Goal: Task Accomplishment & Management: Use online tool/utility

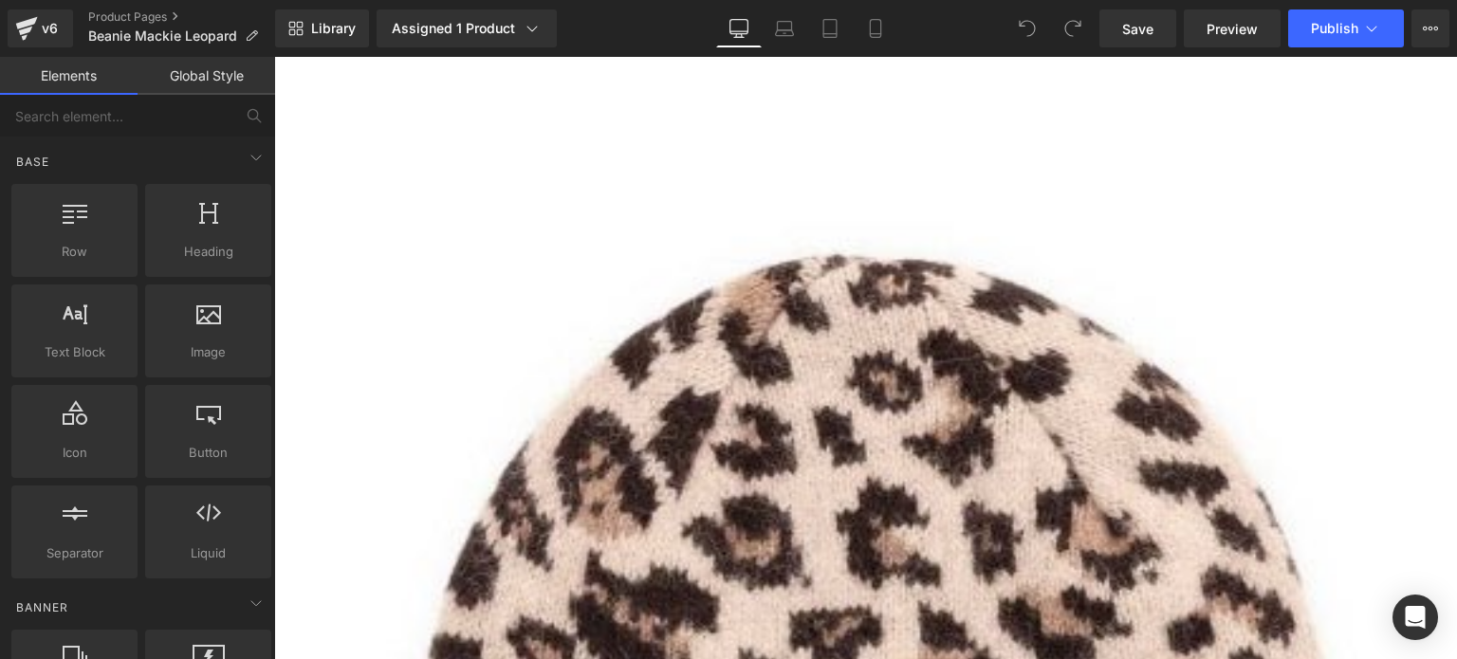
scroll to position [190, 0]
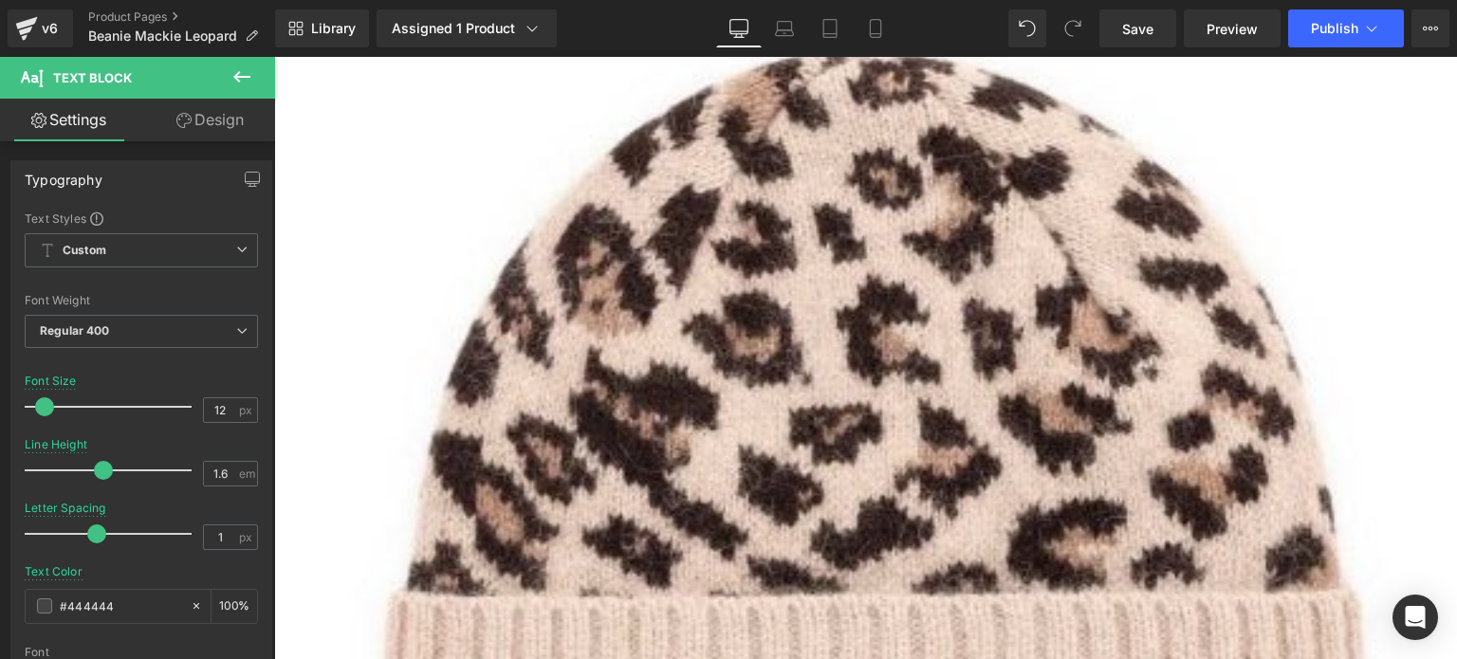
scroll to position [379, 0]
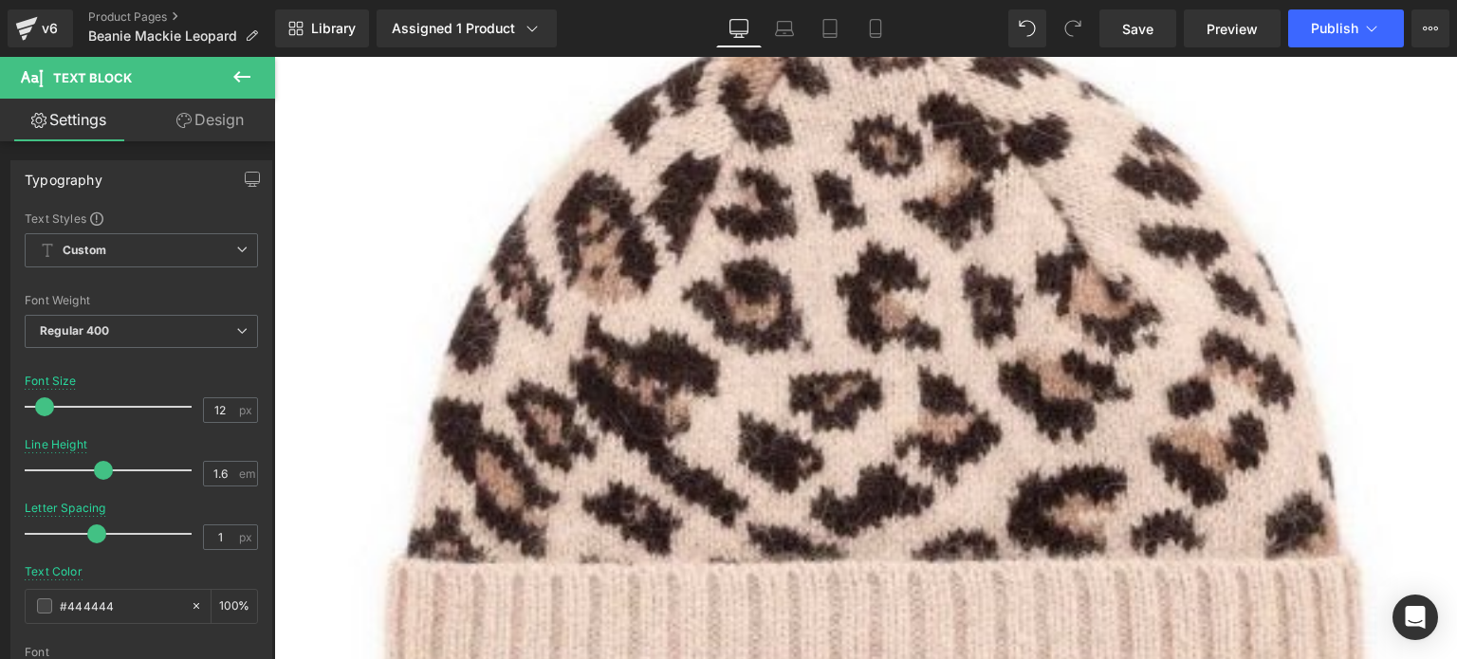
click at [274, 57] on span "(P) Swatches" at bounding box center [274, 57] width 0 height 0
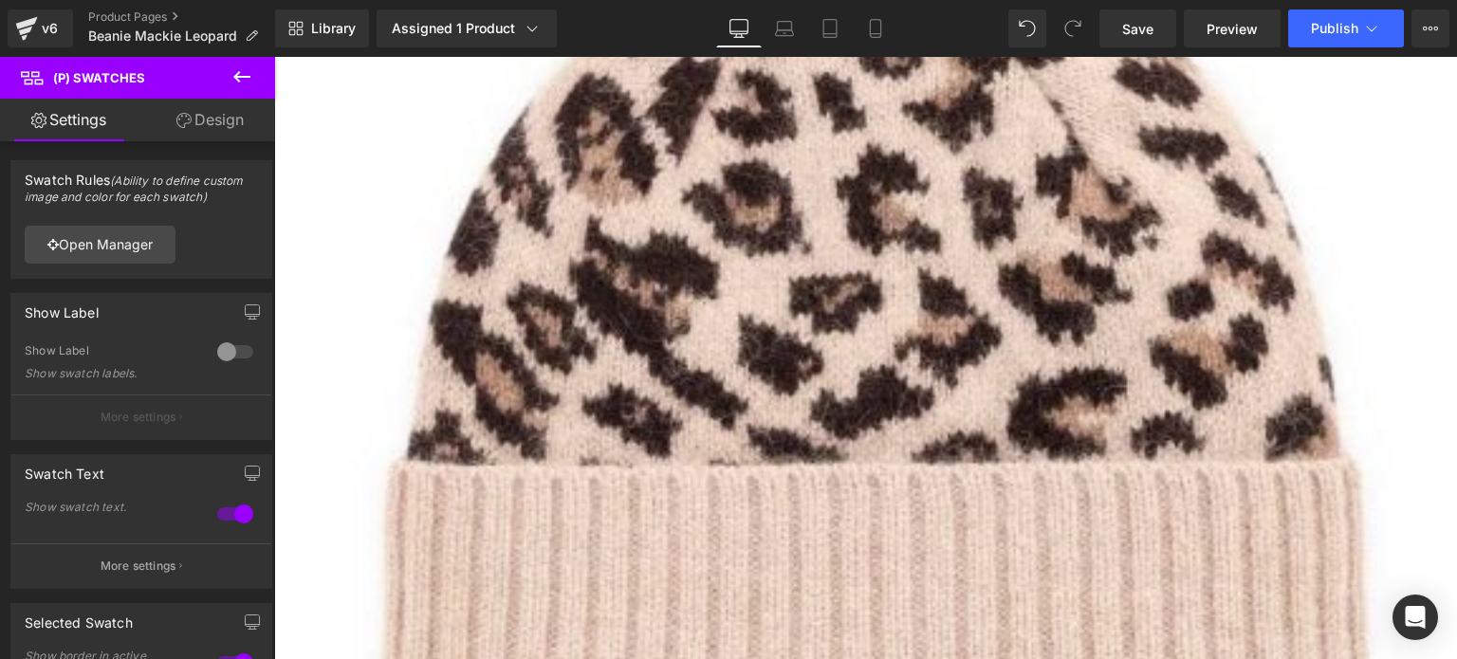
scroll to position [569, 0]
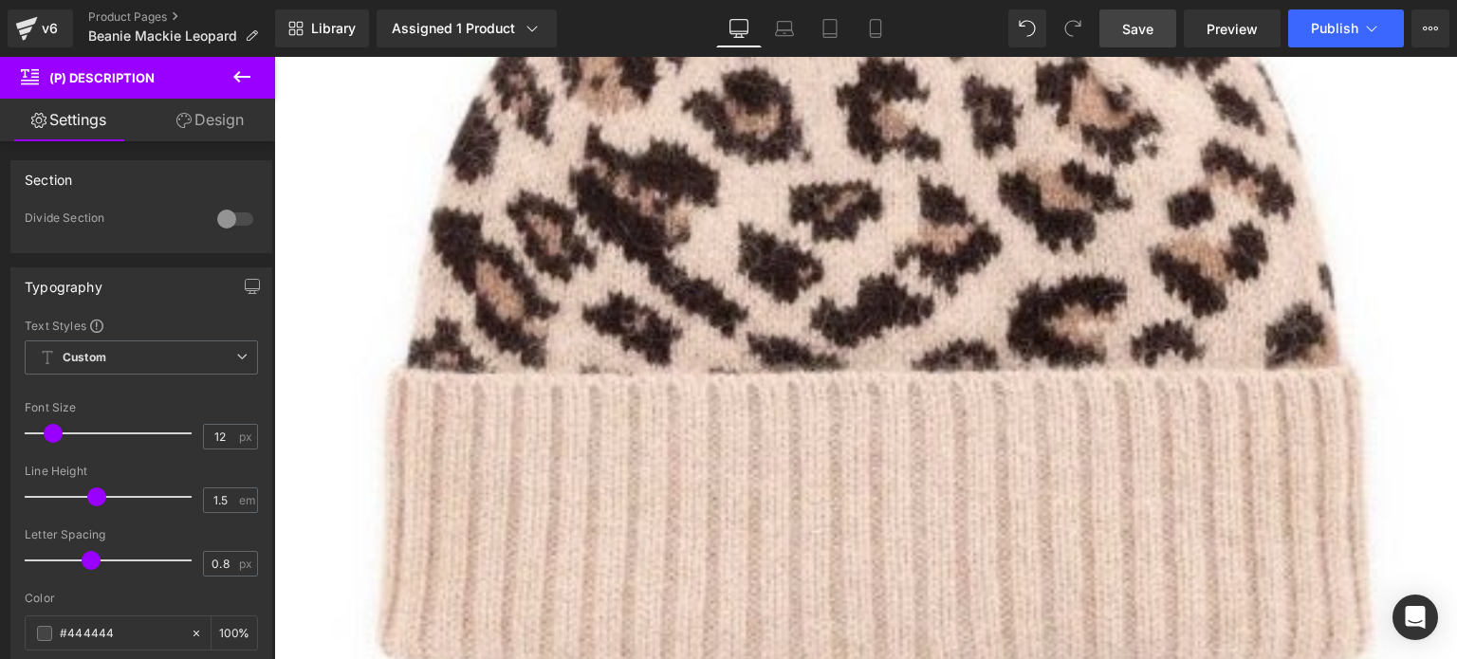
click at [1125, 28] on span "Save" at bounding box center [1137, 29] width 31 height 20
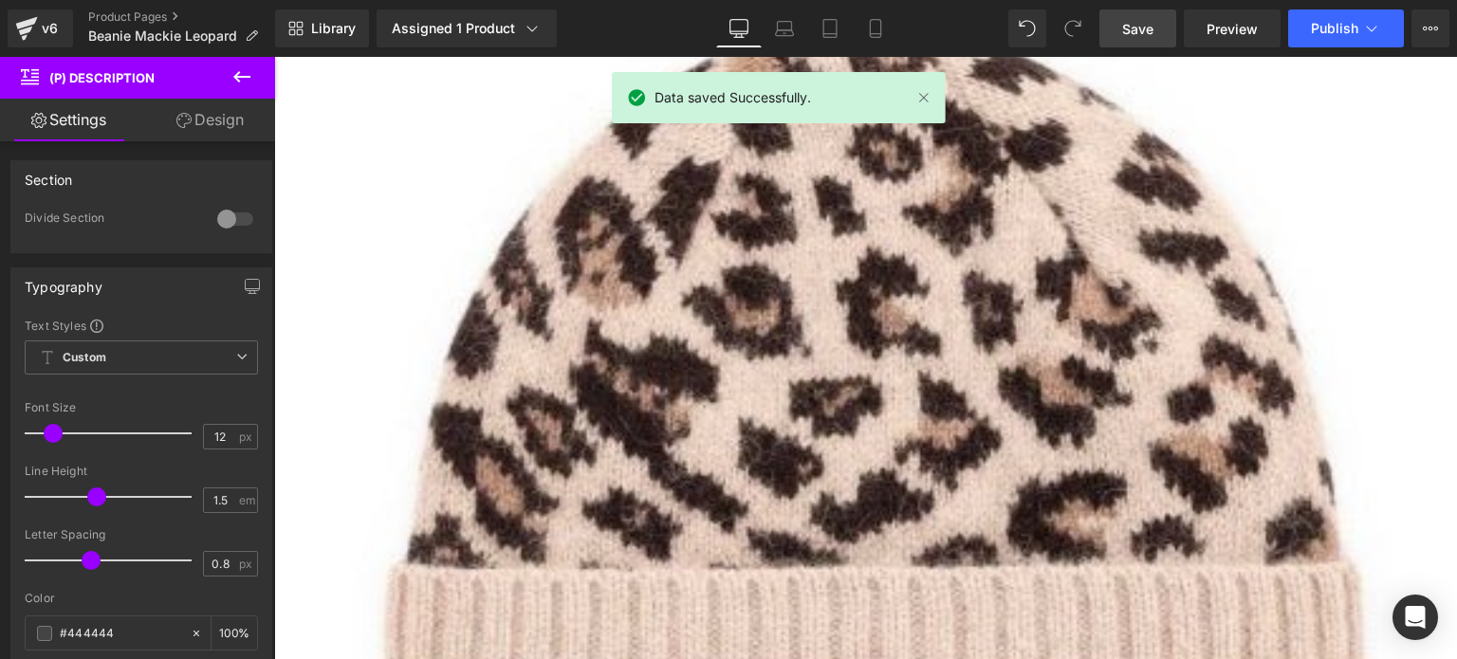
scroll to position [285, 0]
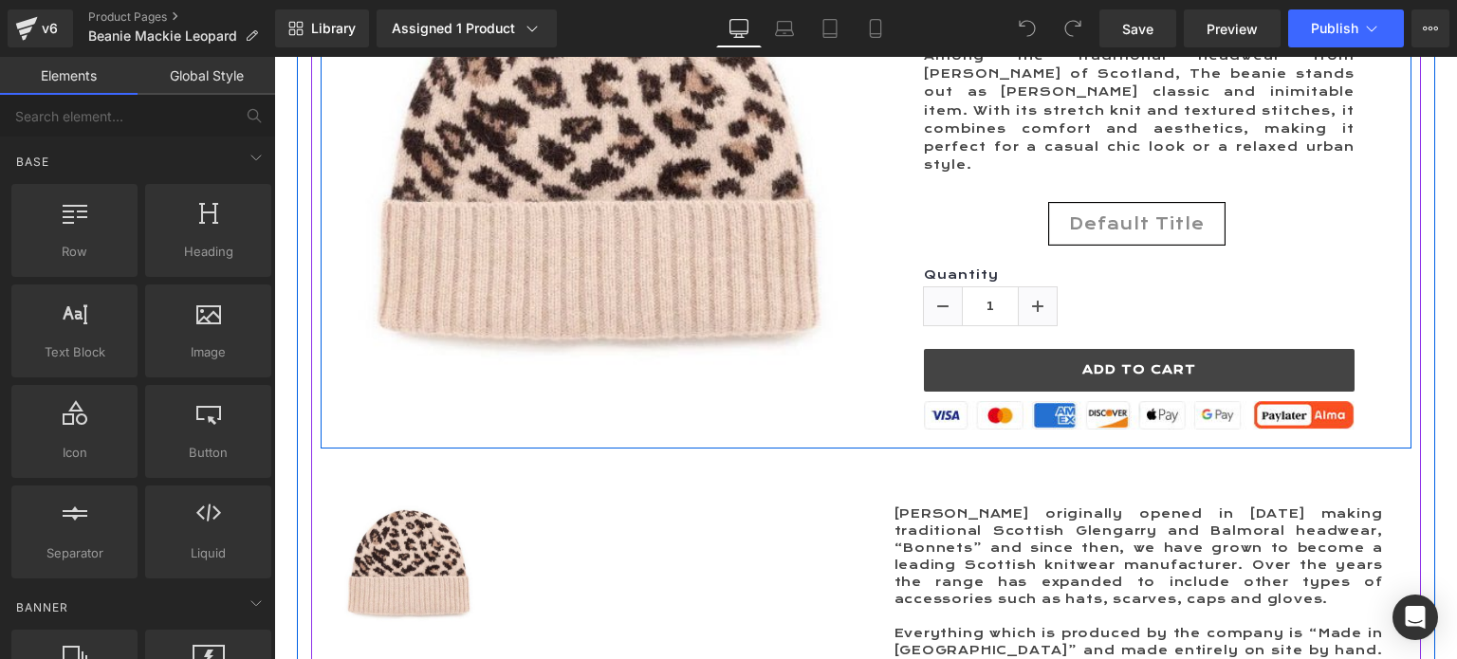
scroll to position [285, 0]
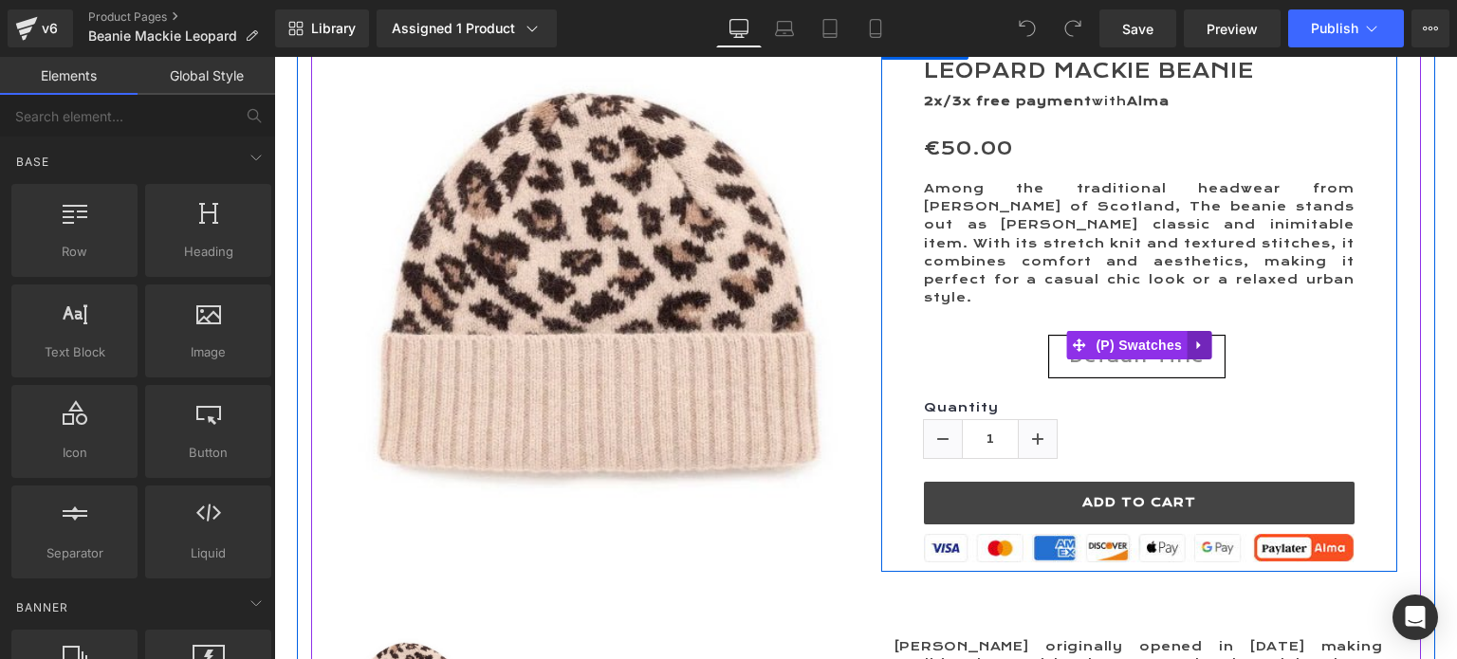
click at [1198, 338] on icon at bounding box center [1198, 345] width 13 height 14
click at [1205, 339] on icon at bounding box center [1211, 345] width 13 height 13
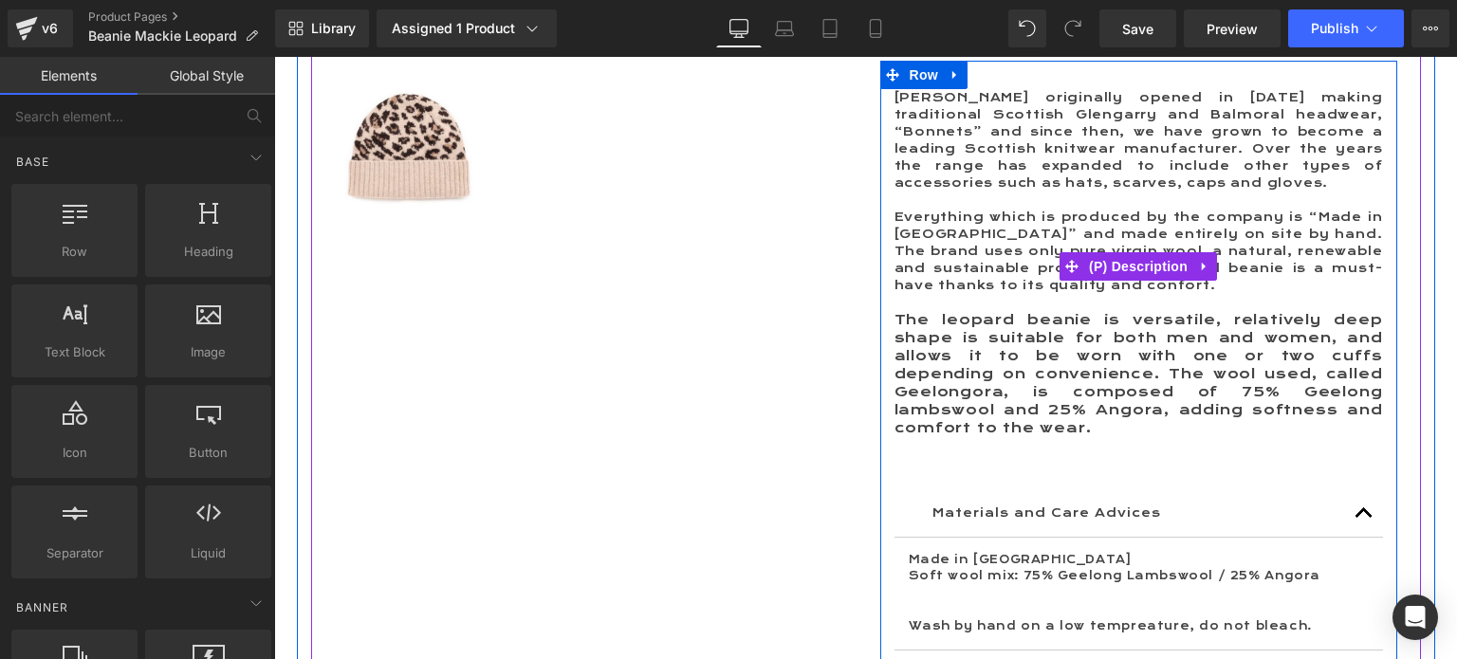
scroll to position [854, 0]
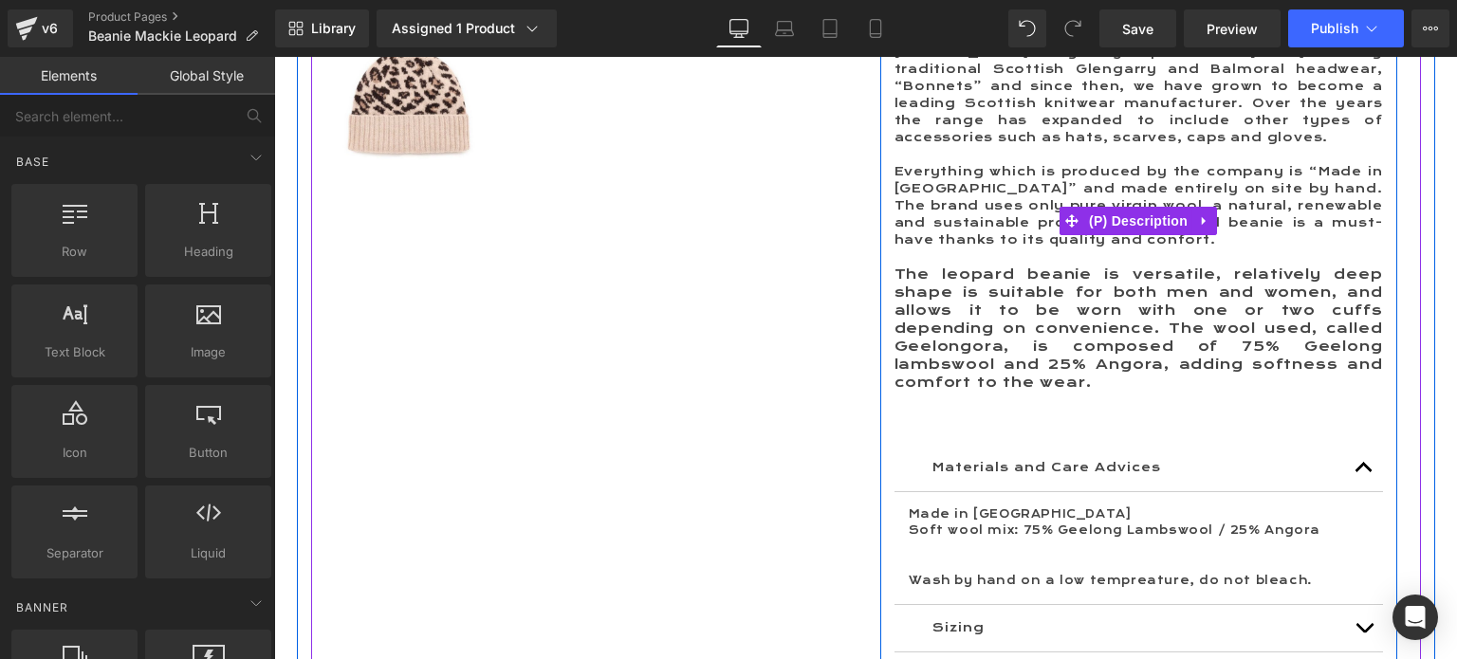
click at [958, 203] on span "Everything which is produced by the company is “Made in Scotland” and made enti…" at bounding box center [1138, 205] width 488 height 83
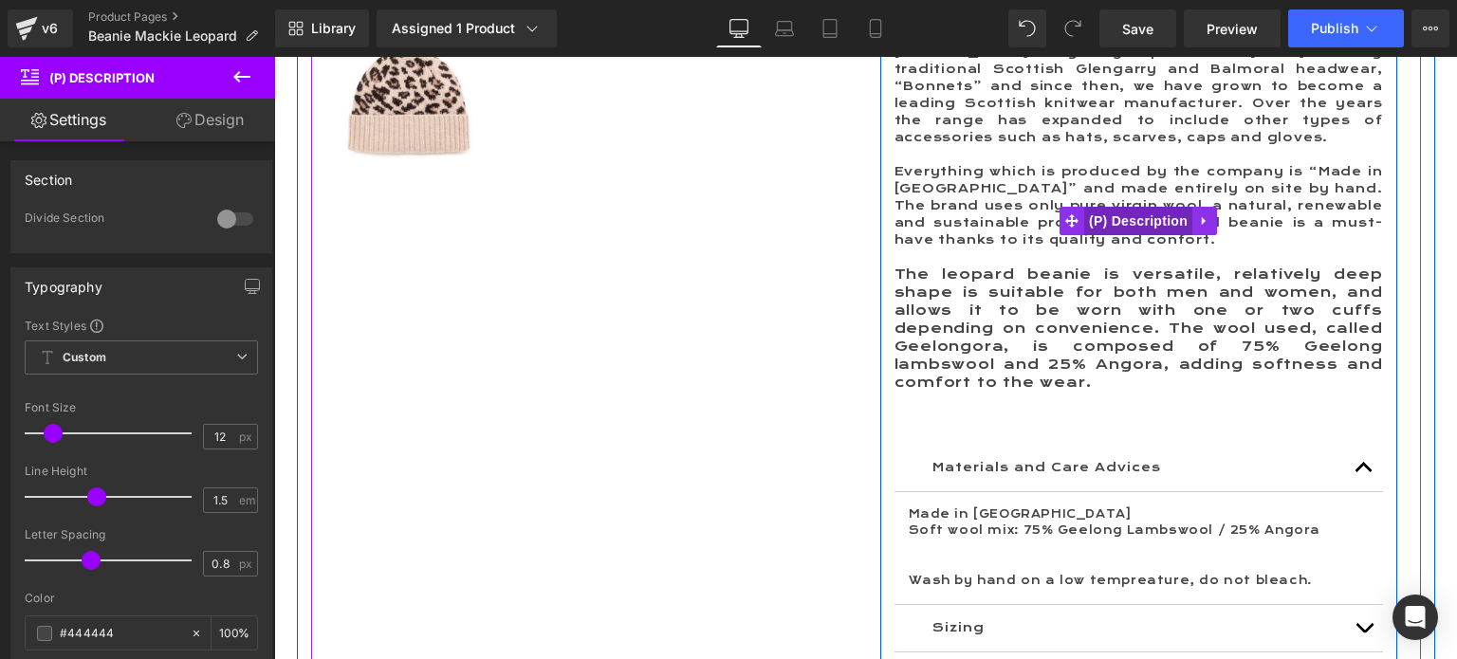
click at [1153, 209] on span "(P) Description" at bounding box center [1138, 221] width 108 height 28
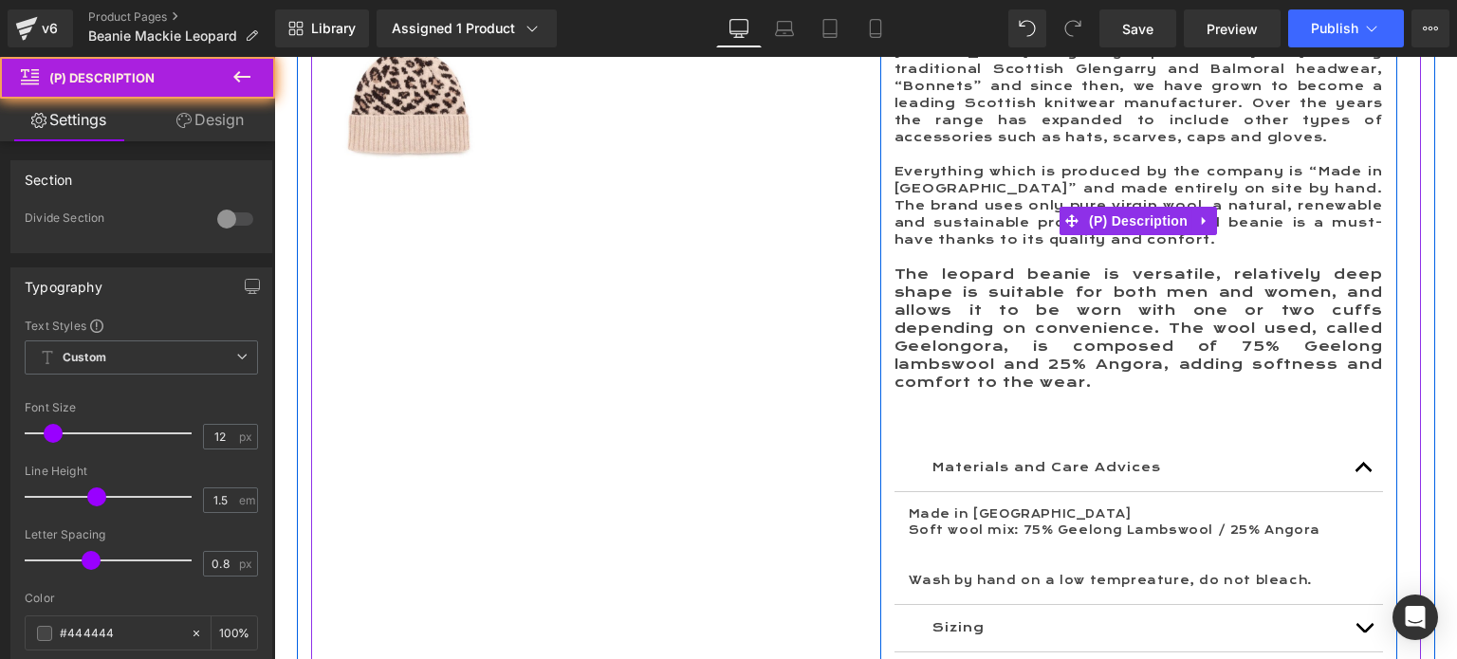
click at [1024, 186] on span "Everything which is produced by the company is “Made in Scotland” and made enti…" at bounding box center [1138, 205] width 488 height 83
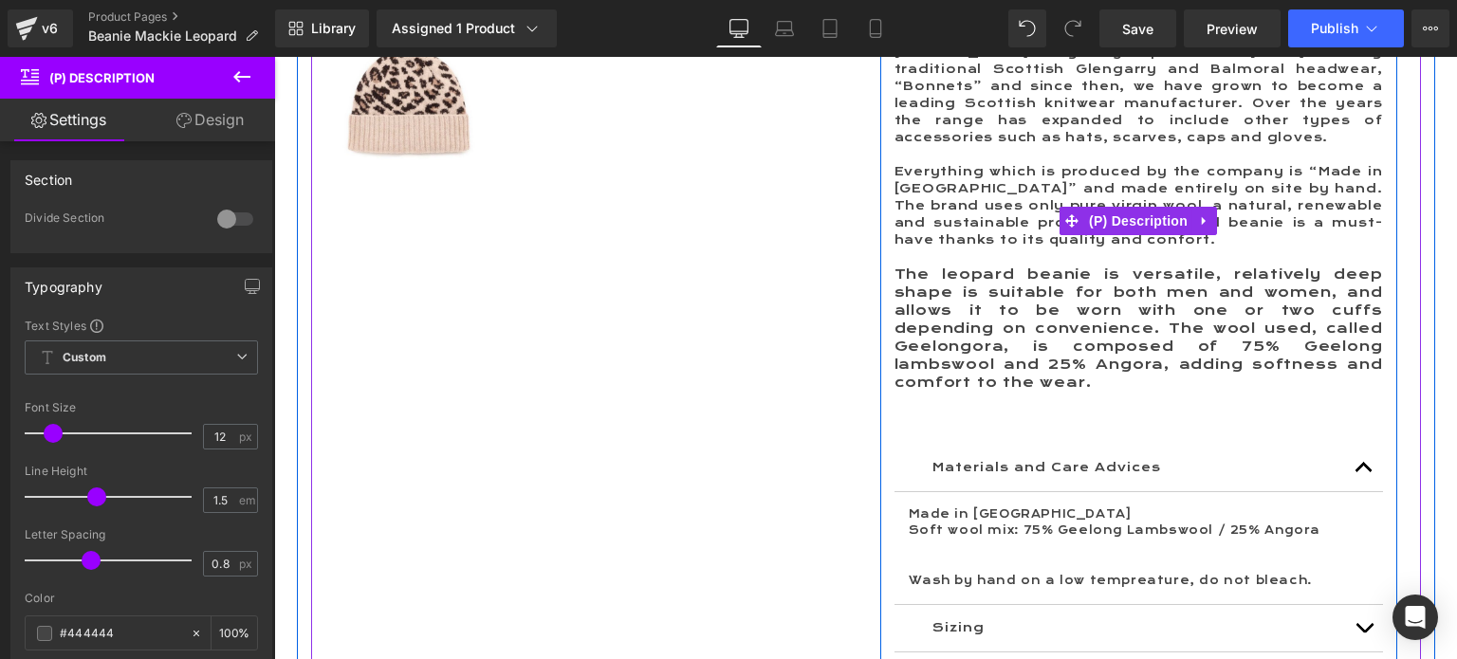
click at [1023, 291] on span "The leopard beanie is versatile, relatively deep shape is suitable for both men…" at bounding box center [1138, 328] width 488 height 125
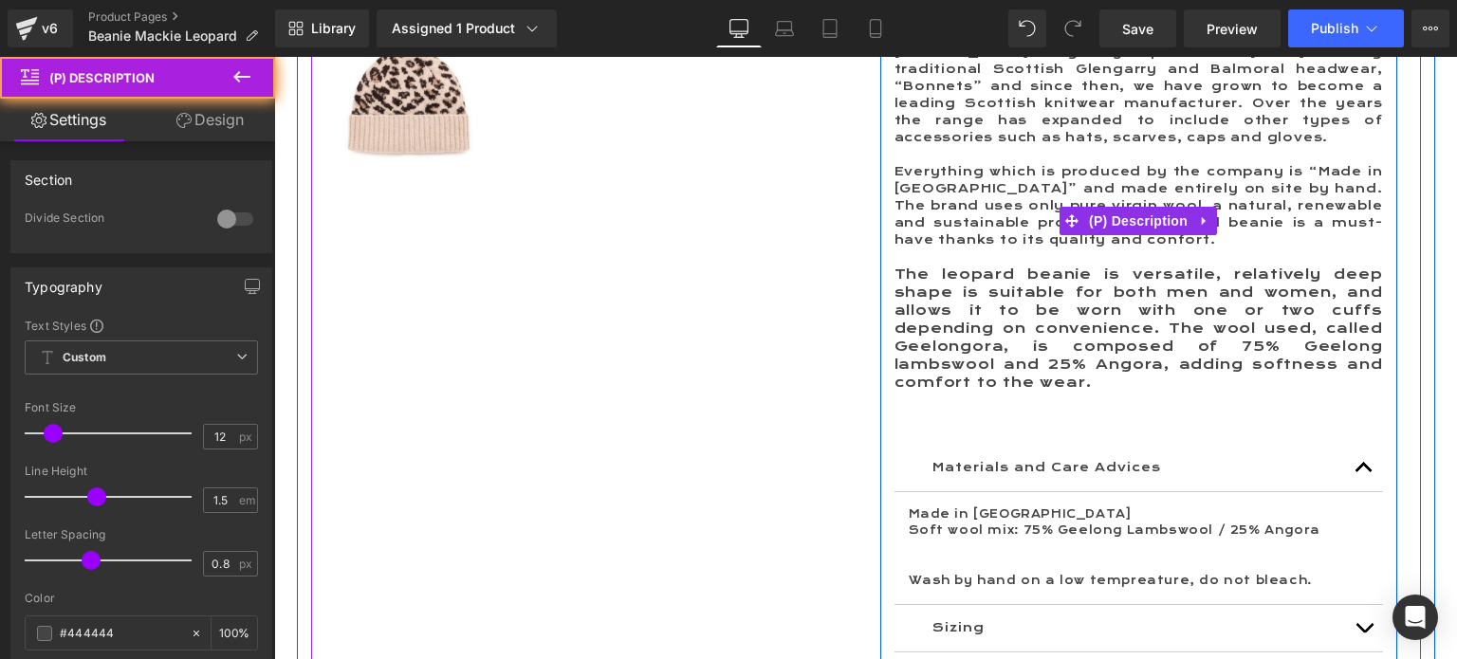
click at [1023, 291] on span "The leopard beanie is versatile, relatively deep shape is suitable for both men…" at bounding box center [1138, 328] width 488 height 125
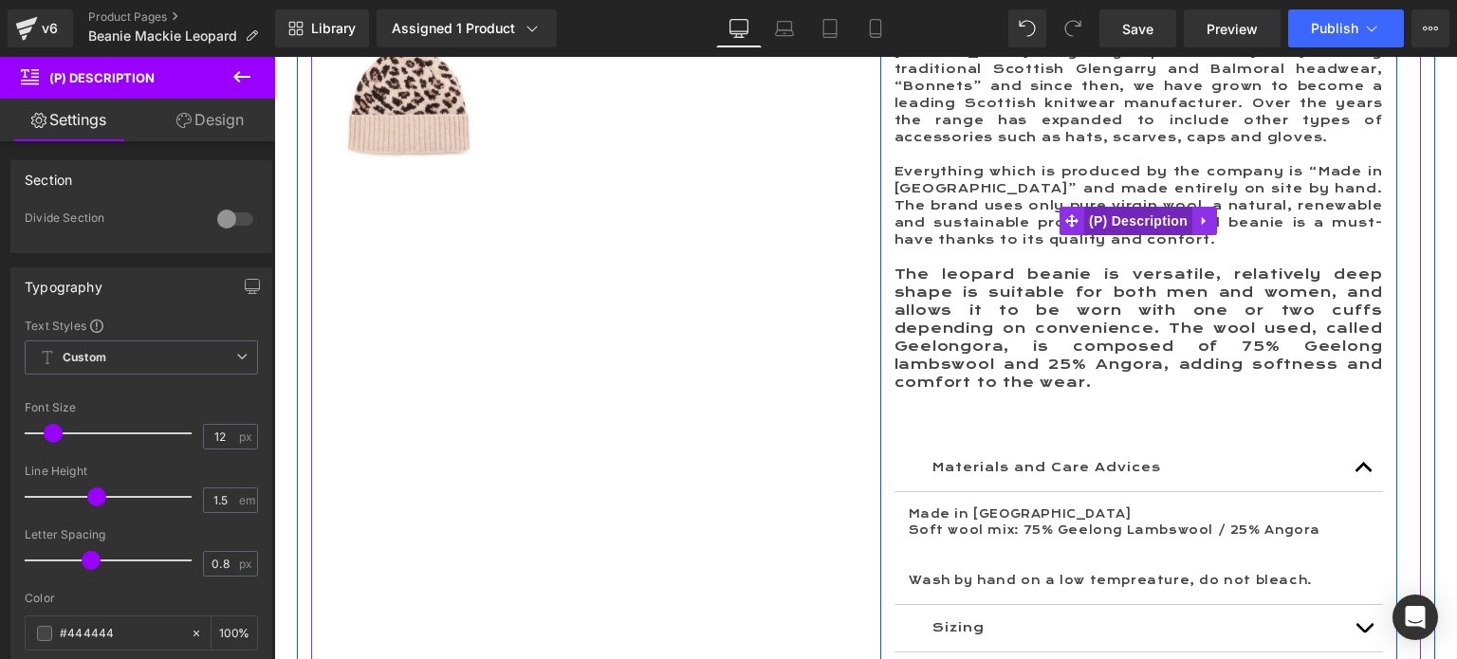
click at [1157, 212] on span "(P) Description" at bounding box center [1138, 221] width 108 height 28
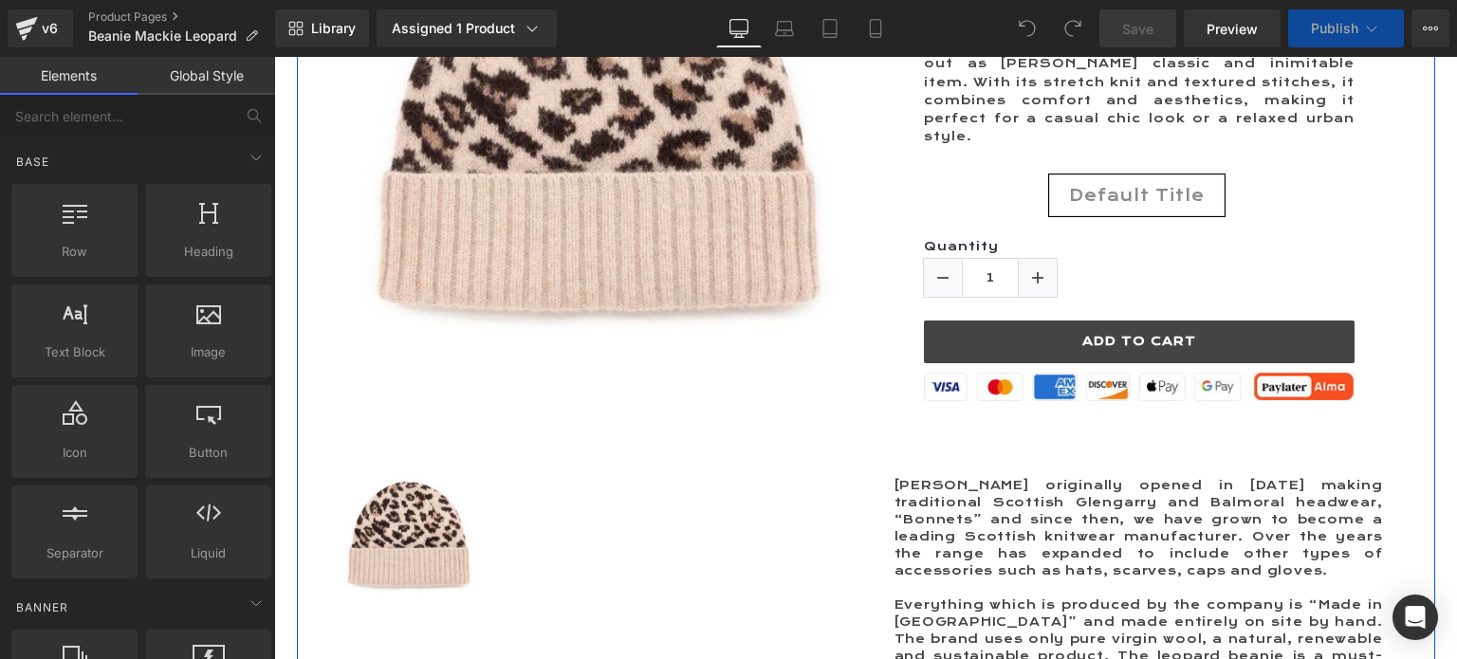
scroll to position [474, 0]
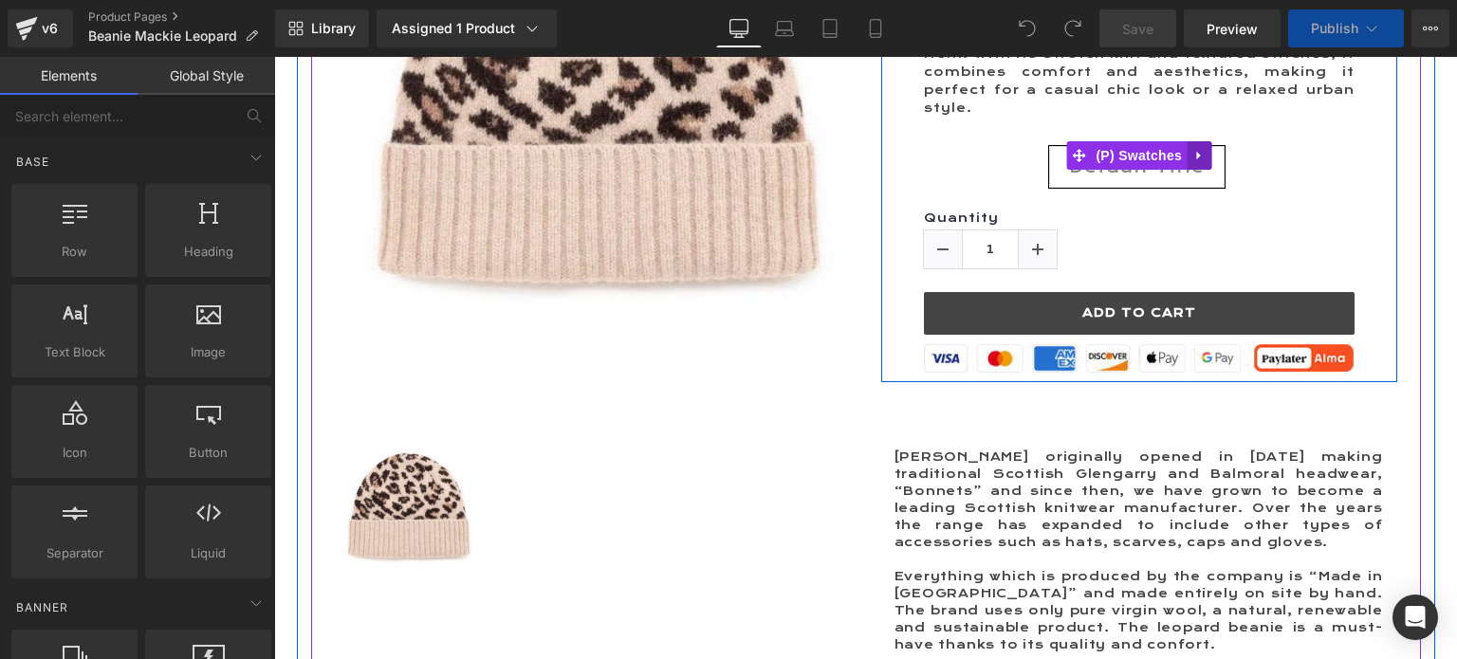
click at [1192, 148] on icon at bounding box center [1198, 155] width 13 height 14
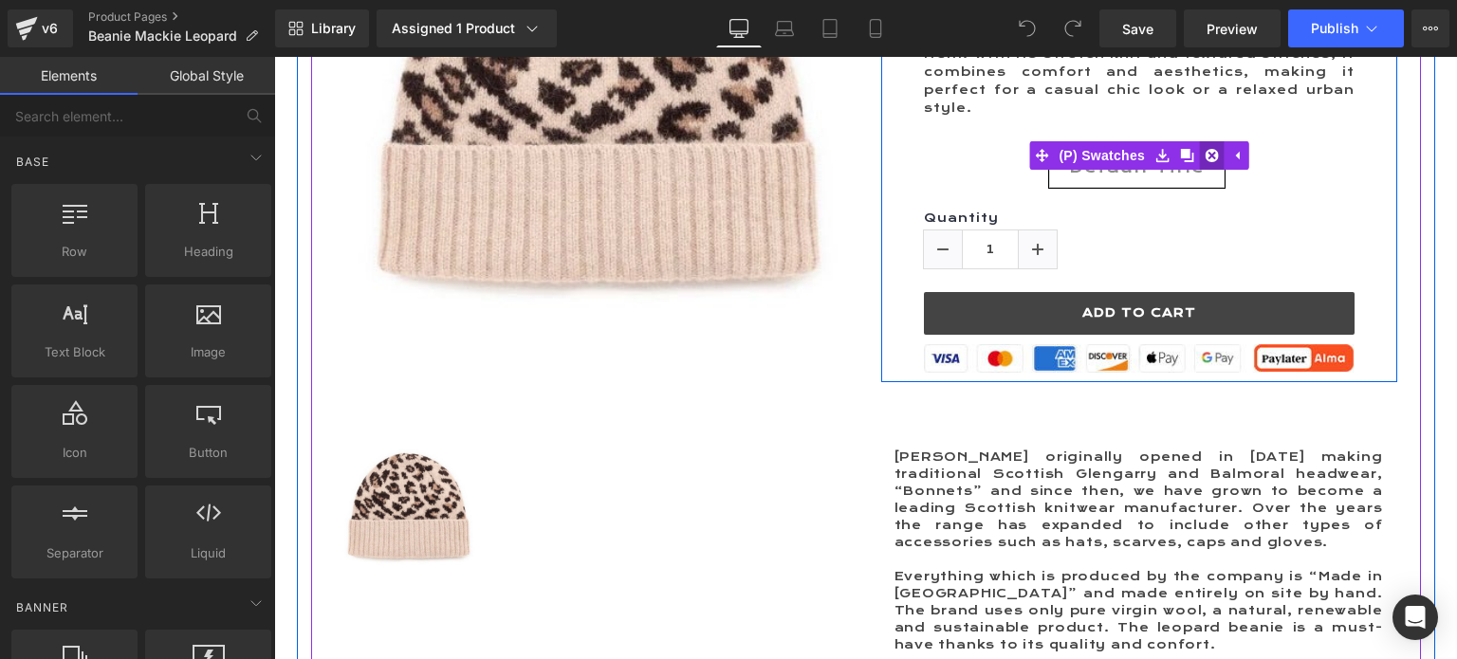
click at [1205, 149] on icon at bounding box center [1211, 155] width 13 height 13
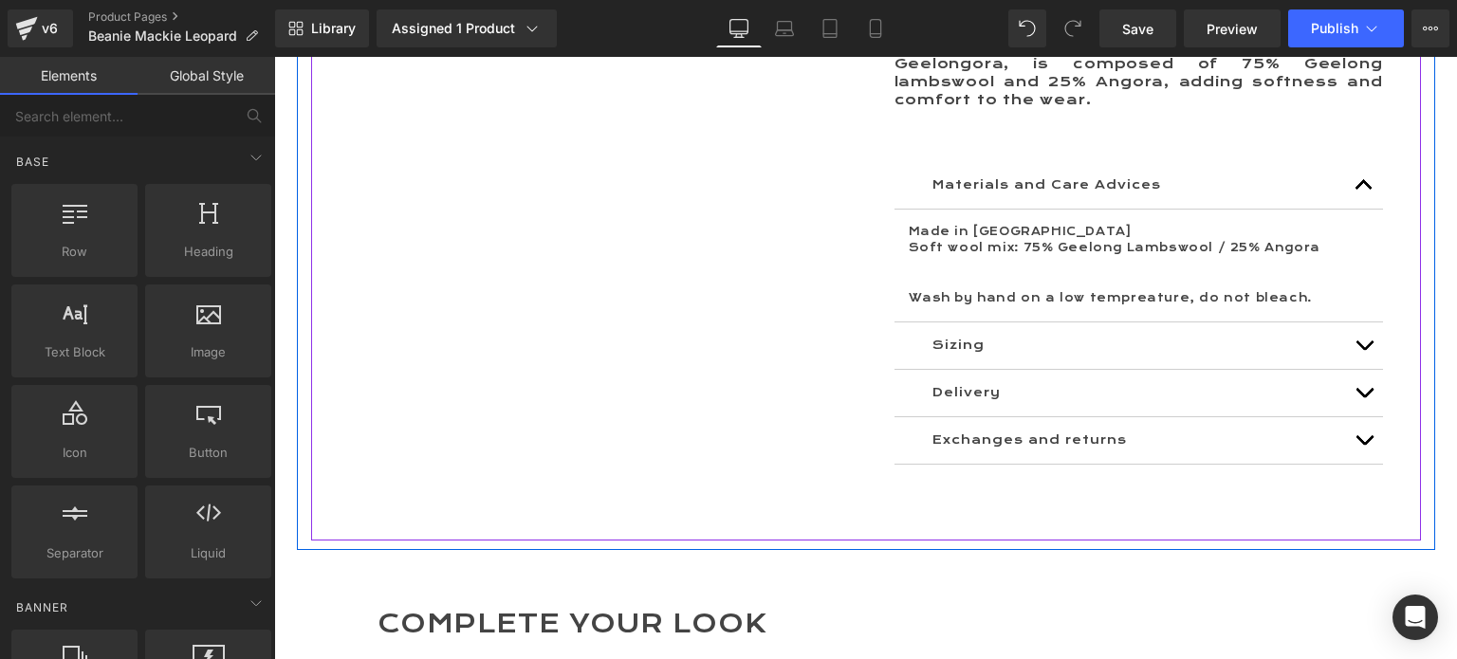
scroll to position [1138, 0]
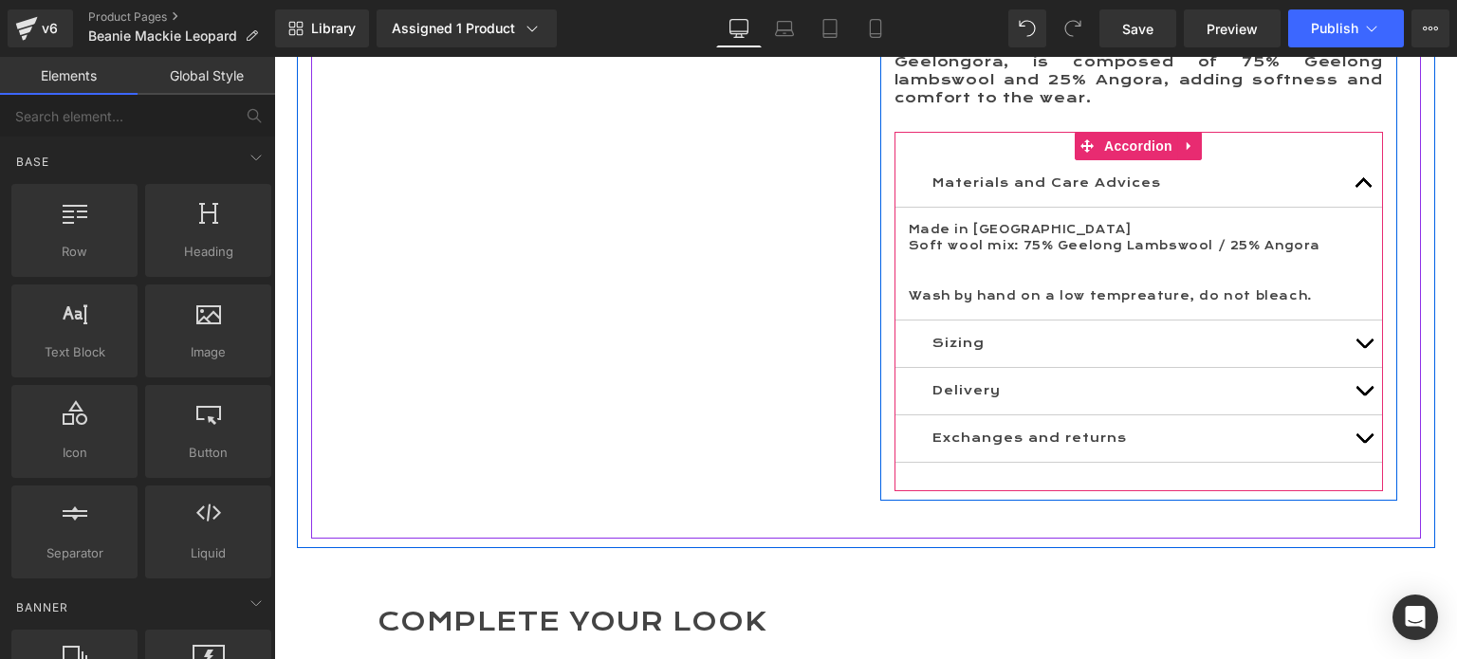
click at [1360, 321] on button "button" at bounding box center [1364, 344] width 38 height 46
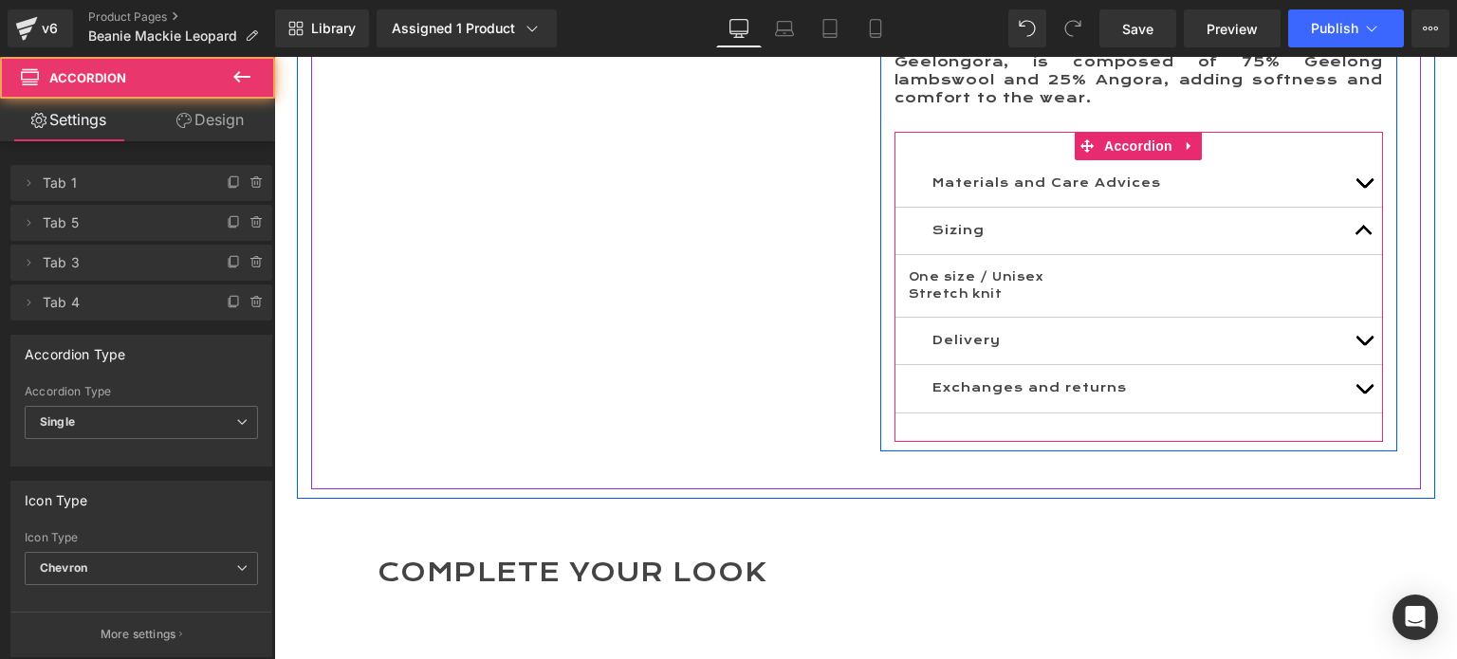
click at [1358, 320] on button "button" at bounding box center [1364, 341] width 38 height 46
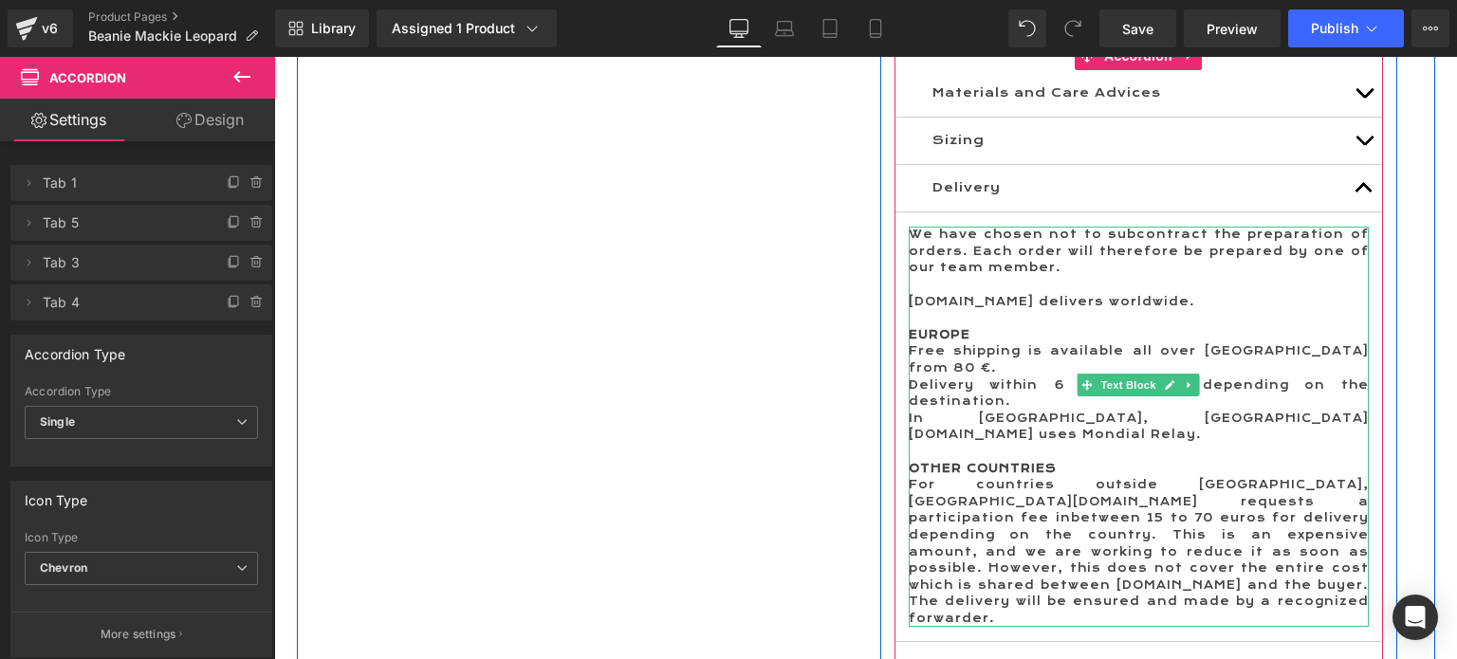
scroll to position [854, 0]
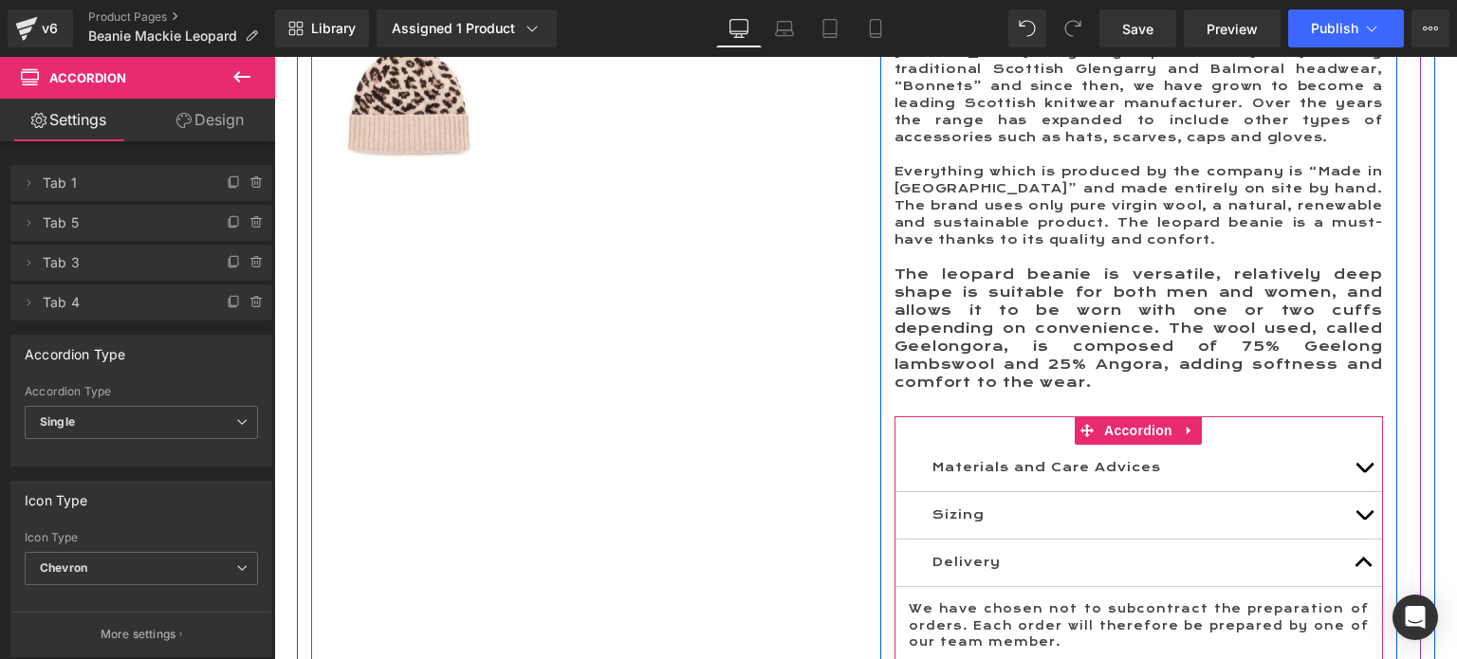
click at [1354, 447] on button "button" at bounding box center [1364, 468] width 38 height 46
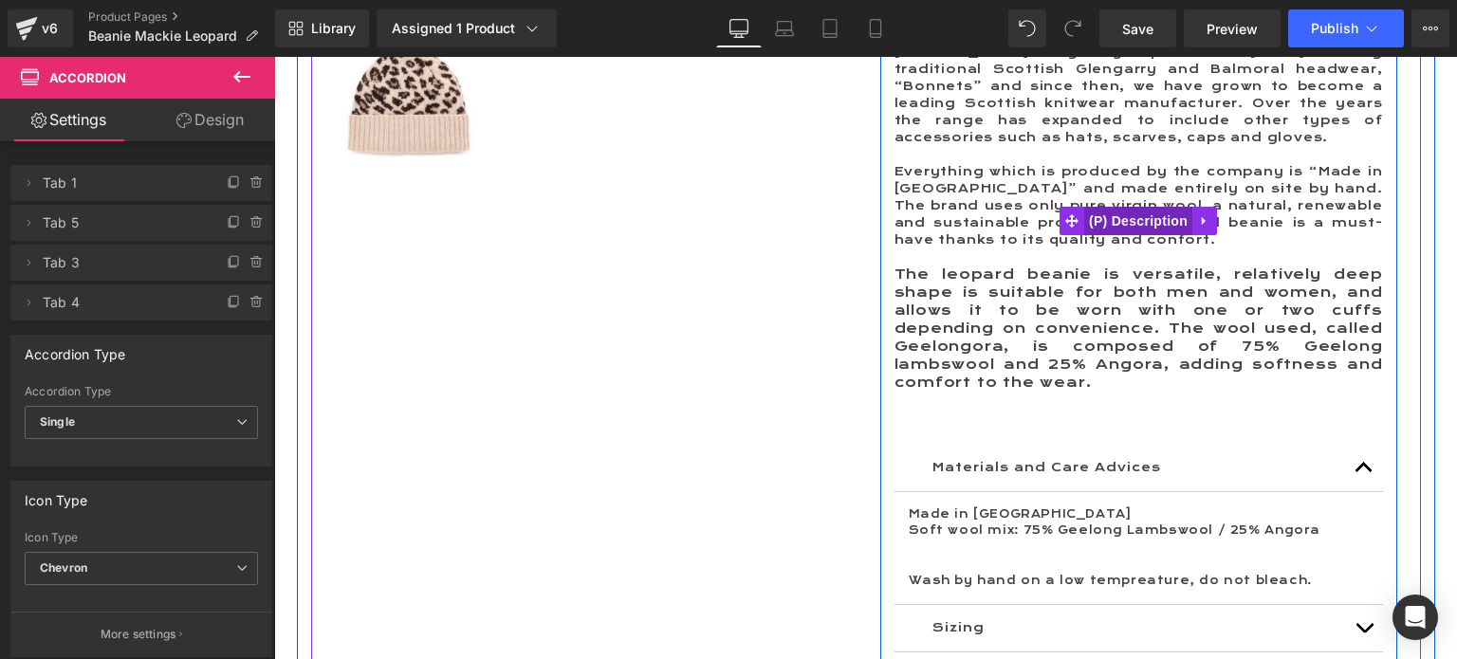
click at [1129, 214] on span "(P) Description" at bounding box center [1138, 221] width 108 height 28
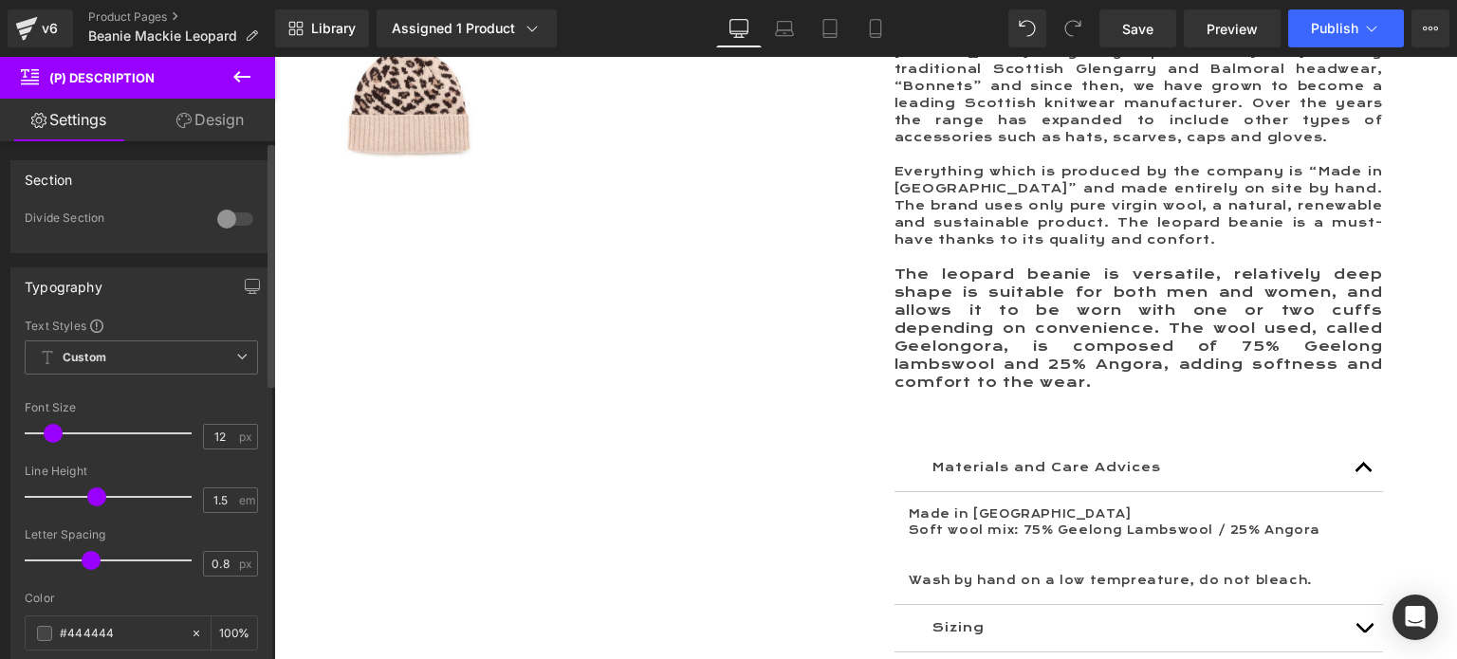
click at [50, 431] on span at bounding box center [53, 433] width 19 height 19
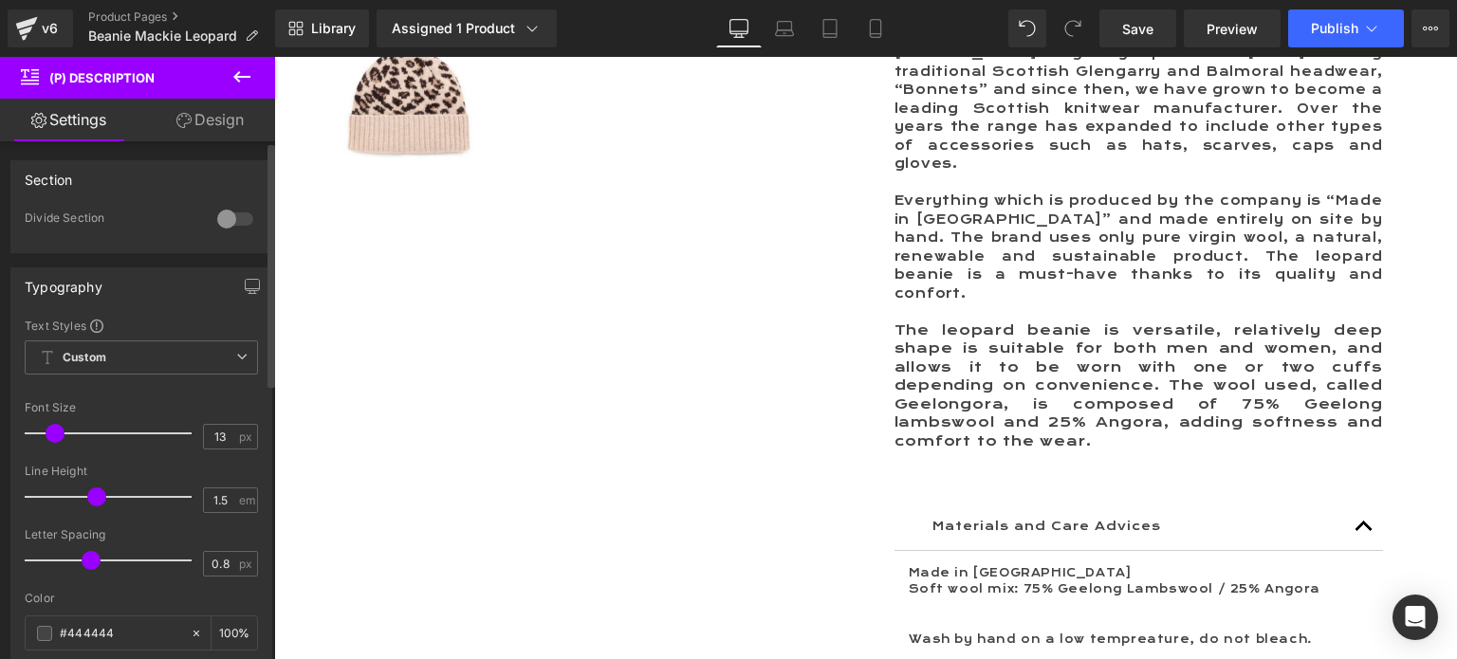
type input "12"
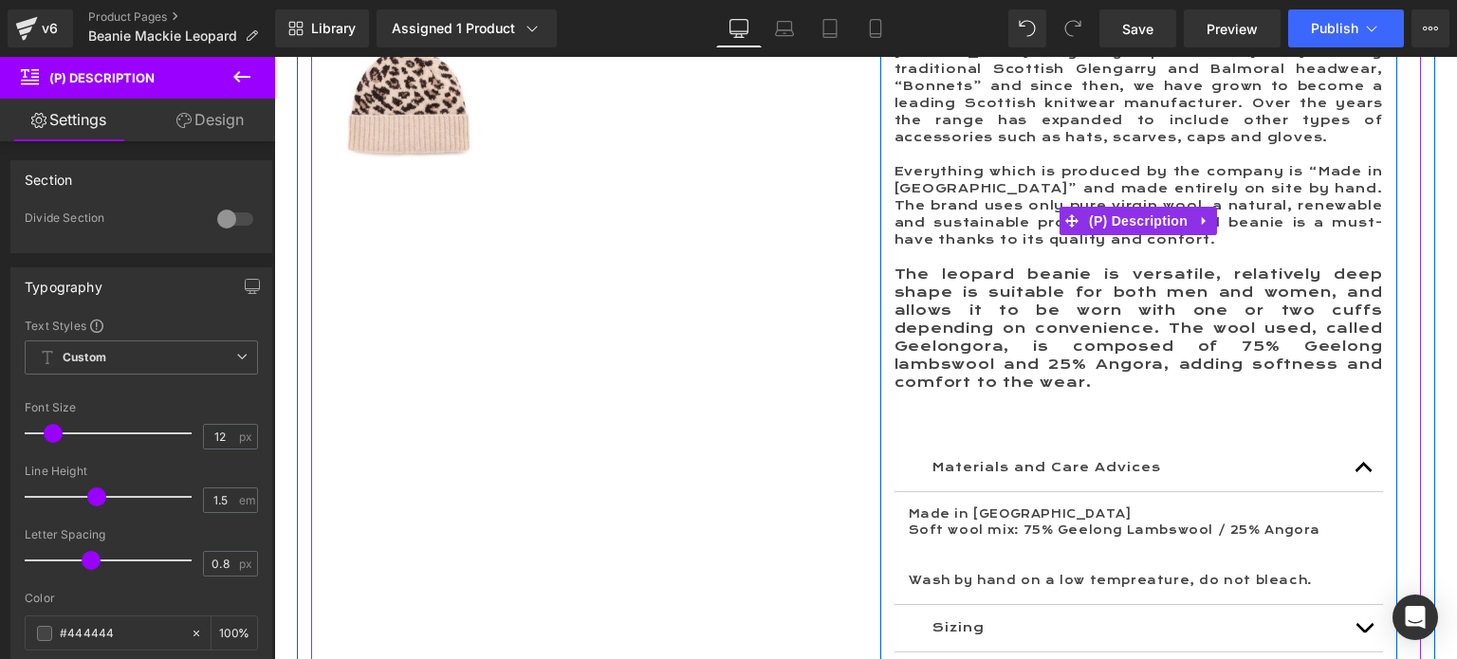
click at [997, 329] on span "The leopard beanie is versatile, relatively deep shape is suitable for both men…" at bounding box center [1138, 328] width 488 height 125
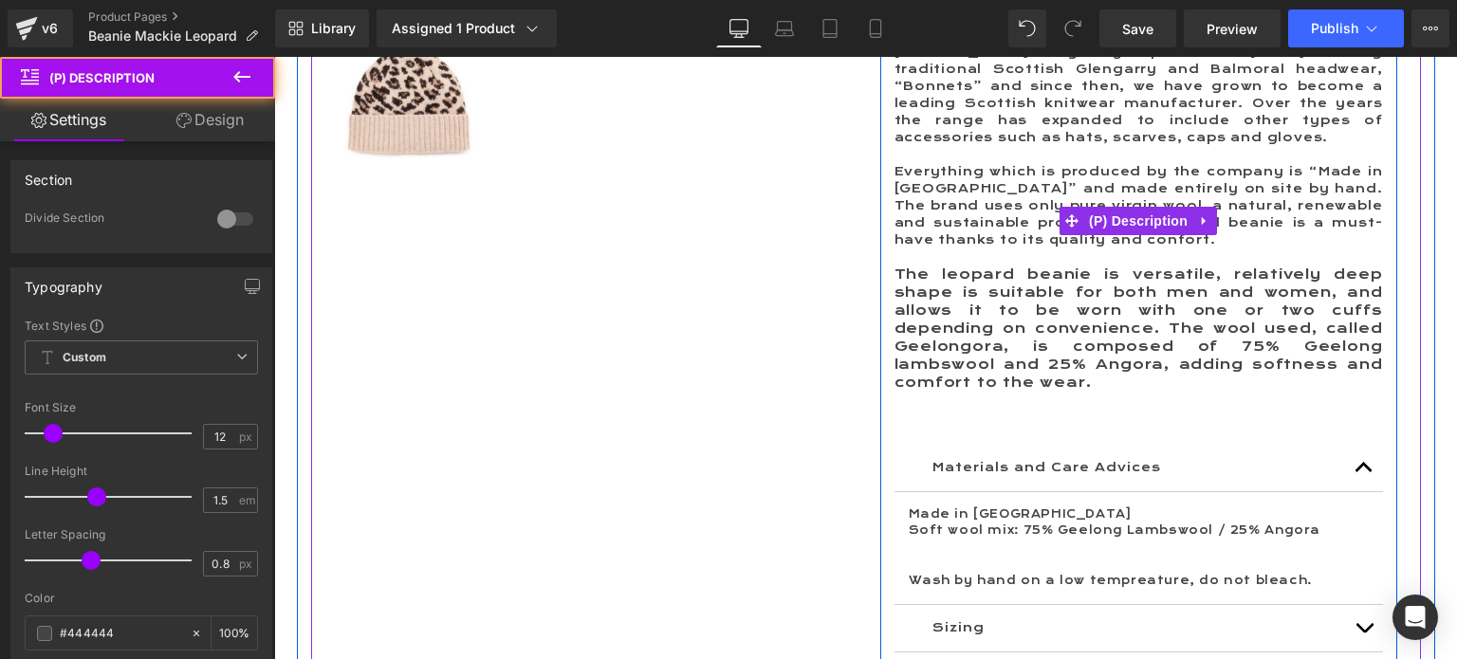
click at [997, 329] on span "The leopard beanie is versatile, relatively deep shape is suitable for both men…" at bounding box center [1138, 328] width 488 height 125
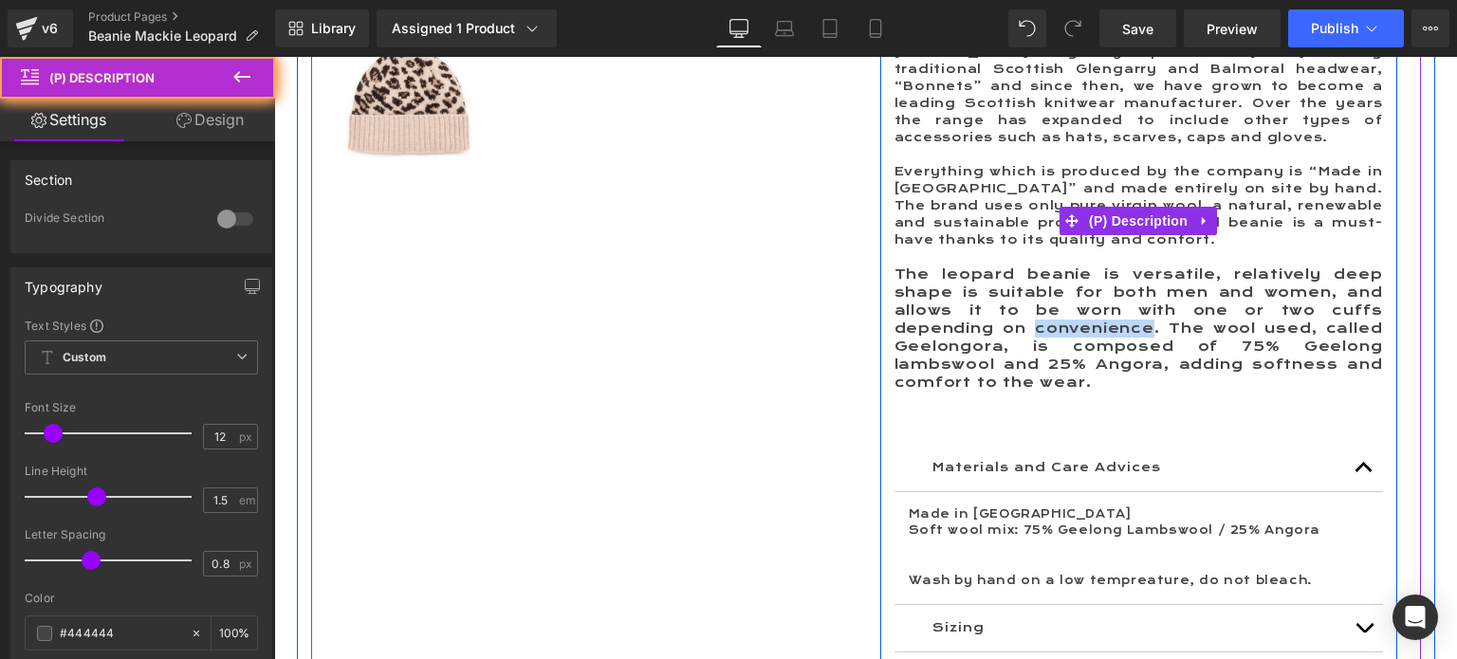
click at [997, 329] on span "The leopard beanie is versatile, relatively deep shape is suitable for both men…" at bounding box center [1138, 328] width 488 height 125
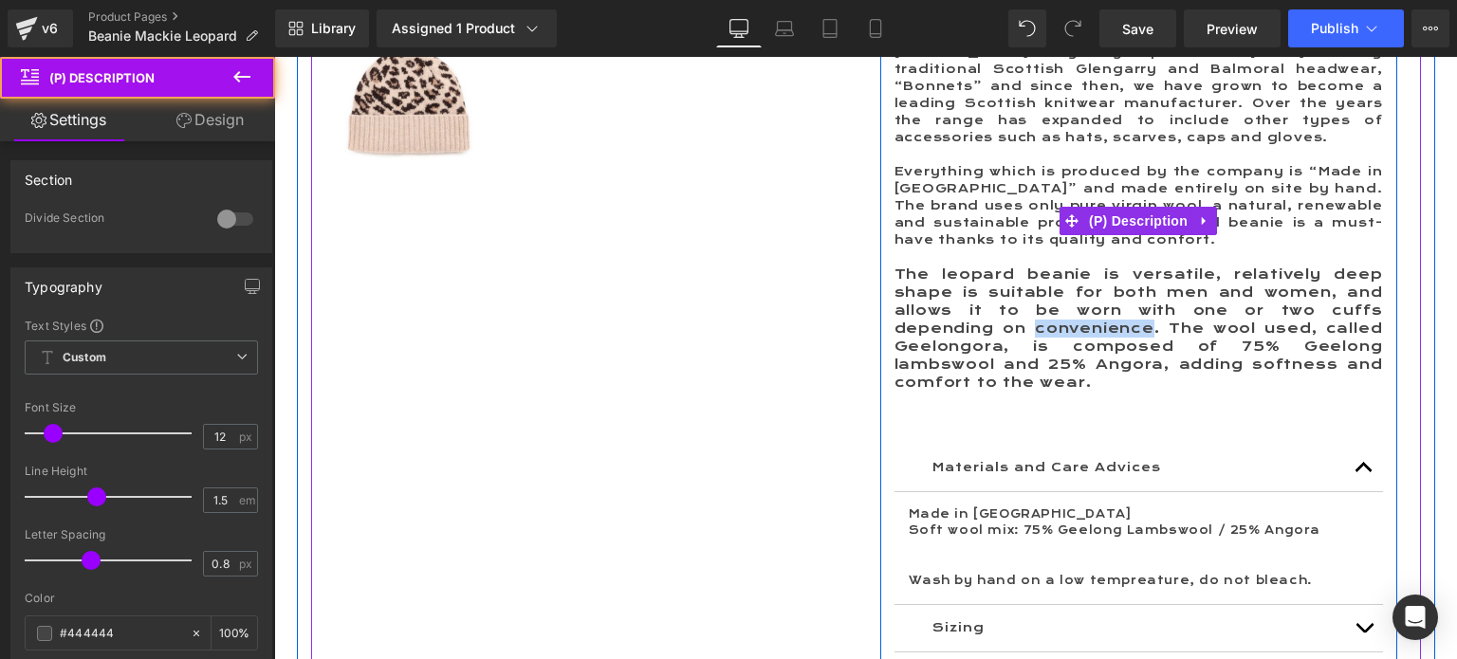
click at [917, 285] on span "The leopard beanie is versatile, relatively deep shape is suitable for both men…" at bounding box center [1138, 328] width 488 height 125
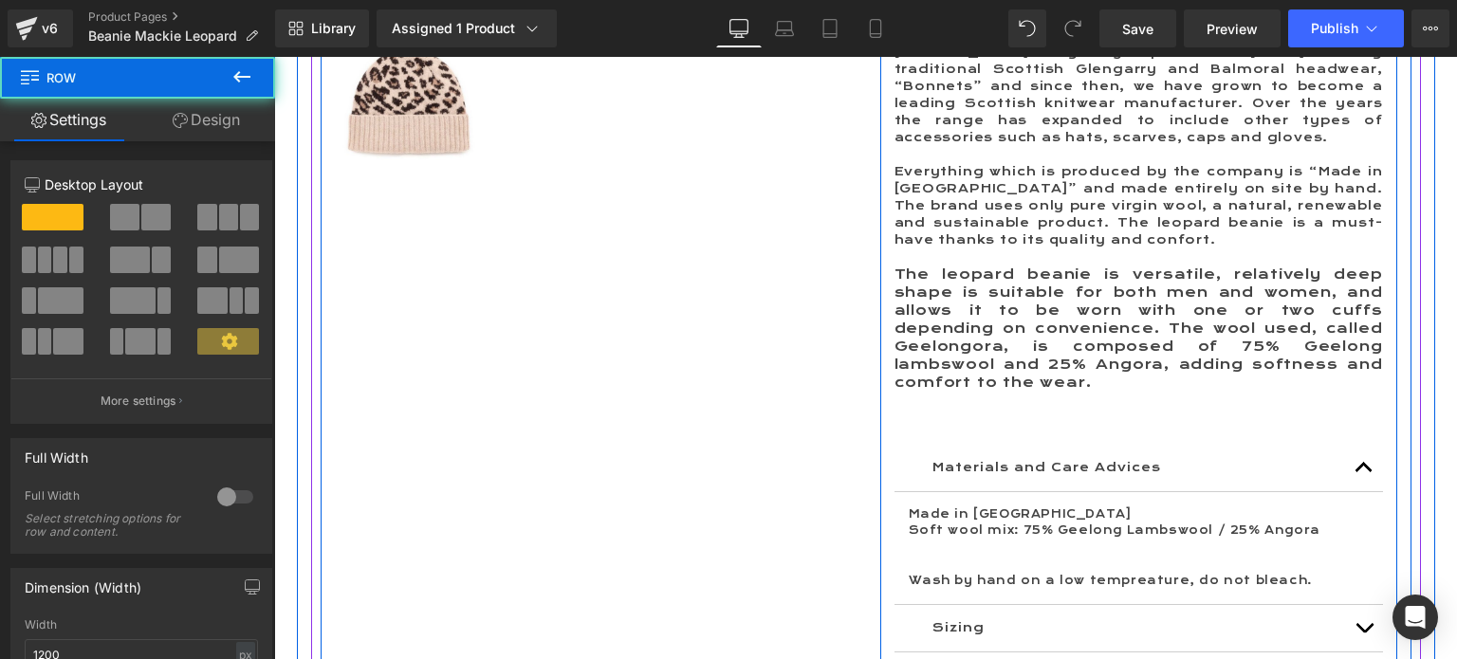
click at [885, 272] on div "Robert Mackie originally opened in 1845 making traditional Scottish Glengarry a…" at bounding box center [1138, 410] width 517 height 732
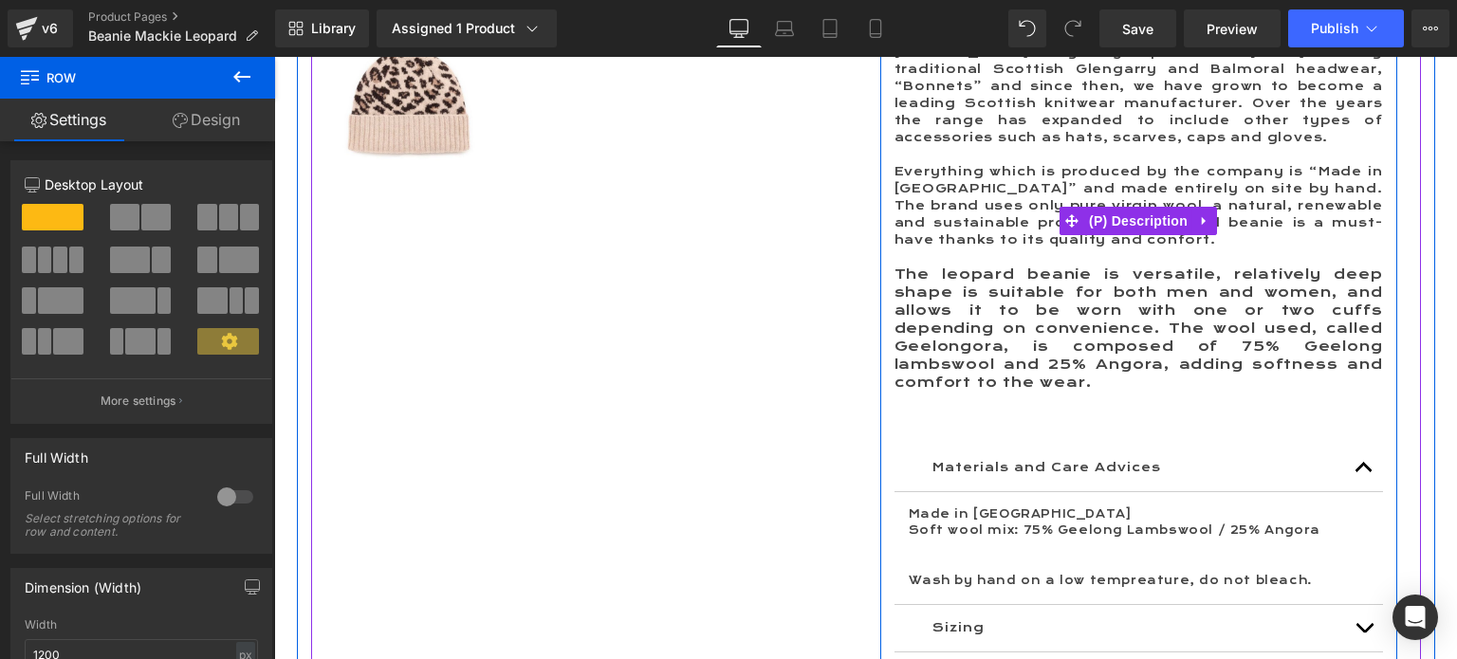
click at [894, 271] on span "The leopard beanie is versatile, relatively deep shape is suitable for both men…" at bounding box center [1138, 328] width 488 height 125
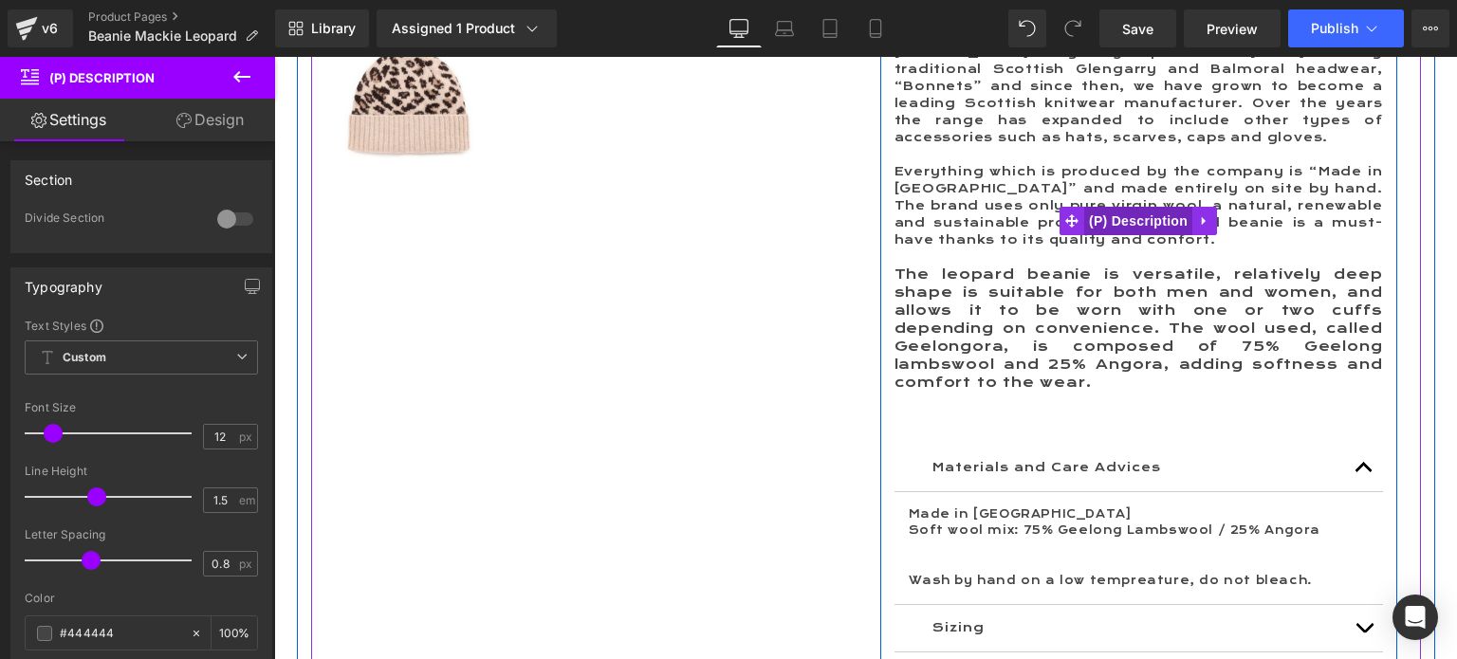
click at [1120, 207] on span "(P) Description" at bounding box center [1138, 221] width 108 height 28
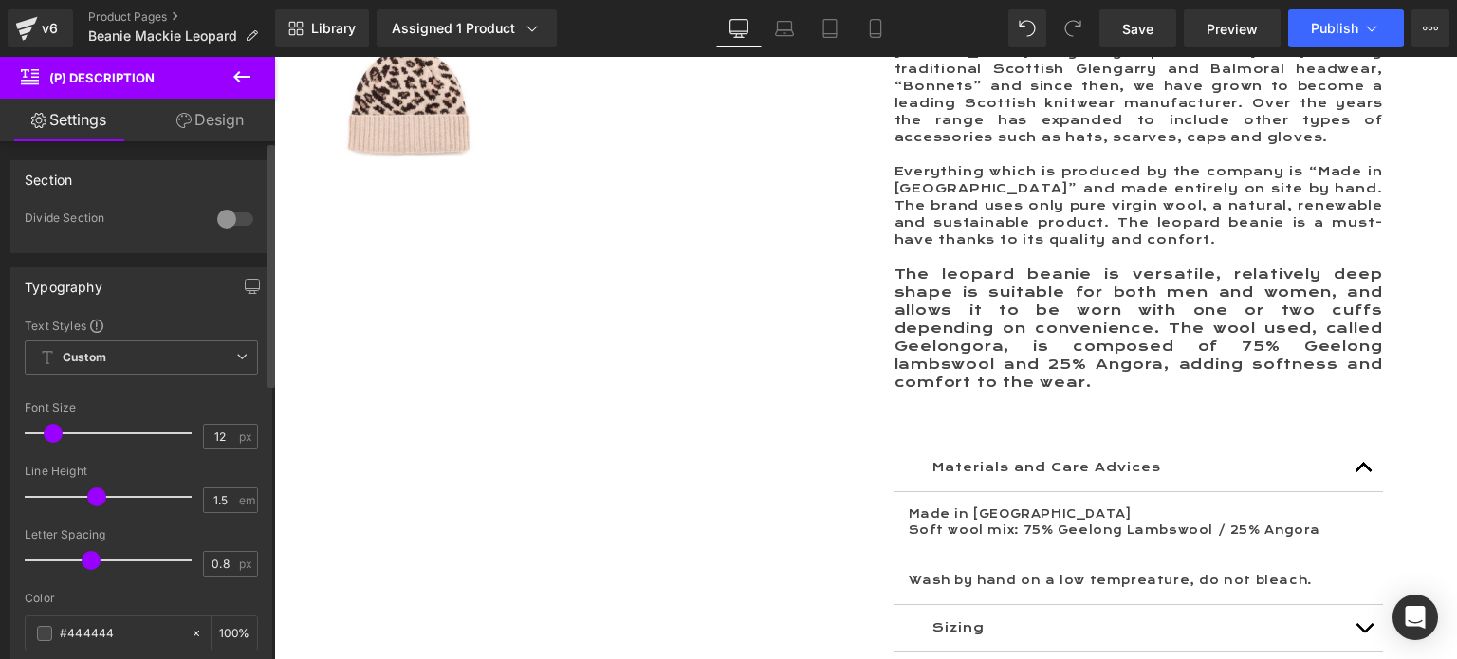
click at [97, 496] on span at bounding box center [96, 497] width 19 height 19
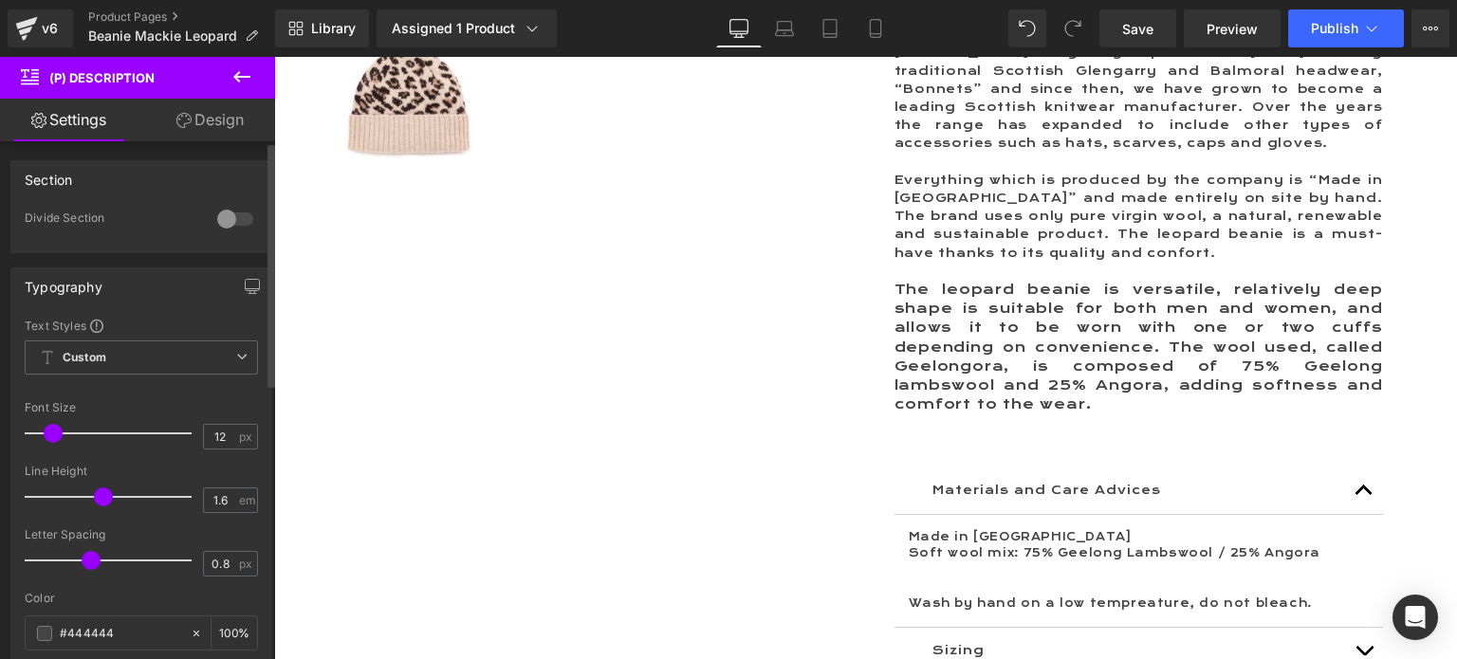
type input "1.5"
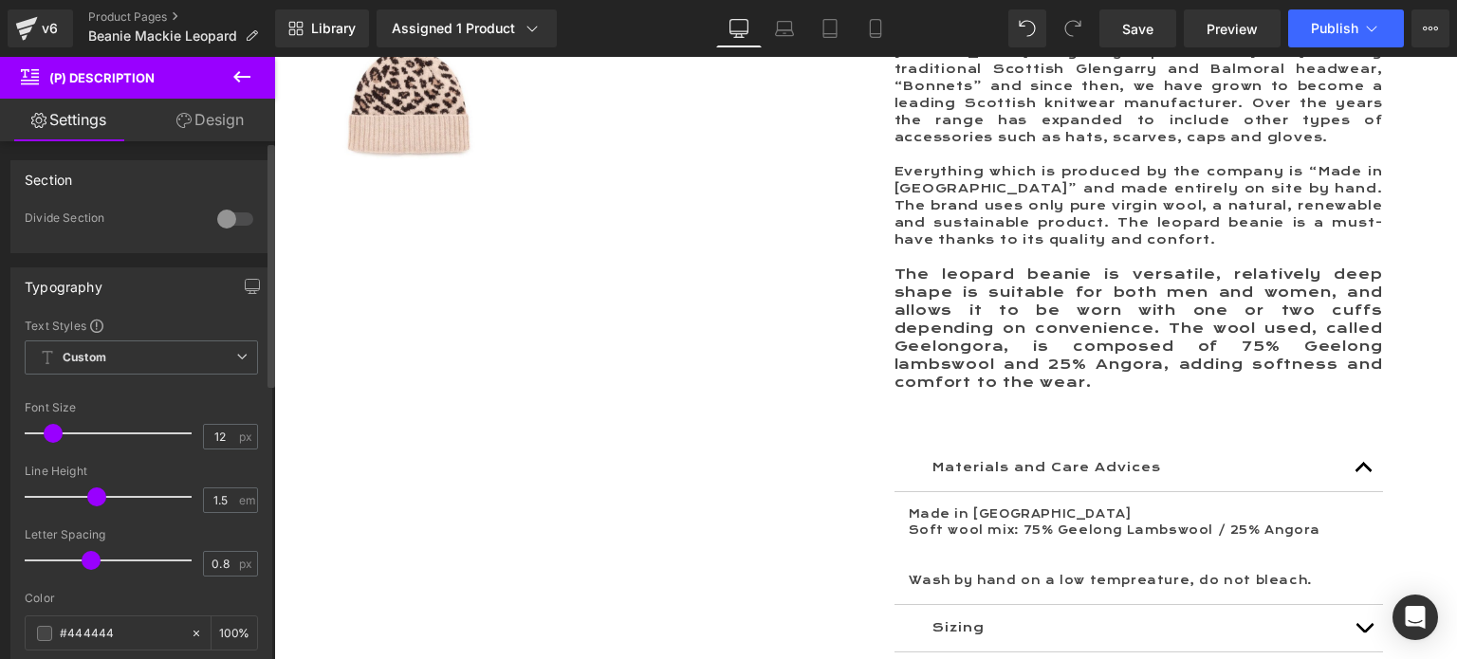
click at [87, 566] on span at bounding box center [91, 560] width 19 height 19
type input "0.8"
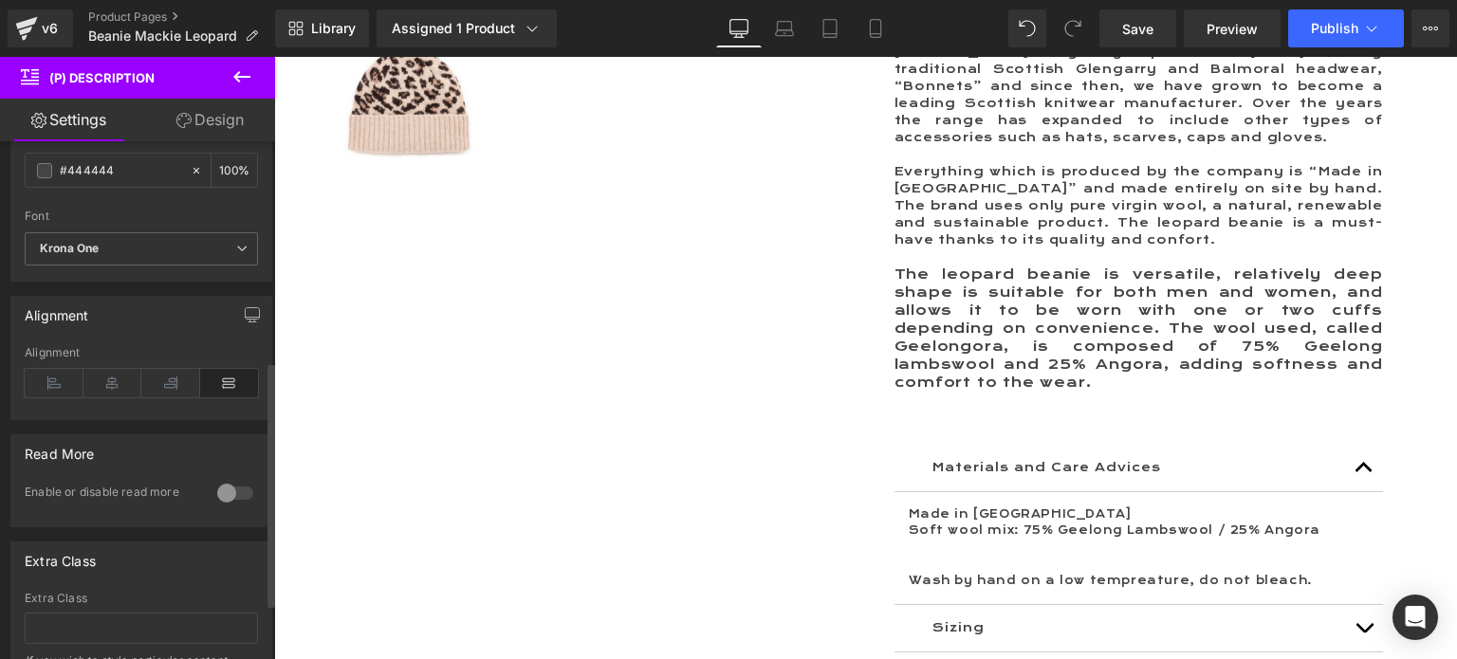
scroll to position [474, 0]
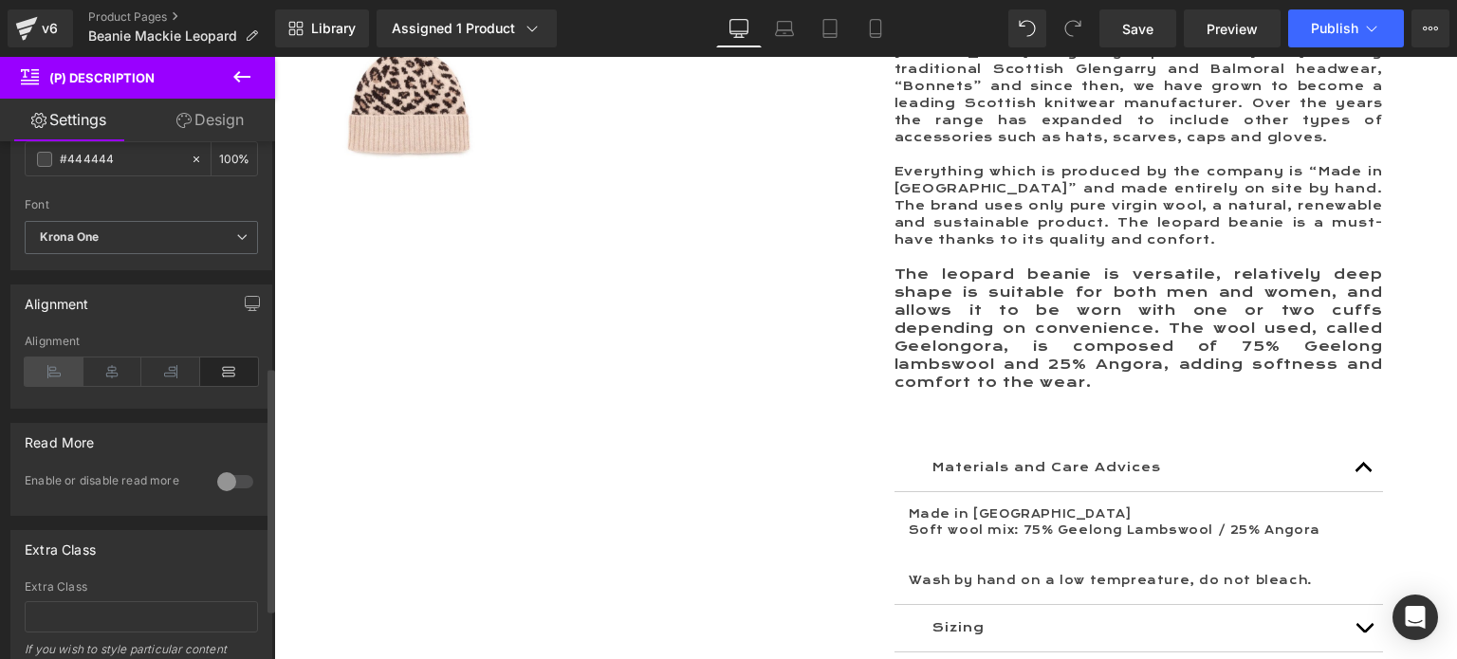
click at [48, 376] on icon at bounding box center [54, 372] width 59 height 28
click at [49, 371] on icon at bounding box center [54, 372] width 59 height 28
click at [216, 360] on icon at bounding box center [229, 372] width 59 height 28
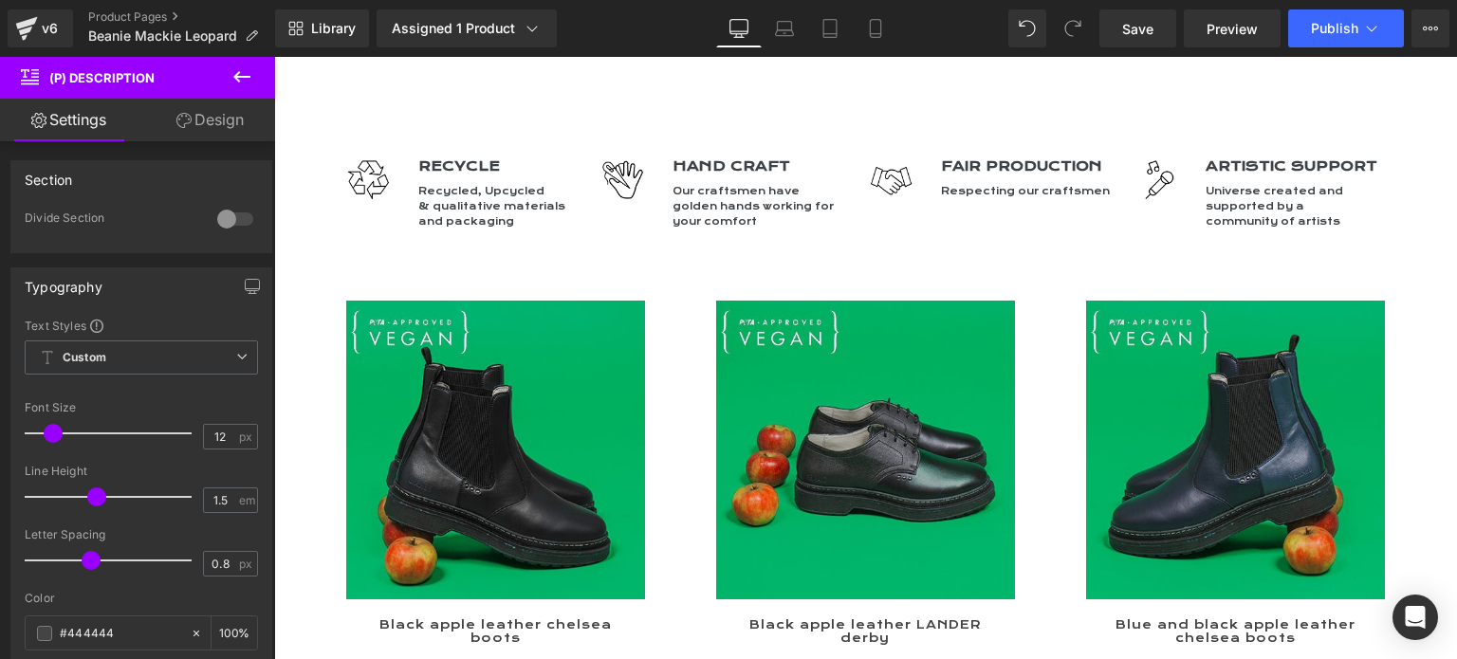
scroll to position [1707, 0]
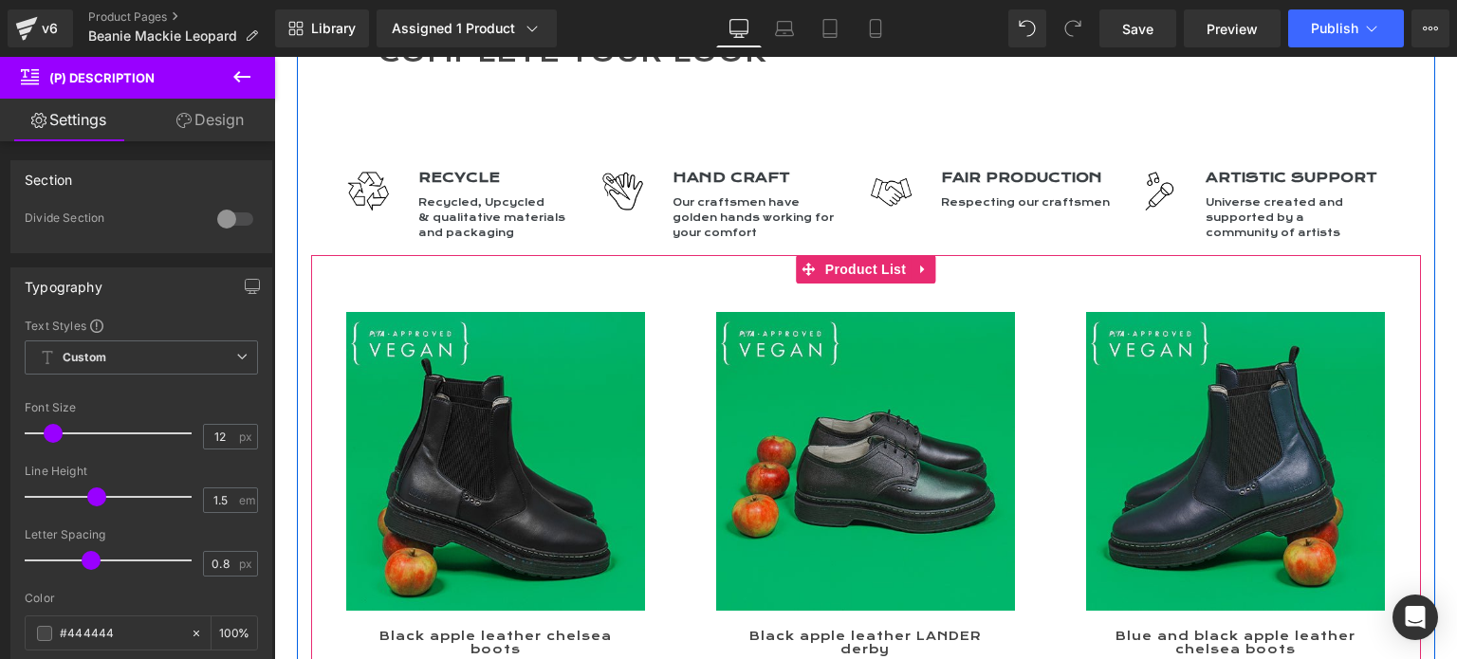
drag, startPoint x: 853, startPoint y: 242, endPoint x: 341, endPoint y: 241, distance: 511.3
click at [853, 255] on span "Product List" at bounding box center [865, 269] width 90 height 28
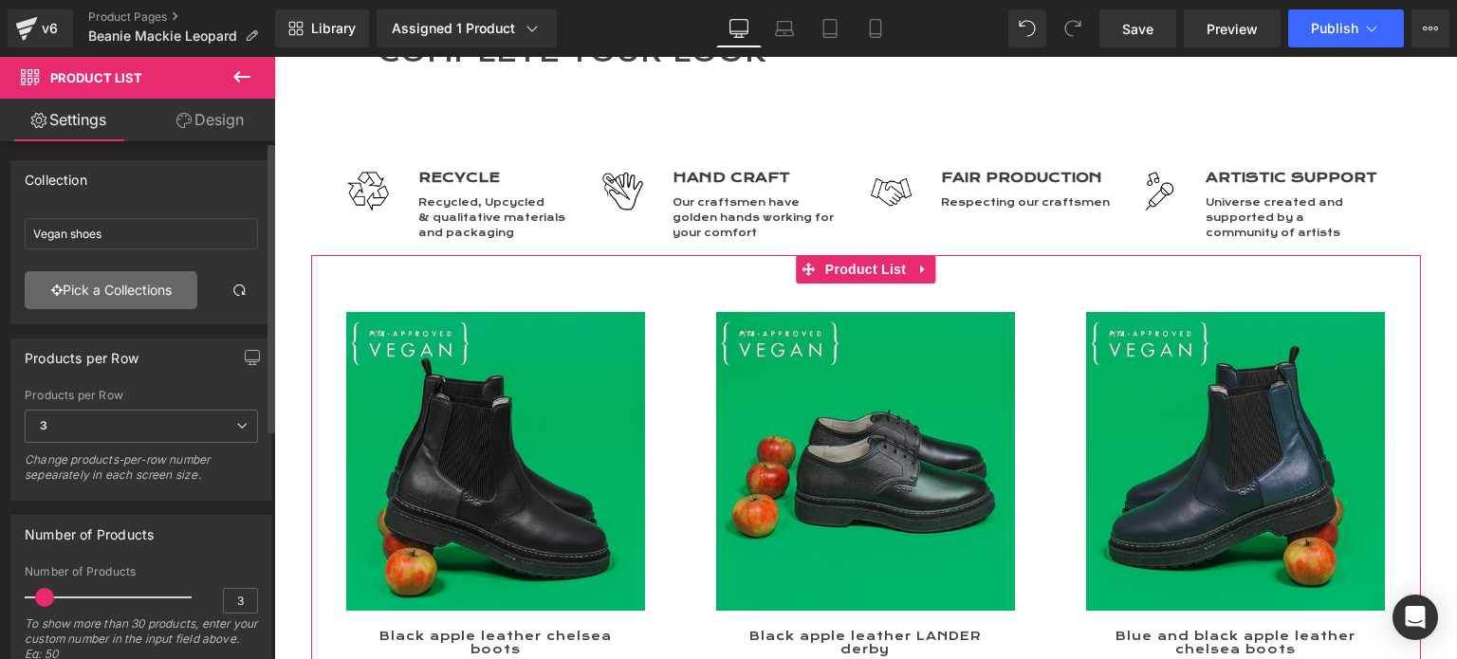
click at [107, 297] on link "Pick a Collections" at bounding box center [111, 290] width 173 height 38
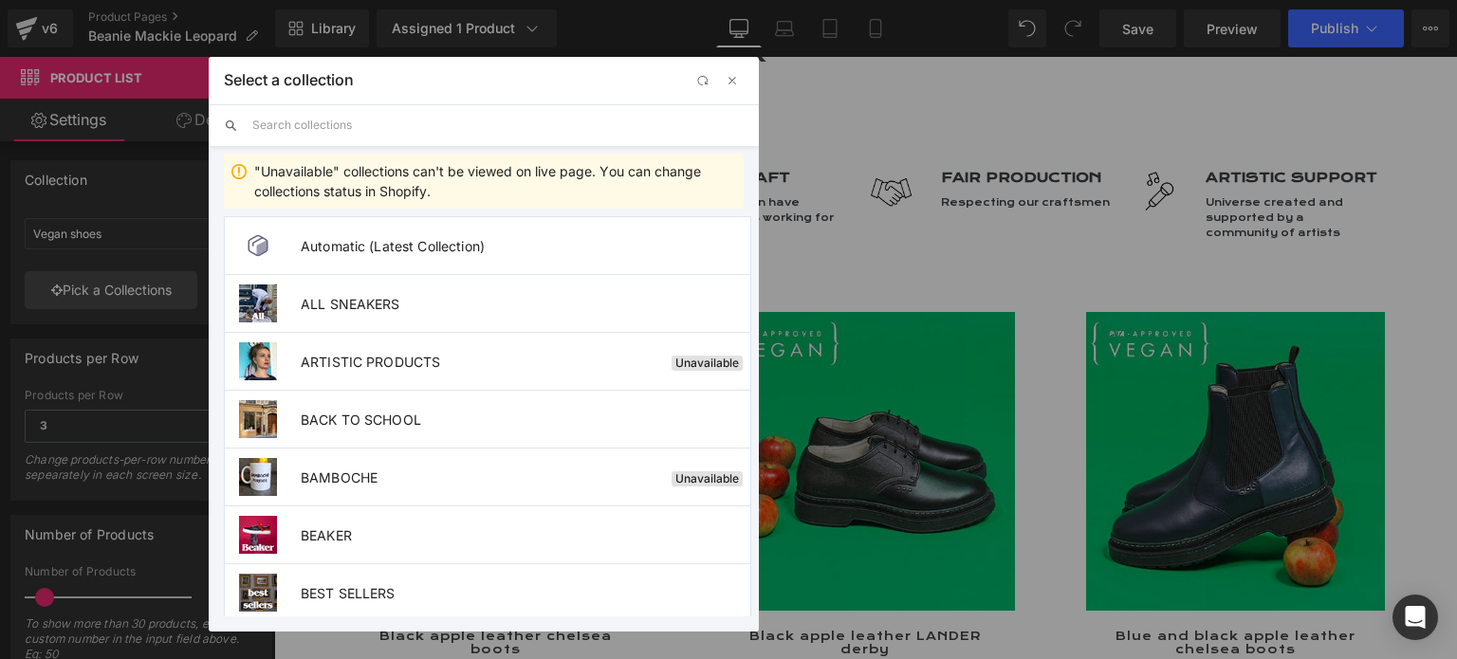
click at [354, 117] on input "text" at bounding box center [497, 125] width 491 height 42
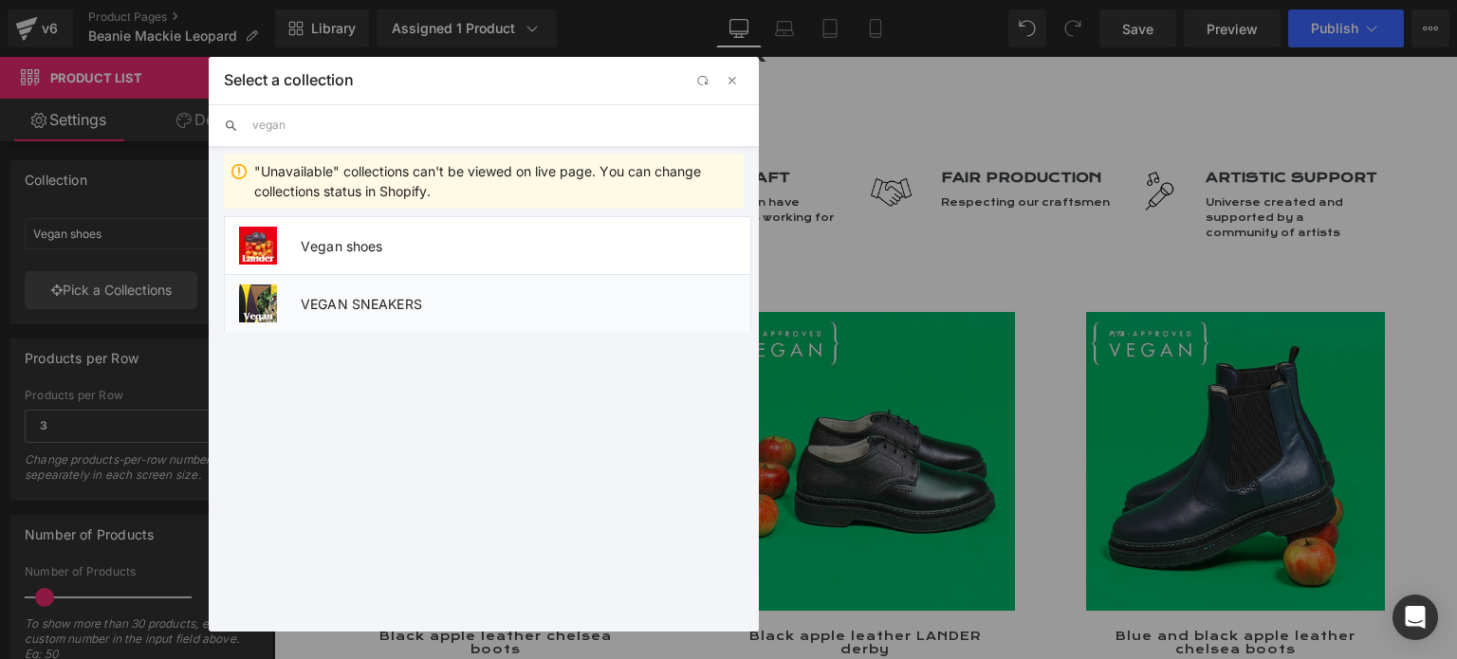
type input "vegan"
click at [380, 309] on span "VEGAN SNEAKERS" at bounding box center [526, 304] width 450 height 16
type input "VEGAN SNEAKERS"
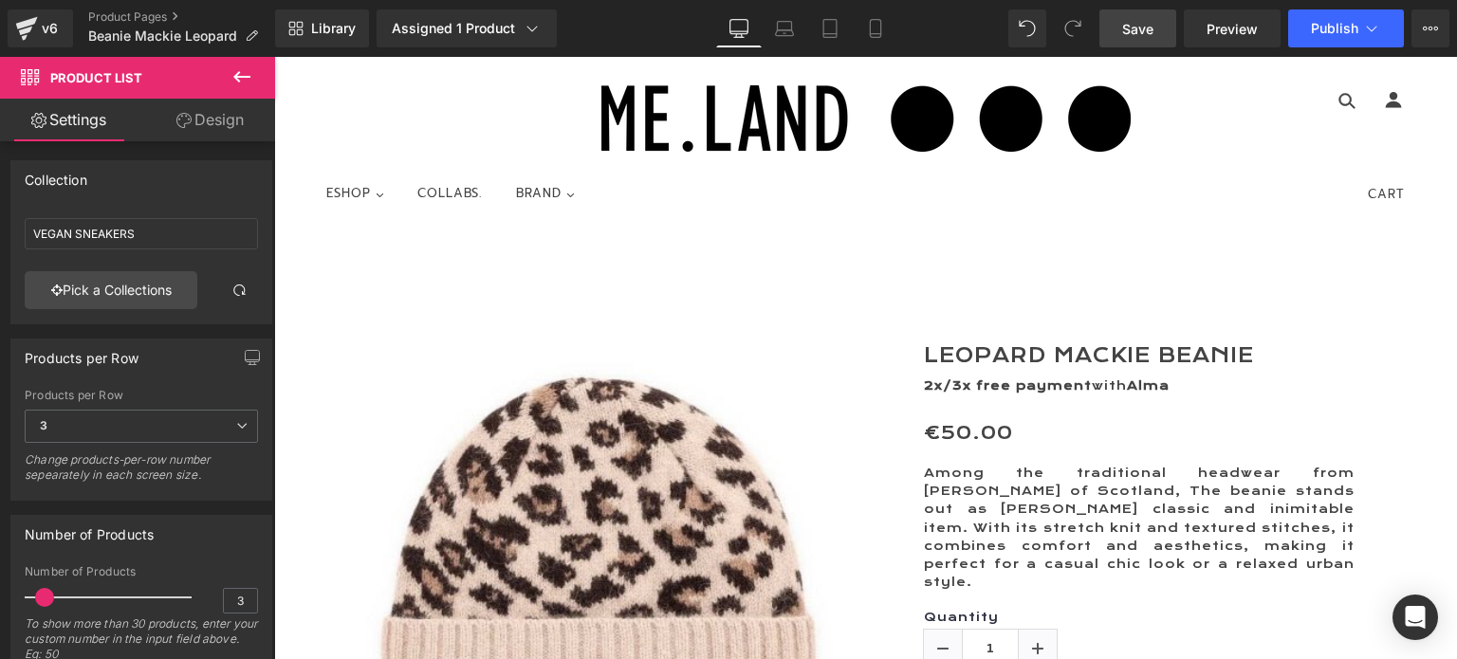
click at [1133, 25] on span "Save" at bounding box center [1137, 29] width 31 height 20
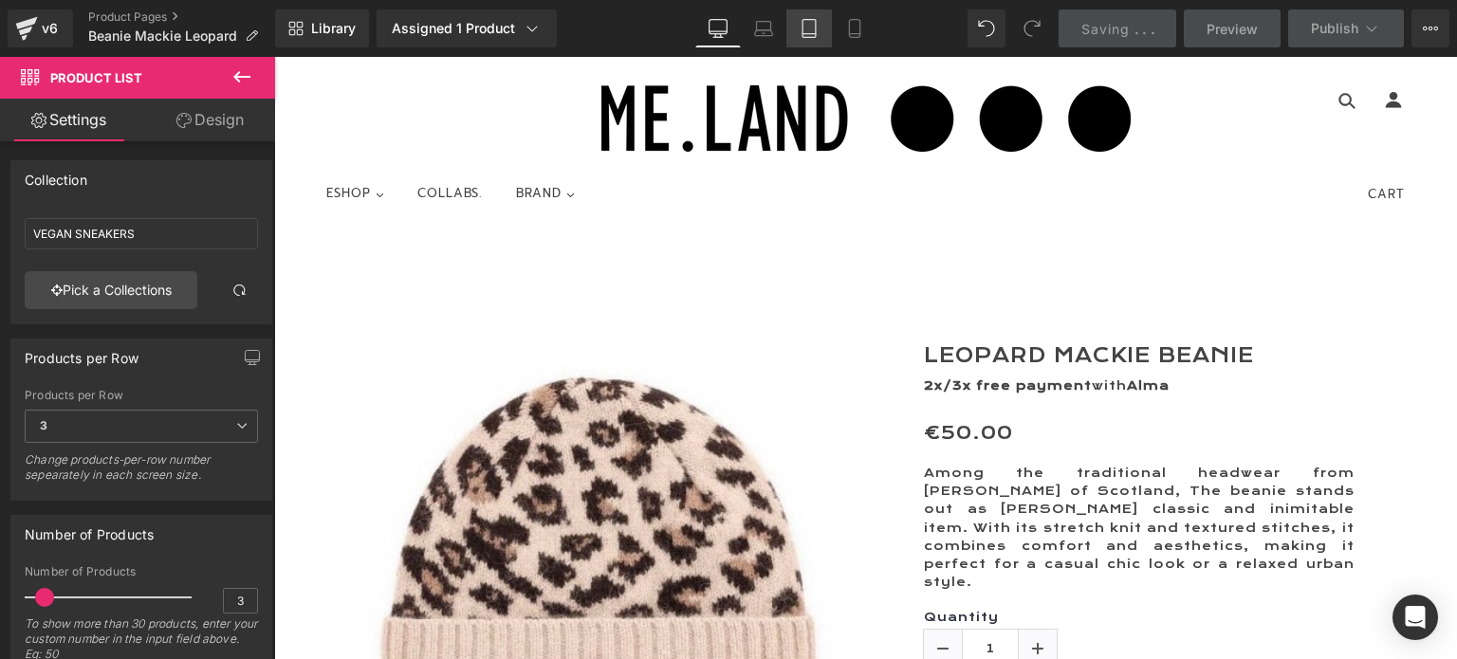
click at [803, 25] on icon at bounding box center [808, 29] width 13 height 18
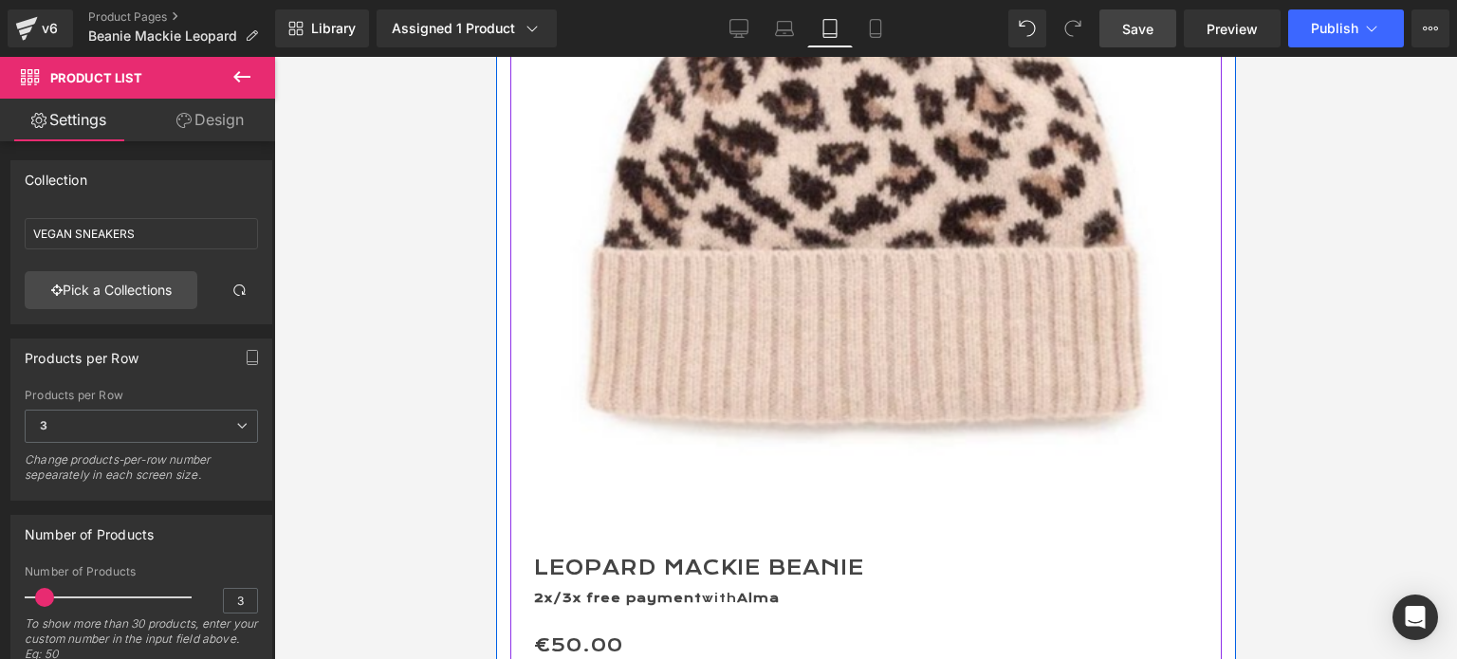
scroll to position [224, 0]
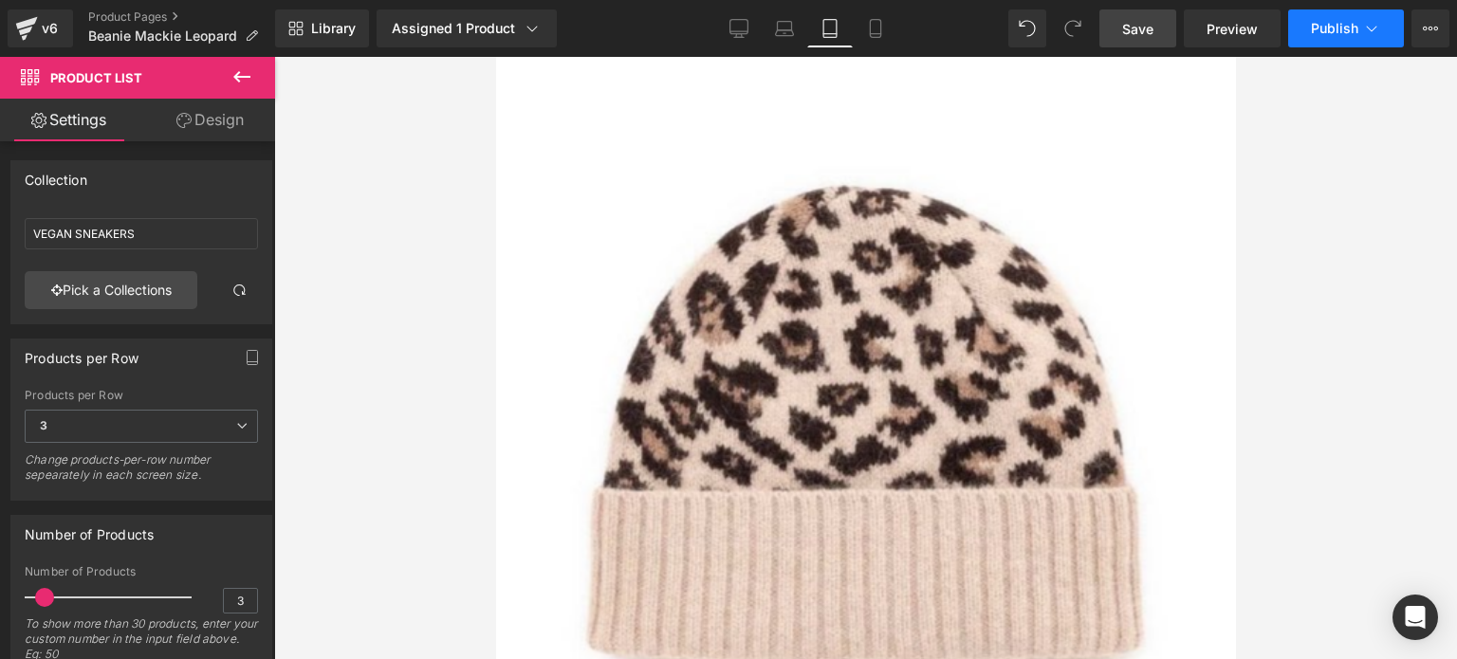
click at [1340, 23] on span "Publish" at bounding box center [1334, 28] width 47 height 15
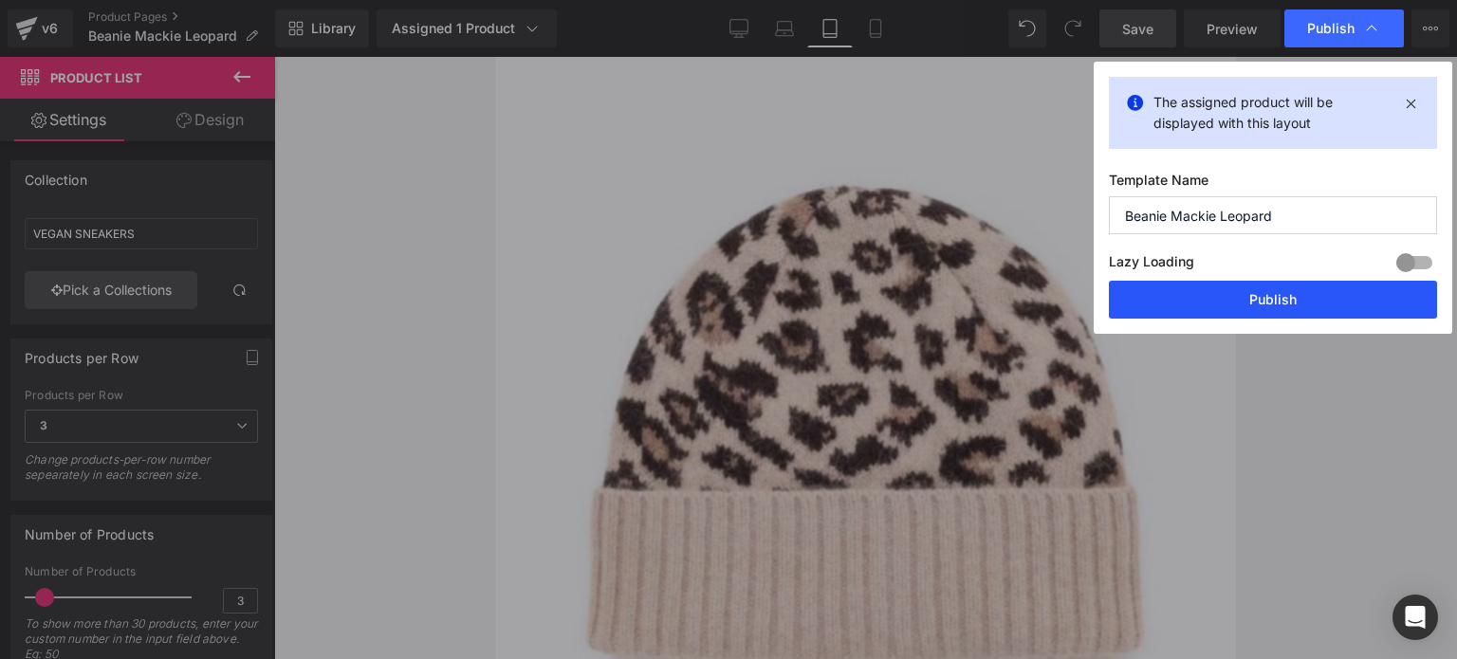
click at [1263, 299] on button "Publish" at bounding box center [1273, 300] width 328 height 38
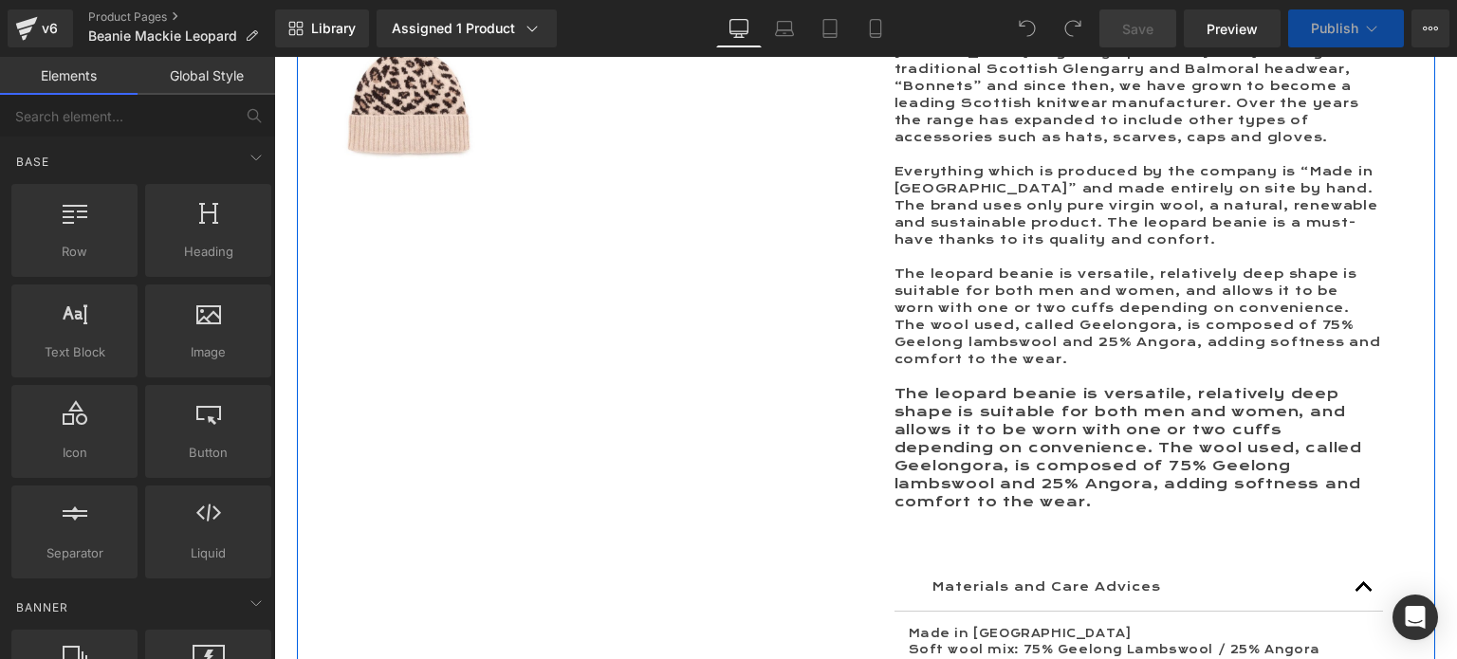
scroll to position [759, 0]
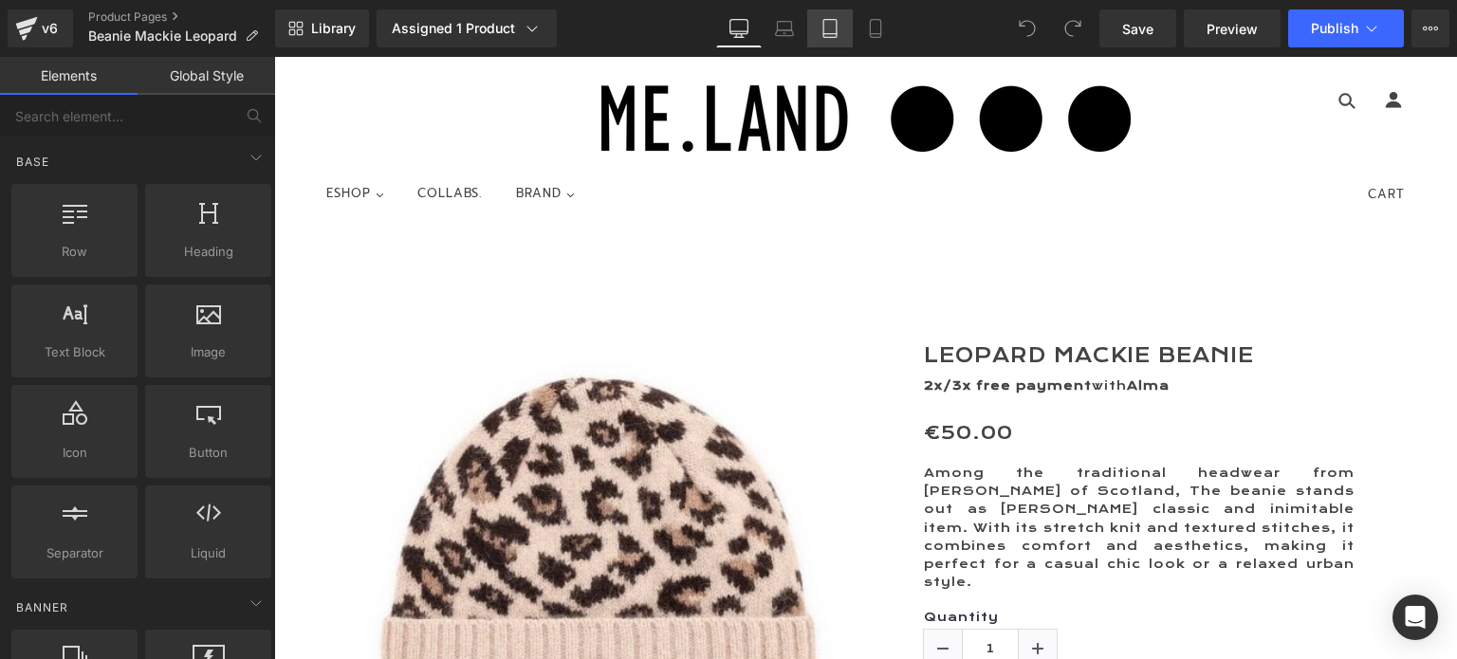
click at [831, 25] on icon at bounding box center [829, 28] width 19 height 19
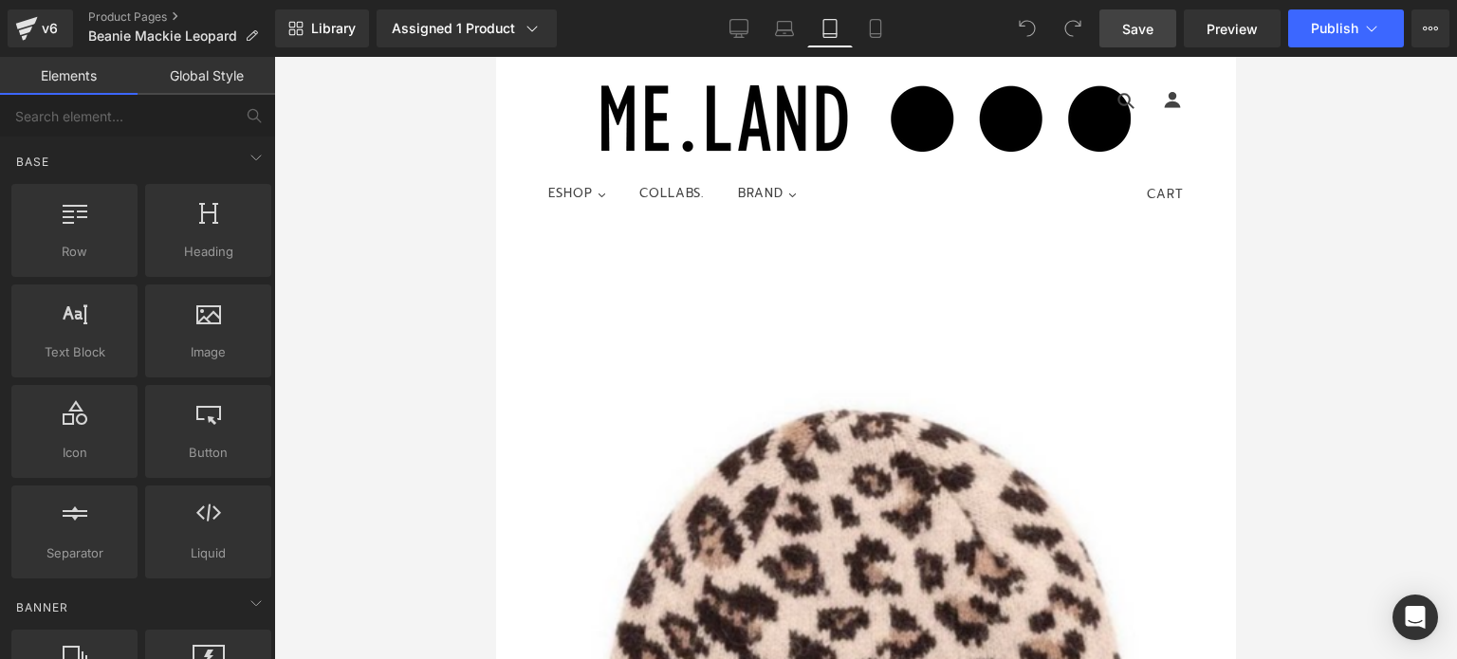
click at [1143, 29] on span "Save" at bounding box center [1137, 29] width 31 height 20
click at [1323, 24] on span "Publish" at bounding box center [1334, 28] width 47 height 15
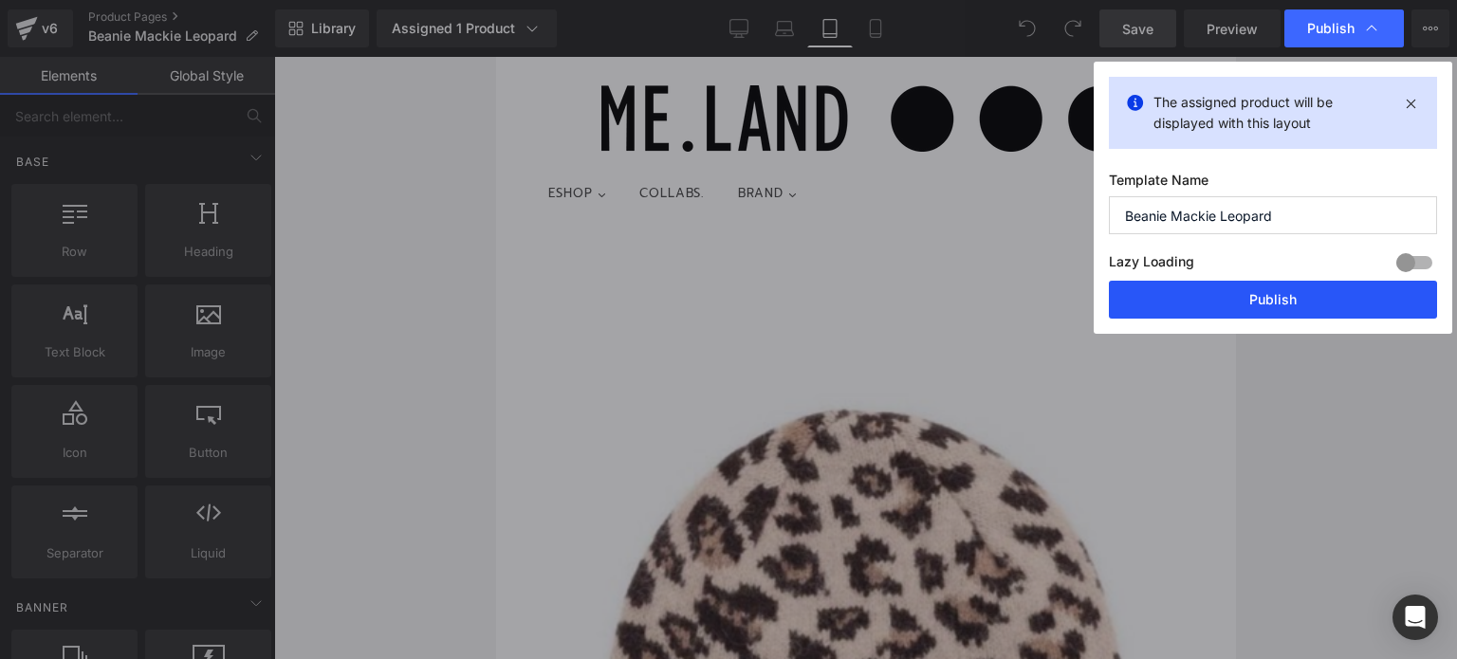
click at [1281, 291] on button "Publish" at bounding box center [1273, 300] width 328 height 38
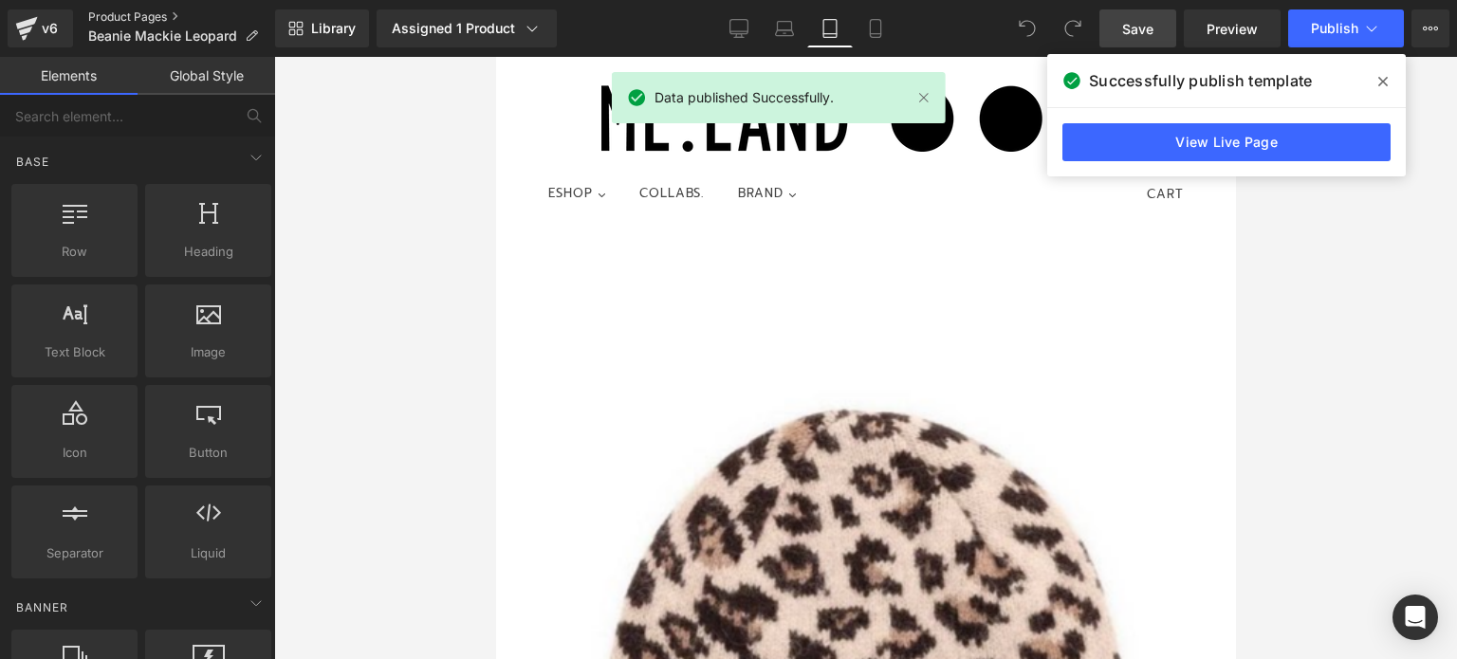
click at [126, 15] on link "Product Pages" at bounding box center [181, 16] width 187 height 15
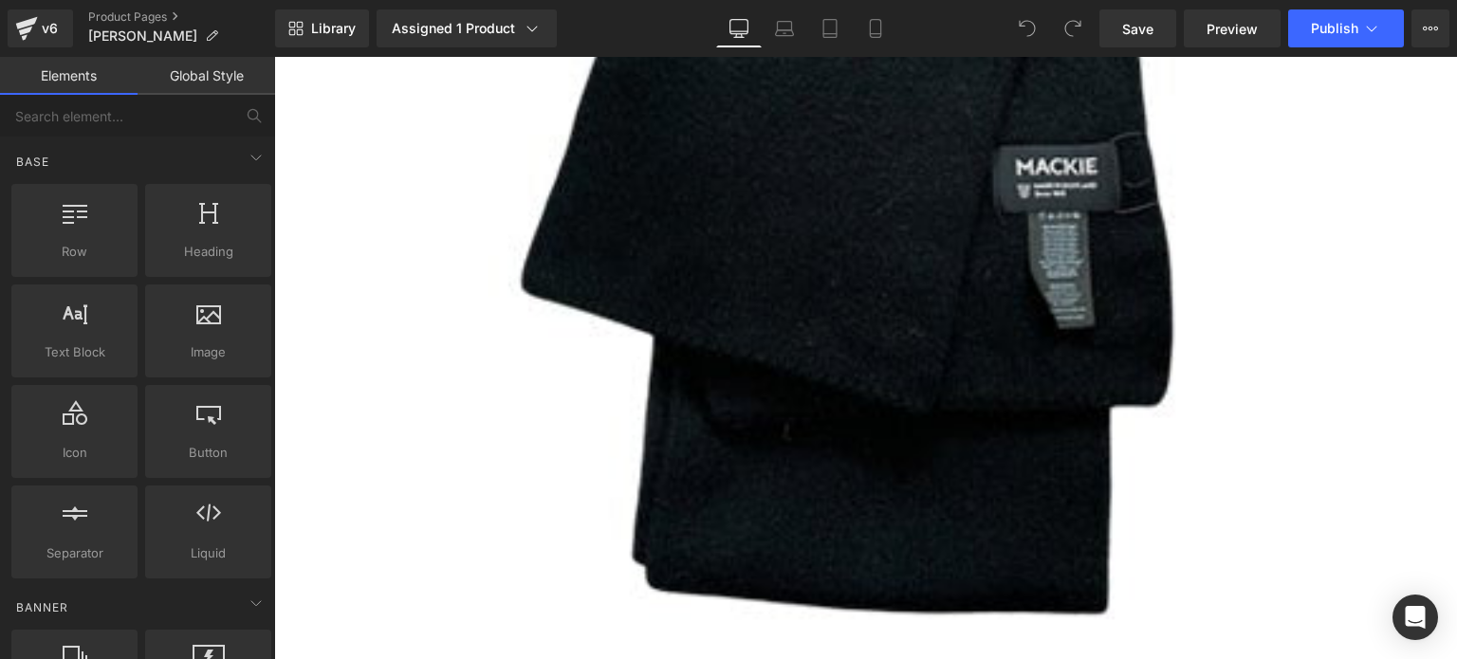
scroll to position [664, 0]
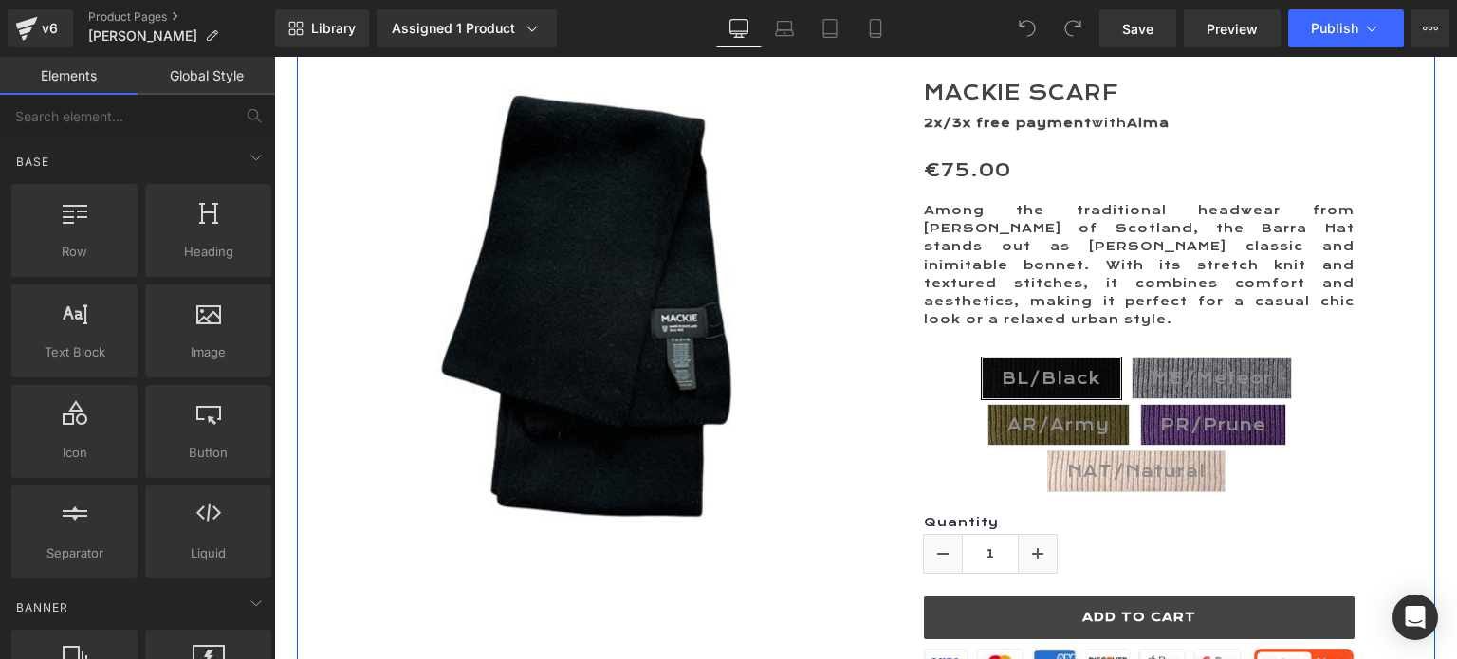
scroll to position [285, 0]
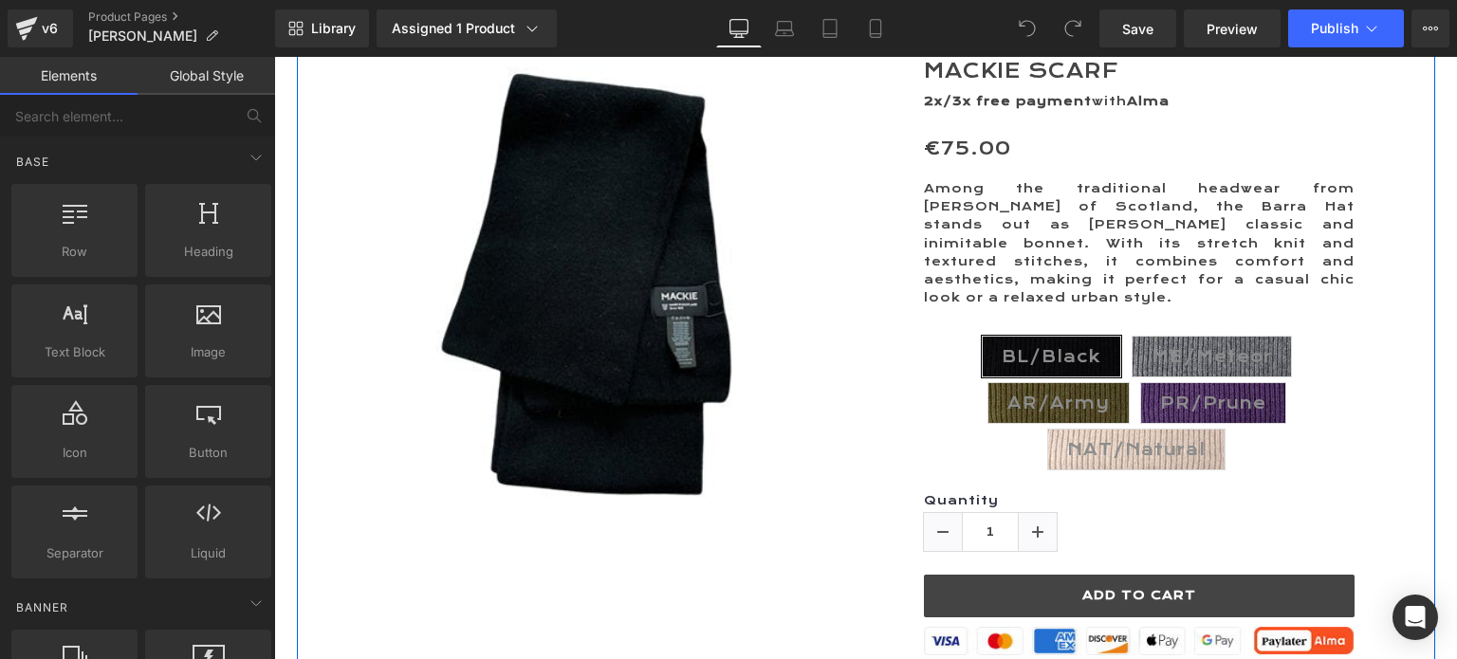
click at [1184, 189] on p "Among the traditional headwear from [PERSON_NAME] of Scotland, the Barra Hat st…" at bounding box center [1139, 243] width 431 height 127
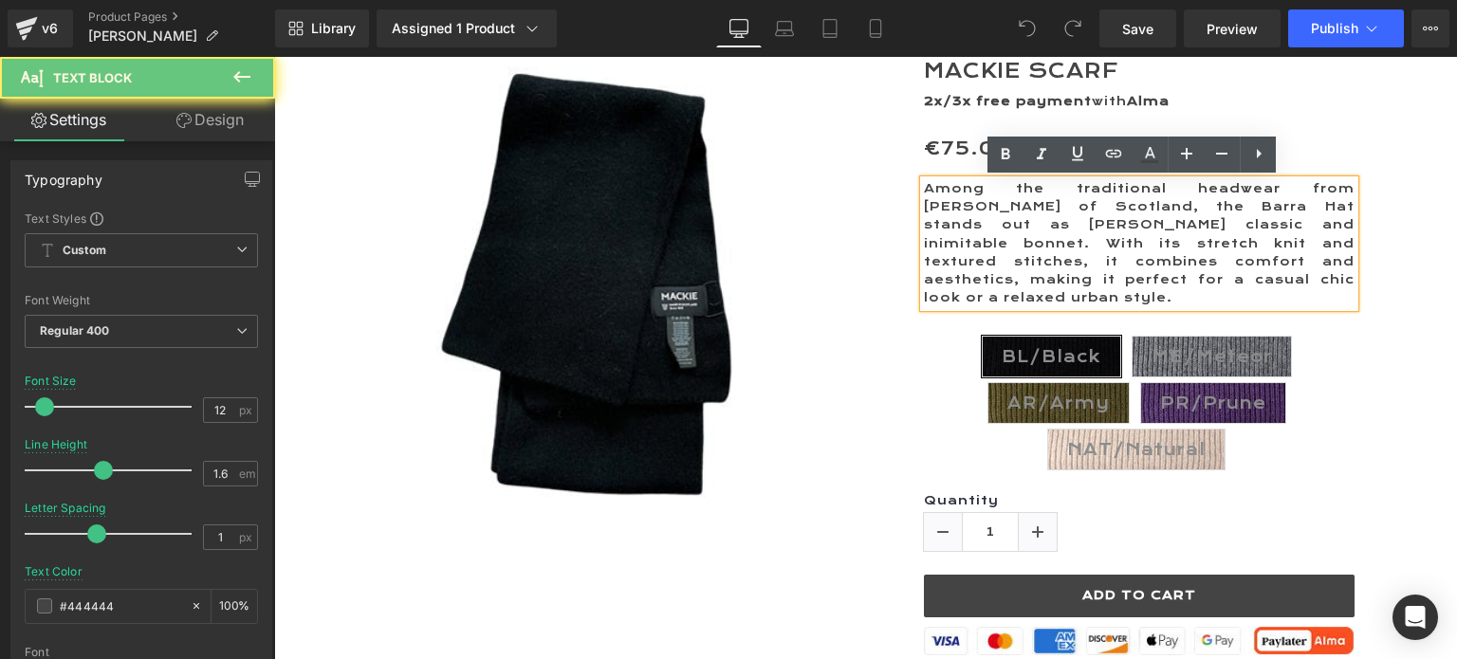
click at [1184, 189] on p "Among the traditional headwear from [PERSON_NAME] of Scotland, the Barra Hat st…" at bounding box center [1139, 243] width 431 height 127
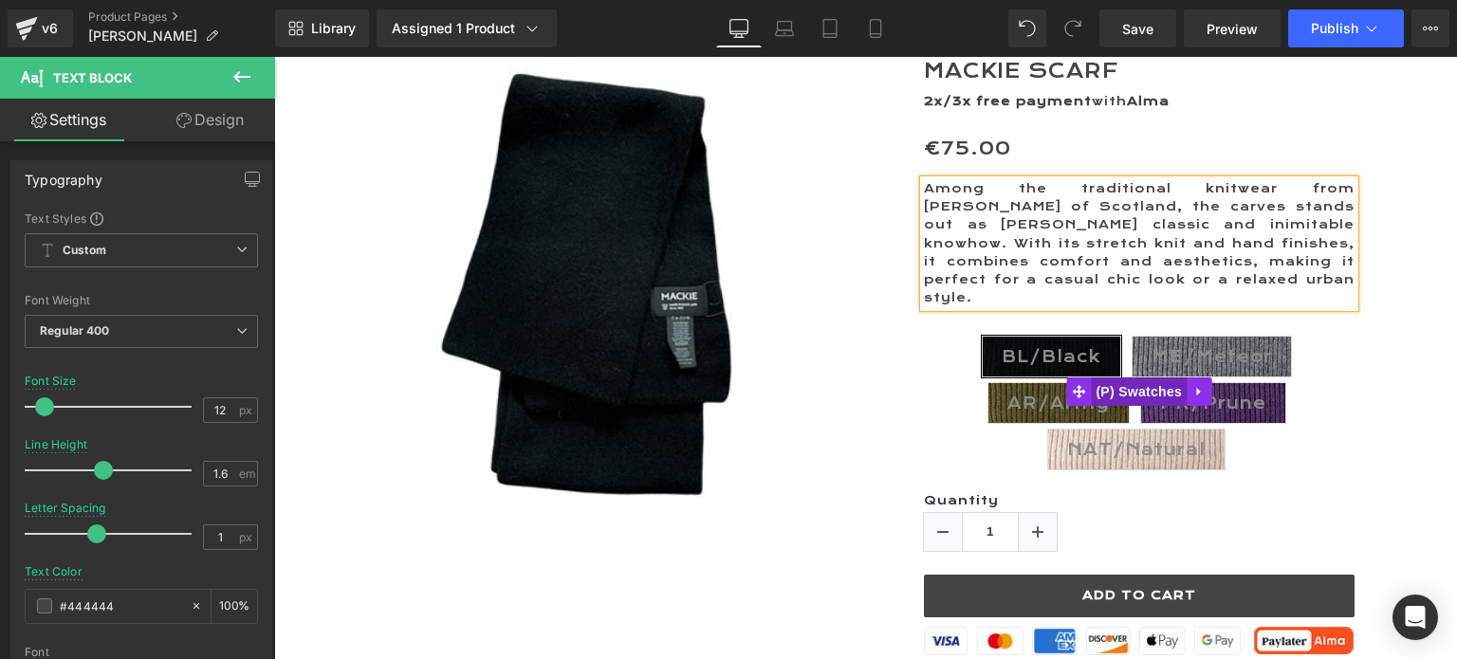
click at [1142, 378] on span "(P) Swatches" at bounding box center [1139, 392] width 96 height 28
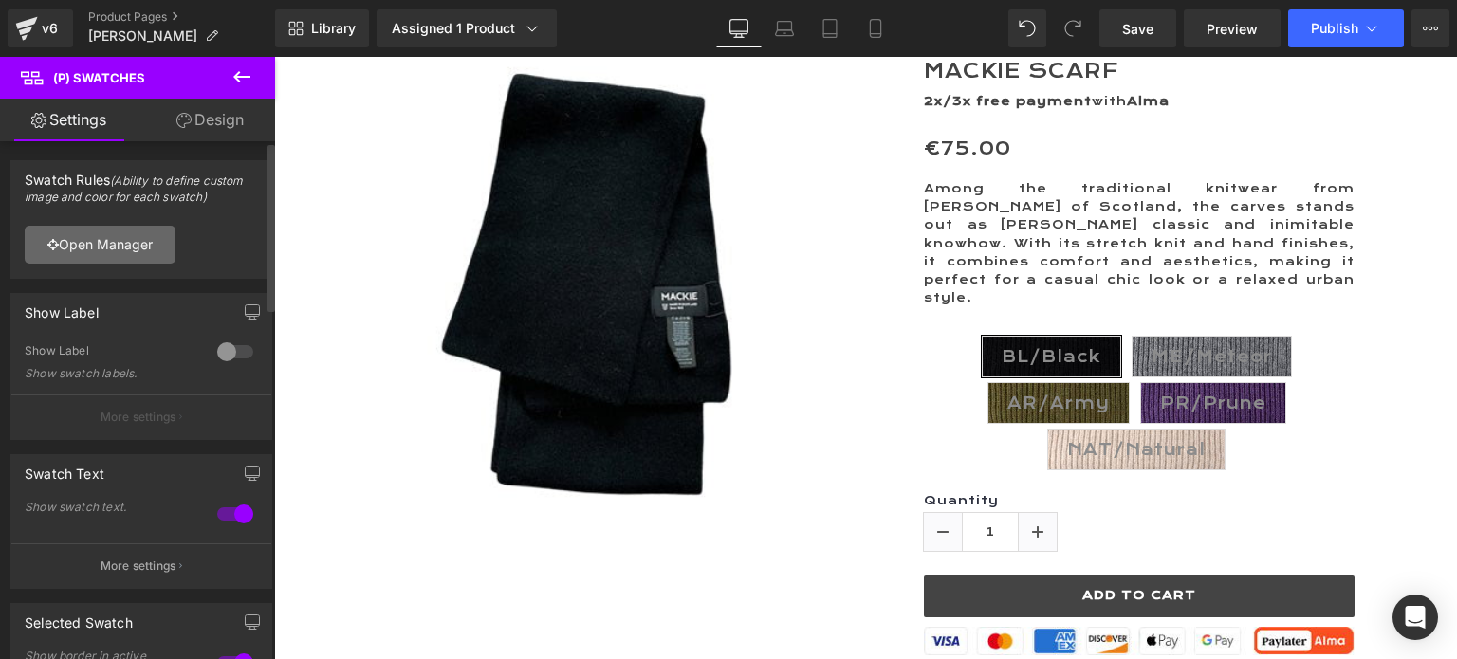
click at [71, 247] on link "Open Manager" at bounding box center [100, 245] width 151 height 38
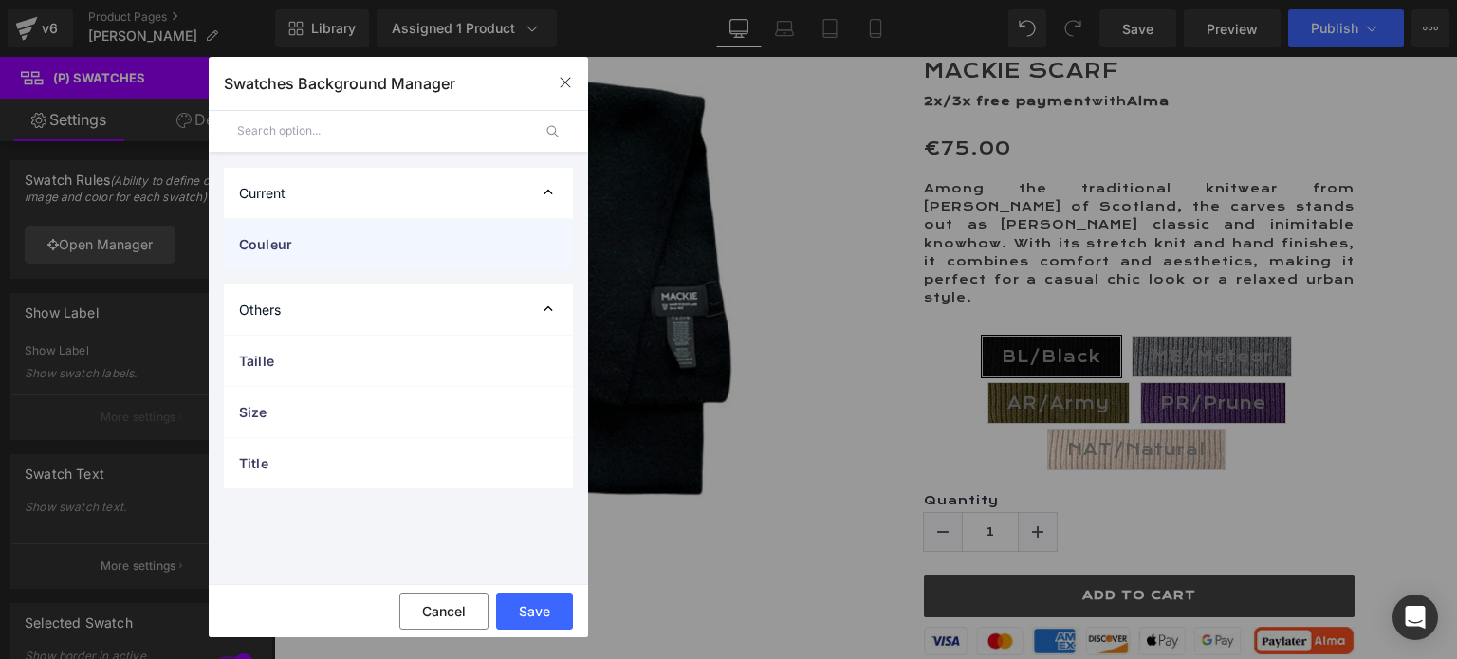
click at [270, 242] on span "Couleur" at bounding box center [379, 244] width 281 height 20
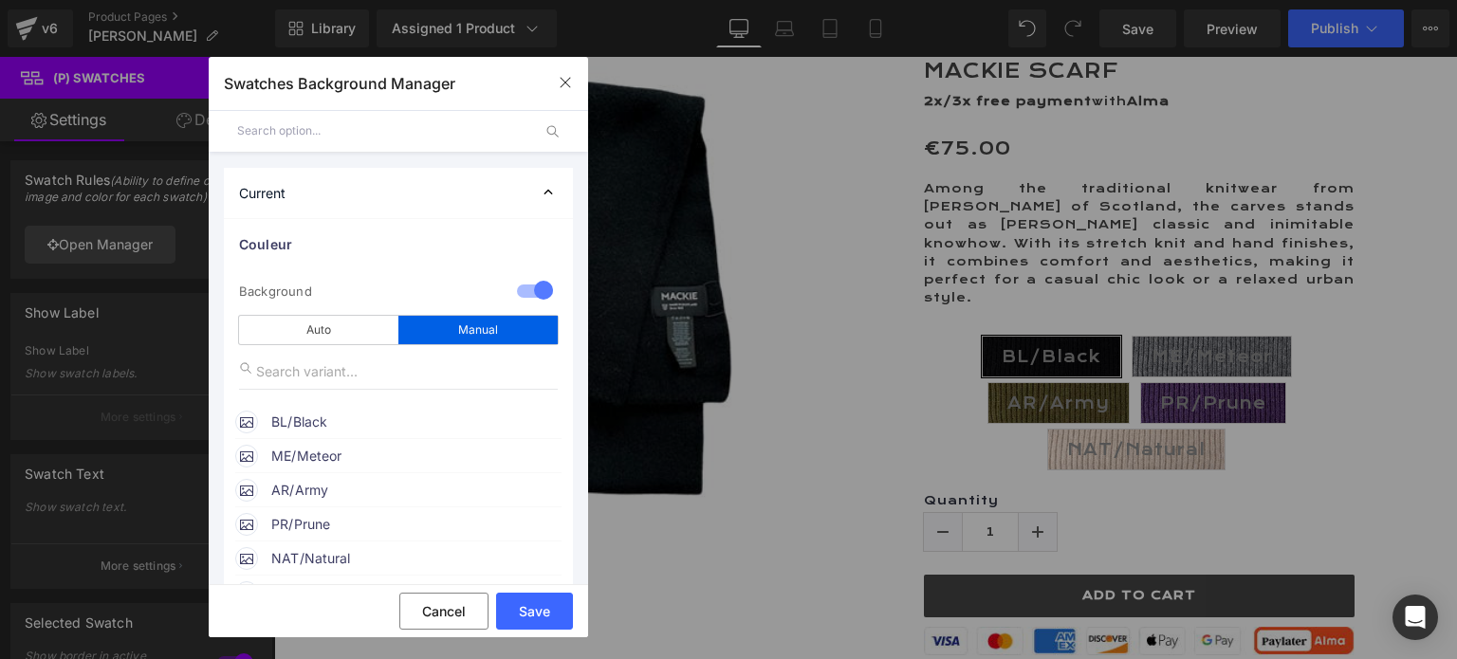
click at [322, 424] on span "BL/Black" at bounding box center [415, 422] width 288 height 23
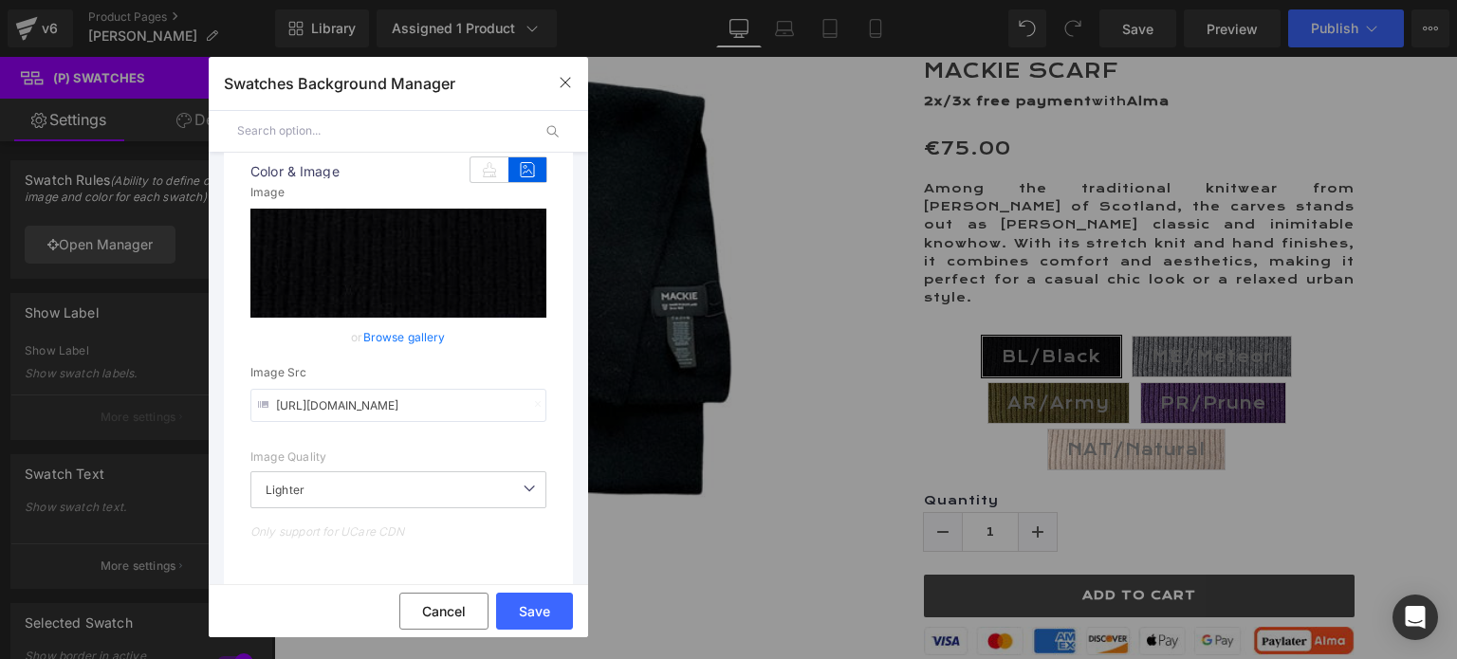
scroll to position [190, 0]
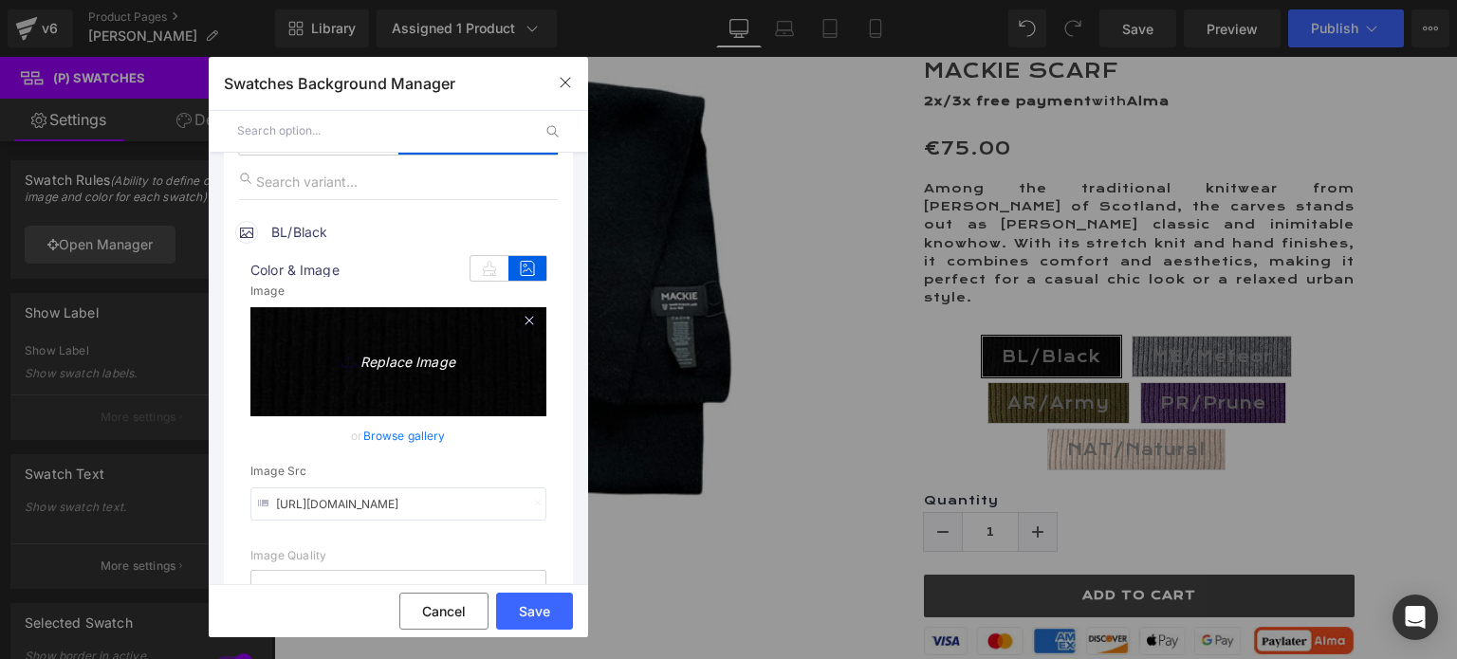
click at [395, 363] on icon "Replace Image" at bounding box center [398, 359] width 152 height 24
type input "C:\fakepath\BL.Noir Scarf.jpg"
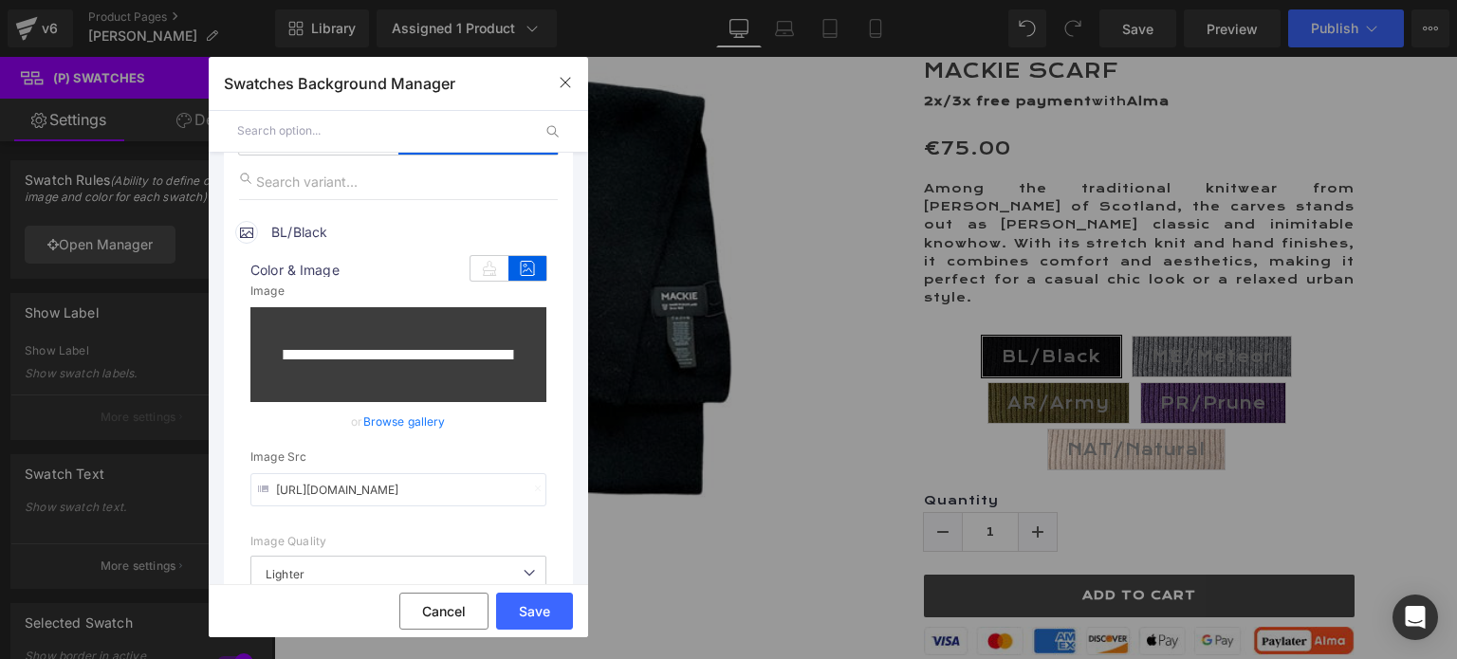
type input "https://ucarecdn.com/c906a203-4e62-409f-bc32-fb8d0835524b/-/format/auto/-/previ…"
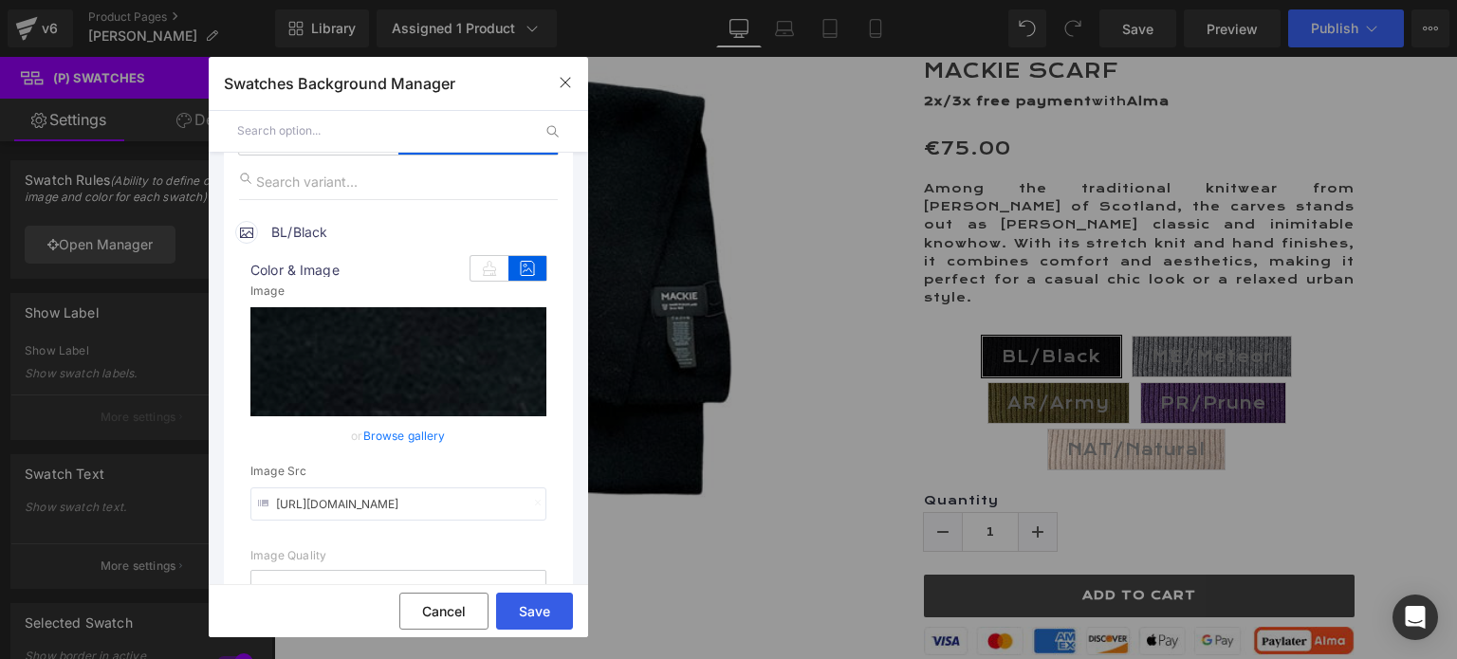
click at [537, 609] on button "Save" at bounding box center [534, 611] width 77 height 37
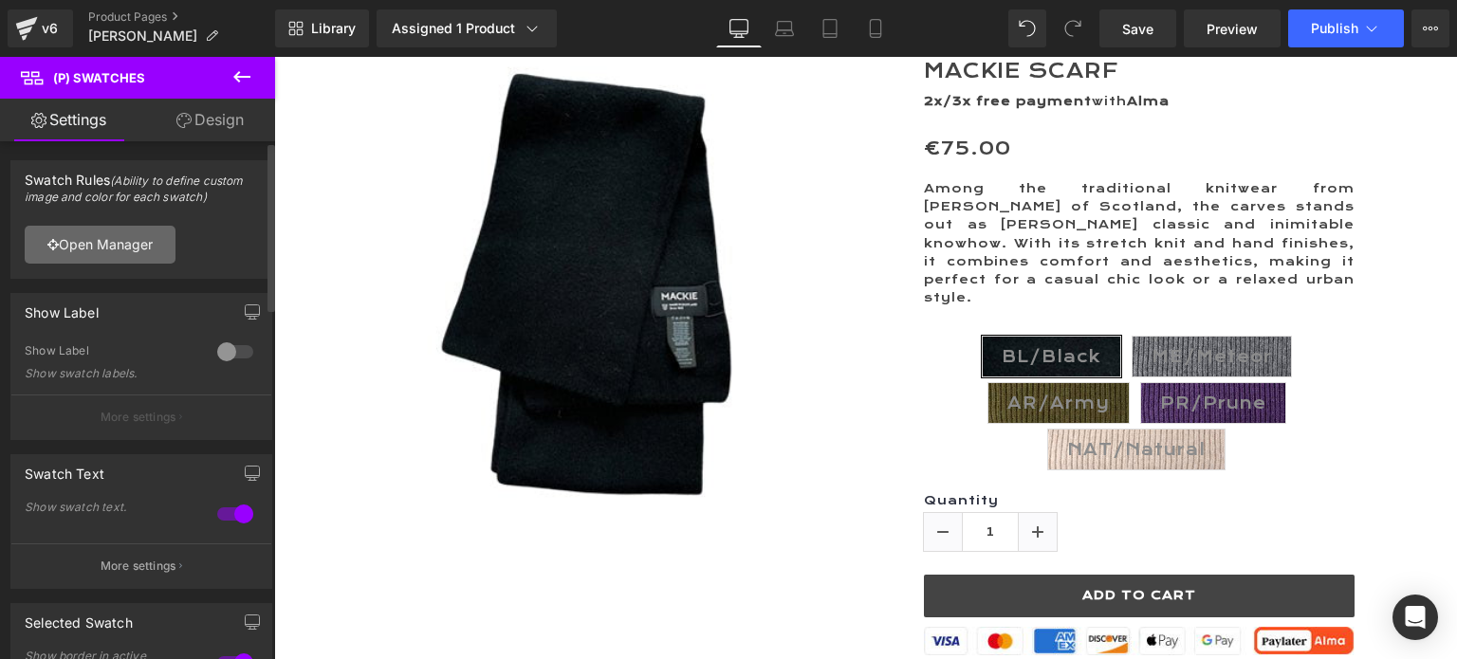
click at [121, 234] on link "Open Manager" at bounding box center [100, 245] width 151 height 38
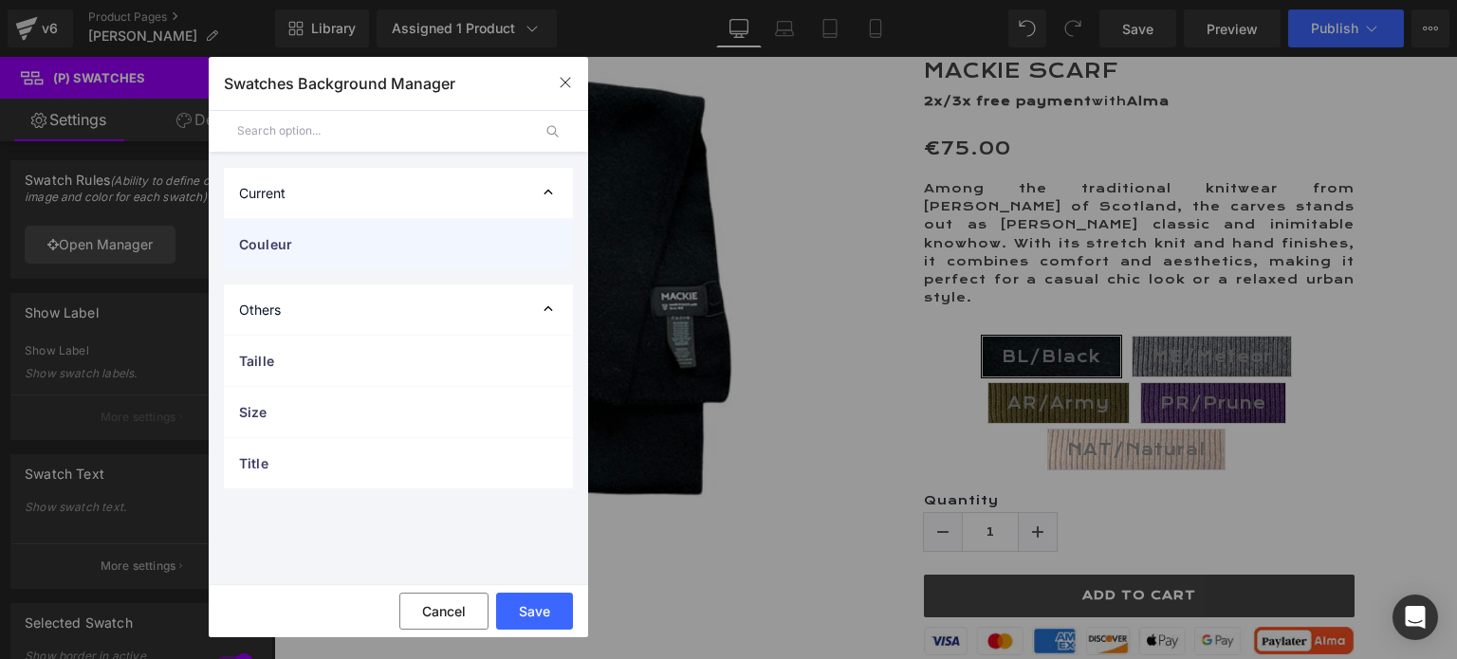
click at [305, 252] on span "Couleur" at bounding box center [379, 244] width 281 height 20
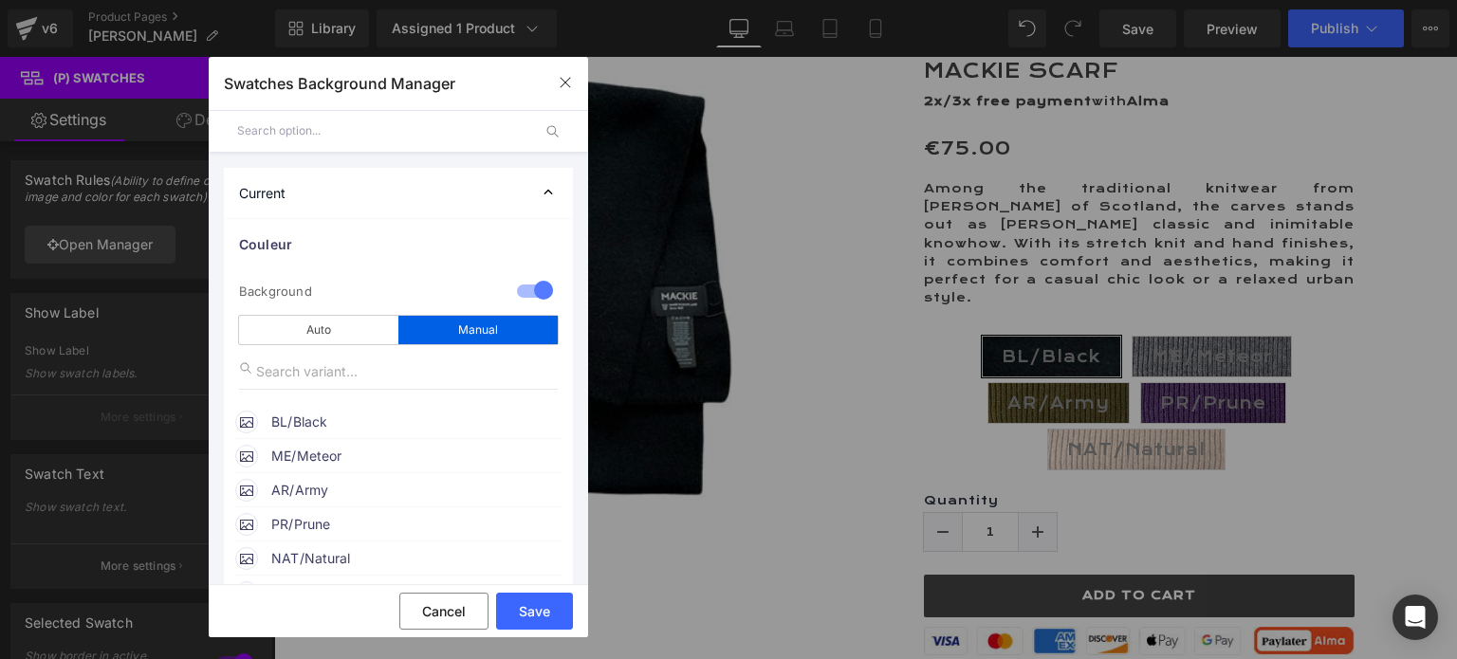
click at [315, 454] on span "ME/Meteor" at bounding box center [415, 456] width 288 height 23
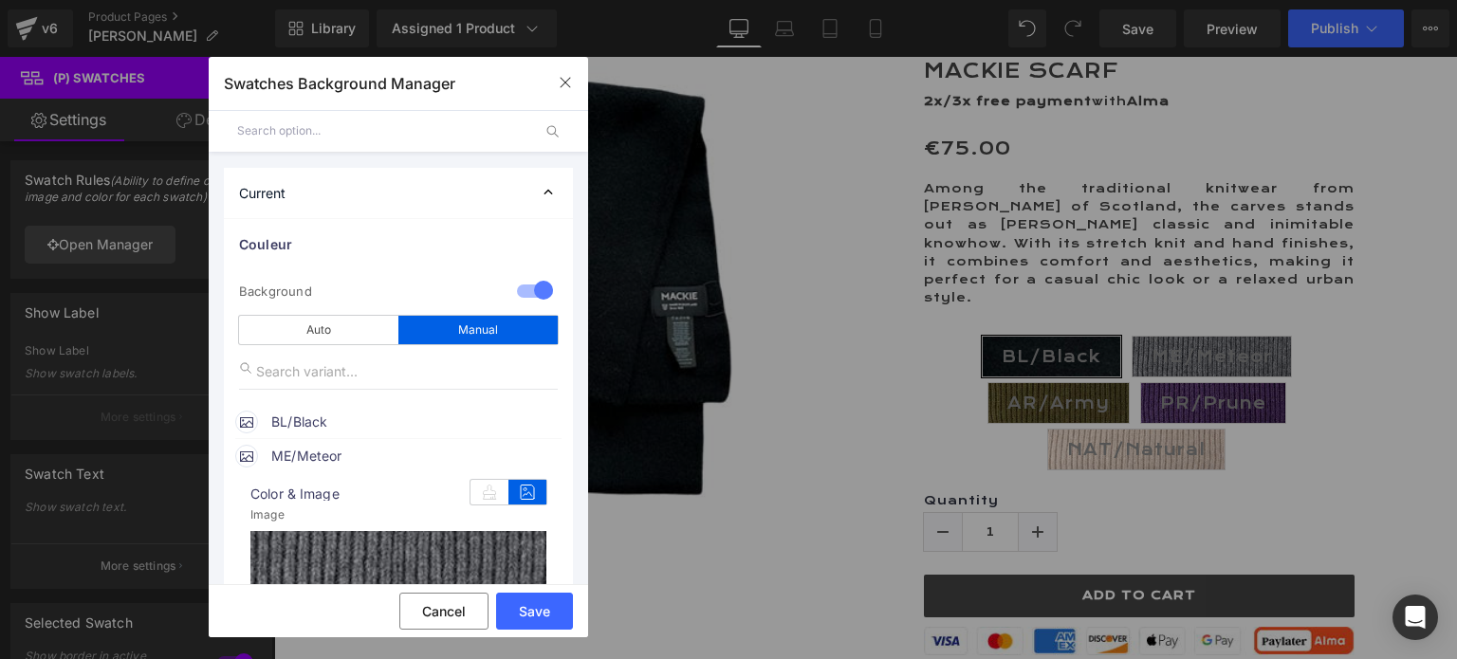
click at [525, 491] on icon at bounding box center [527, 492] width 38 height 25
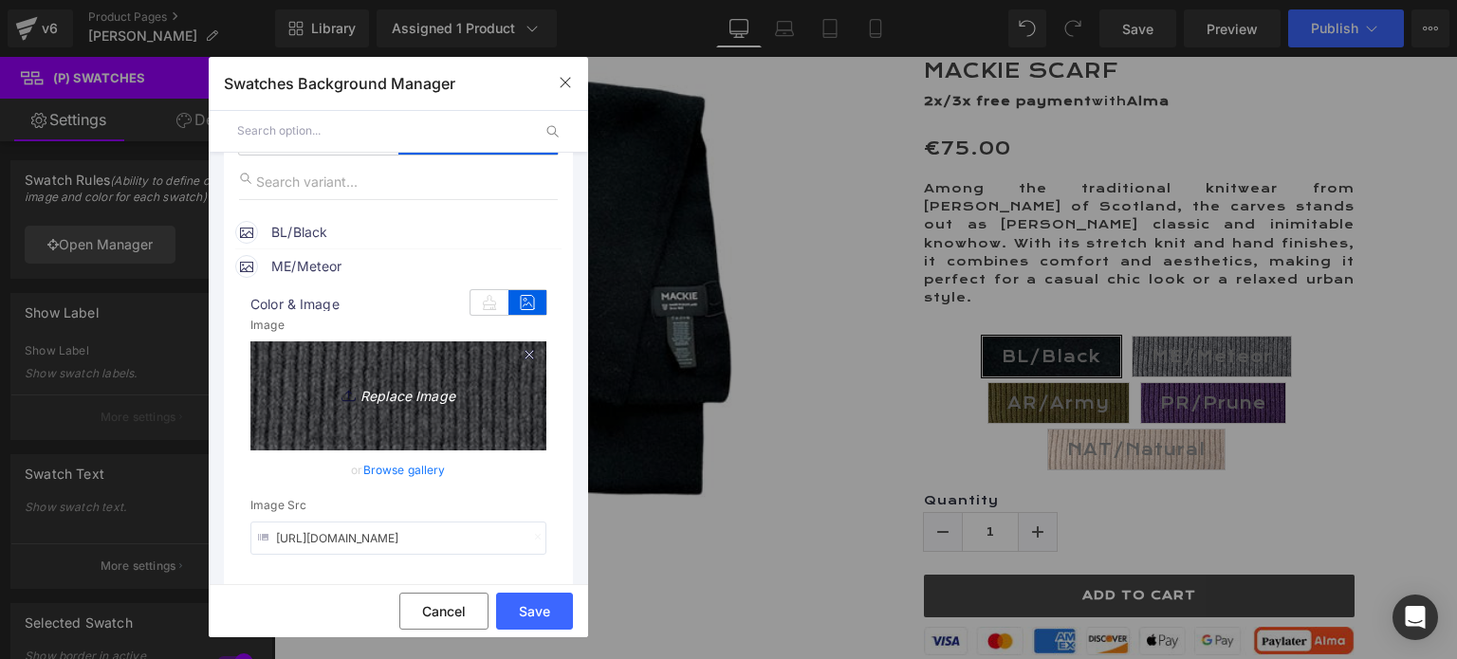
click at [387, 394] on icon "Replace Image" at bounding box center [398, 393] width 152 height 24
type input "C:\fakepath\ME.Meteor Scarf.jpg"
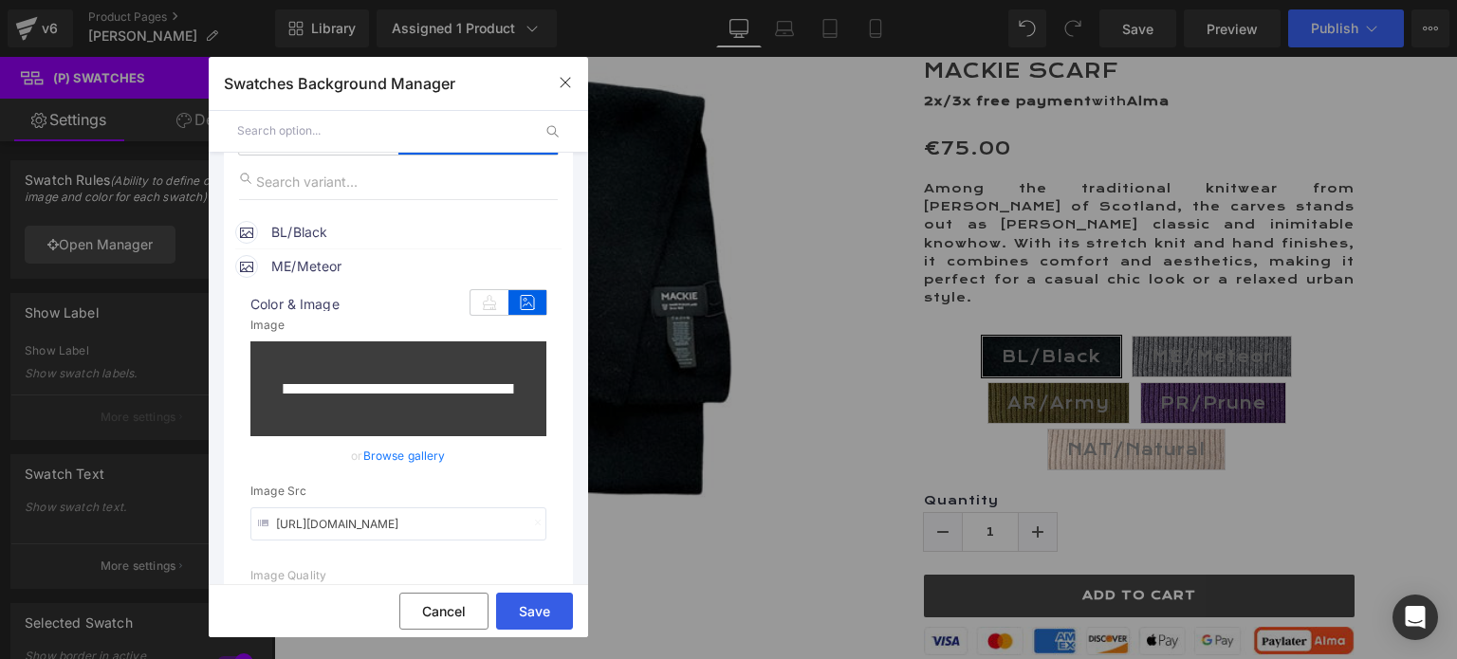
type input "https://ucarecdn.com/406b34ad-1a3b-42c5-8931-64d39a44a26c/-/format/auto/-/previ…"
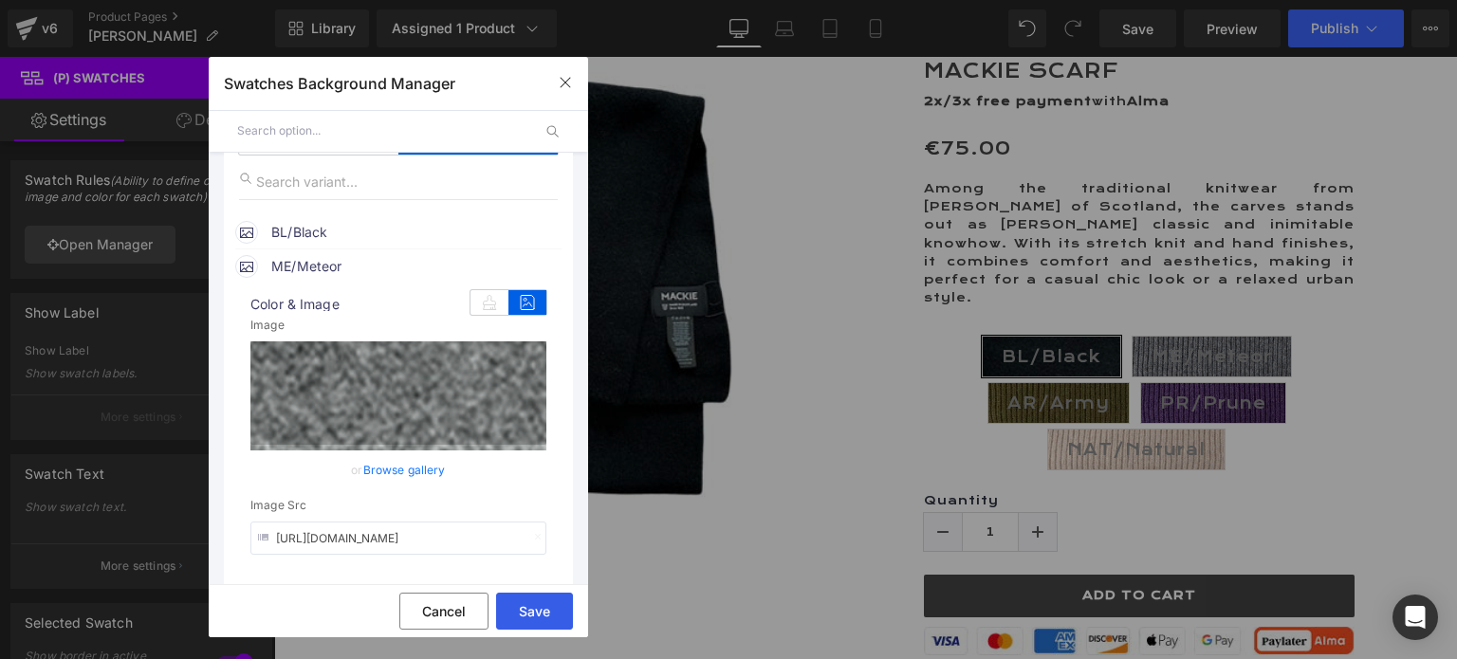
click at [532, 608] on button "Save" at bounding box center [534, 611] width 77 height 37
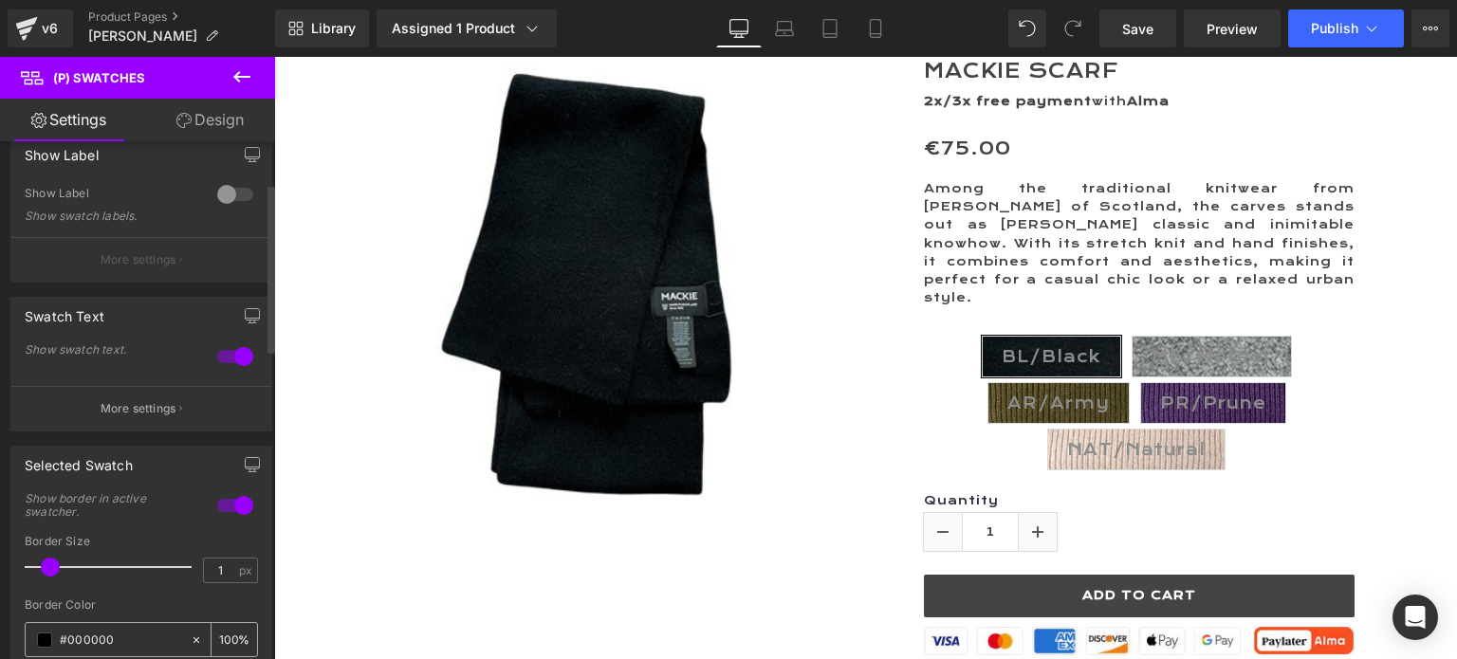
scroll to position [95, 0]
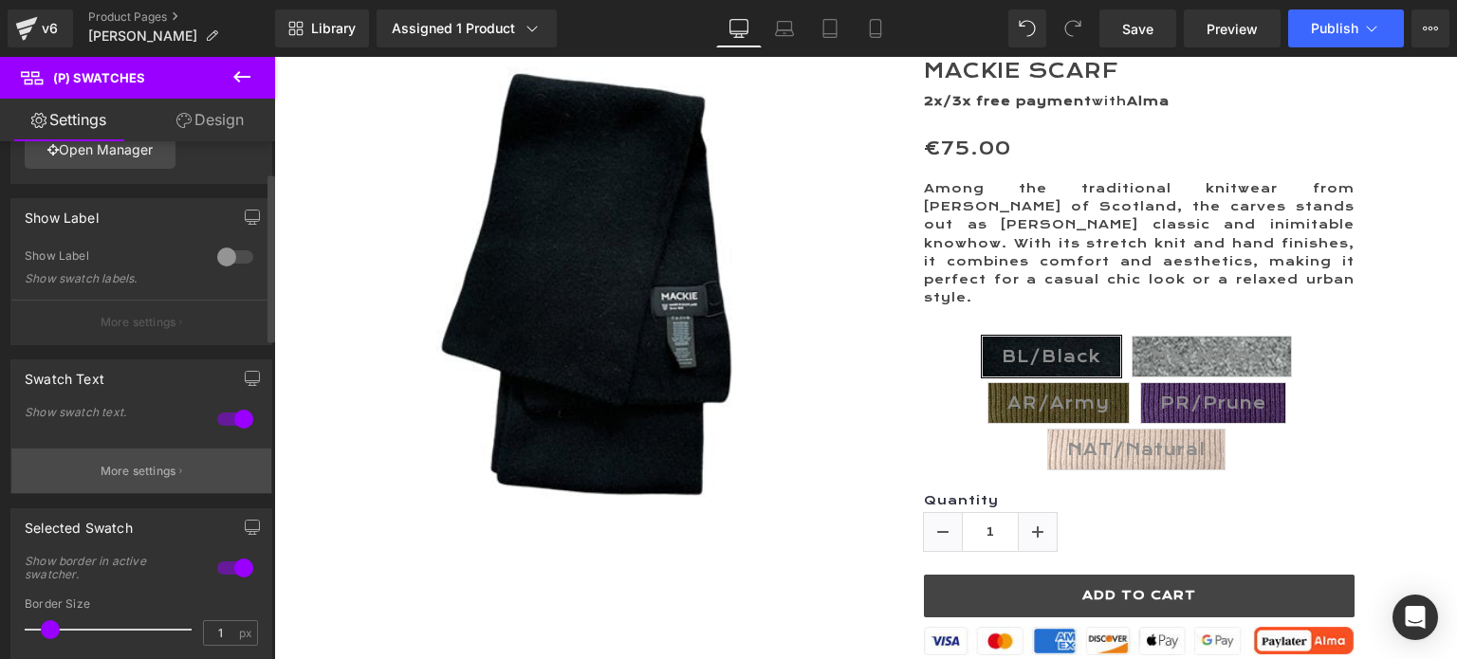
click at [125, 464] on p "More settings" at bounding box center [139, 471] width 76 height 17
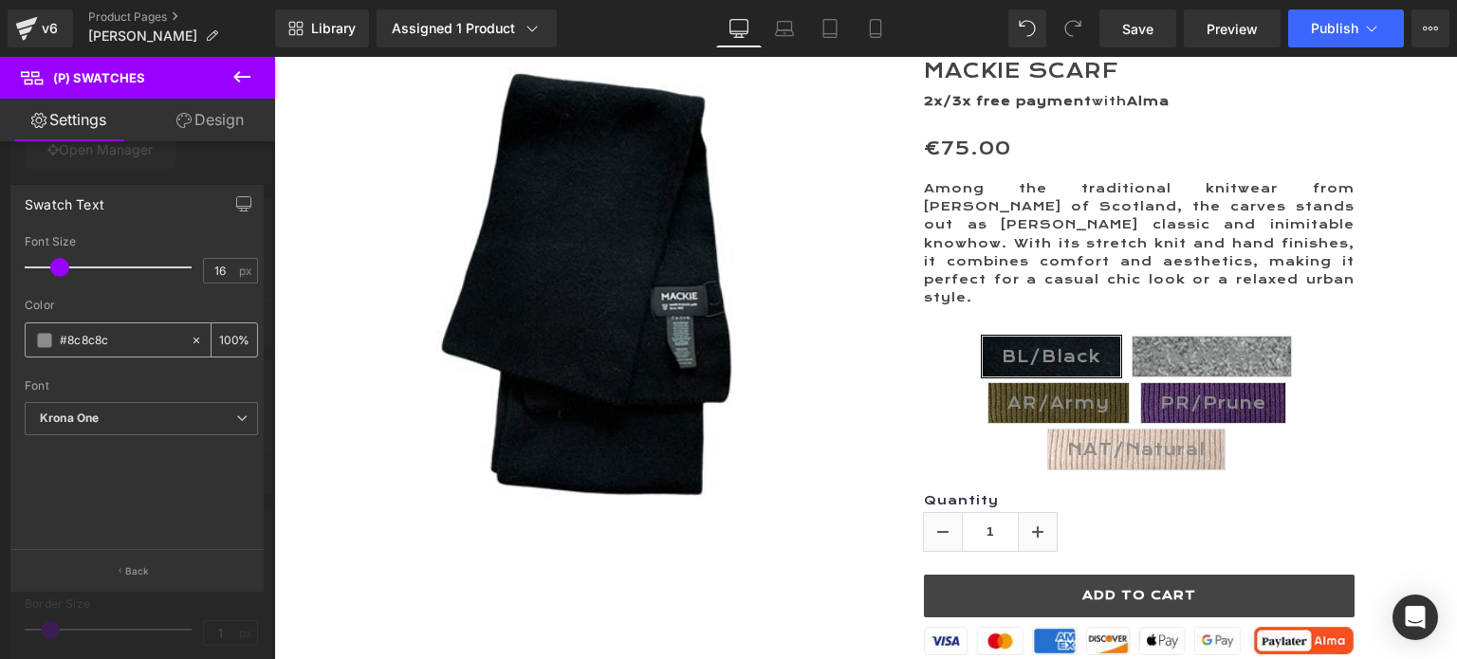
click at [121, 337] on input "#8c8c8c" at bounding box center [120, 340] width 121 height 21
click at [72, 341] on input "#8c8c8c" at bounding box center [120, 340] width 121 height 21
click at [46, 341] on span at bounding box center [44, 340] width 15 height 15
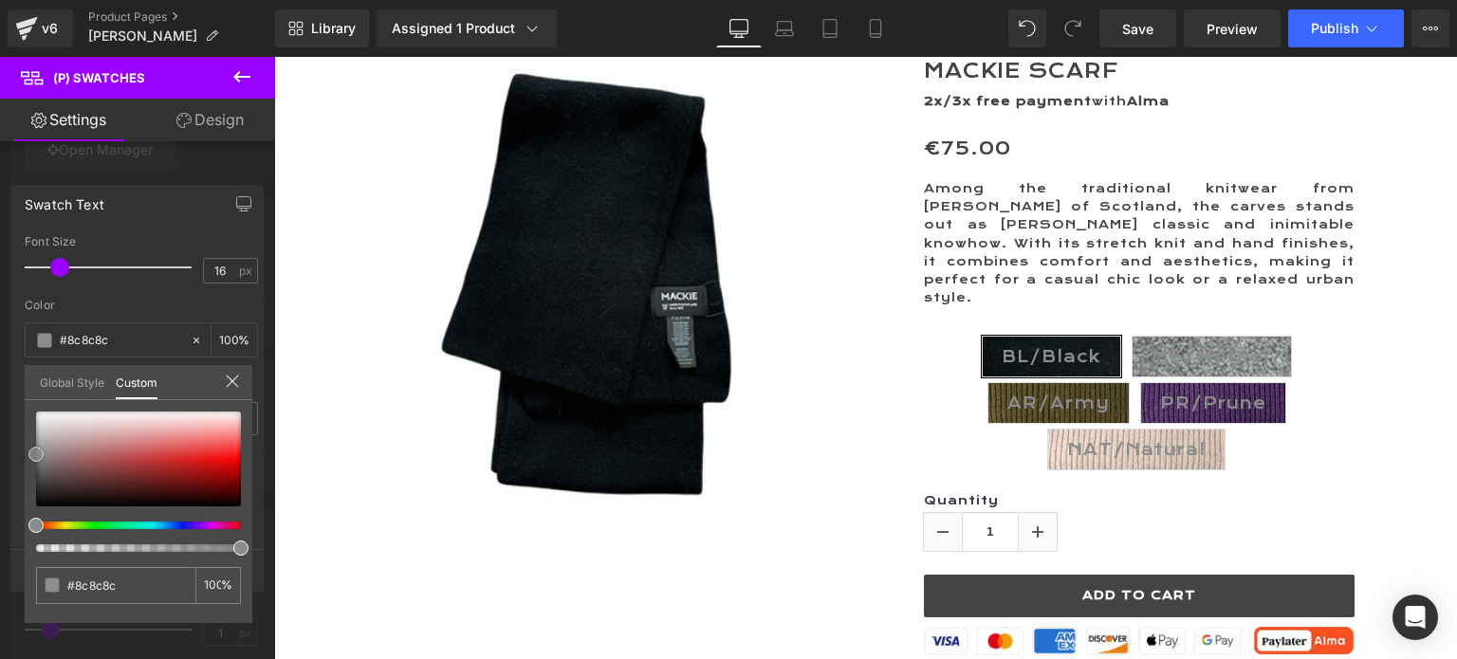
type input "#898989"
type input "#7f7f7f"
type input "#7c7c7c"
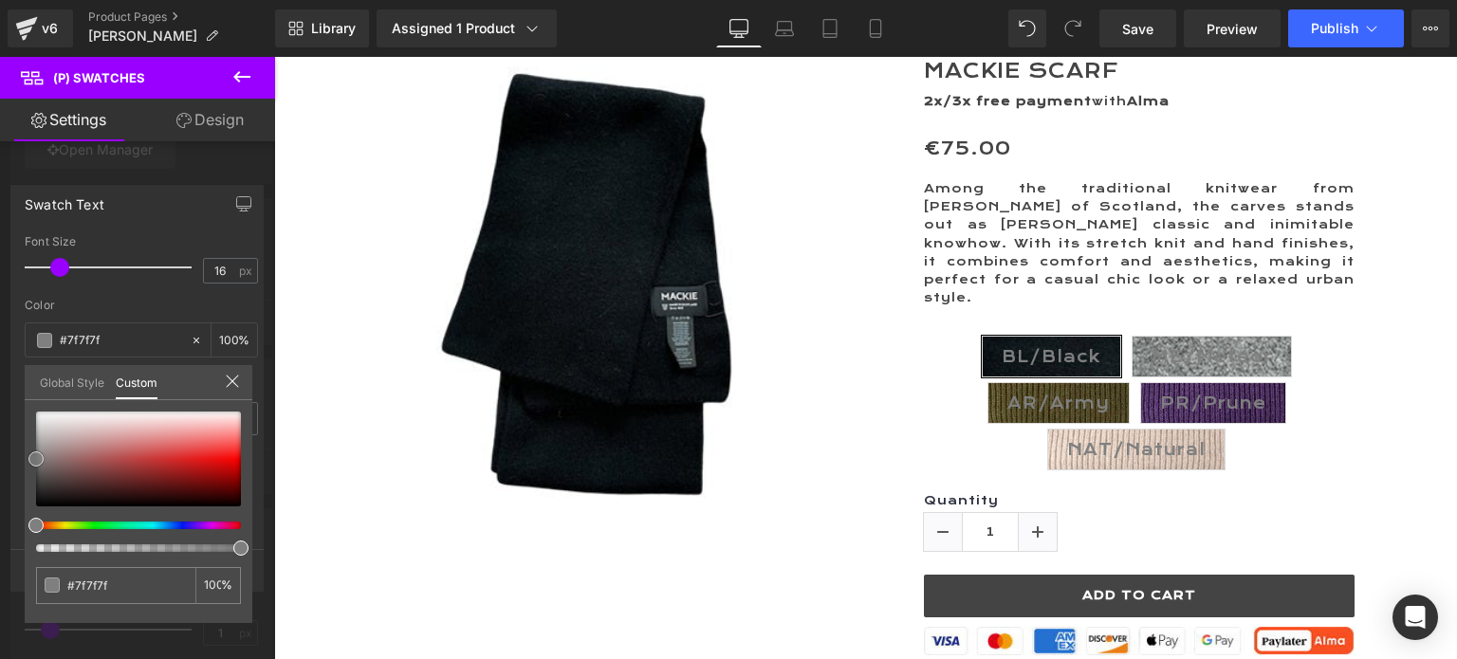
type input "#7c7c7c"
type input "#7a7a7a"
type input "#757575"
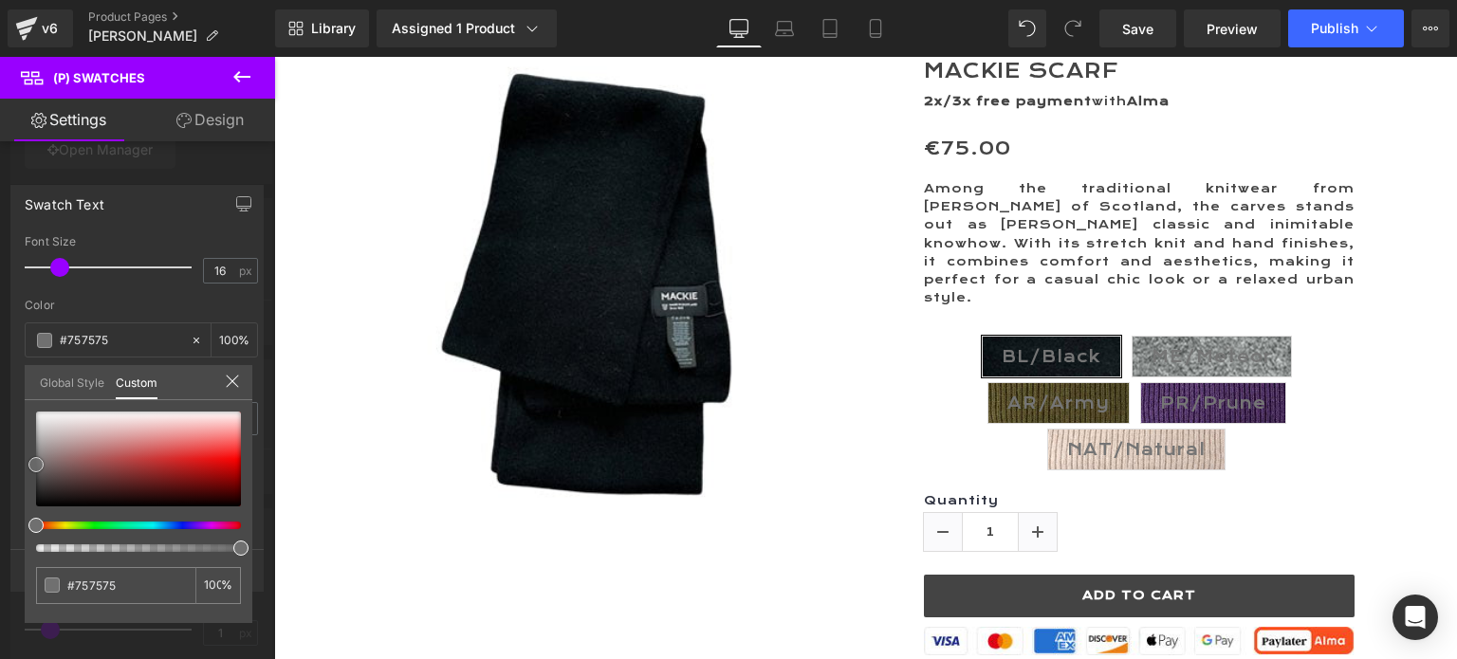
type input "#727272"
type input "#707070"
type input "#6d6d6d"
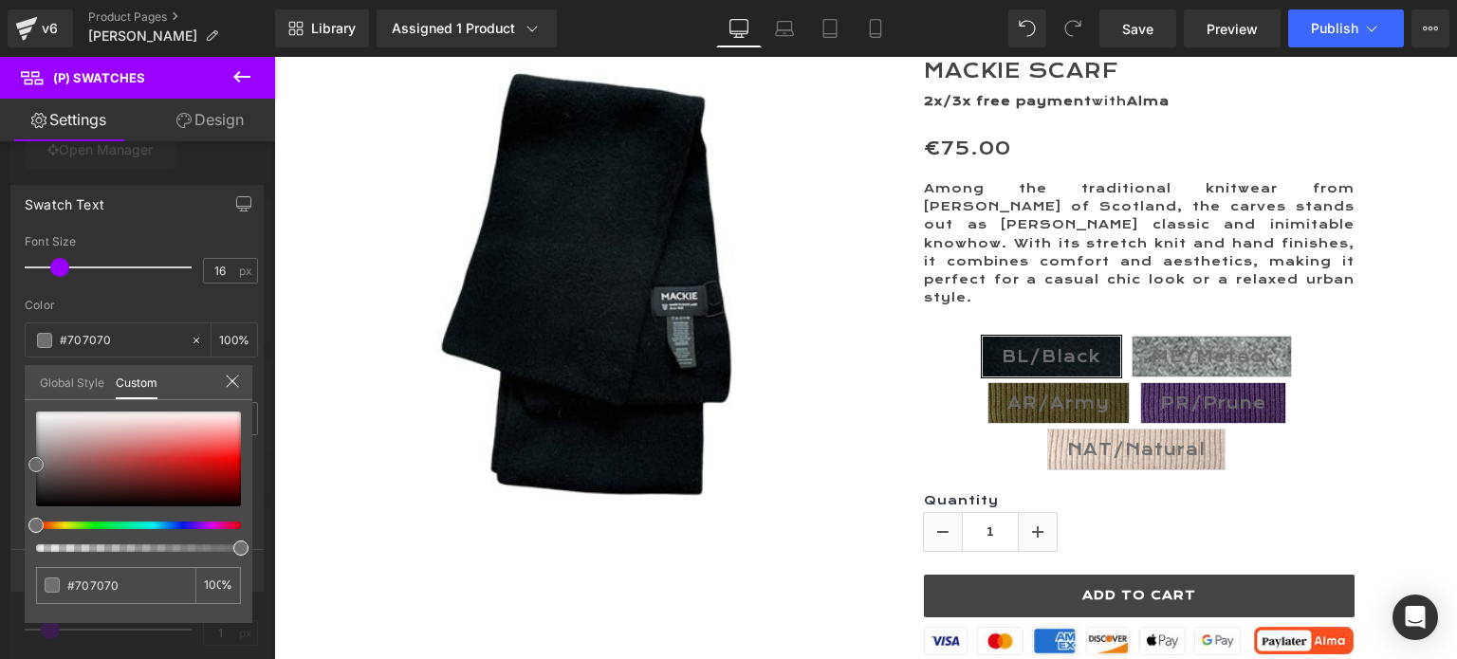
type input "#6d6d6d"
type input "#686868"
type input "#666666"
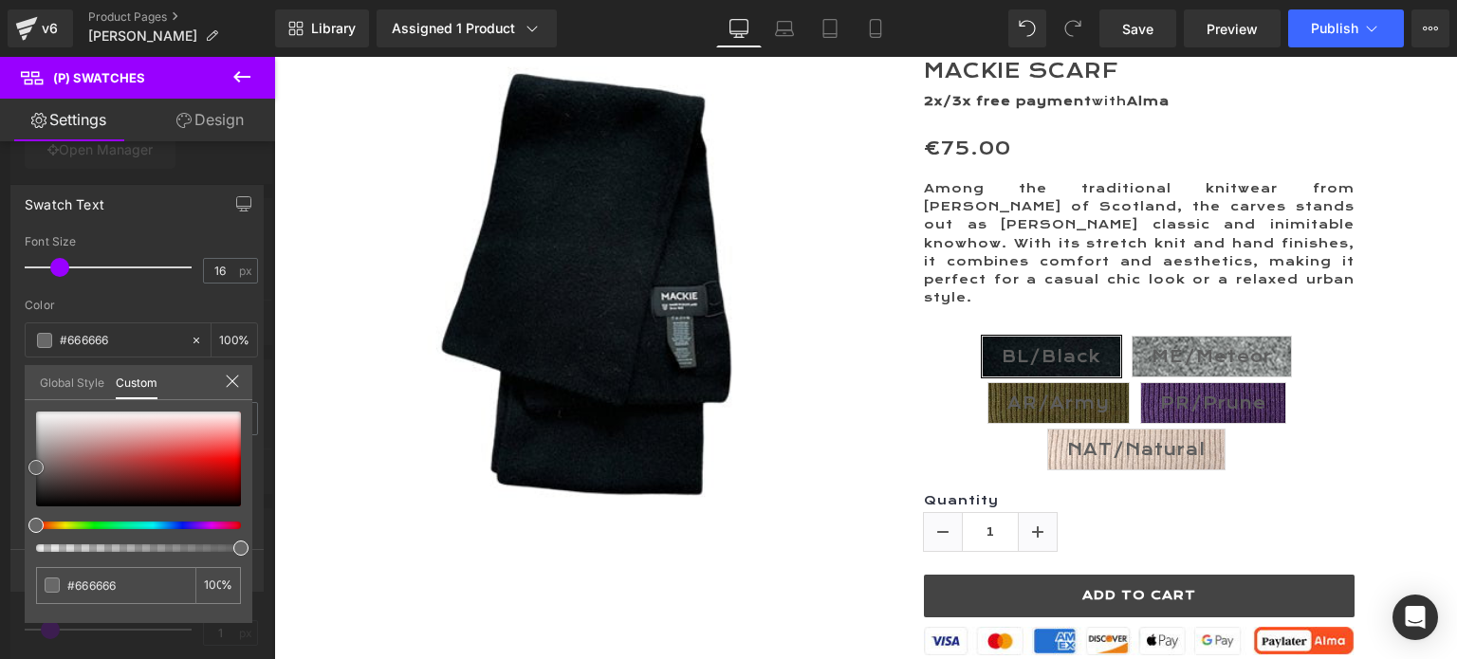
type input "#5e5e5e"
type input "#565656"
type input "#545454"
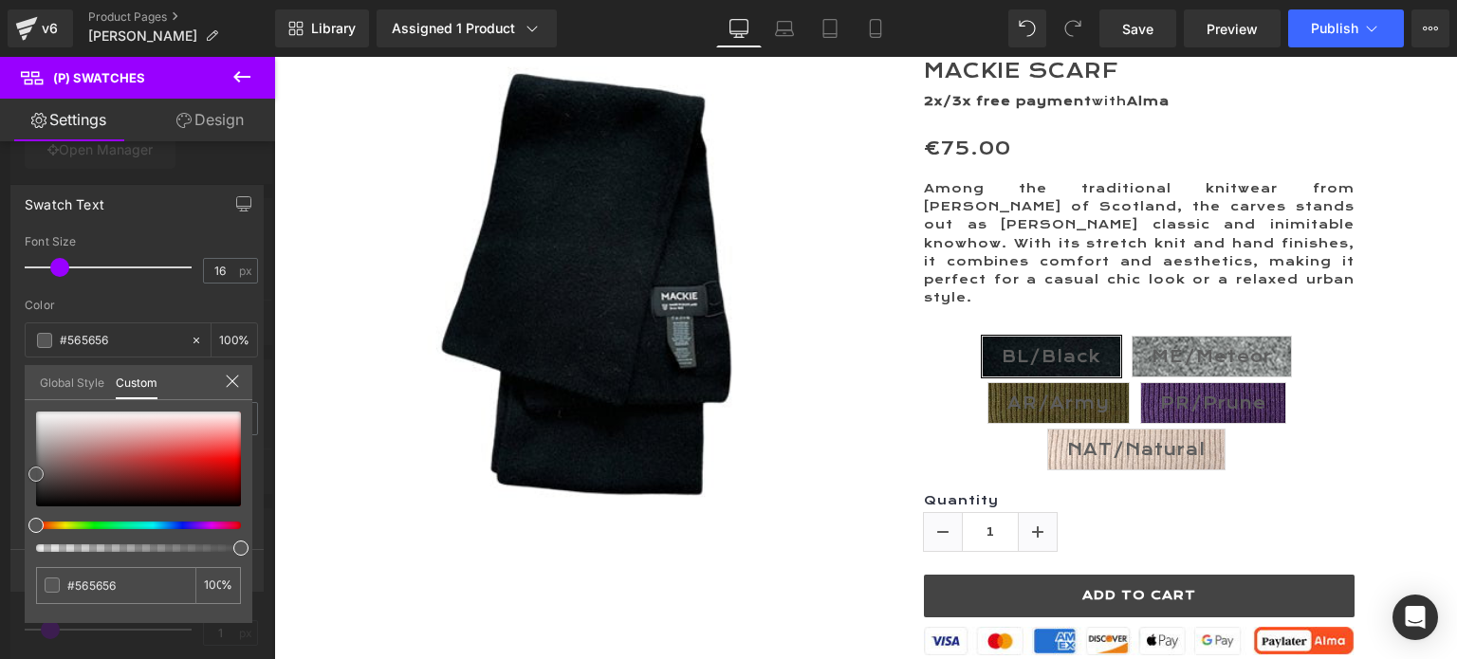
type input "#545454"
type input "#4f4f4f"
type input "#494949"
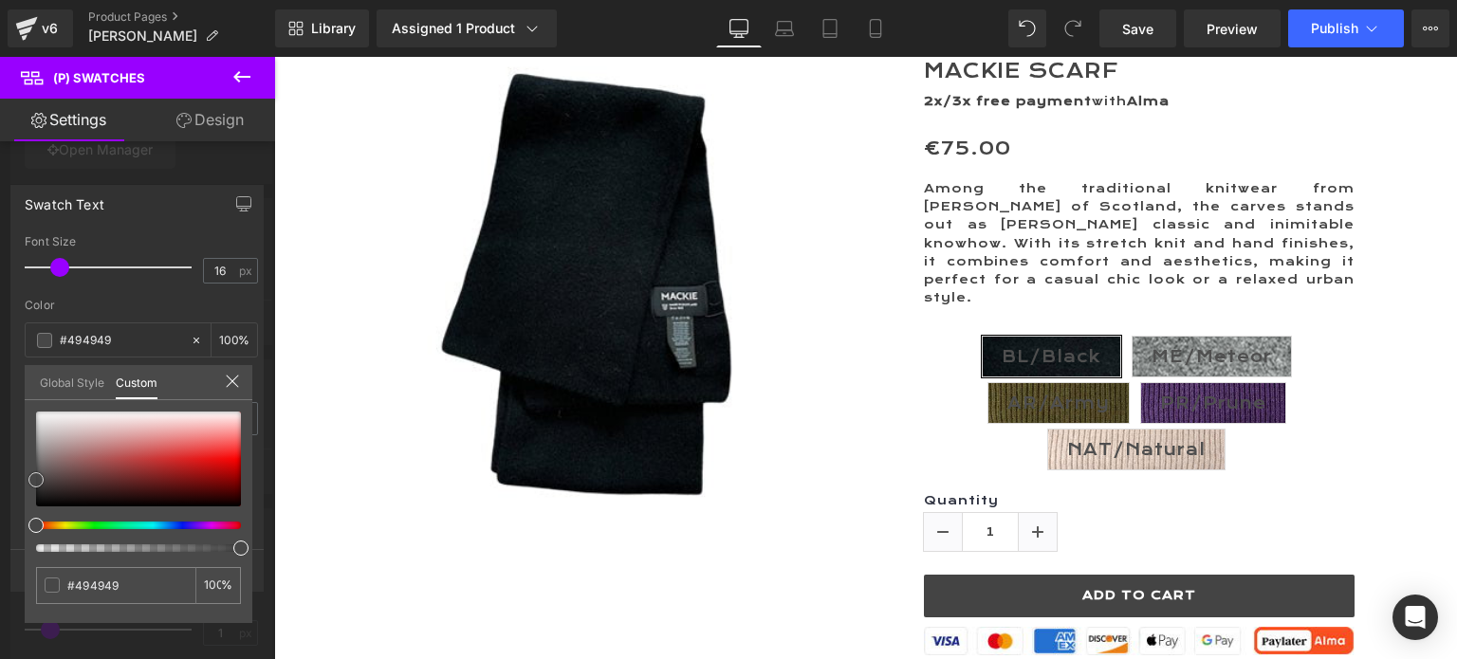
type input "#474747"
type input "#444444"
type input "#474747"
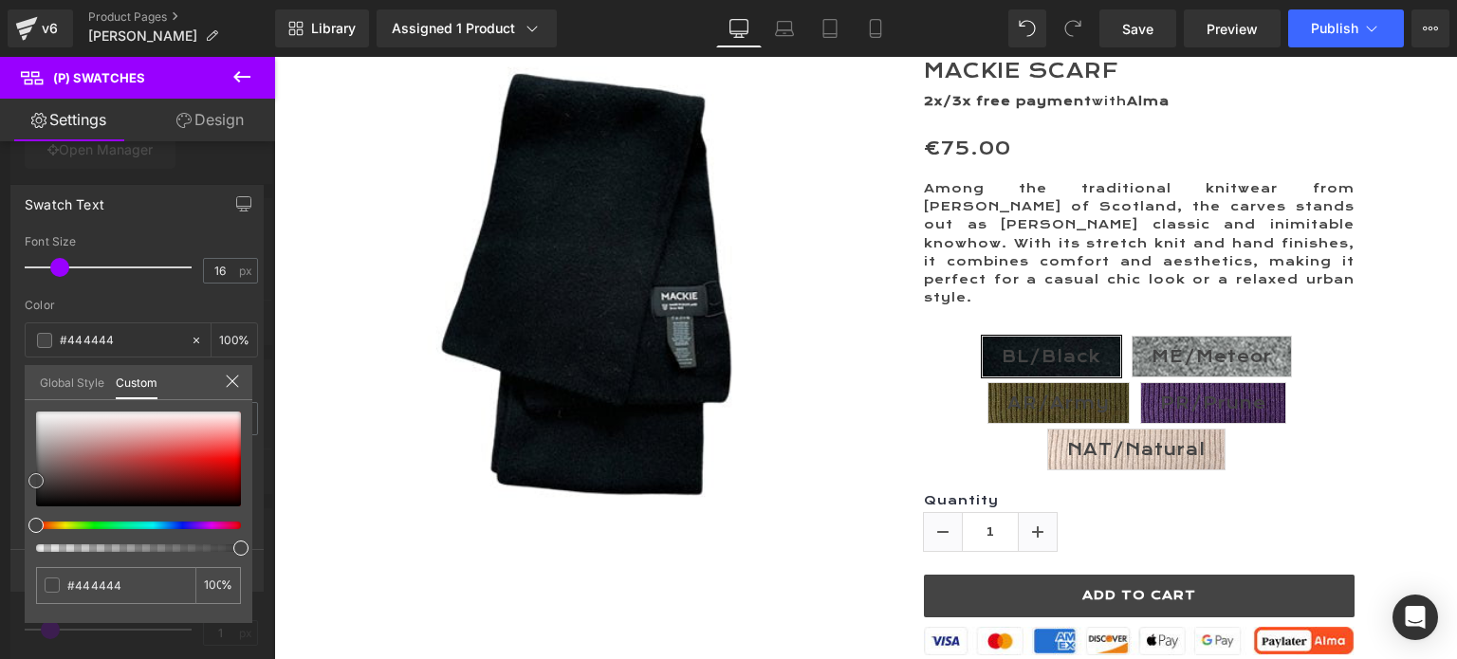
type input "#474747"
type input "#4f4f4f"
type input "#545454"
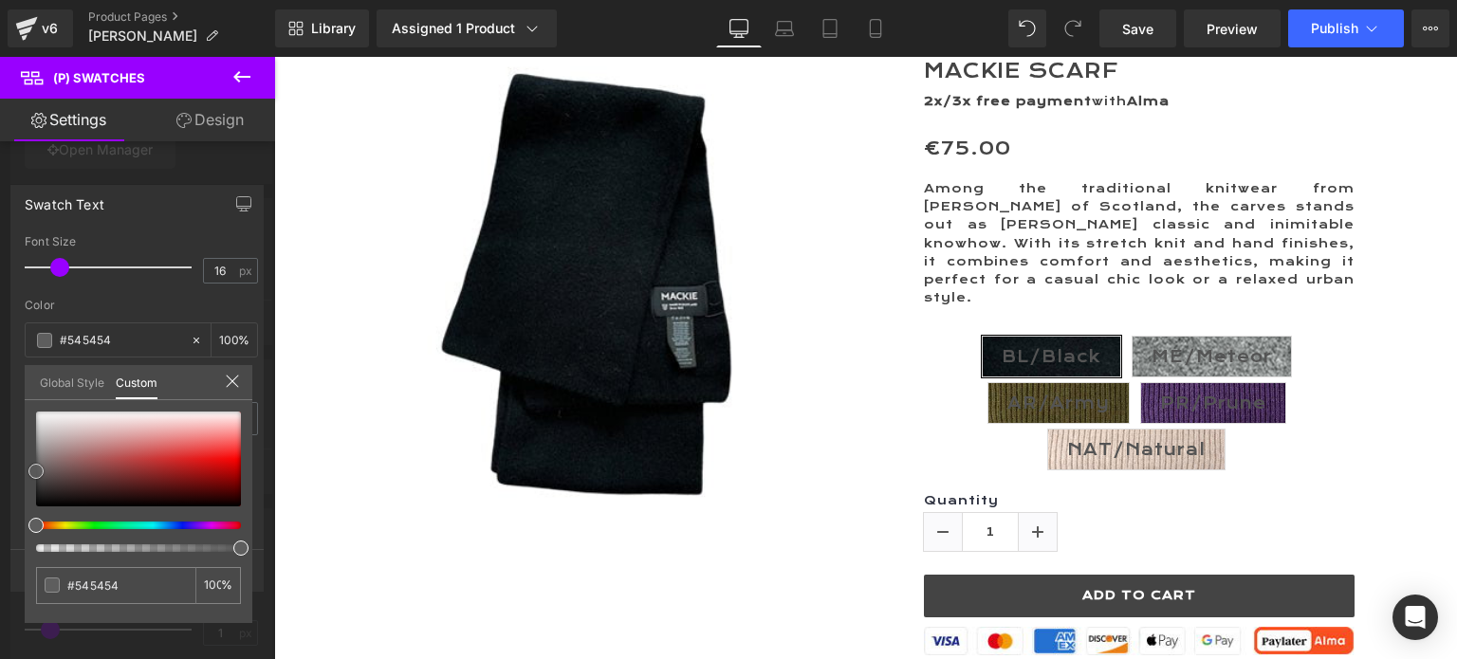
type input "#5e5e5e"
type input "#606060"
type input "#636363"
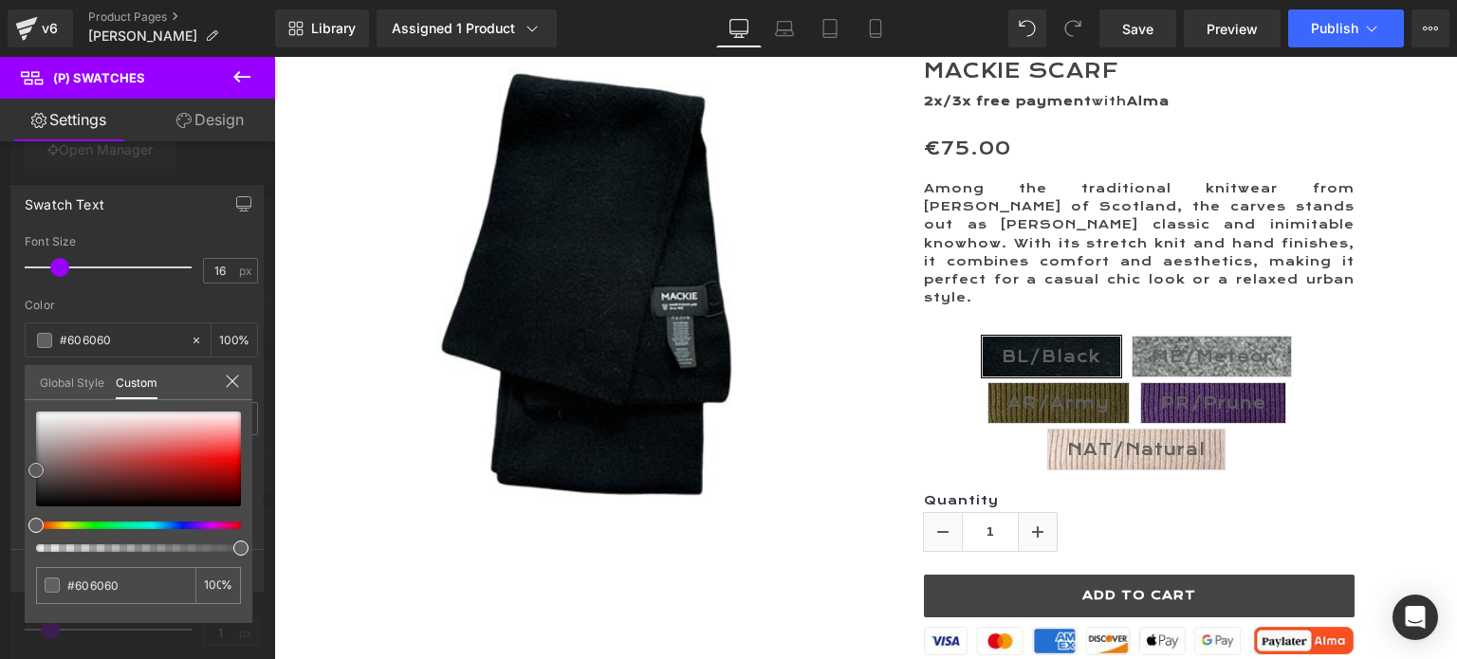
type input "#636363"
type input "#666666"
type input "#686868"
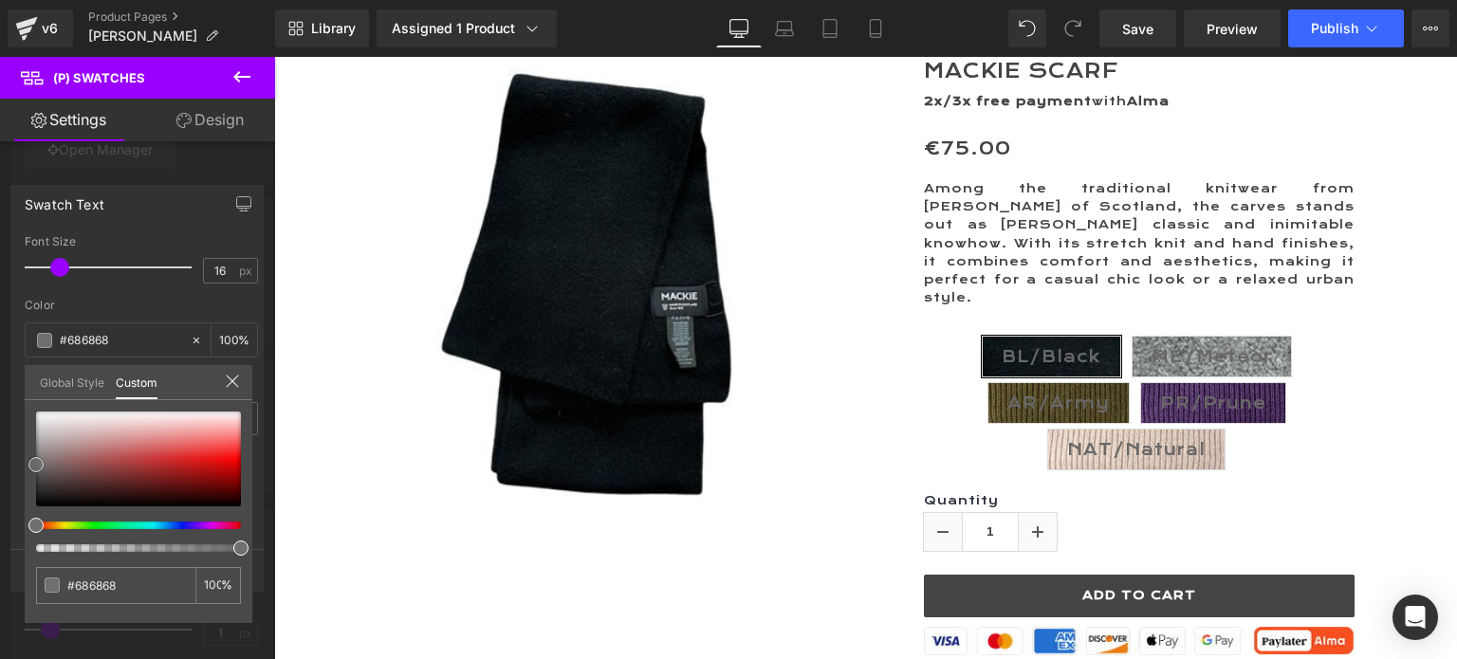
type input "#707070"
type input "#727272"
type input "#777777"
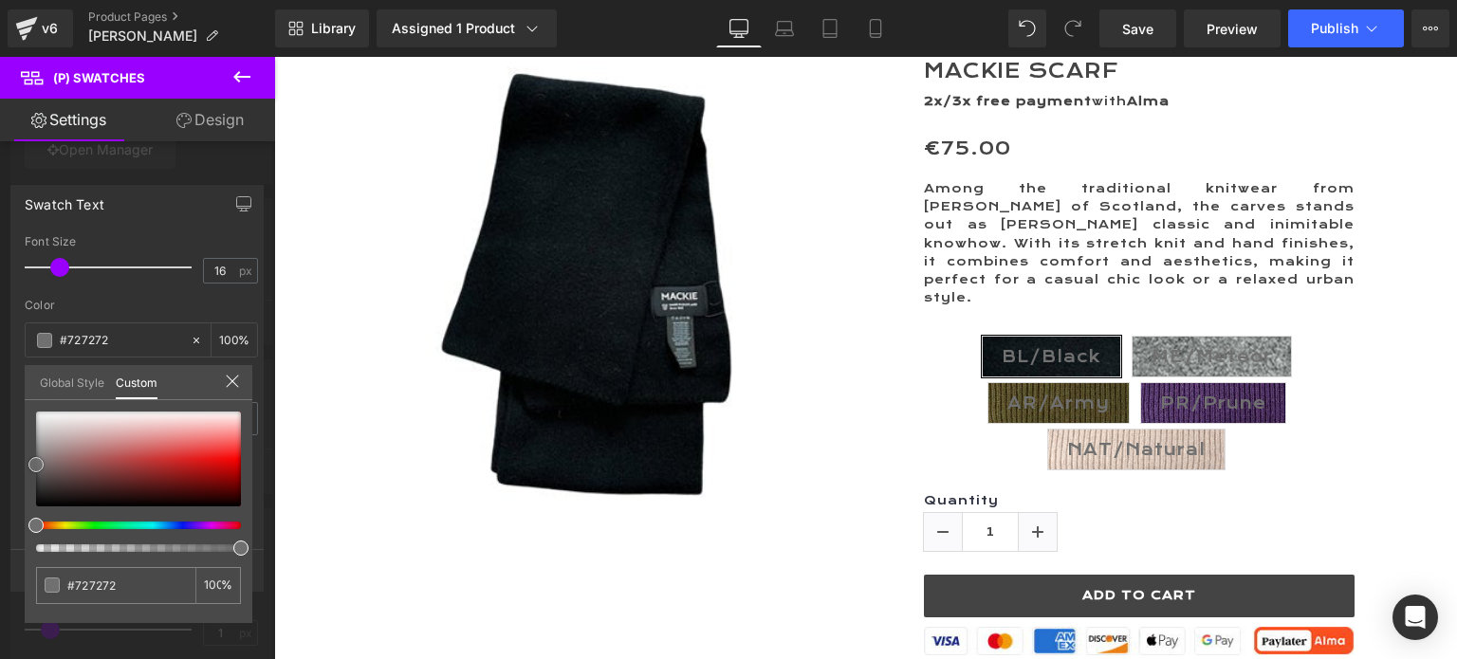
type input "#777777"
type input "#7a7a7a"
type input "#7c7c7c"
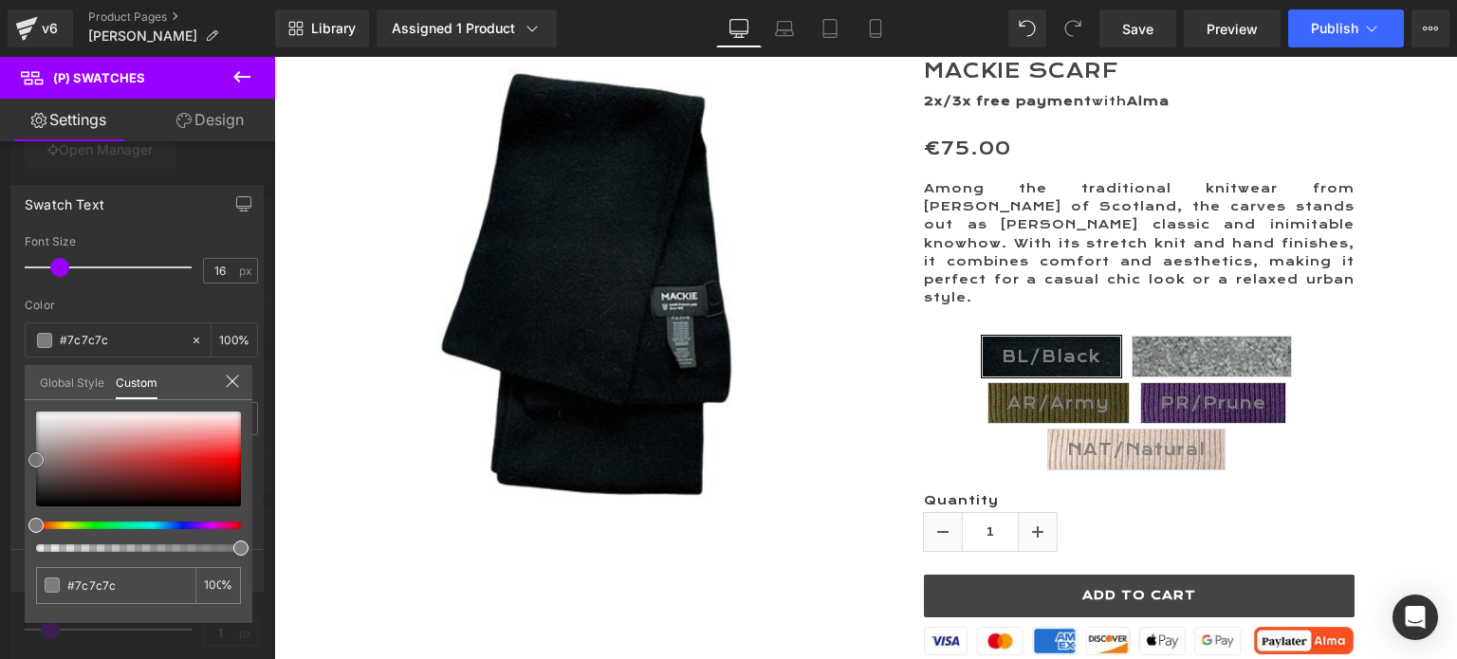
type input "#7f7f7f"
type input "#7e7b7b"
type input "#767474"
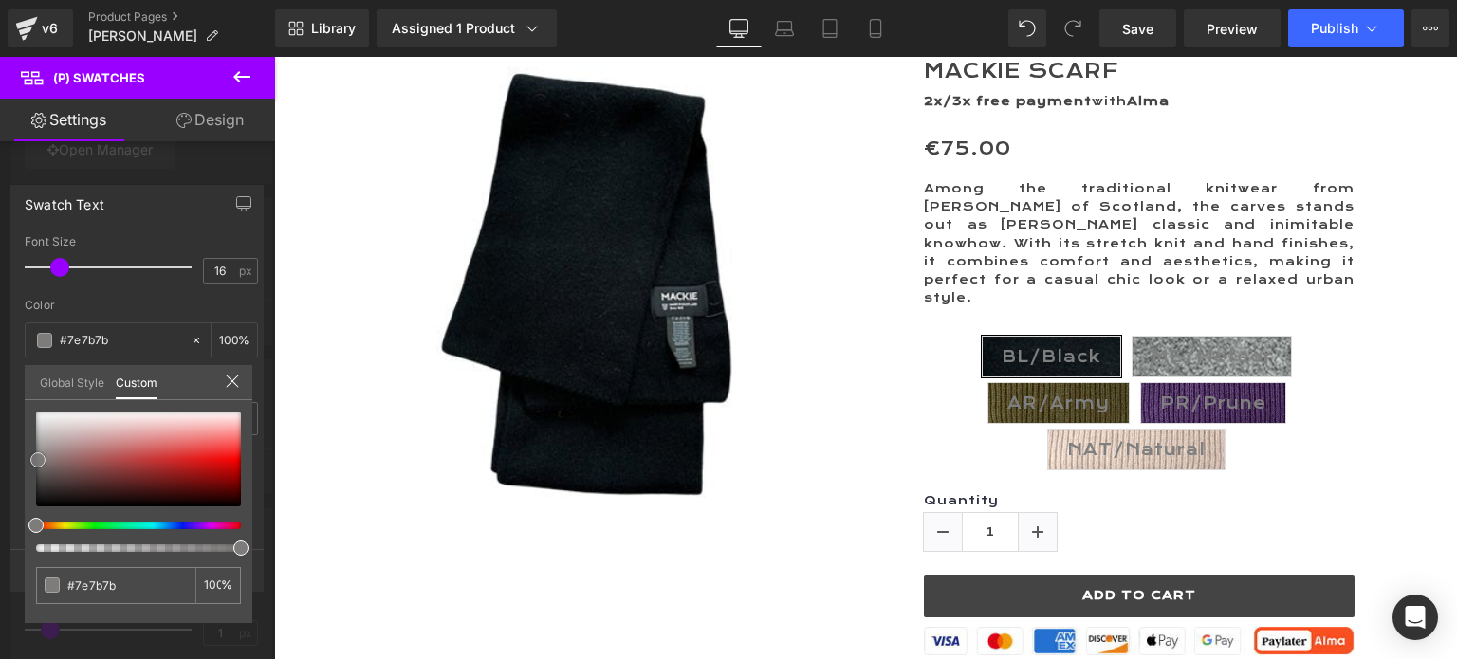
type input "#767474"
type input "#6a6666"
type input "#686363"
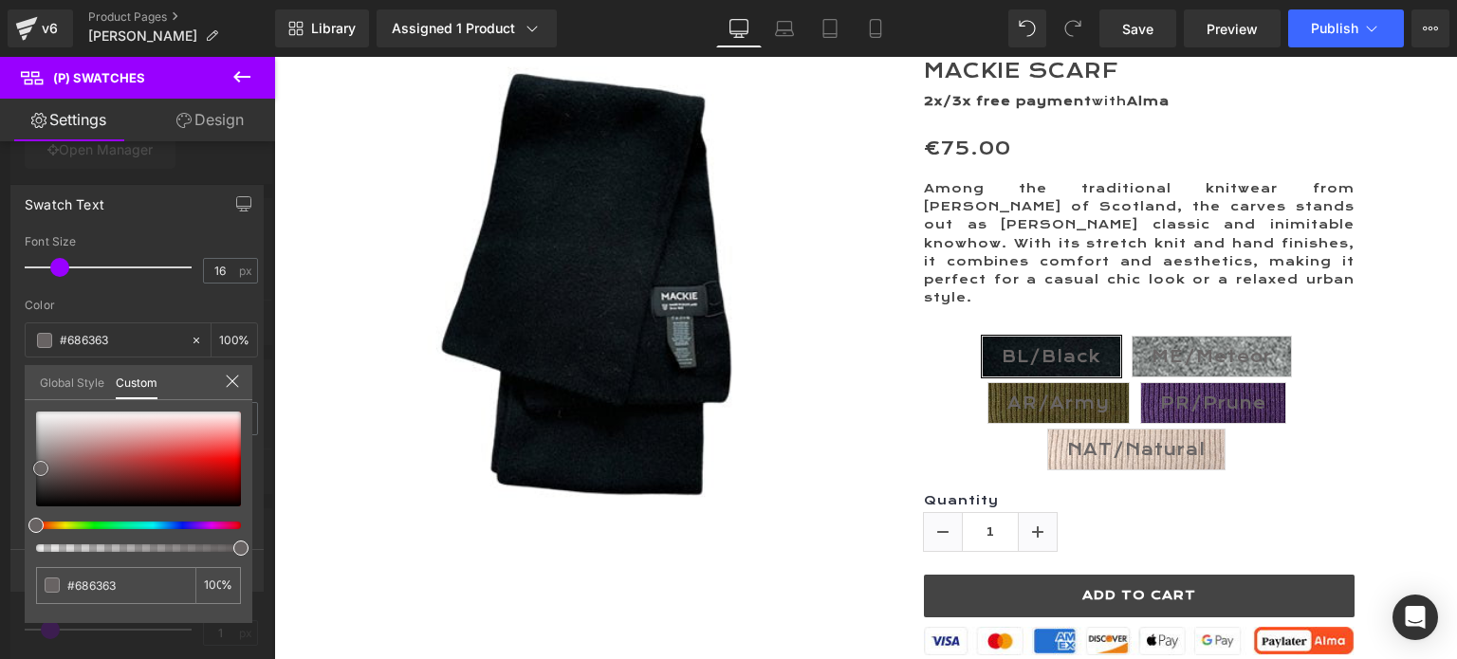
type input "#656161"
type input "#585454"
type input "#4b4848"
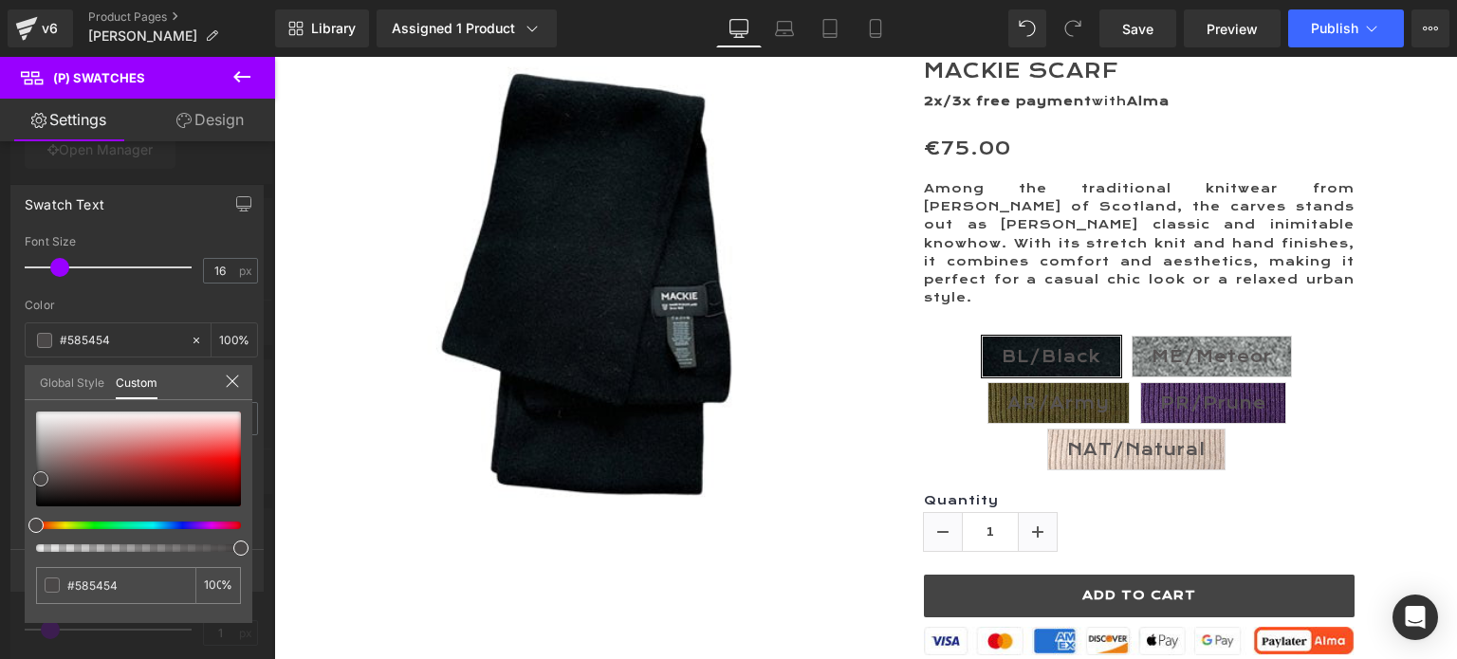
type input "#4b4848"
type input "#434040"
type input "#3b3939"
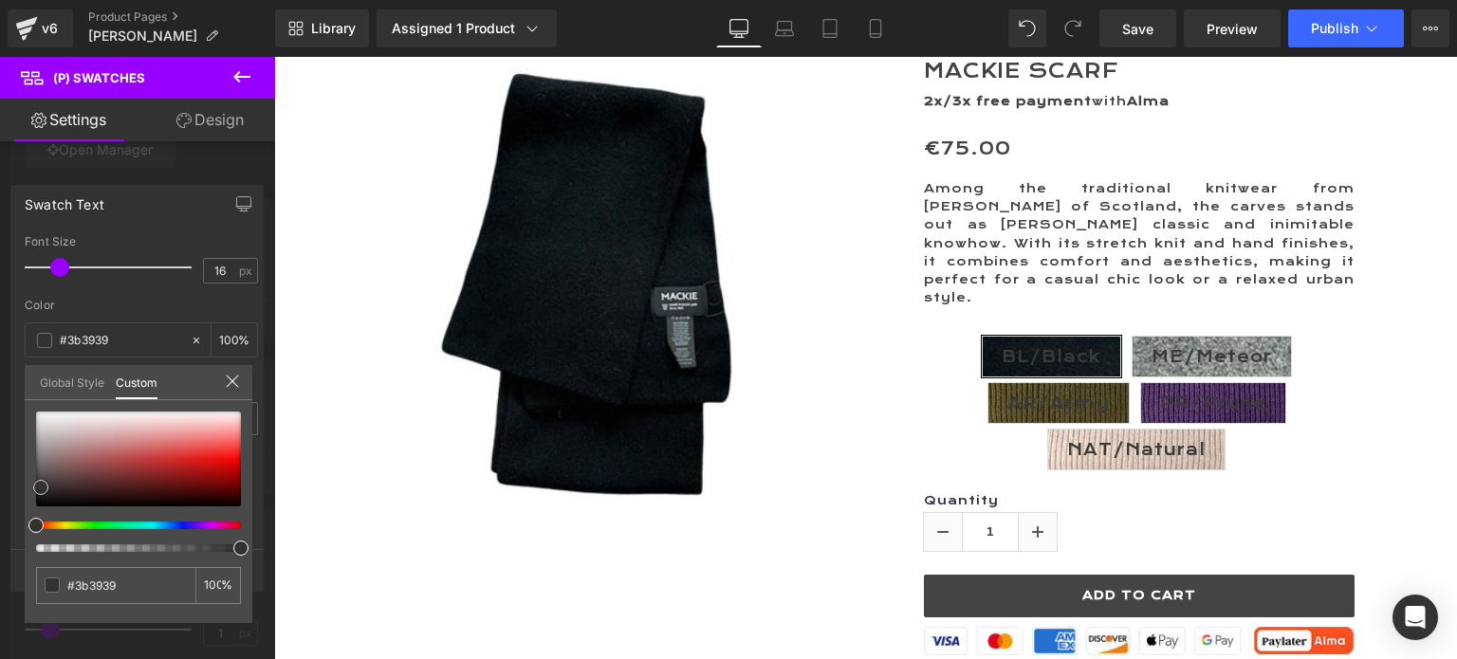
type input "#393636"
type input "#343131"
type input "#2c2a2a"
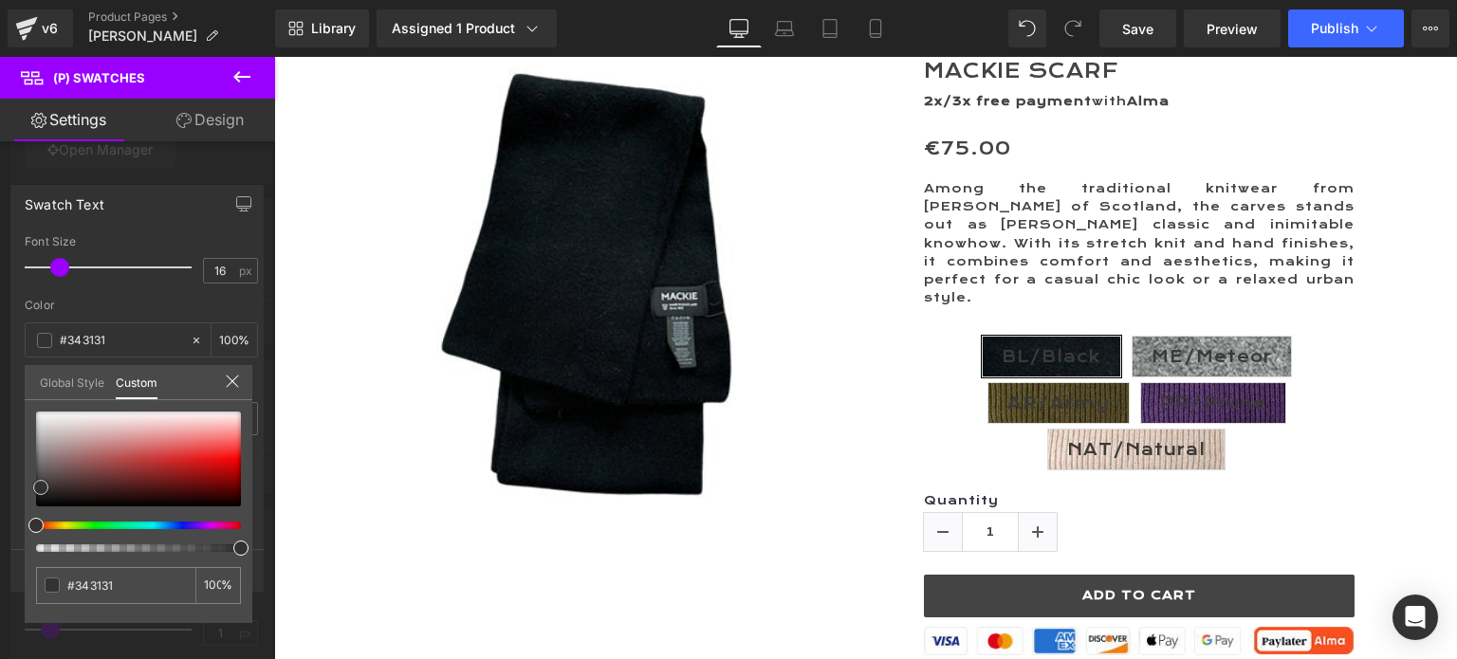
type input "#2c2a2a"
type input "#242222"
type input "#1f1d1d"
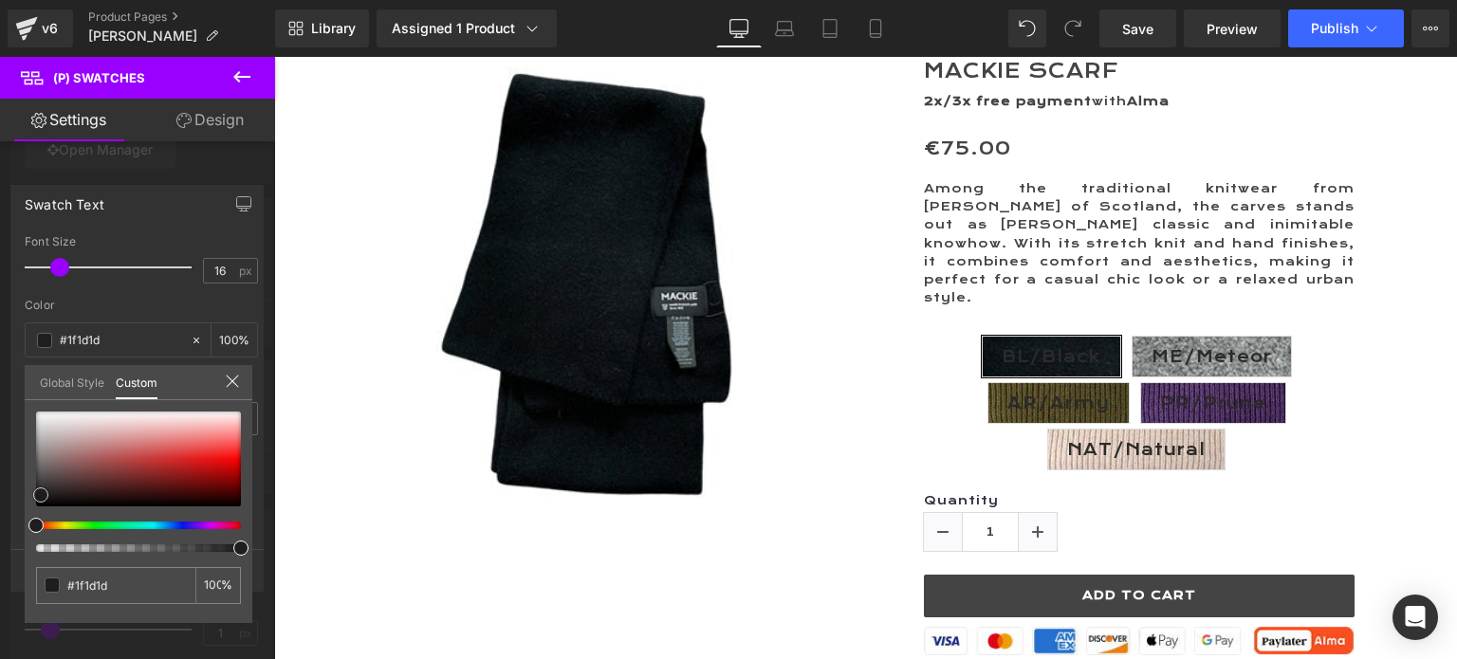
type input "#1a1818"
type input "#171616"
type input "#141313"
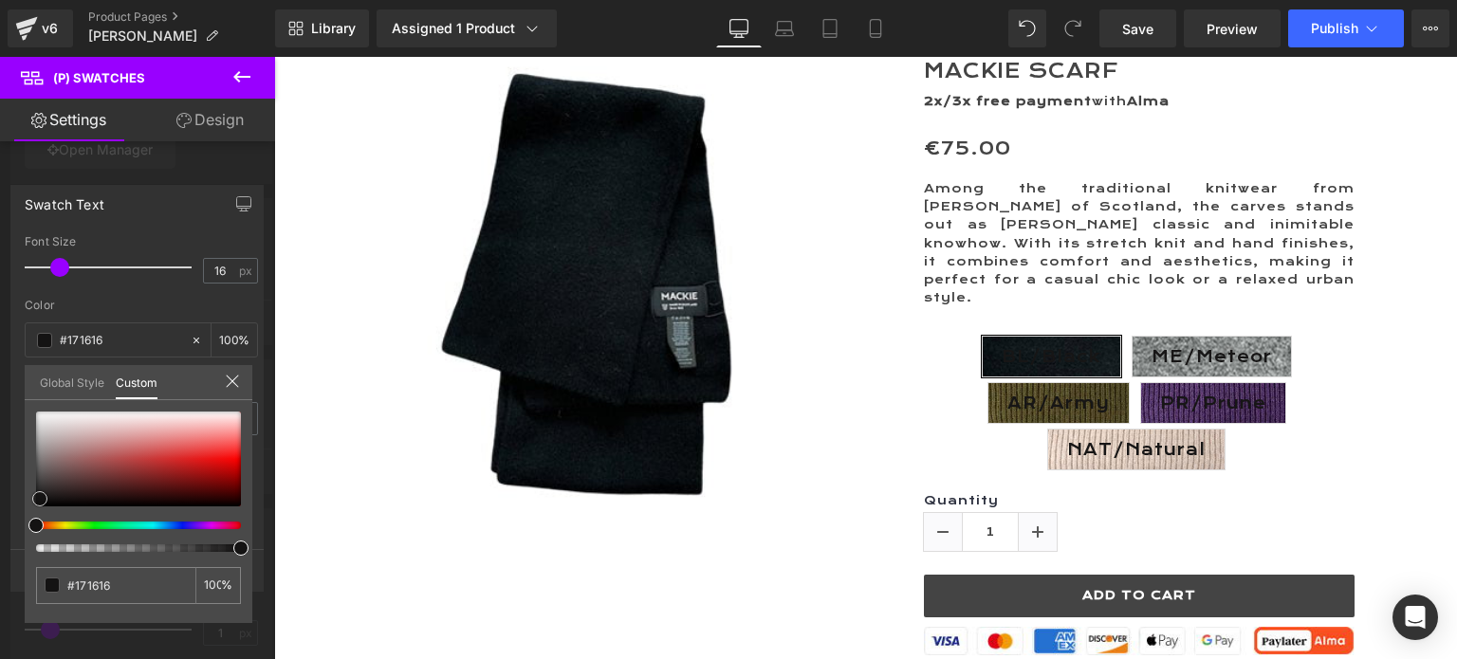
type input "#141313"
type input "#121111"
type input "#0f0e0e"
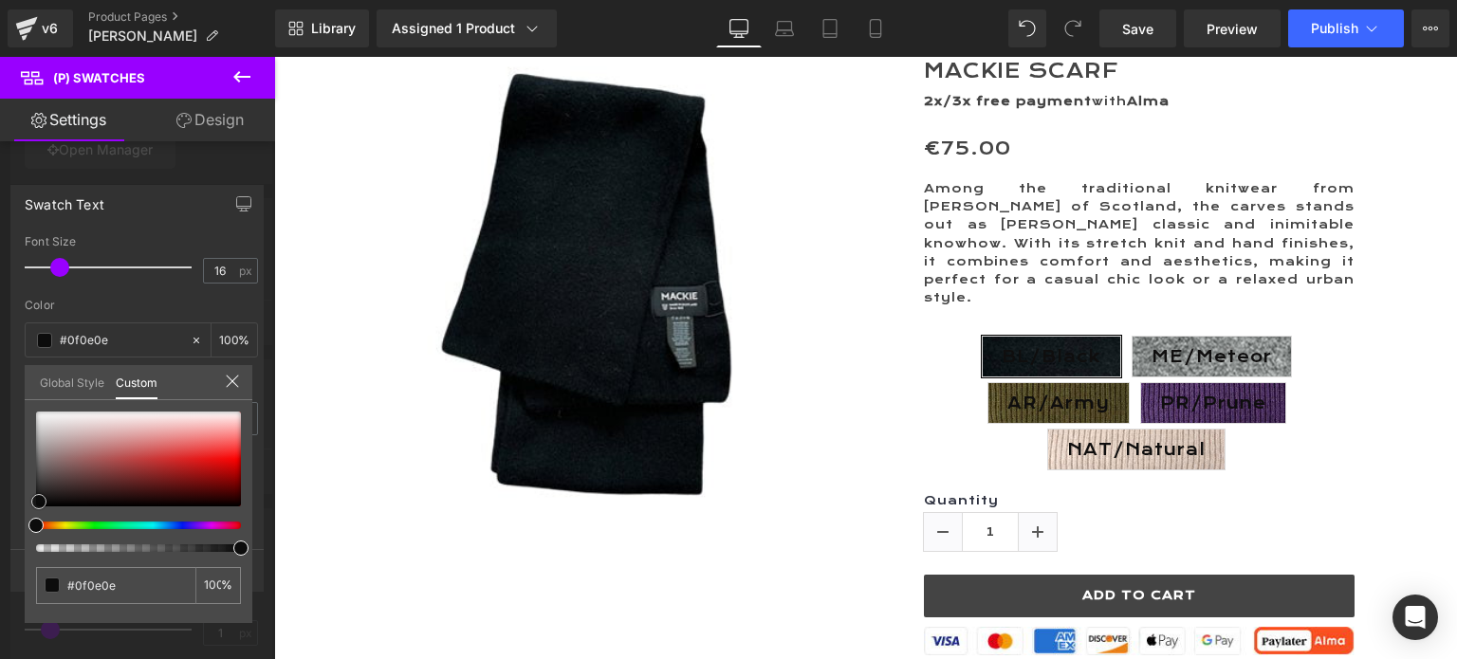
type input "#0c0c0c"
type input "#0f0f0f"
type input "#242222"
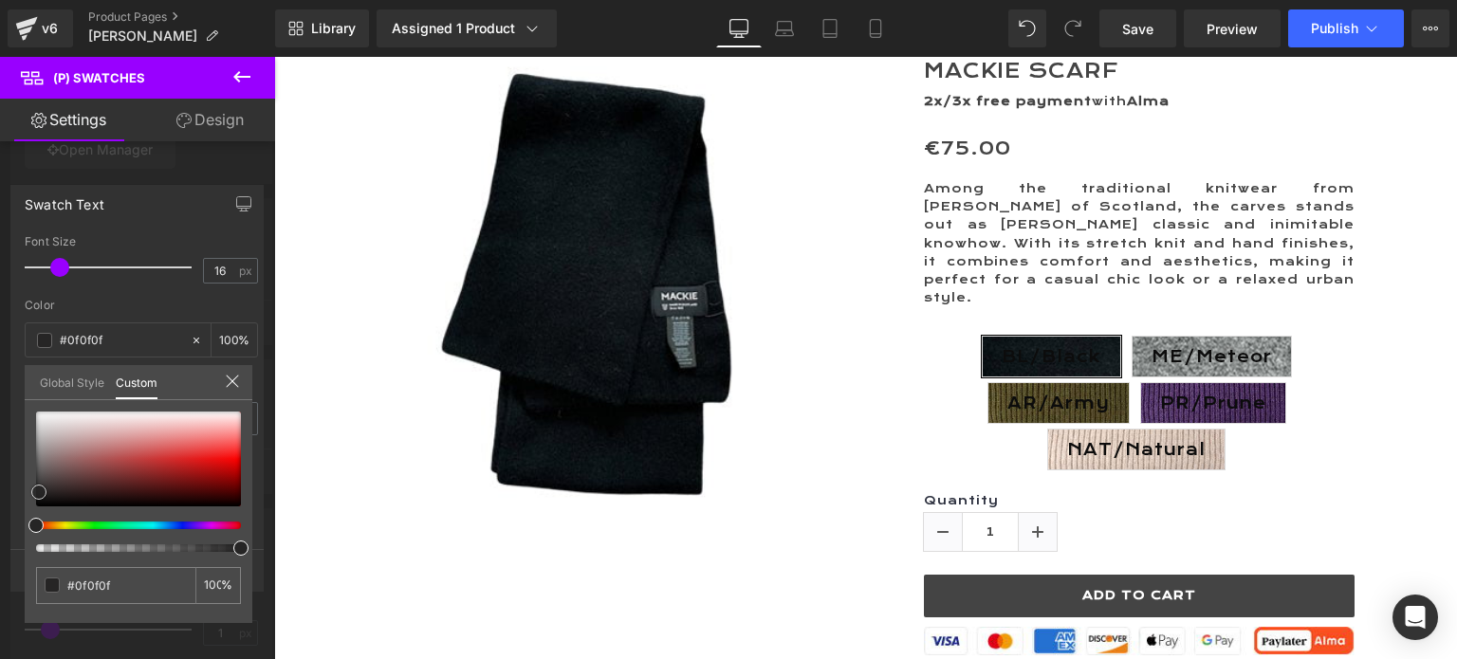
type input "#242222"
type input "#2b2a2a"
type input "#353535"
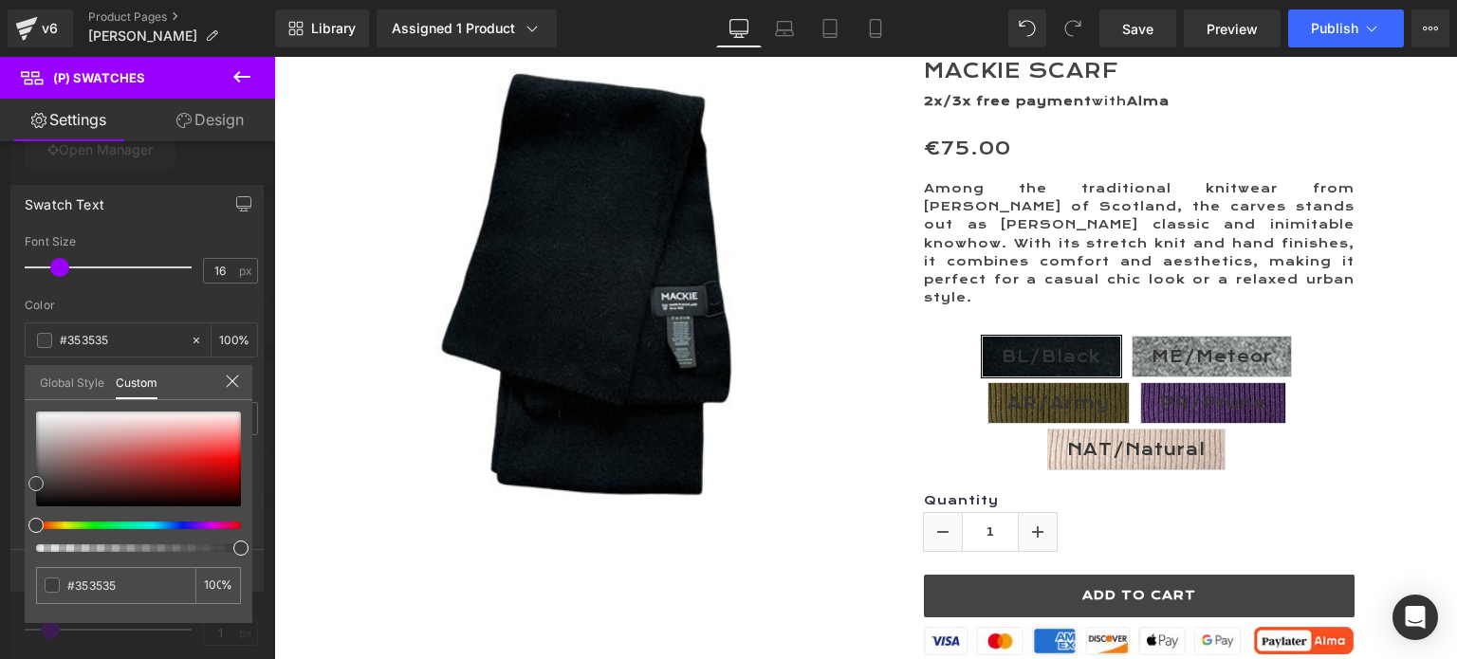
type input "#3d3d3d"
type input "#444444"
type input "#474747"
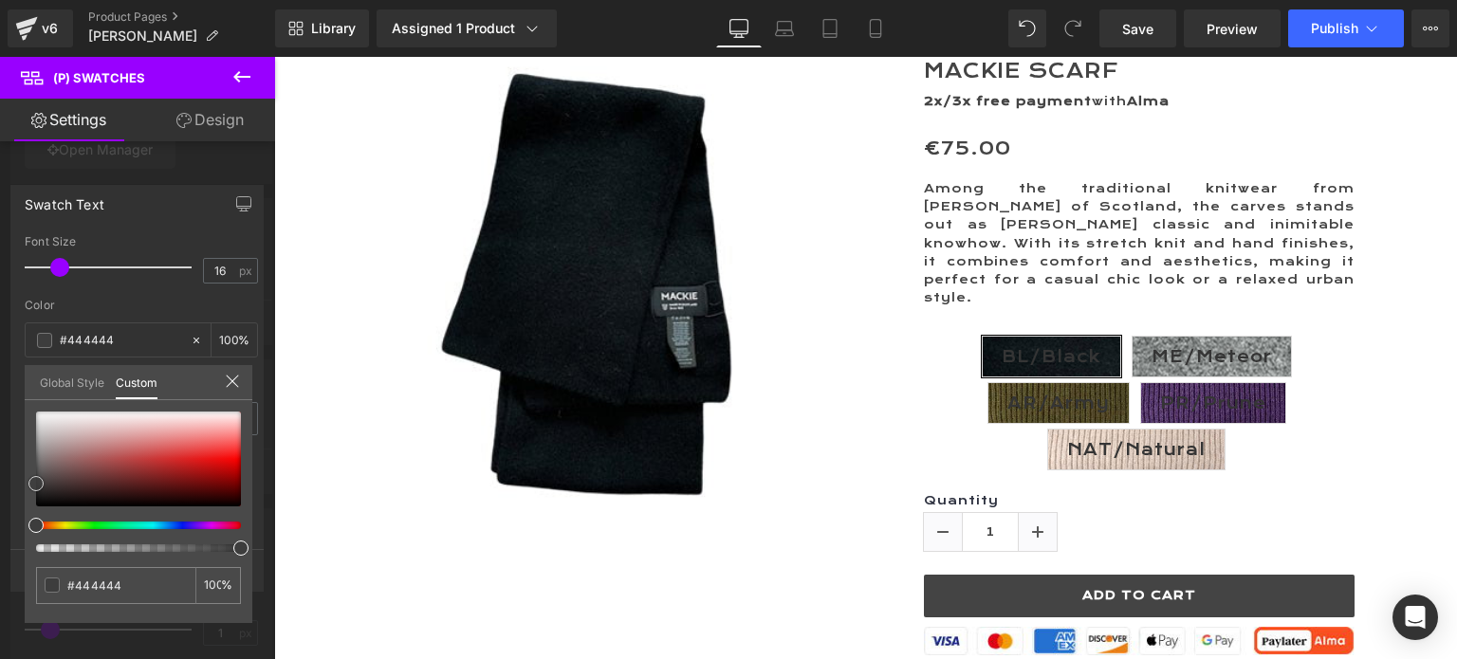
type input "#474747"
type input "#494949"
type input "#4c4c4c"
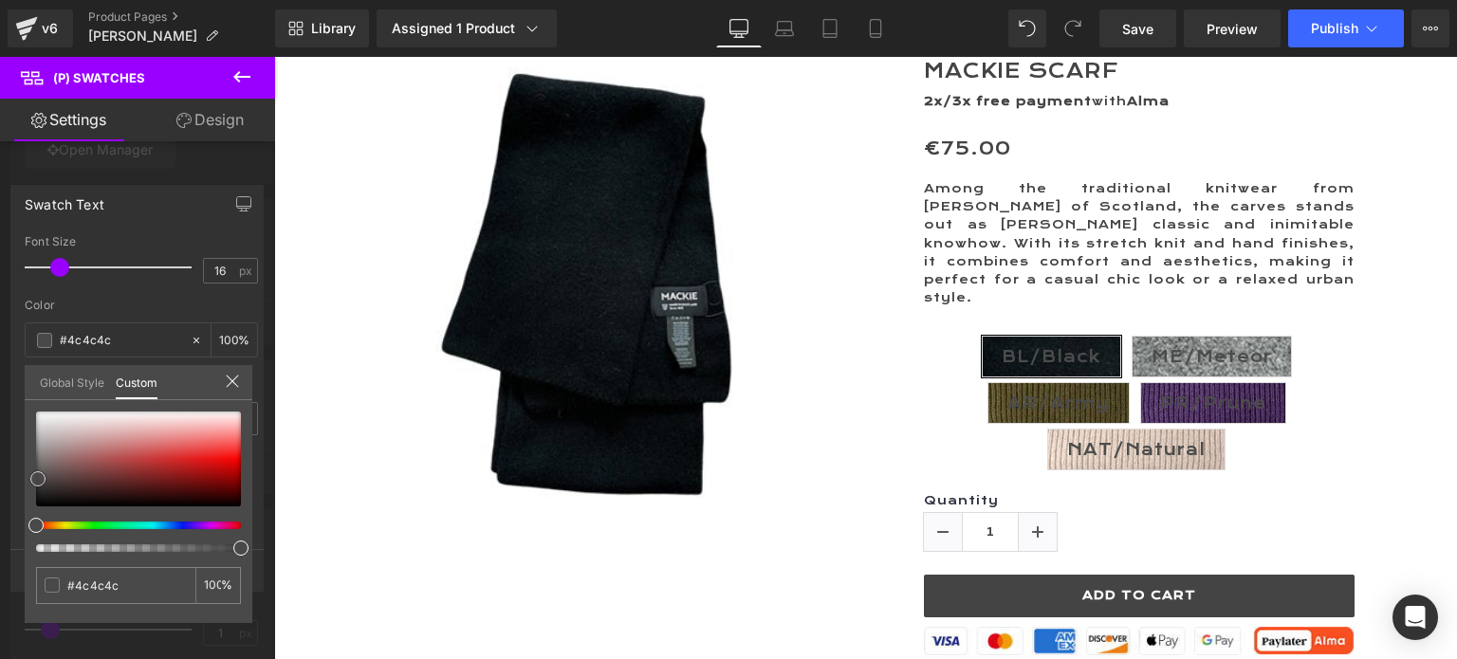
type input "#4a4949"
type input "#424141"
type input "#403f3f"
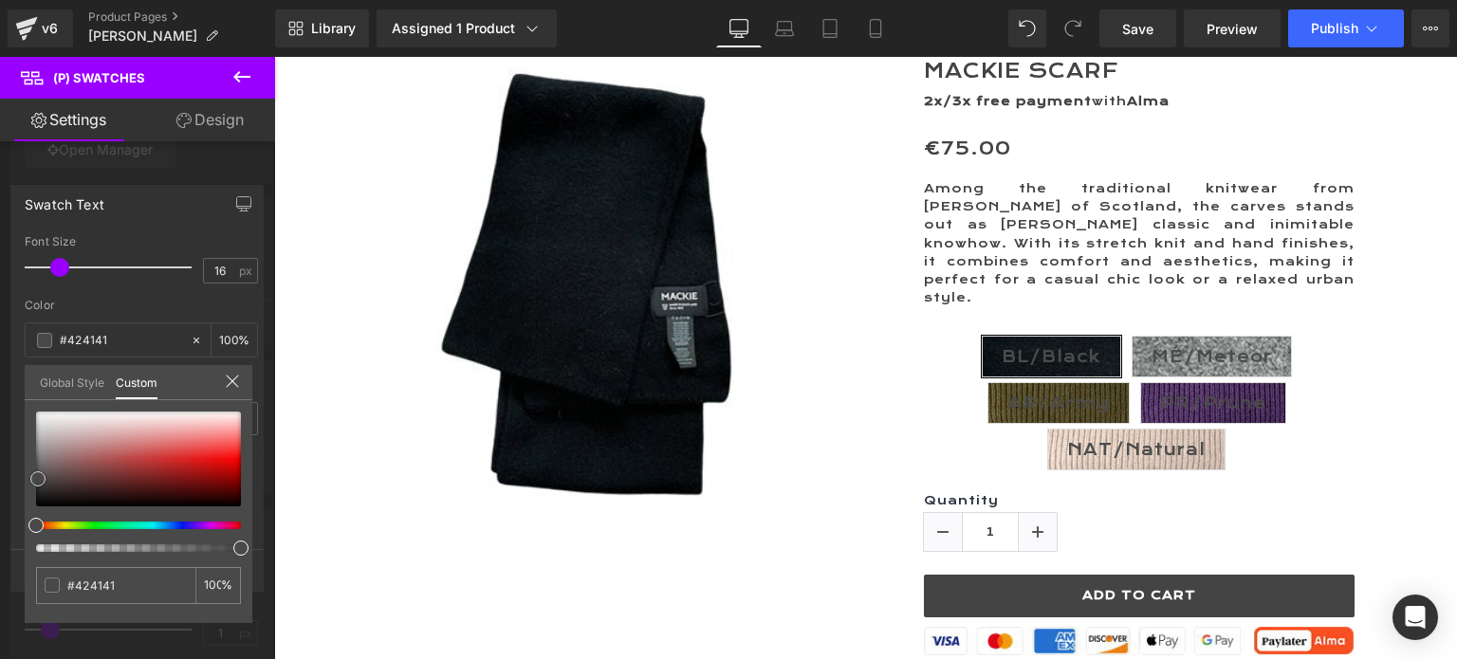
type input "#403f3f"
type input "#3d3c3c"
type input "#3b3a3a"
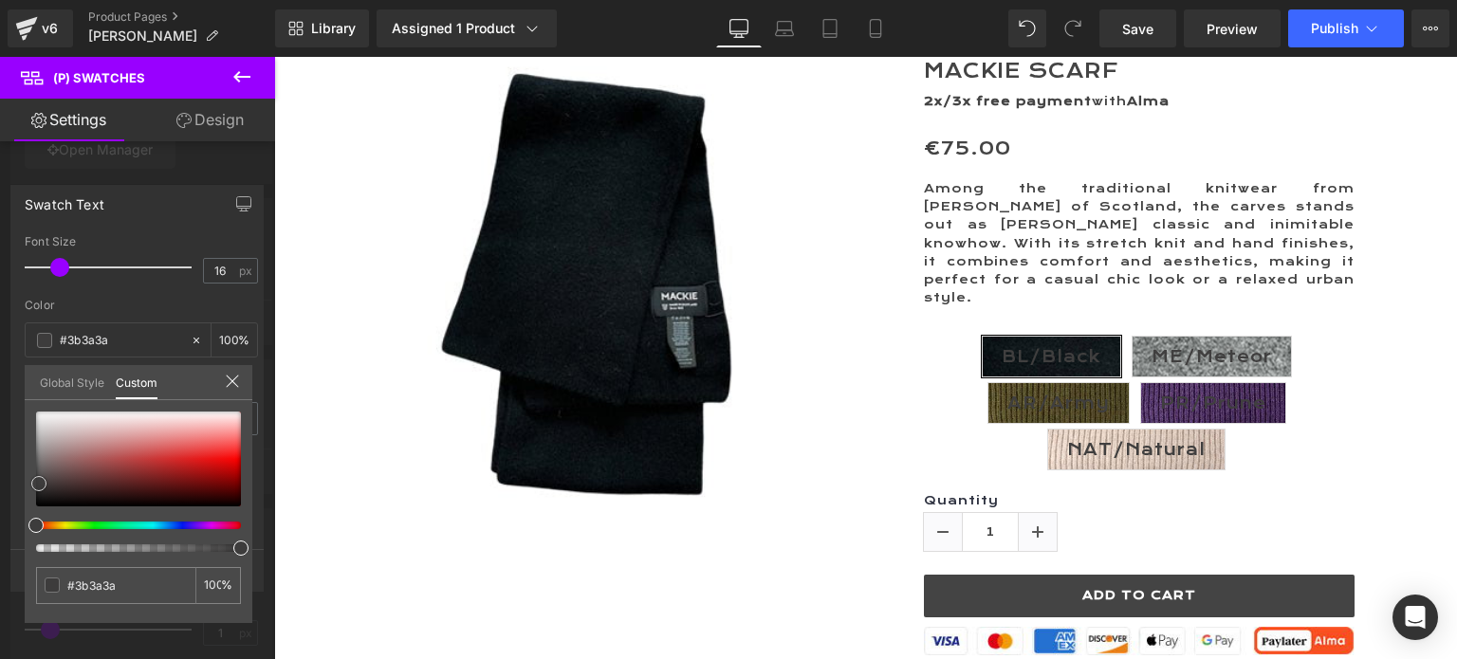
type input "#383737"
type input "#373333"
type input "#2e2c2c"
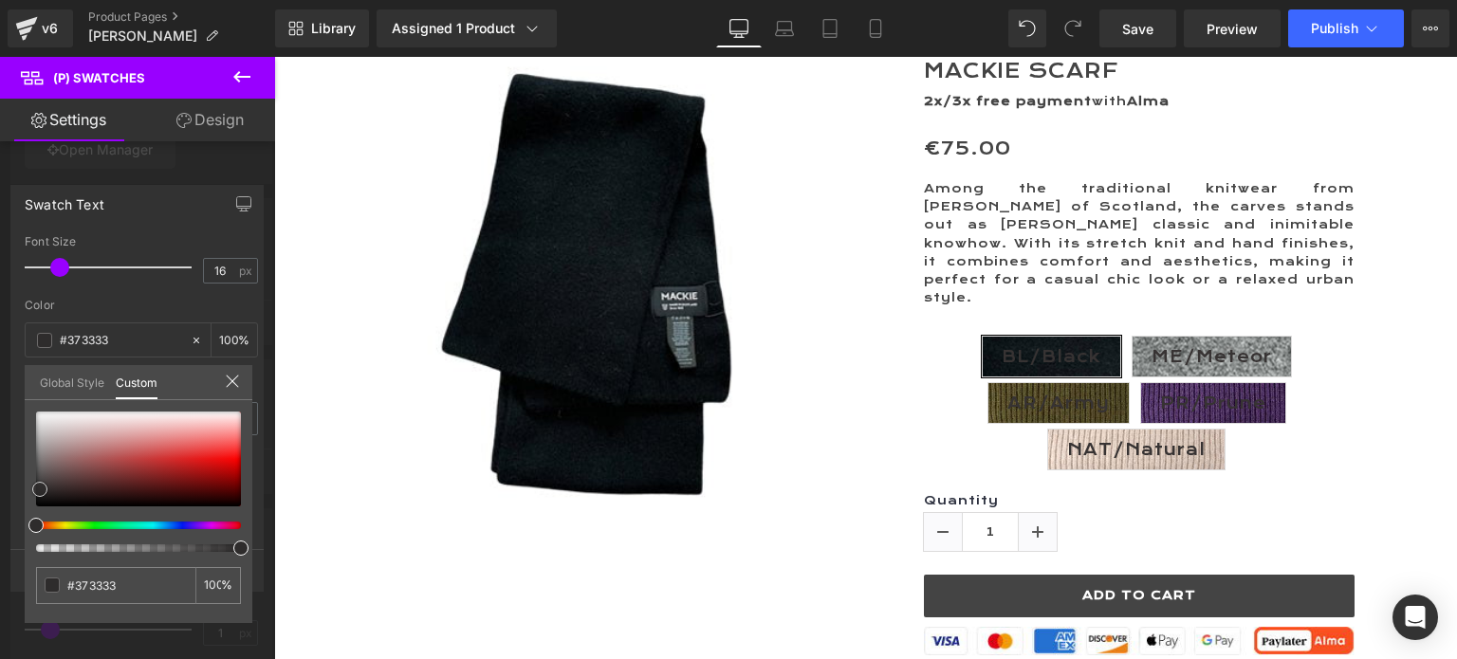
type input "#2e2c2c"
type input "#2c2a2a"
type input "#272525"
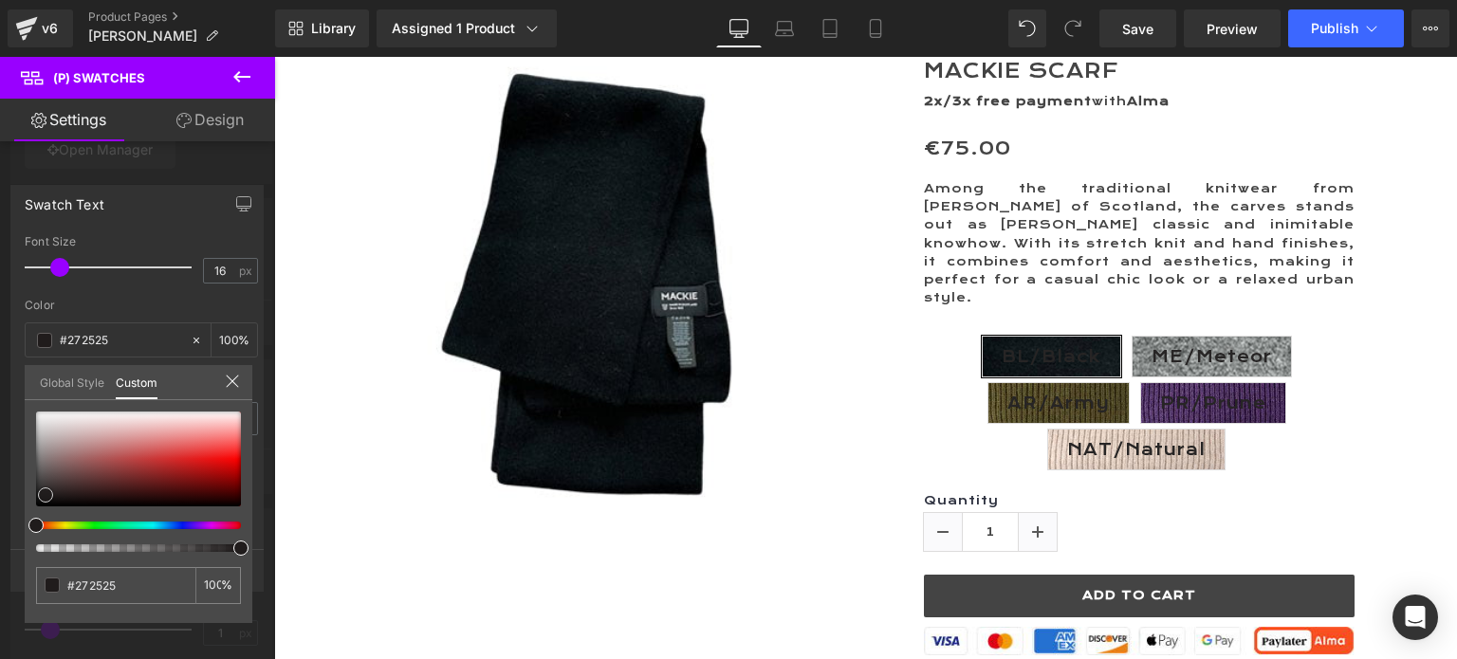
type input "#201c1c"
type input "#1e1a1a"
type input "#181515"
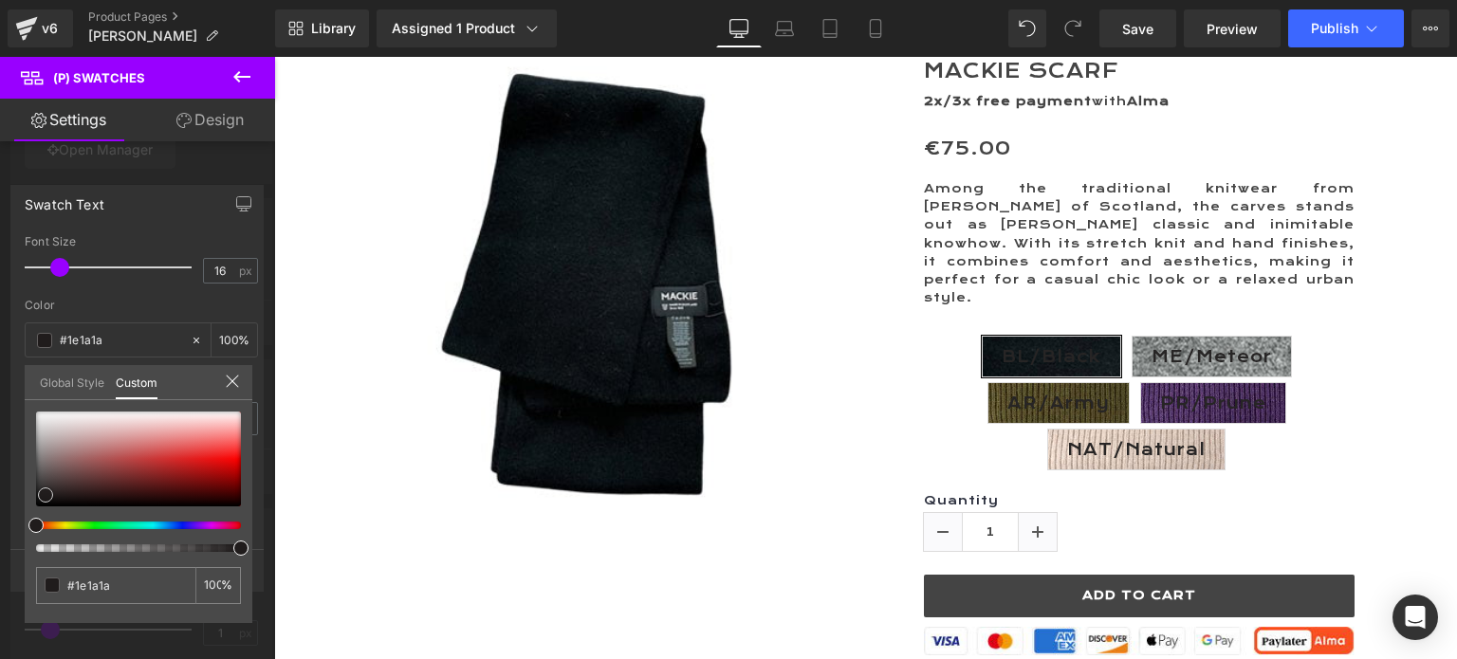
type input "#181515"
type input "#151212"
type input "#161212"
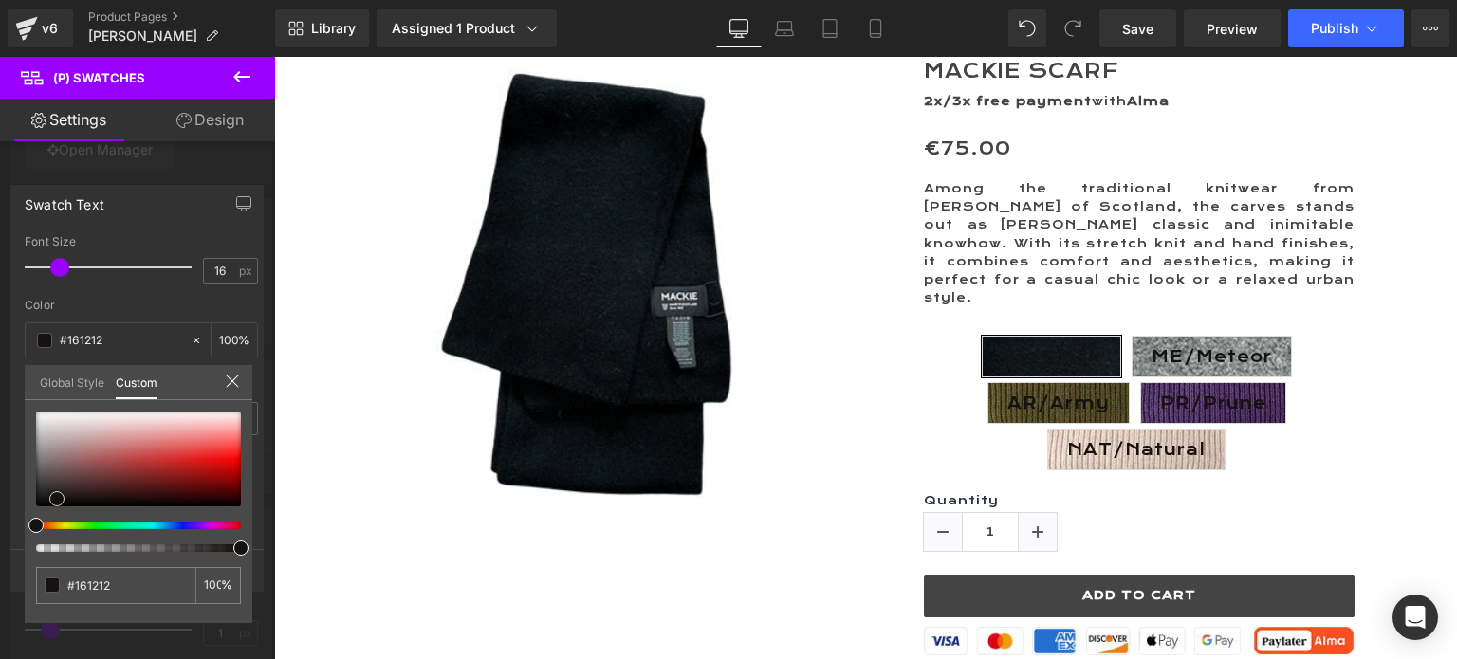
type input "#171111"
type input "#1a1313"
type input "#291d1d"
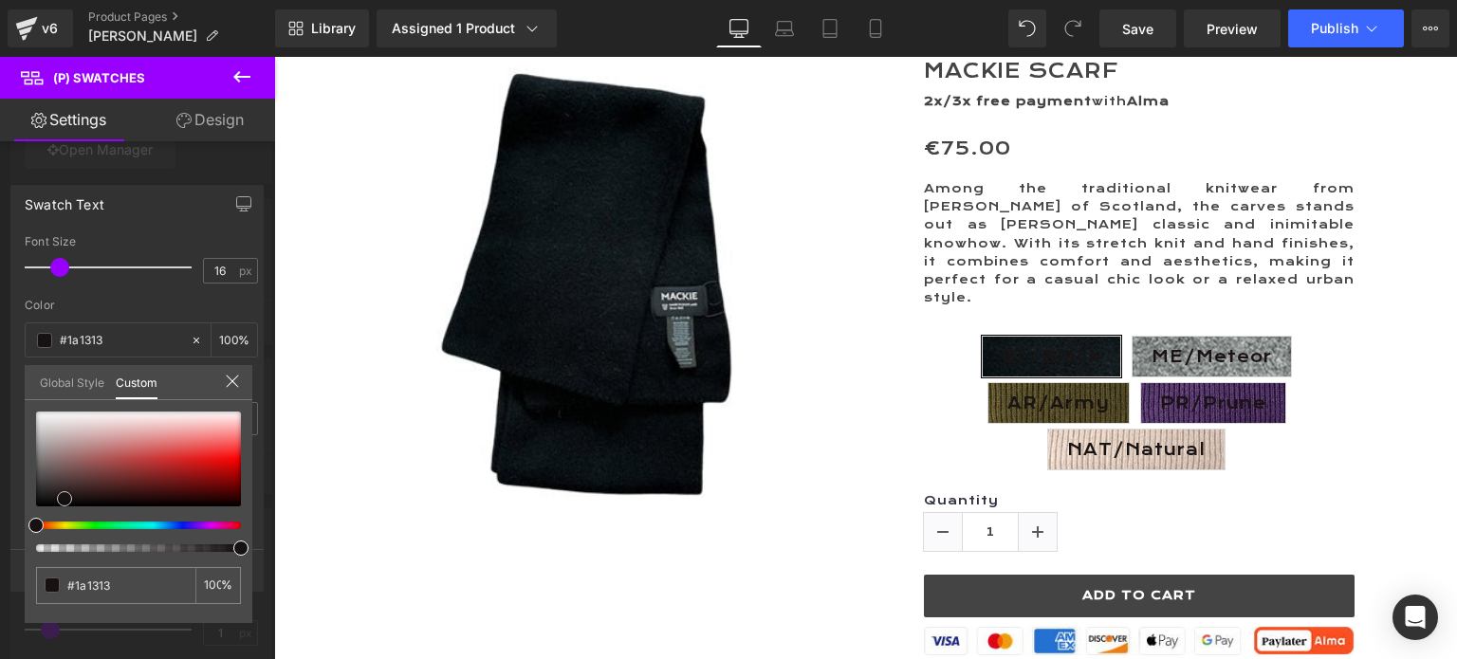
type input "#291d1d"
type input "#3e2c2c"
type input "#644848"
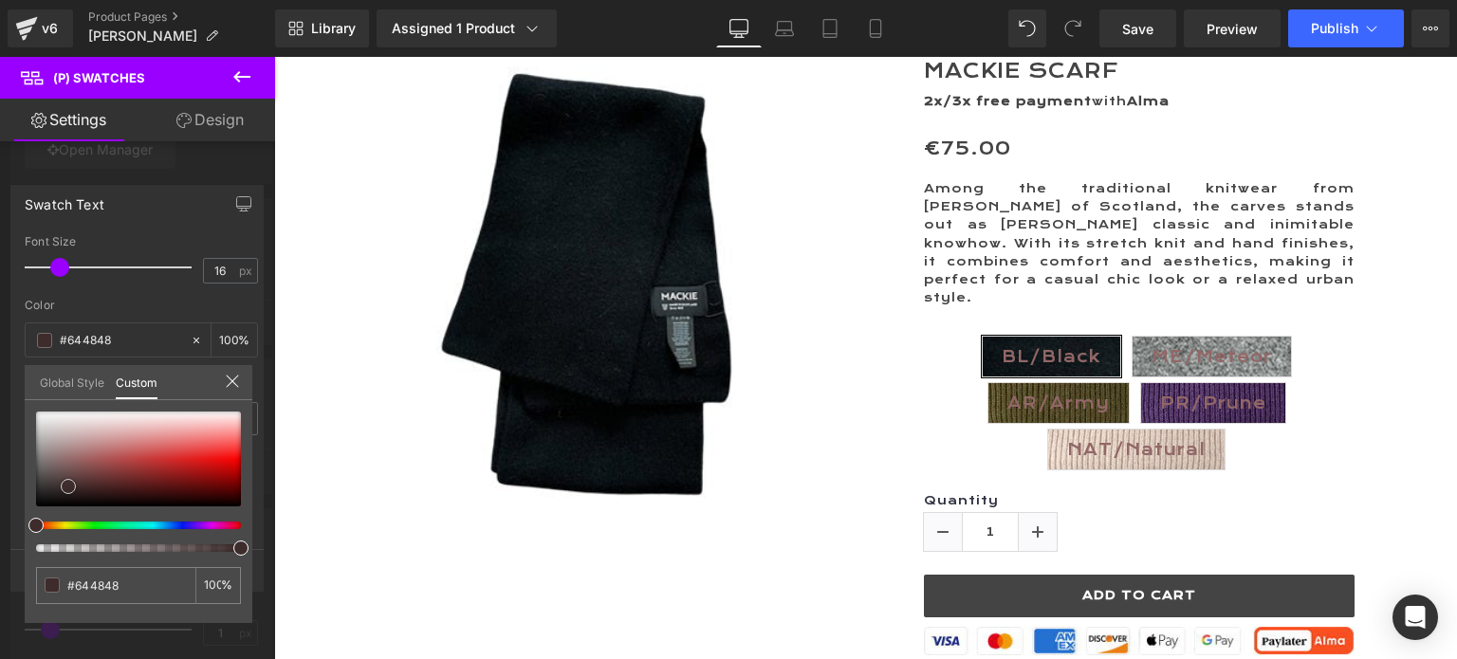
type input "#926767"
type input "#a98383"
type input "#bea0a0"
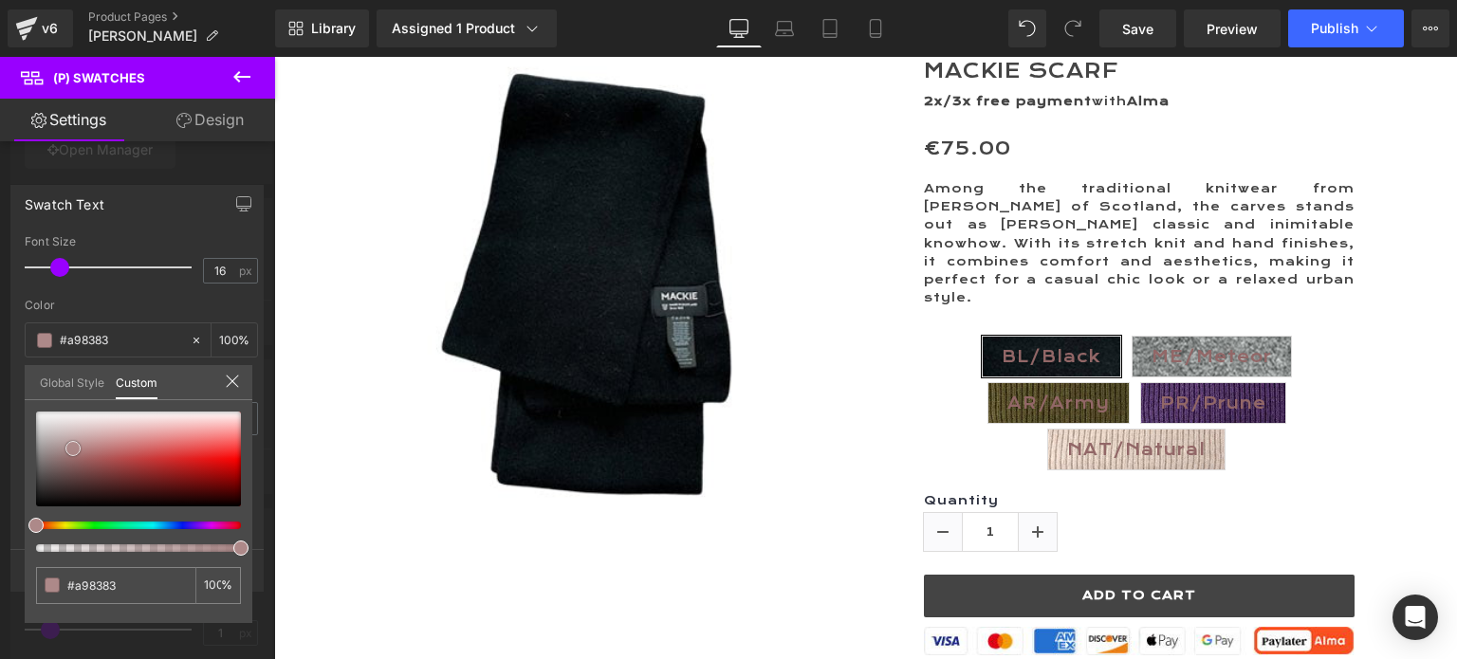
type input "#bea0a0"
type input "#d6c1c1"
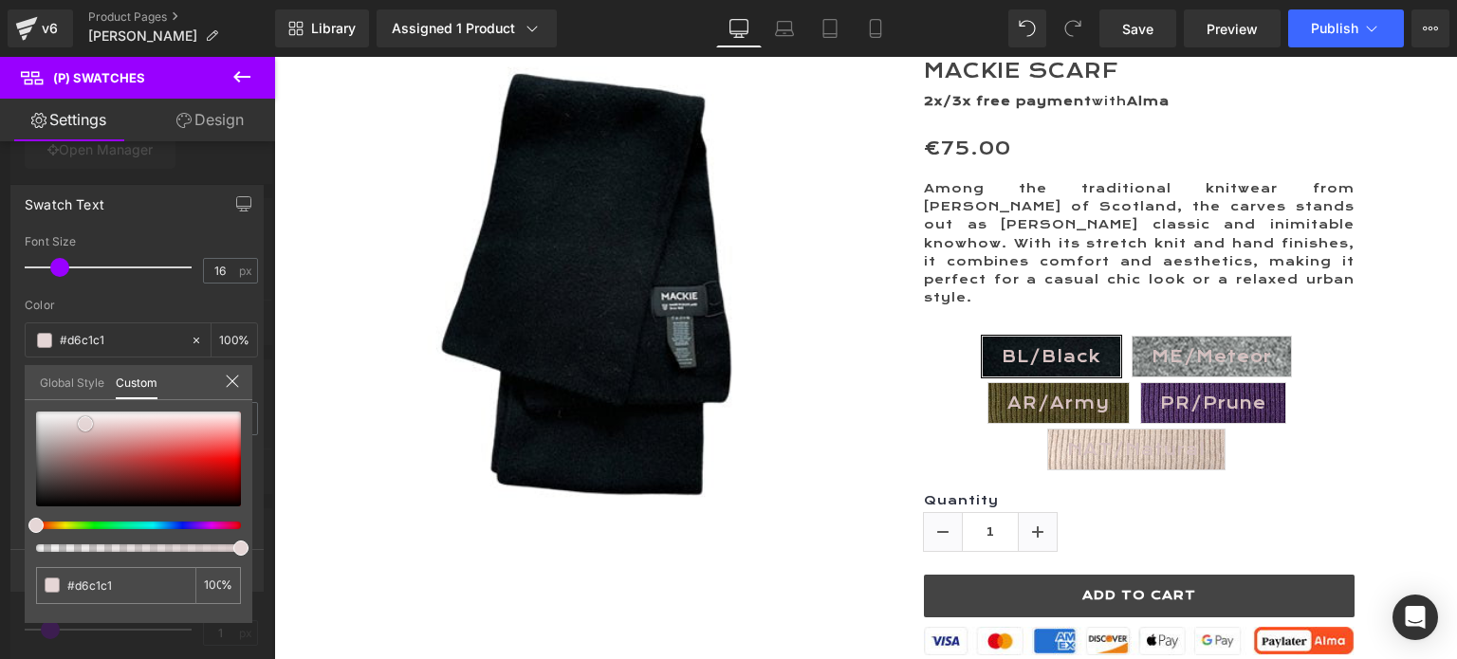
type input "#e1d0d0"
type input "#ecdede"
type input "#eee1e1"
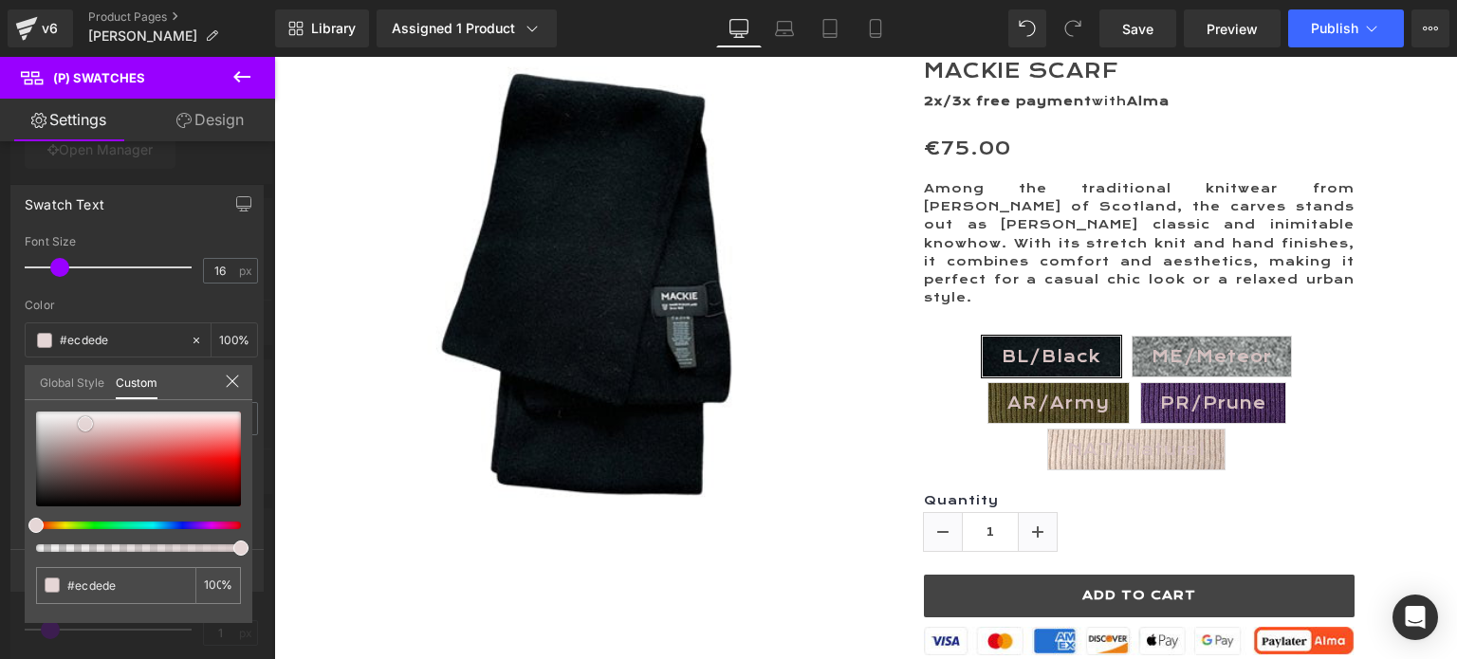
type input "#eee1e1"
type input "#f2e7e7"
type input "#f3e7e7"
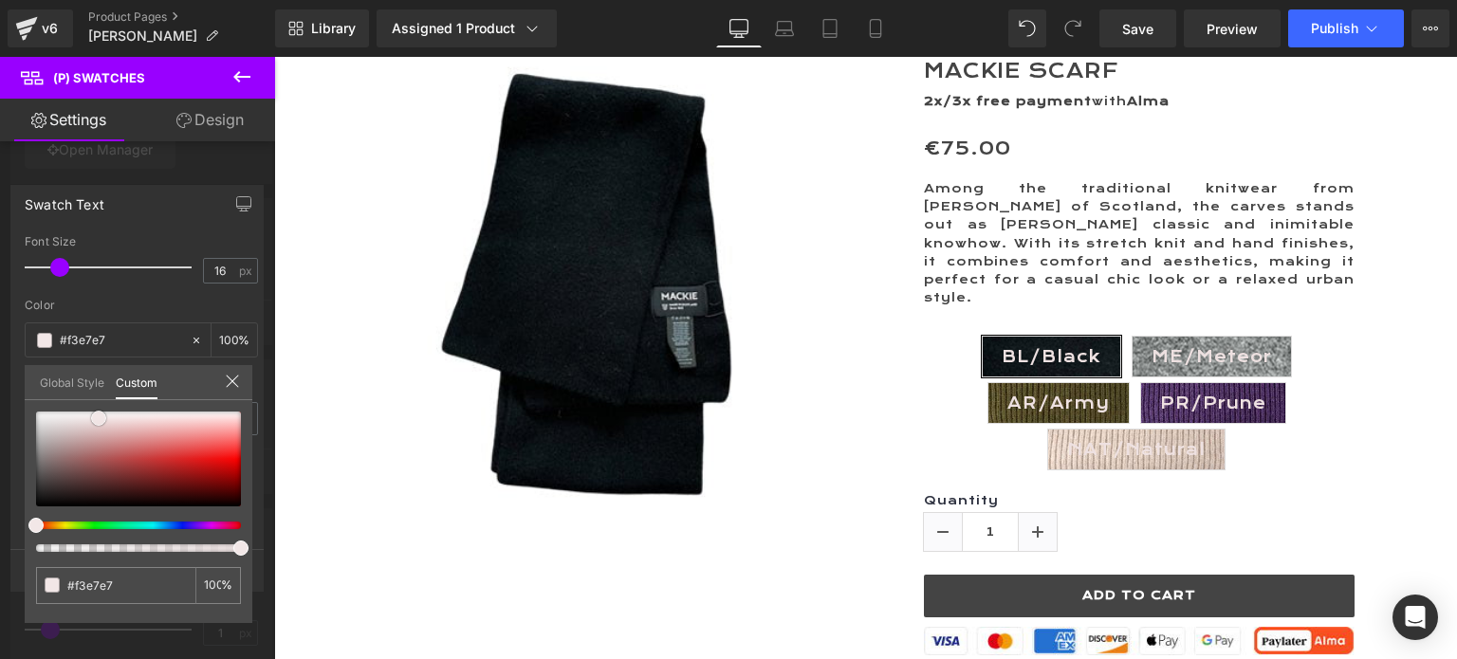
type input "#f3e6e6"
type input "#eedcdc"
type input "#edd8d8"
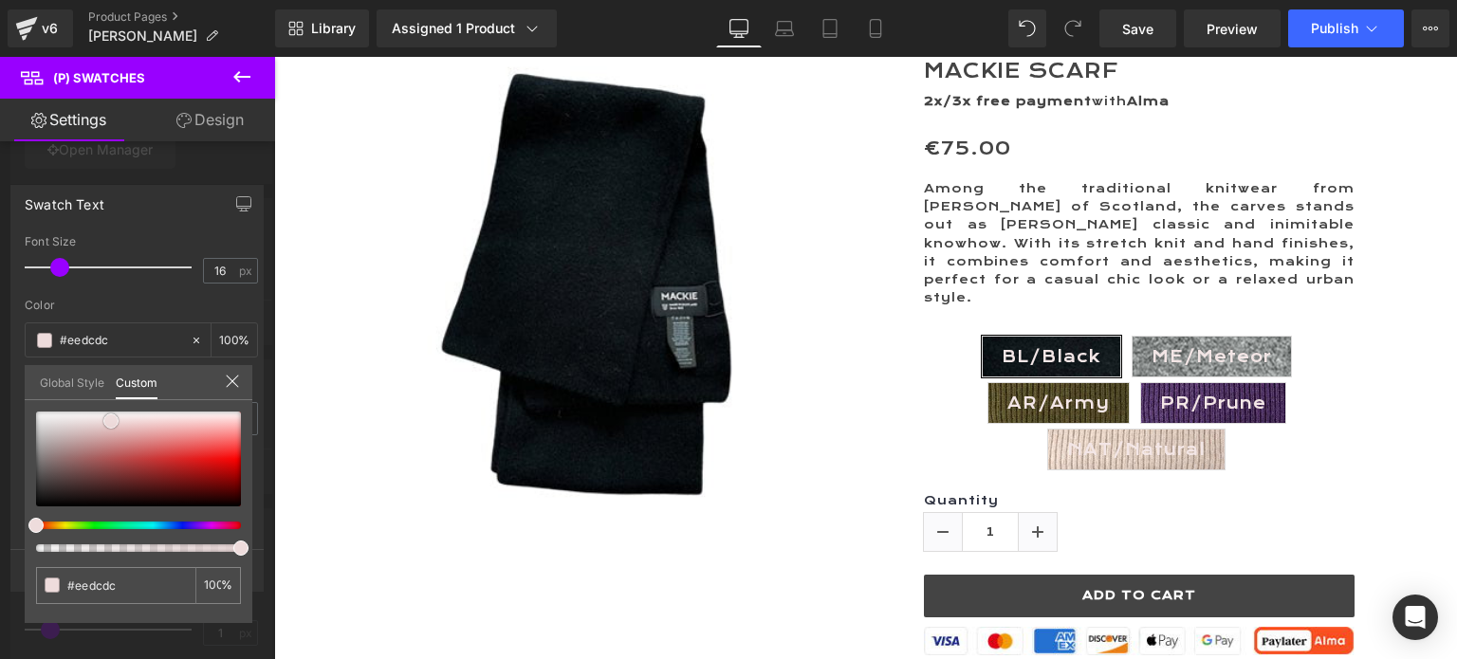
type input "#edd8d8"
type input "#ecd9d9"
type input "#e6cfcf"
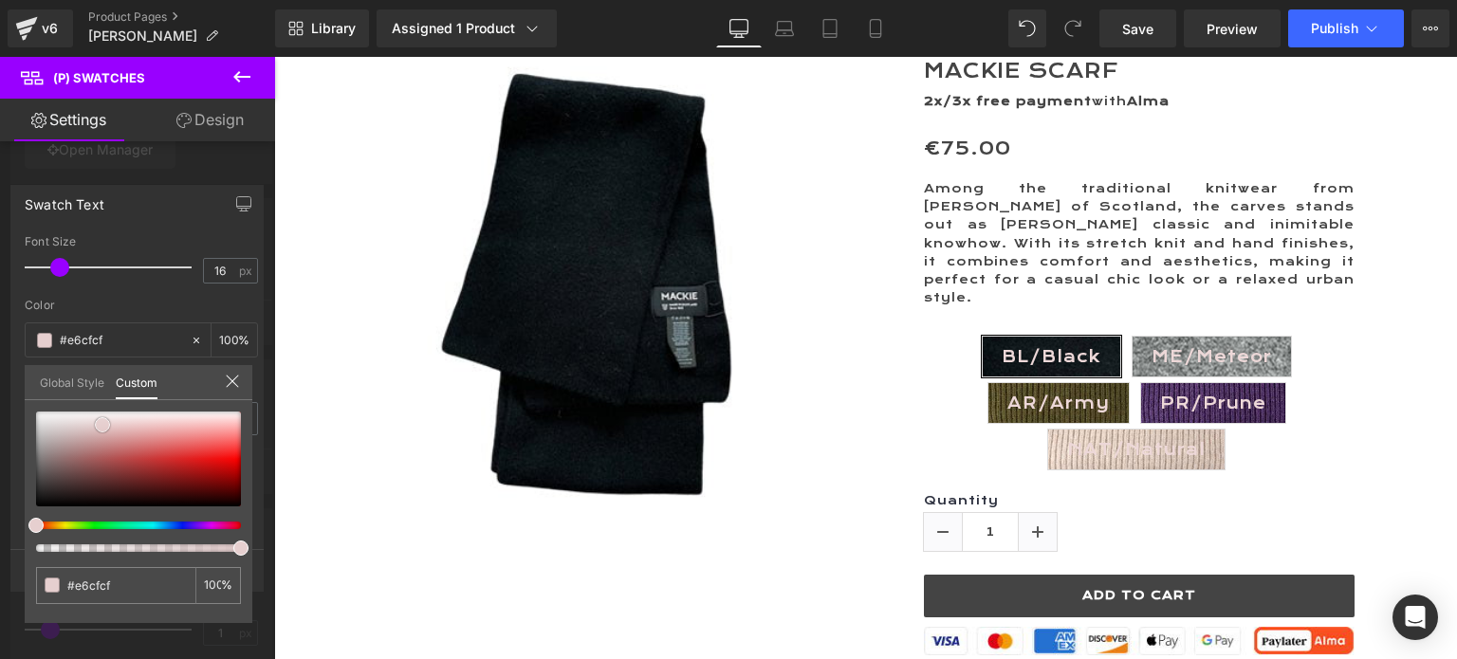
type input "#e4cccc"
type input "#e2c9c9"
type input "#e3c8c8"
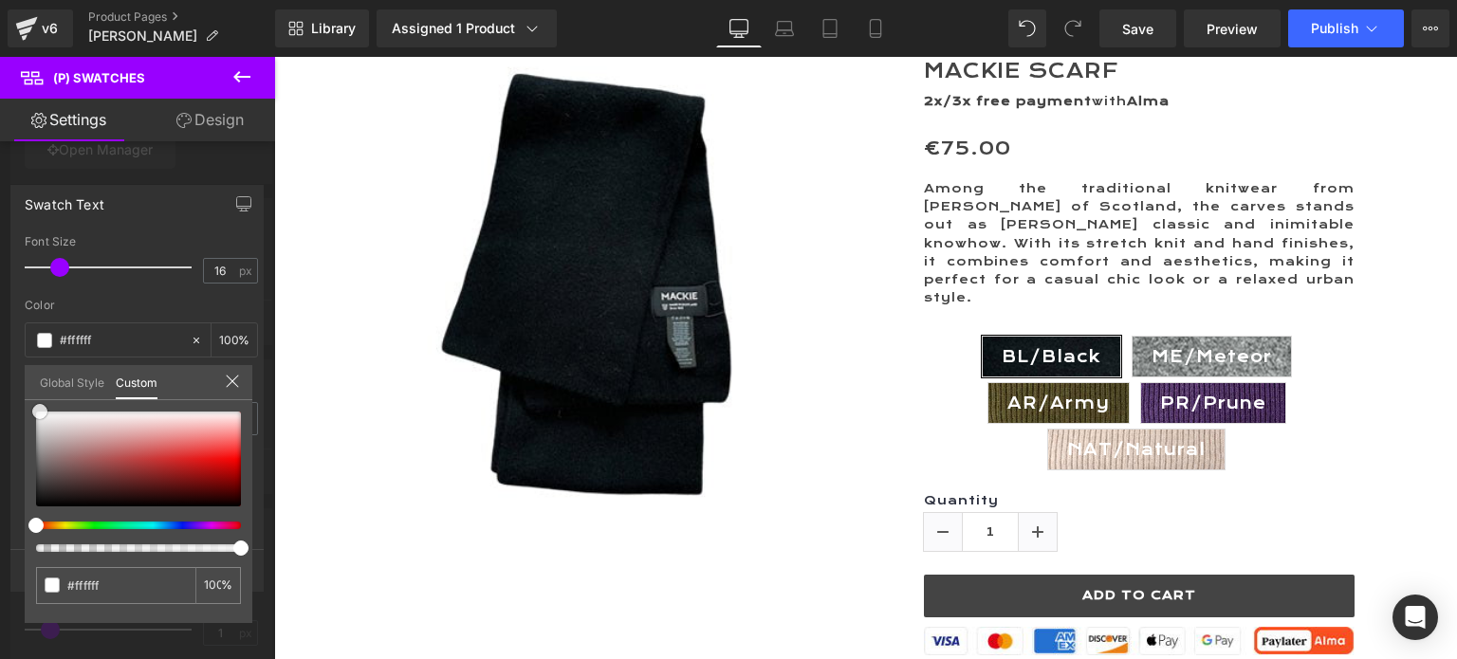
drag, startPoint x: 32, startPoint y: 456, endPoint x: 36, endPoint y: 412, distance: 44.7
click at [36, 412] on span at bounding box center [39, 411] width 15 height 15
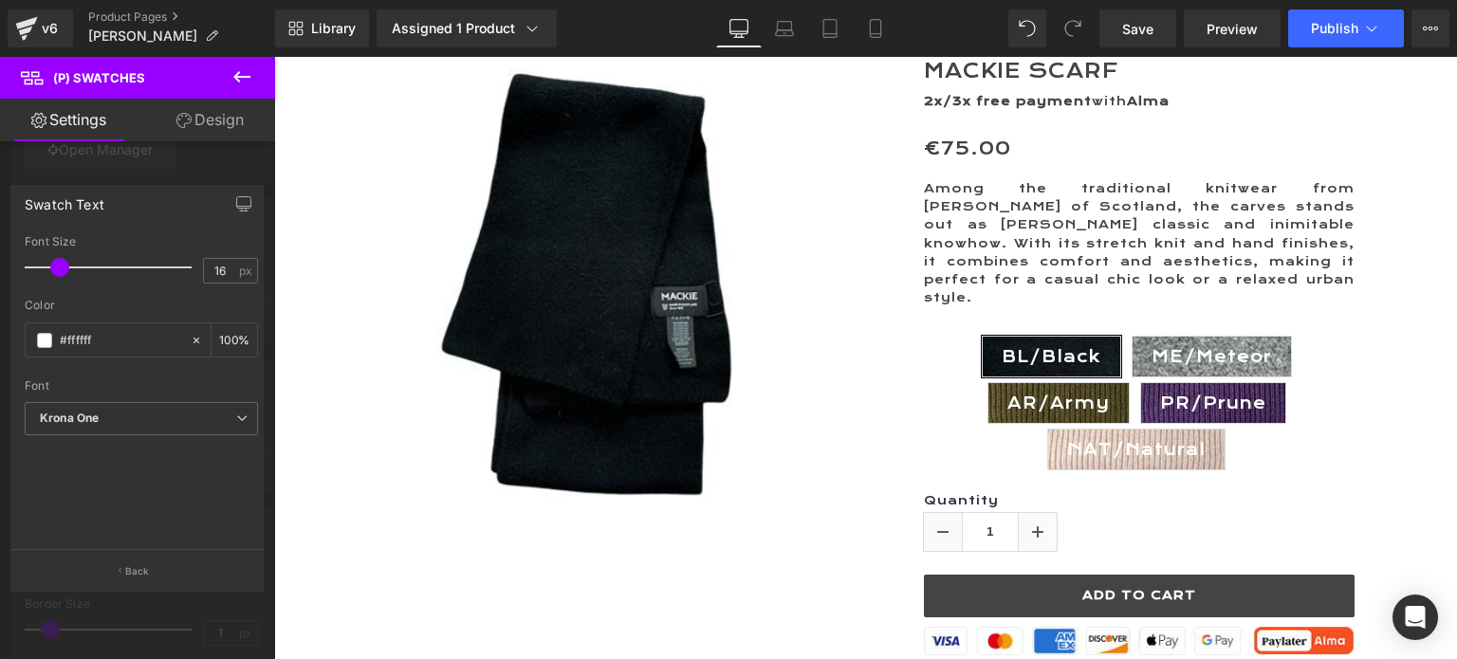
click at [165, 219] on div "Swatch Text" at bounding box center [136, 204] width 251 height 36
click at [126, 575] on p "Back" at bounding box center [137, 571] width 25 height 14
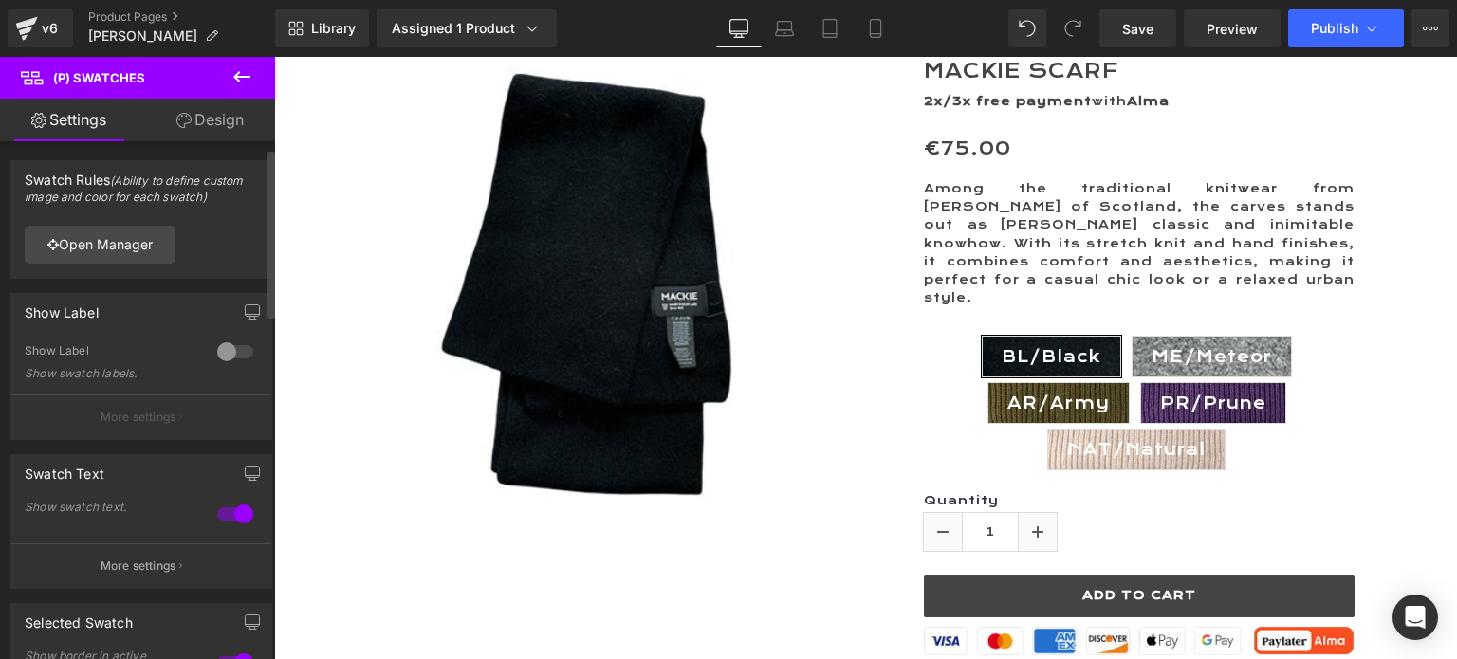
scroll to position [0, 0]
click at [87, 242] on link "Open Manager" at bounding box center [100, 245] width 151 height 38
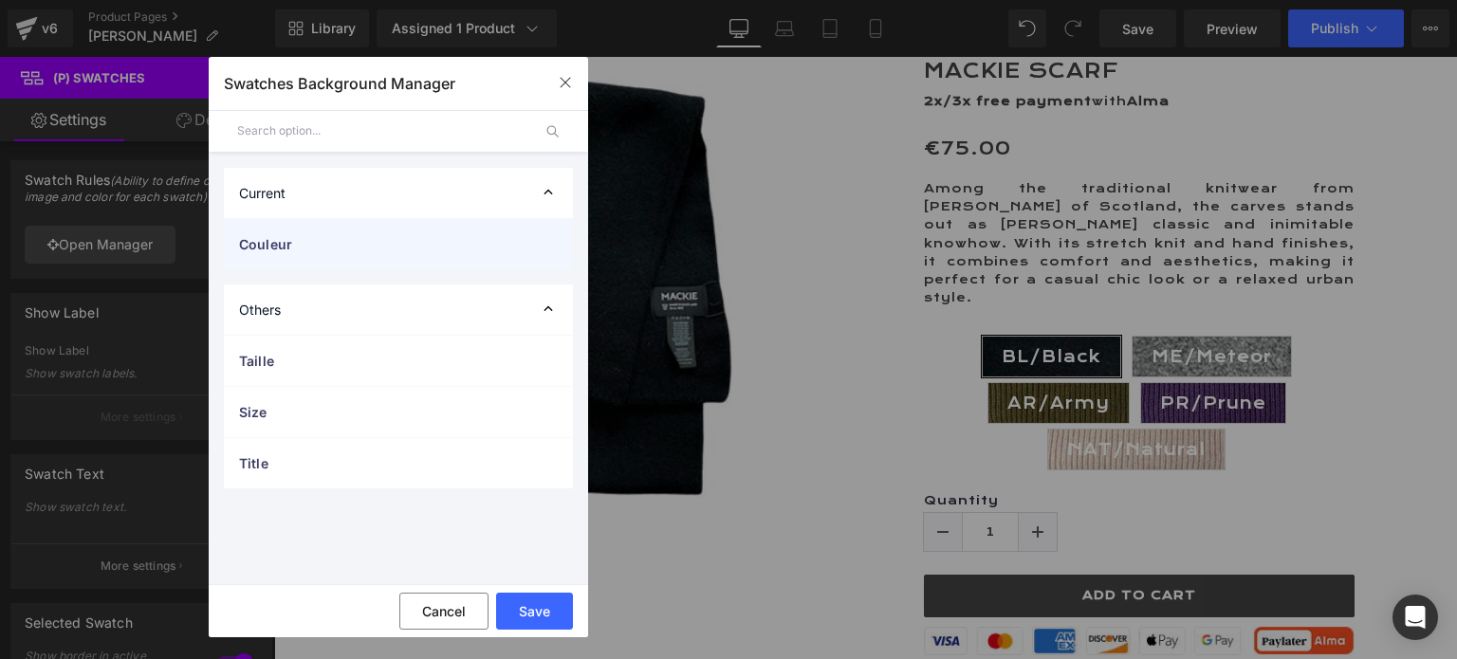
click at [283, 242] on span "Couleur" at bounding box center [379, 244] width 281 height 20
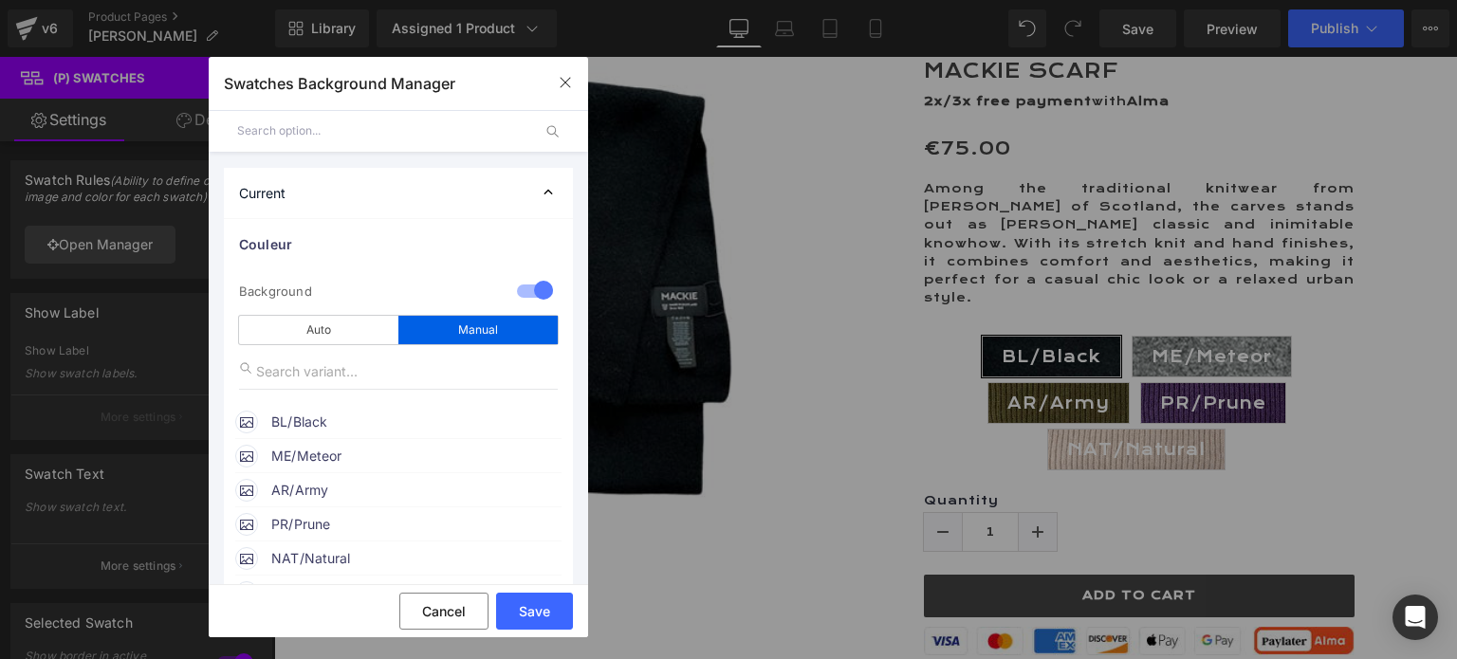
click at [316, 492] on span "AR/Army" at bounding box center [415, 490] width 288 height 23
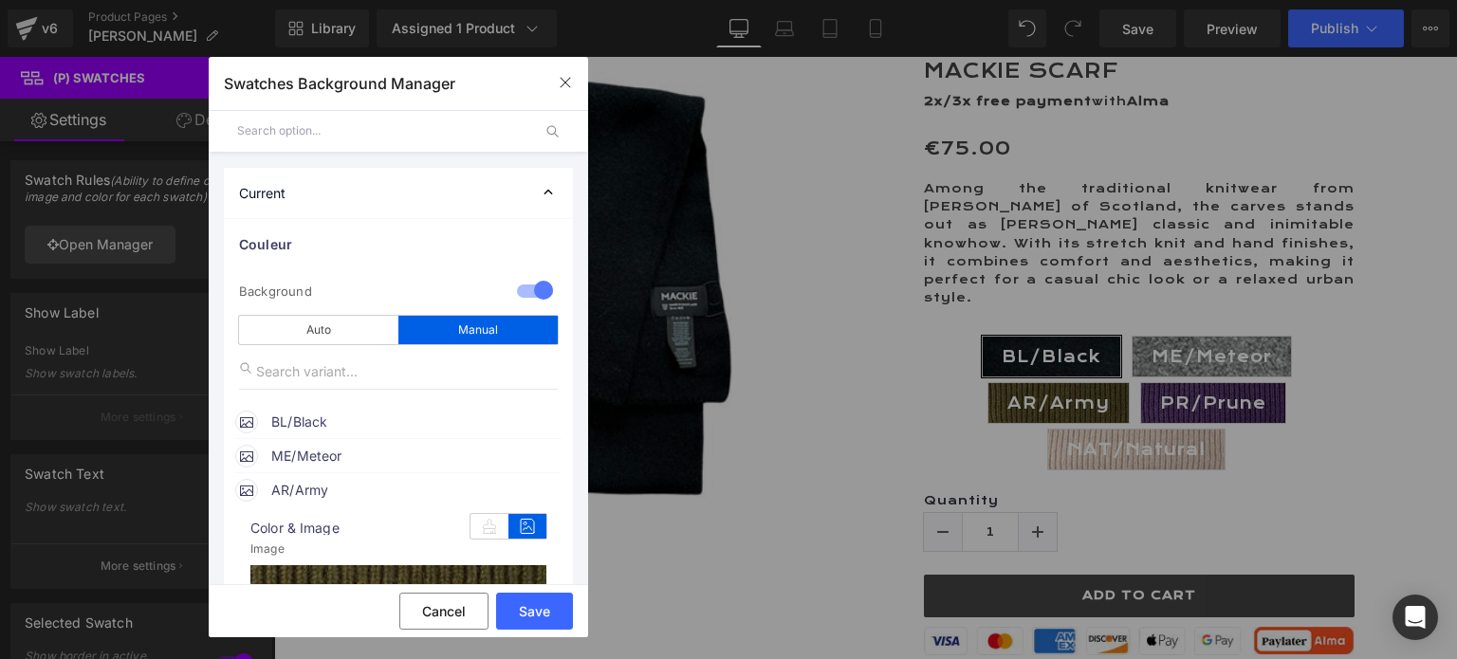
scroll to position [190, 0]
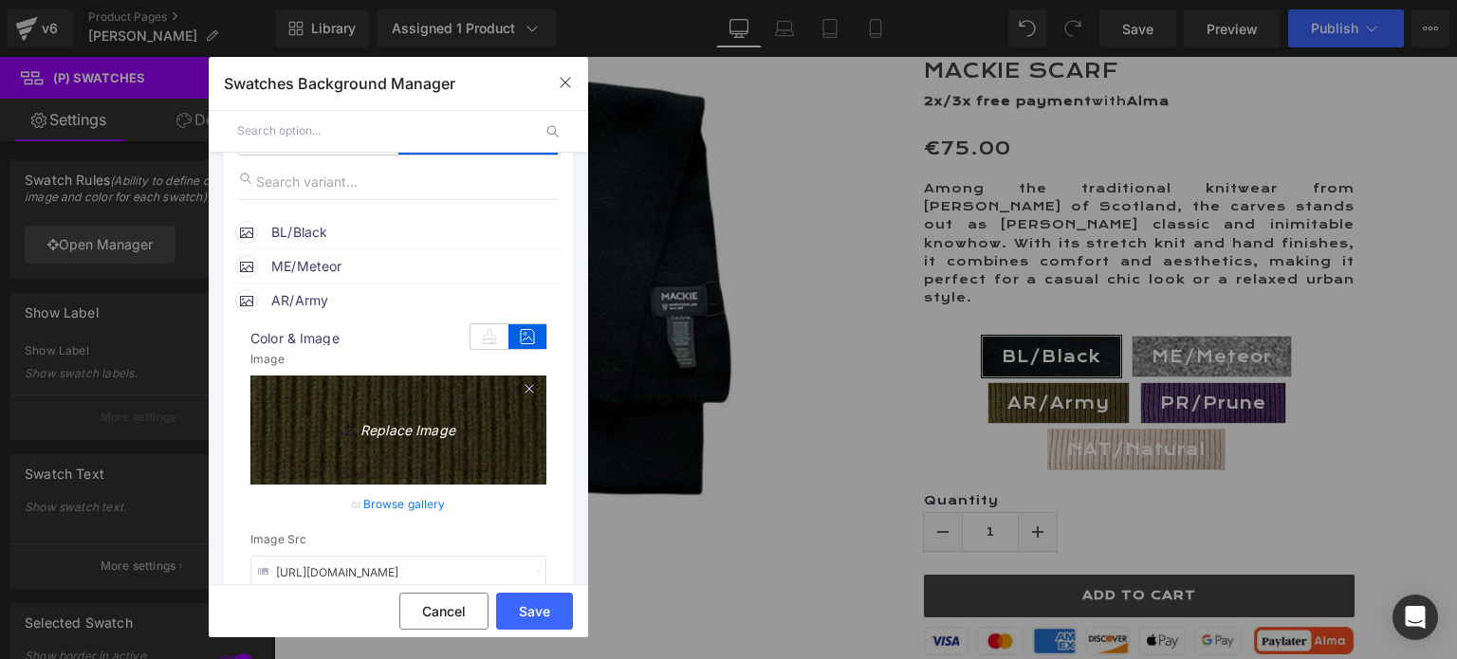
click at [401, 434] on icon "Replace Image" at bounding box center [398, 427] width 152 height 24
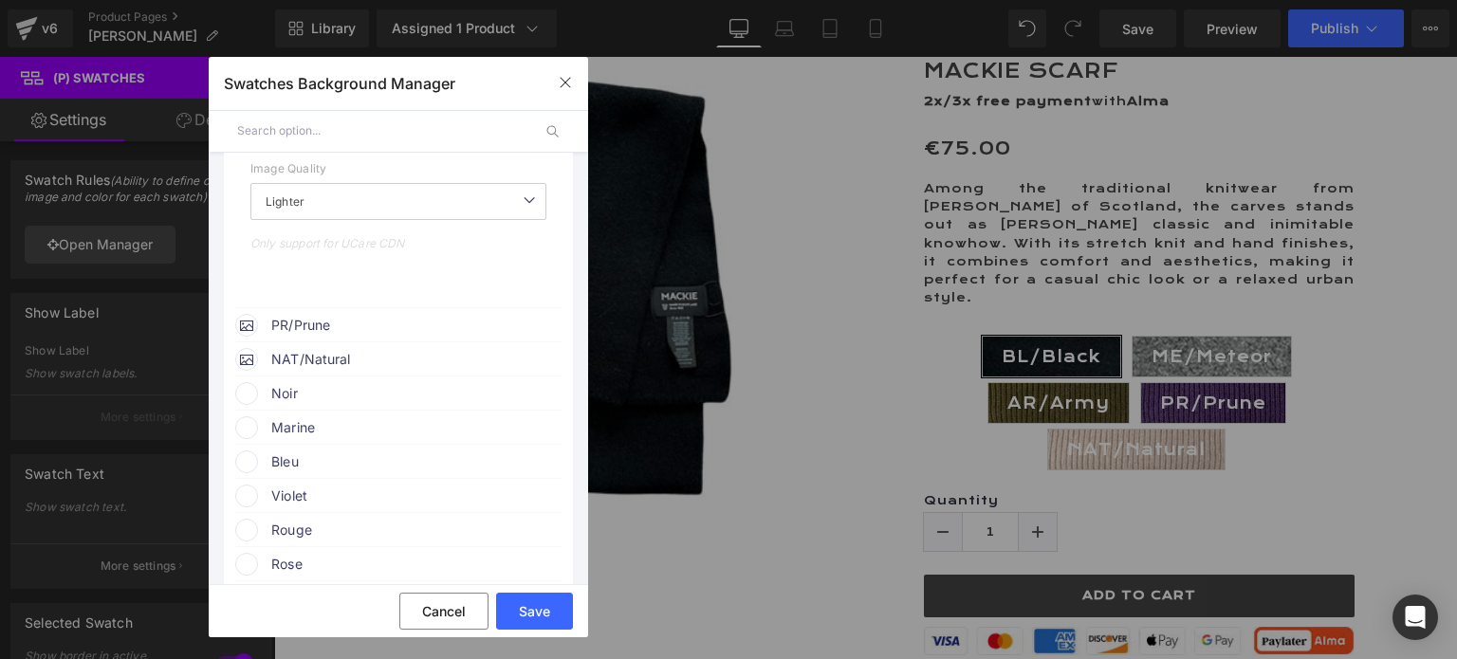
scroll to position [664, 0]
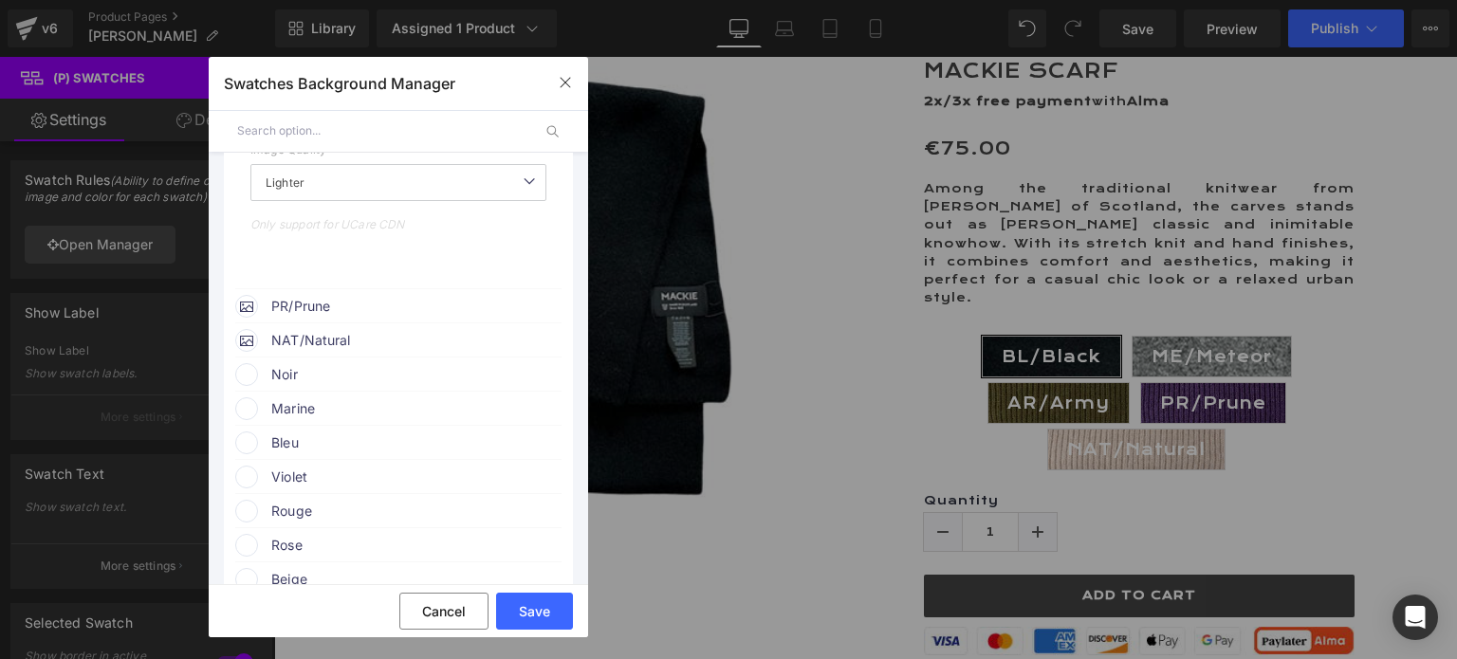
click at [322, 308] on span "PR/Prune" at bounding box center [415, 306] width 288 height 23
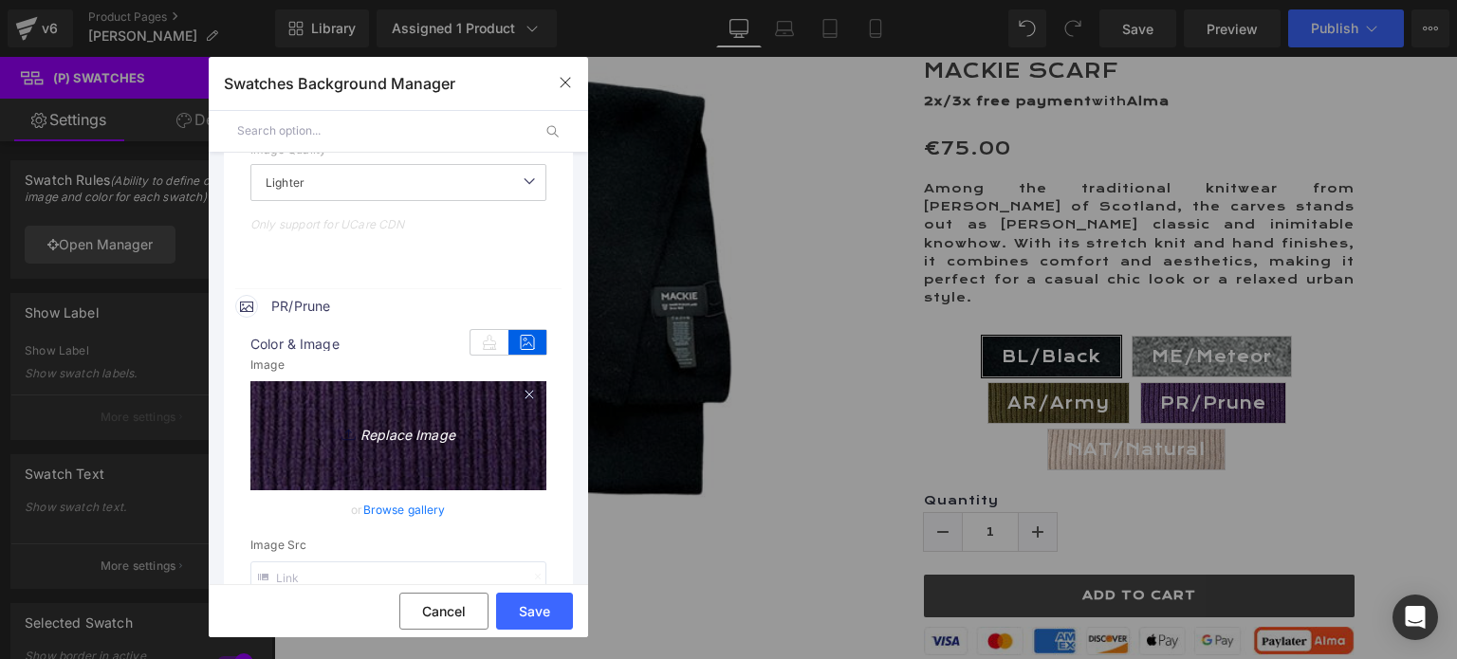
click at [400, 438] on icon "Replace Image" at bounding box center [398, 433] width 152 height 24
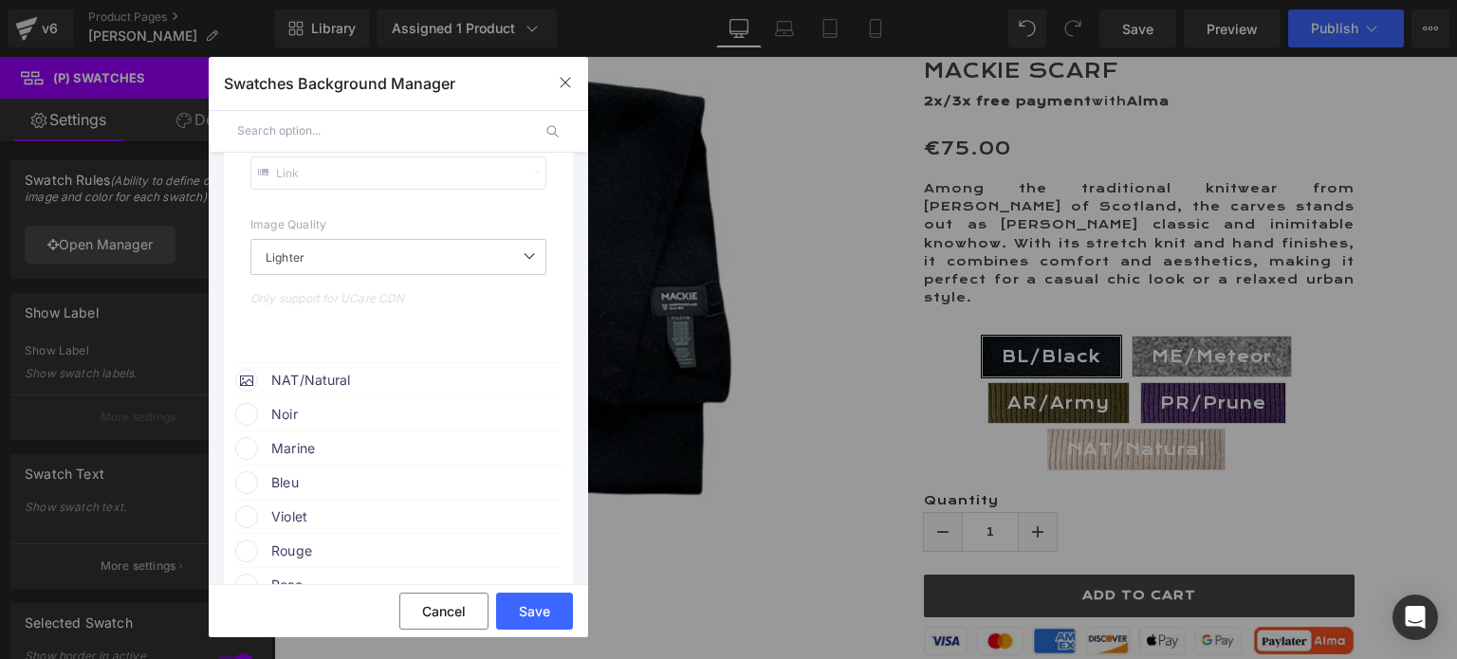
scroll to position [1233, 0]
click at [334, 216] on span "NAT/Natural" at bounding box center [415, 216] width 288 height 23
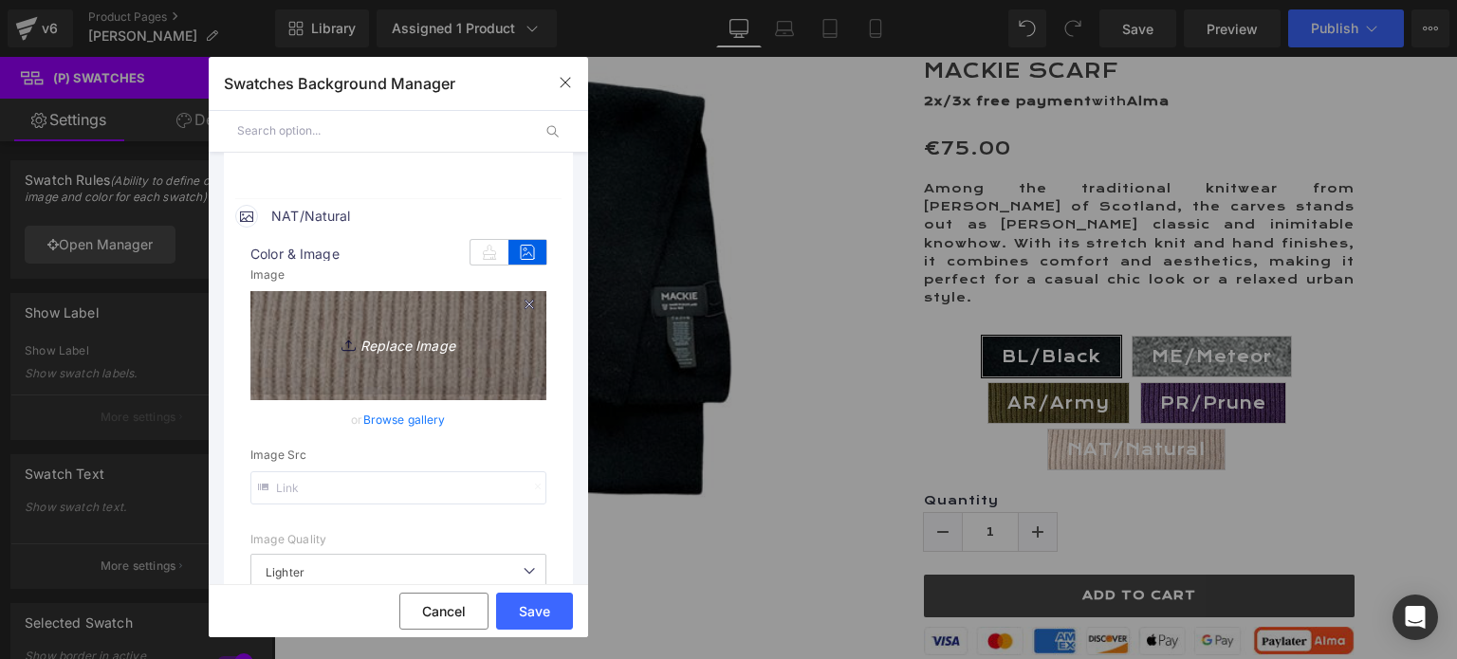
click at [390, 344] on icon "Replace Image" at bounding box center [398, 343] width 152 height 24
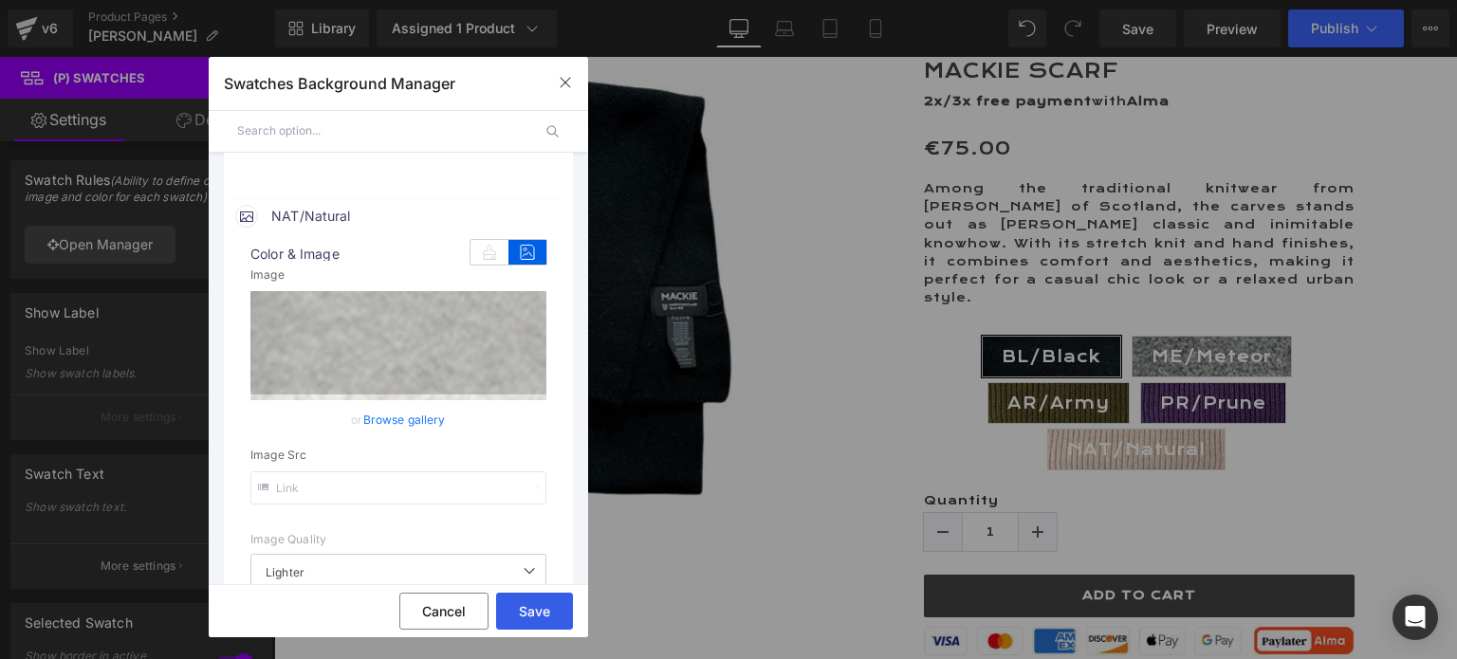
click at [541, 611] on button "Save" at bounding box center [534, 611] width 77 height 37
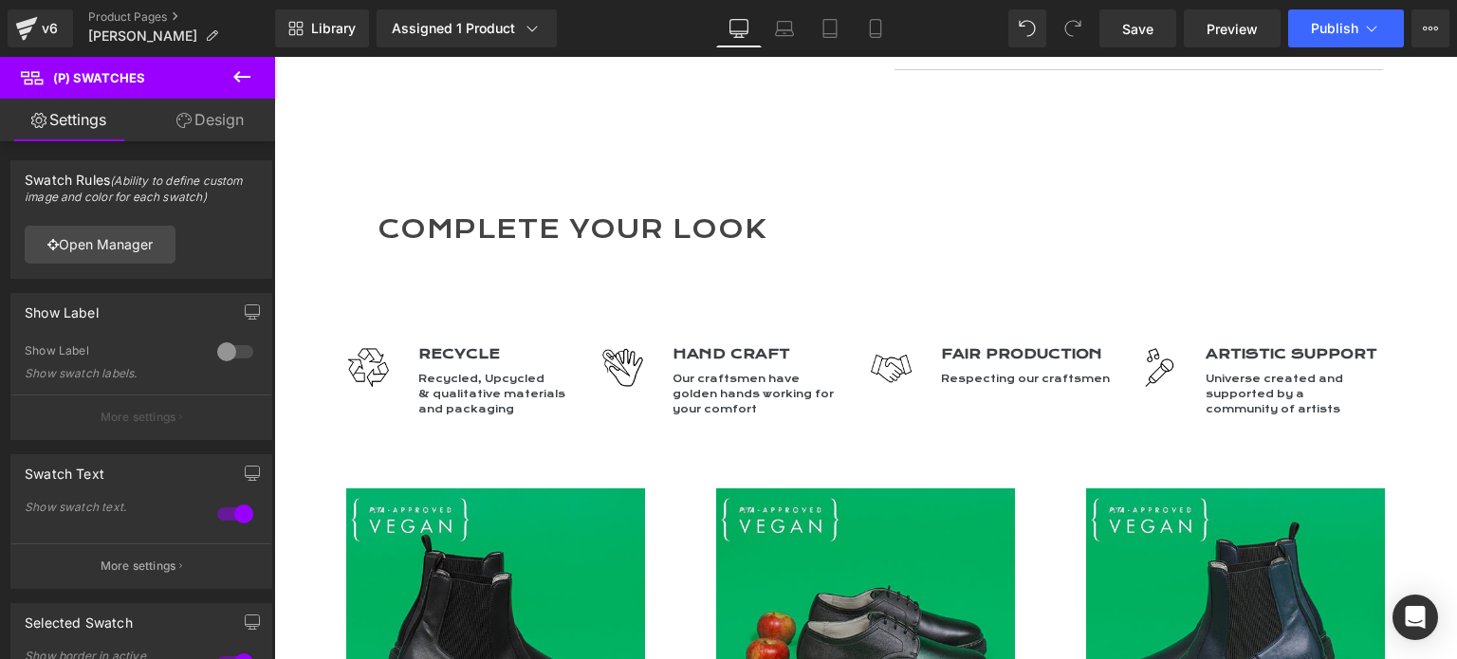
scroll to position [1423, 0]
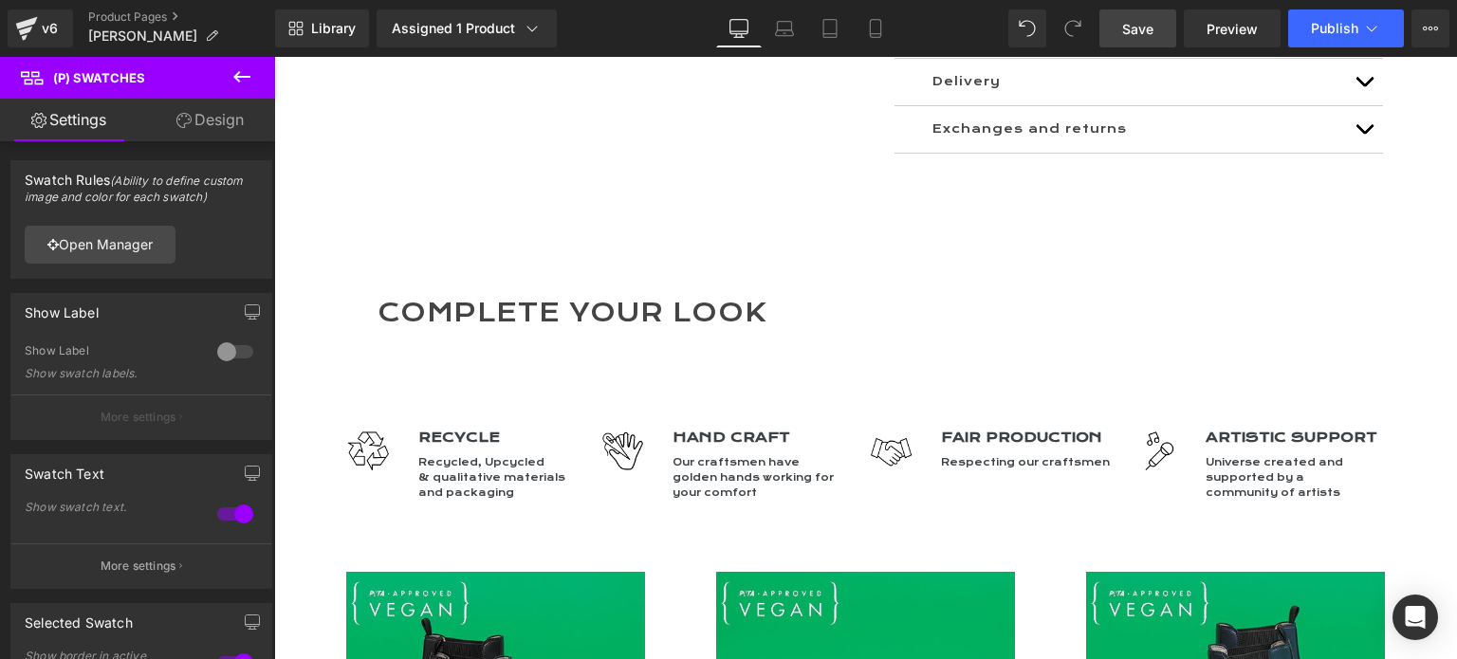
click at [1131, 29] on span "Save" at bounding box center [1137, 29] width 31 height 20
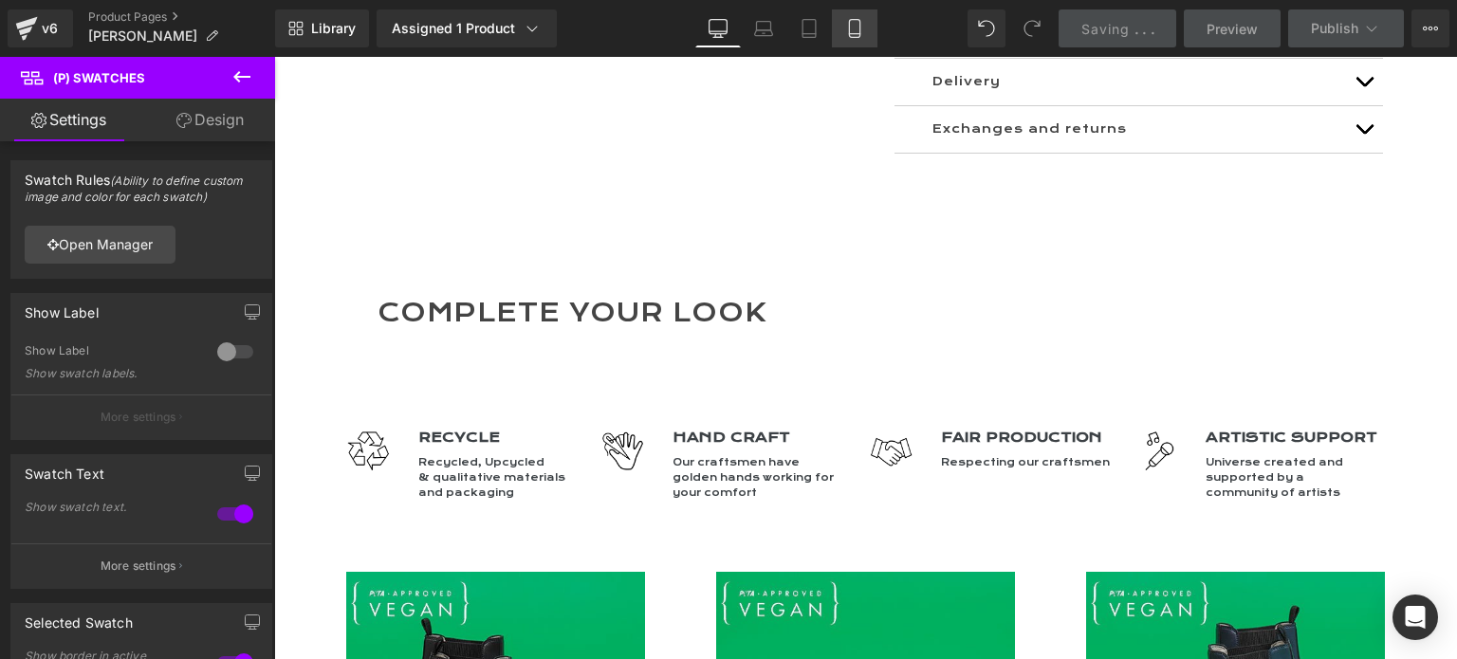
click at [856, 28] on icon at bounding box center [854, 28] width 19 height 19
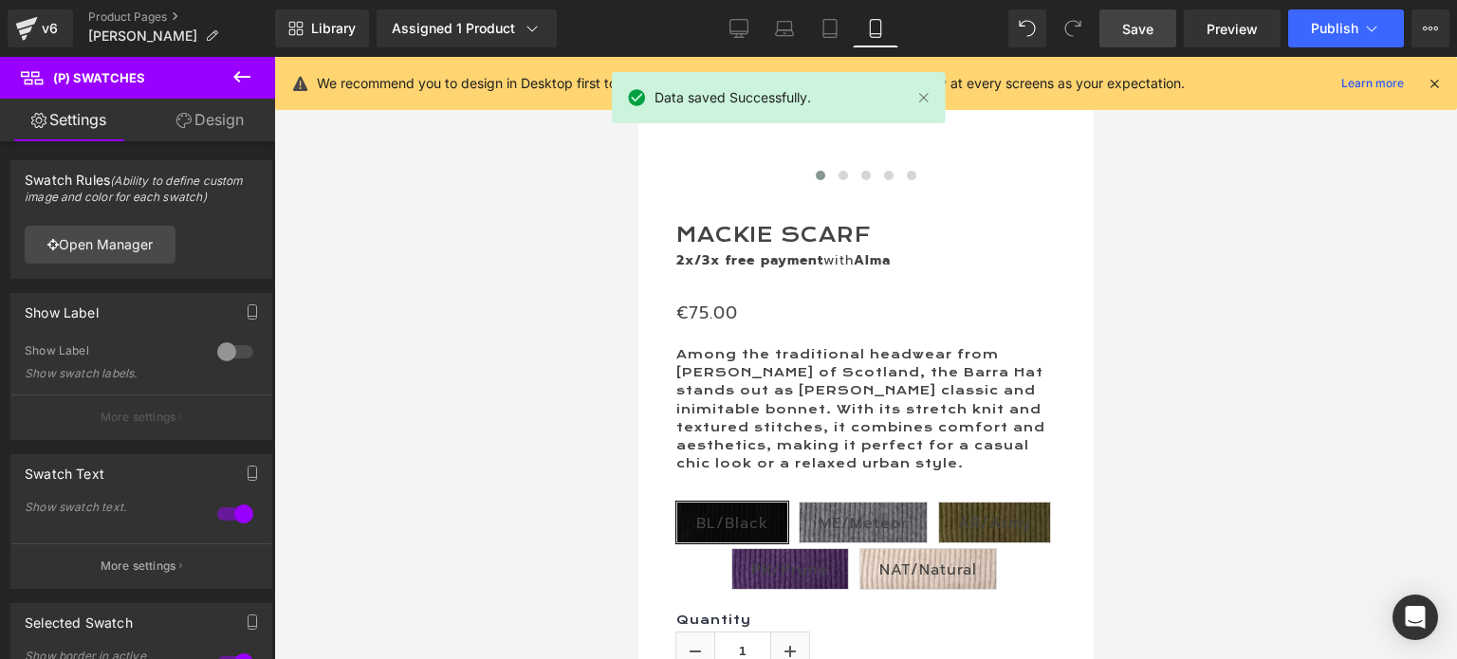
scroll to position [379, 0]
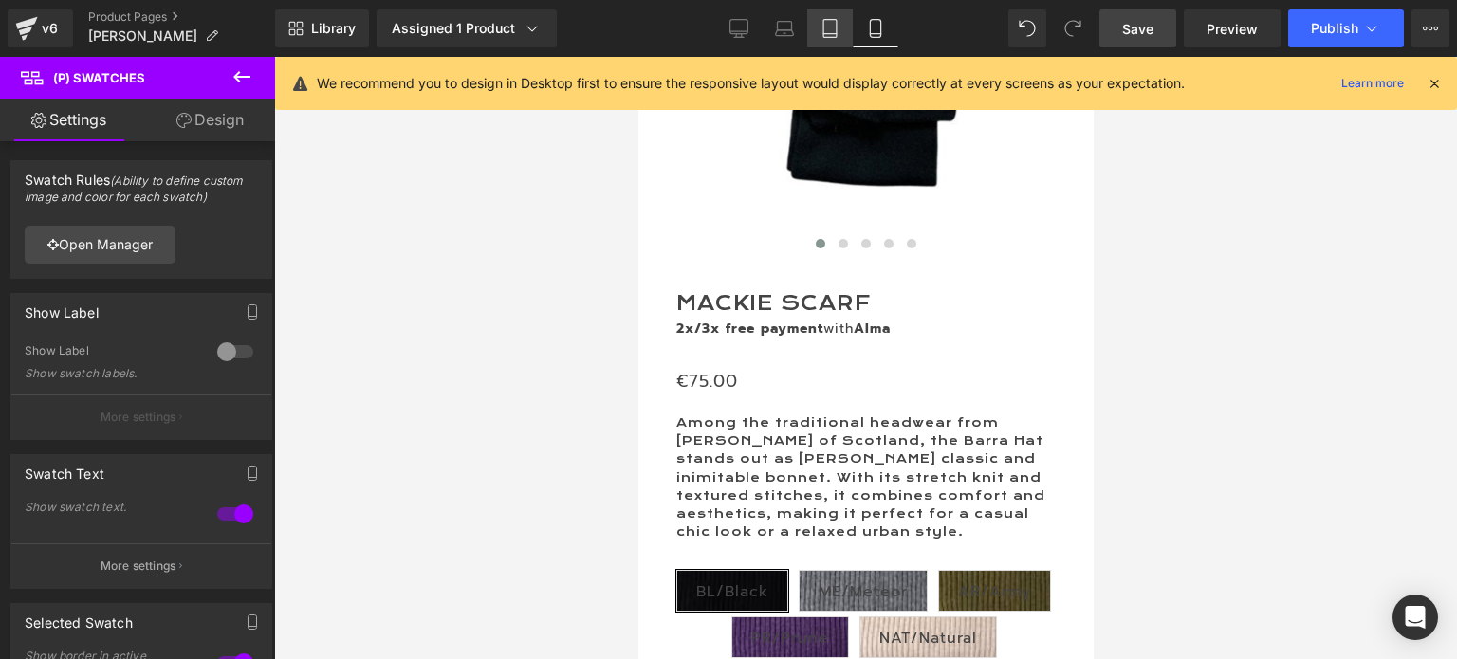
click at [823, 33] on icon at bounding box center [829, 29] width 13 height 18
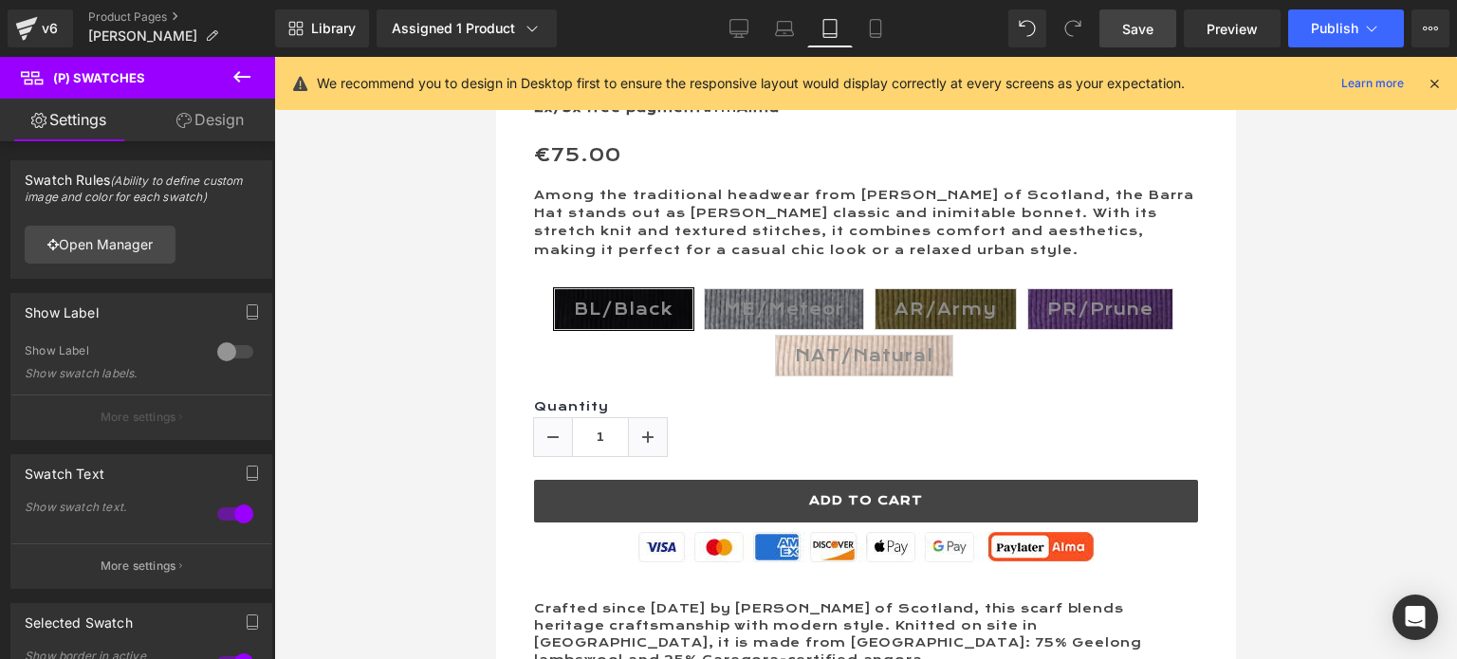
scroll to position [1043, 0]
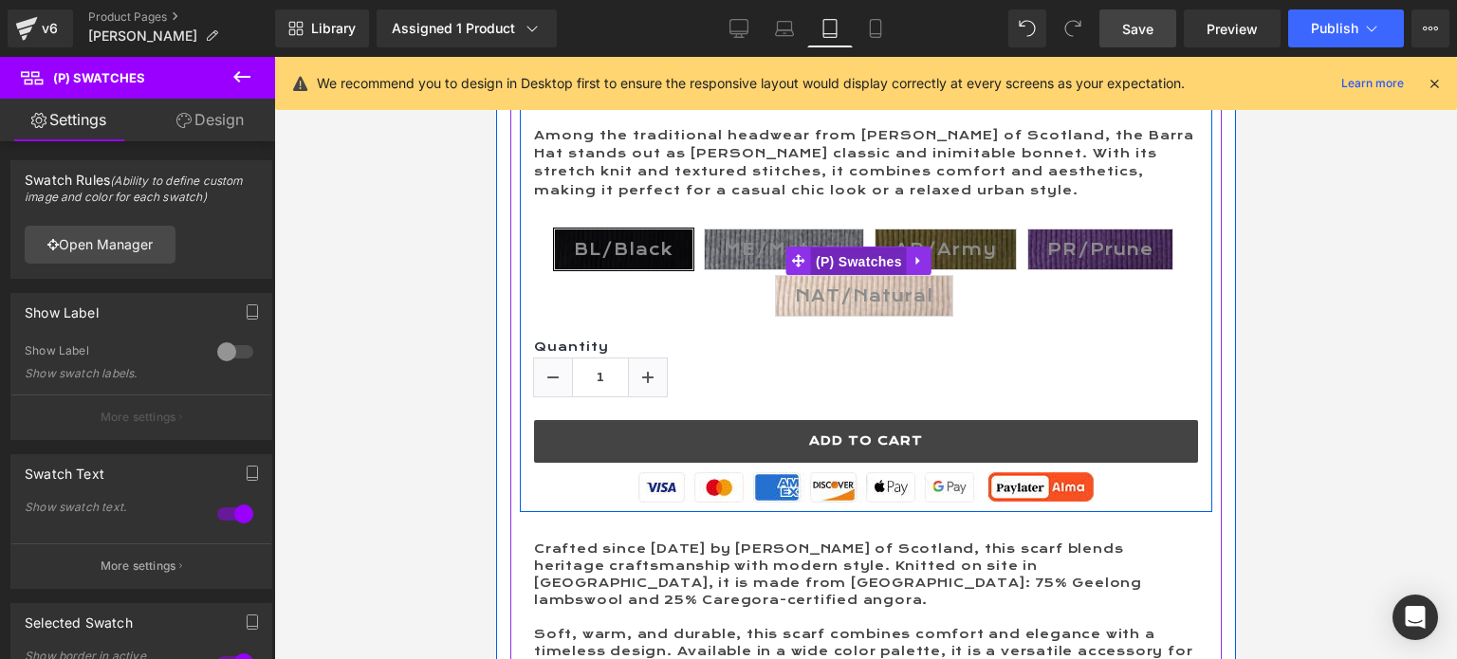
click at [837, 257] on span "(P) Swatches" at bounding box center [858, 262] width 96 height 28
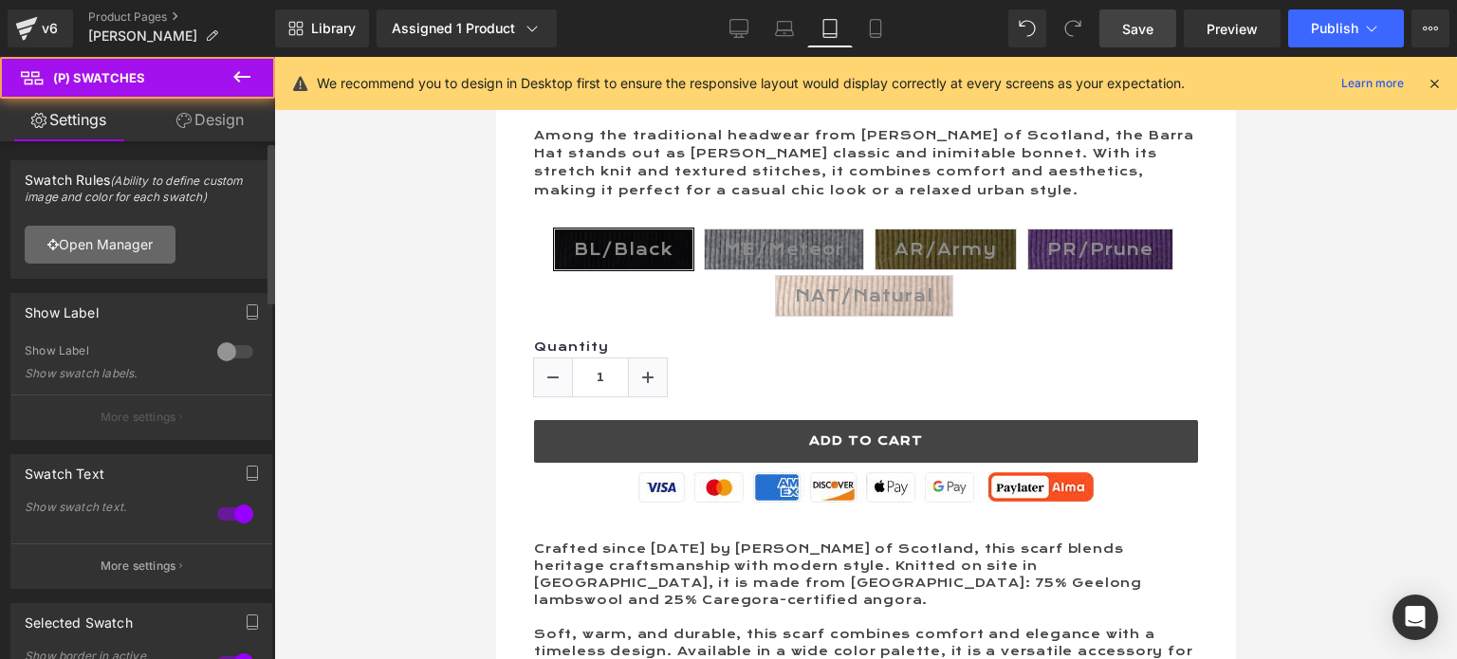
click at [100, 245] on link "Open Manager" at bounding box center [100, 245] width 151 height 38
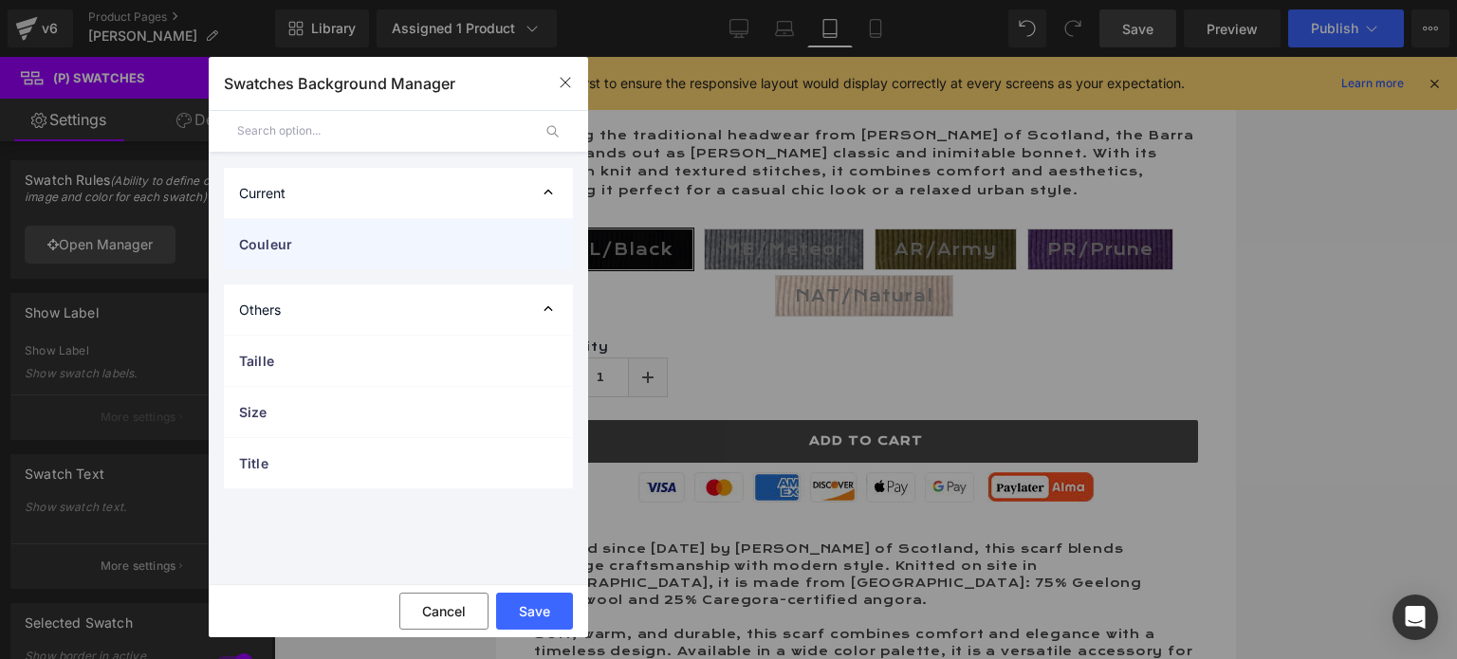
click at [262, 240] on span "Couleur" at bounding box center [379, 244] width 281 height 20
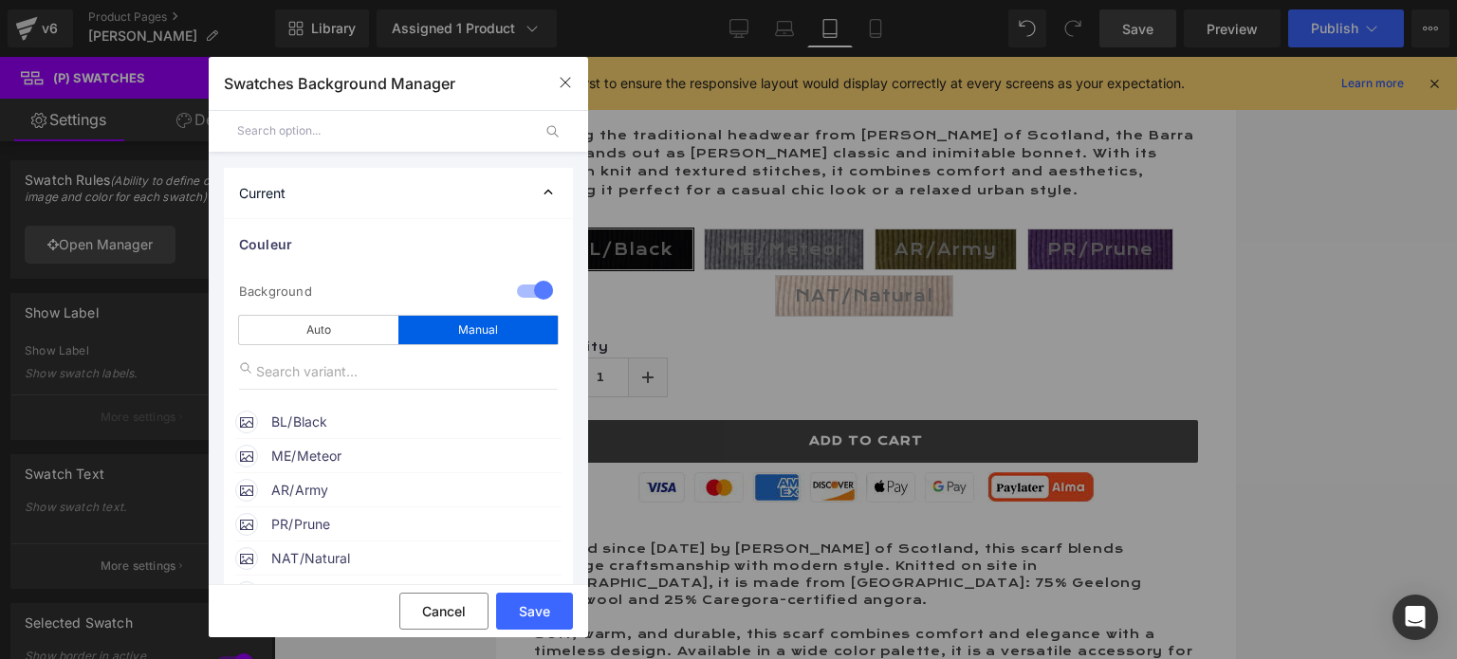
click at [317, 417] on span "BL/Black" at bounding box center [415, 422] width 288 height 23
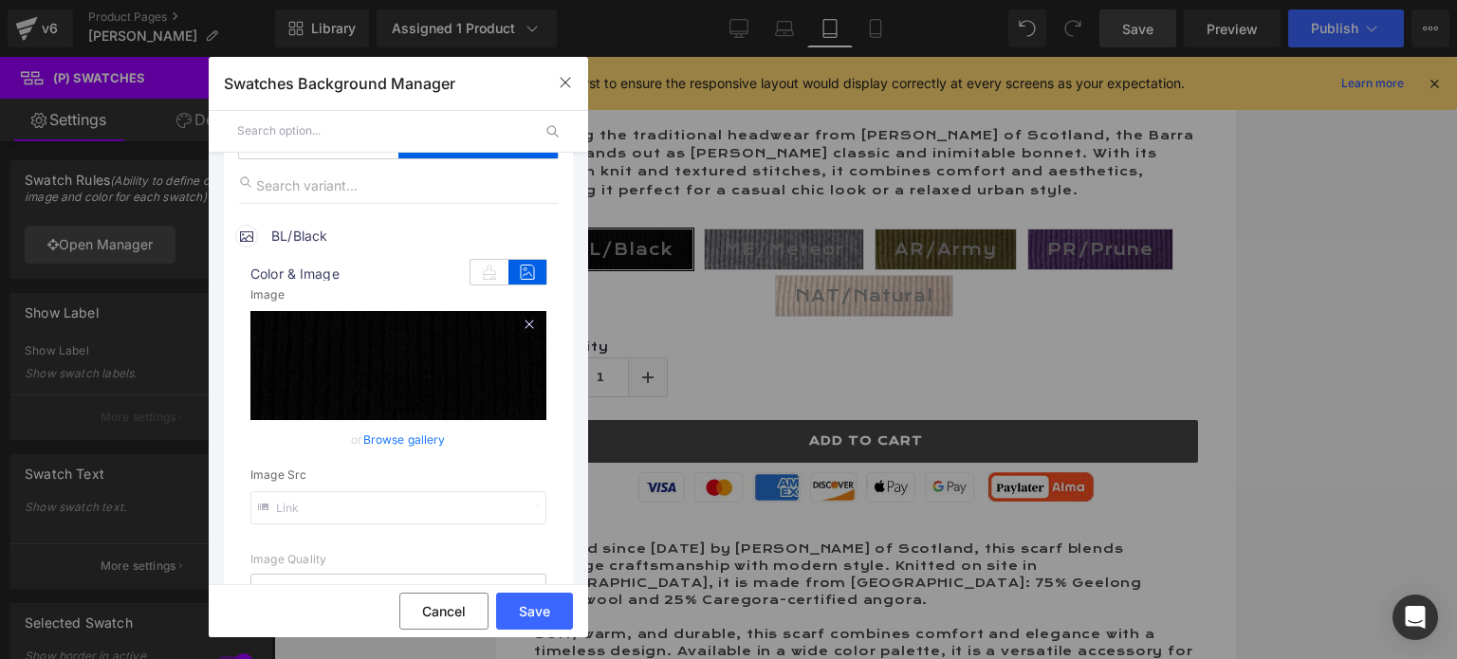
scroll to position [190, 0]
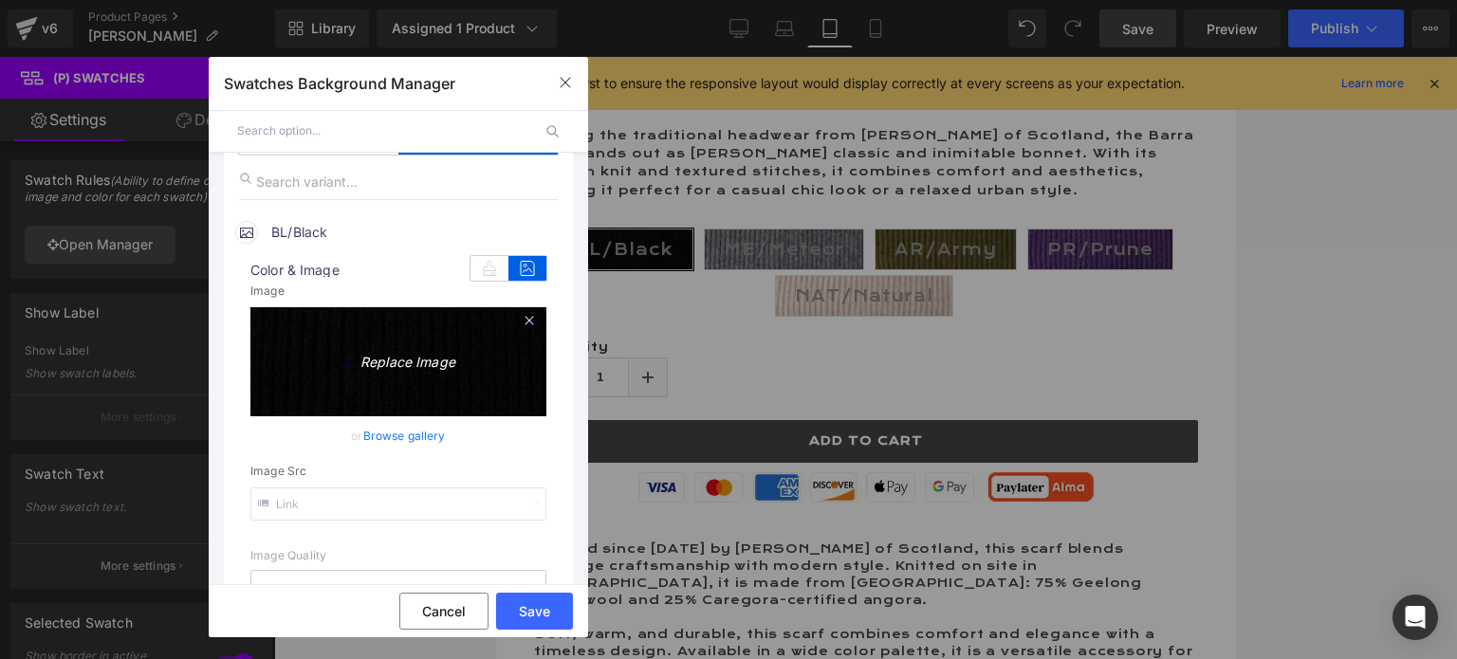
click at [395, 363] on icon "Replace Image" at bounding box center [398, 359] width 152 height 24
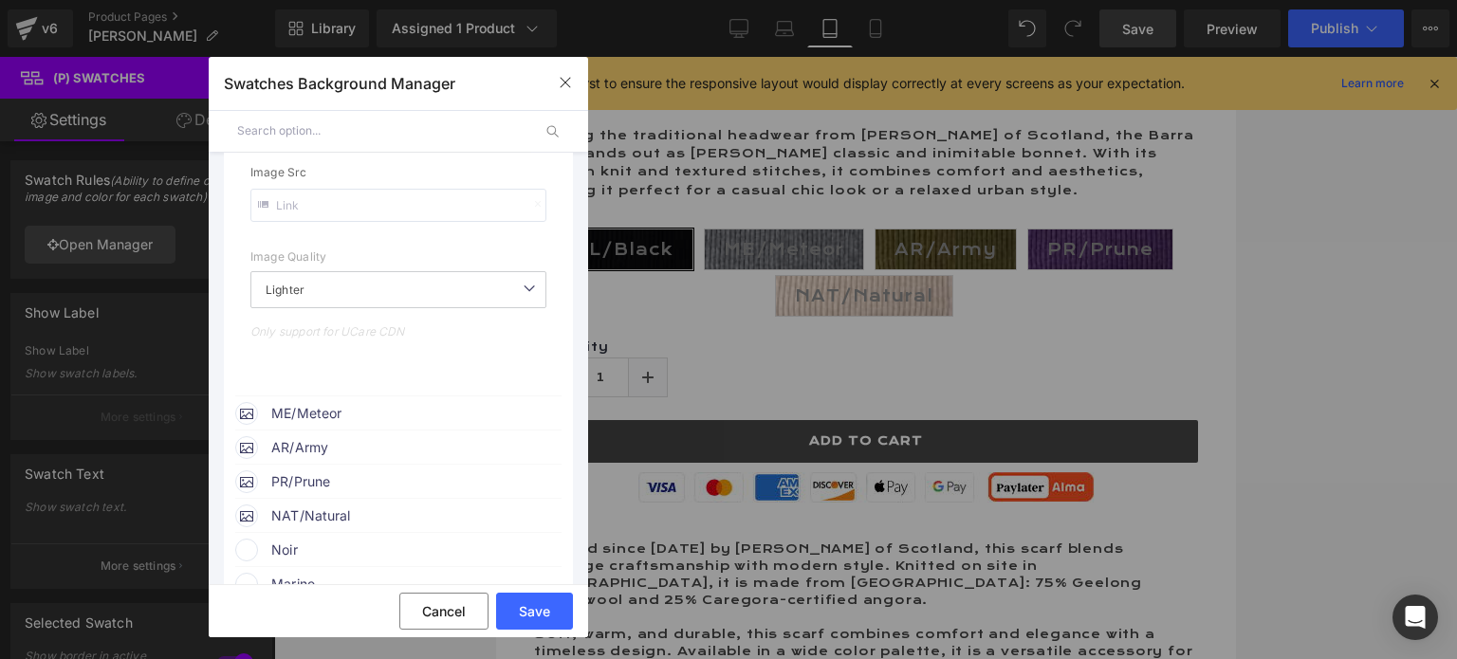
scroll to position [583, 0]
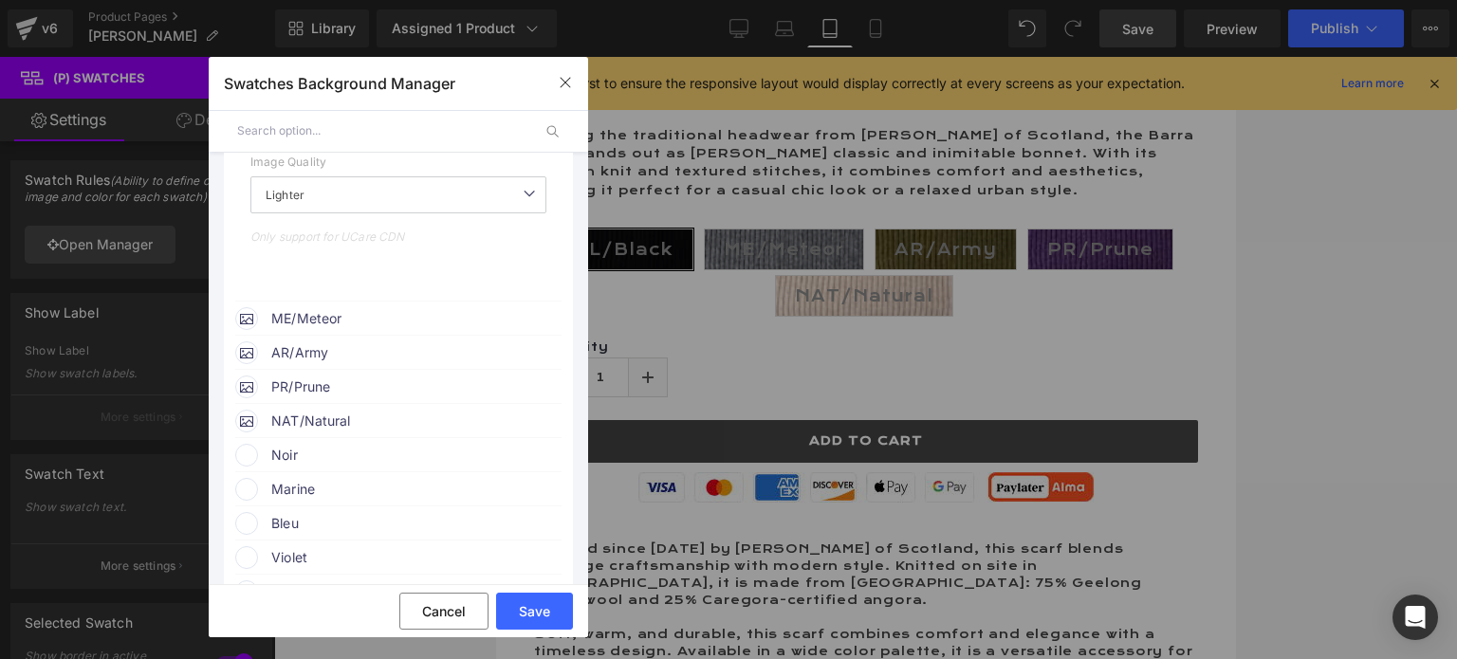
click at [320, 321] on span "ME/Meteor" at bounding box center [415, 318] width 288 height 23
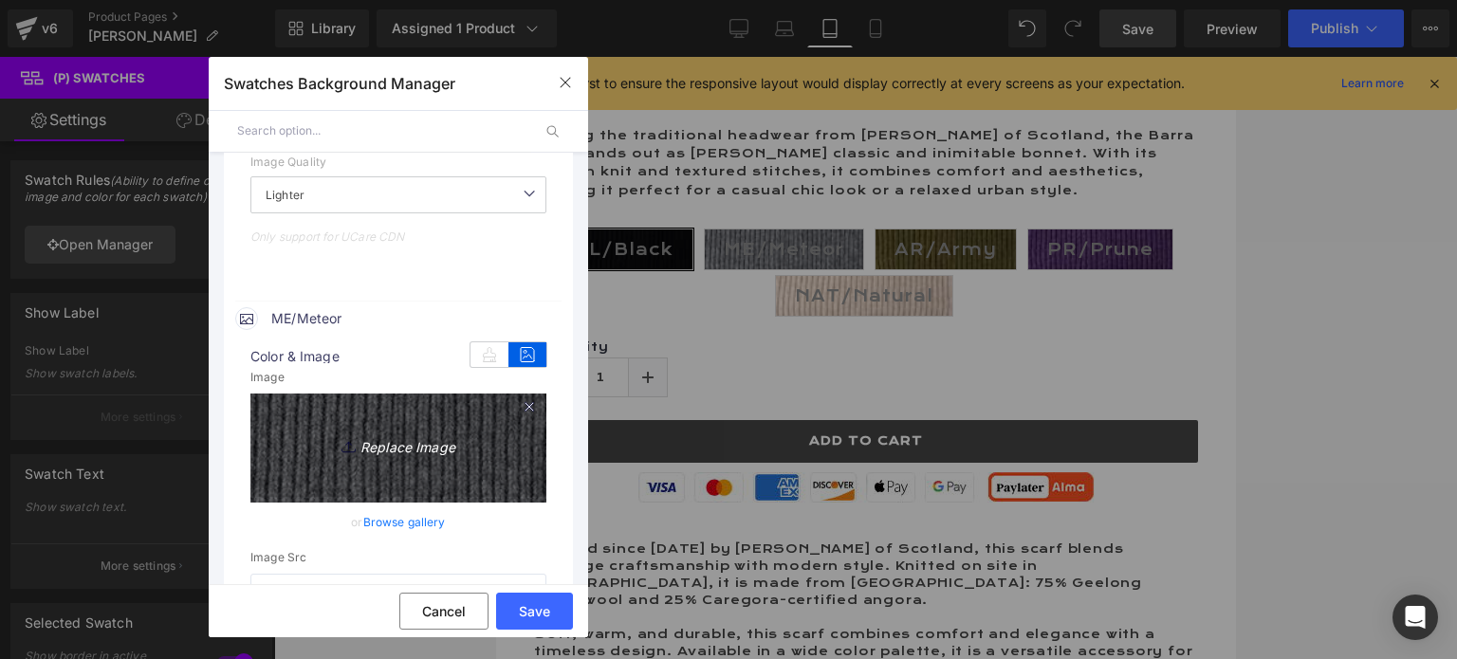
click at [394, 447] on icon "Replace Image" at bounding box center [398, 445] width 152 height 24
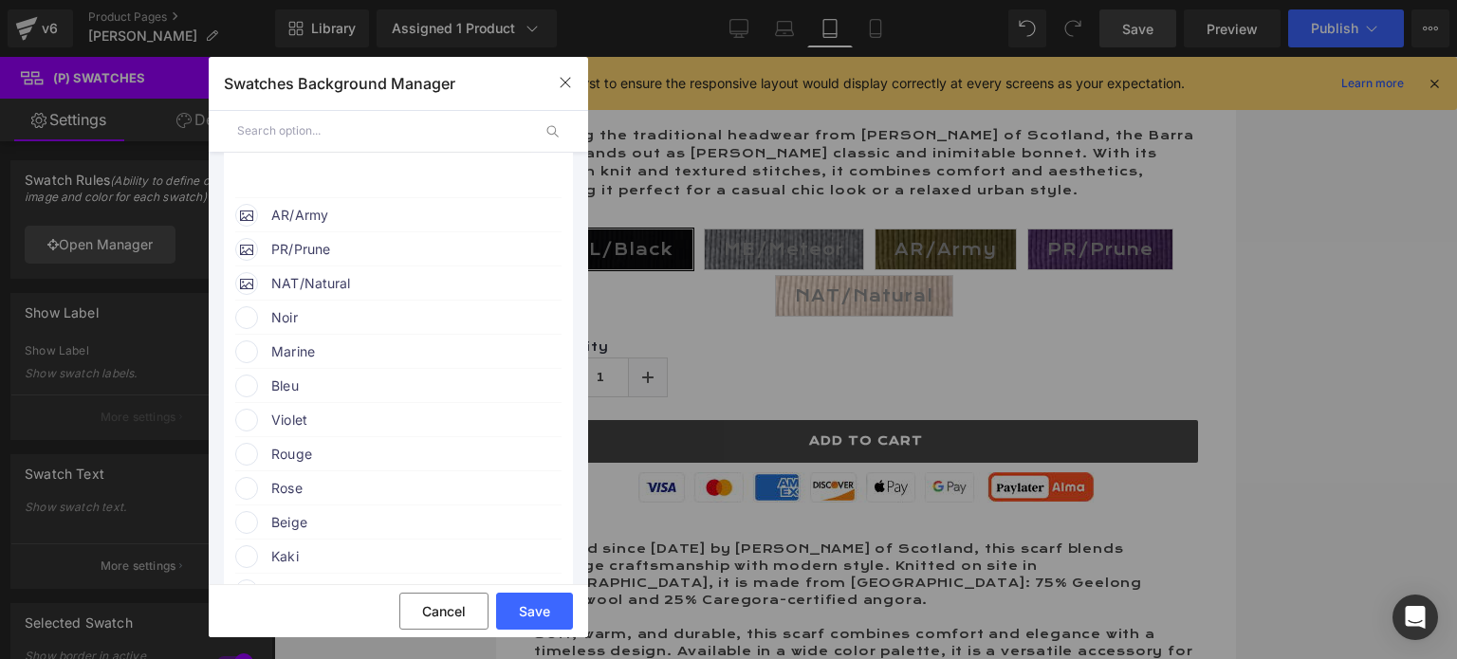
scroll to position [1166, 0]
click at [298, 208] on span "AR/Army" at bounding box center [415, 215] width 288 height 23
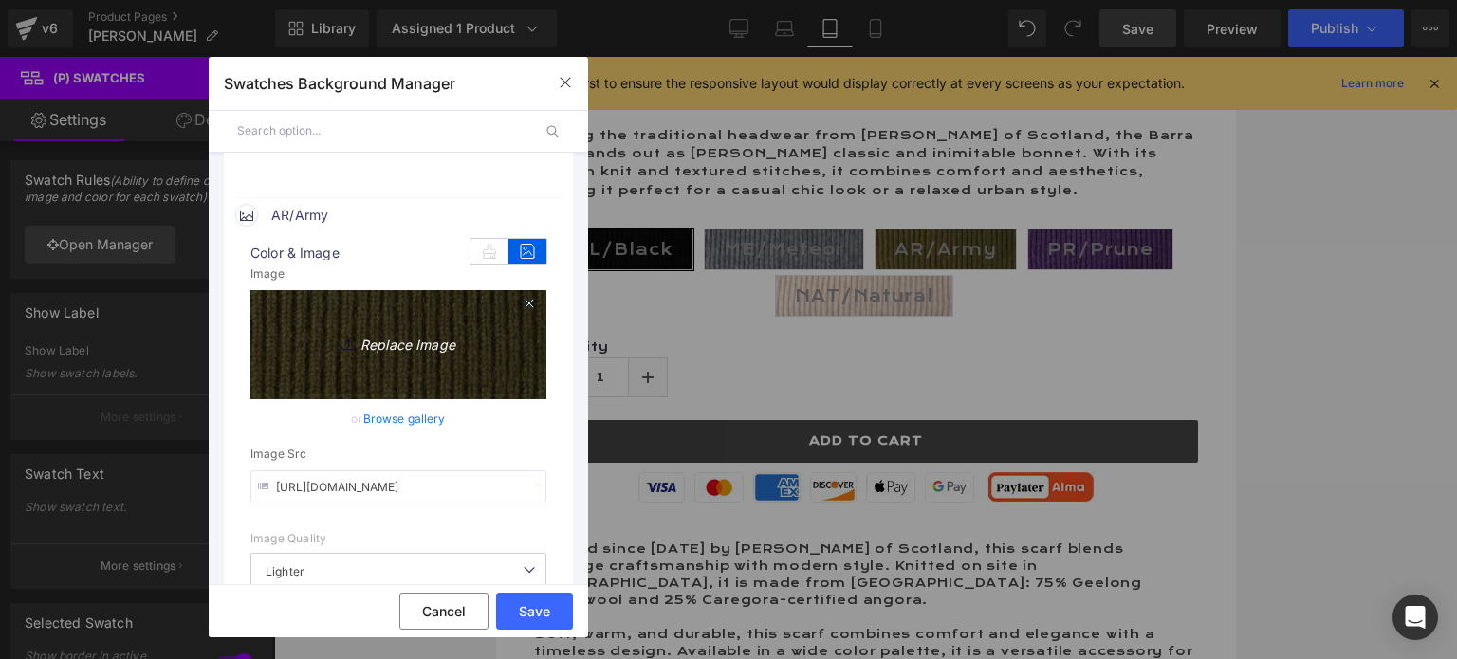
click at [391, 343] on icon "Replace Image" at bounding box center [398, 342] width 152 height 24
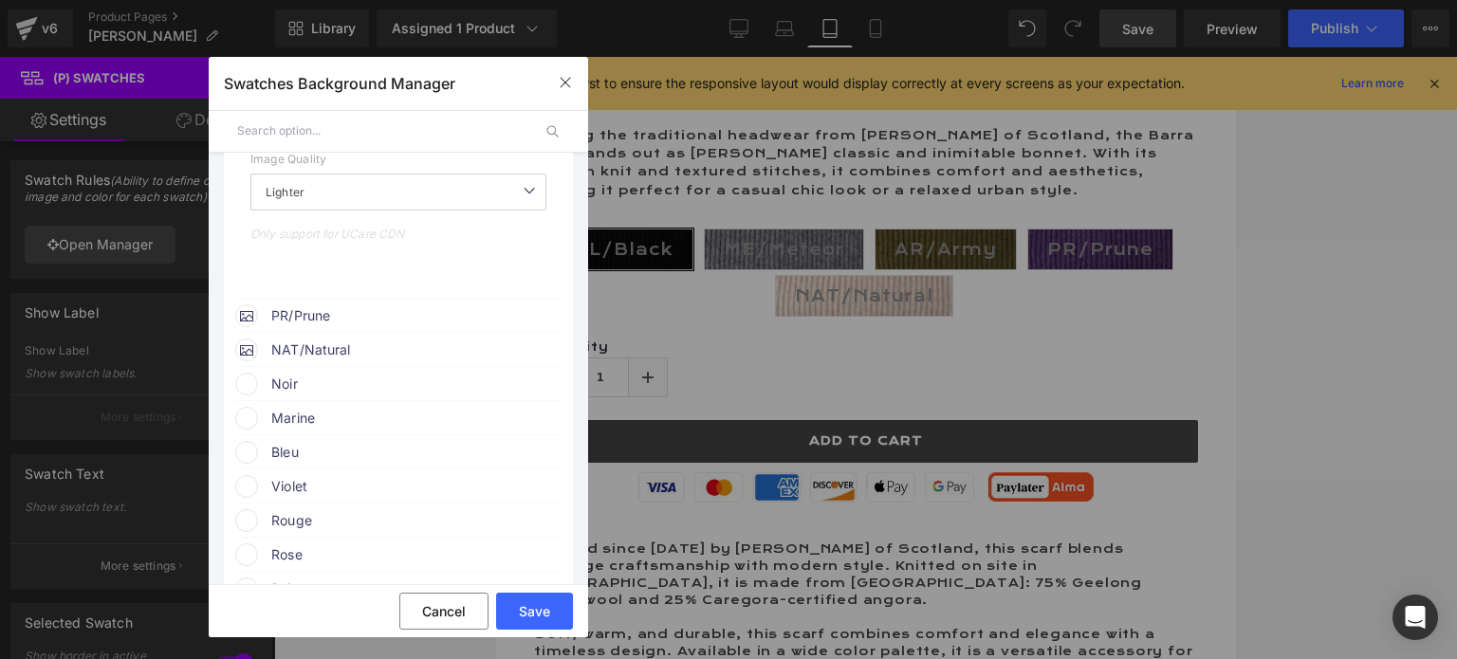
click at [325, 304] on span "PR/Prune" at bounding box center [415, 315] width 288 height 23
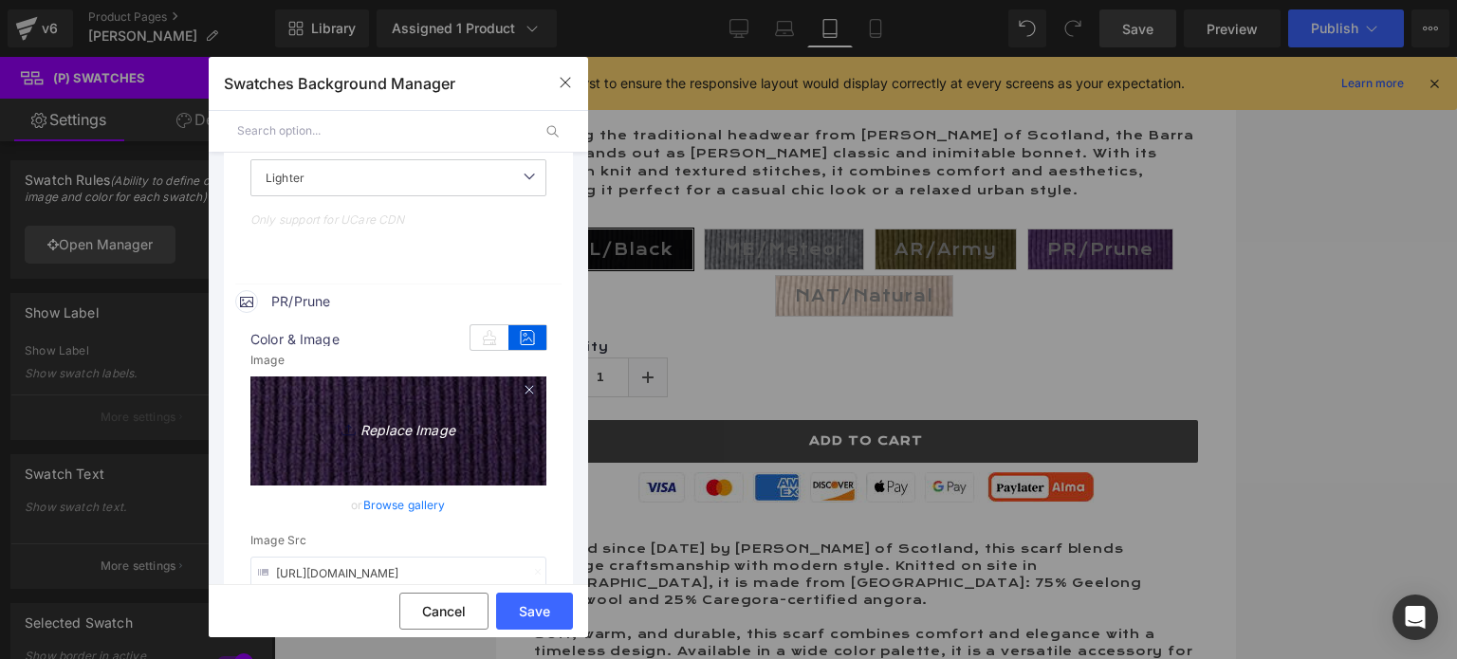
click at [387, 428] on icon "Replace Image" at bounding box center [398, 428] width 152 height 24
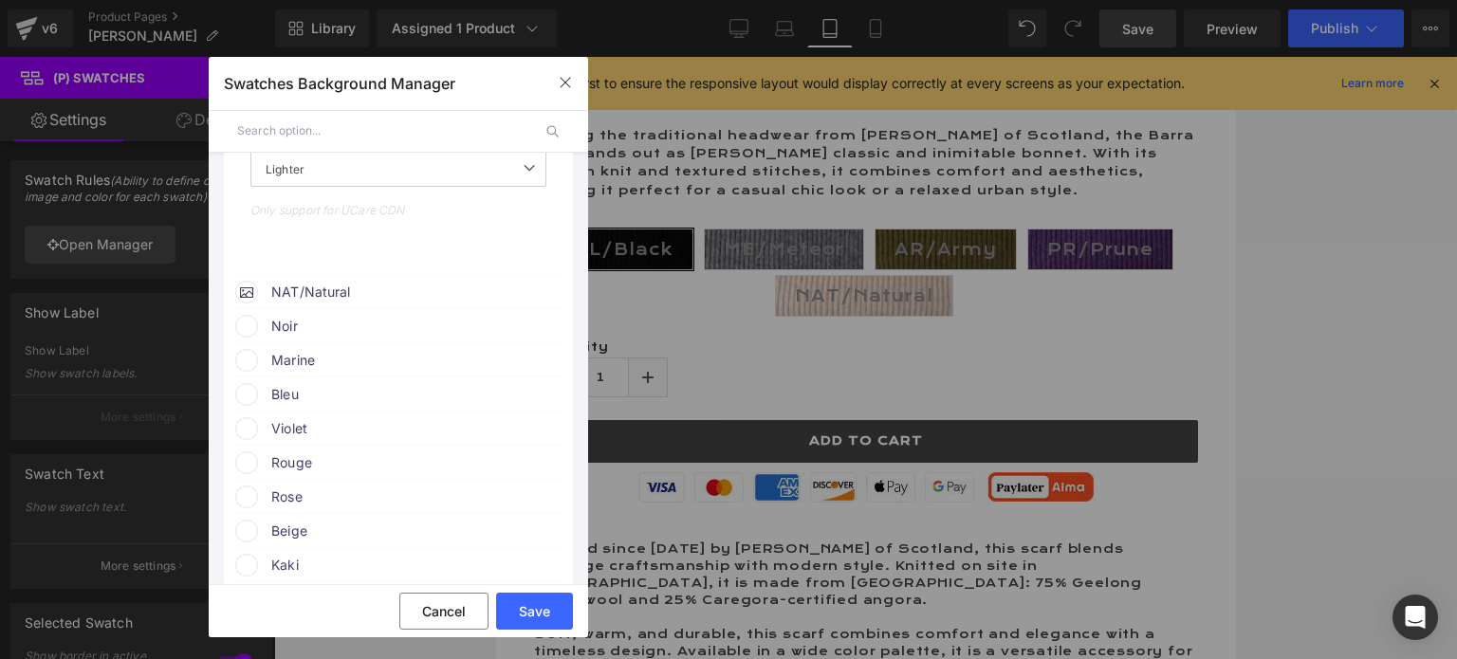
scroll to position [2049, 0]
click at [296, 287] on span "NAT/Natural" at bounding box center [415, 291] width 288 height 23
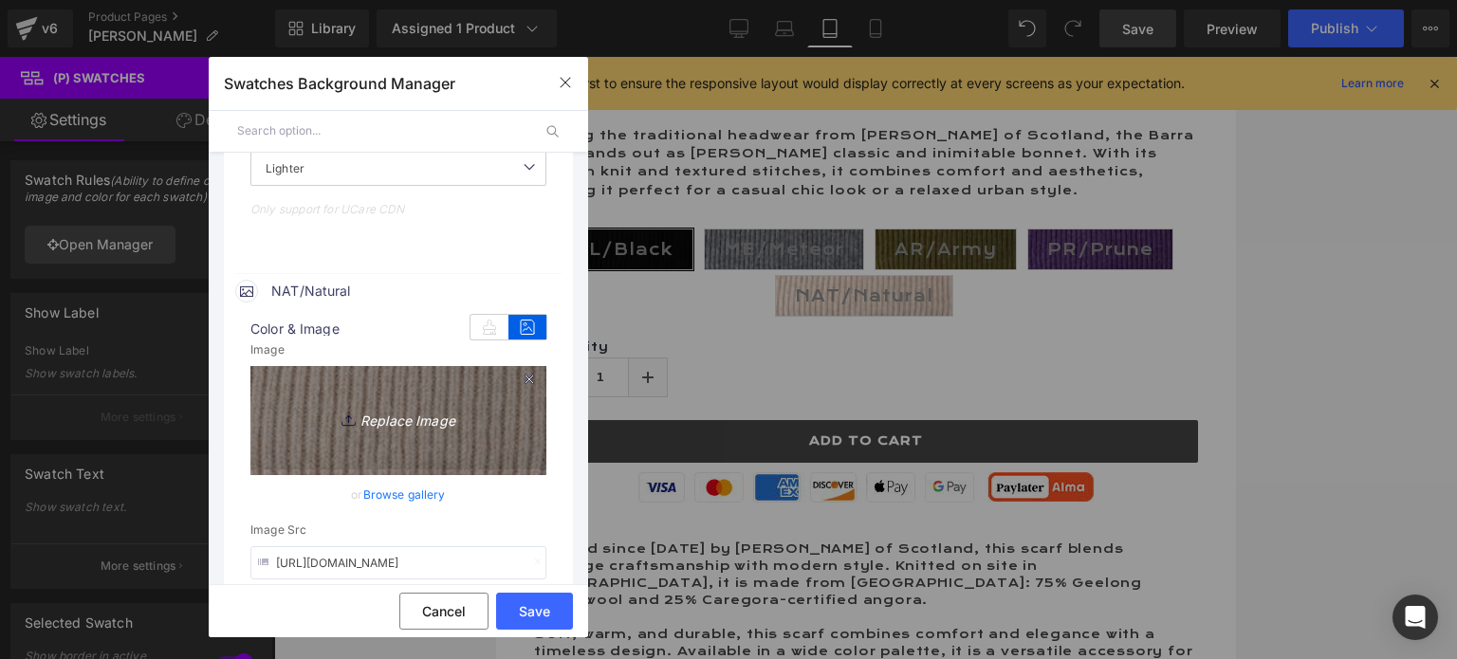
click at [410, 421] on icon "Replace Image" at bounding box center [398, 418] width 152 height 24
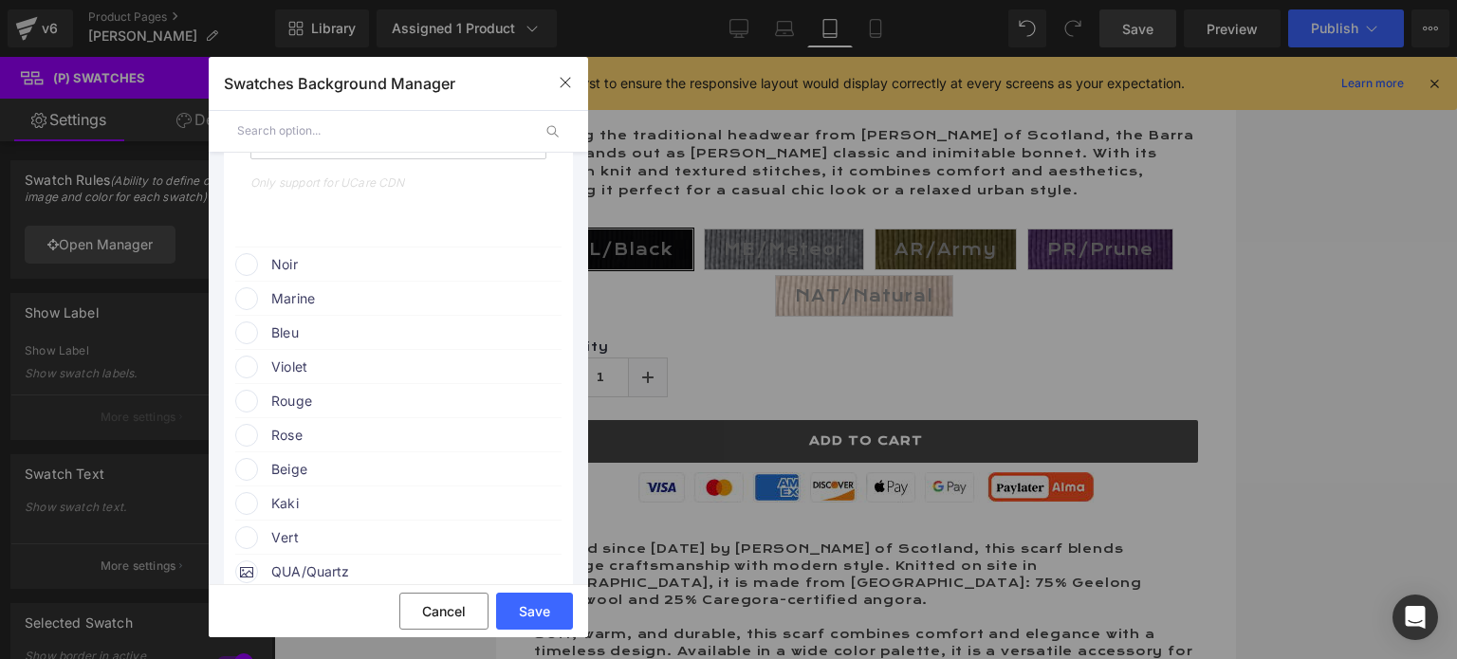
scroll to position [2561, 0]
click at [544, 607] on button "Save" at bounding box center [534, 611] width 77 height 37
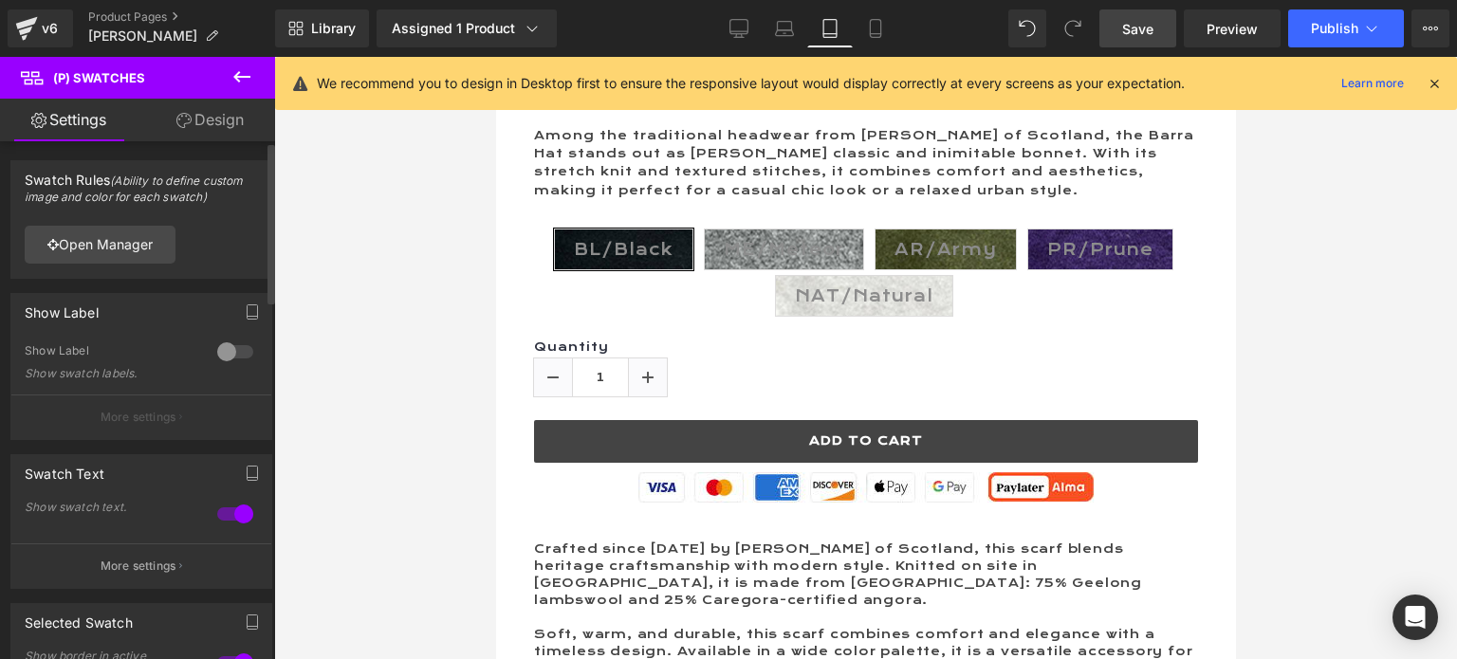
click at [134, 492] on div "Swatch Text 1 Show swatch text. All Couleur Size Material Other Only Hide Field…" at bounding box center [141, 521] width 262 height 135
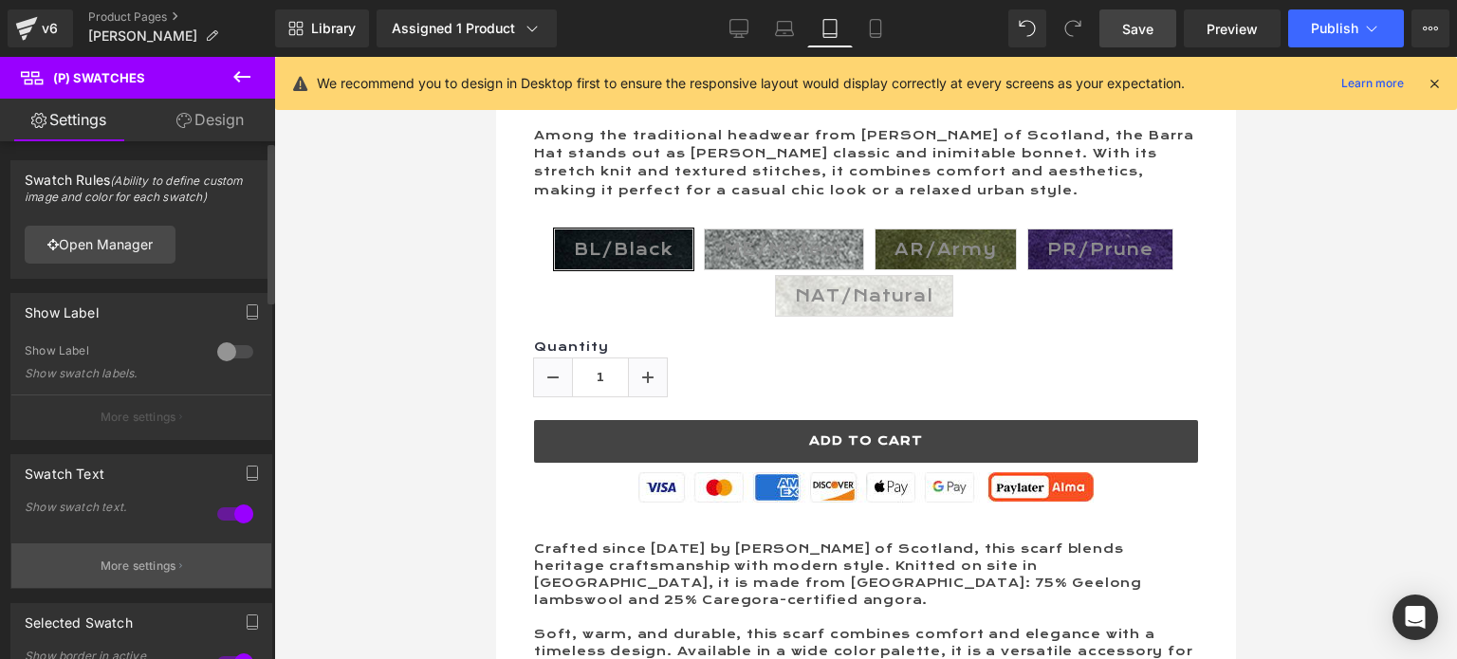
click at [137, 561] on p "More settings" at bounding box center [139, 566] width 76 height 17
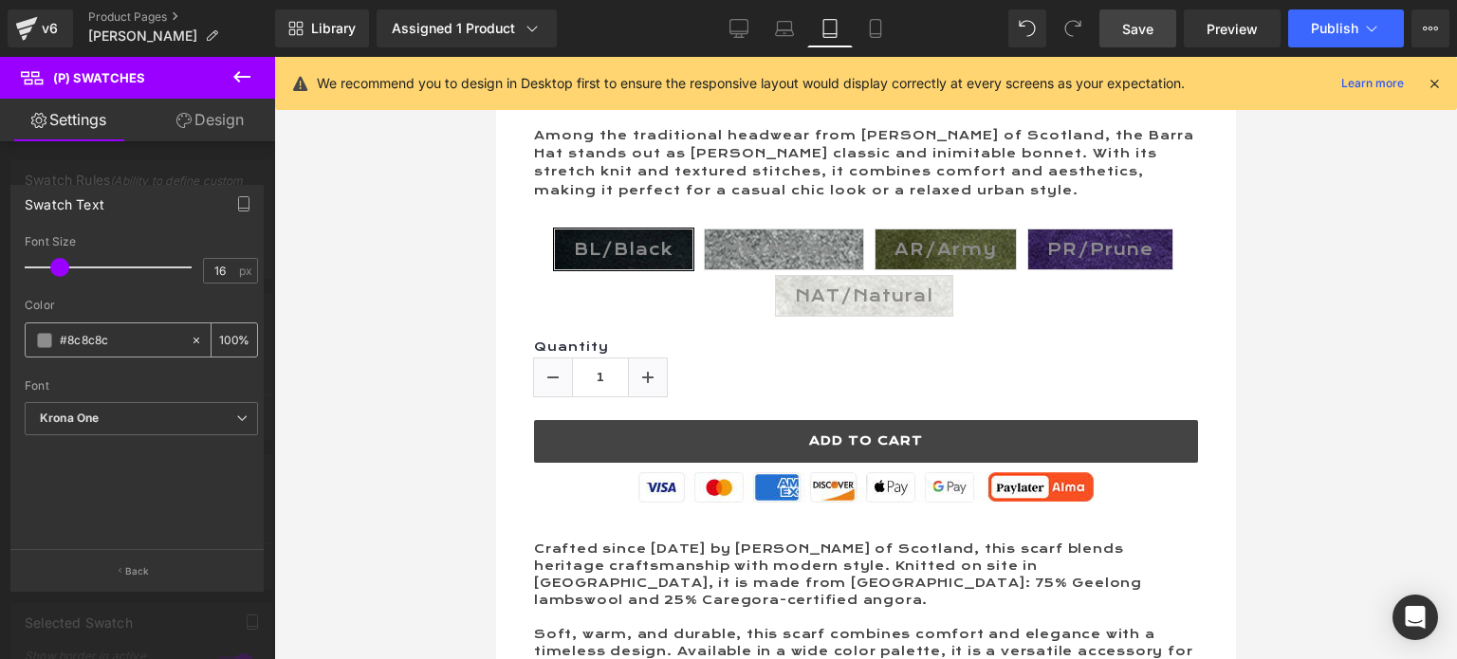
click at [111, 337] on input "#8c8c8c" at bounding box center [120, 340] width 121 height 21
click at [35, 337] on div "#8c8c8c" at bounding box center [108, 339] width 164 height 33
click at [42, 337] on span at bounding box center [44, 340] width 15 height 15
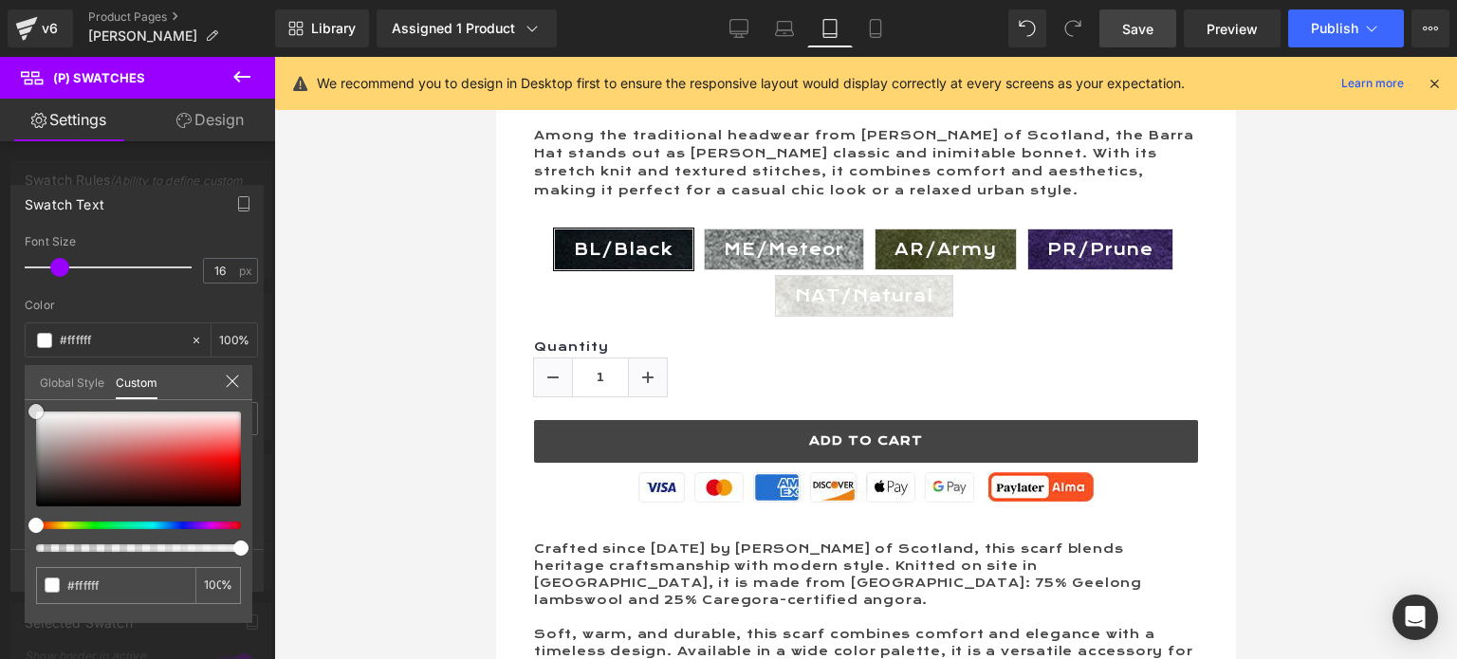
drag, startPoint x: 35, startPoint y: 451, endPoint x: 32, endPoint y: 408, distance: 42.8
click at [32, 408] on span at bounding box center [35, 411] width 15 height 15
click at [1146, 28] on span "Save" at bounding box center [1137, 29] width 31 height 20
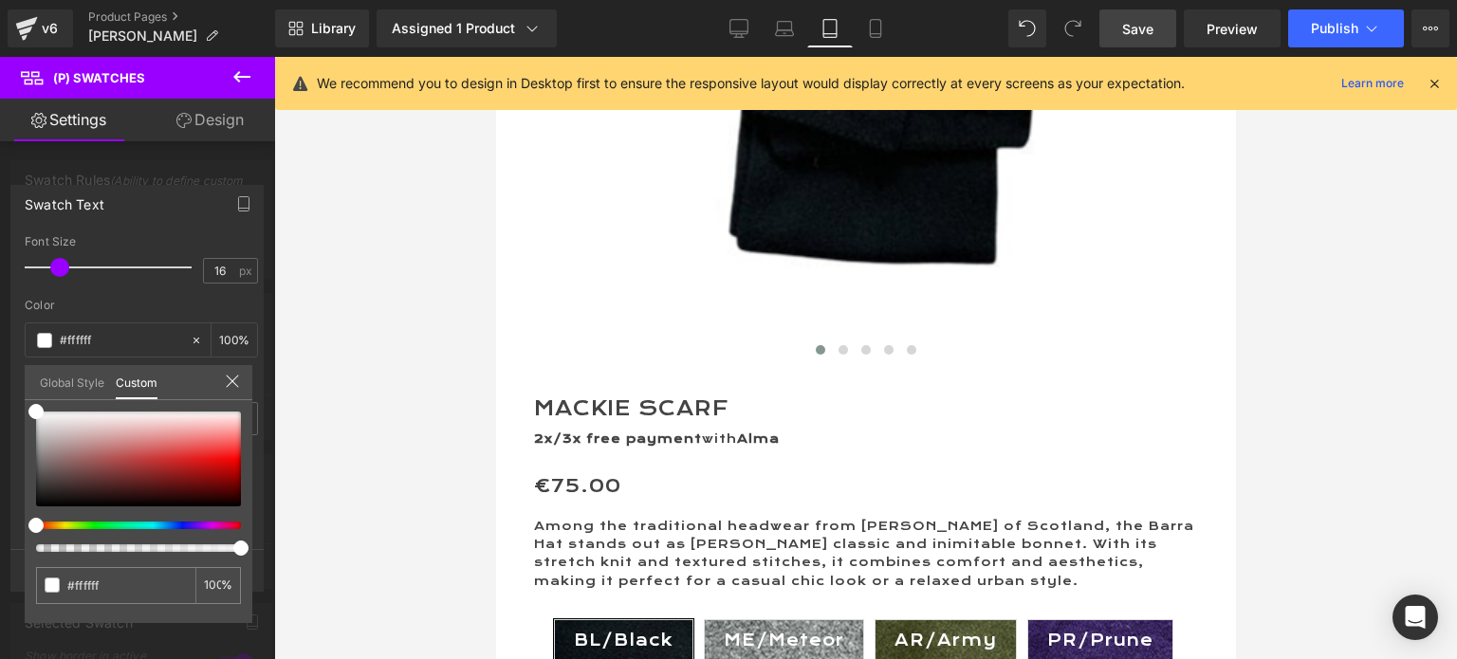
scroll to position [664, 0]
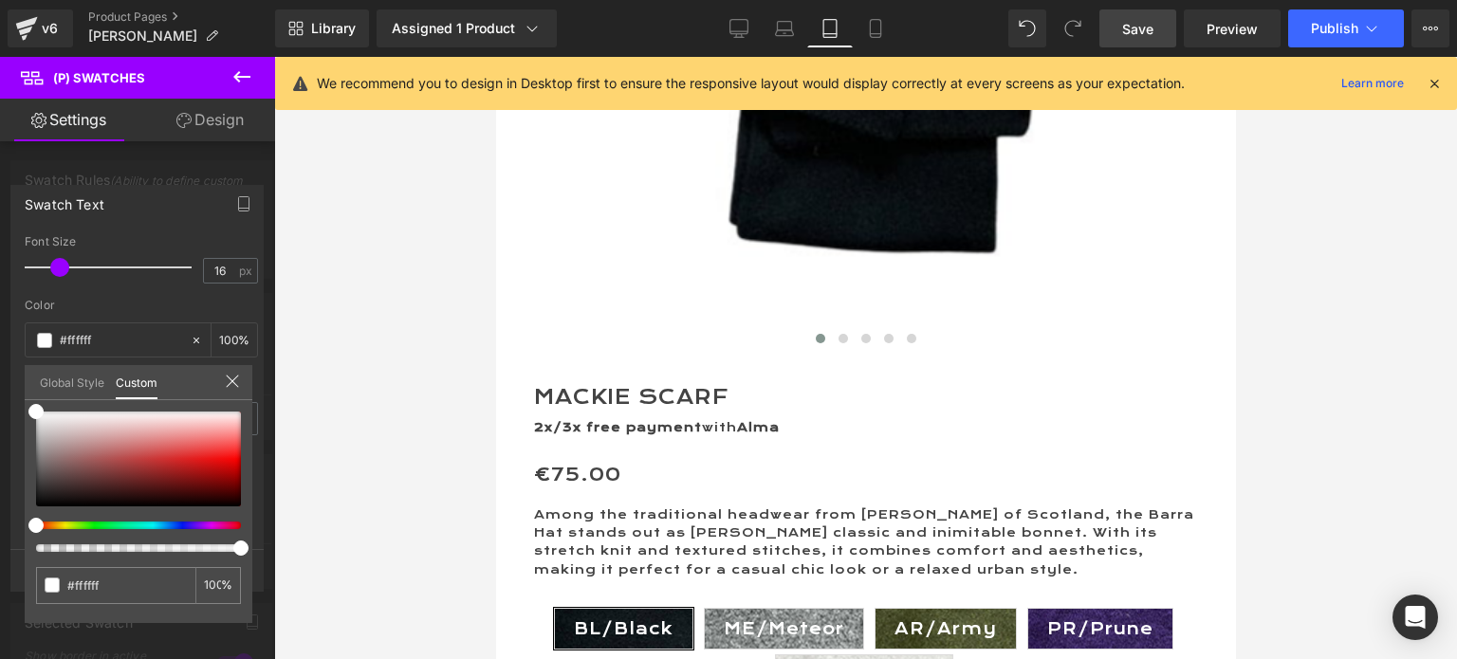
drag, startPoint x: 874, startPoint y: 29, endPoint x: 859, endPoint y: 60, distance: 33.5
click at [874, 29] on icon at bounding box center [875, 28] width 19 height 19
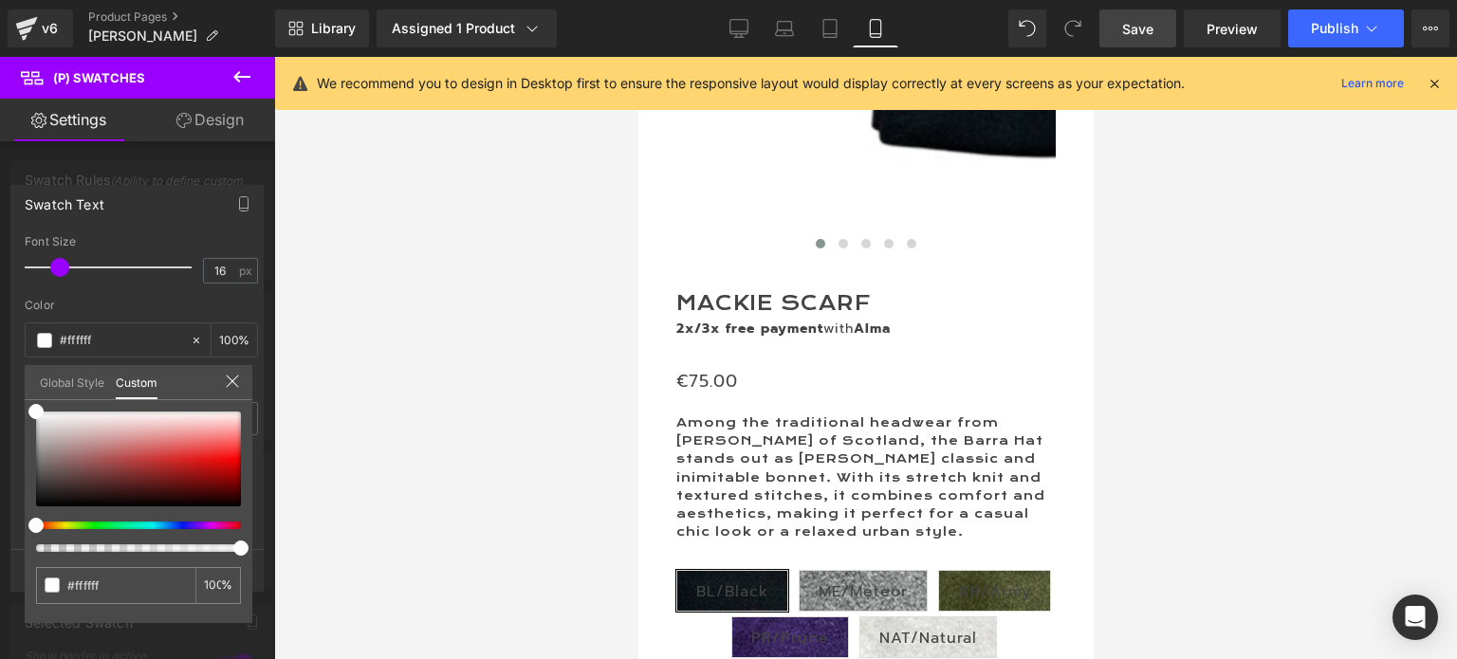
scroll to position [626, 0]
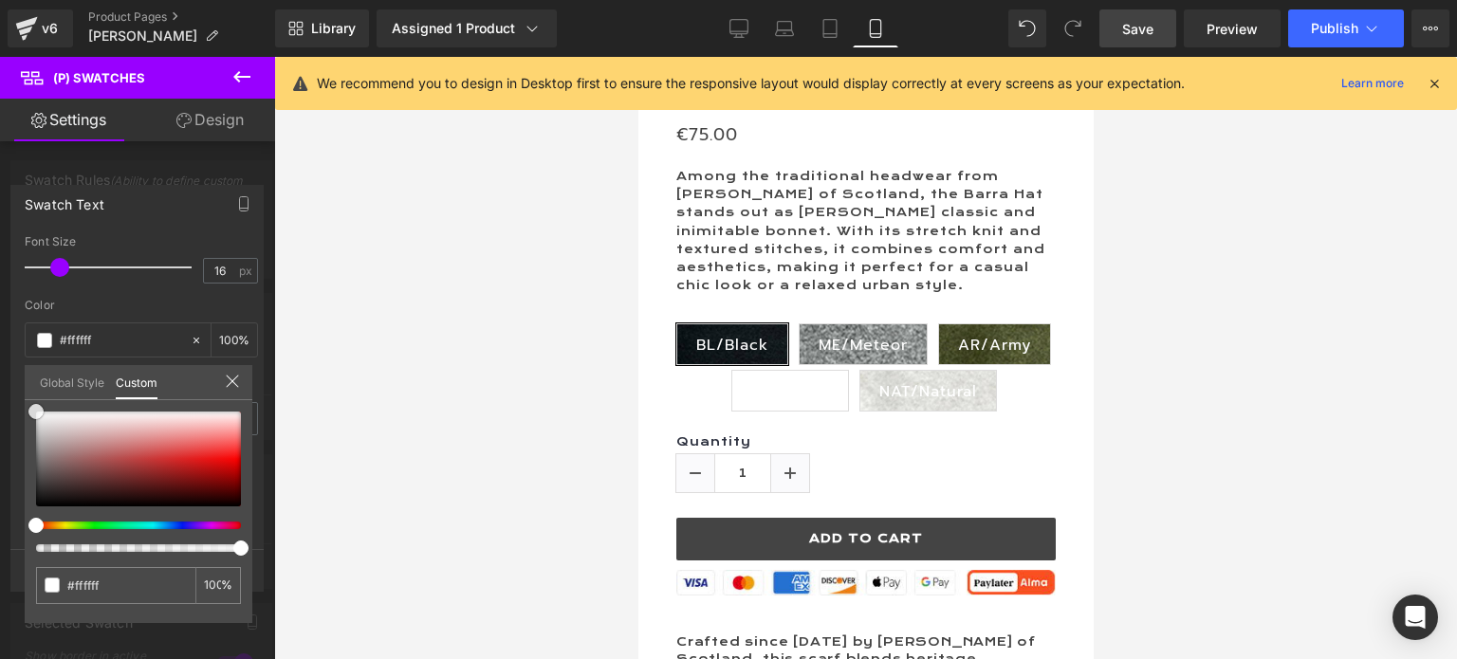
drag, startPoint x: 39, startPoint y: 409, endPoint x: 28, endPoint y: 408, distance: 11.4
click at [28, 408] on div "#8c8c8c 100 %" at bounding box center [139, 411] width 228 height 23
click at [799, 28] on link "Laptop" at bounding box center [785, 28] width 46 height 38
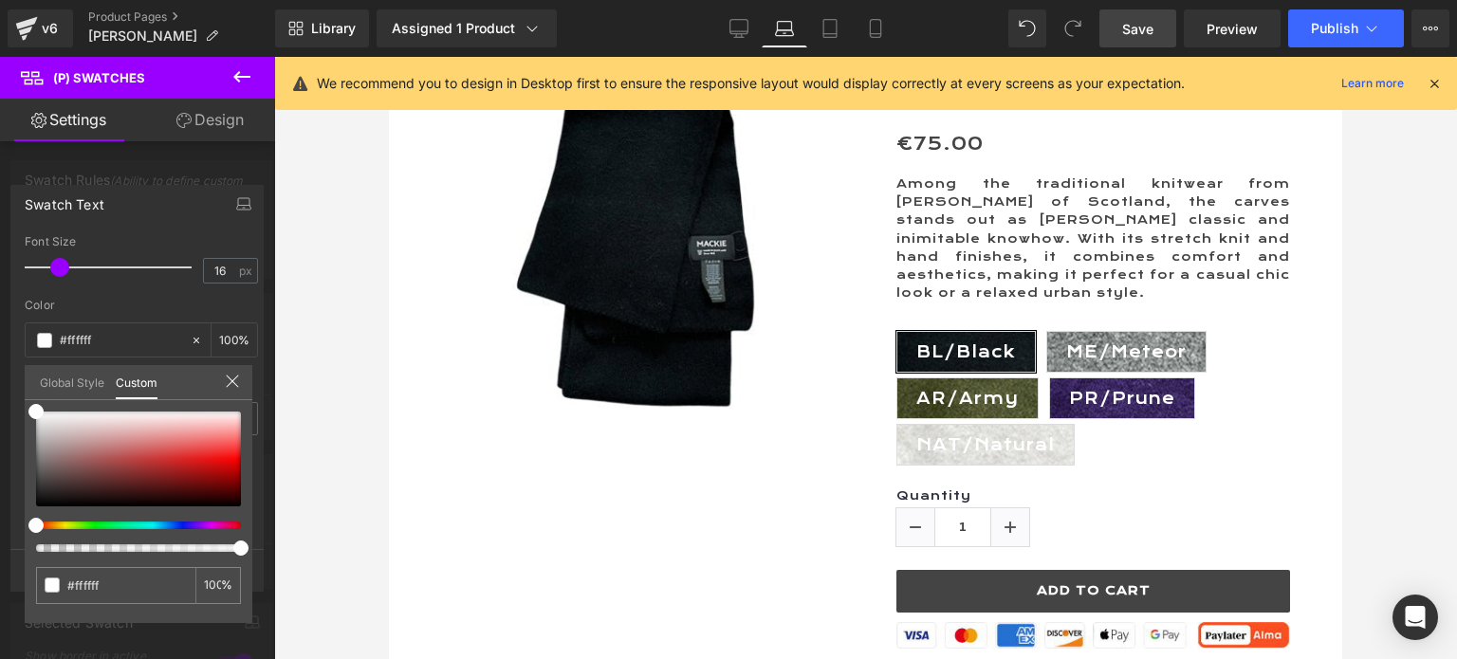
scroll to position [285, 0]
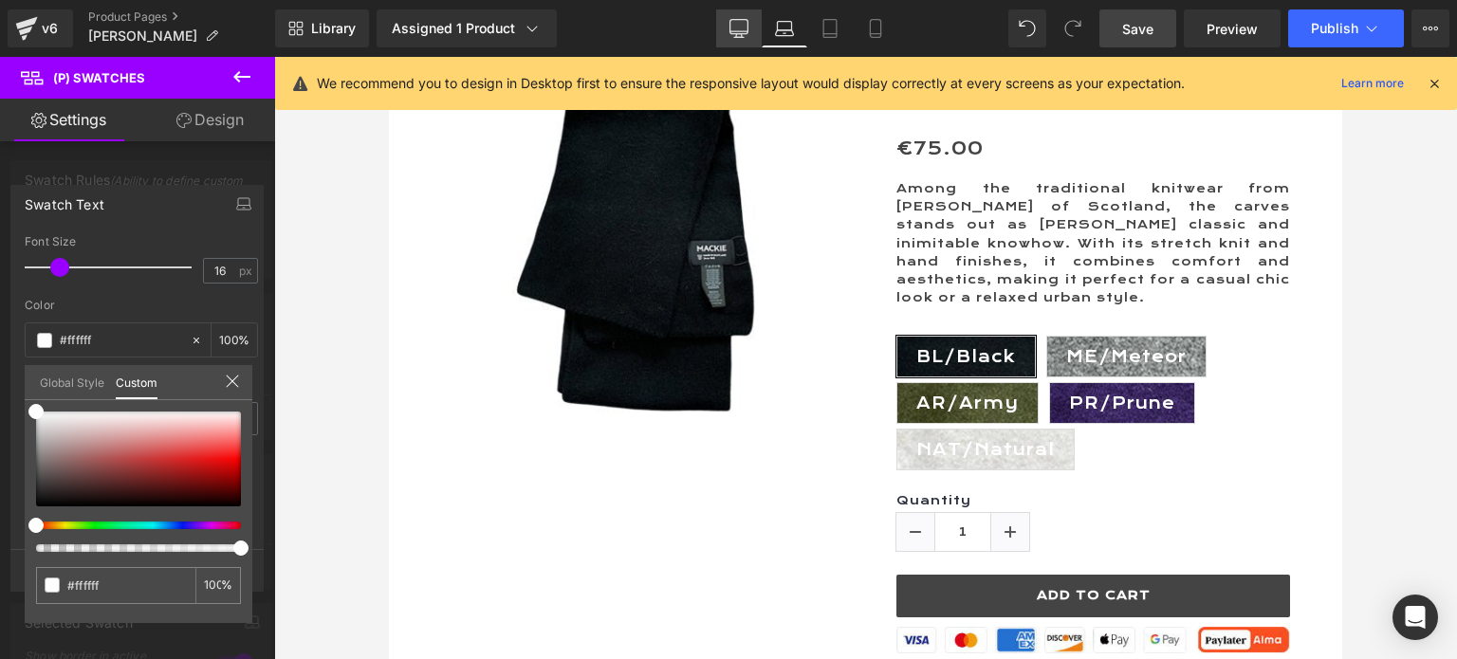
click at [744, 26] on icon at bounding box center [738, 28] width 19 height 19
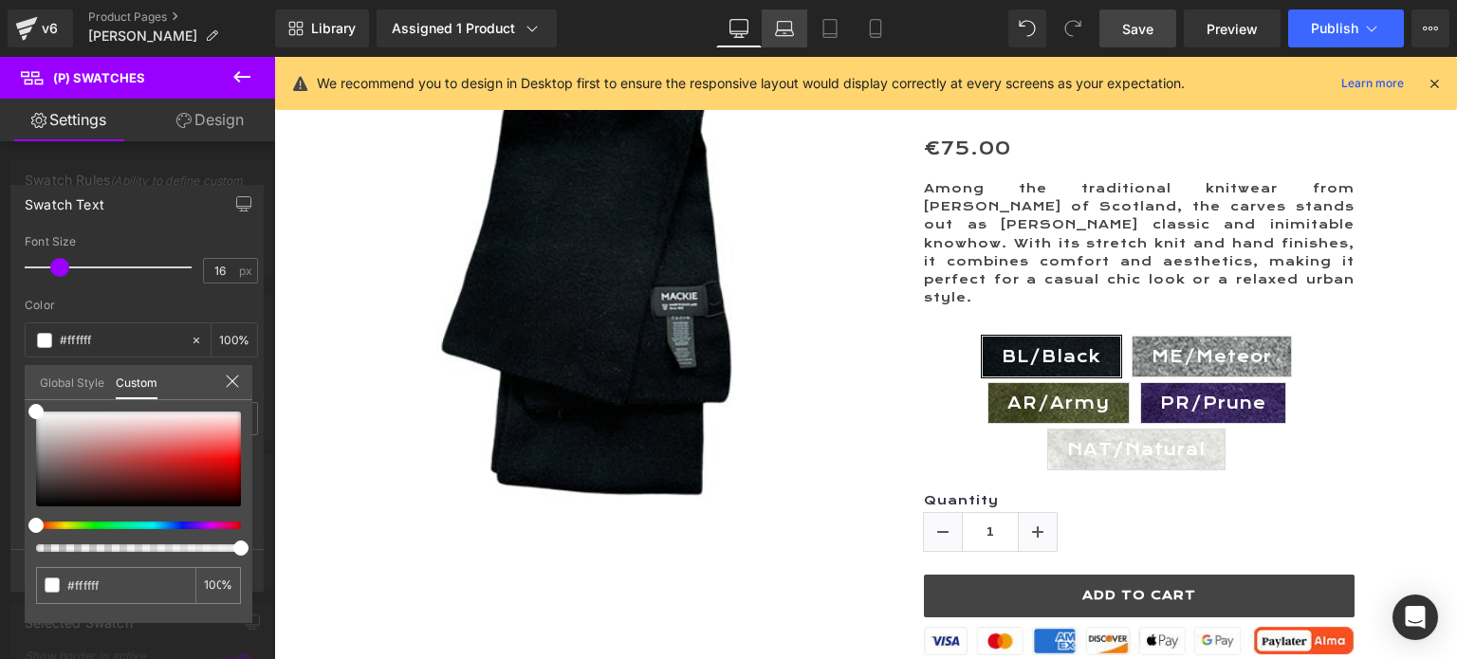
click at [785, 33] on icon at bounding box center [784, 33] width 3 height 0
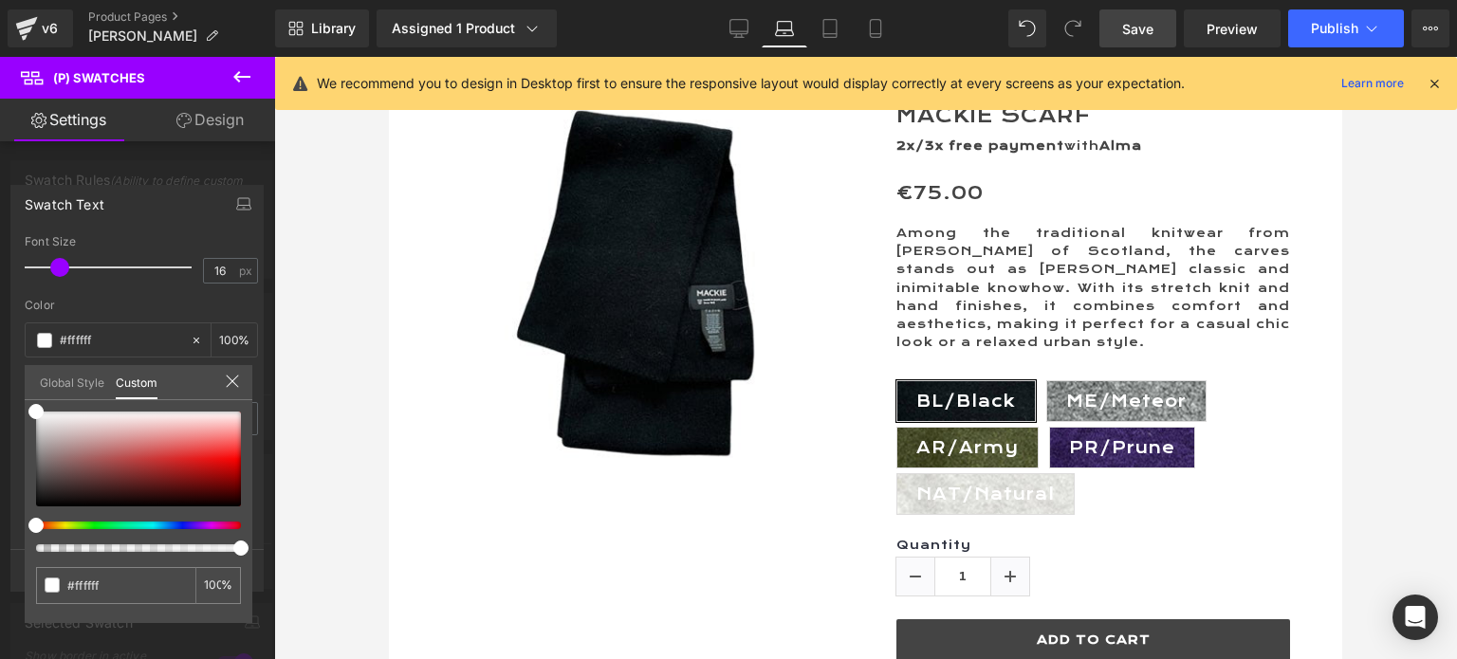
scroll to position [0, 0]
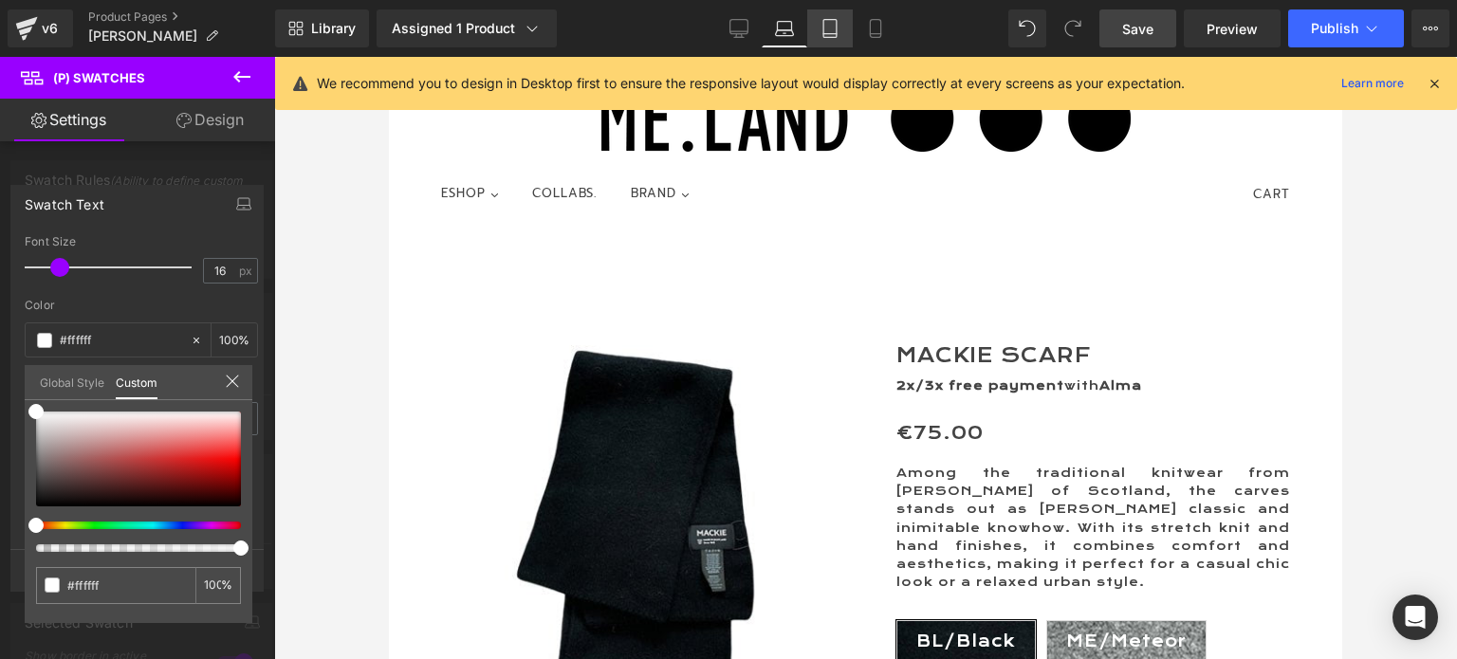
click at [827, 28] on icon at bounding box center [829, 28] width 19 height 19
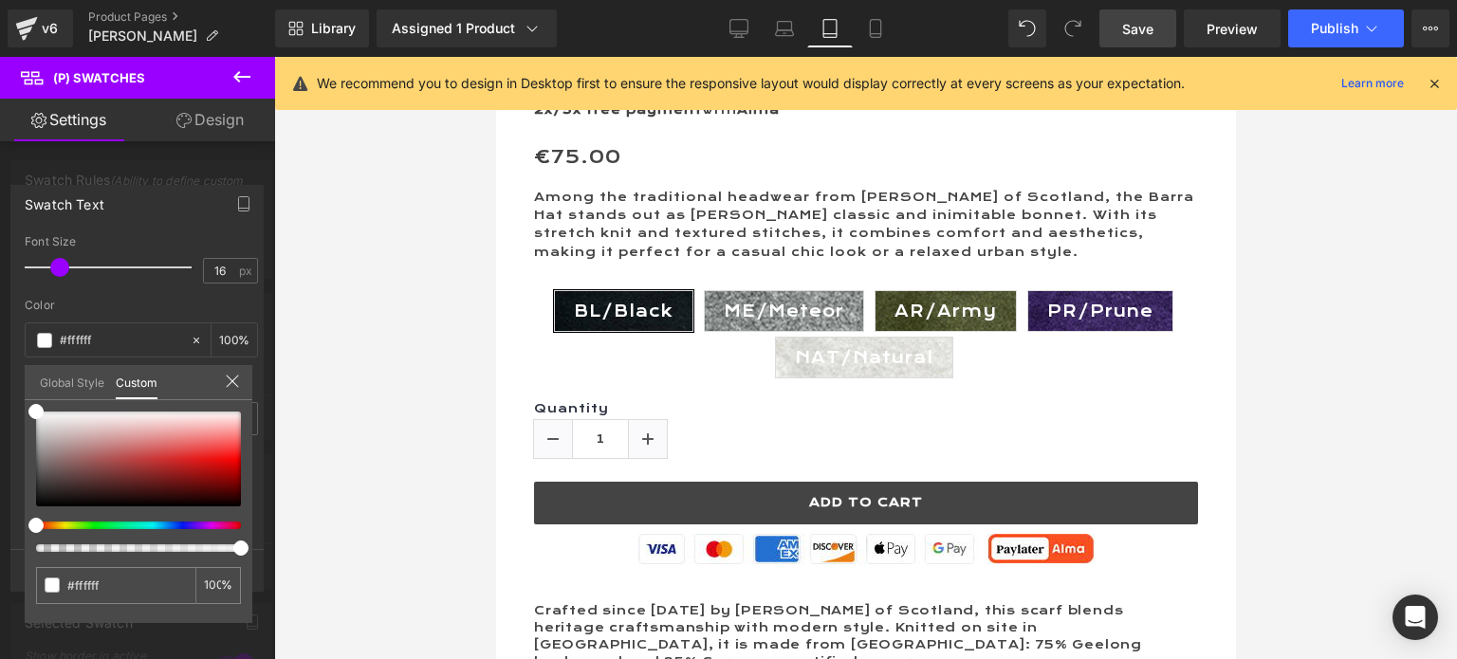
scroll to position [982, 0]
click at [871, 20] on icon at bounding box center [875, 29] width 10 height 18
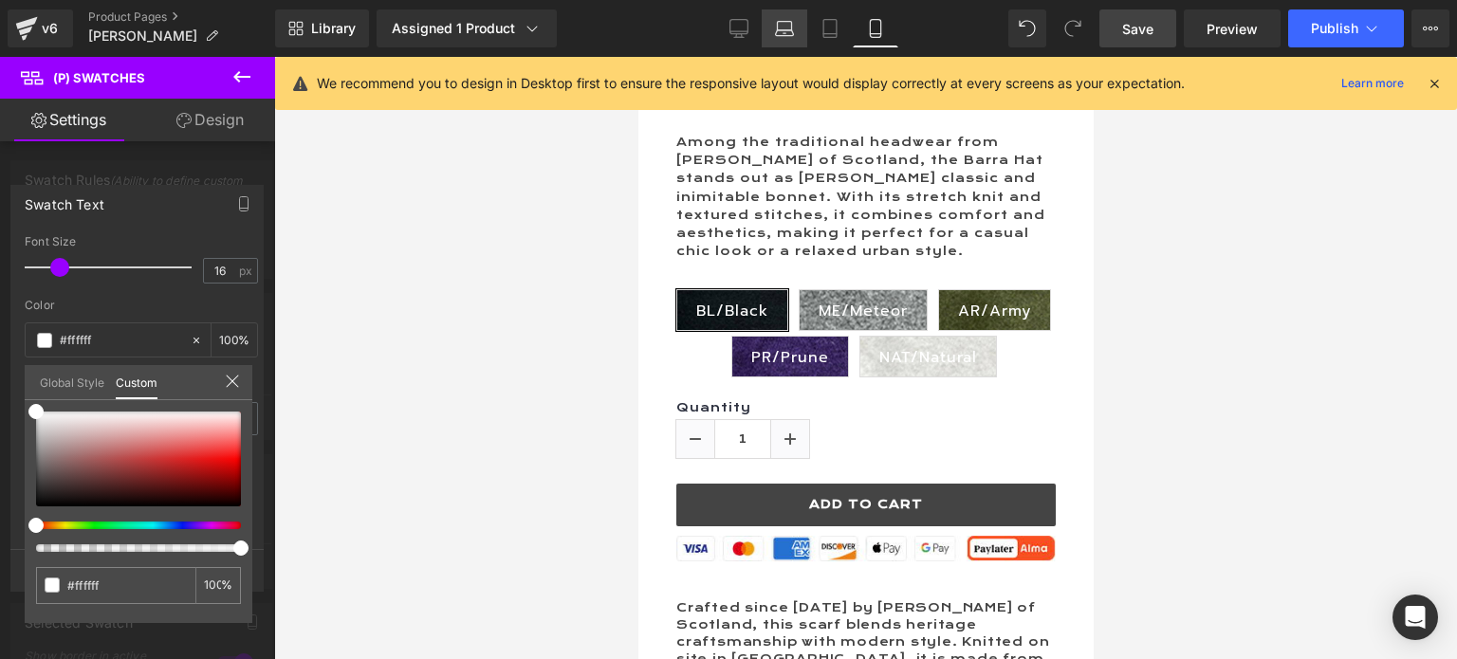
scroll to position [660, 0]
click at [744, 22] on icon at bounding box center [738, 28] width 19 height 19
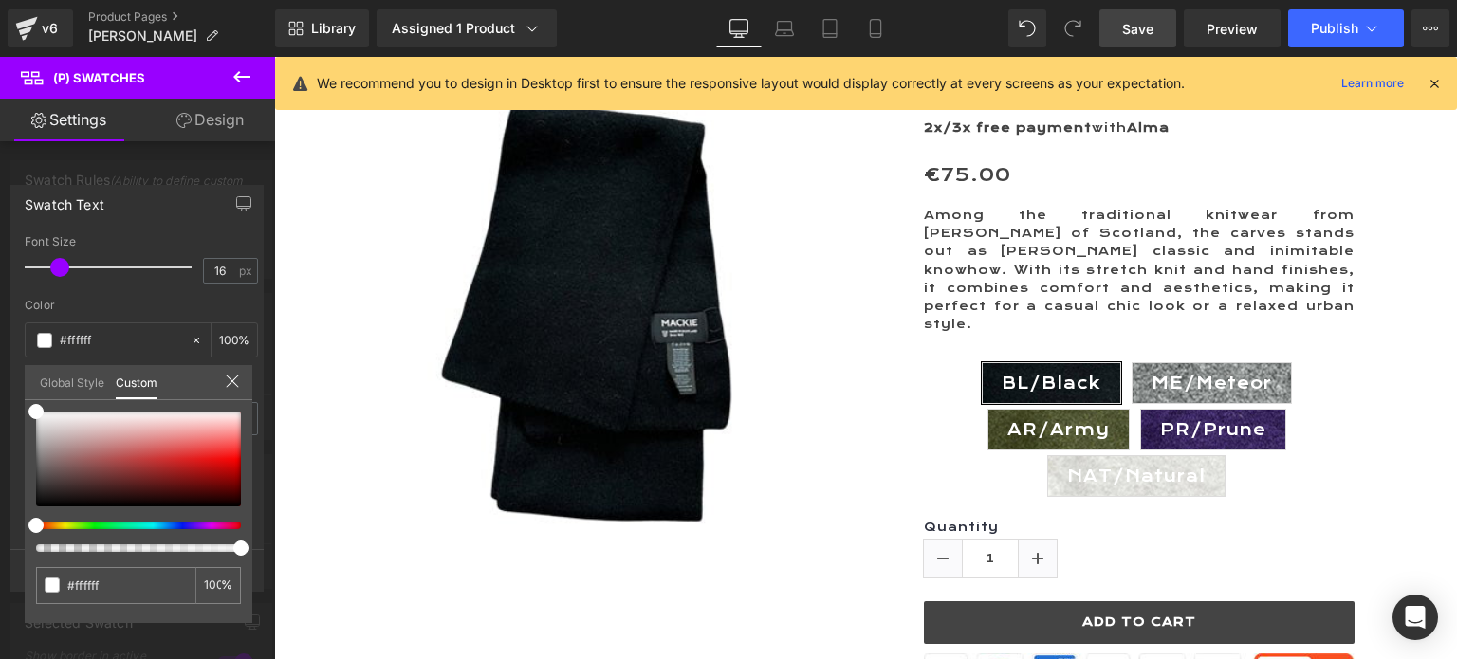
scroll to position [285, 0]
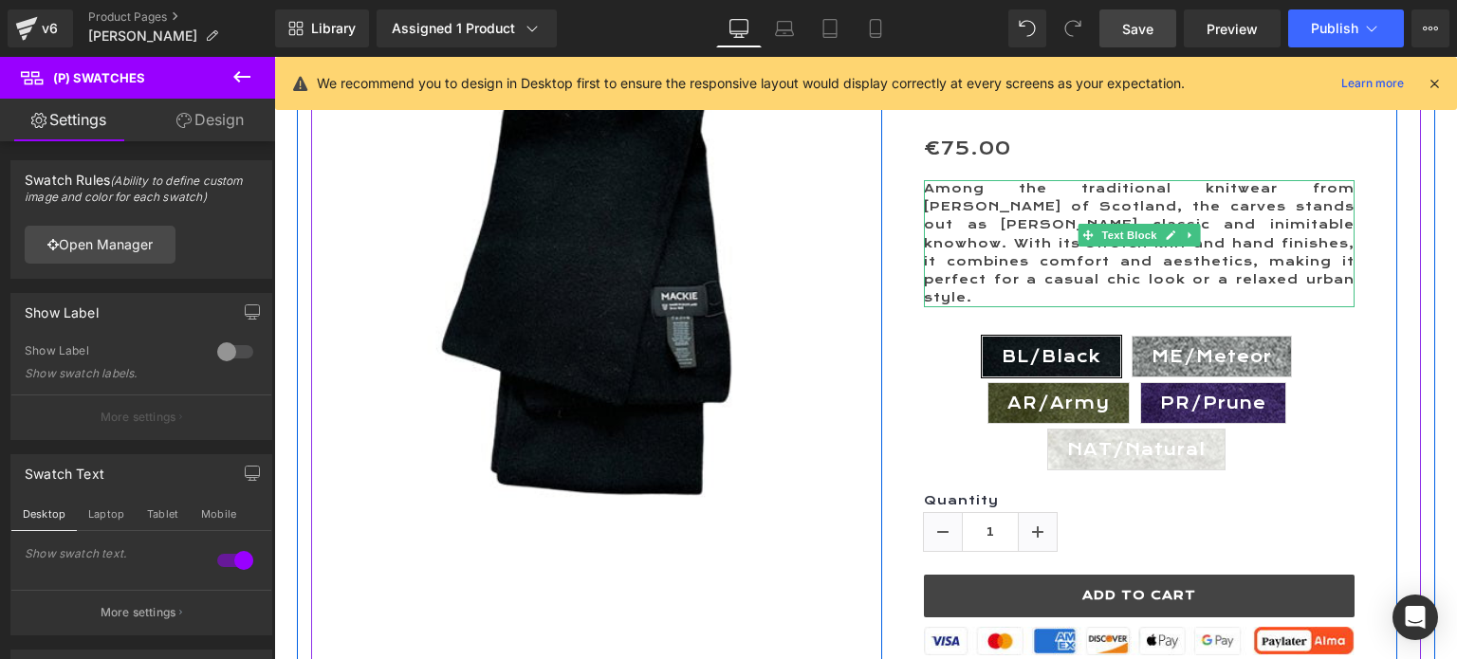
click at [1127, 280] on p "Among the traditional knitwear from Robert Mackie of Scotland, the carves stand…" at bounding box center [1139, 243] width 431 height 127
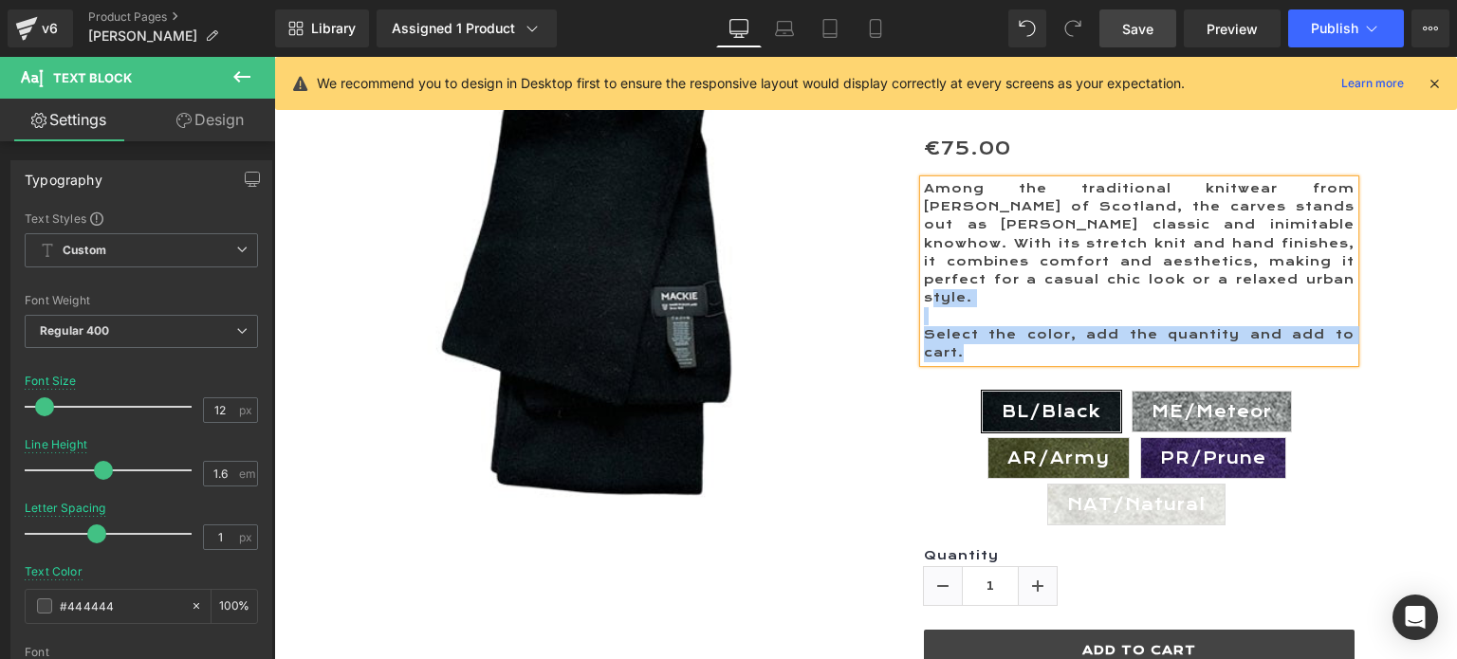
copy div "Select the color, add the quantity and add to cart."
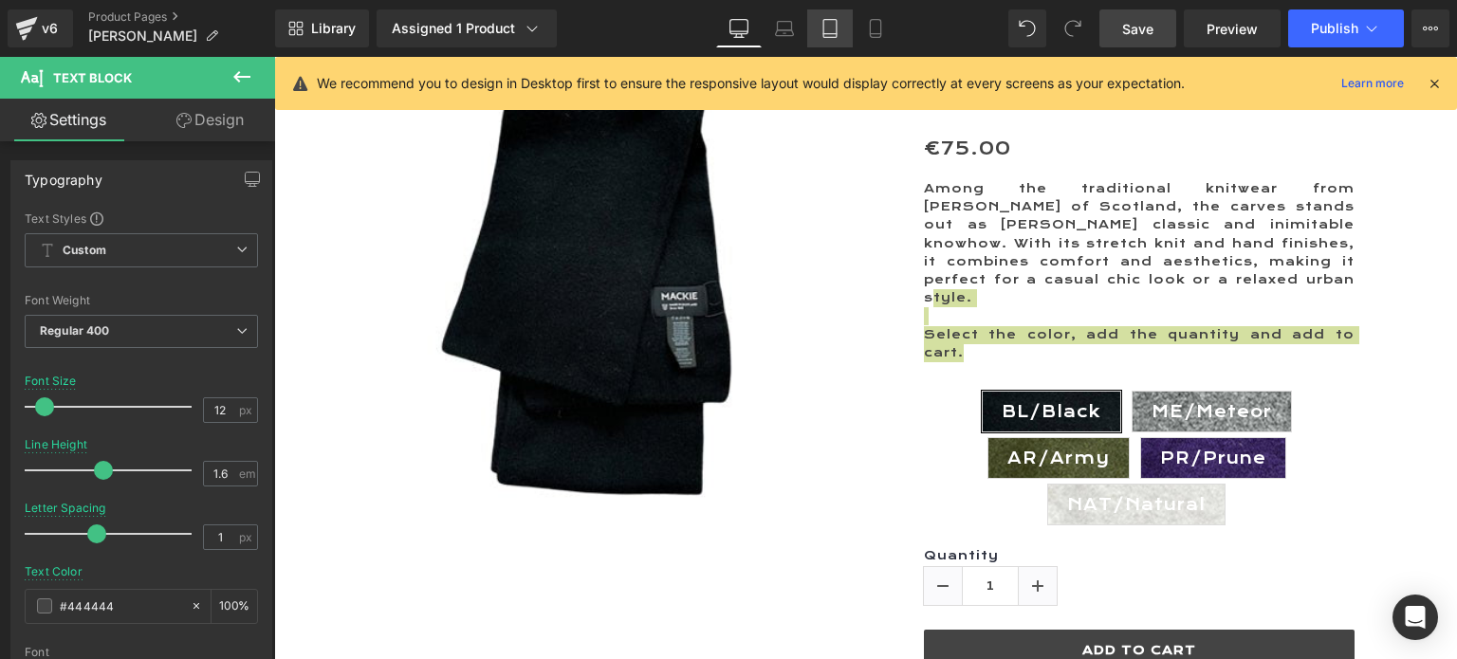
click at [824, 35] on icon at bounding box center [829, 28] width 19 height 19
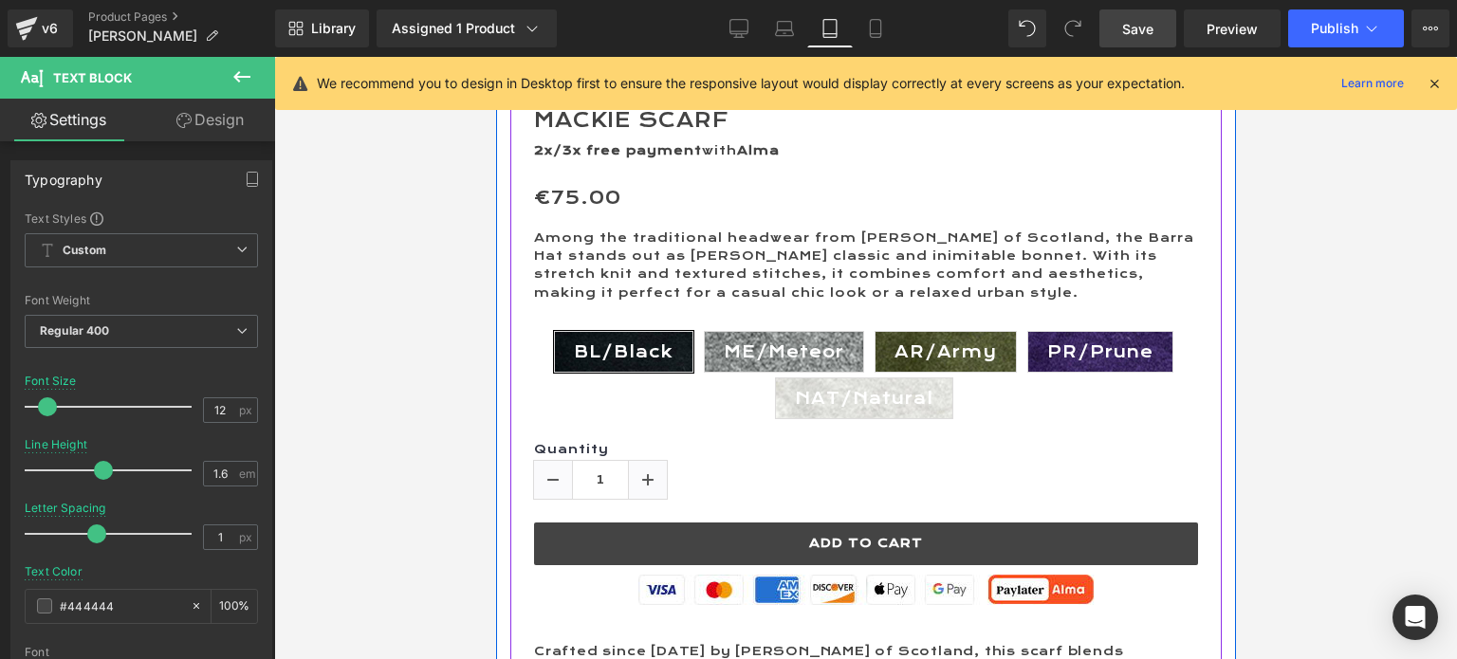
scroll to position [949, 0]
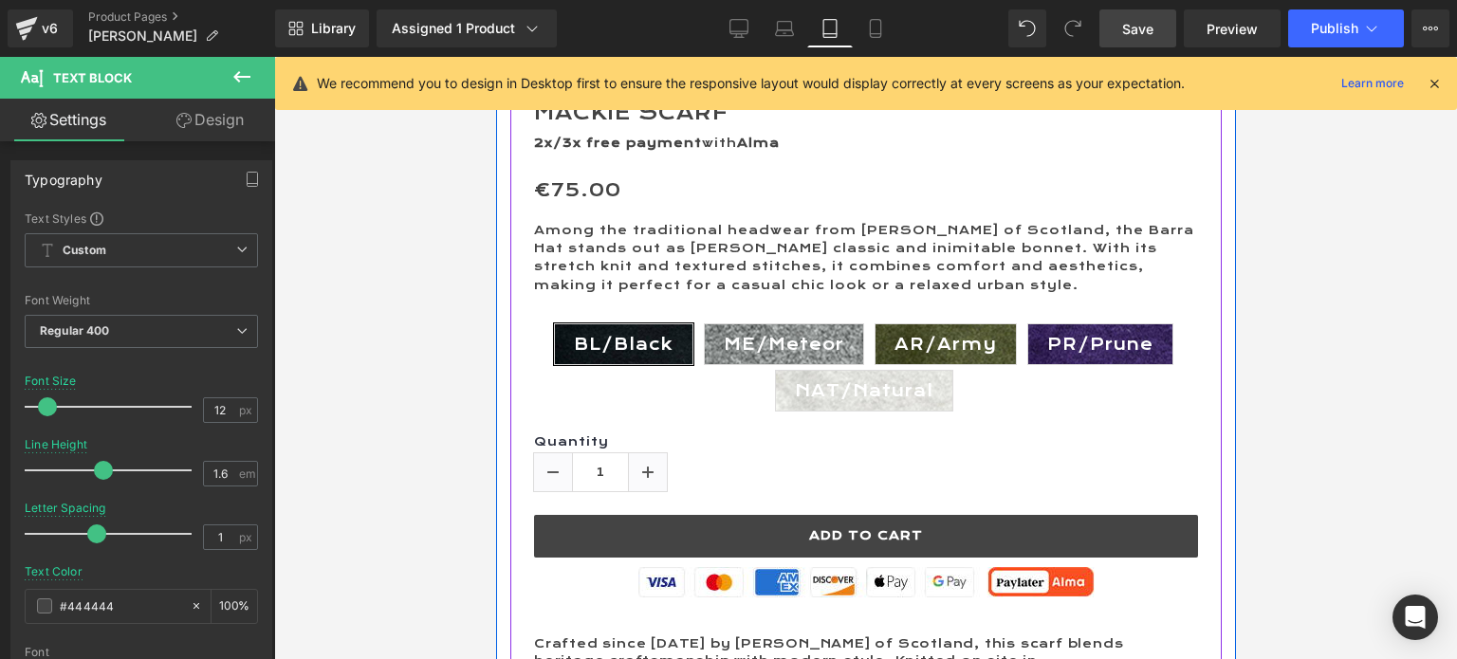
click at [909, 267] on div "Among the traditional headwear from Robert Mackie of Scotland, the Barra Hat st…" at bounding box center [865, 258] width 664 height 73
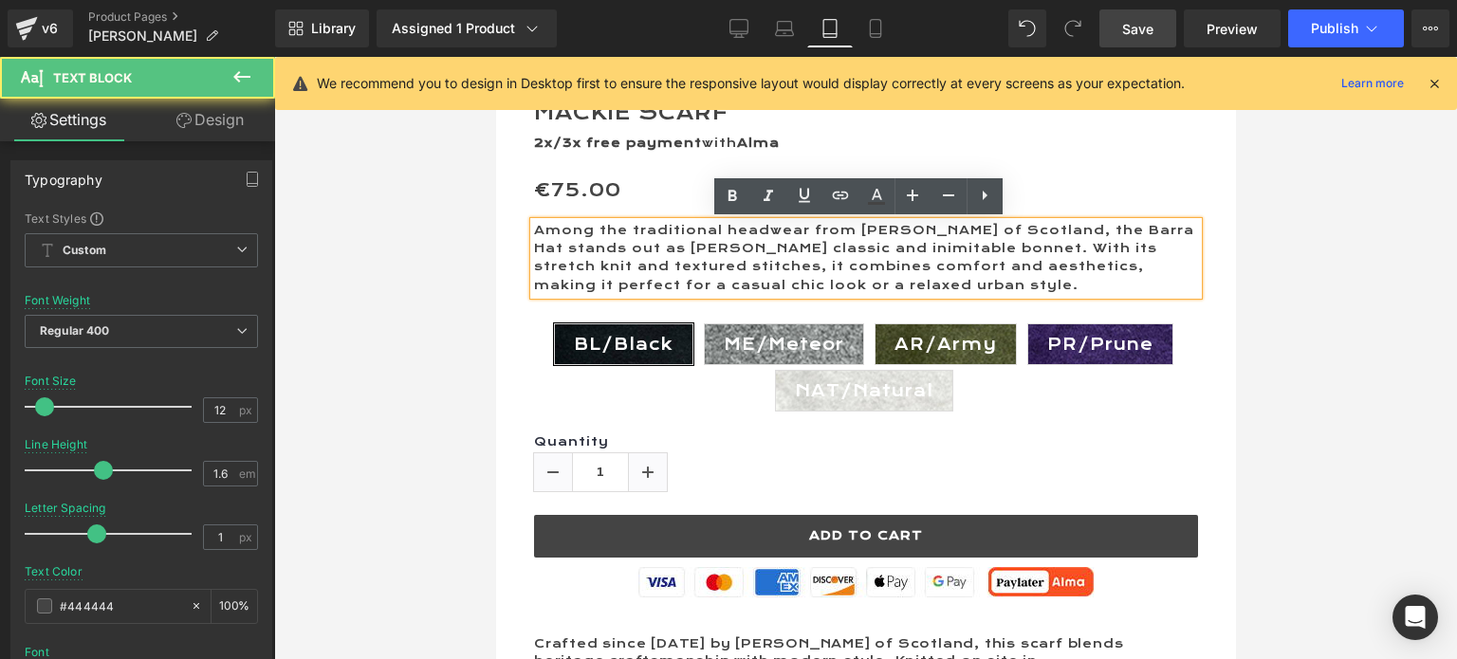
click at [930, 286] on p "Among the traditional headwear from Robert Mackie of Scotland, the Barra Hat st…" at bounding box center [865, 258] width 664 height 73
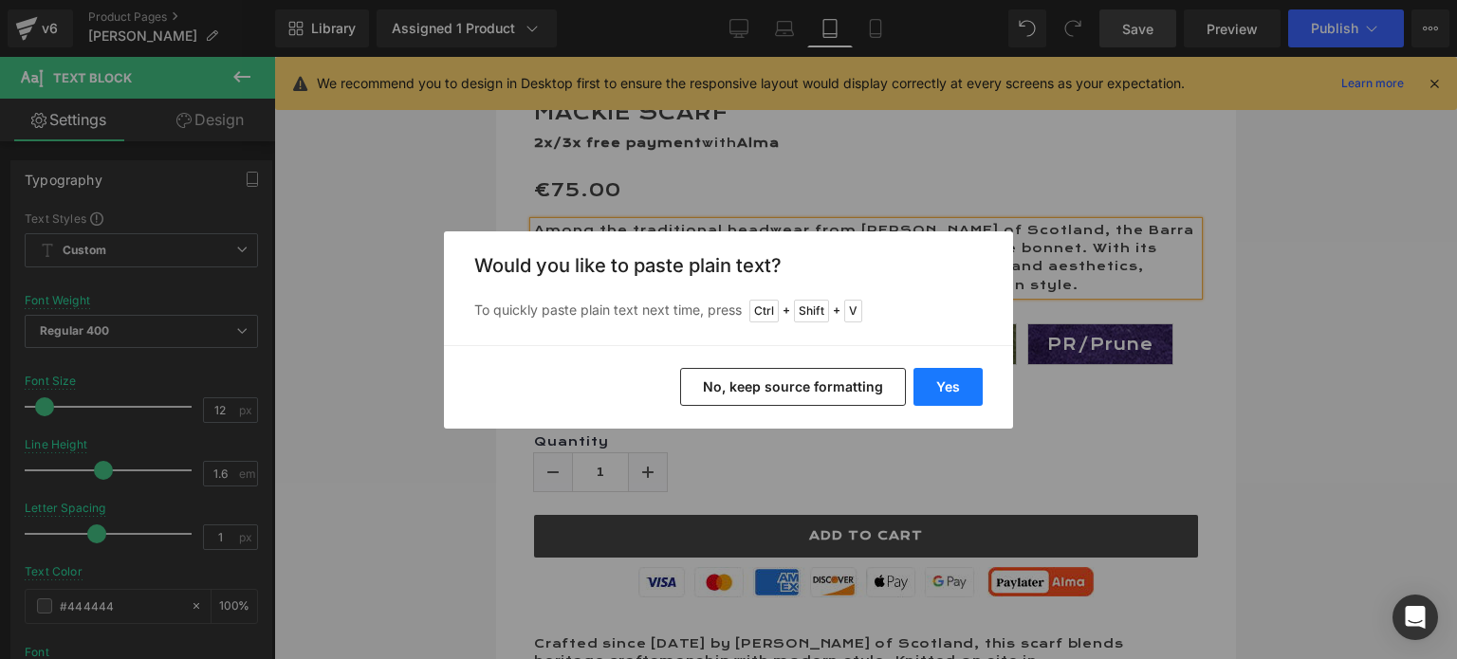
click at [941, 377] on button "Yes" at bounding box center [947, 387] width 69 height 38
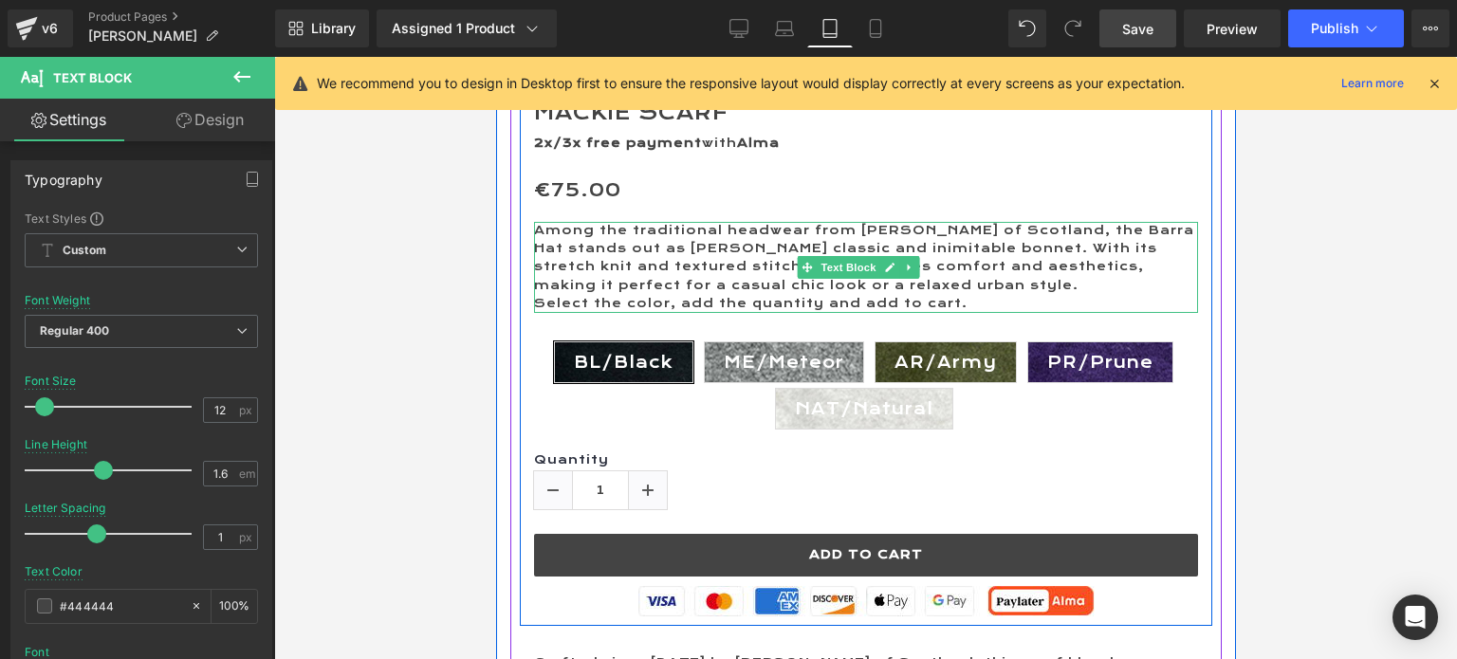
click at [946, 285] on p "Among the traditional headwear from Robert Mackie of Scotland, the Barra Hat st…" at bounding box center [865, 258] width 664 height 73
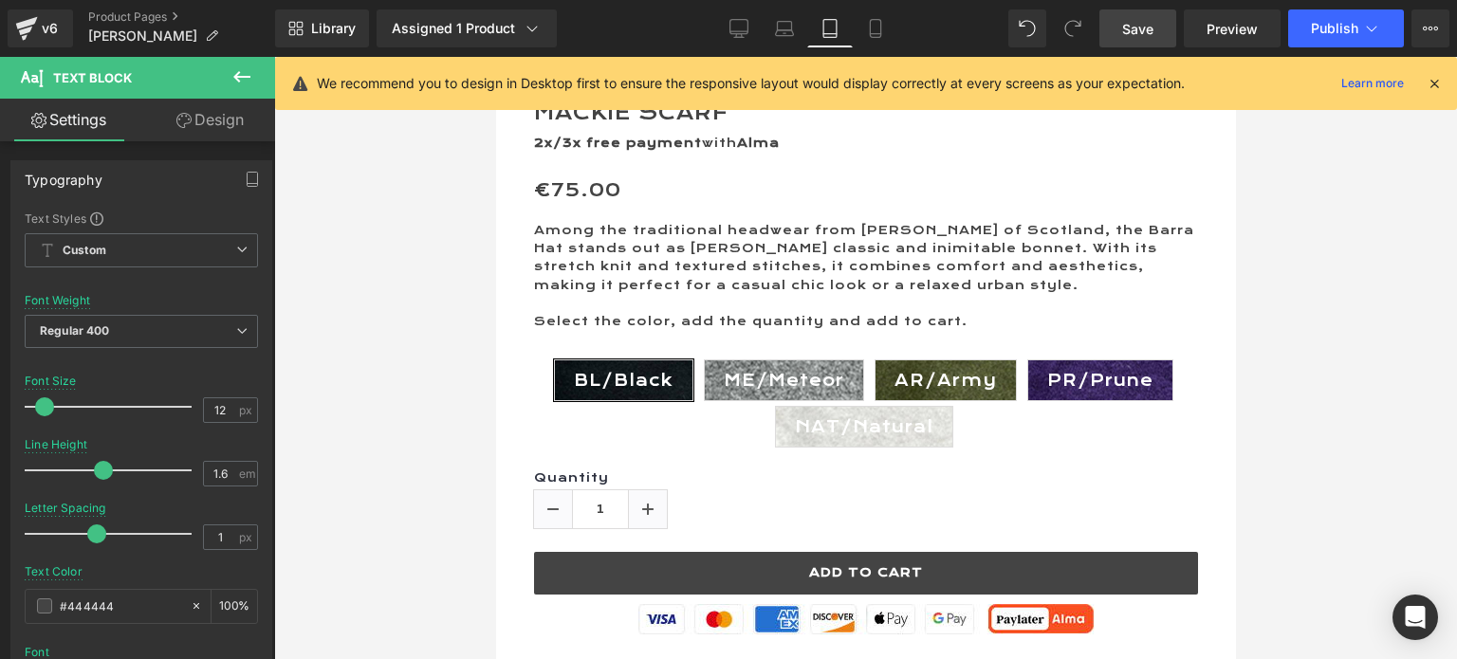
click at [1142, 21] on span "Save" at bounding box center [1137, 29] width 31 height 20
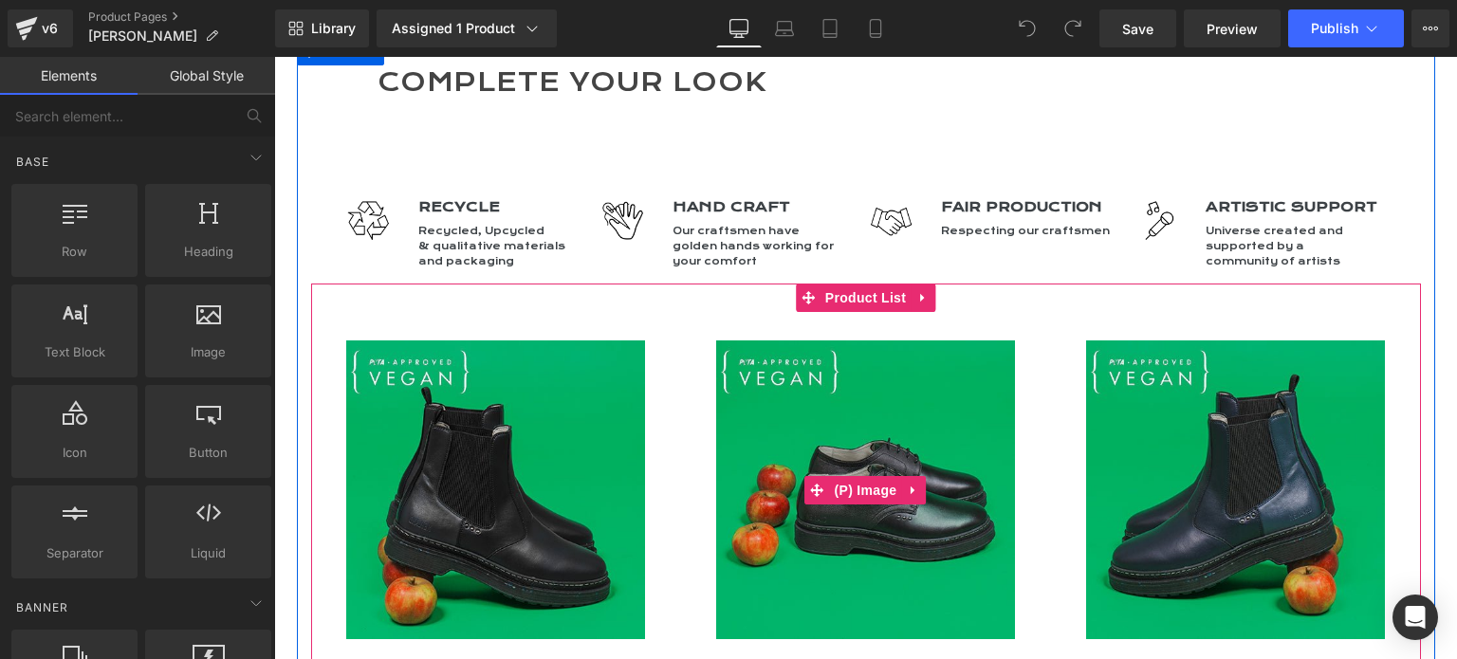
scroll to position [1707, 0]
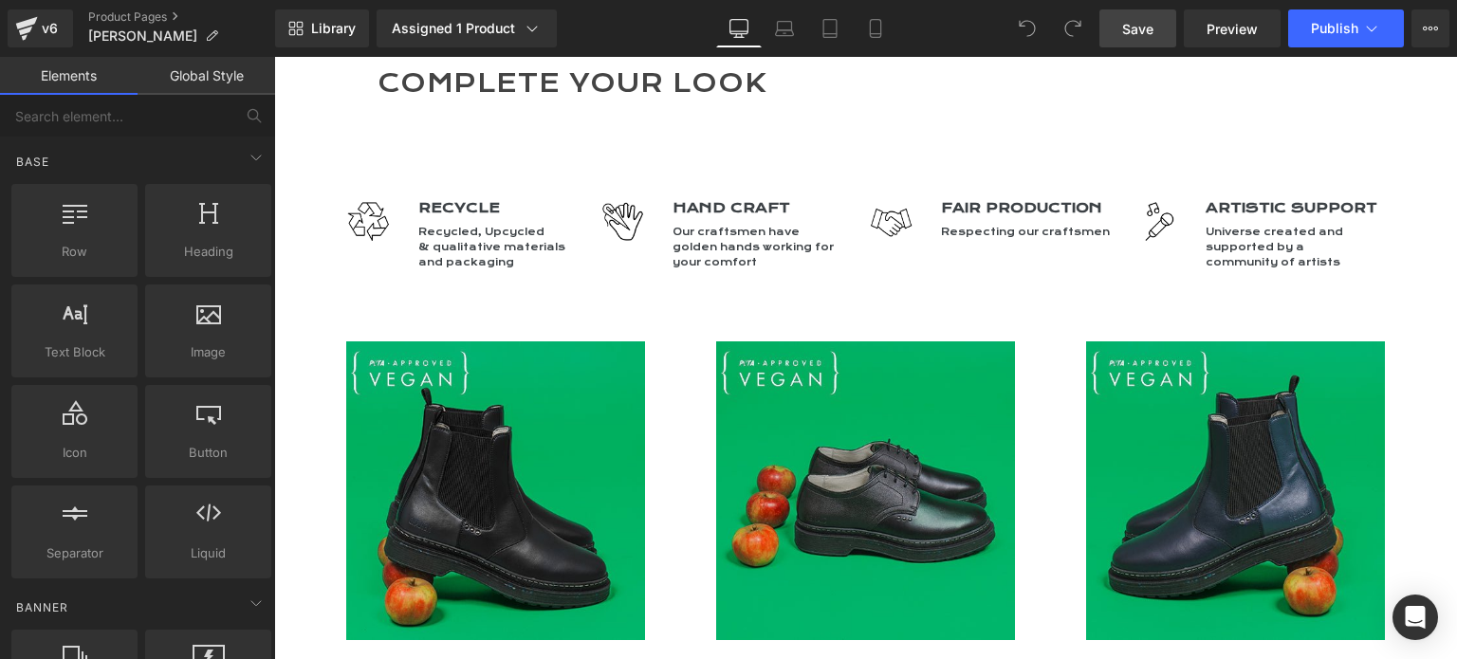
click at [1137, 21] on span "Save" at bounding box center [1137, 29] width 31 height 20
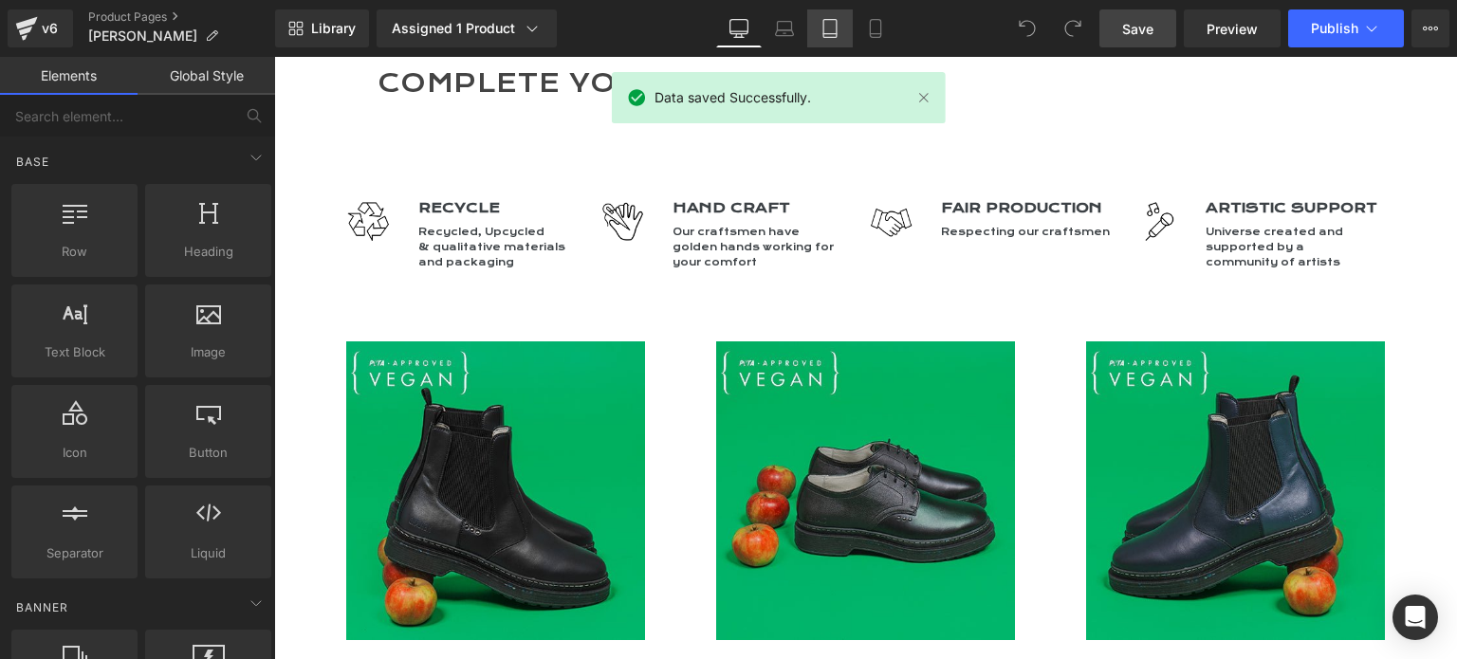
click at [827, 30] on icon at bounding box center [829, 28] width 19 height 19
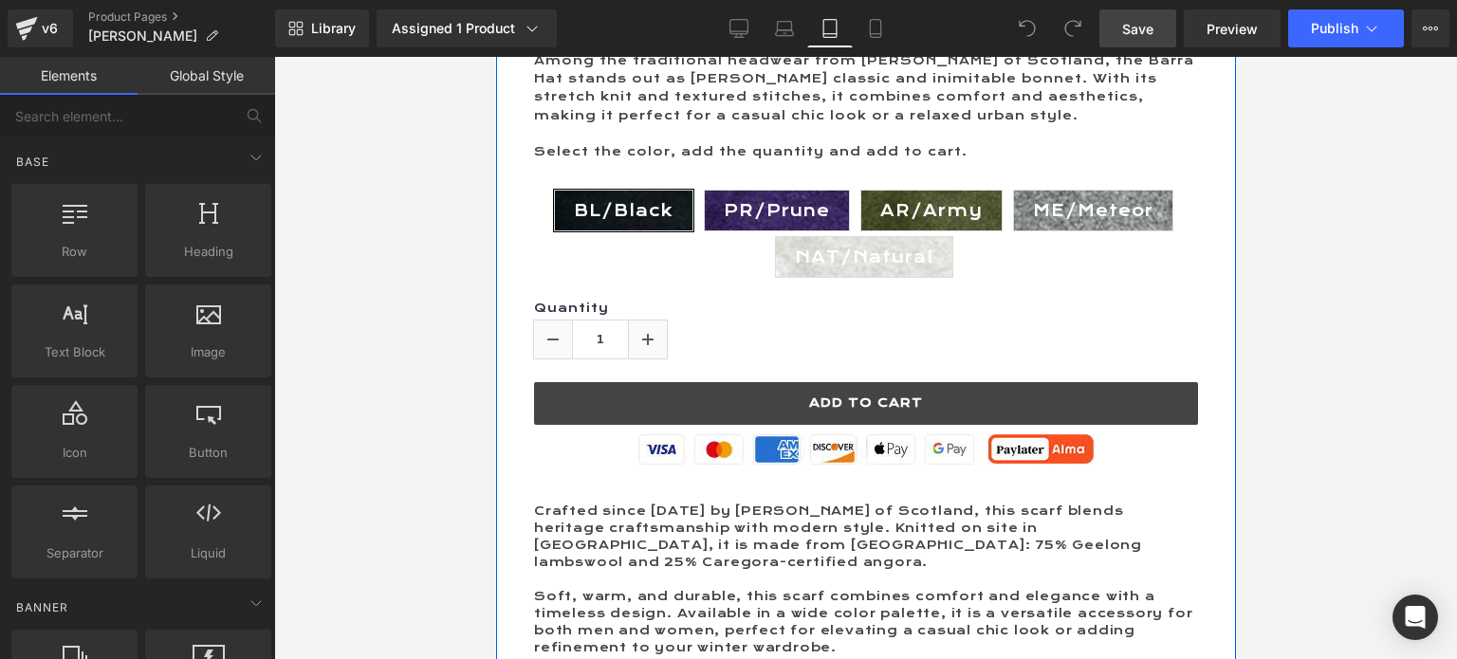
scroll to position [1138, 0]
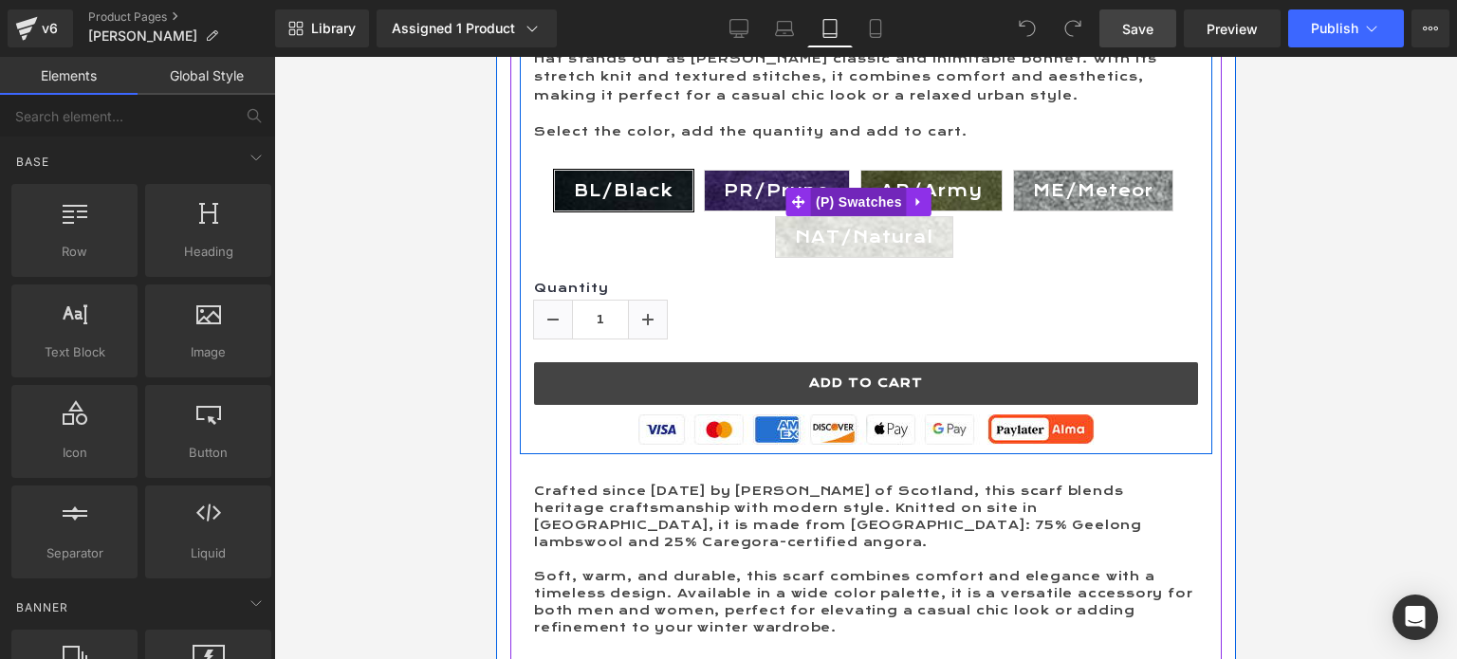
click at [867, 200] on span "(P) Swatches" at bounding box center [858, 202] width 96 height 28
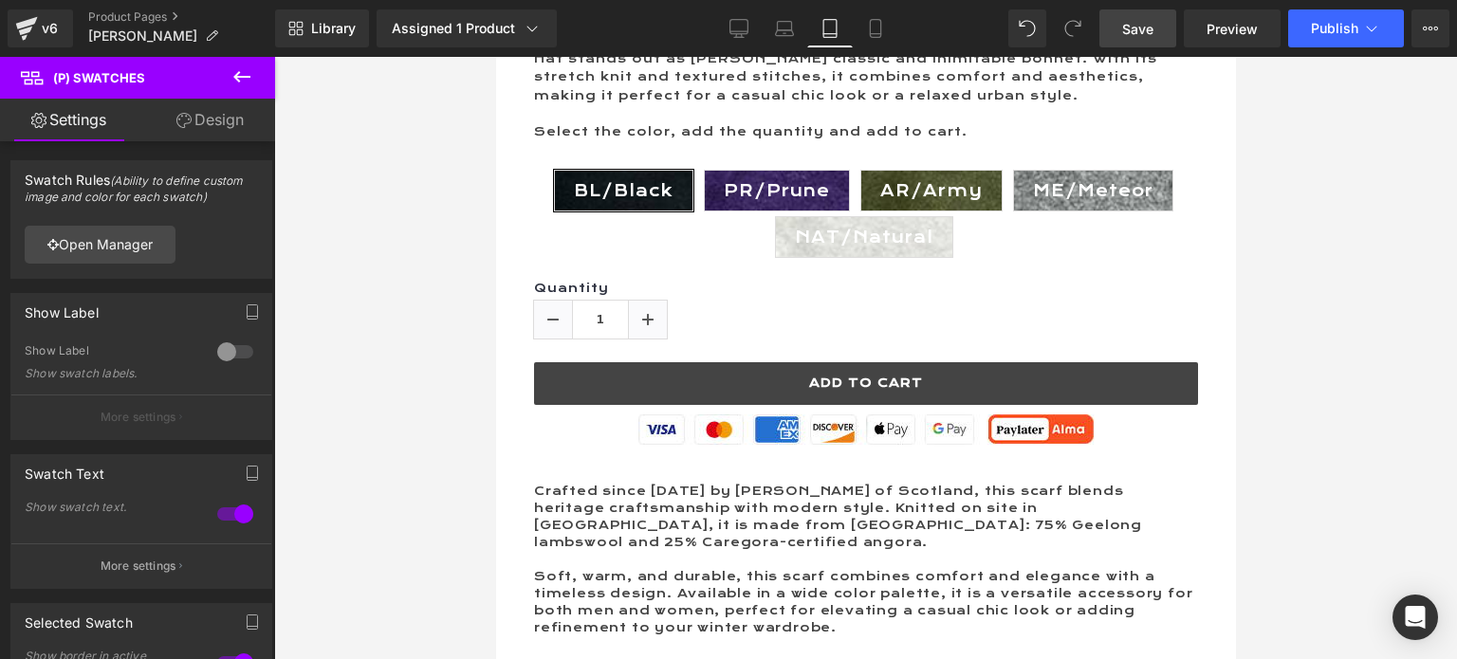
click at [215, 120] on link "Design" at bounding box center [210, 120] width 138 height 43
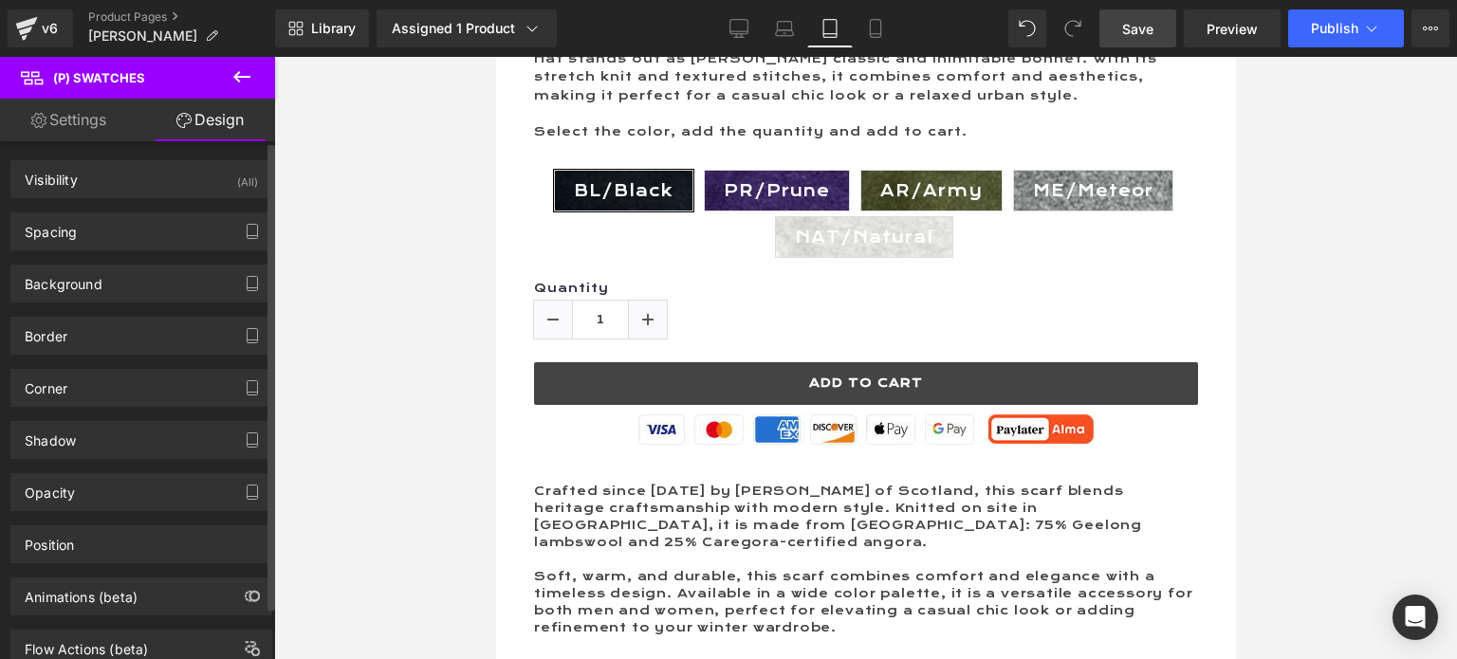
type input "0"
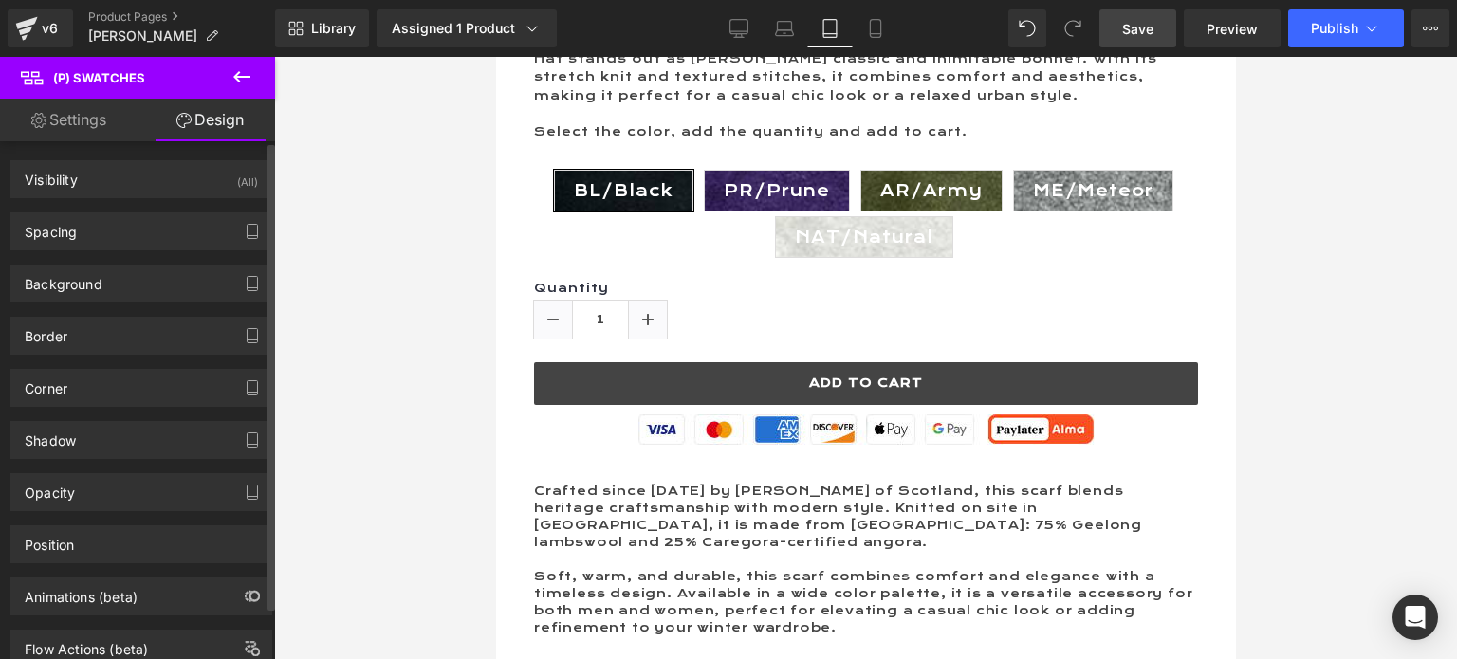
type input "20"
type input "0"
type input "20"
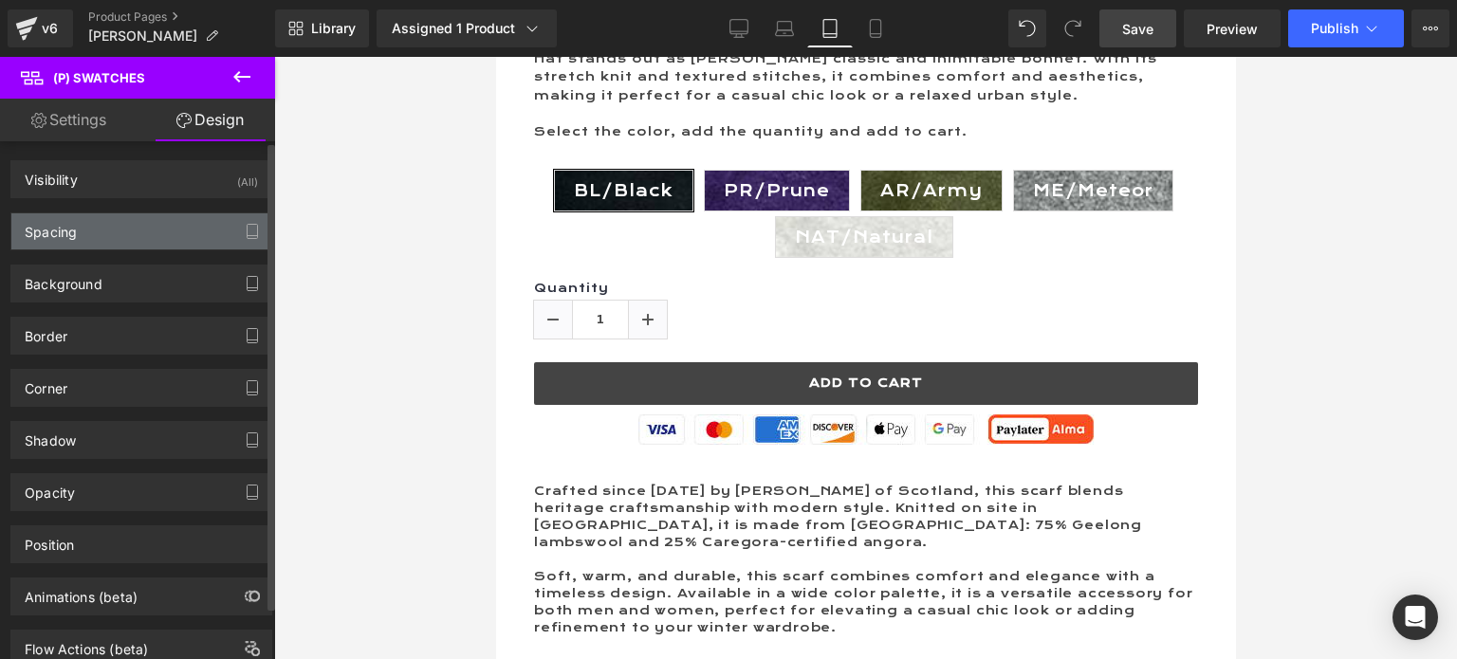
click at [102, 231] on div "Spacing" at bounding box center [141, 231] width 260 height 36
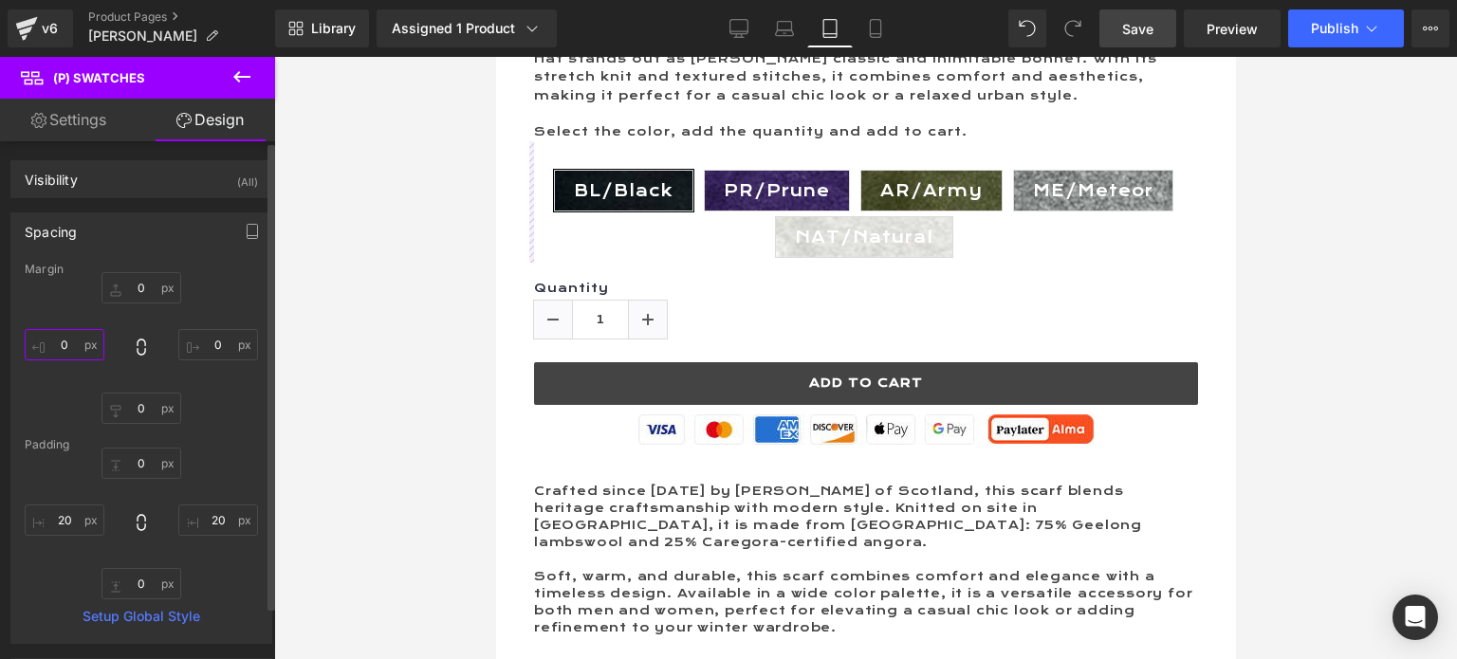
click at [64, 339] on input "0" at bounding box center [65, 344] width 80 height 31
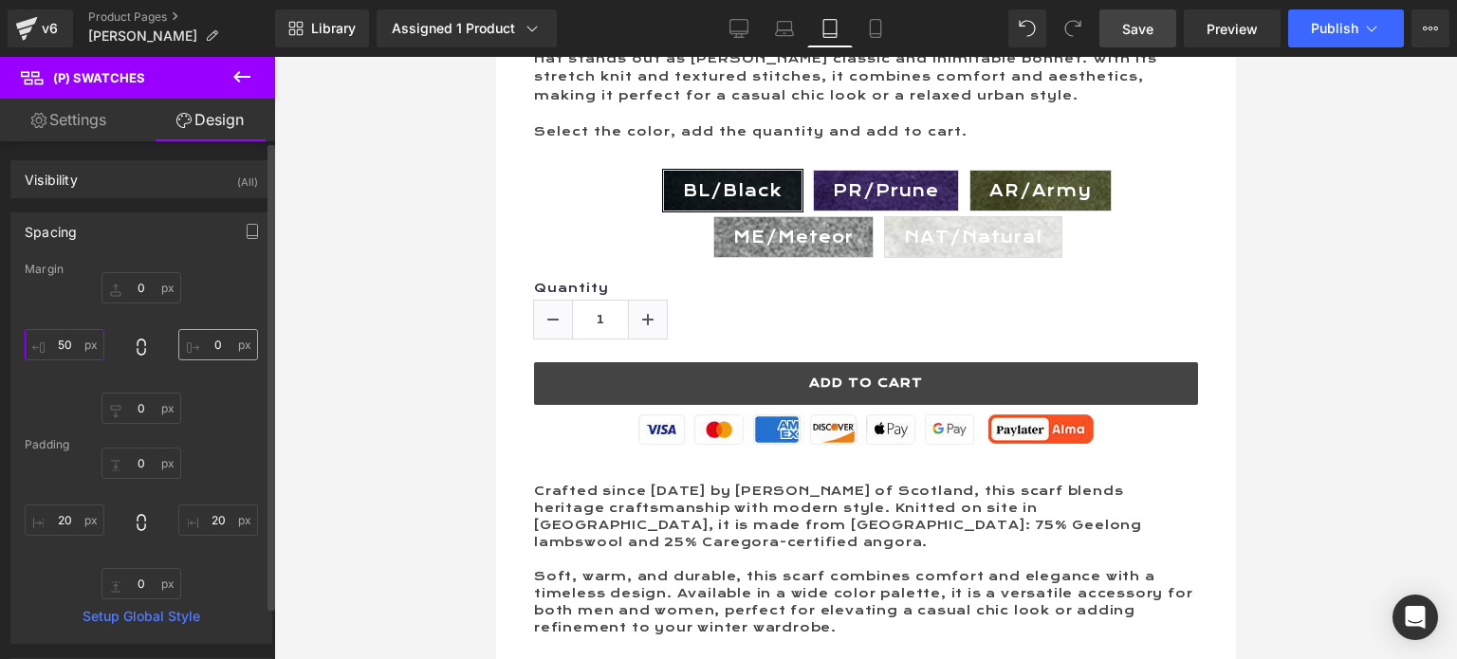
type input "50"
click at [212, 337] on input "0" at bounding box center [218, 344] width 80 height 31
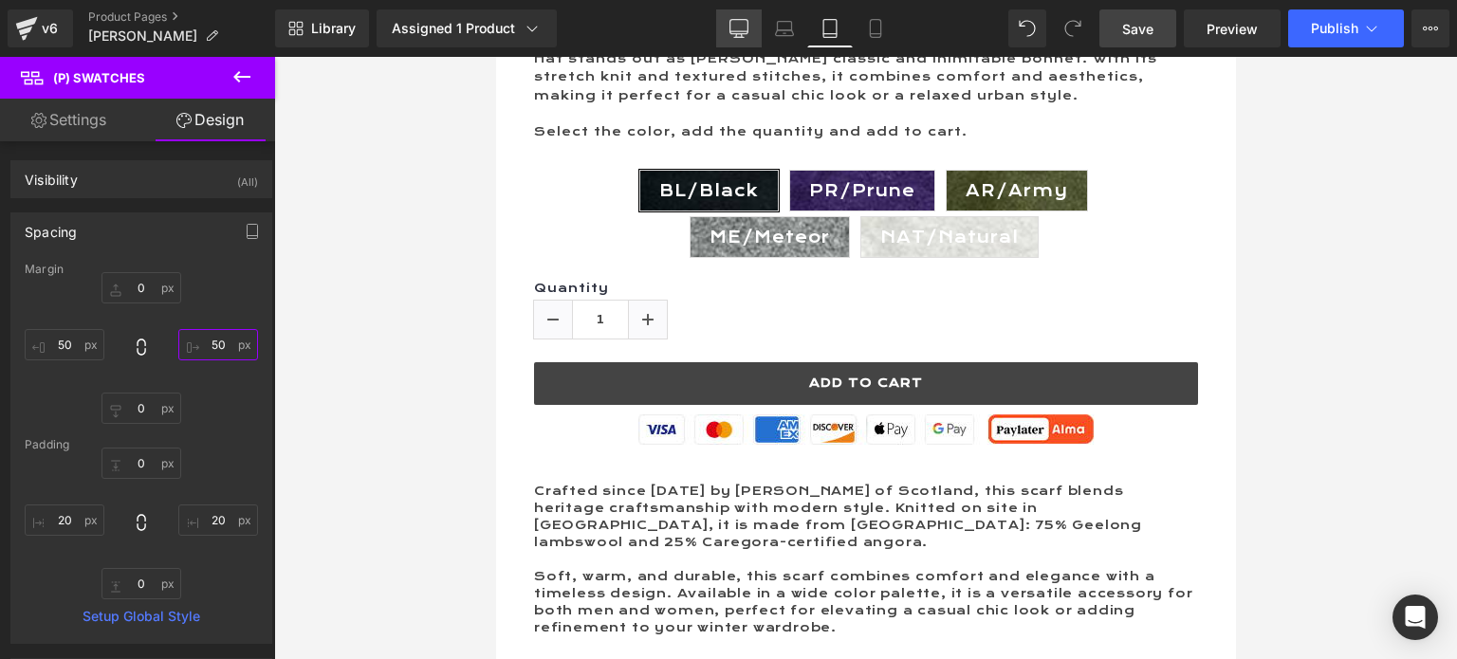
type input "50"
click at [740, 29] on icon at bounding box center [738, 28] width 19 height 19
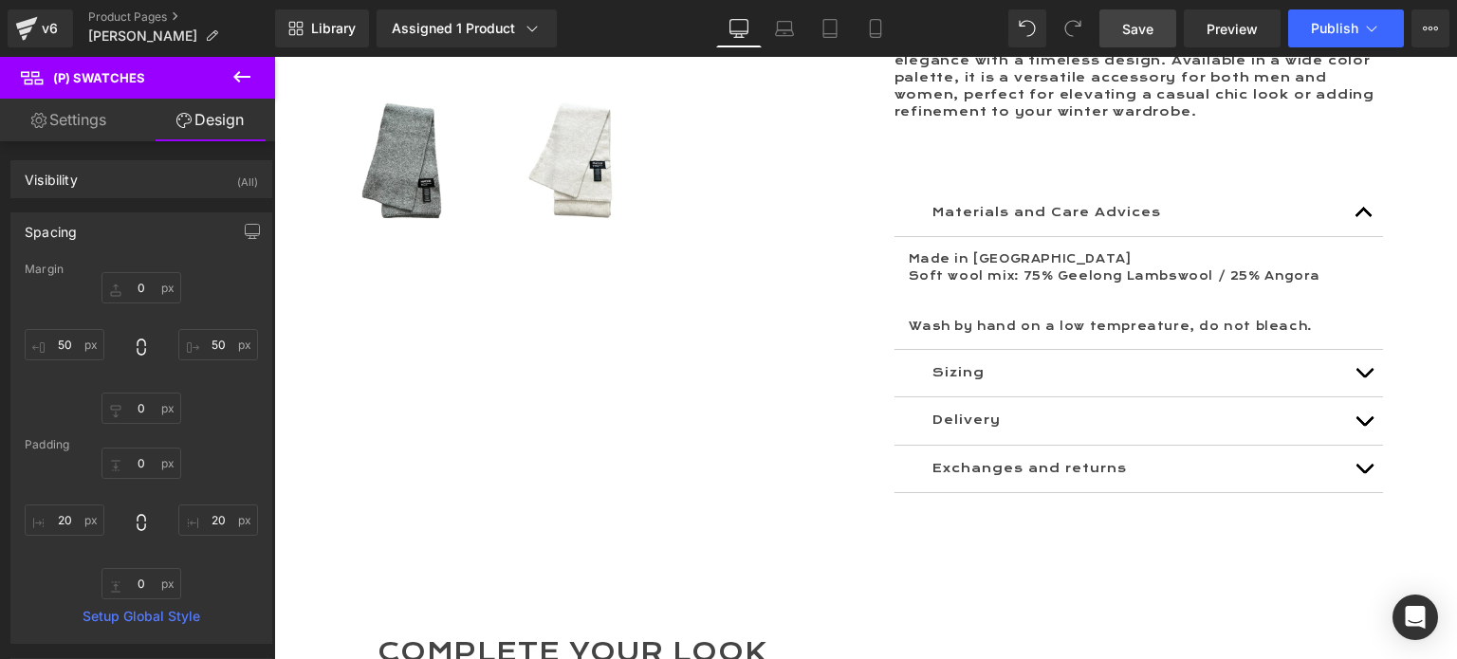
type input "0"
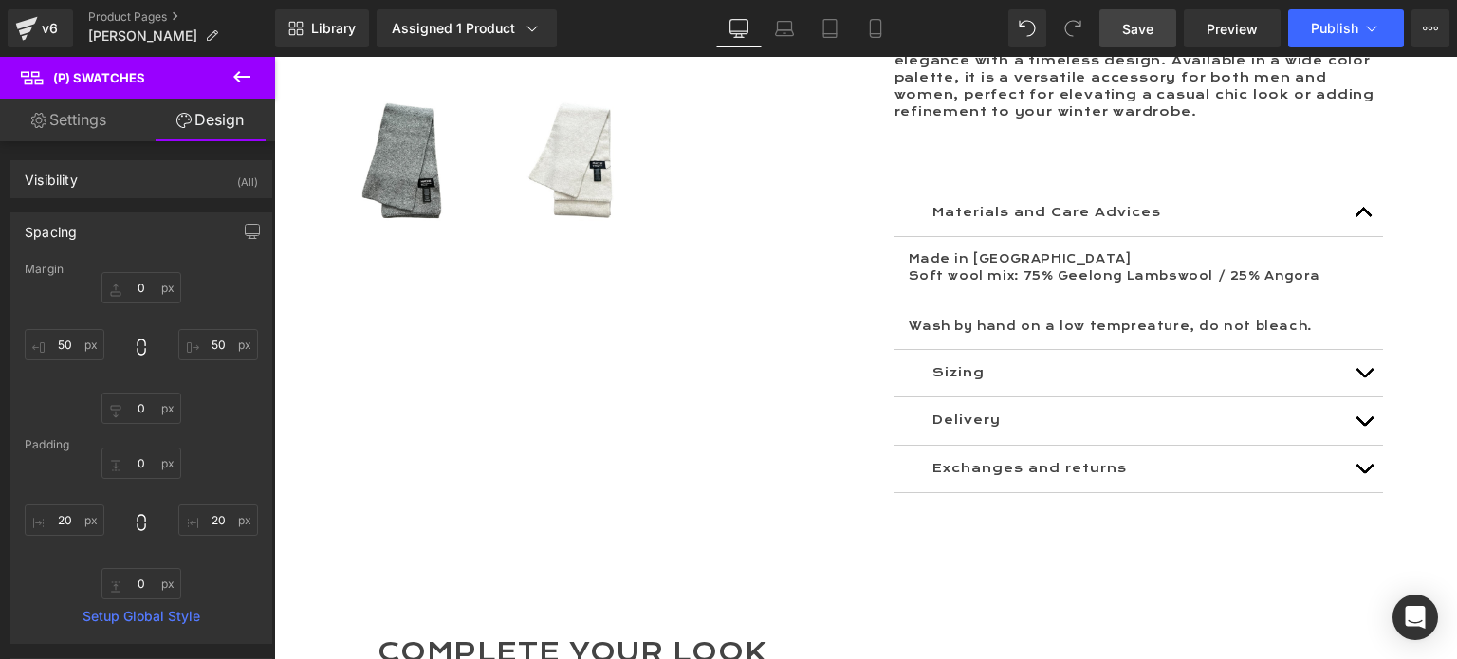
type input "20"
type input "0"
type input "20"
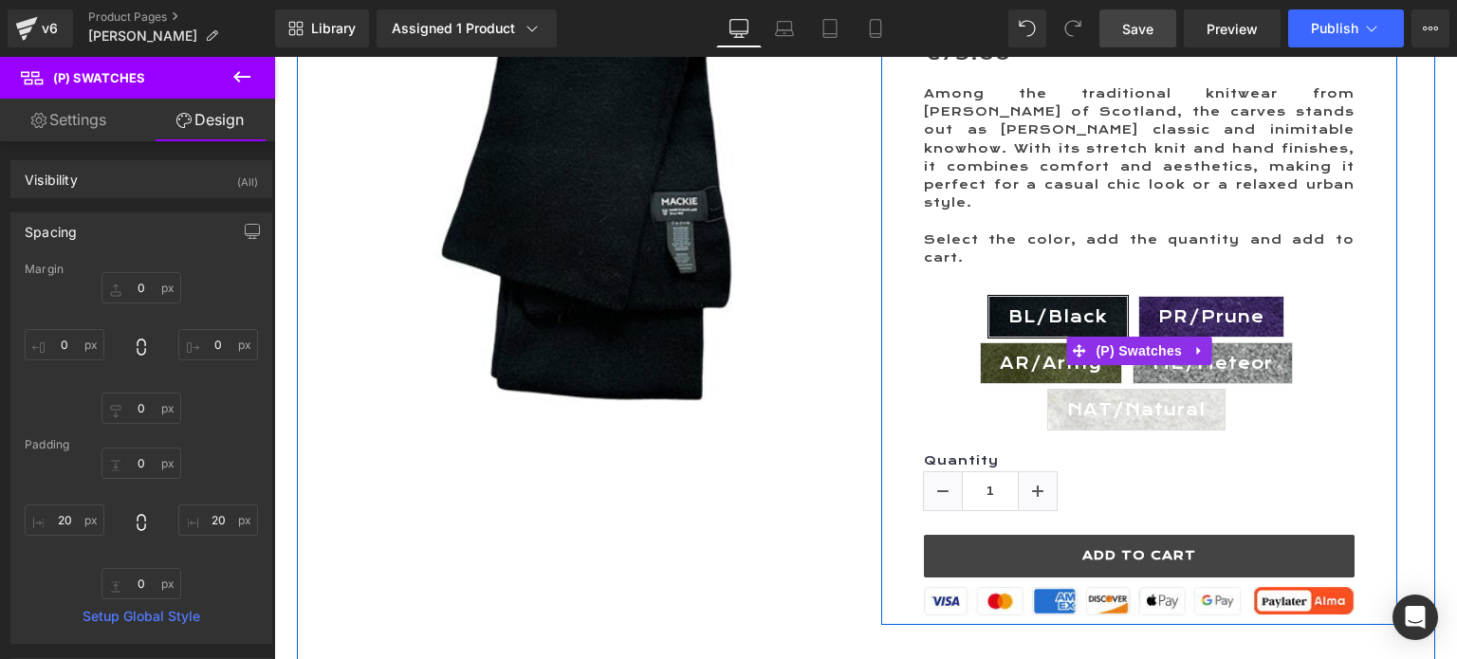
scroll to position [285, 0]
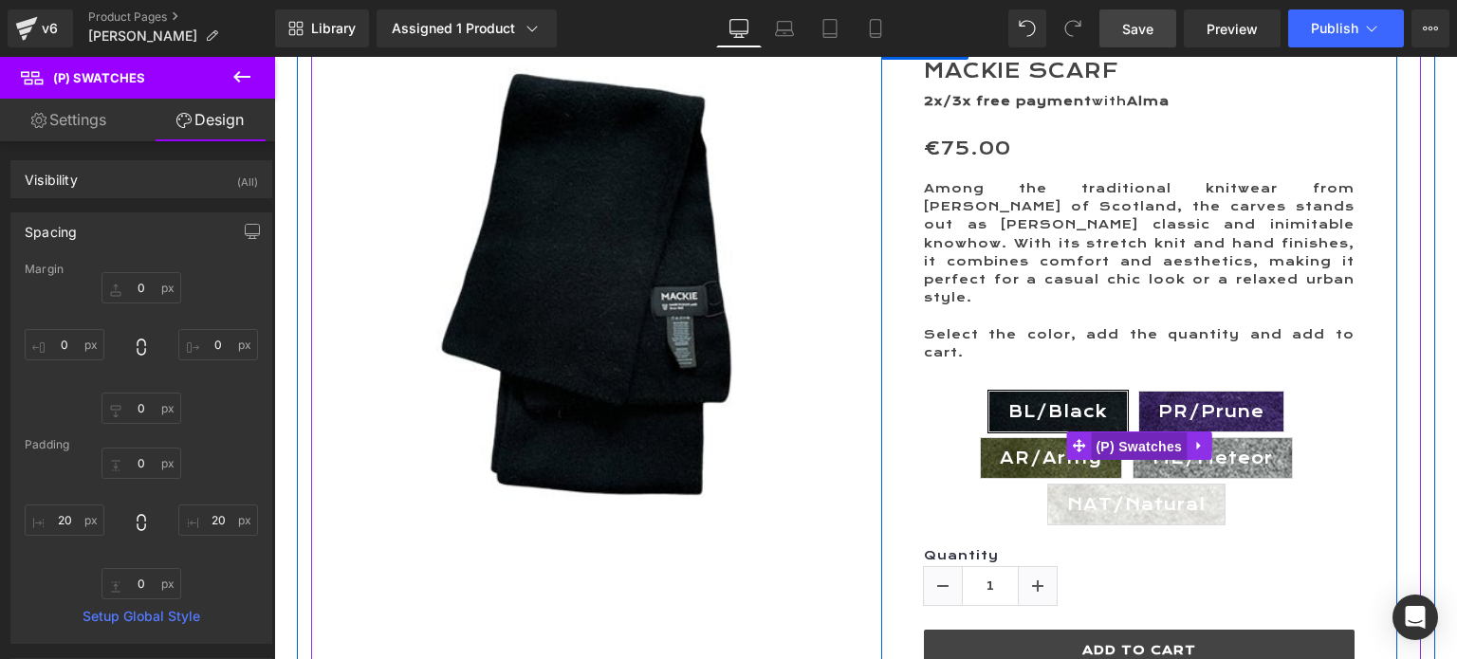
click at [1136, 433] on span "(P) Swatches" at bounding box center [1139, 447] width 96 height 28
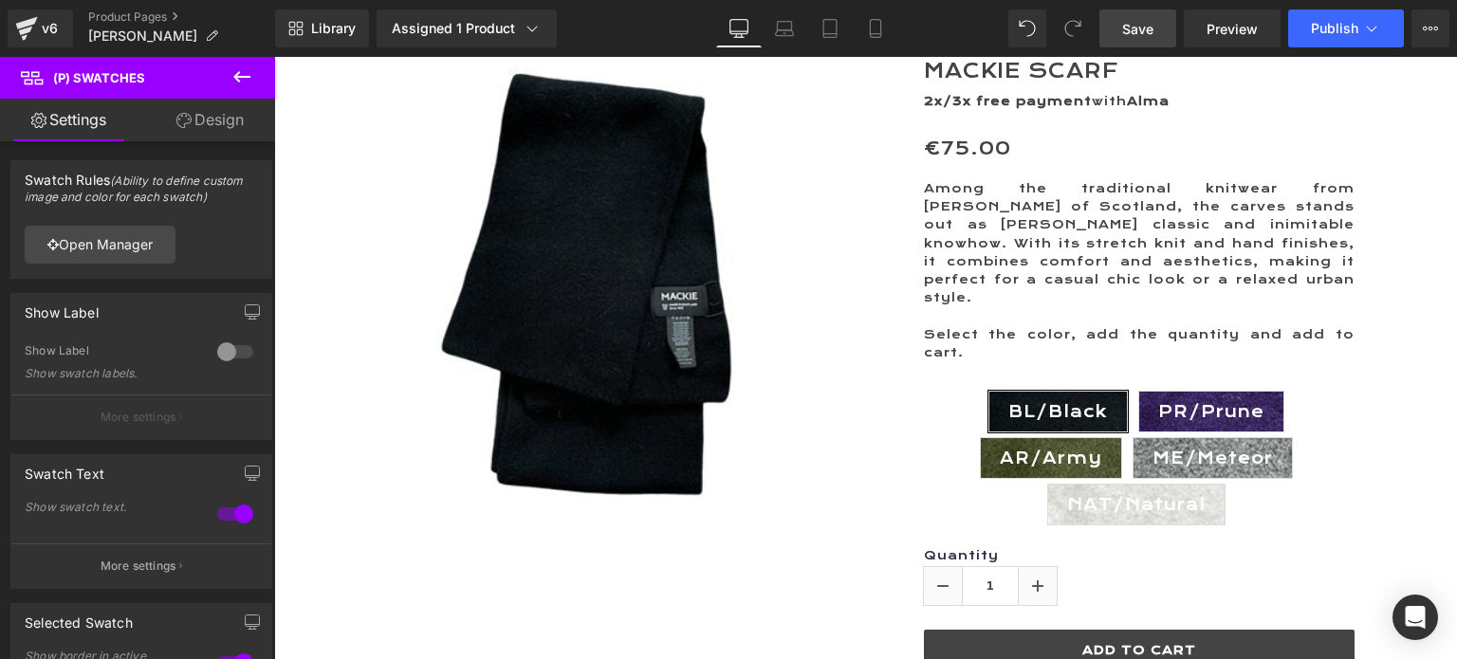
click at [212, 123] on link "Design" at bounding box center [210, 120] width 138 height 43
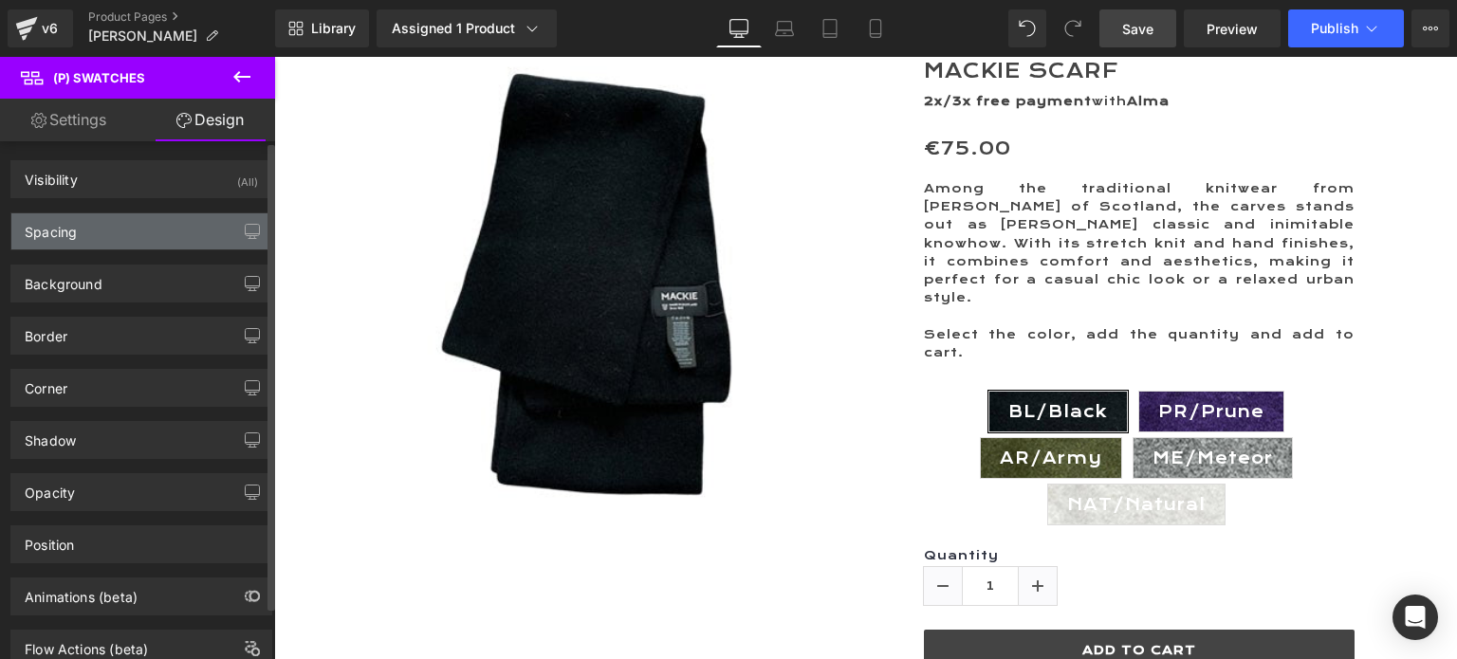
type input "0"
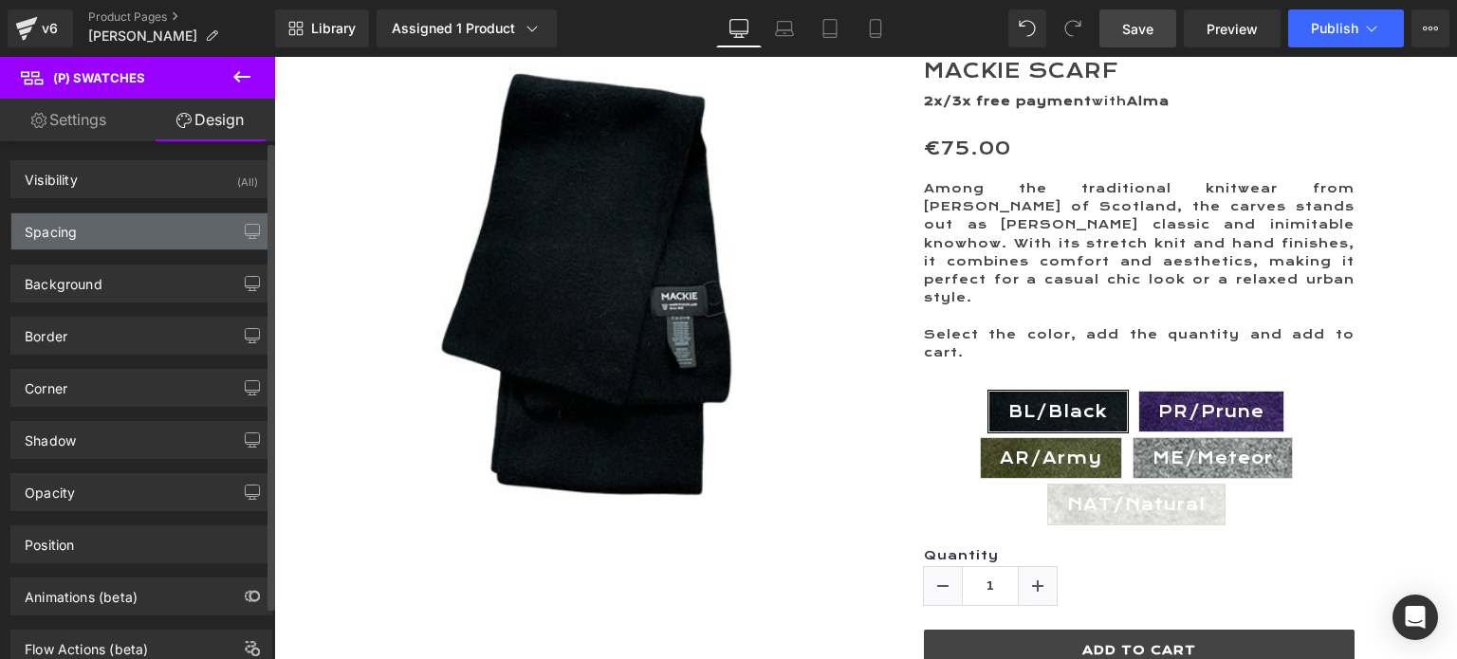
type input "20"
type input "0"
click at [45, 237] on div "Spacing" at bounding box center [51, 226] width 52 height 27
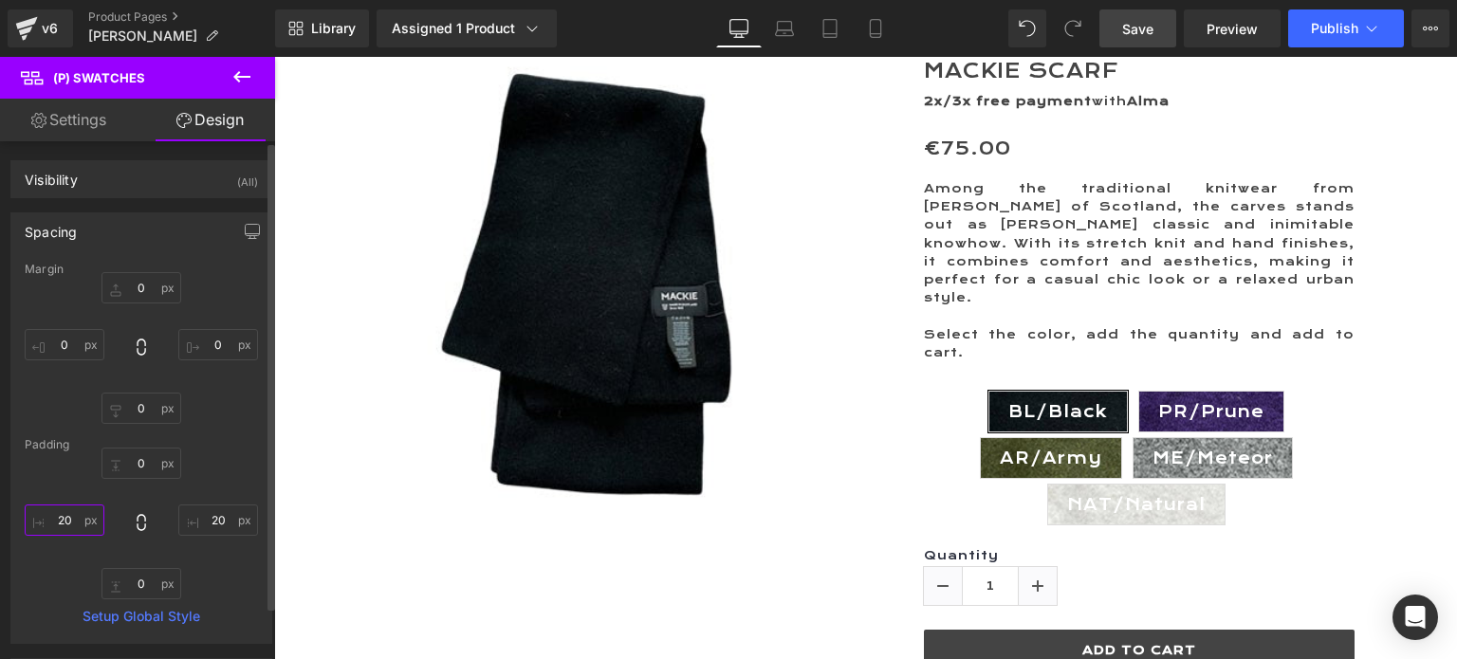
click at [61, 515] on input "20" at bounding box center [65, 520] width 80 height 31
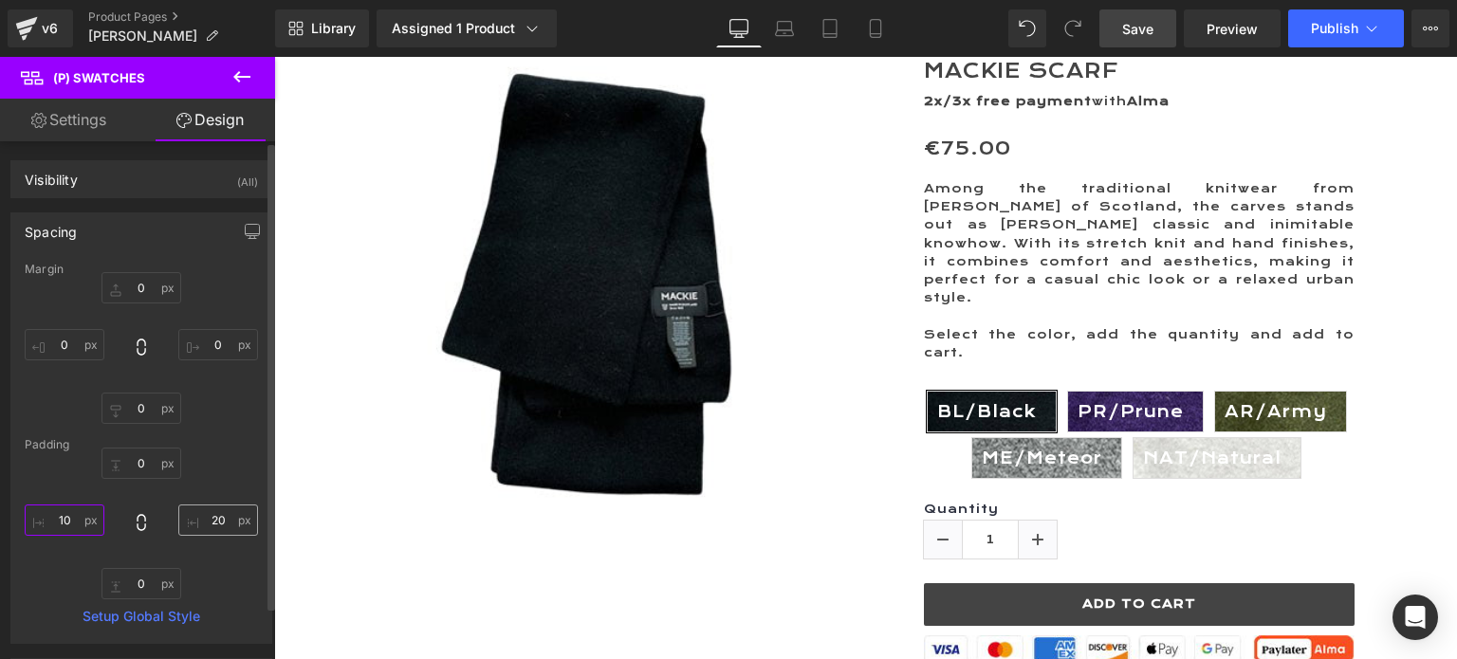
type input "10"
click at [205, 523] on input "20" at bounding box center [218, 520] width 80 height 31
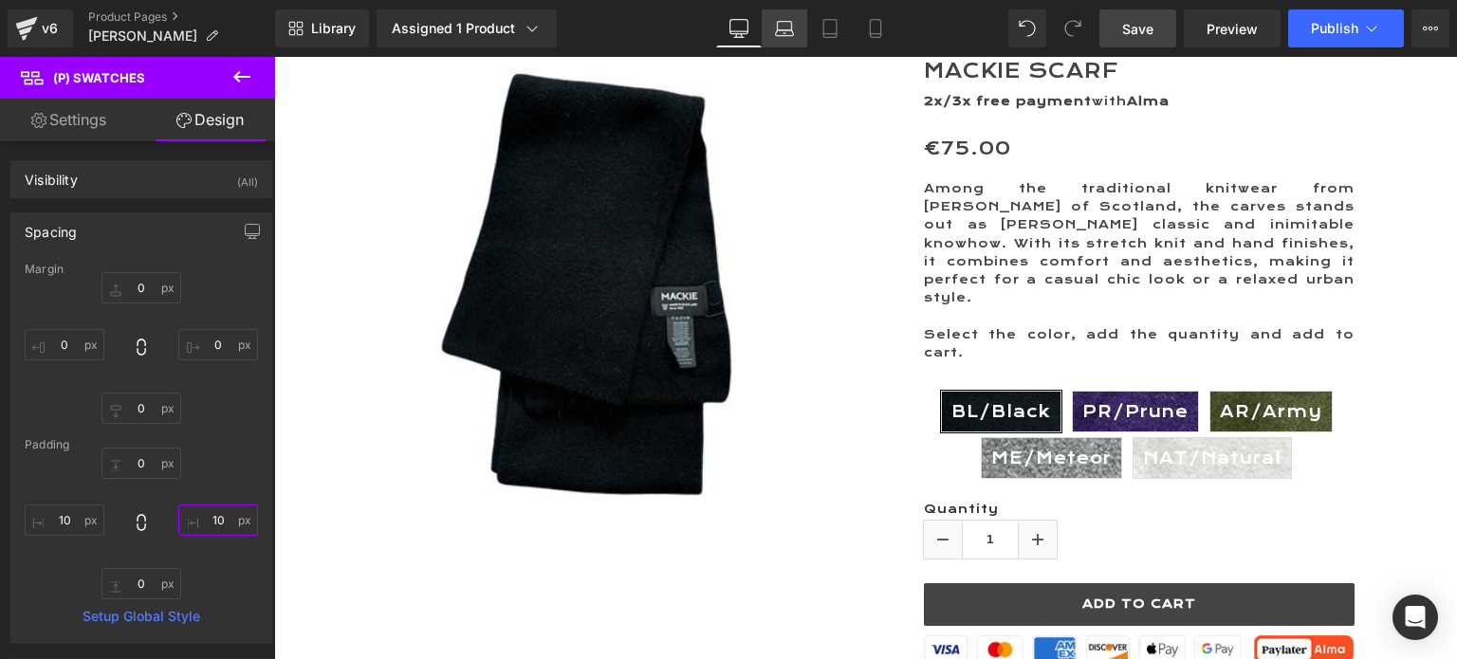
type input "10"
click at [791, 32] on icon at bounding box center [784, 28] width 19 height 19
type input "0"
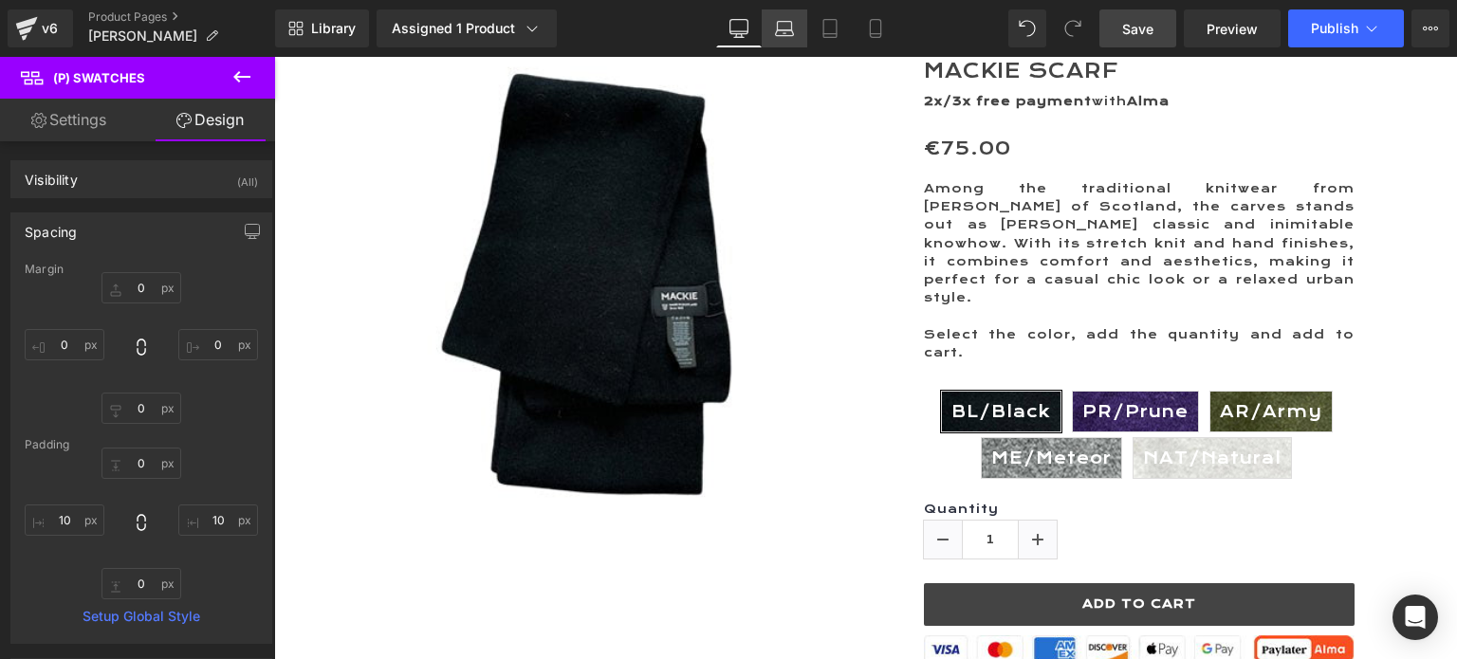
type input "0"
type input "10"
type input "0"
type input "10"
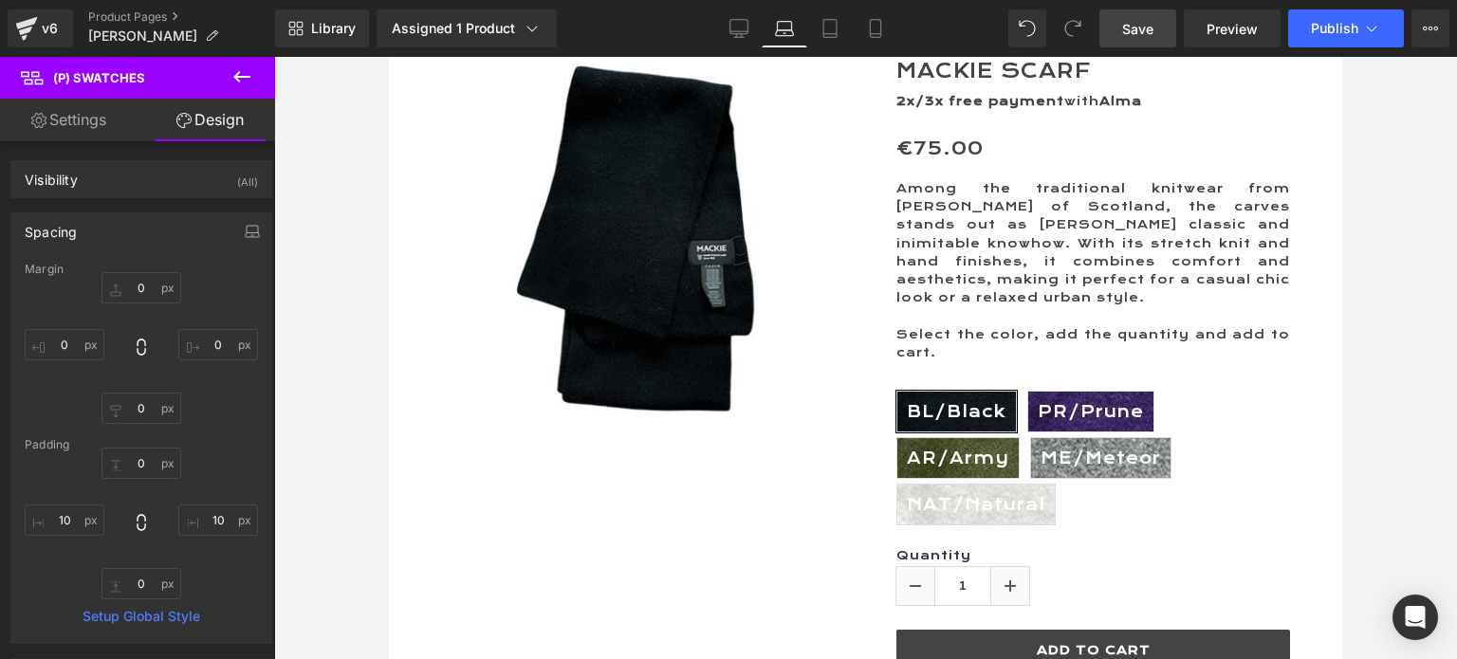
scroll to position [321, 0]
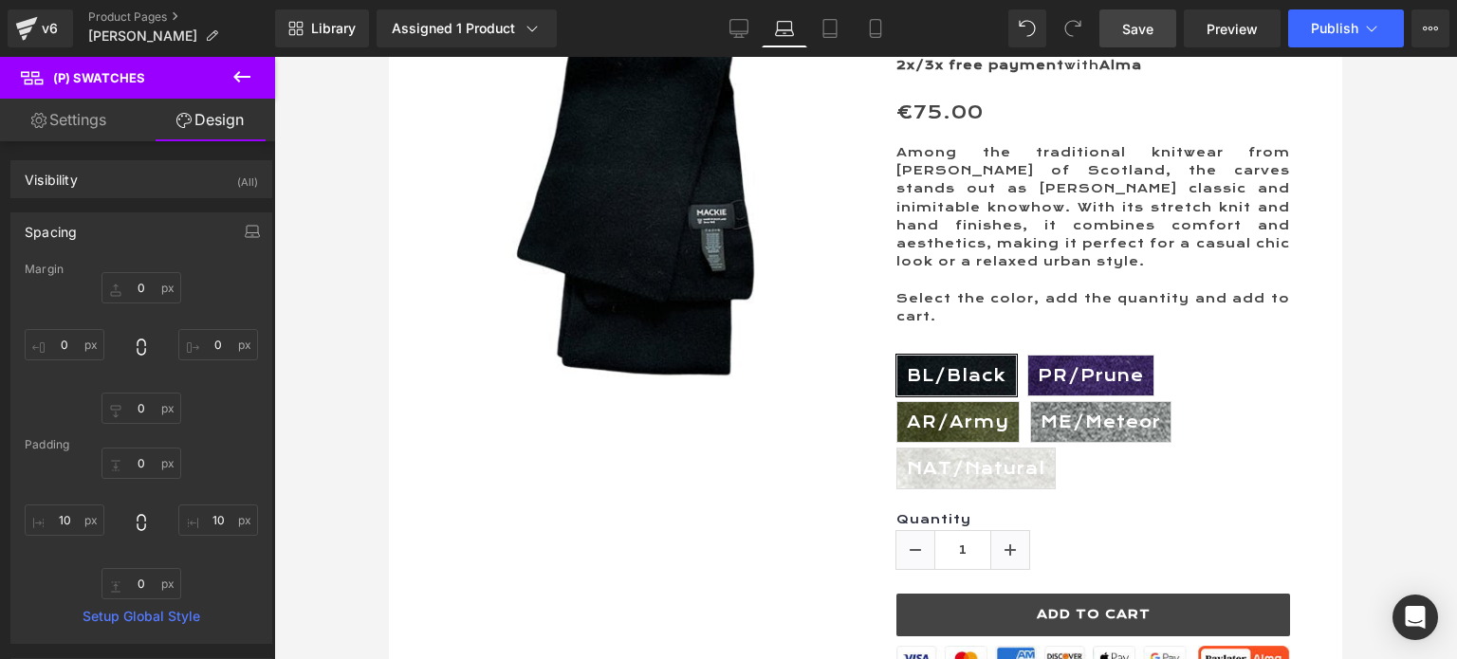
click at [74, 120] on link "Settings" at bounding box center [69, 120] width 138 height 43
type input "100"
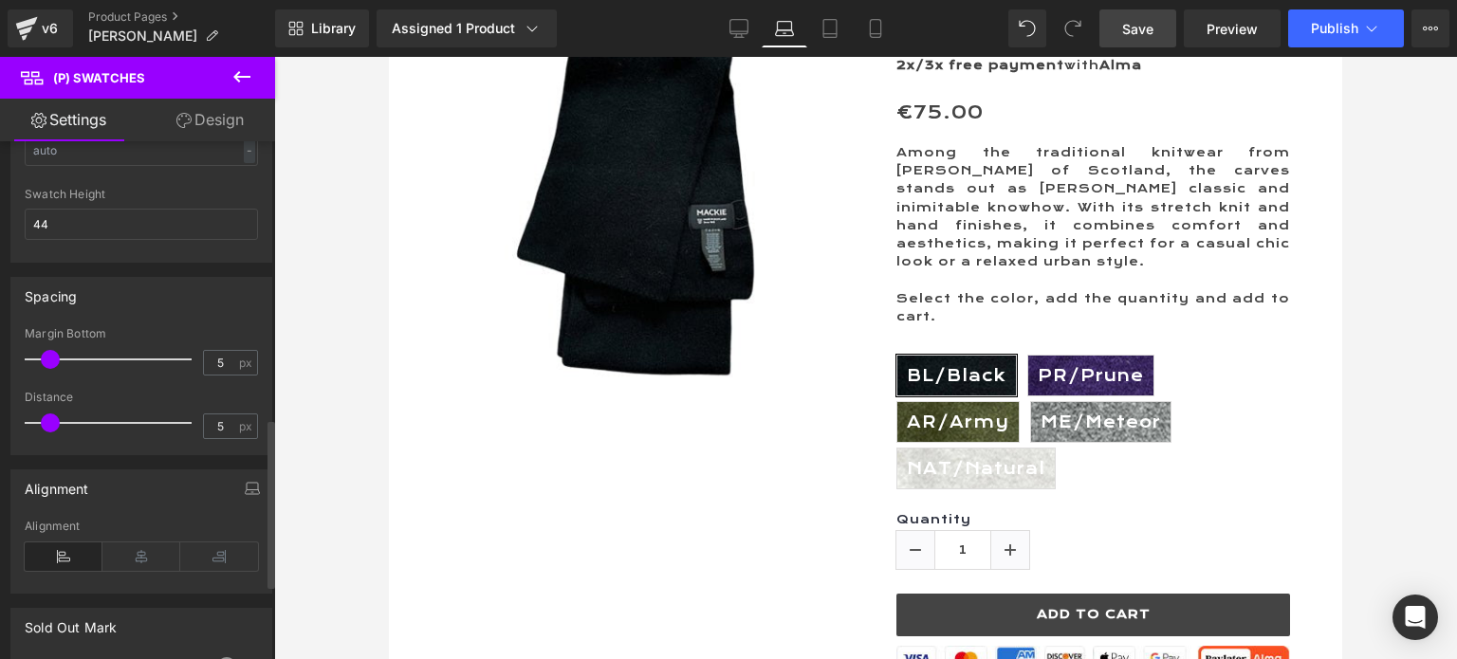
scroll to position [854, 0]
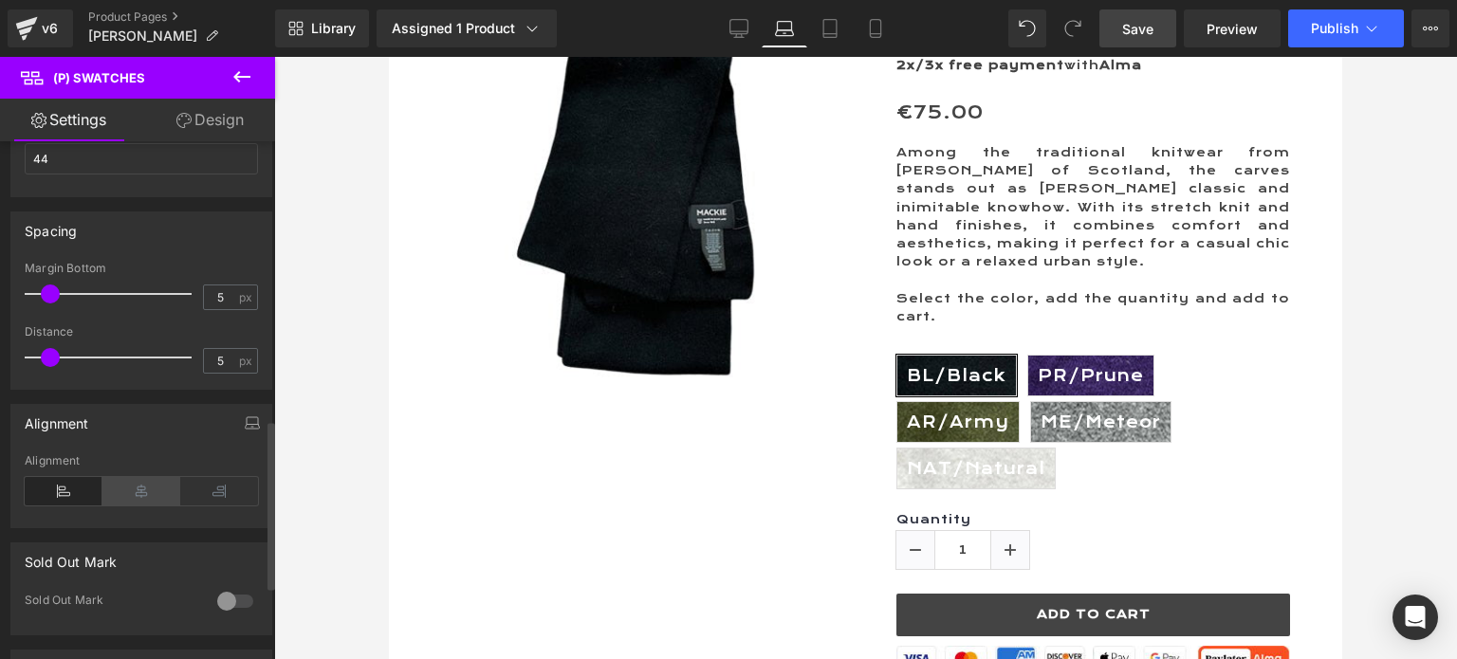
click at [140, 480] on icon at bounding box center [141, 491] width 78 height 28
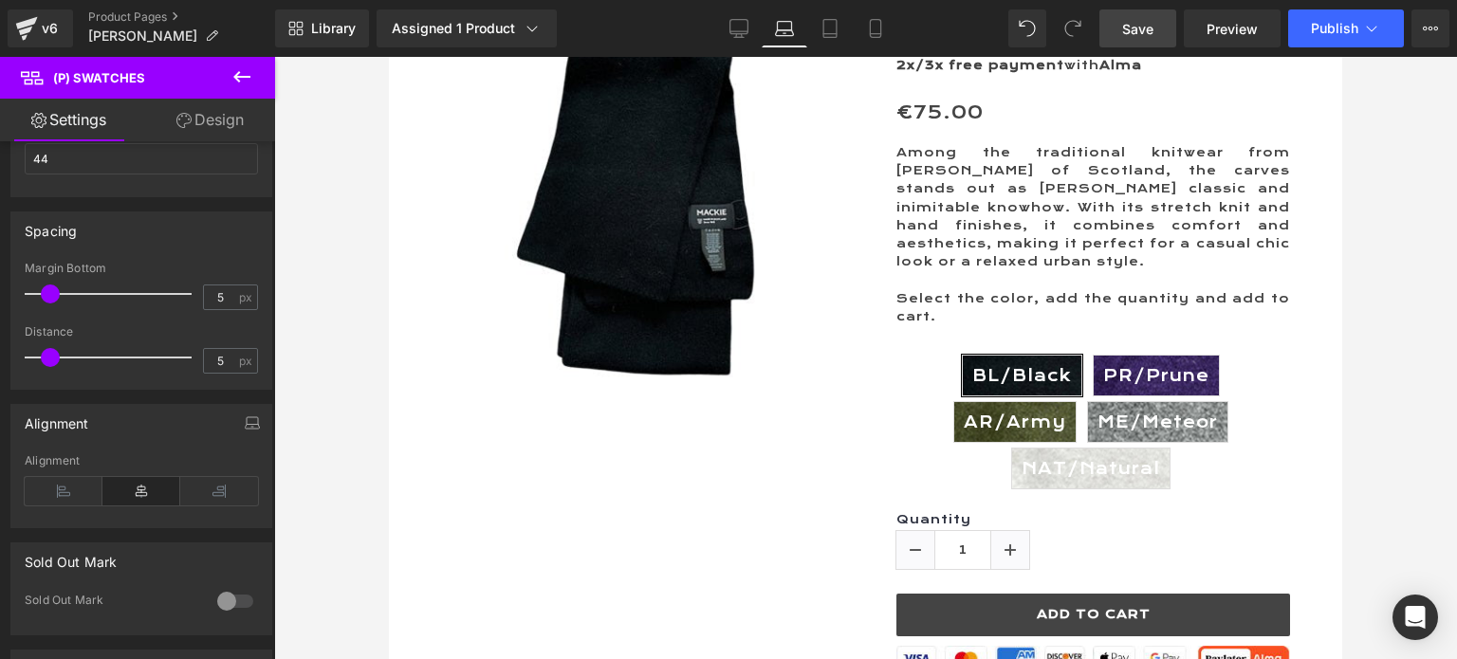
click at [208, 114] on link "Design" at bounding box center [210, 120] width 138 height 43
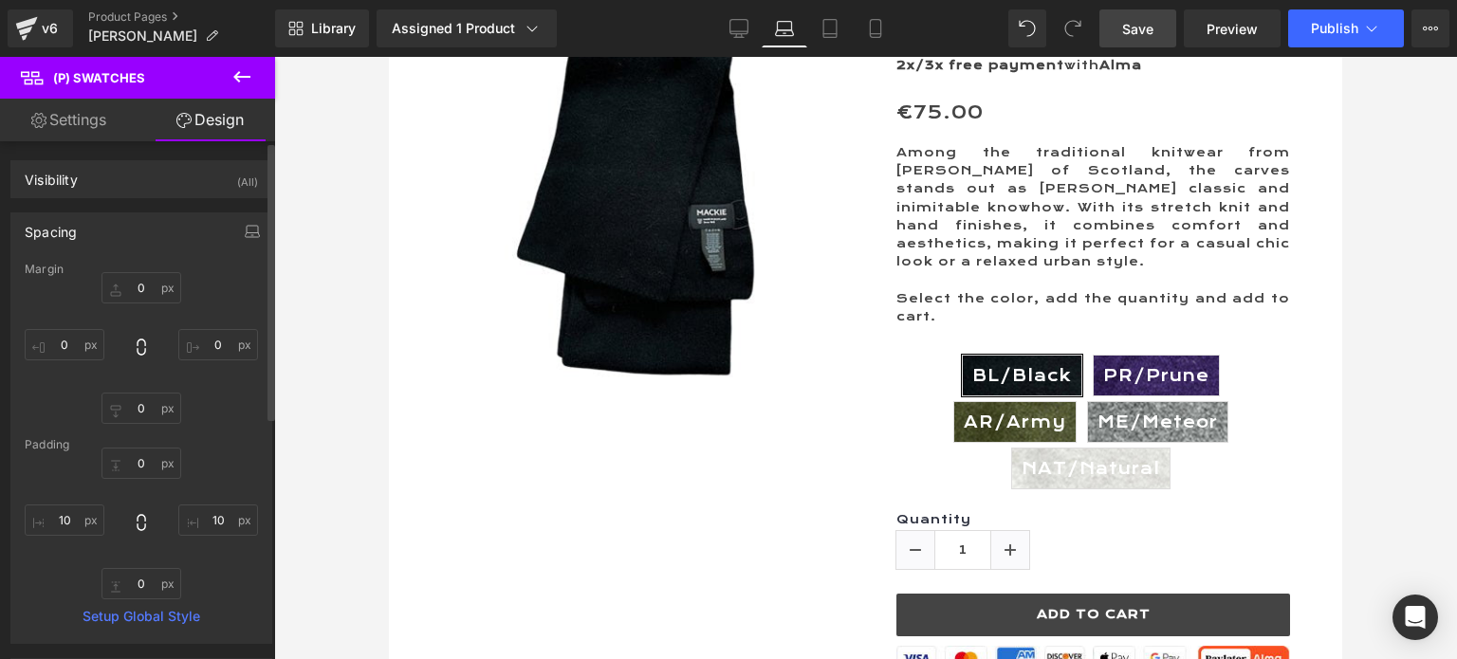
type input "0"
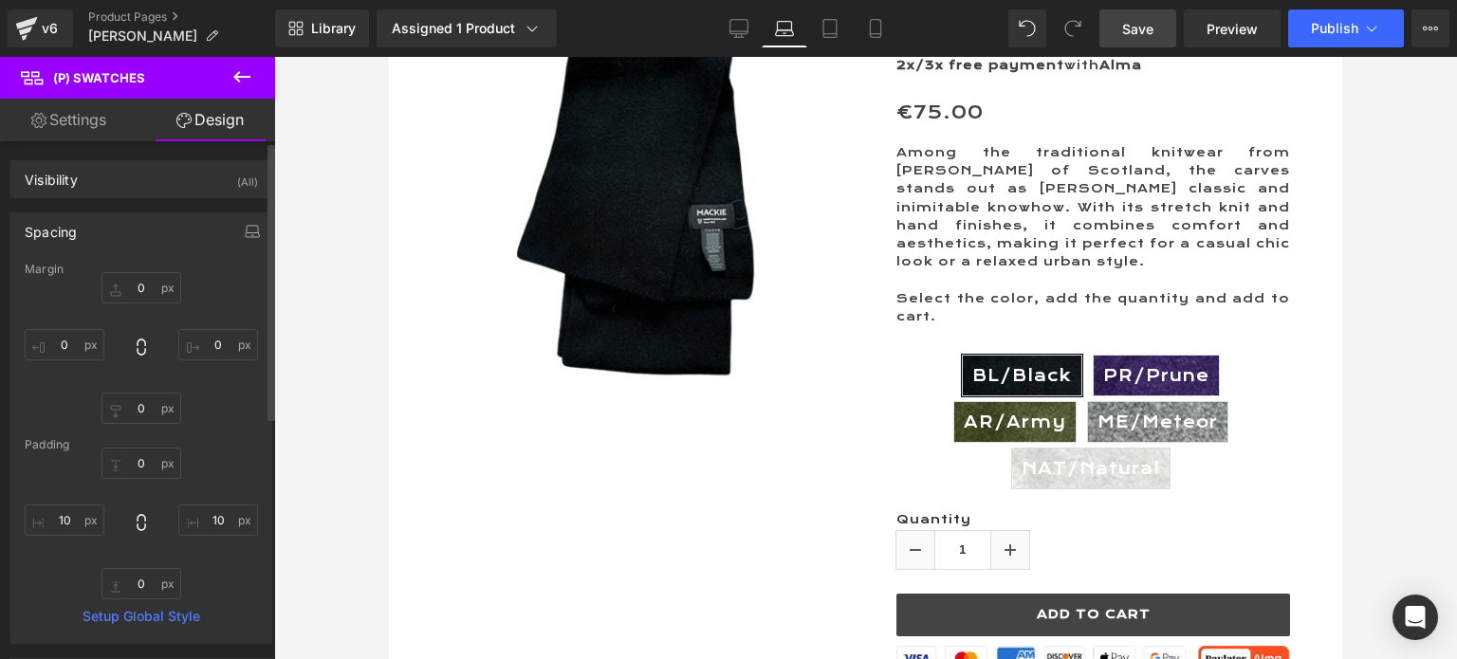
type input "10"
type input "0"
click at [62, 516] on input "10" at bounding box center [65, 520] width 80 height 31
type input "10"
click at [208, 516] on input "10" at bounding box center [218, 520] width 80 height 31
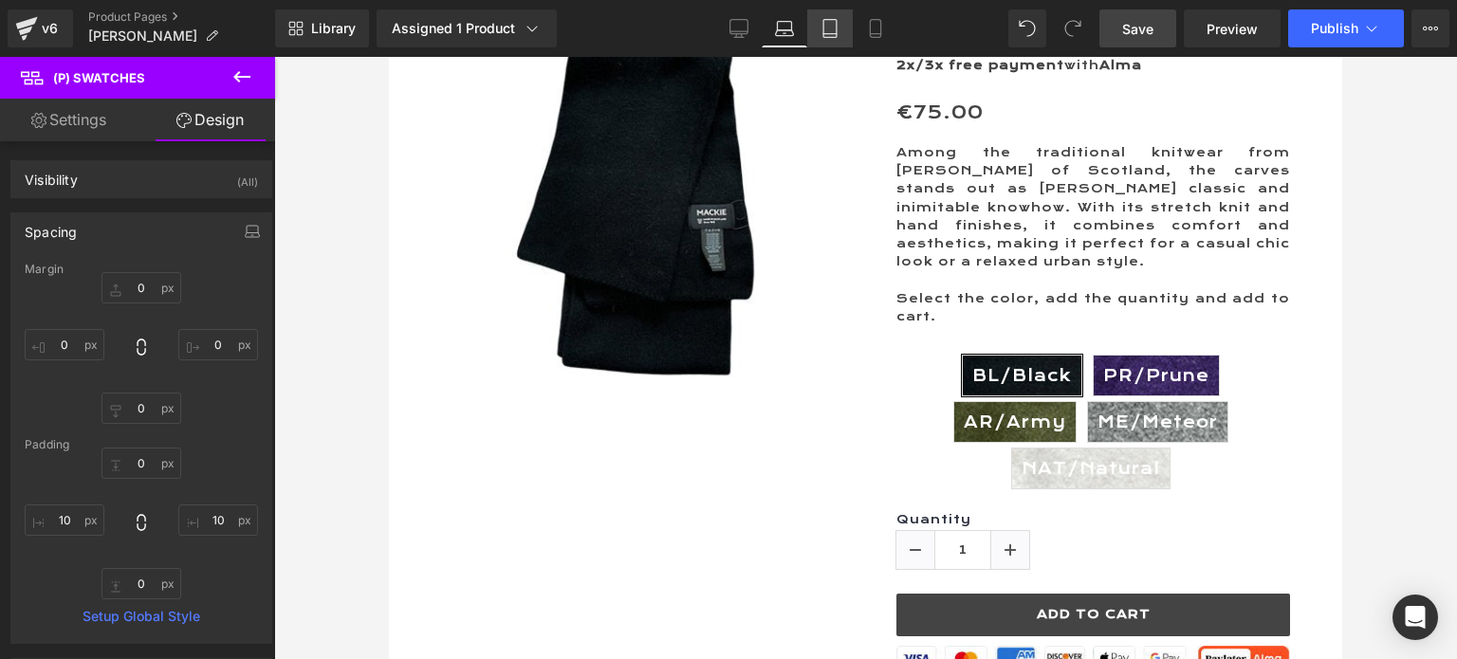
click at [831, 28] on icon at bounding box center [829, 28] width 19 height 19
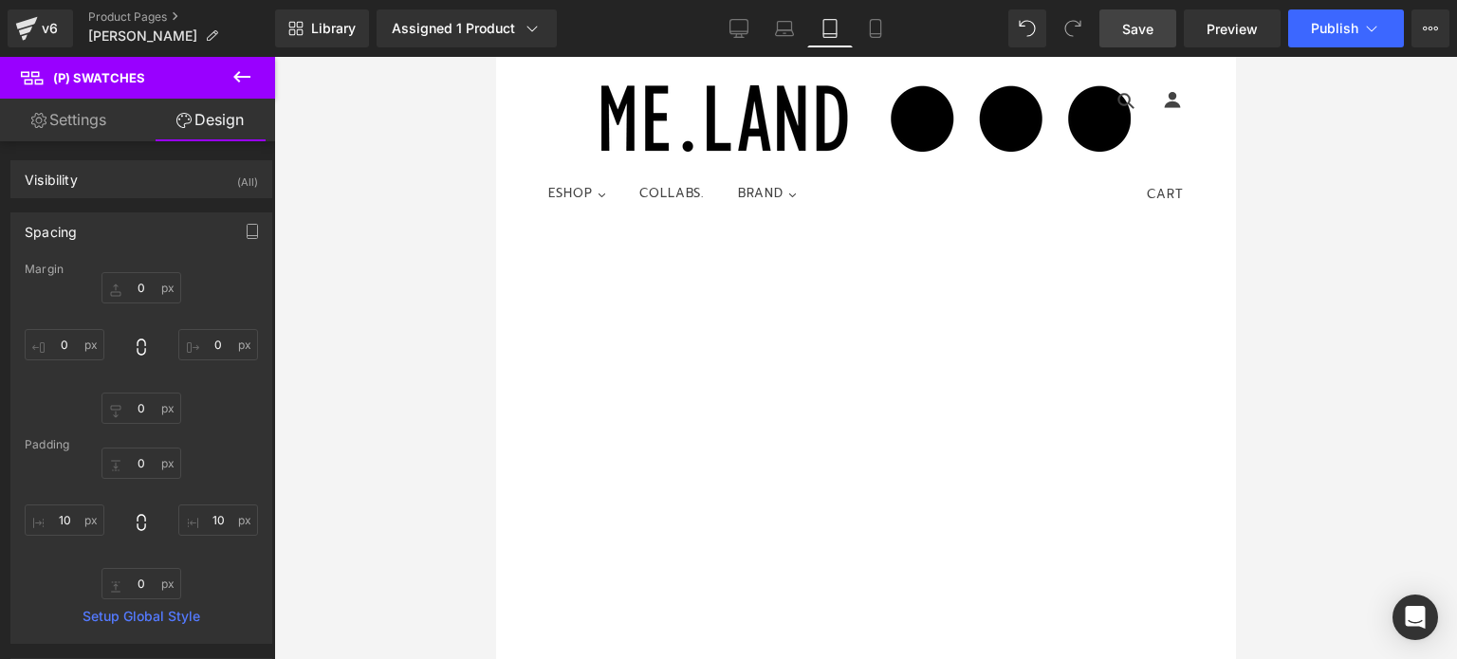
type input "0"
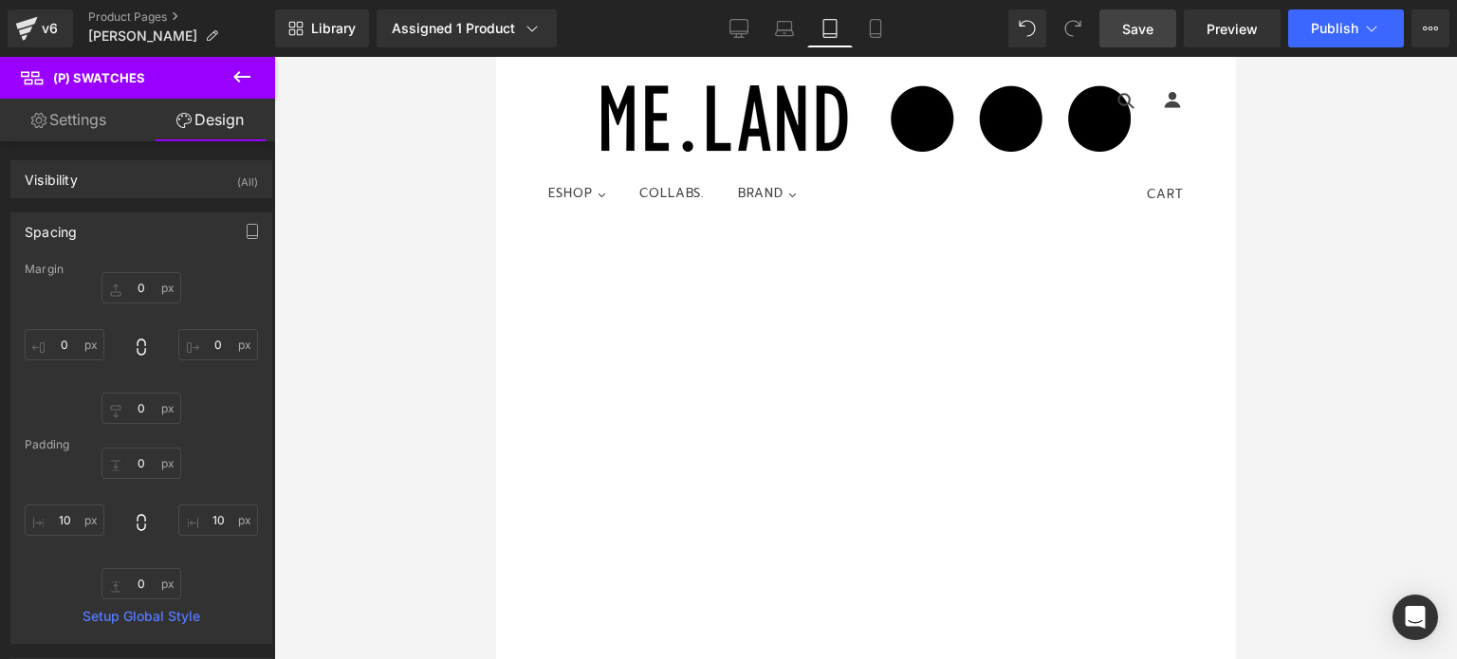
type input "10"
type input "0"
type input "10"
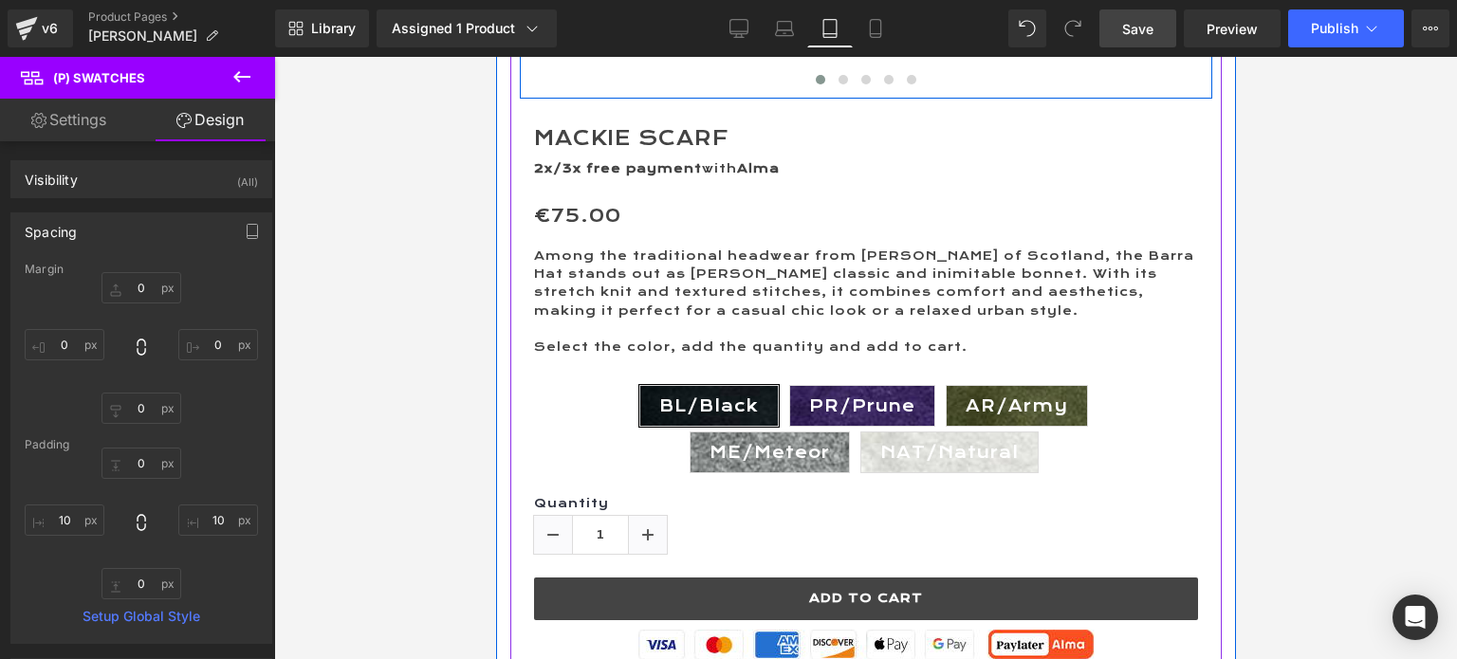
scroll to position [1043, 0]
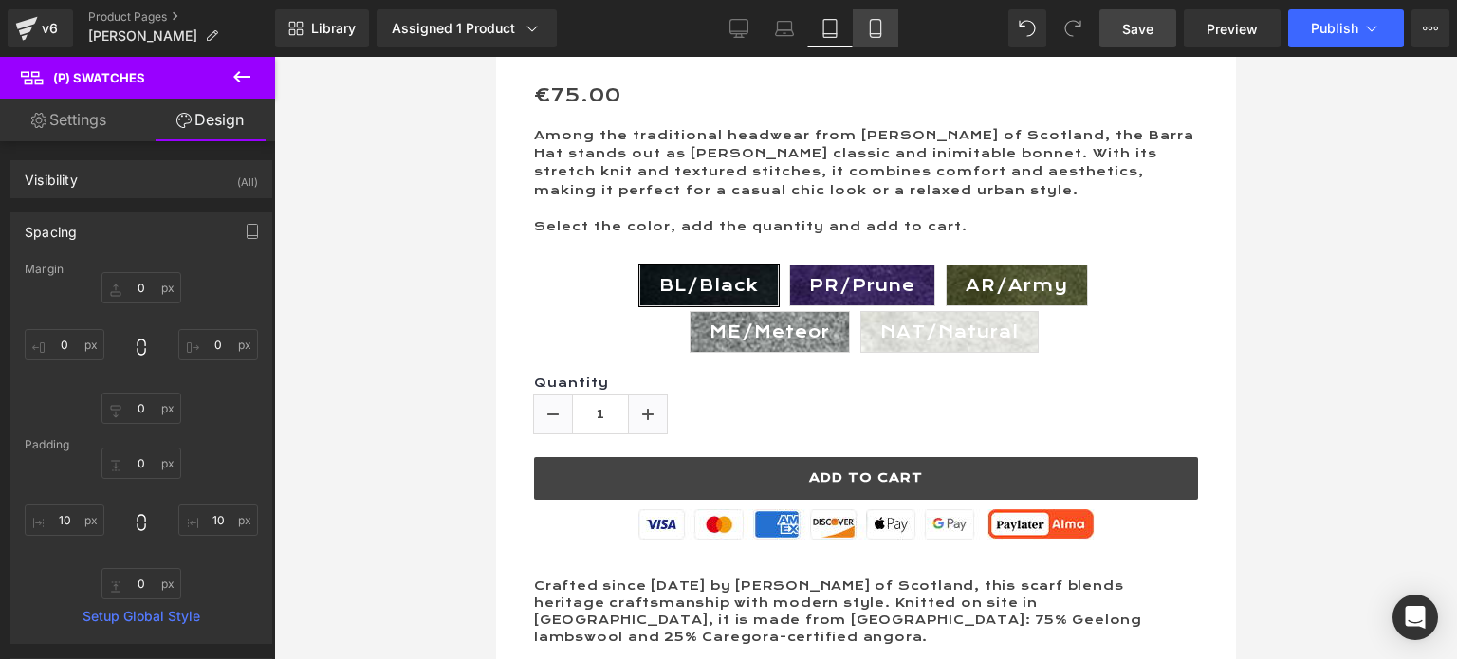
click at [880, 28] on icon at bounding box center [875, 29] width 10 height 18
type input "0"
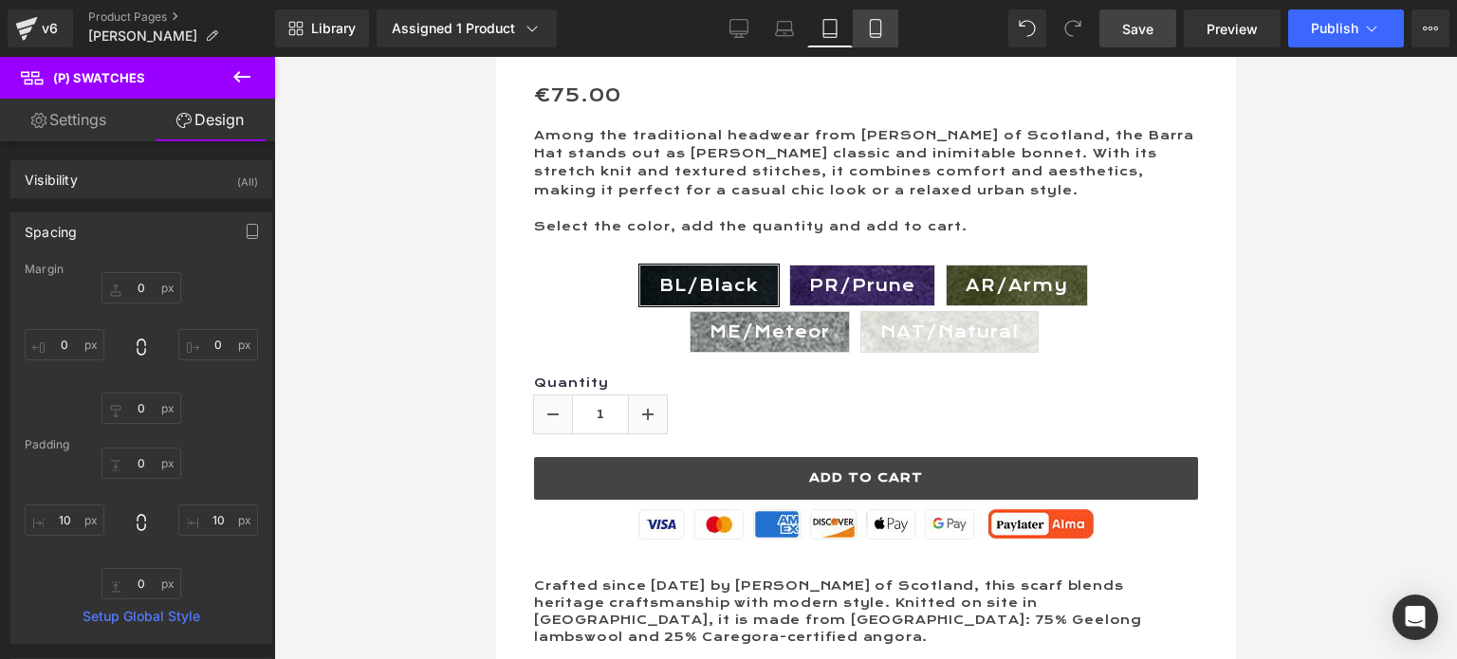
type input "0"
type input "10"
type input "0"
type input "10"
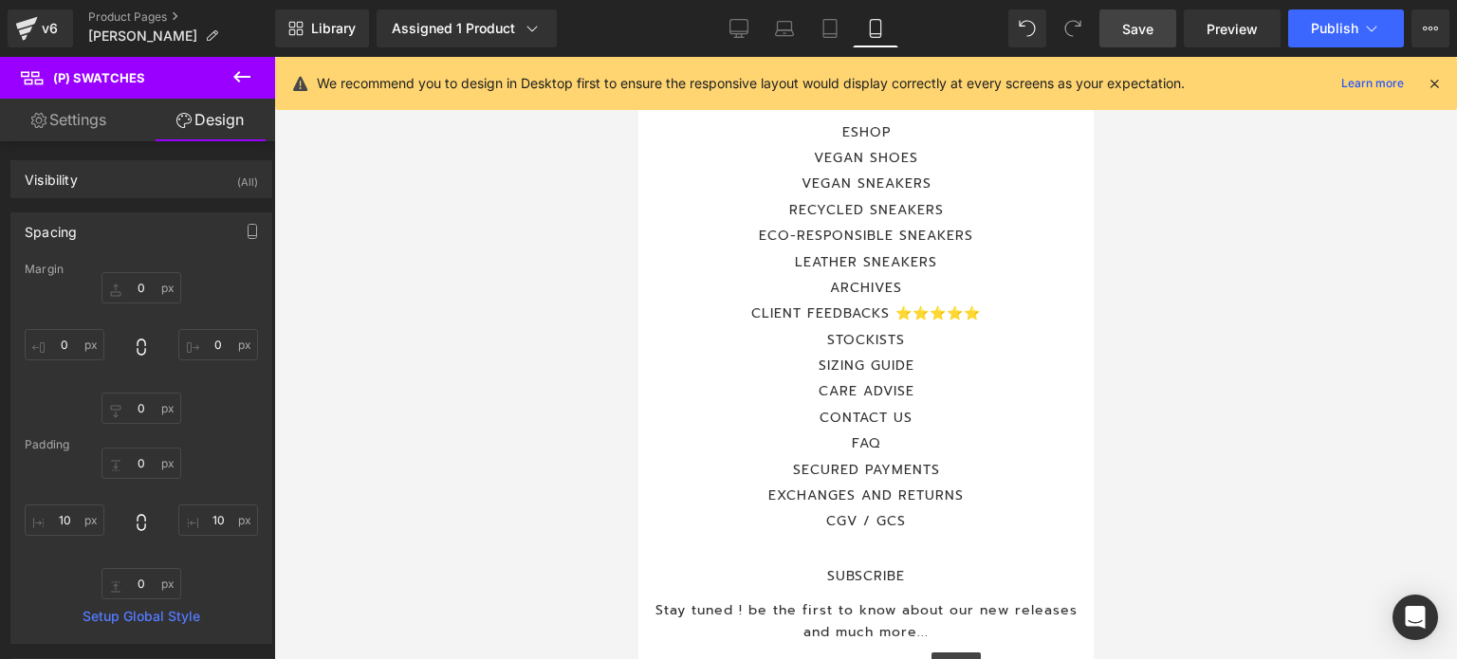
scroll to position [5080, 0]
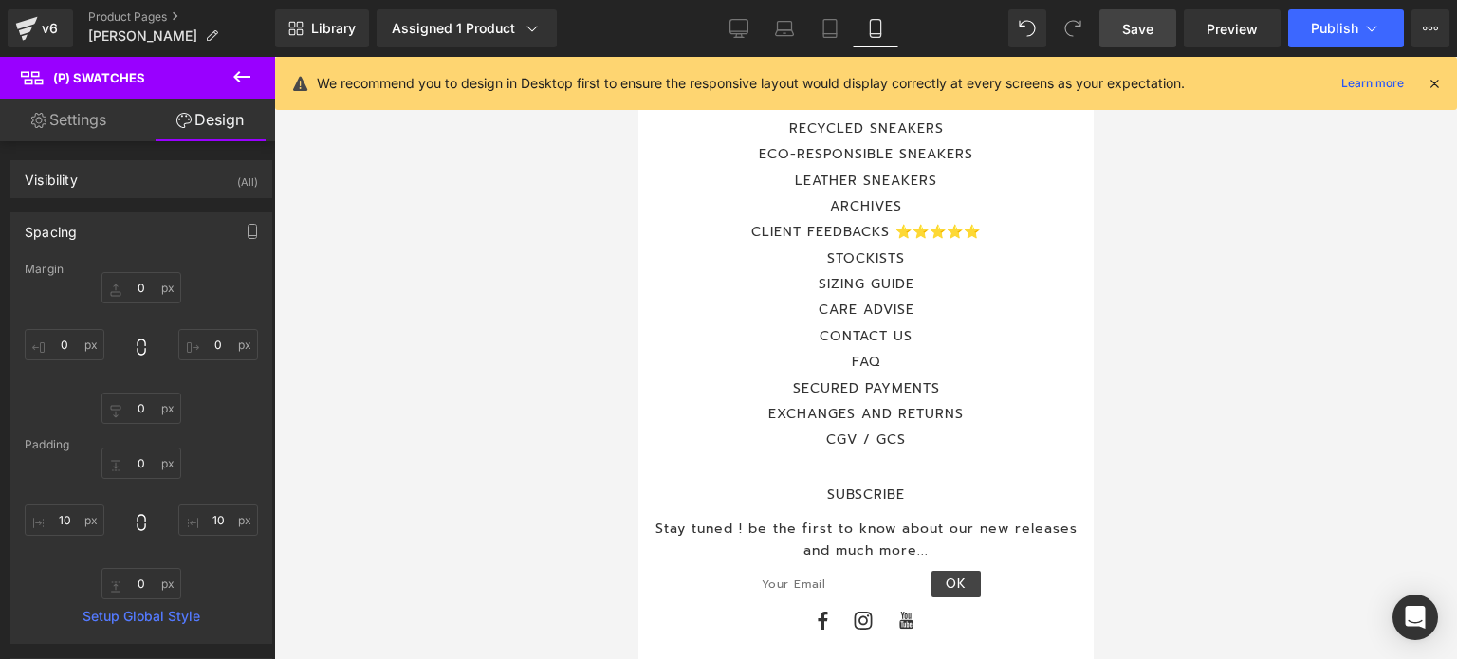
click at [1139, 26] on span "Save" at bounding box center [1137, 29] width 31 height 20
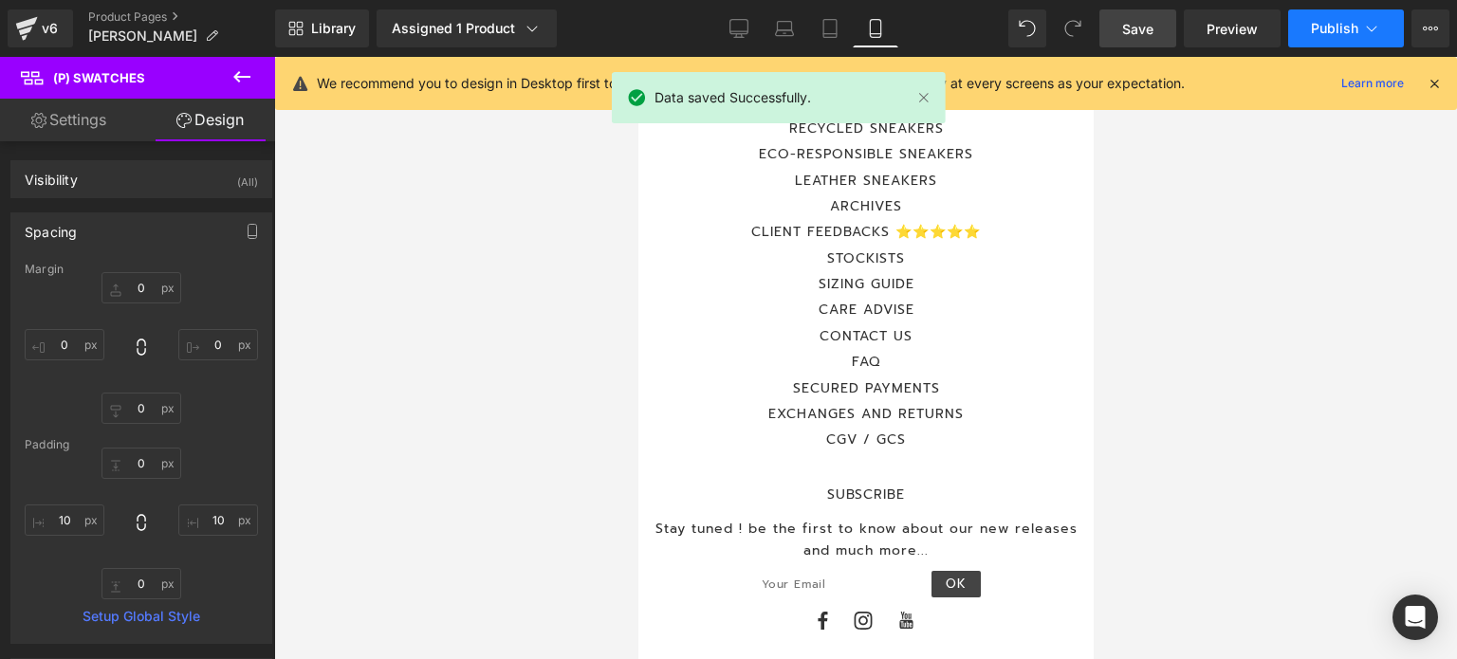
click at [1324, 29] on span "Publish" at bounding box center [1334, 28] width 47 height 15
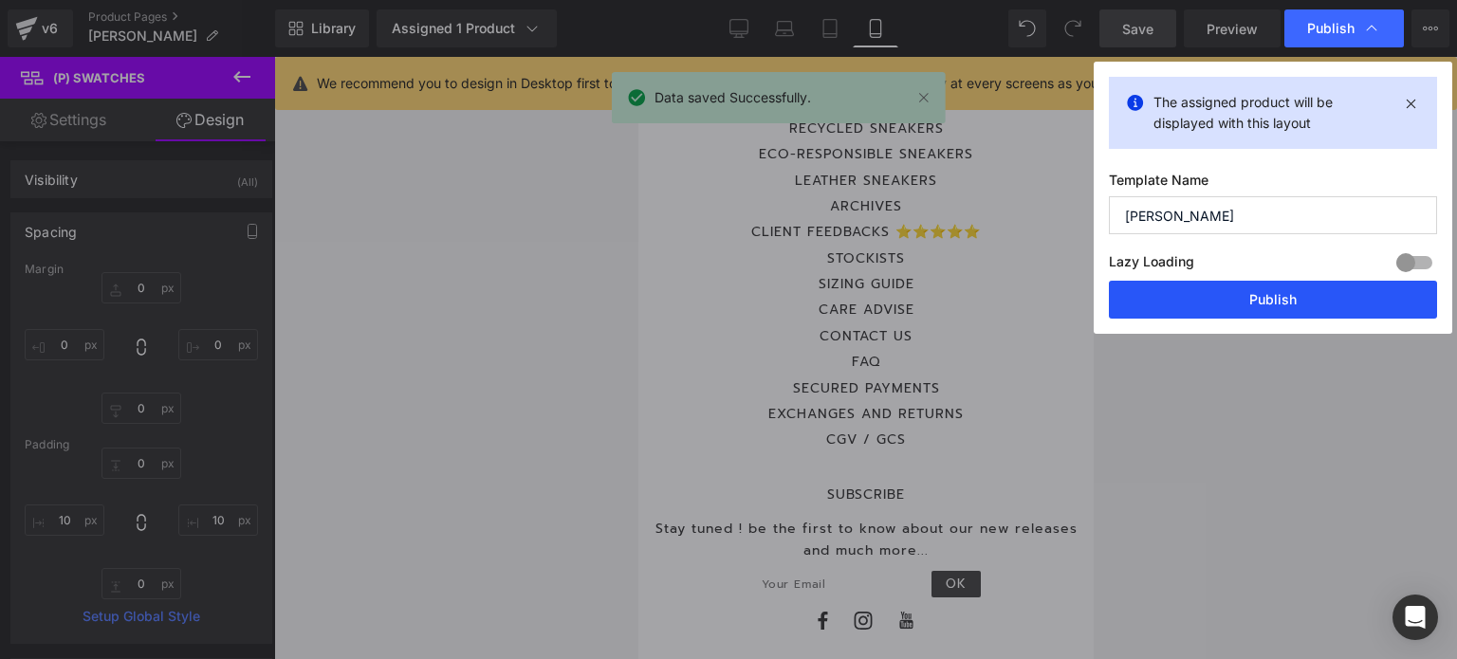
click at [1249, 288] on button "Publish" at bounding box center [1273, 300] width 328 height 38
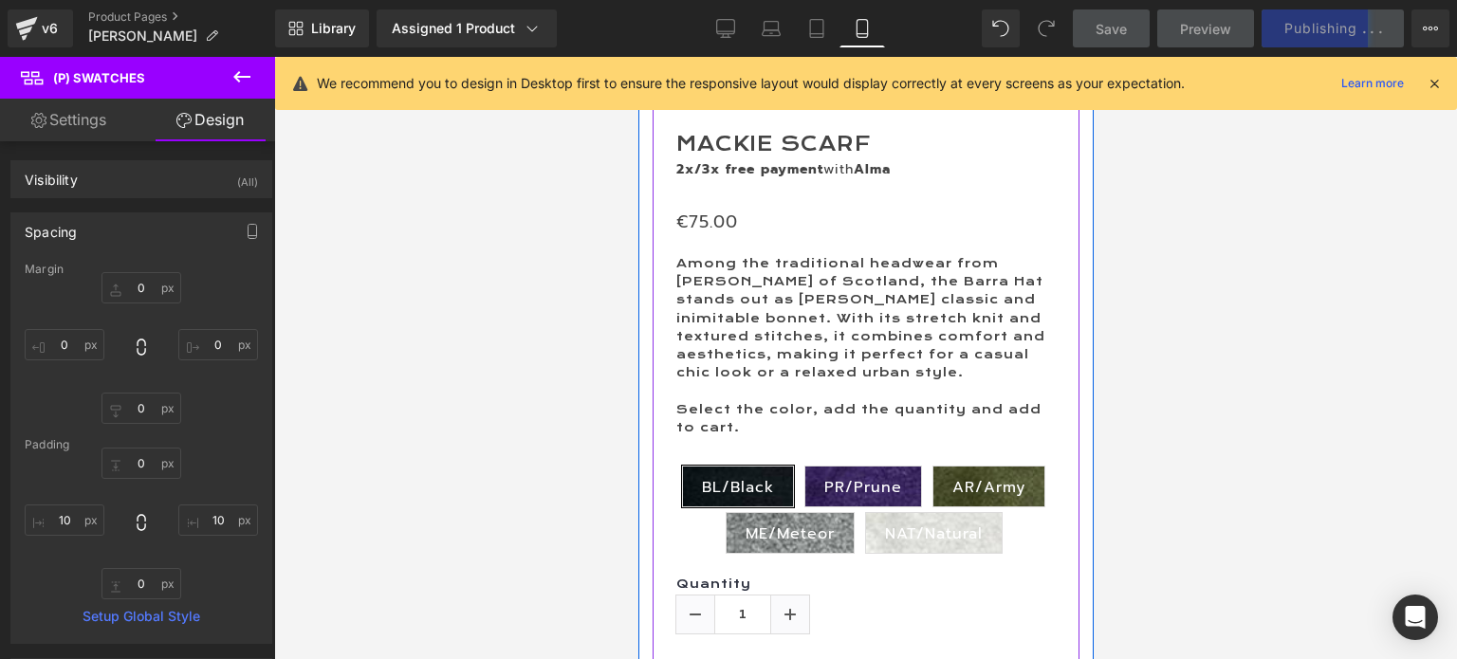
scroll to position [527, 0]
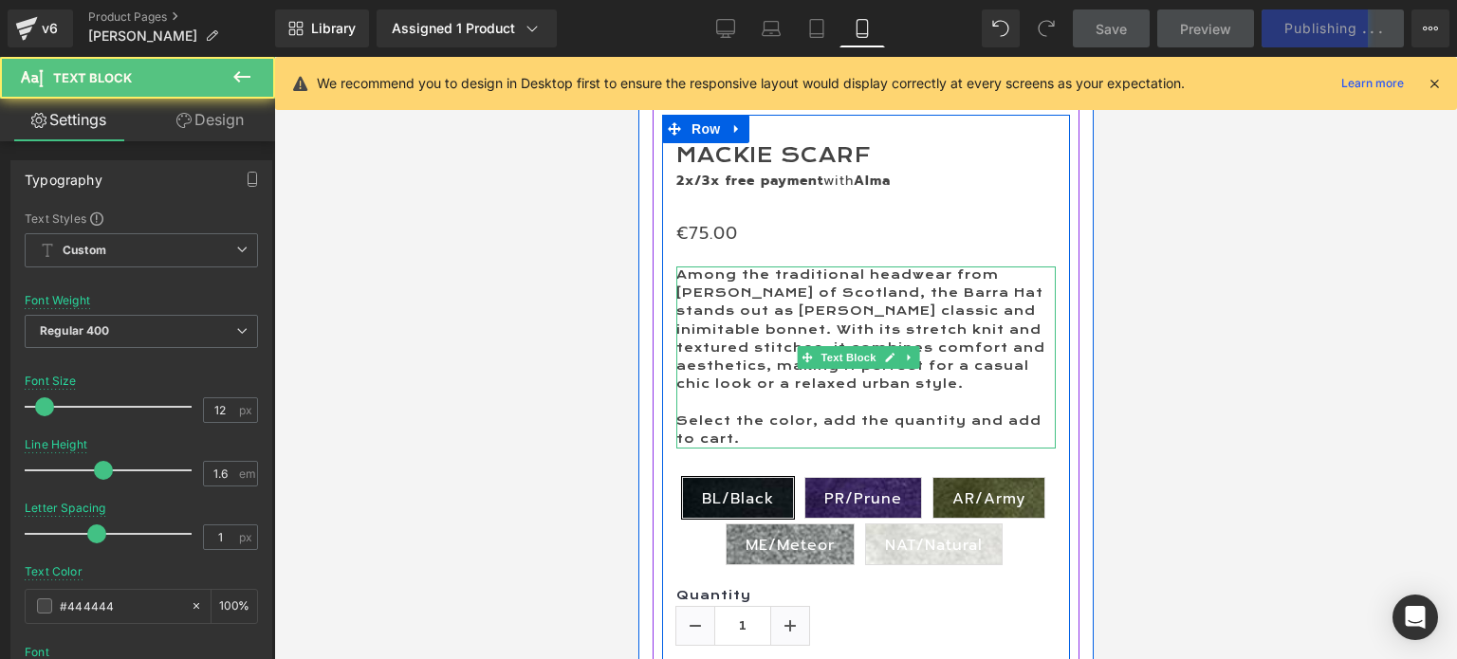
click at [958, 383] on p "Among the traditional headwear from [PERSON_NAME] of Scotland, the Barra Hat st…" at bounding box center [864, 330] width 379 height 127
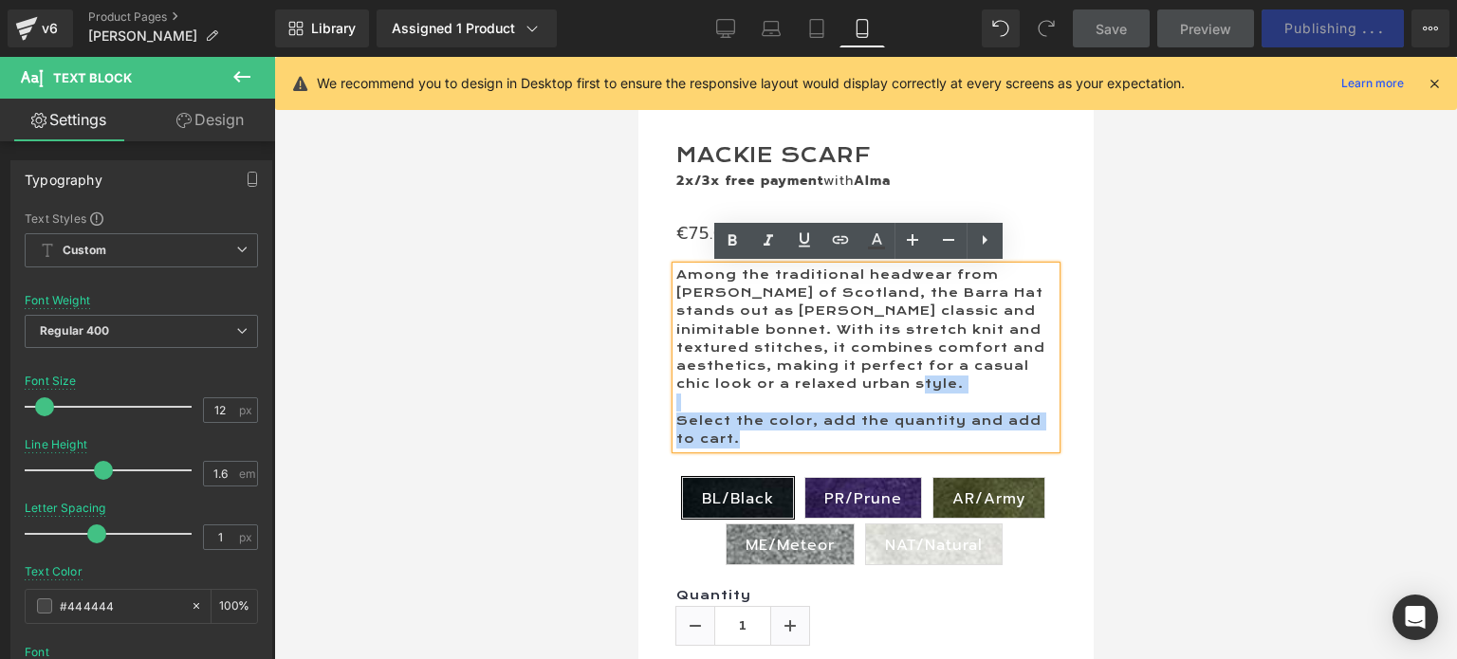
drag, startPoint x: 958, startPoint y: 383, endPoint x: 966, endPoint y: 440, distance: 57.4
click at [966, 440] on div "Among the traditional headwear from [PERSON_NAME] of Scotland, the Barra Hat st…" at bounding box center [864, 358] width 379 height 182
copy div "Among the traditional headwear from [PERSON_NAME] of Scotland, the Barra Hat st…"
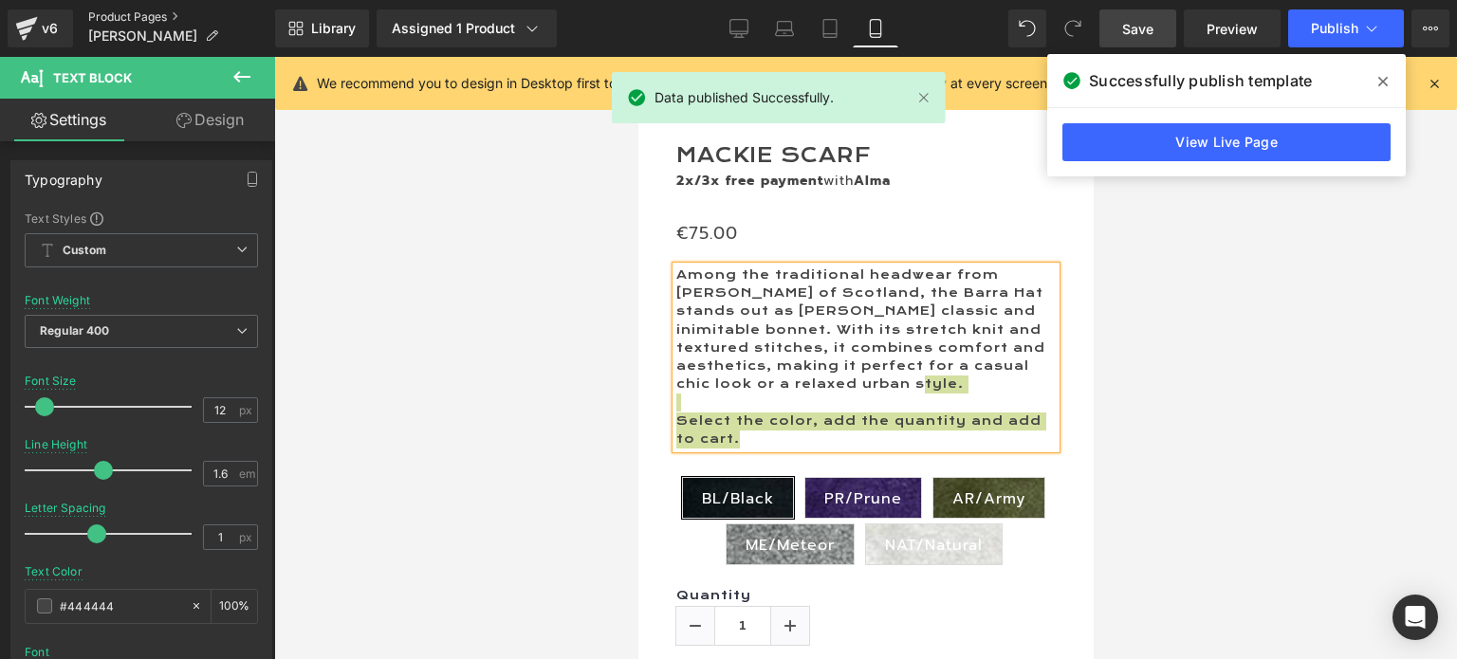
click at [125, 12] on link "Product Pages" at bounding box center [181, 16] width 187 height 15
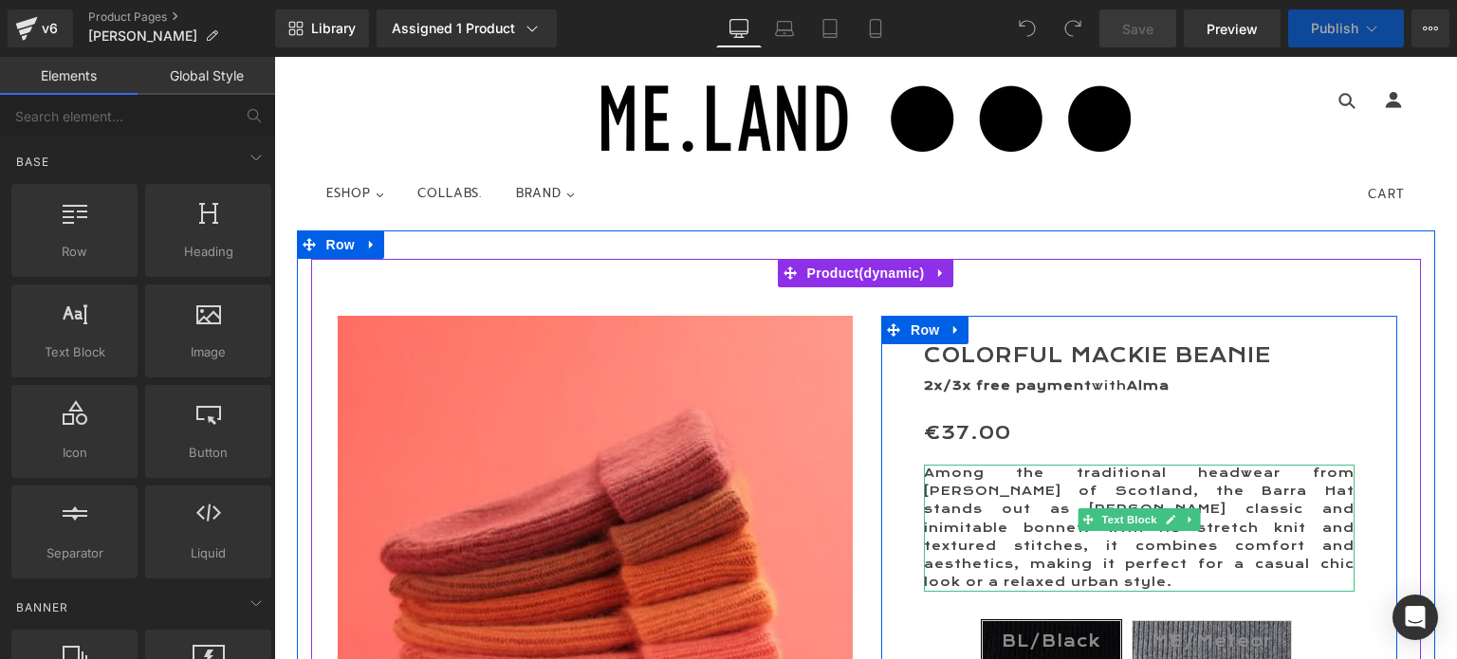
click at [1284, 561] on p "Among the traditional headwear from [PERSON_NAME] of Scotland, the Barra Hat st…" at bounding box center [1139, 528] width 431 height 127
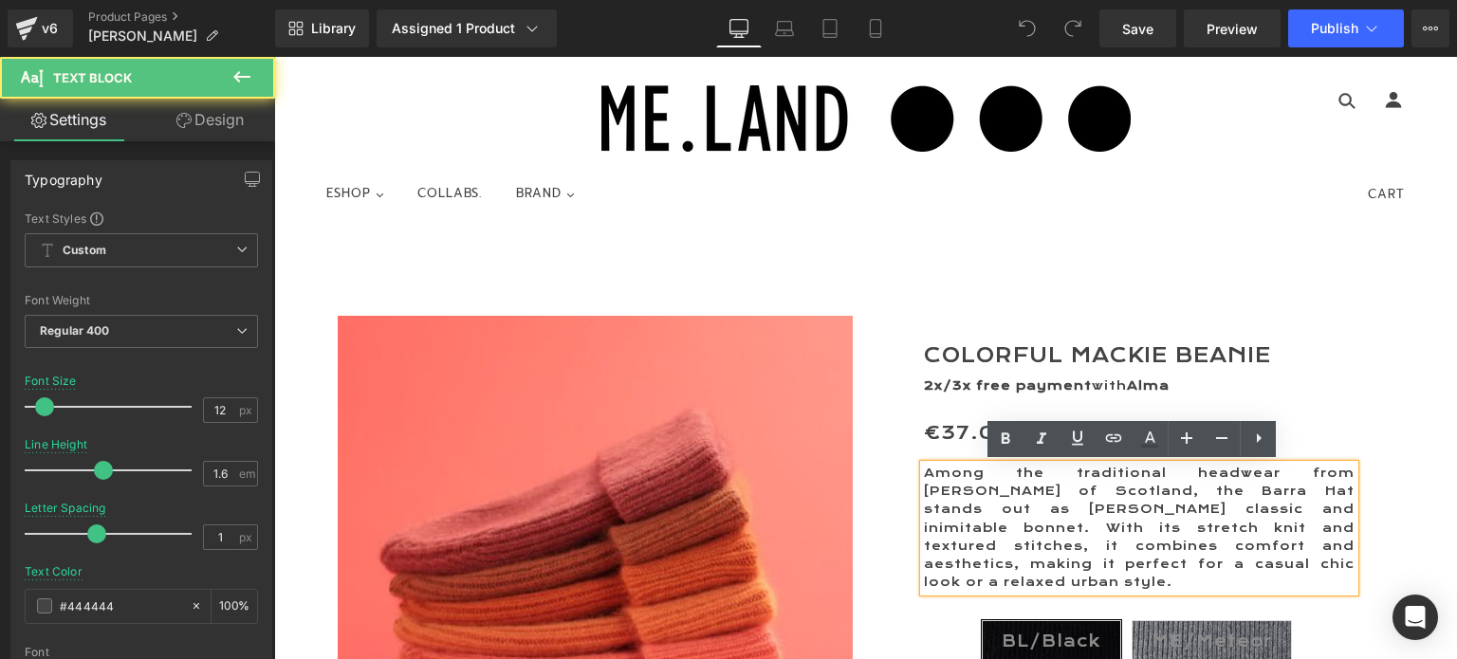
click at [1275, 562] on p "Among the traditional headwear from [PERSON_NAME] of Scotland, the Barra Hat st…" at bounding box center [1139, 528] width 431 height 127
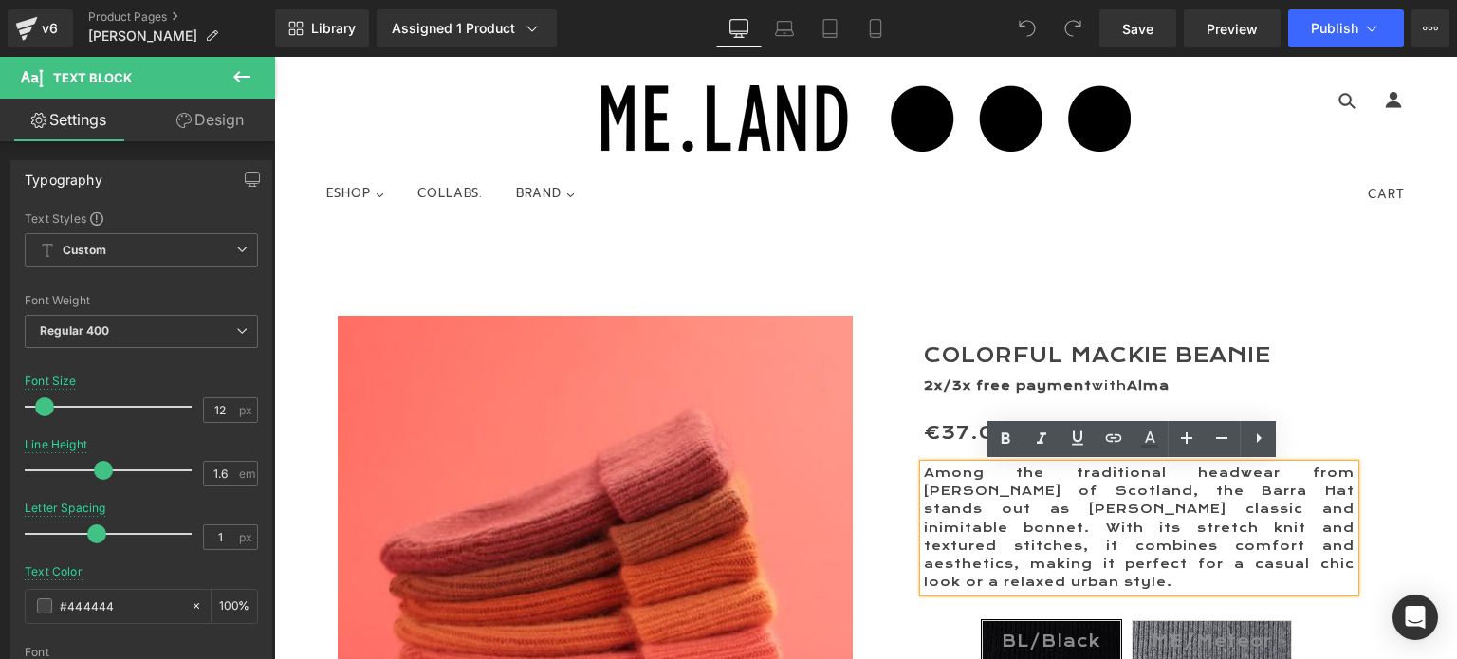
paste div
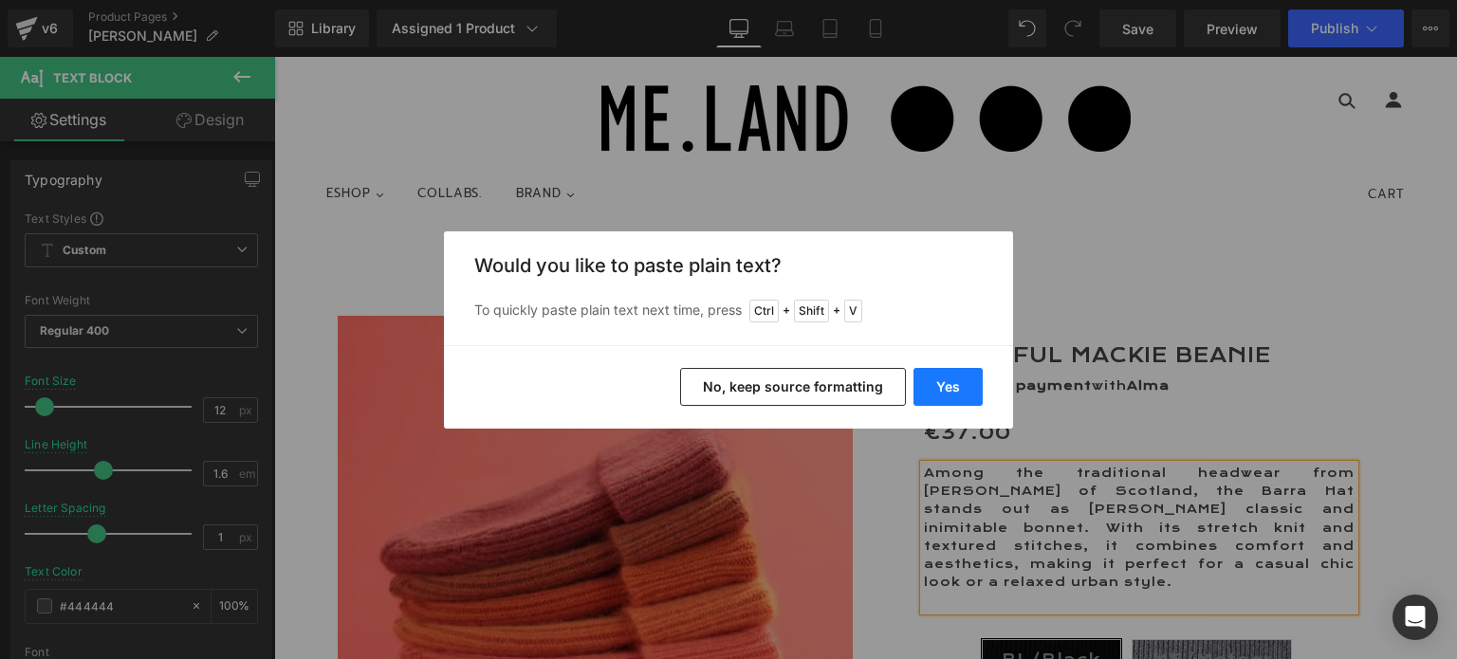
click at [958, 394] on button "Yes" at bounding box center [947, 387] width 69 height 38
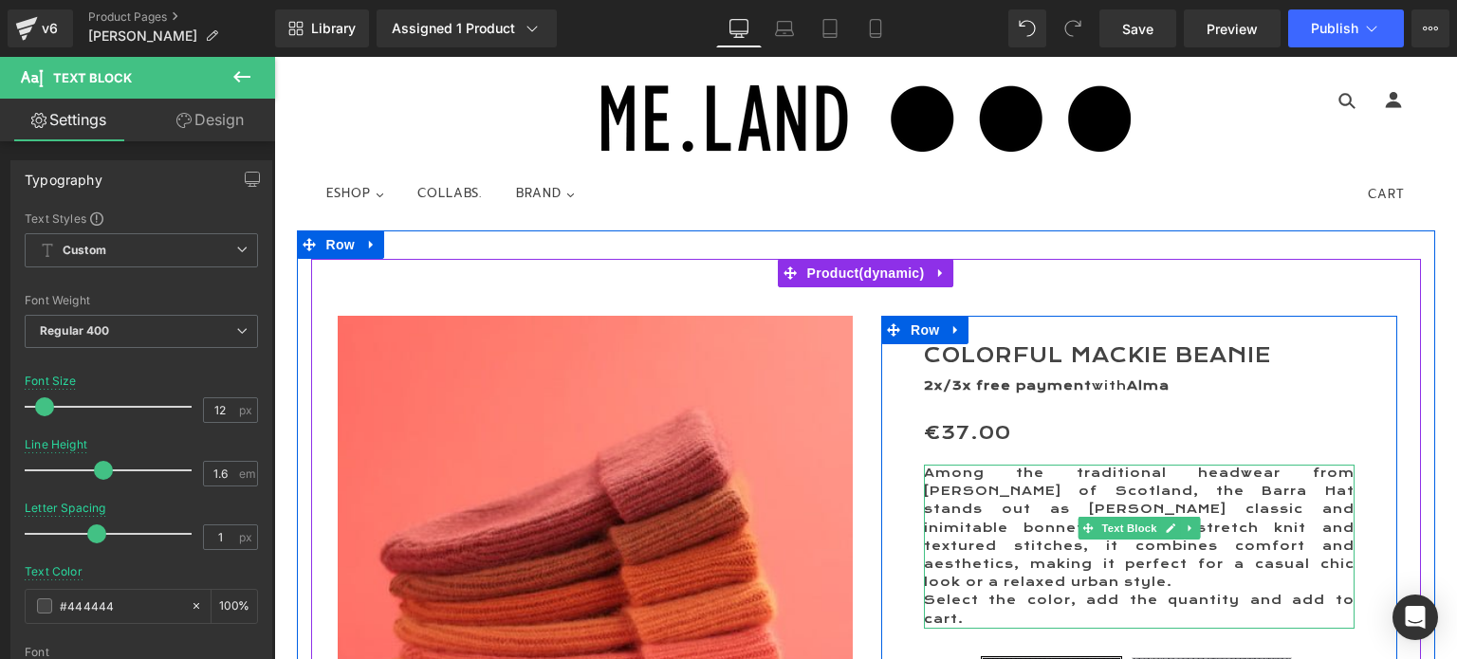
click at [1303, 561] on p "Among the traditional headwear from [PERSON_NAME] of Scotland, the Barra Hat st…" at bounding box center [1139, 528] width 431 height 127
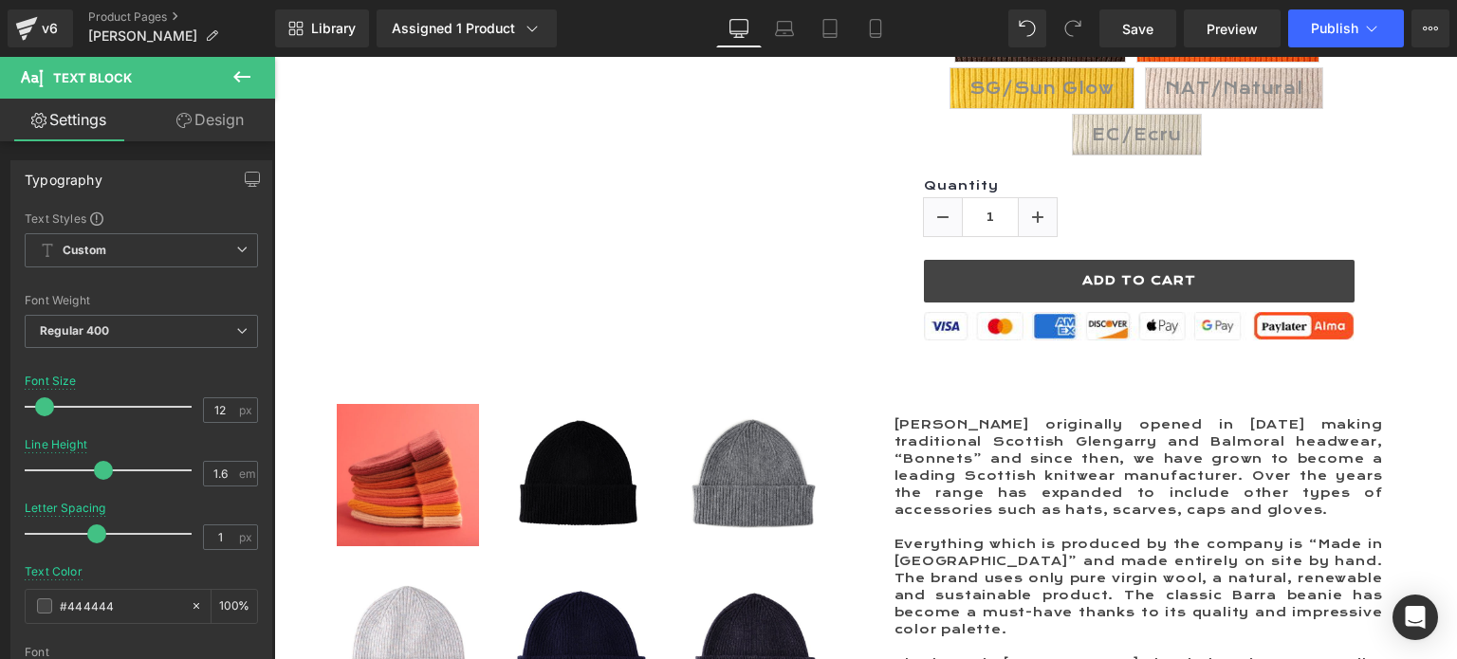
scroll to position [1233, 0]
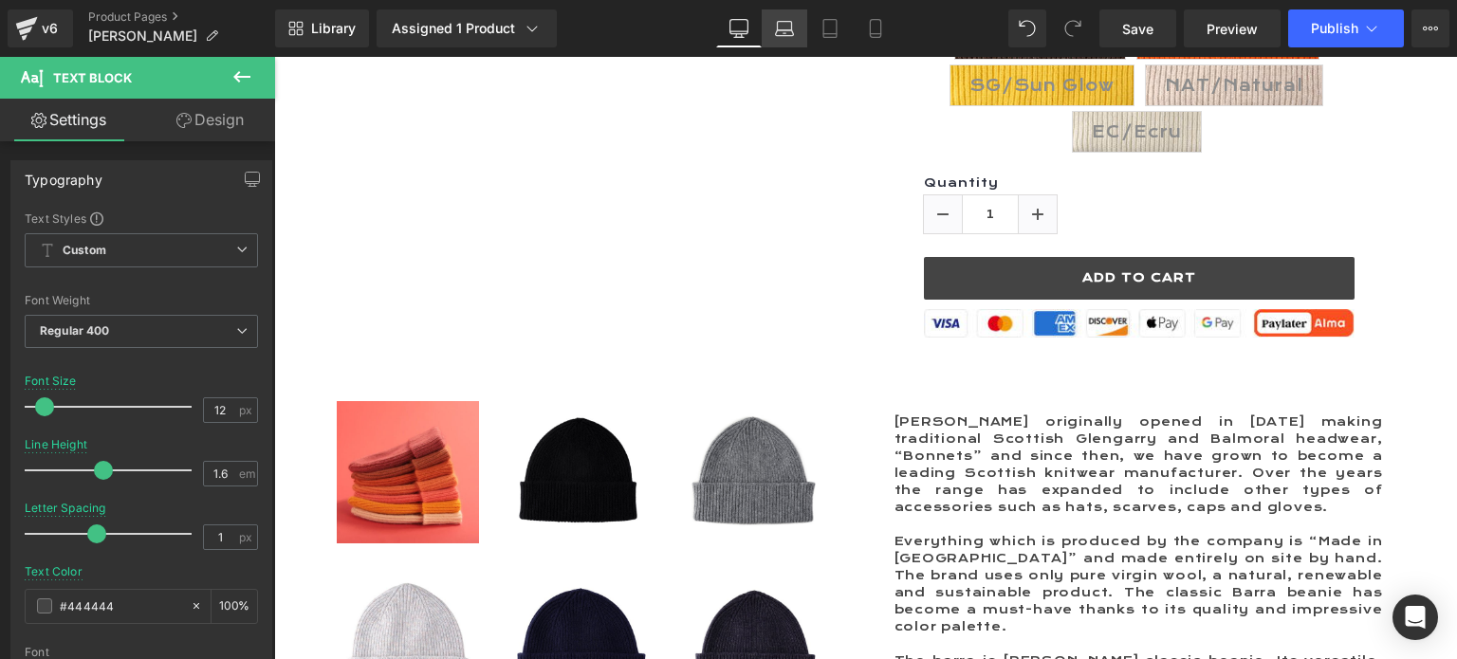
click at [778, 28] on icon at bounding box center [785, 26] width 14 height 9
type input "100"
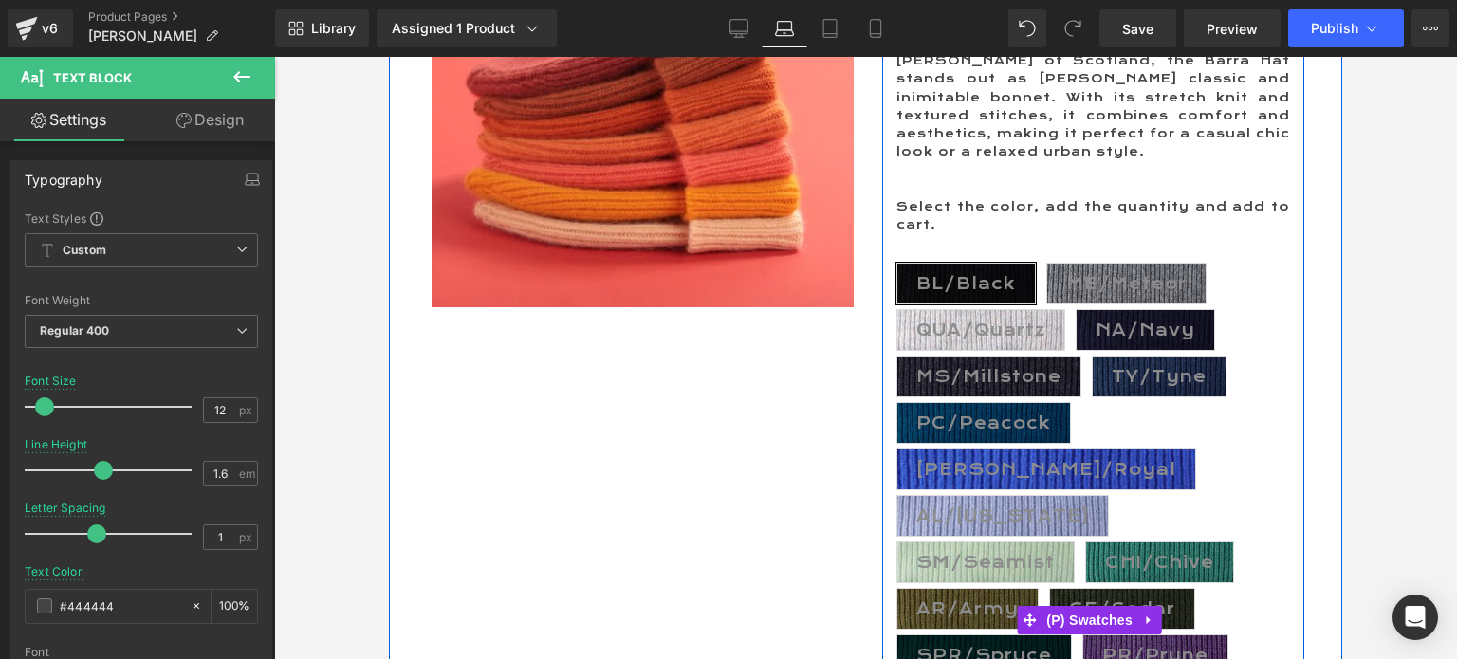
scroll to position [488, 0]
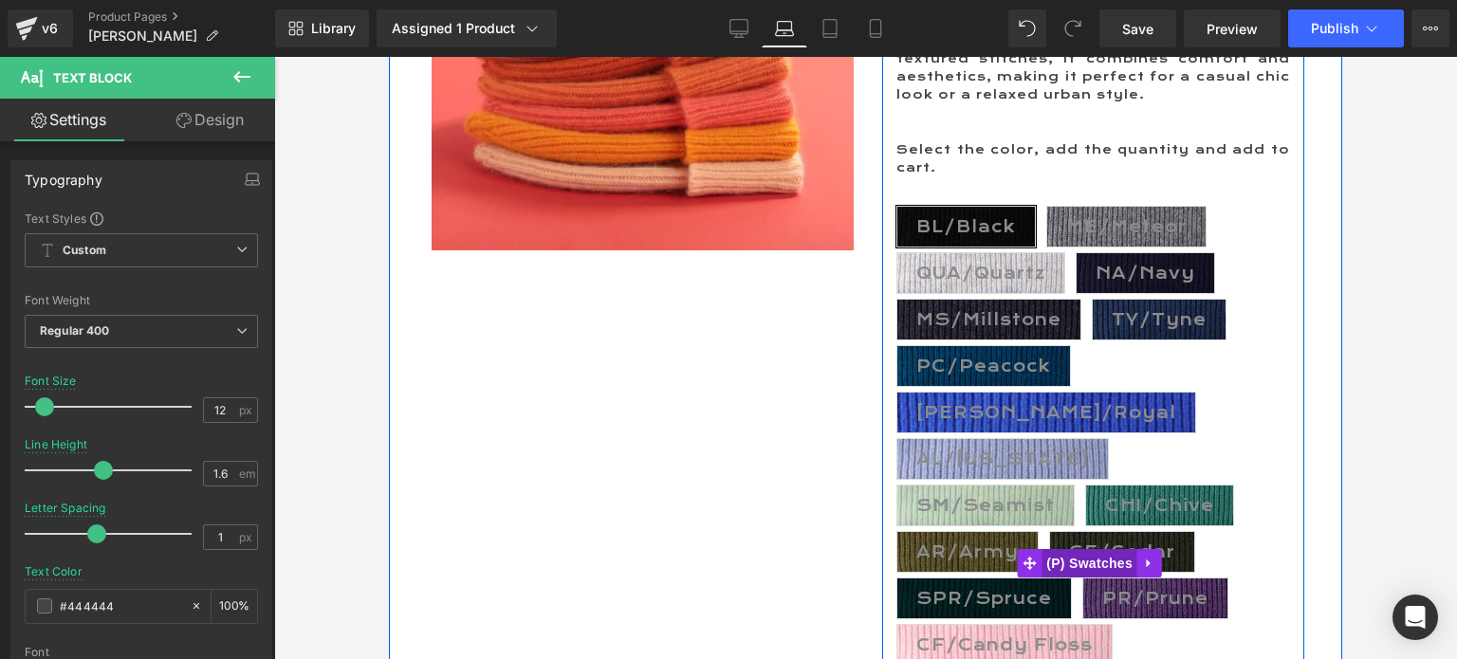
click at [1086, 549] on span "(P) Swatches" at bounding box center [1089, 563] width 96 height 28
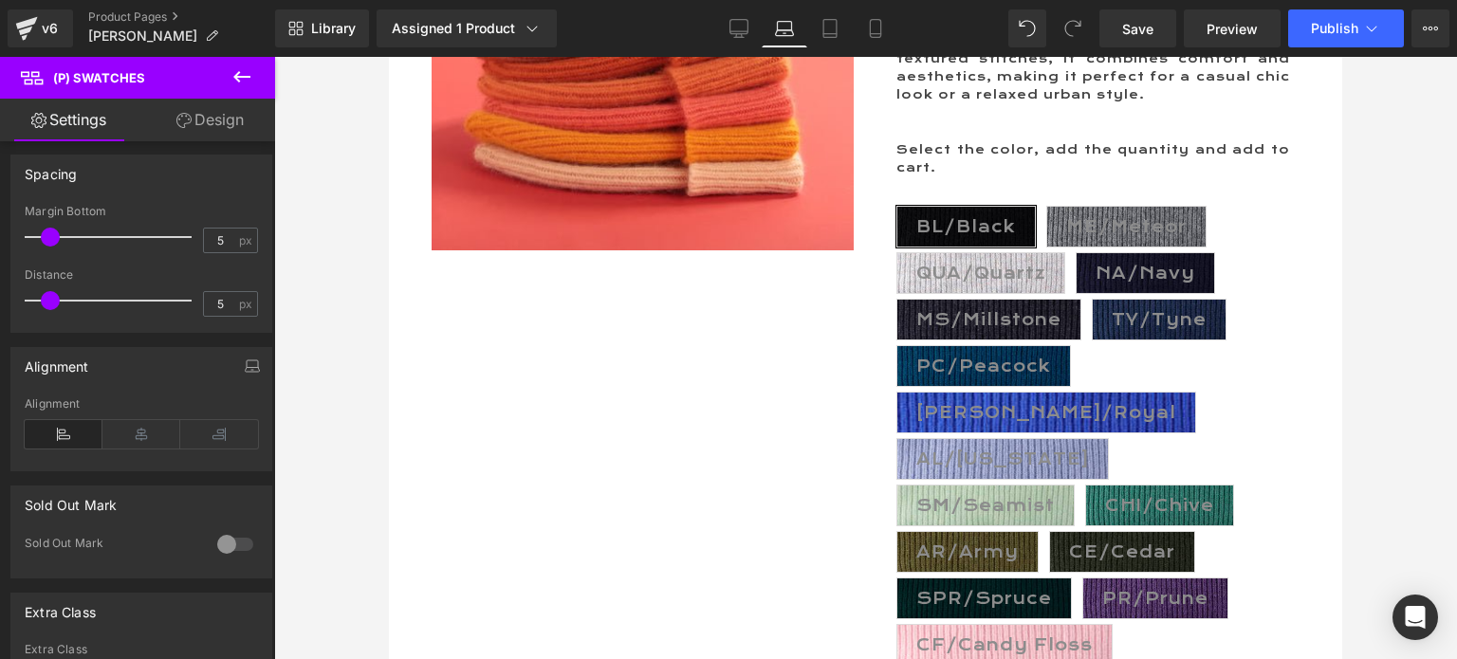
scroll to position [949, 0]
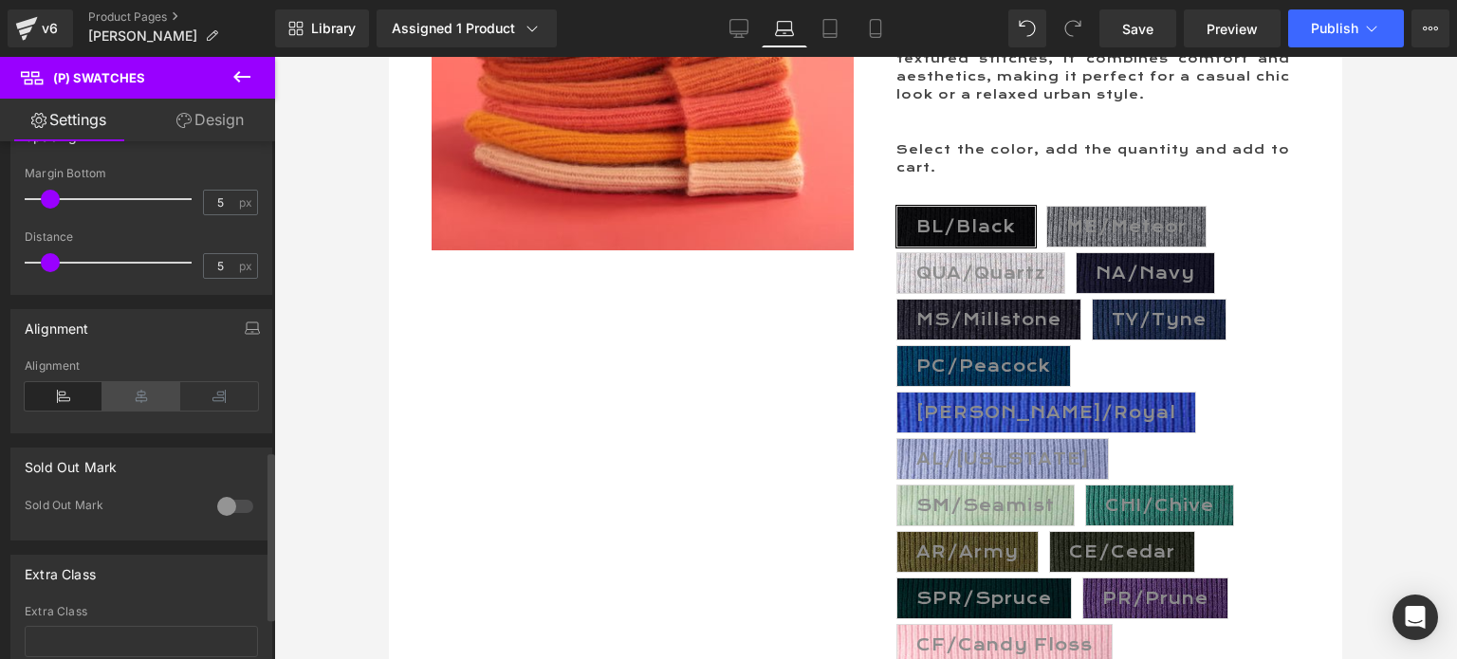
click at [143, 396] on icon at bounding box center [141, 396] width 78 height 28
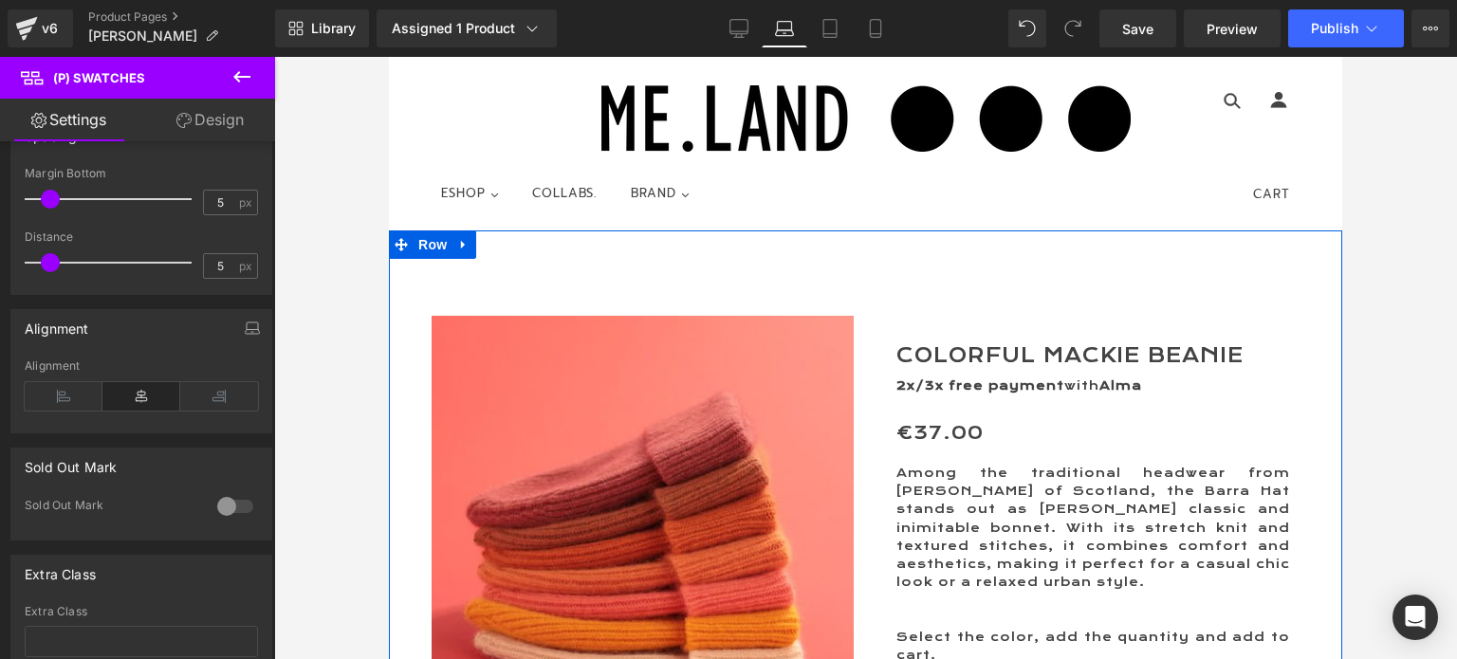
scroll to position [285, 0]
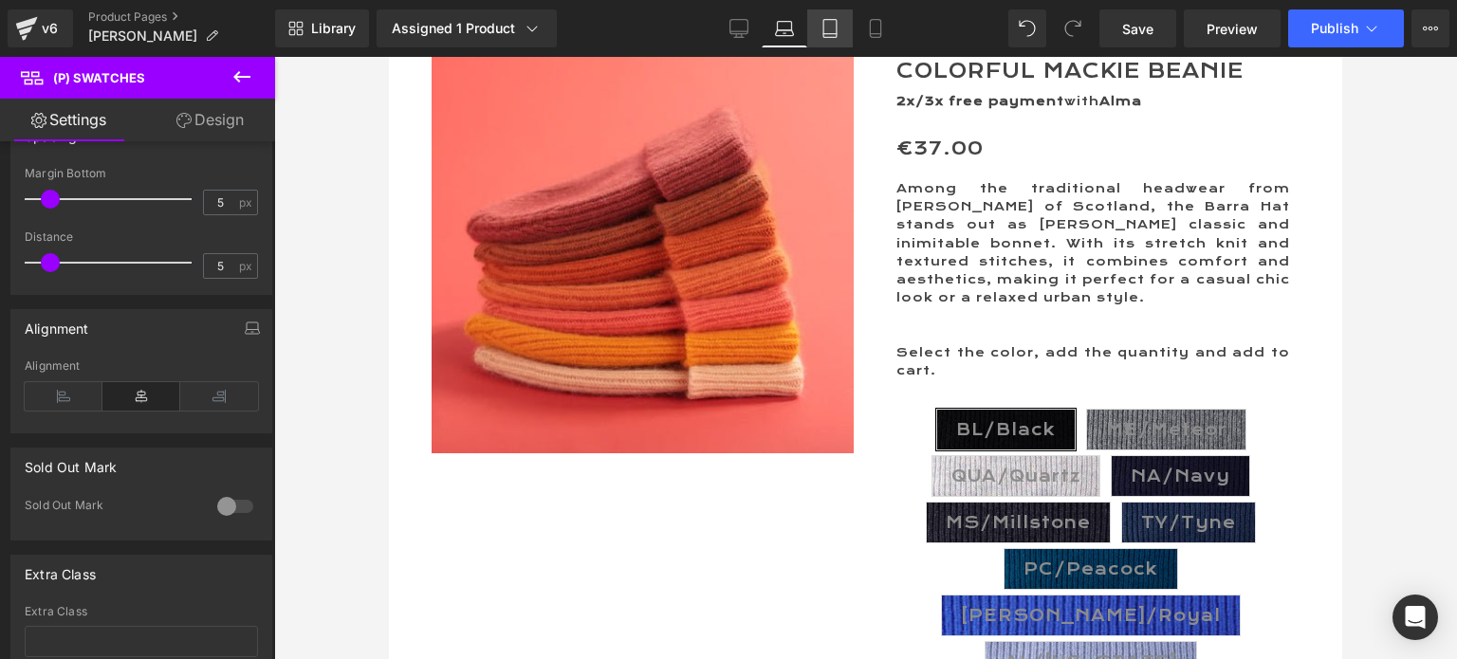
click at [833, 25] on icon at bounding box center [829, 28] width 19 height 19
type input "100"
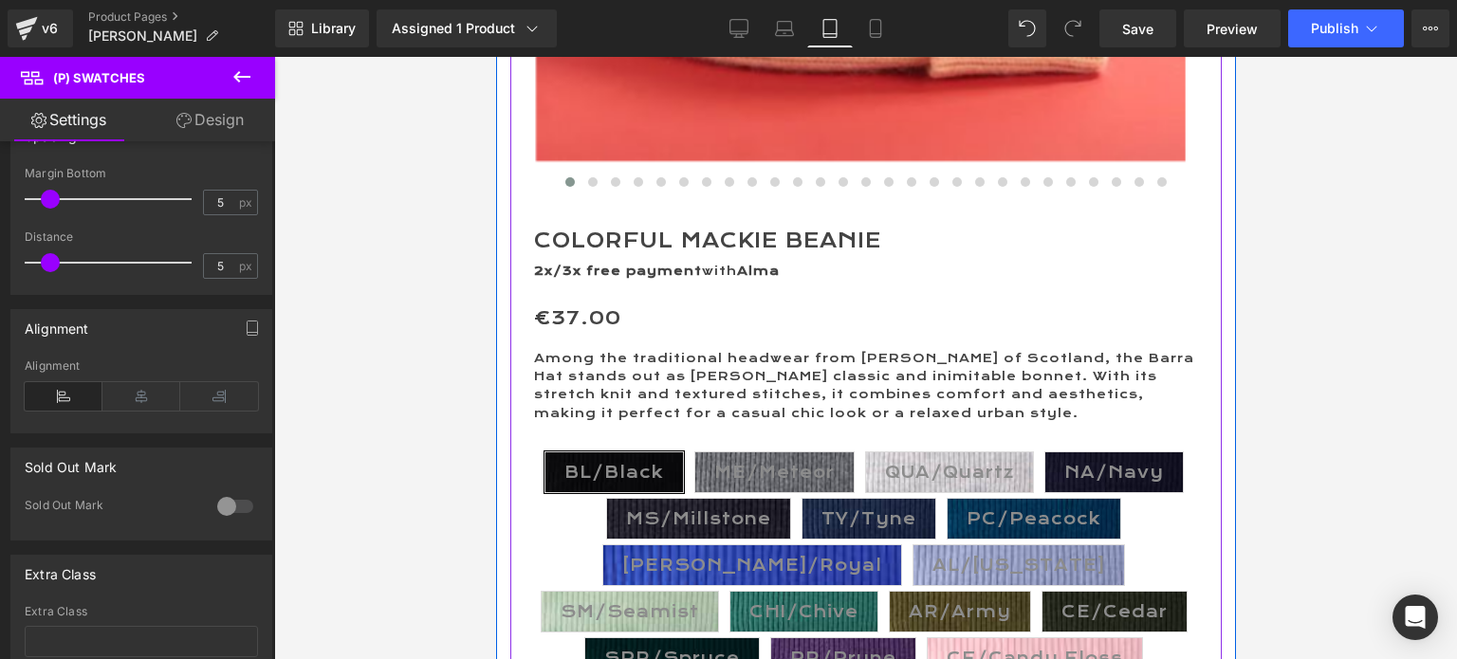
scroll to position [854, 0]
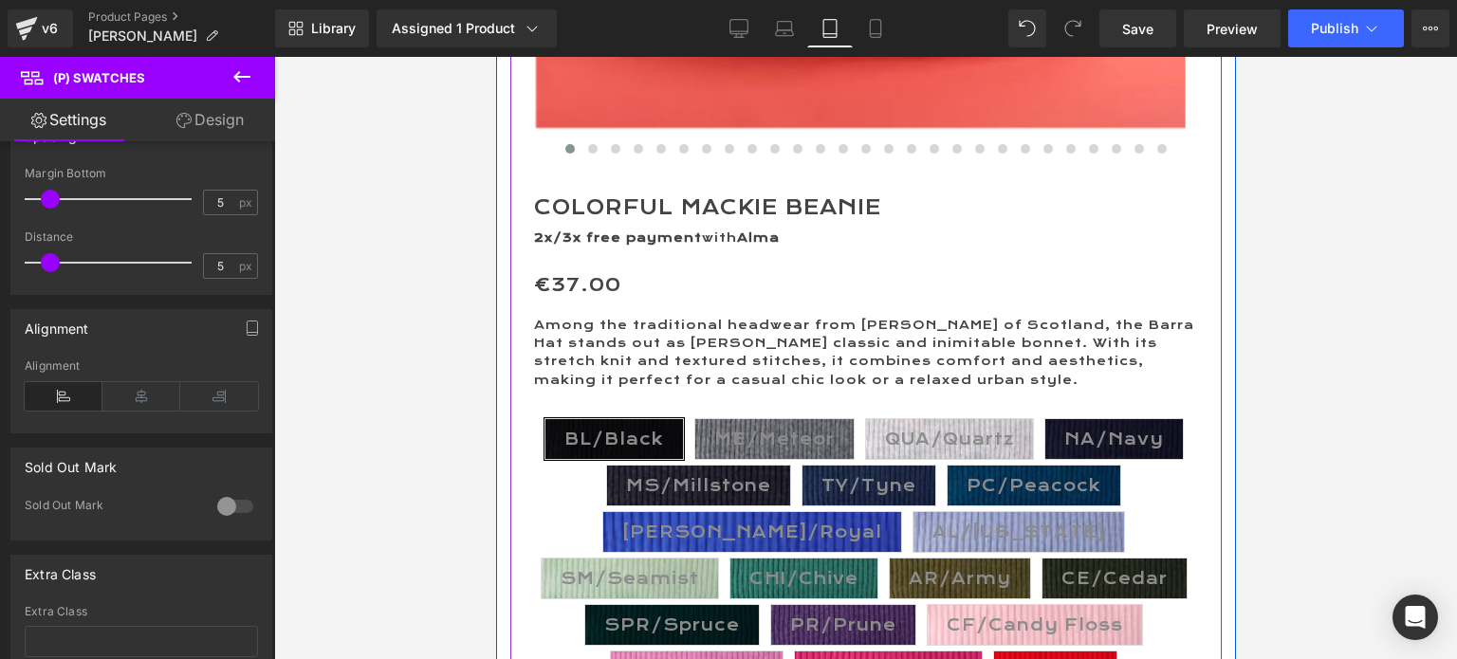
click at [921, 379] on p "Among the traditional headwear from [PERSON_NAME] of Scotland, the Barra Hat st…" at bounding box center [865, 353] width 664 height 73
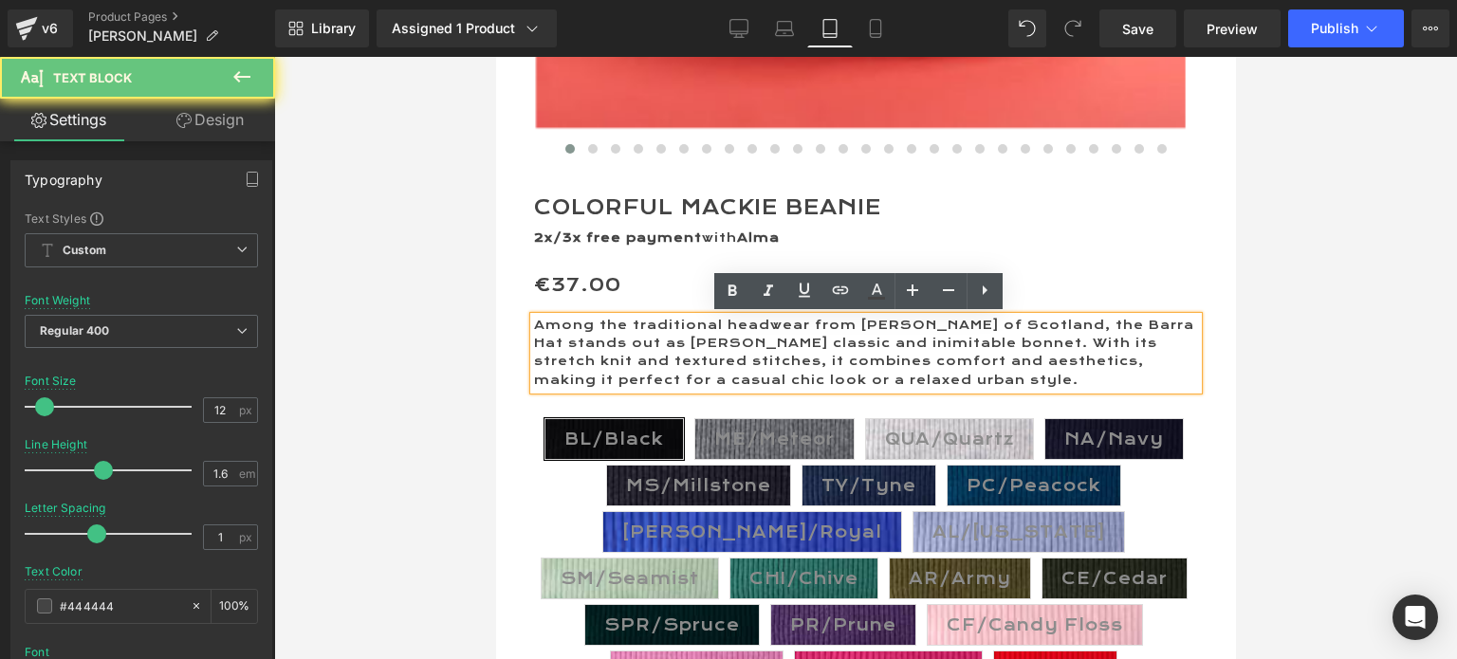
click at [931, 379] on p "Among the traditional headwear from [PERSON_NAME] of Scotland, the Barra Hat st…" at bounding box center [865, 353] width 664 height 73
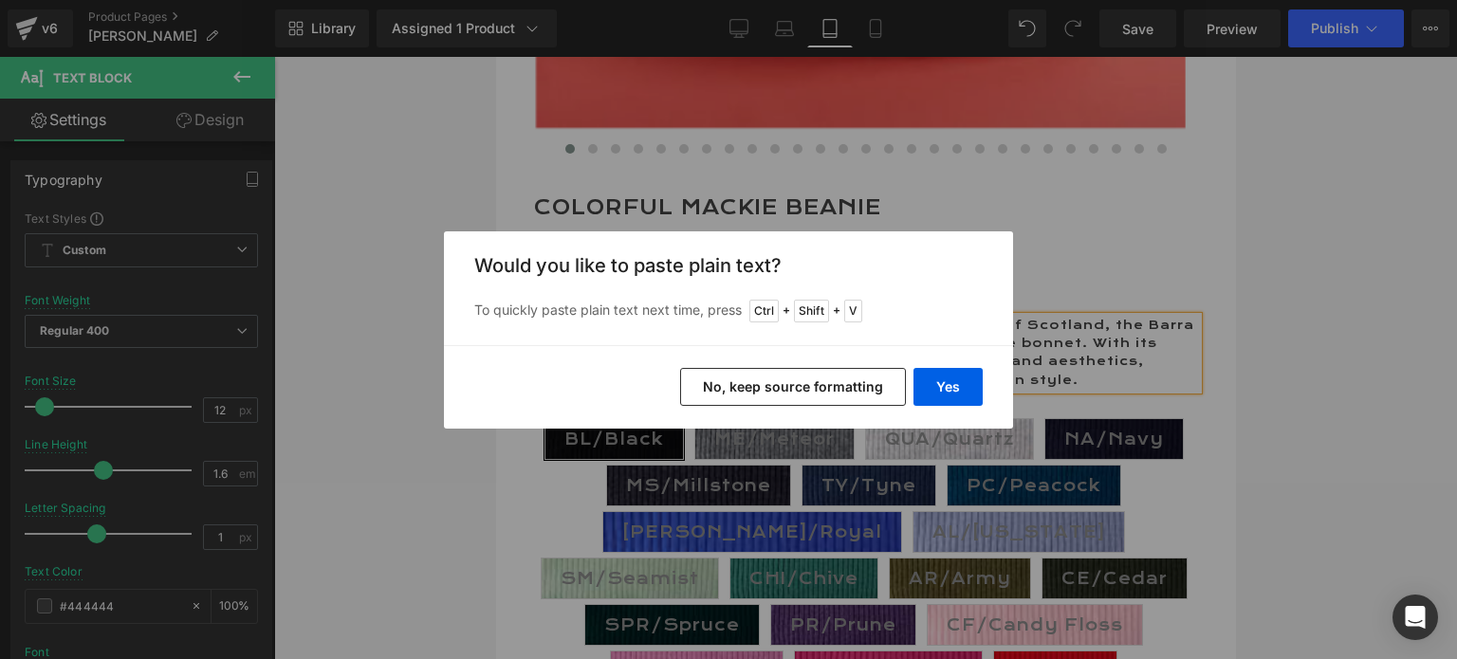
click at [941, 382] on button "Yes" at bounding box center [947, 387] width 69 height 38
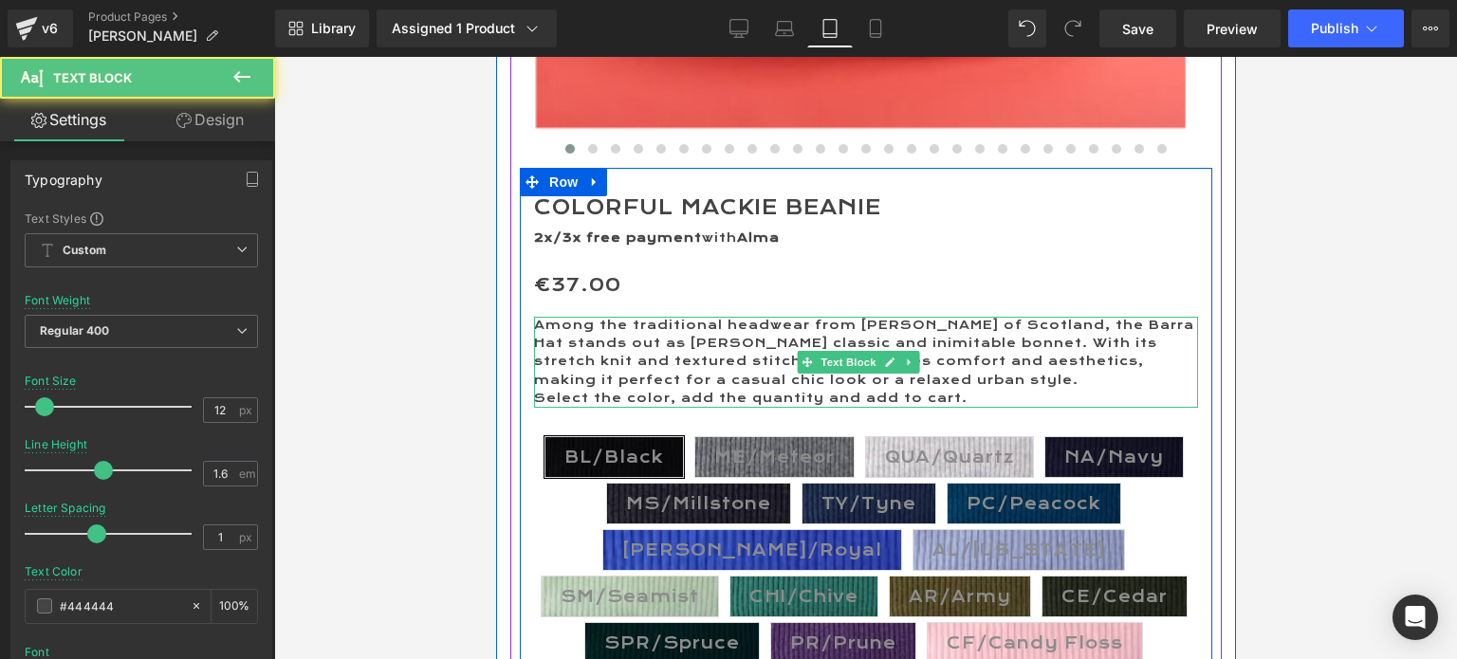
click at [942, 381] on p "Among the traditional headwear from [PERSON_NAME] of Scotland, the Barra Hat st…" at bounding box center [865, 353] width 664 height 73
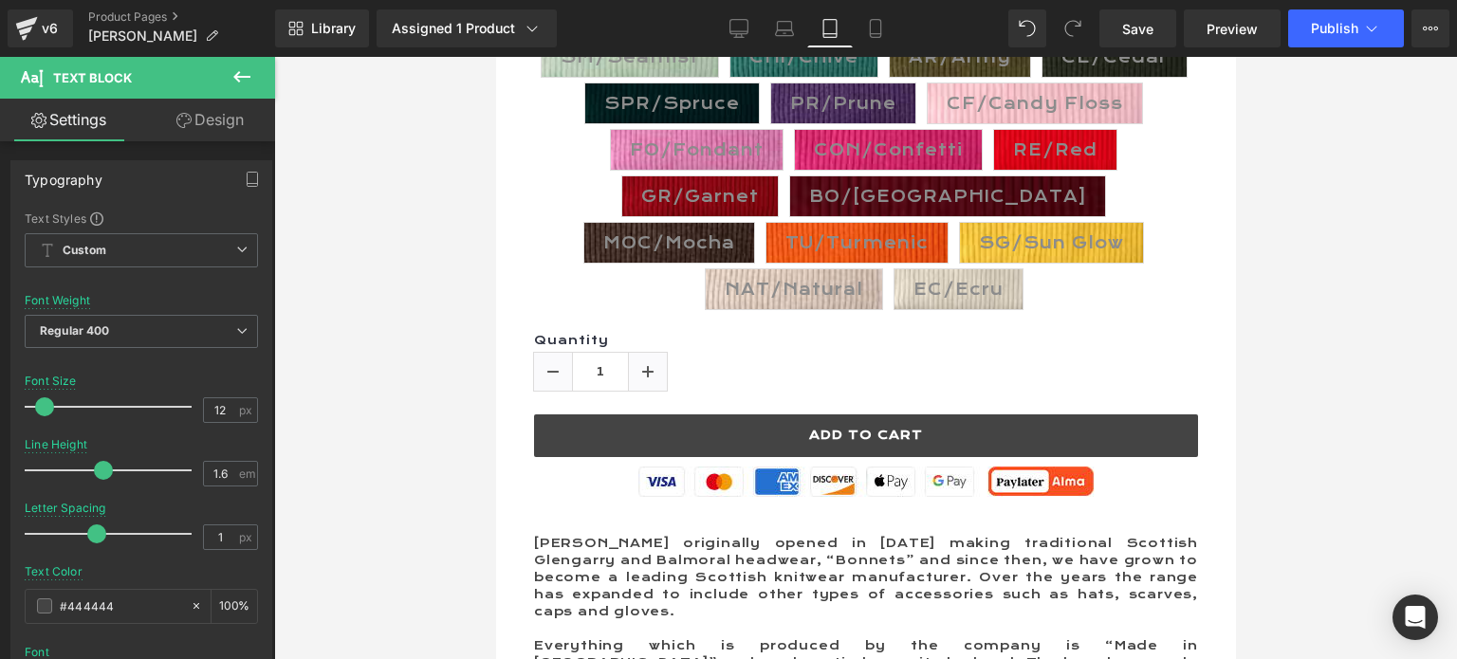
scroll to position [1138, 0]
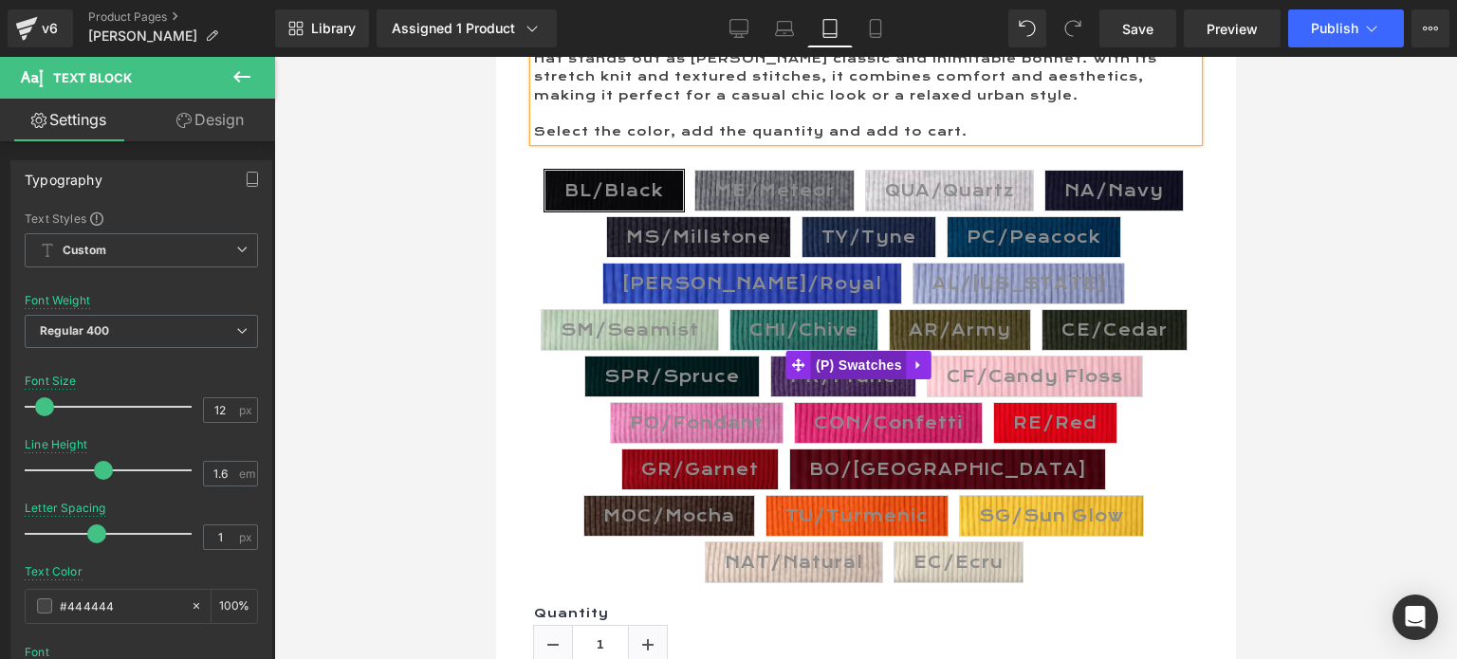
click at [864, 351] on span "(P) Swatches" at bounding box center [858, 365] width 96 height 28
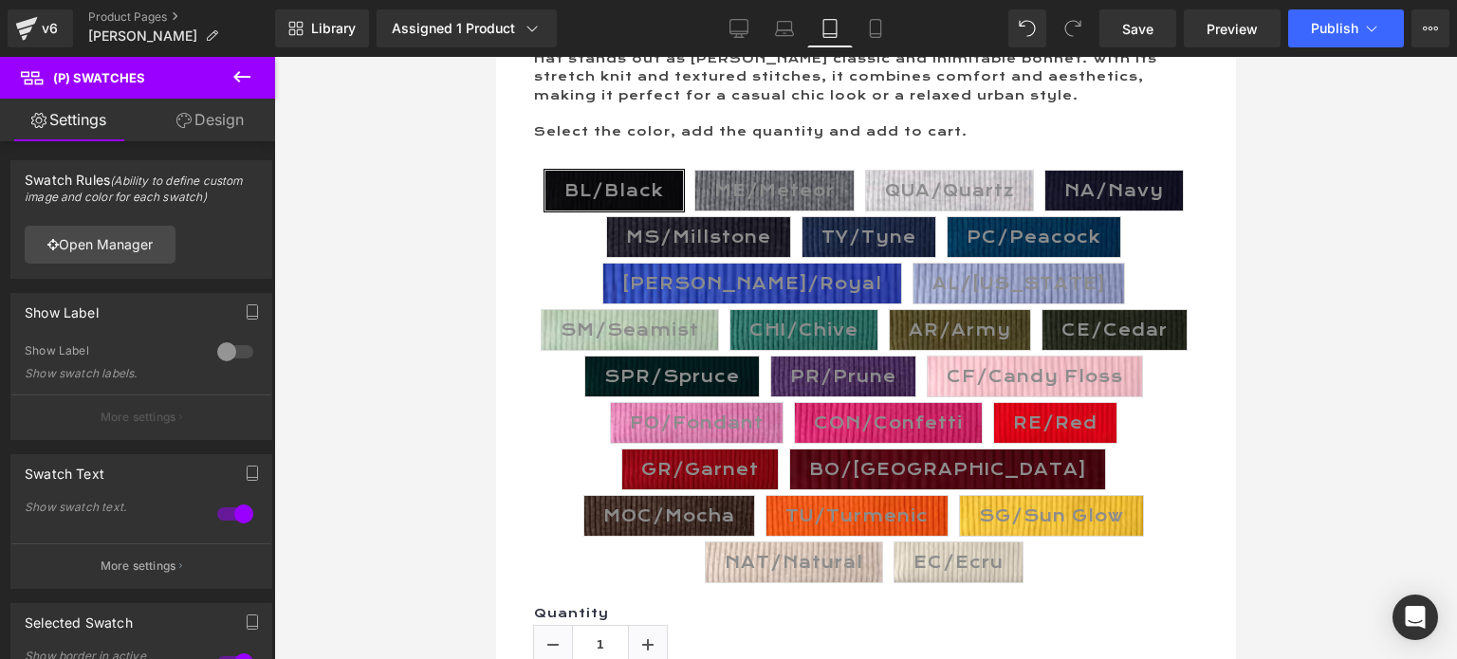
drag, startPoint x: 210, startPoint y: 119, endPoint x: 98, endPoint y: 308, distance: 220.3
click at [209, 119] on link "Design" at bounding box center [210, 120] width 138 height 43
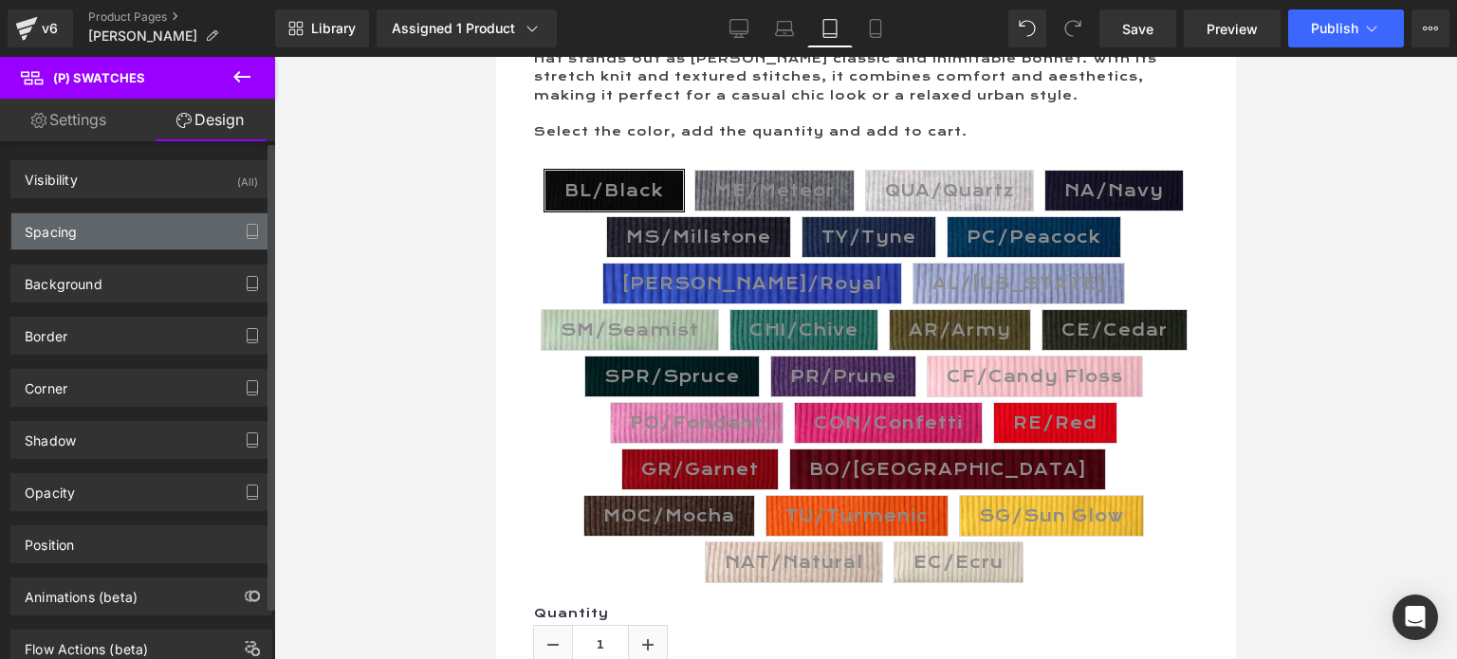
click at [80, 230] on div "Spacing" at bounding box center [141, 231] width 260 height 36
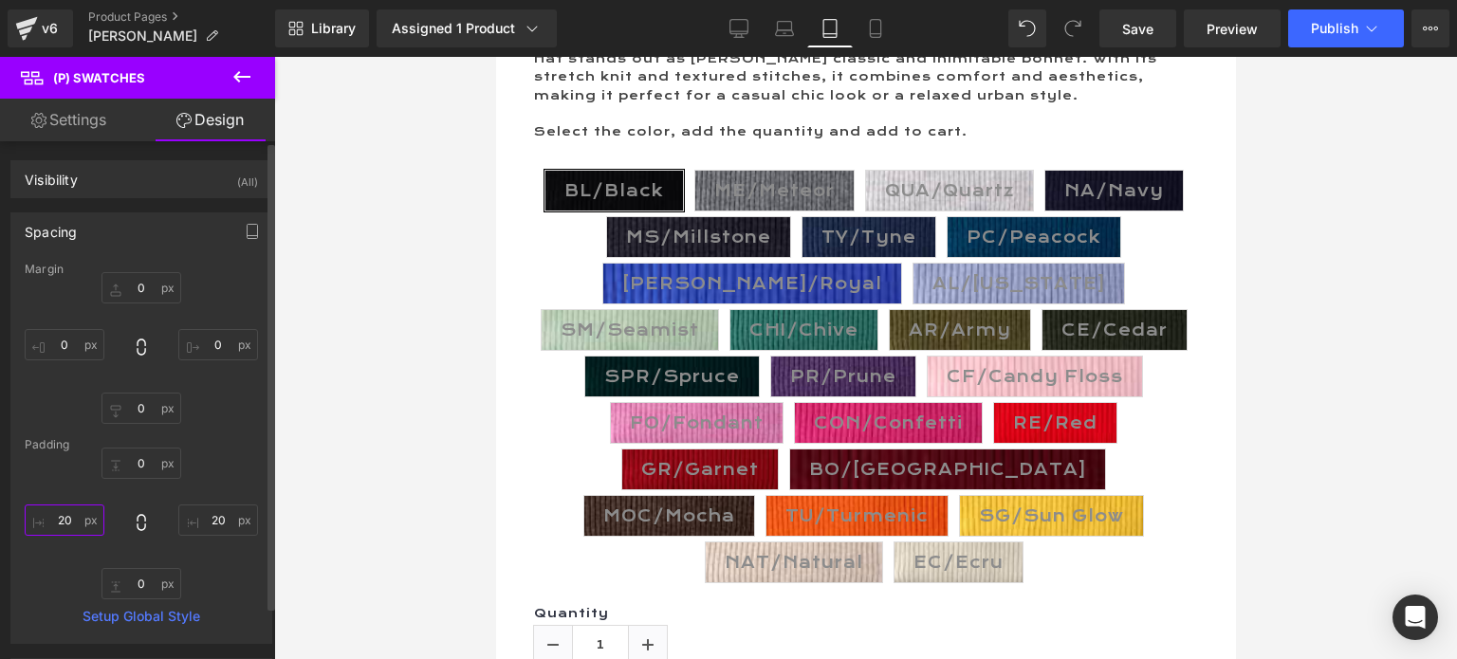
click at [52, 511] on input "20" at bounding box center [65, 520] width 80 height 31
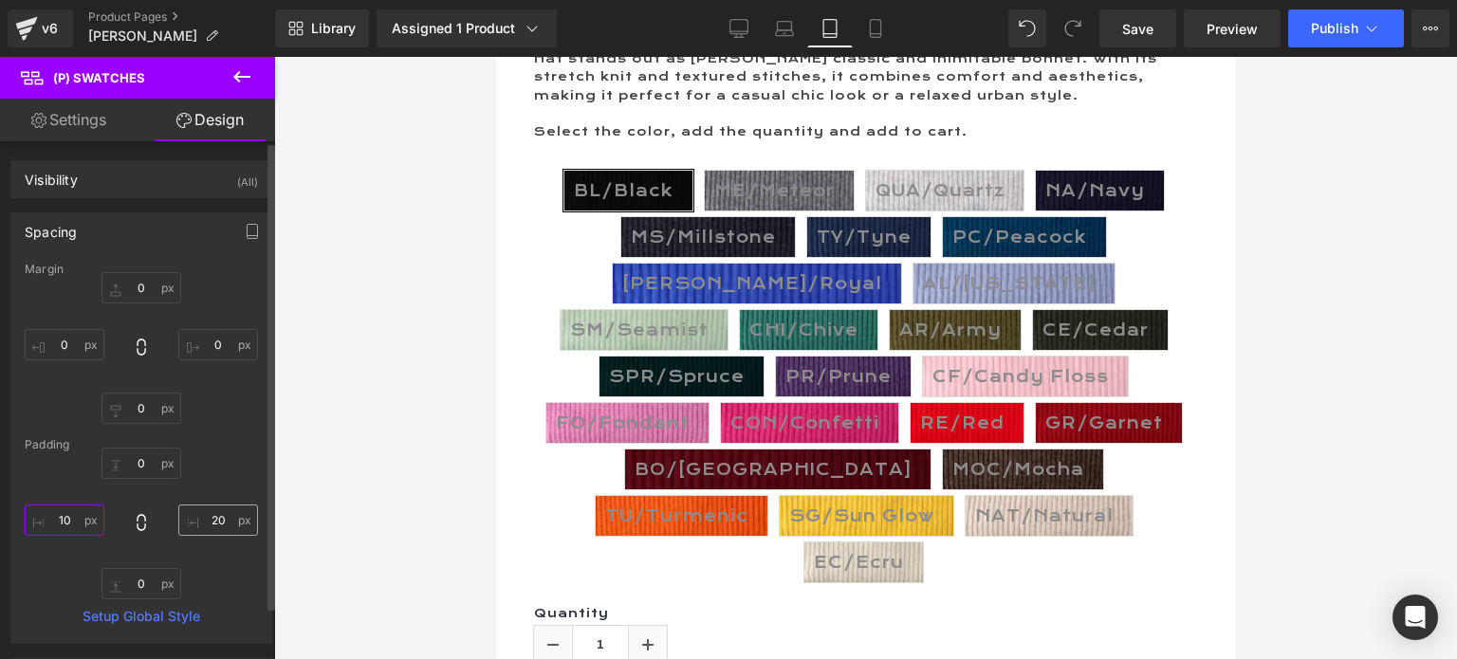
type input "10"
click at [207, 520] on input "20" at bounding box center [218, 520] width 80 height 31
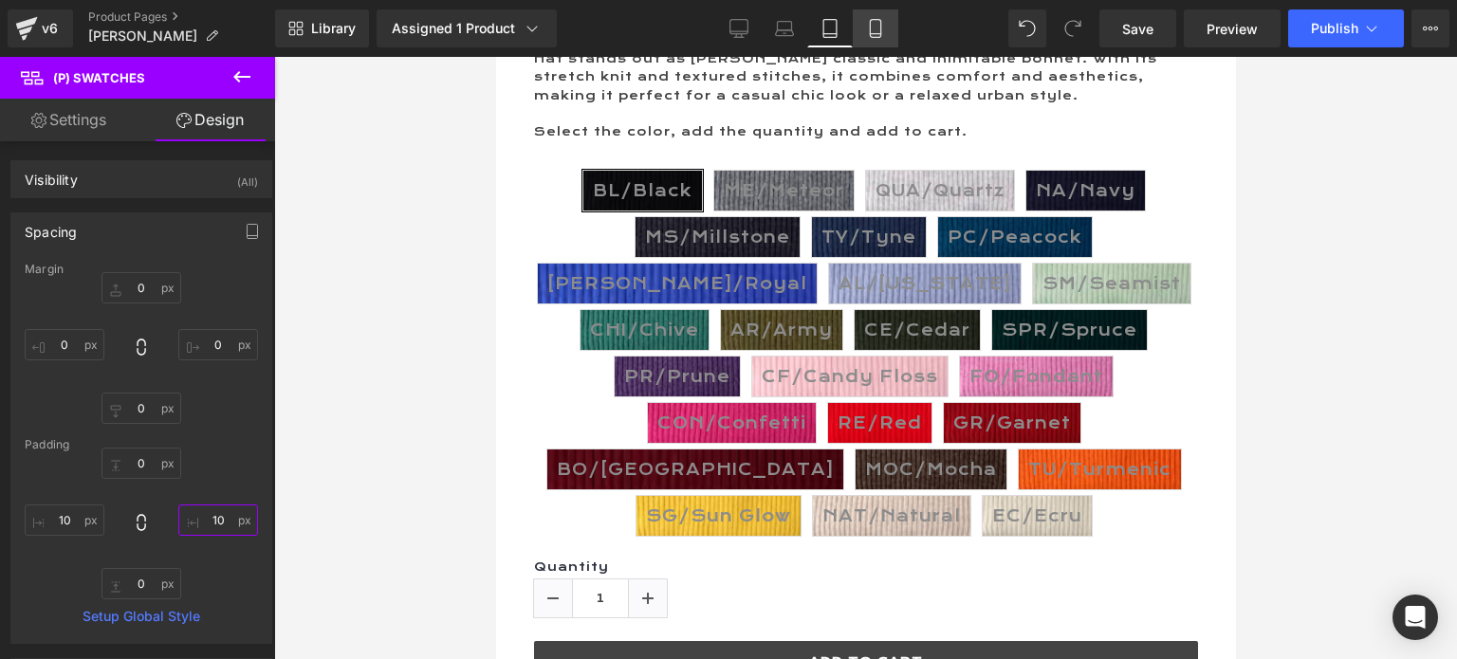
type input "10"
click at [873, 31] on icon at bounding box center [875, 28] width 19 height 19
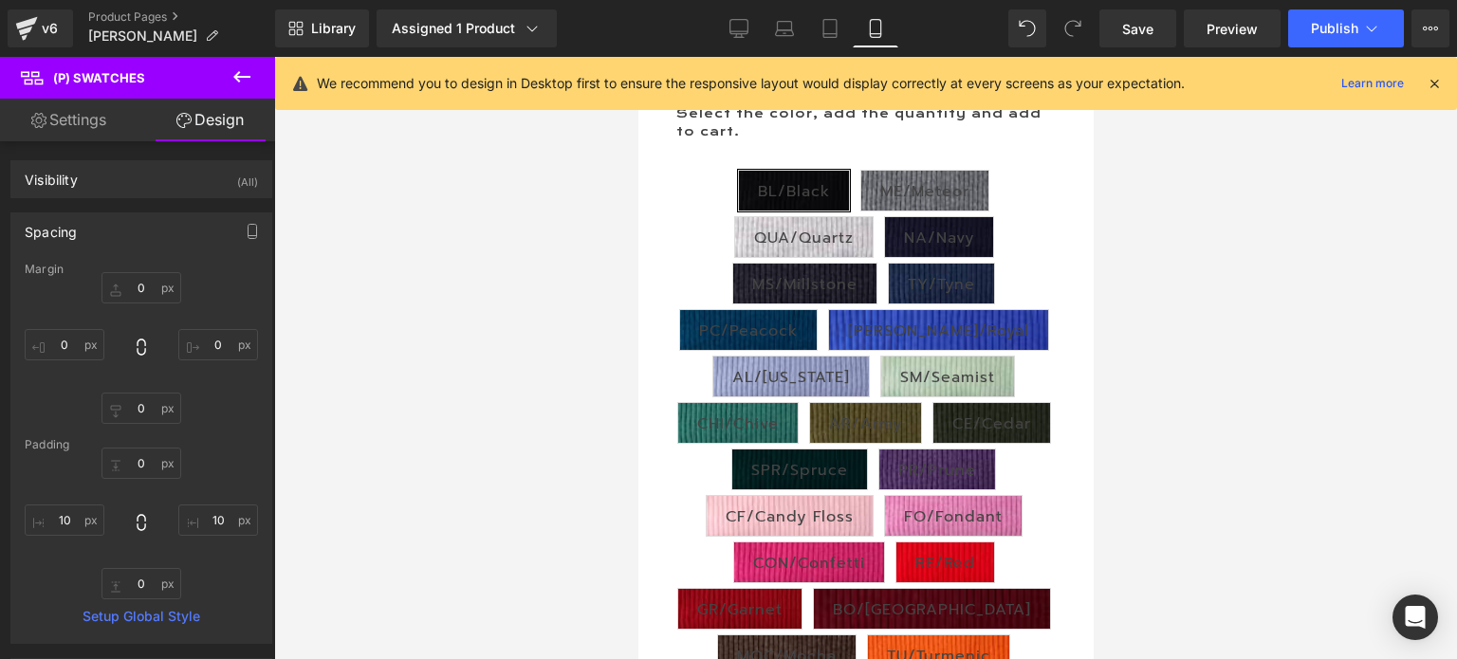
type input "0"
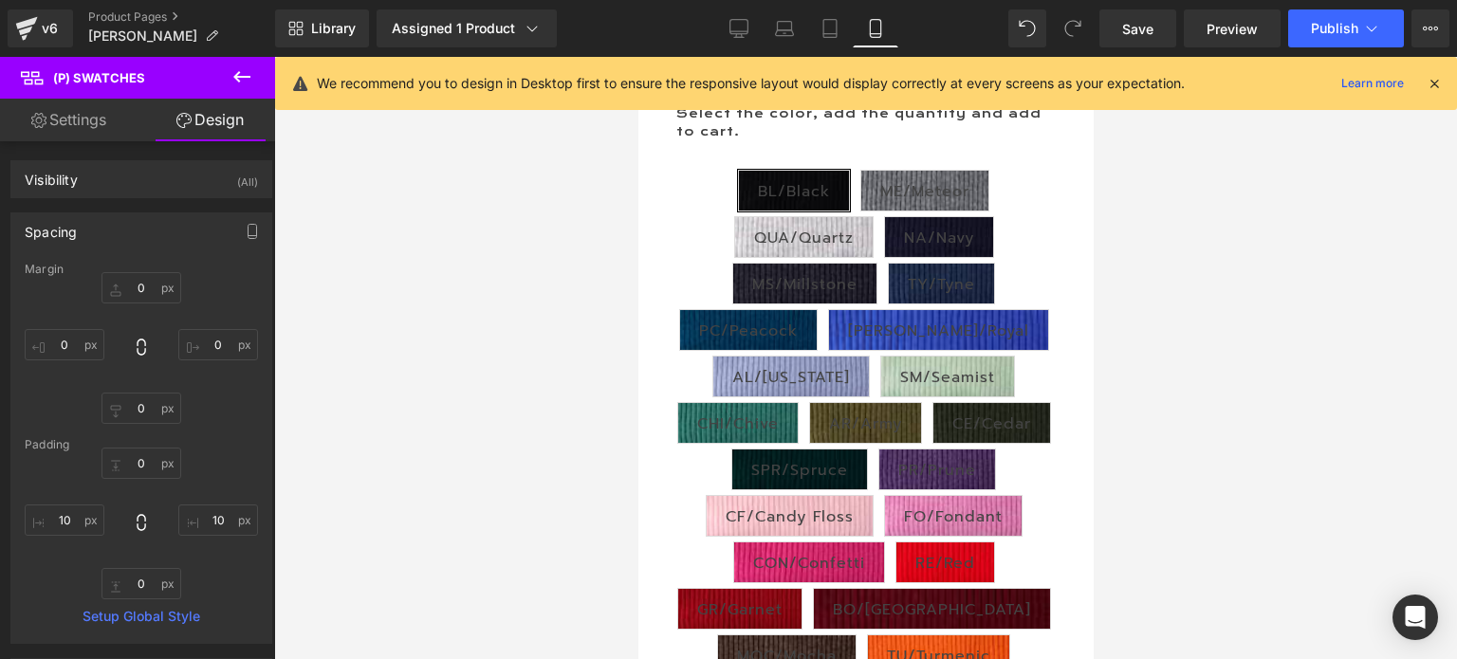
type input "20"
type input "0"
type input "20"
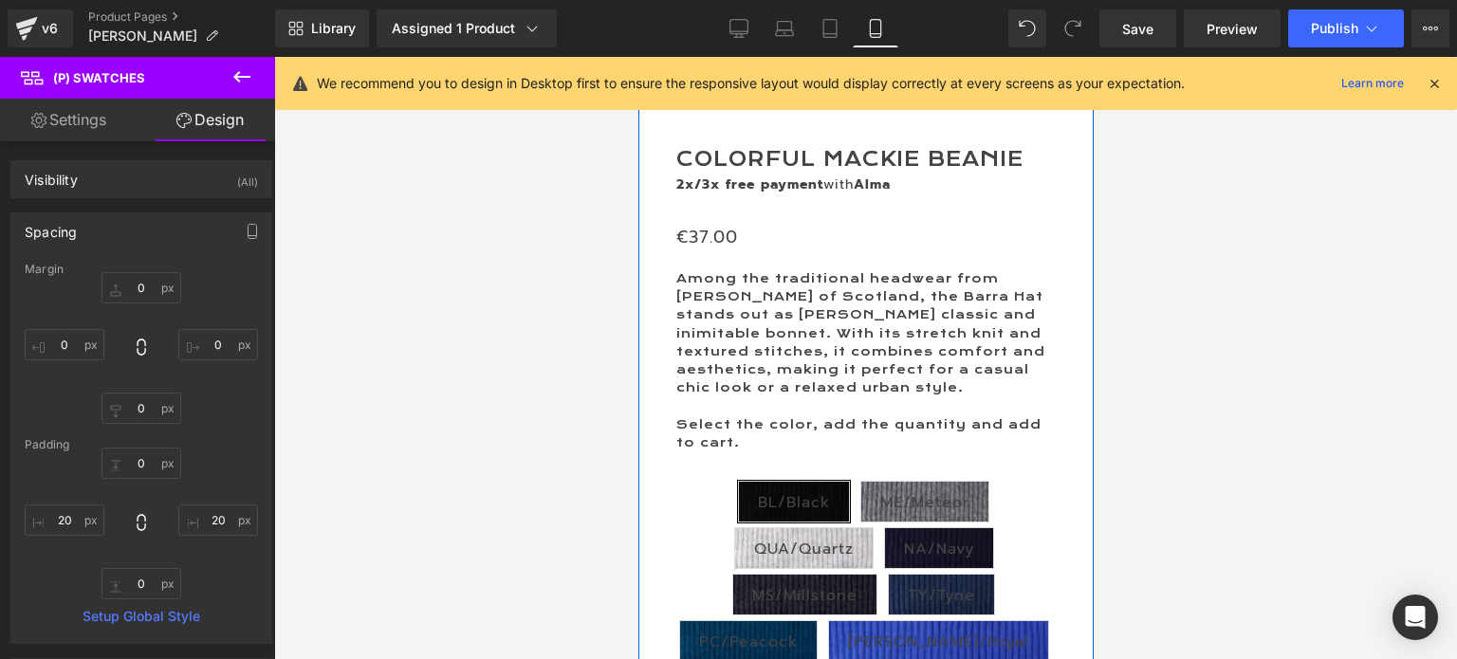
scroll to position [474, 0]
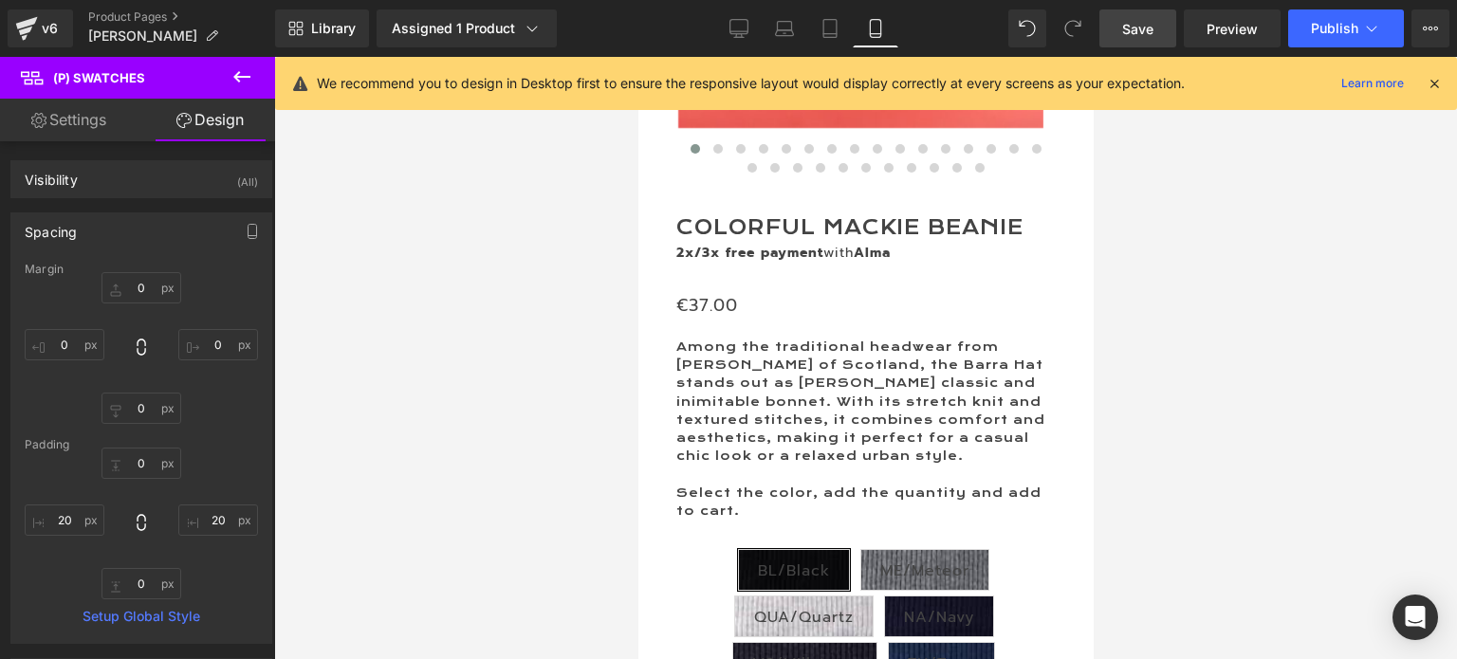
click at [1141, 27] on span "Save" at bounding box center [1137, 29] width 31 height 20
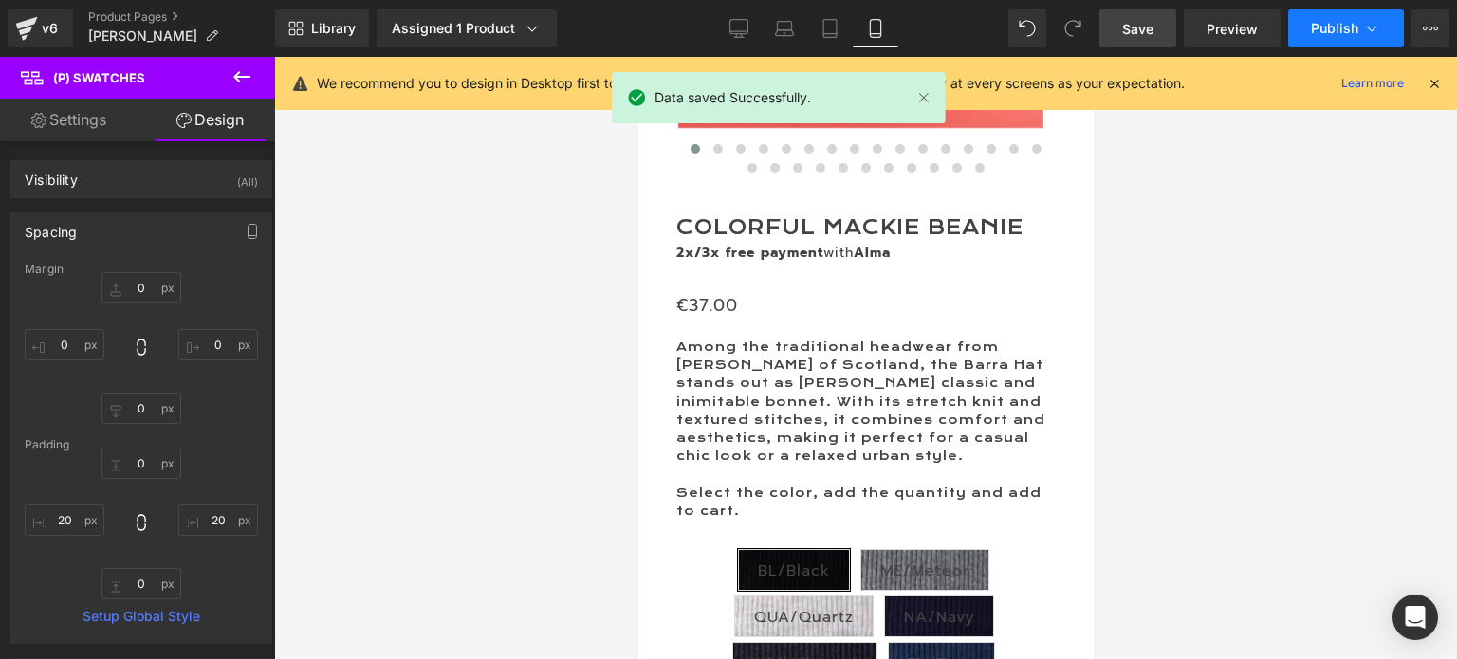
click at [1332, 22] on span "Publish" at bounding box center [1334, 28] width 47 height 15
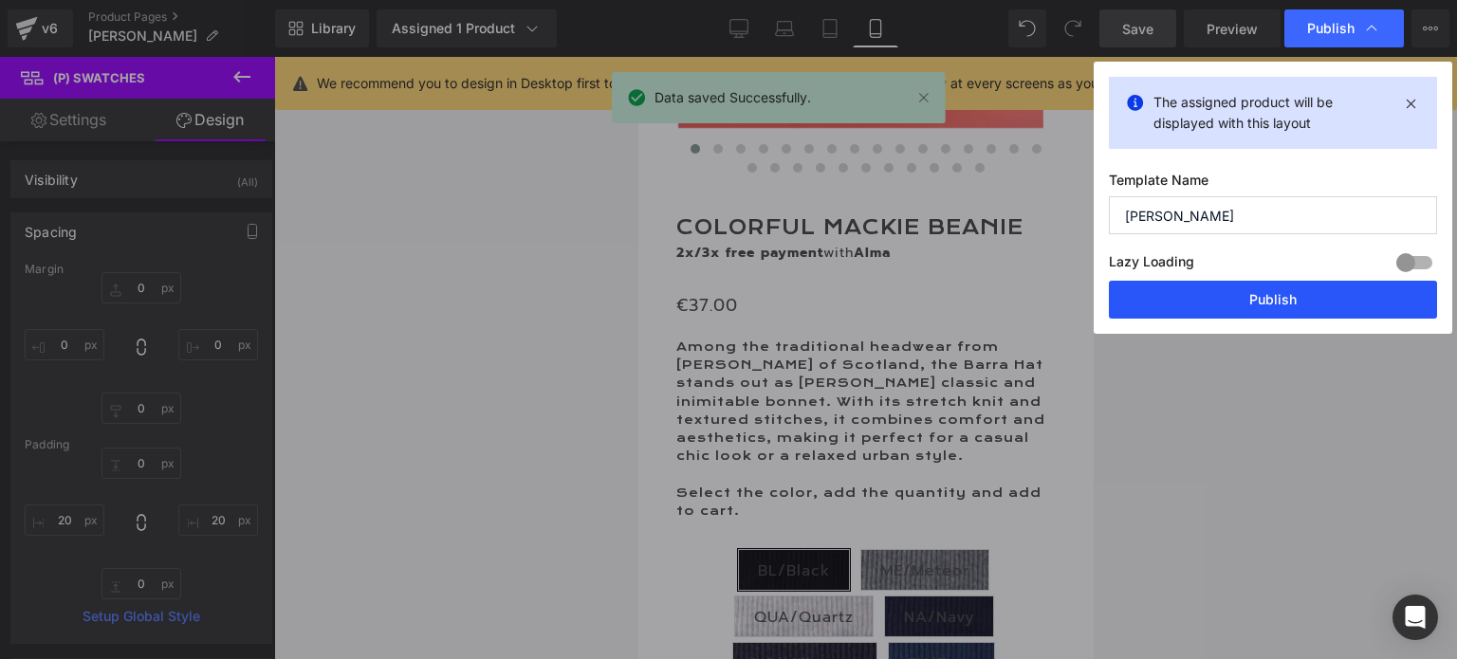
drag, startPoint x: 1261, startPoint y: 304, endPoint x: 260, endPoint y: 250, distance: 1002.2
click at [1261, 304] on button "Publish" at bounding box center [1273, 300] width 328 height 38
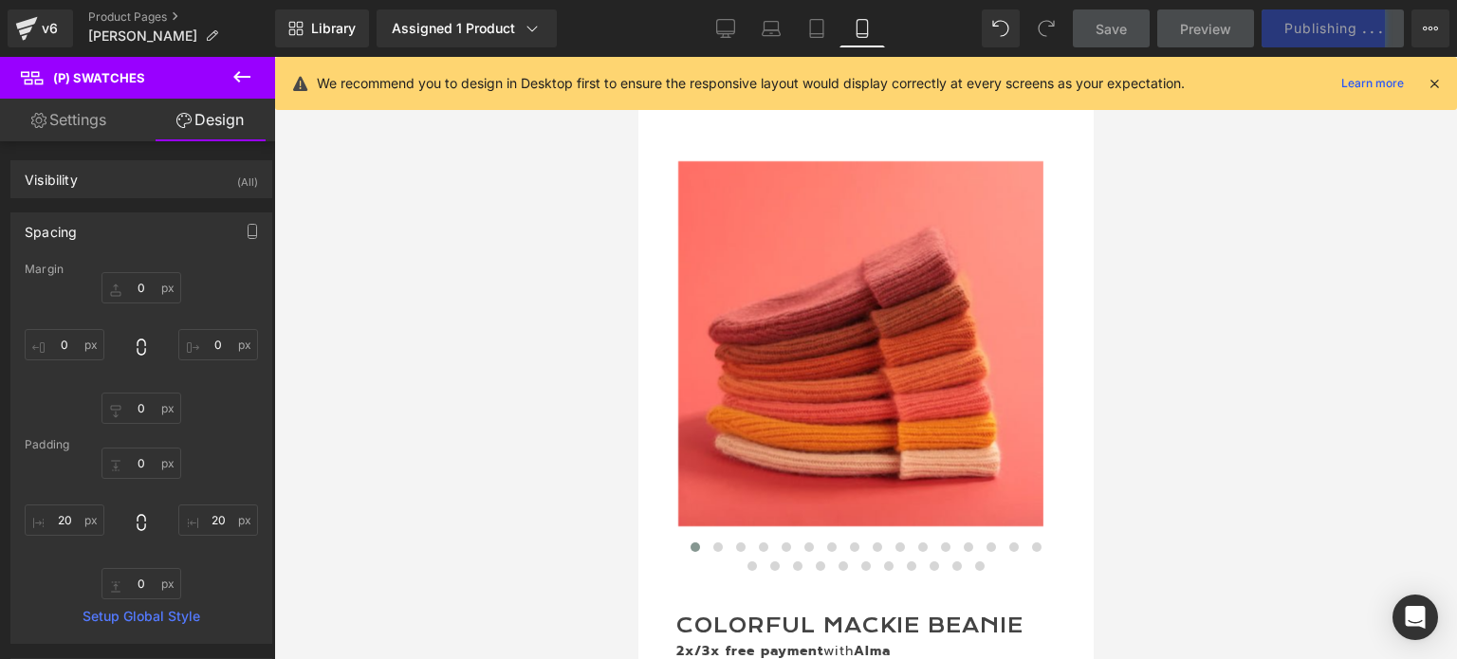
scroll to position [0, 0]
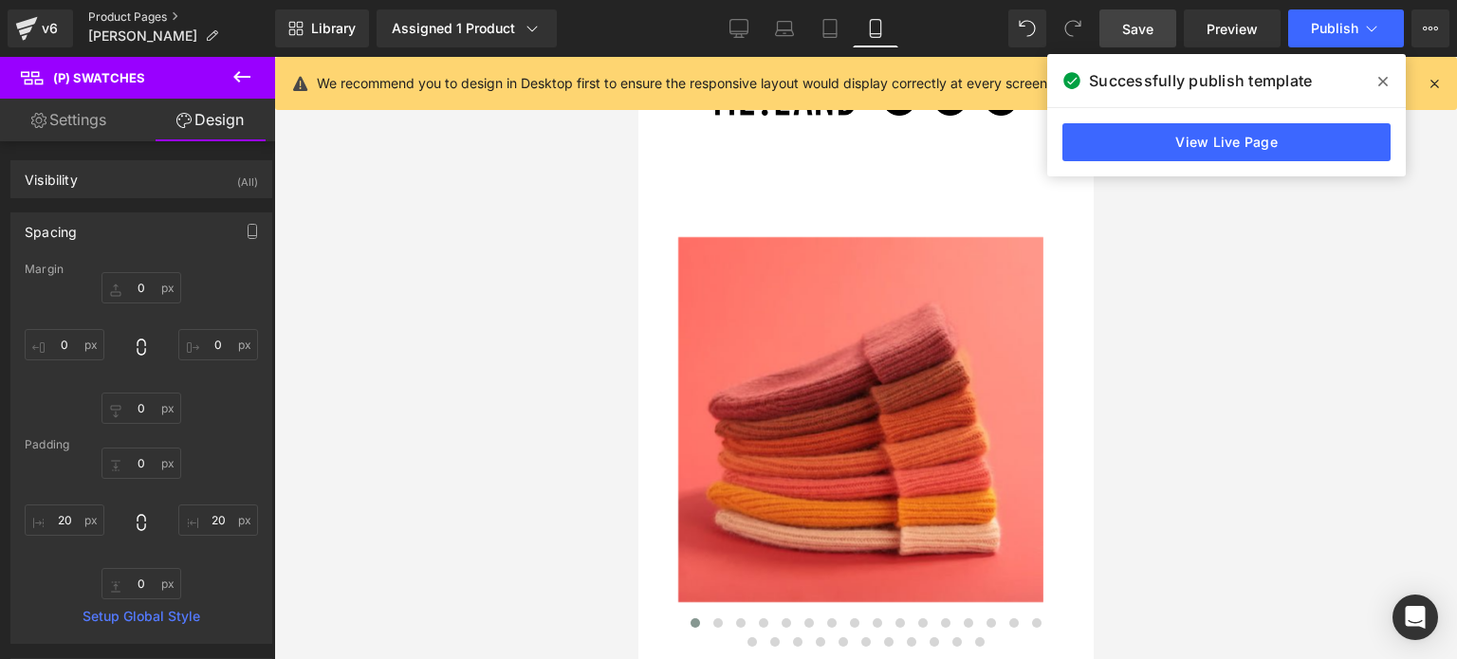
click at [141, 10] on link "Product Pages" at bounding box center [181, 16] width 187 height 15
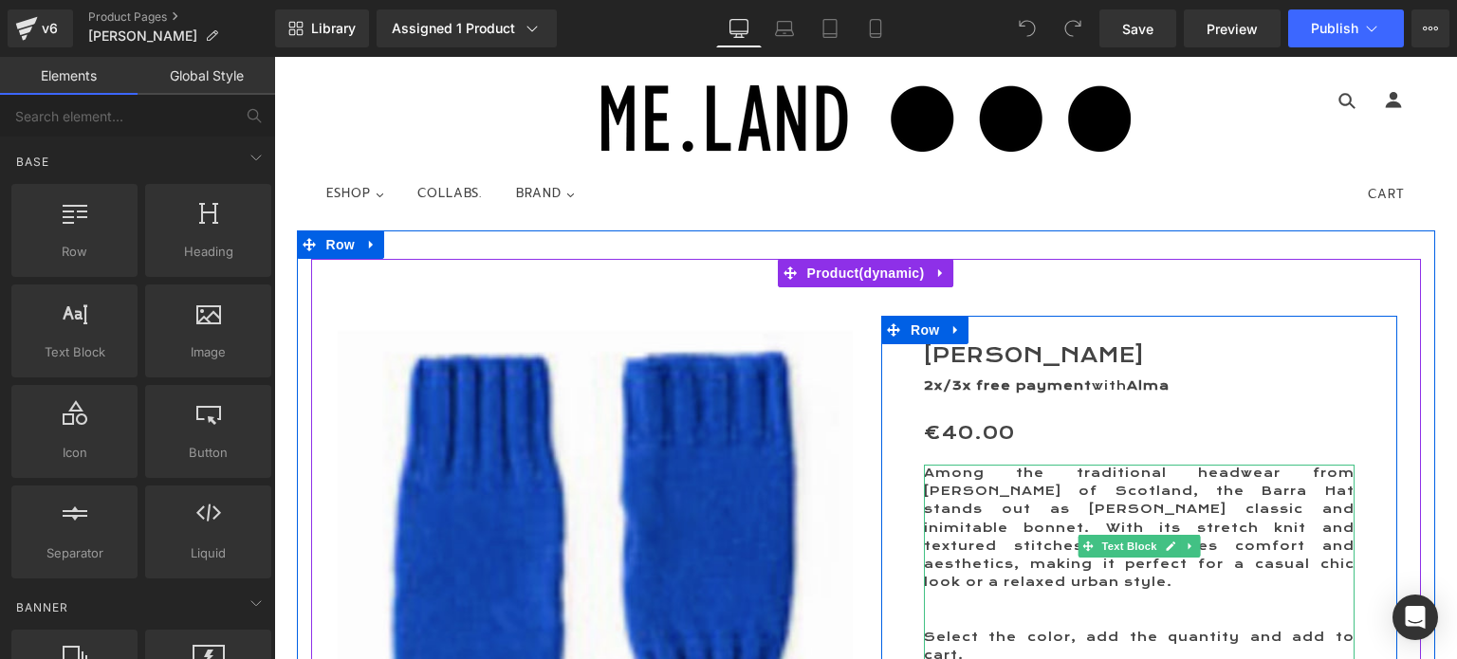
drag, startPoint x: 1278, startPoint y: 568, endPoint x: 1243, endPoint y: 542, distance: 44.0
click at [1278, 568] on p "Among the traditional headwear from [PERSON_NAME] of Scotland, the Barra Hat st…" at bounding box center [1139, 528] width 431 height 127
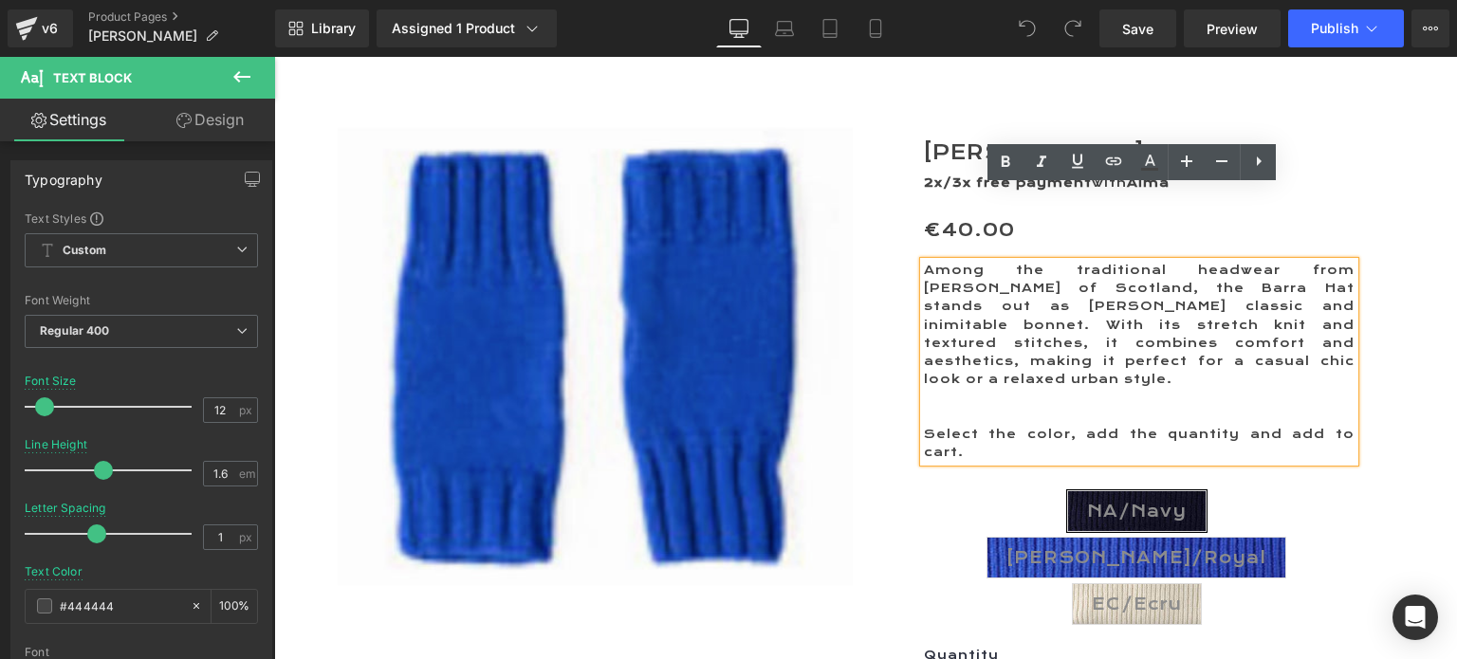
scroll to position [285, 0]
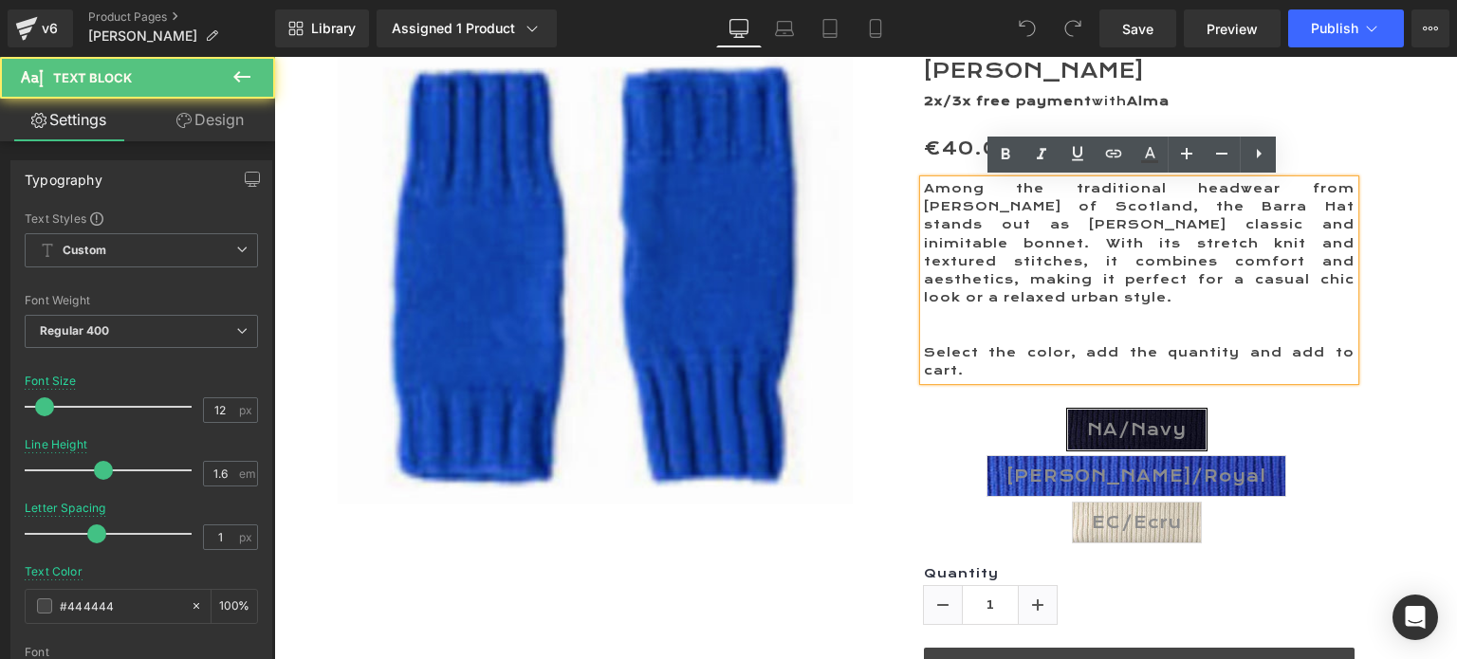
click at [1176, 189] on p "Among the traditional headwear from [PERSON_NAME] of Scotland, the Barra Hat st…" at bounding box center [1139, 243] width 431 height 127
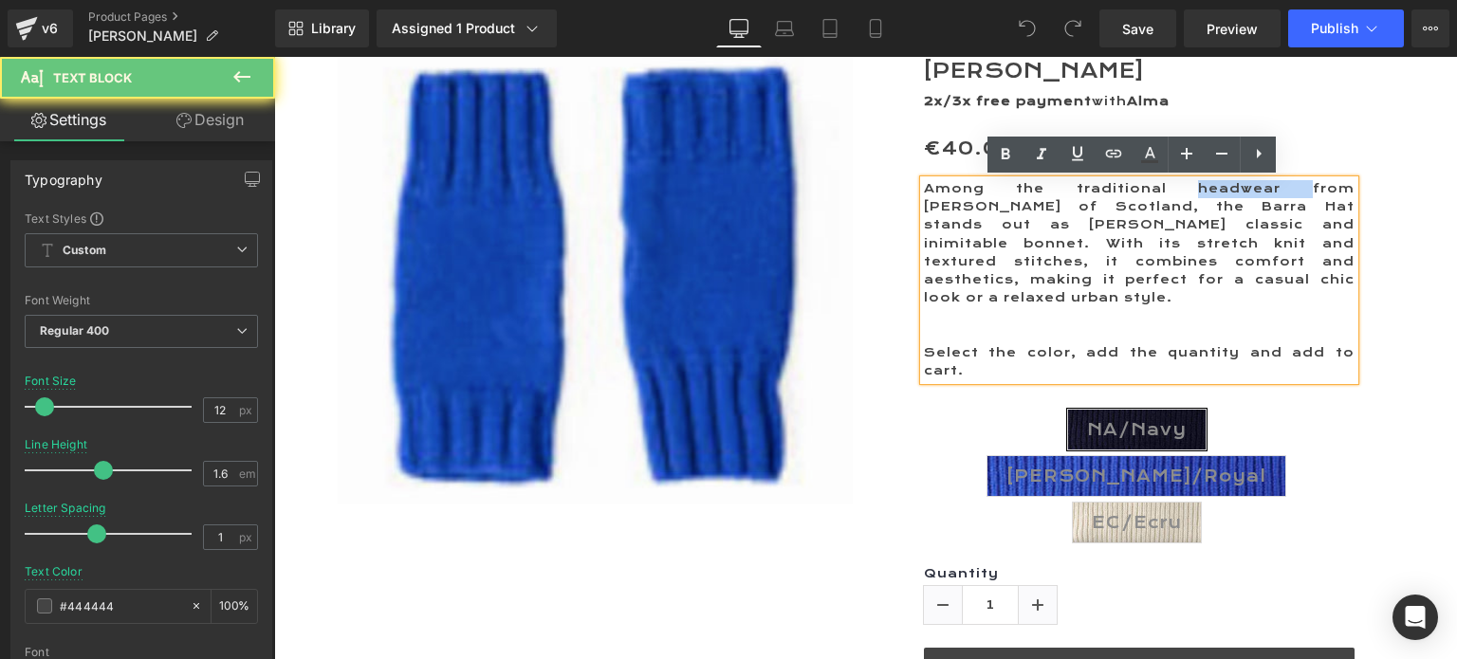
click at [1176, 189] on p "Among the traditional headwear from [PERSON_NAME] of Scotland, the Barra Hat st…" at bounding box center [1139, 243] width 431 height 127
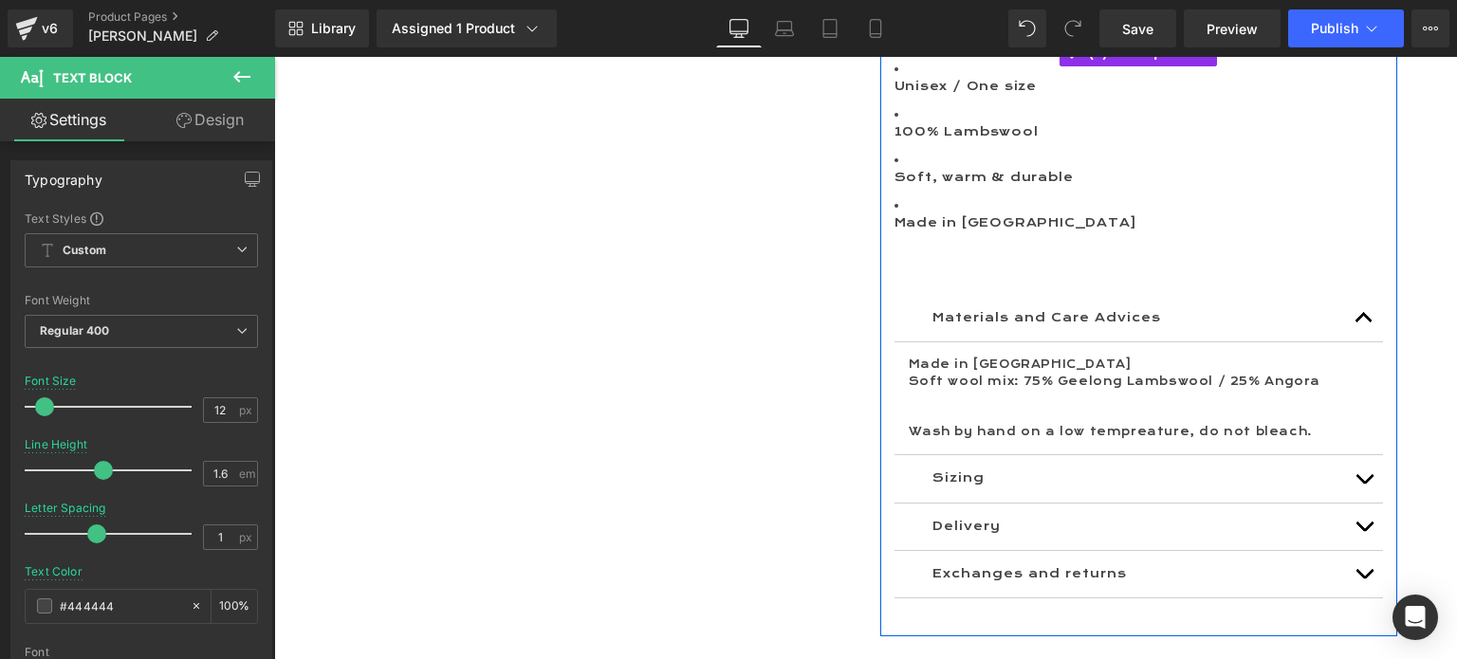
scroll to position [1328, 0]
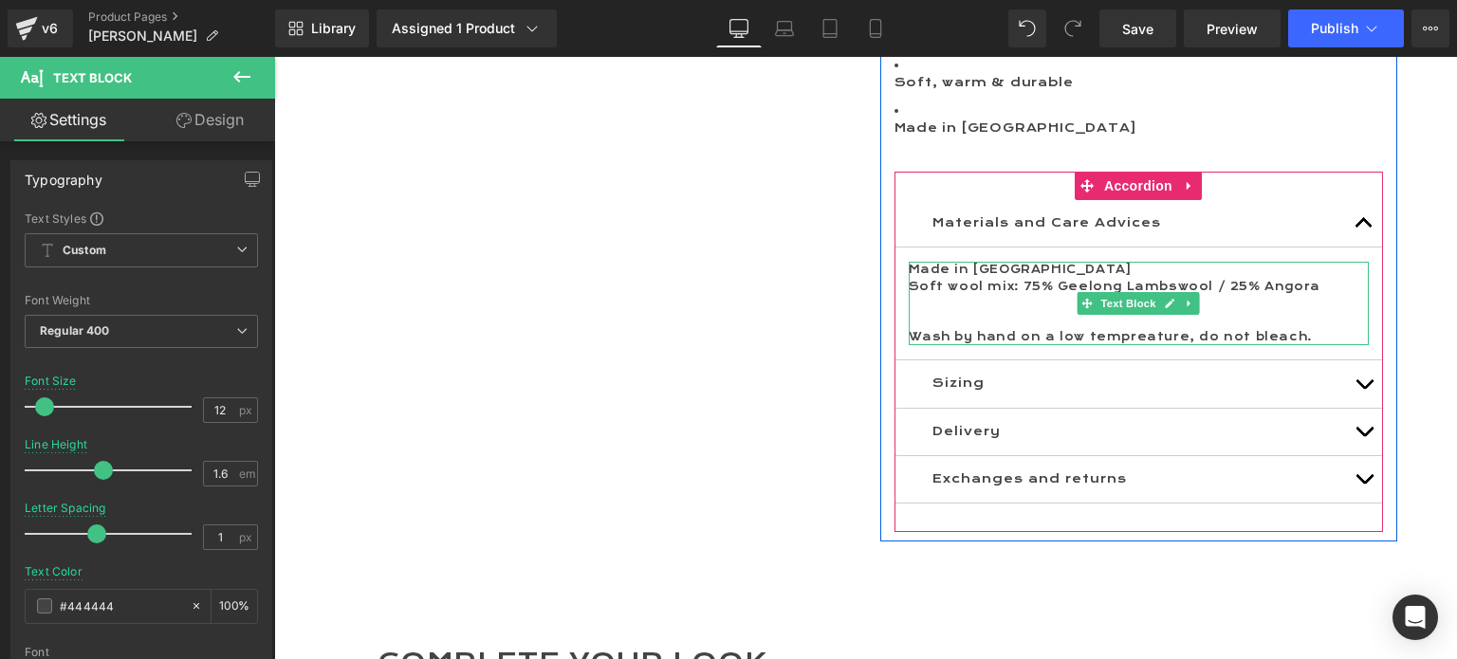
click at [967, 279] on p "Soft wool mix: 75% Geelong Lambswool / 25% Angora" at bounding box center [1139, 287] width 460 height 17
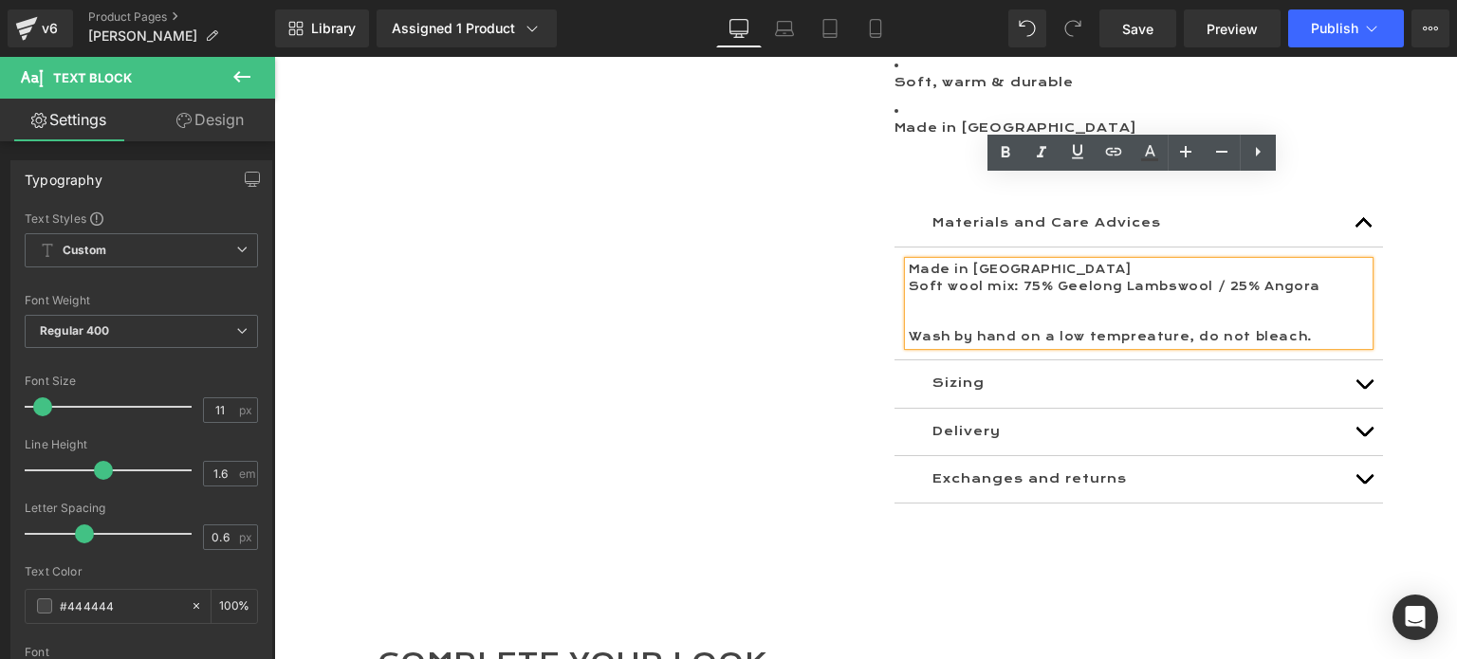
click at [985, 279] on p "Soft wool mix: 75% Geelong Lambswool / 25% Angora" at bounding box center [1139, 287] width 460 height 17
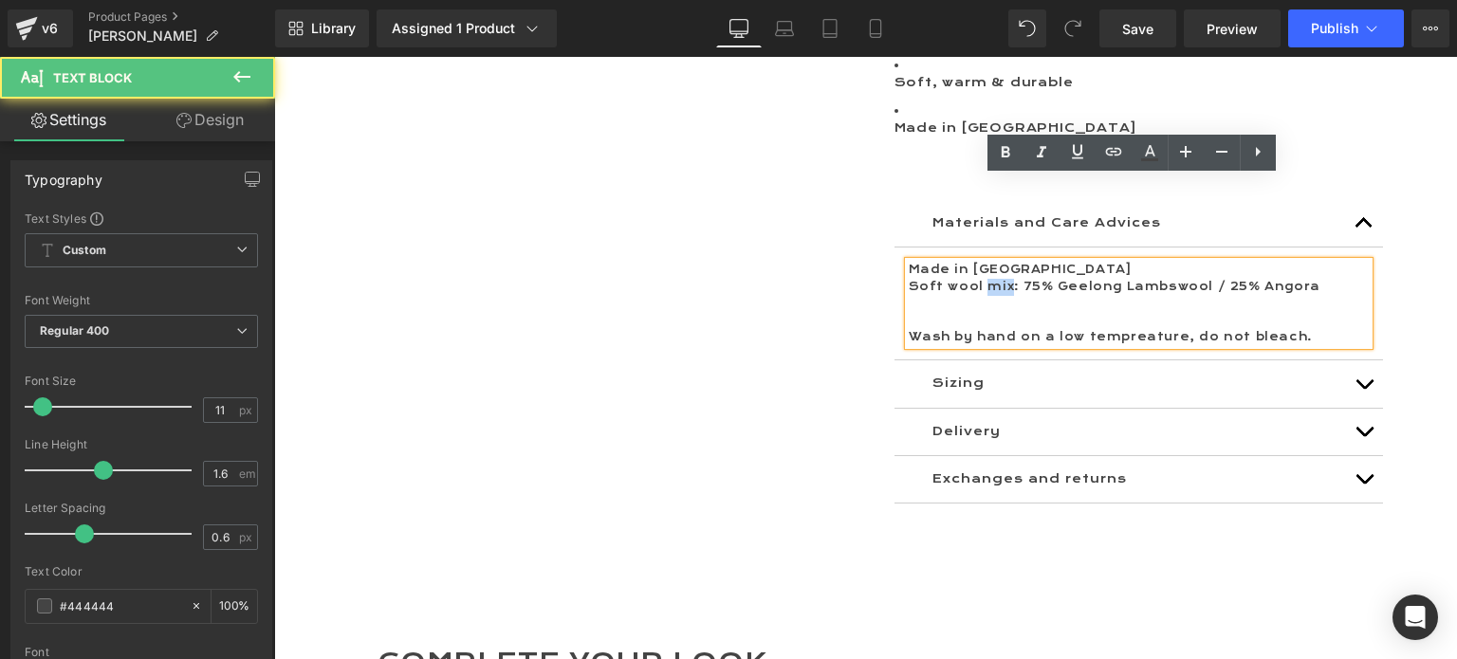
click at [985, 279] on p "Soft wool mix: 75% Geelong Lambswool / 25% Angora" at bounding box center [1139, 287] width 460 height 17
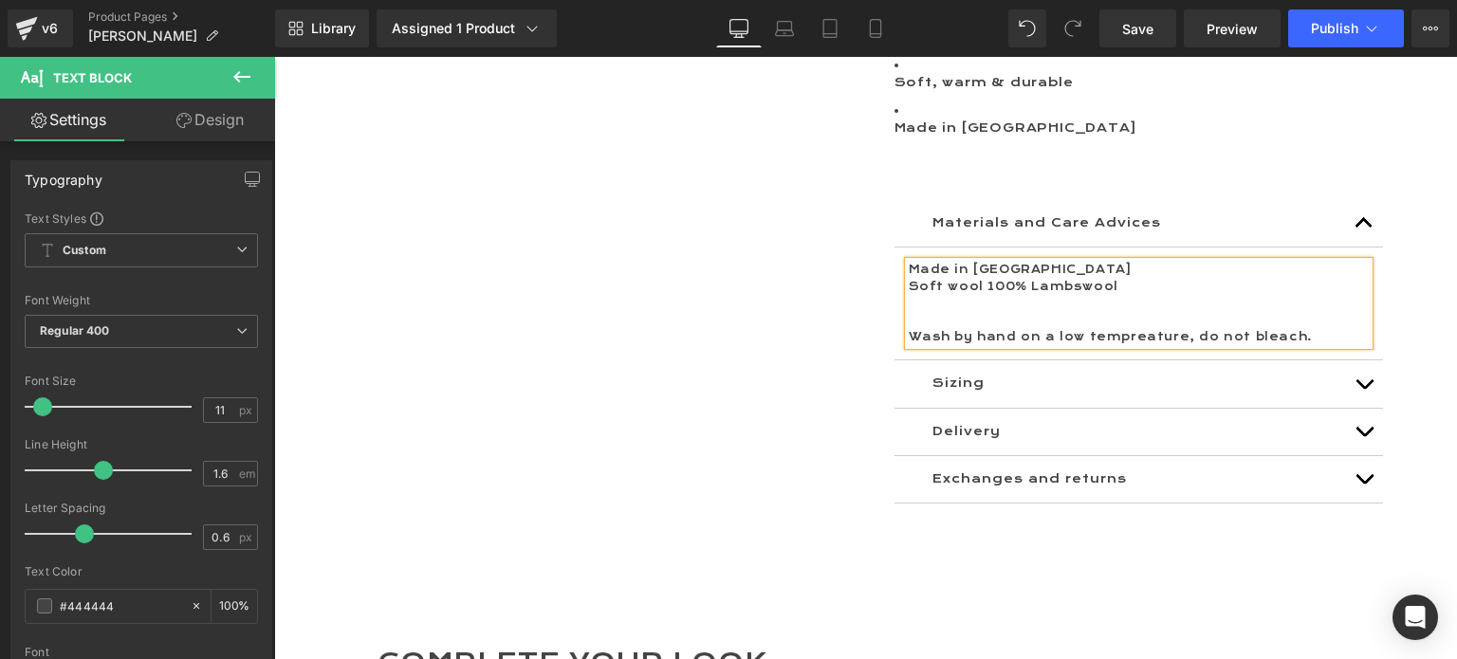
click at [1347, 360] on button "button" at bounding box center [1364, 383] width 38 height 46
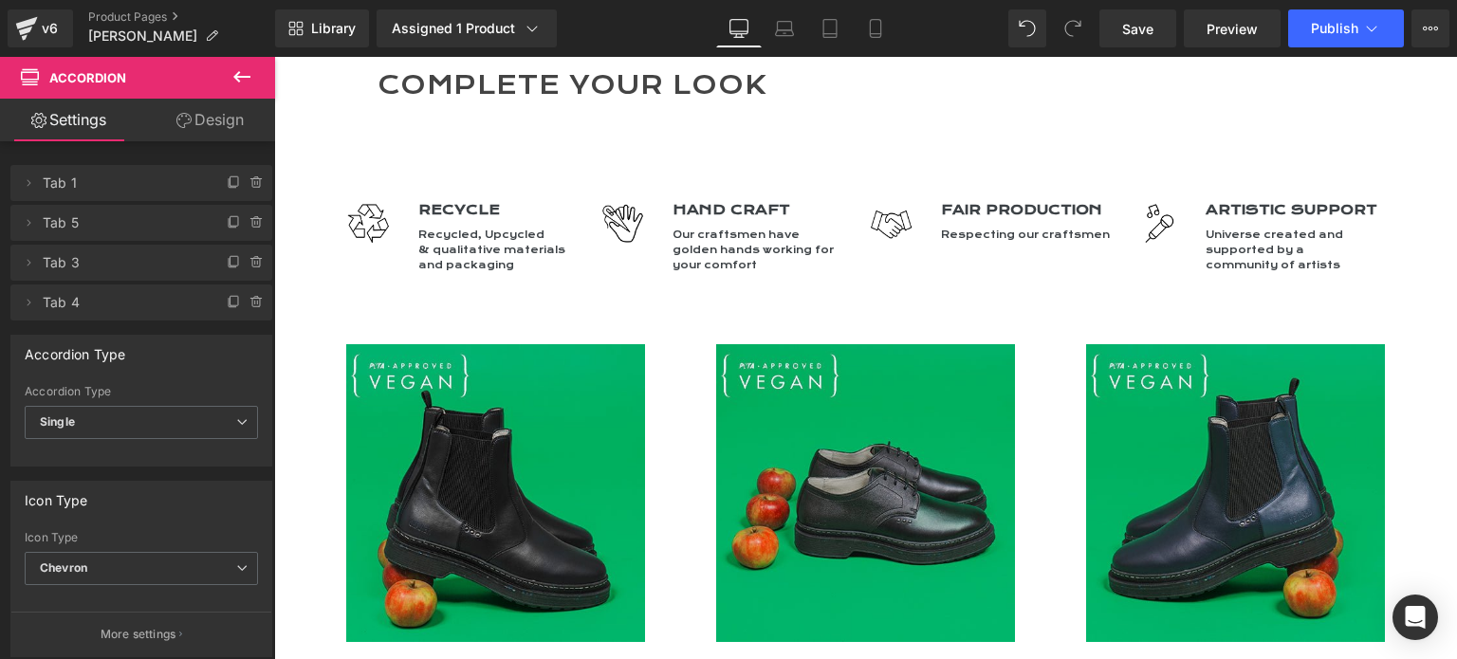
scroll to position [1897, 0]
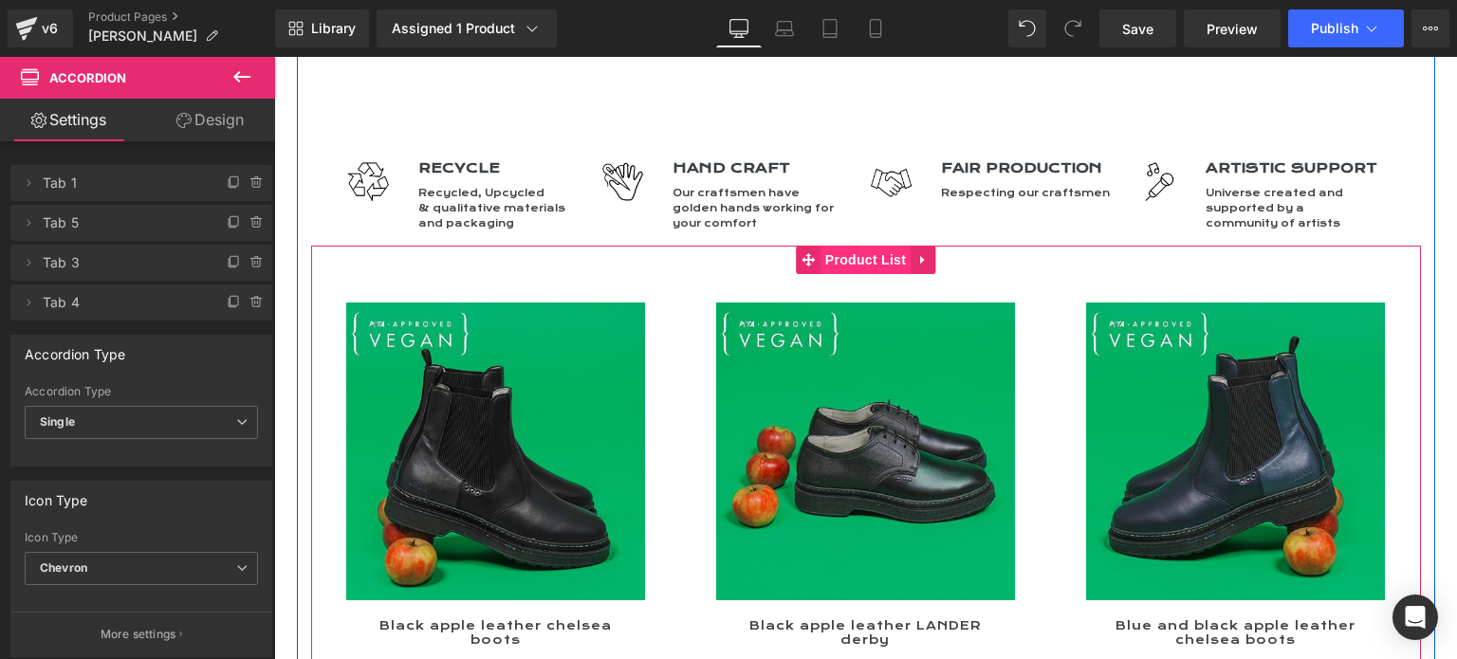
click at [846, 246] on span "Product List" at bounding box center [865, 260] width 90 height 28
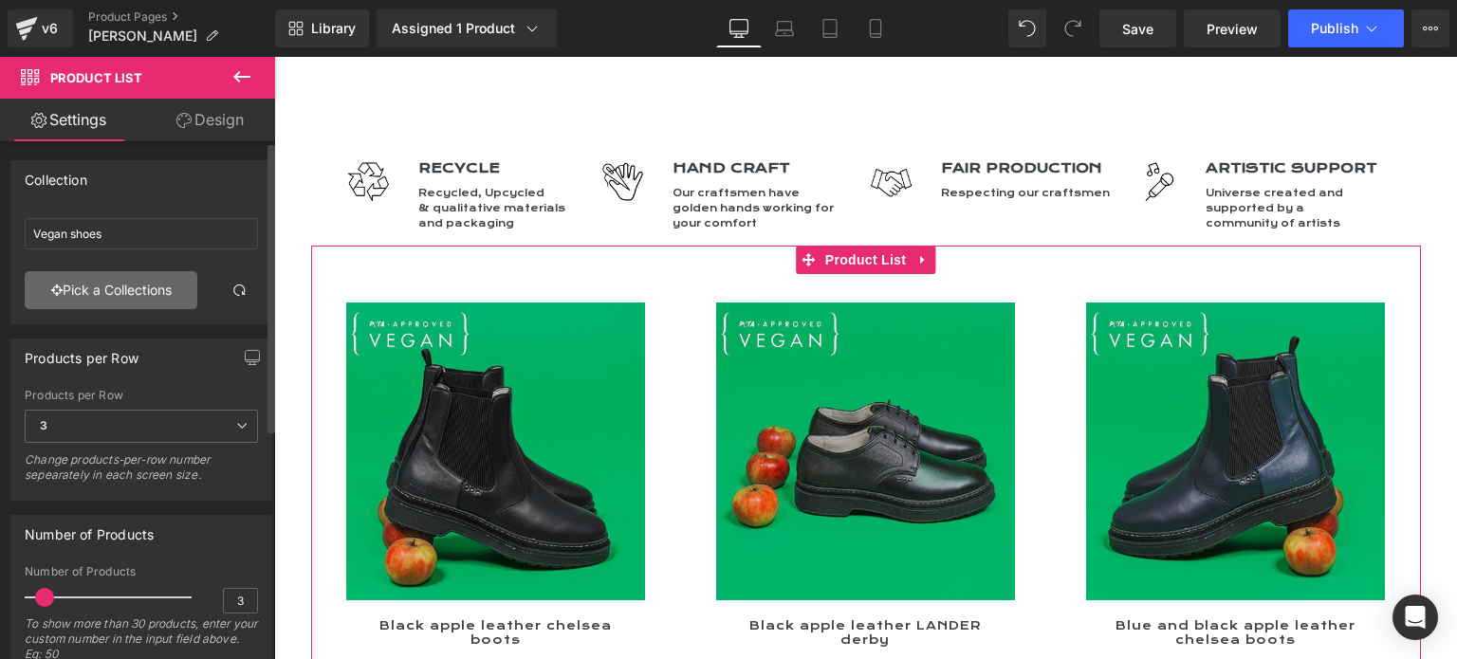
click at [115, 291] on link "Pick a Collections" at bounding box center [111, 290] width 173 height 38
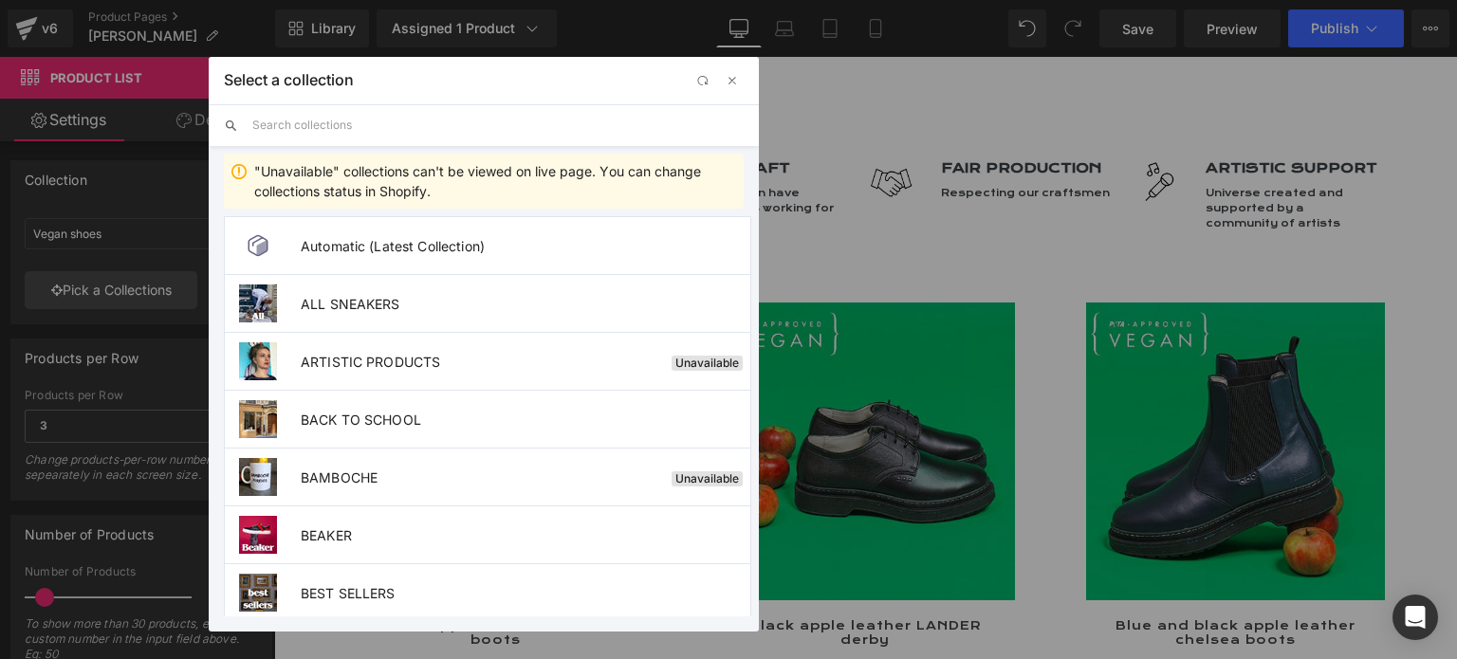
click at [325, 128] on input "text" at bounding box center [497, 125] width 491 height 42
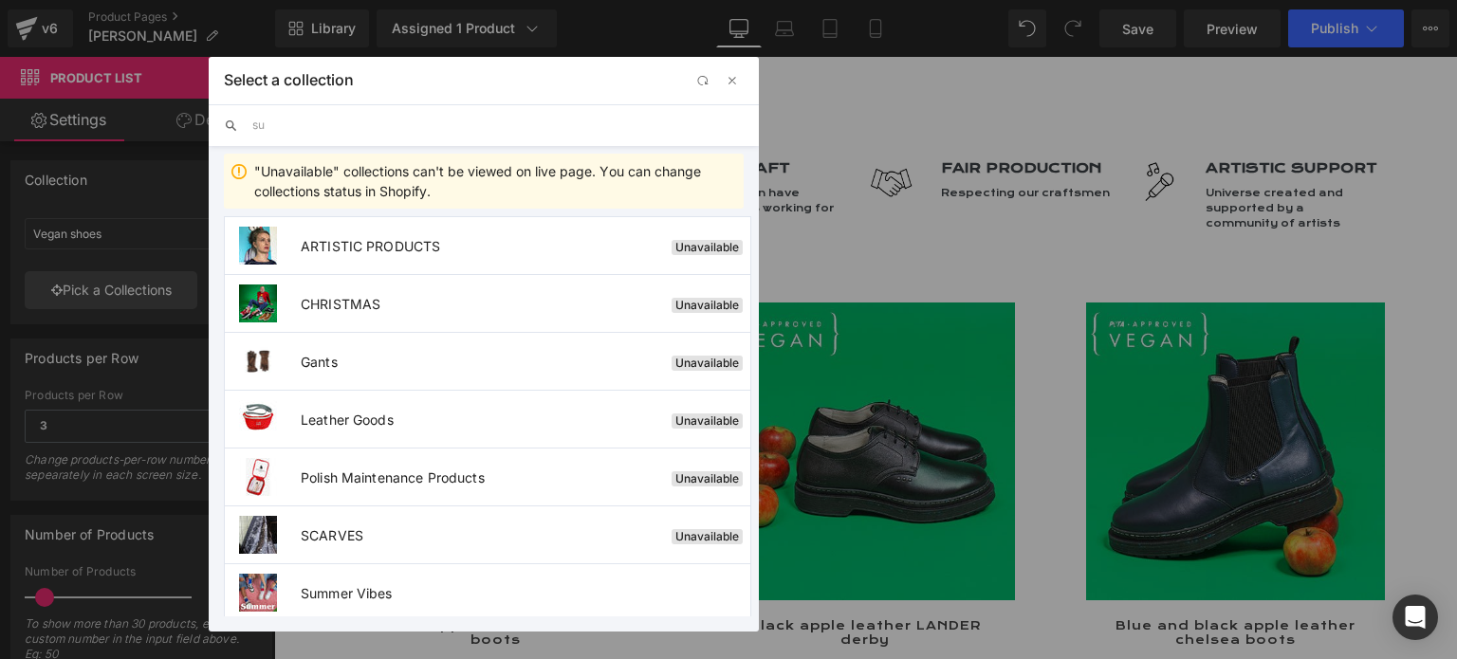
type input "s"
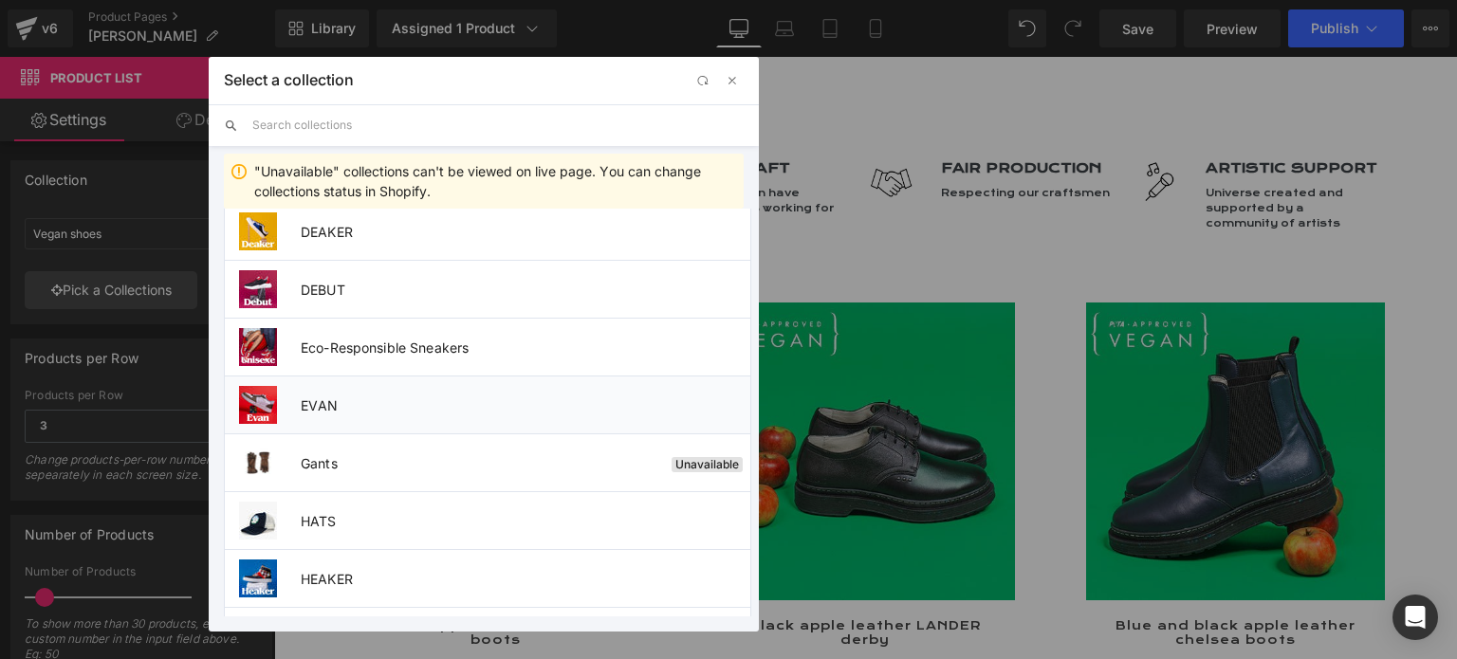
scroll to position [759, 0]
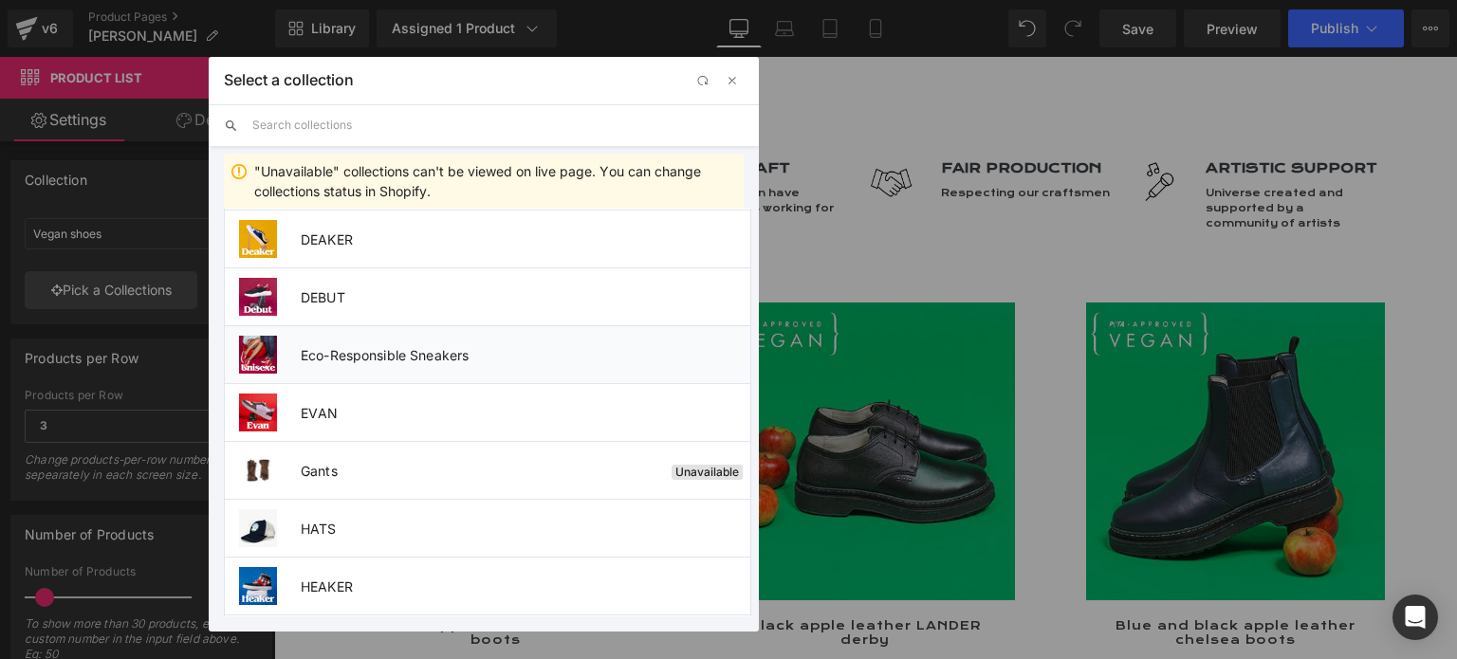
click at [412, 359] on li "Eco-Responsible Sneakers" at bounding box center [487, 354] width 527 height 58
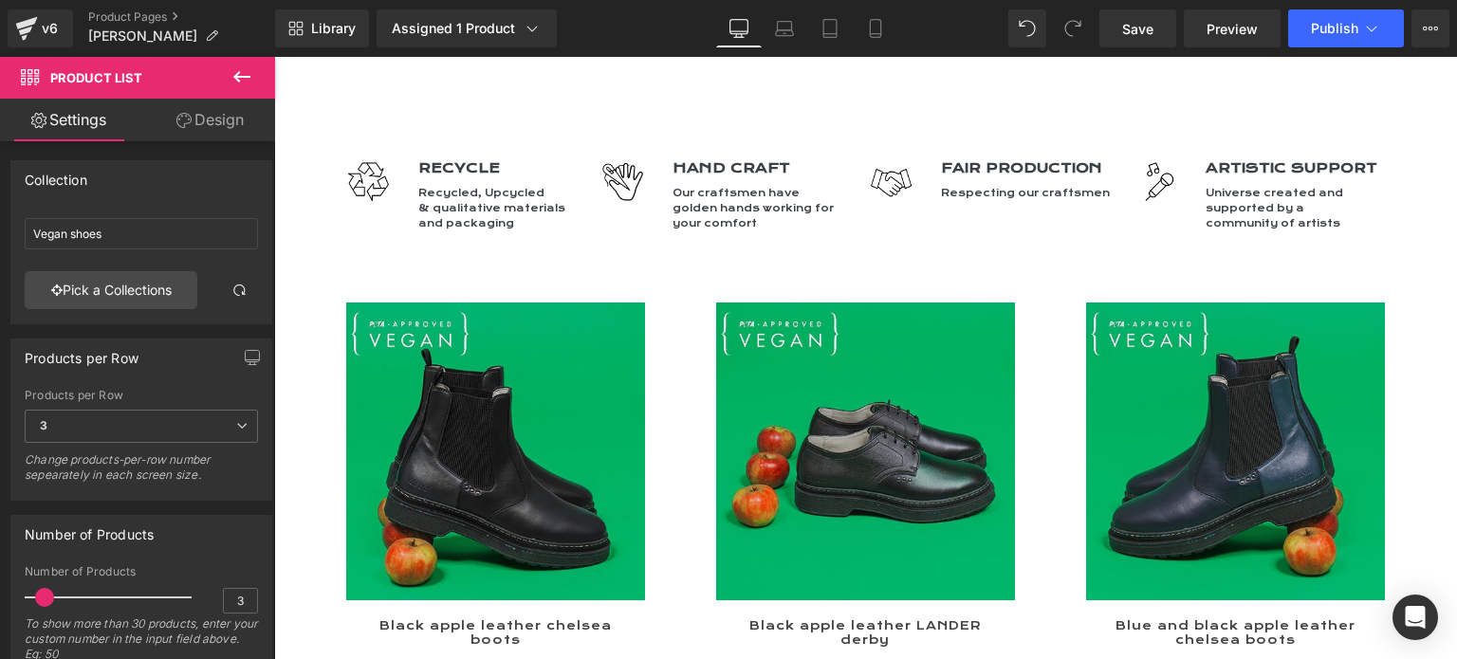
type input "Eco-Responsible Sneakers"
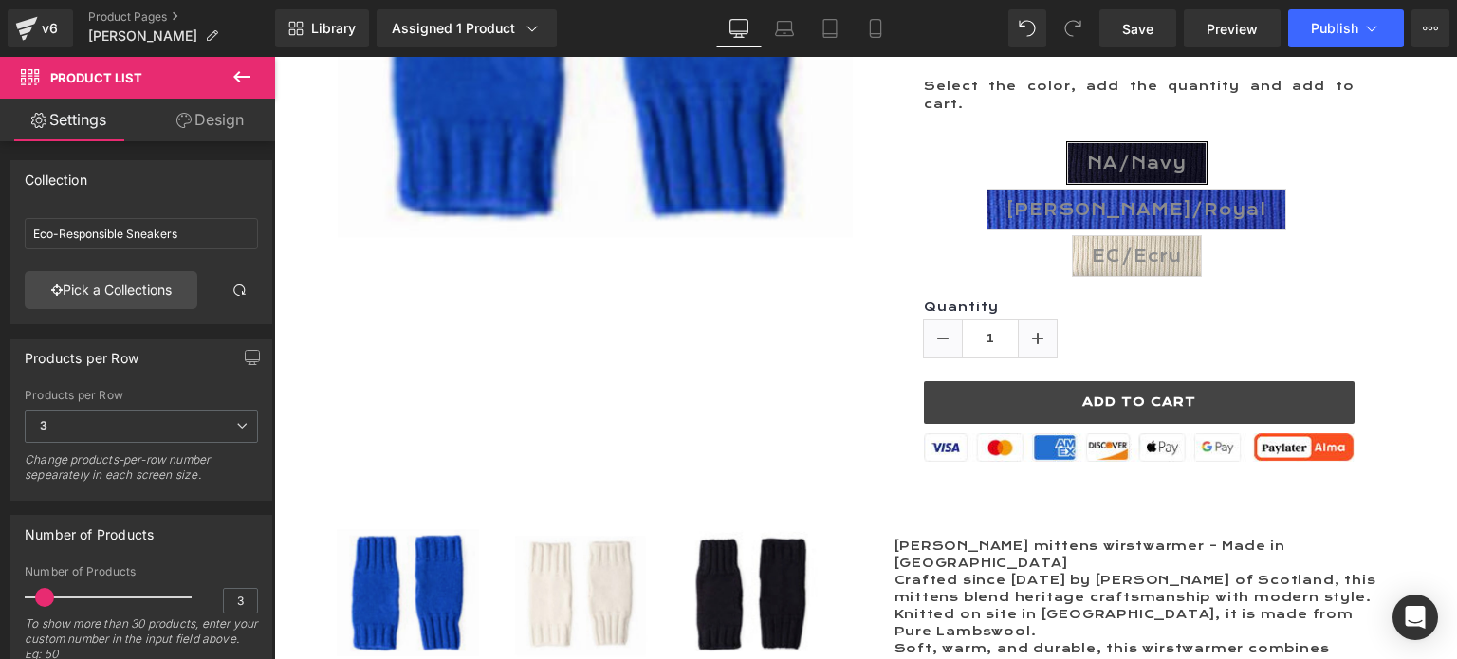
scroll to position [0, 0]
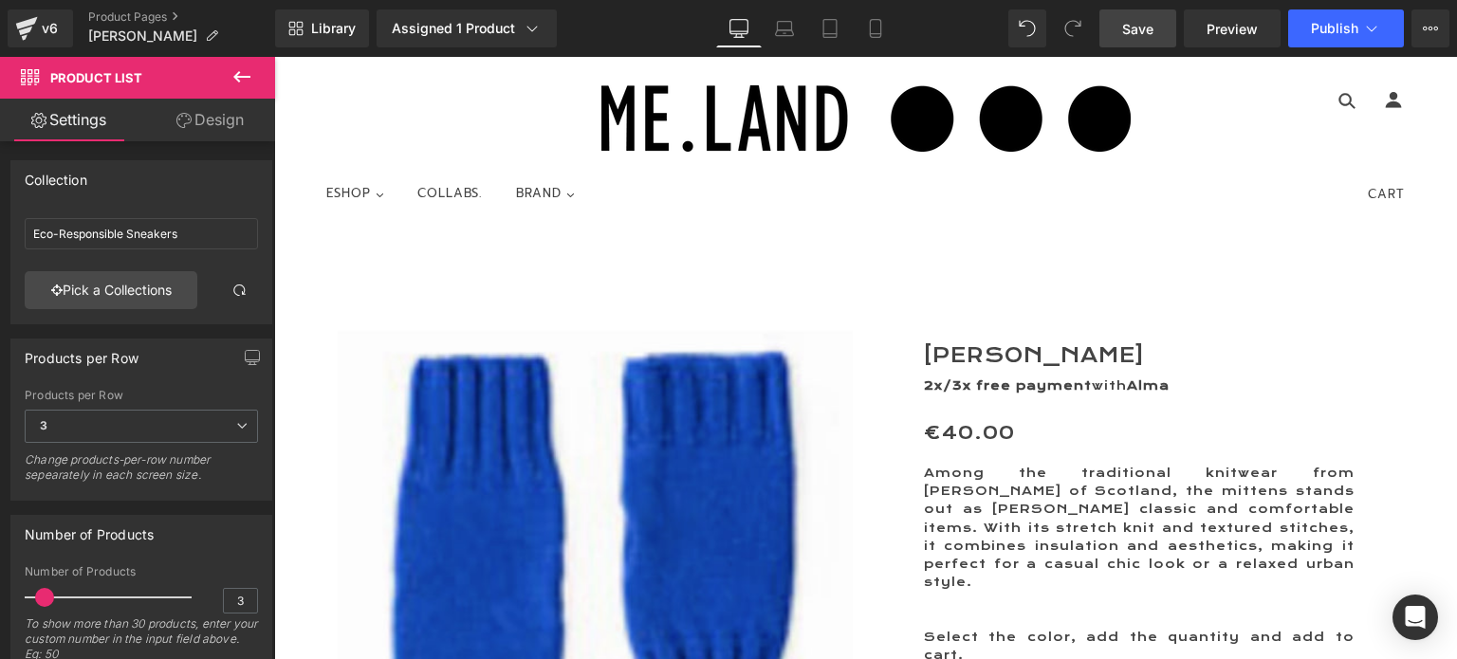
click at [1130, 32] on span "Save" at bounding box center [1137, 29] width 31 height 20
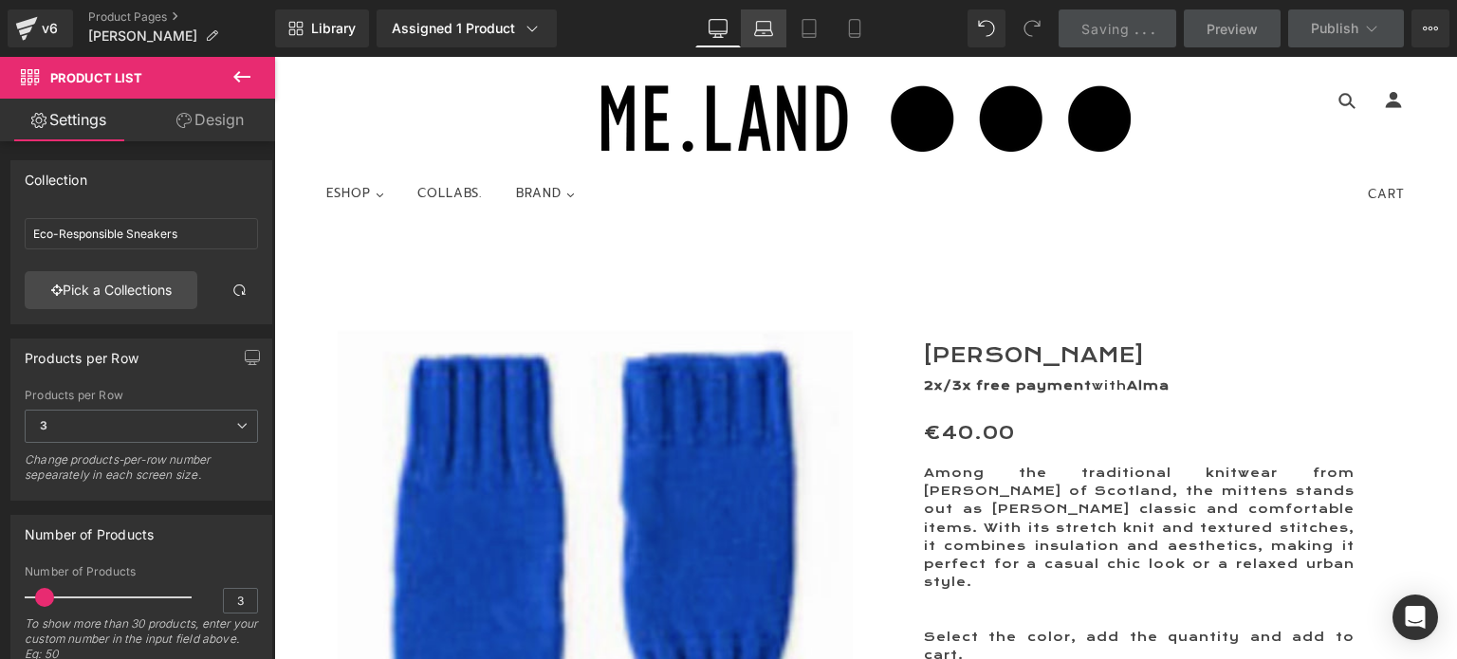
click at [762, 25] on icon at bounding box center [763, 28] width 19 height 19
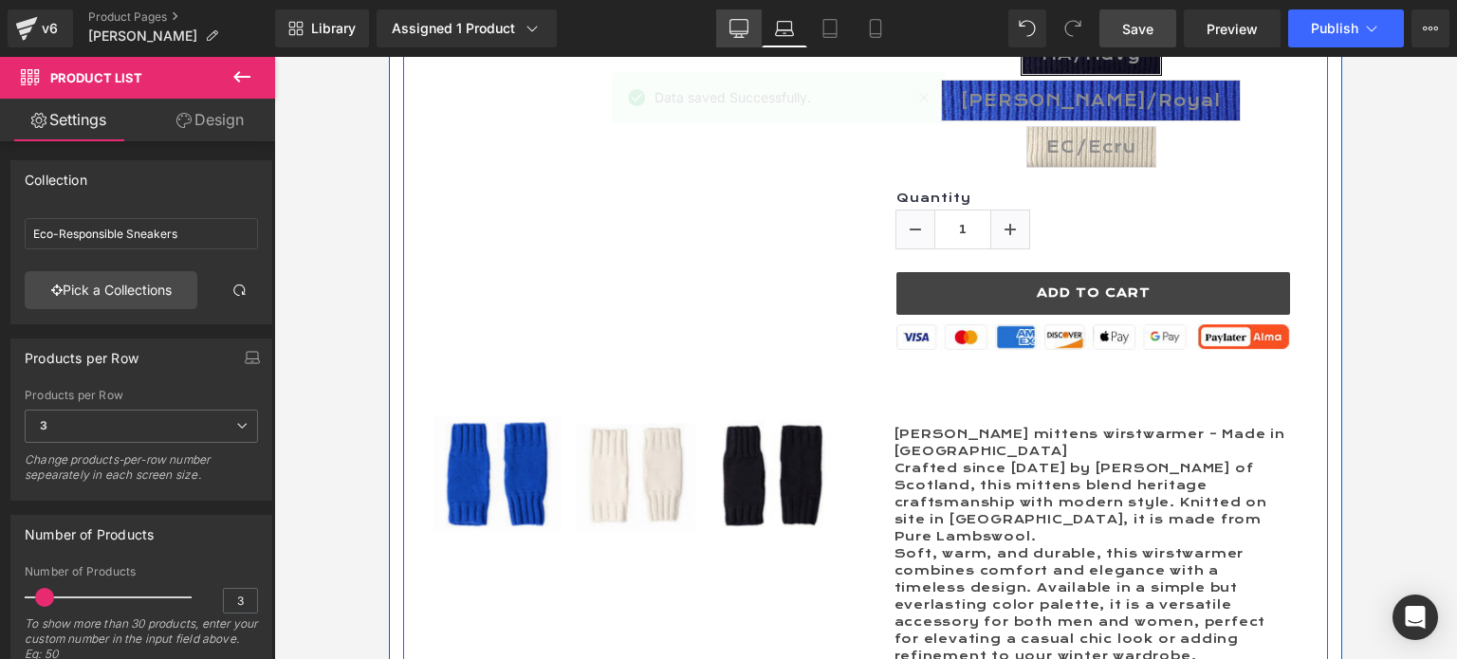
scroll to position [567, 0]
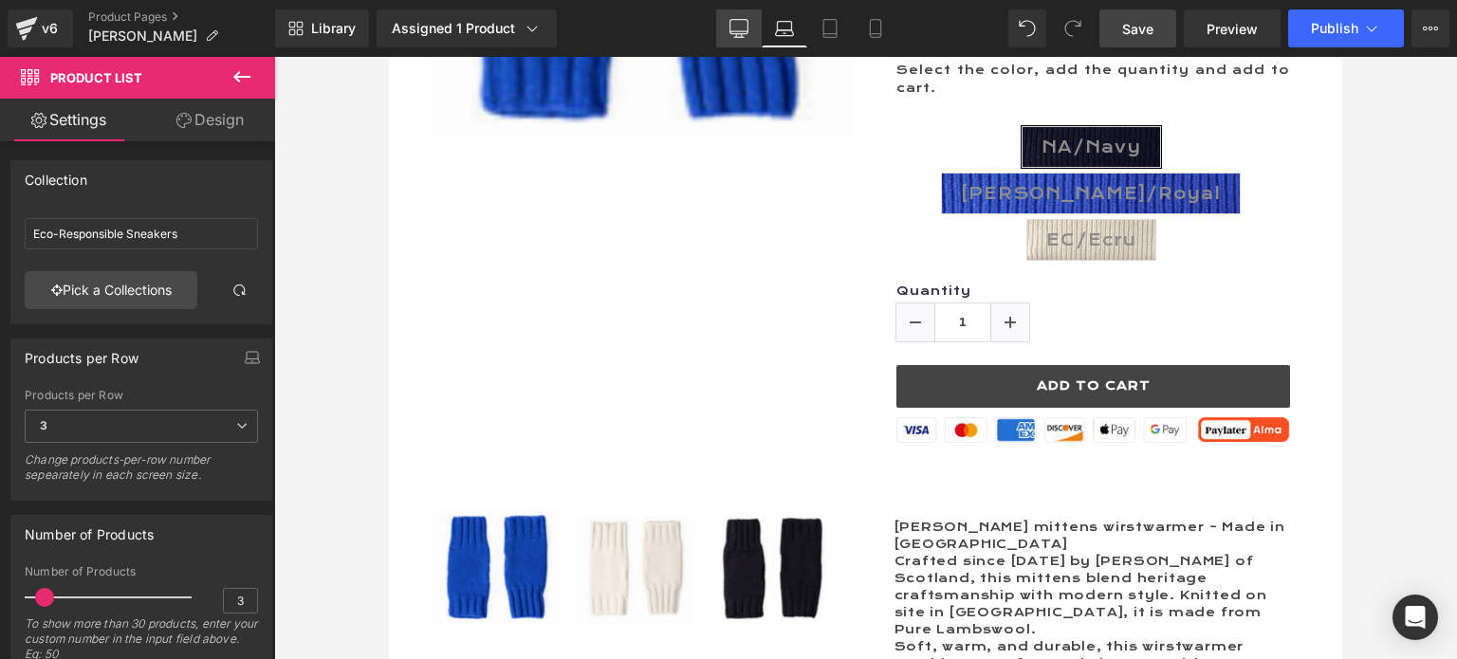
click at [736, 25] on icon at bounding box center [738, 28] width 19 height 19
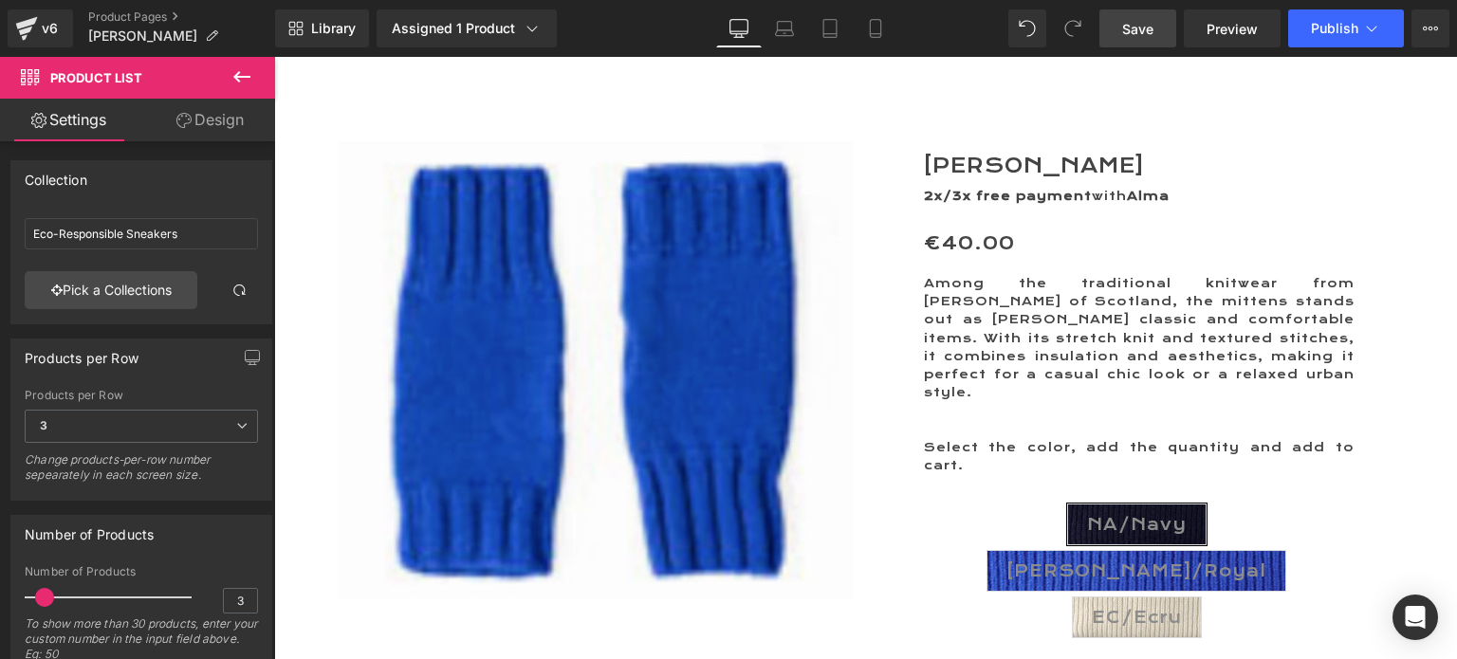
scroll to position [285, 0]
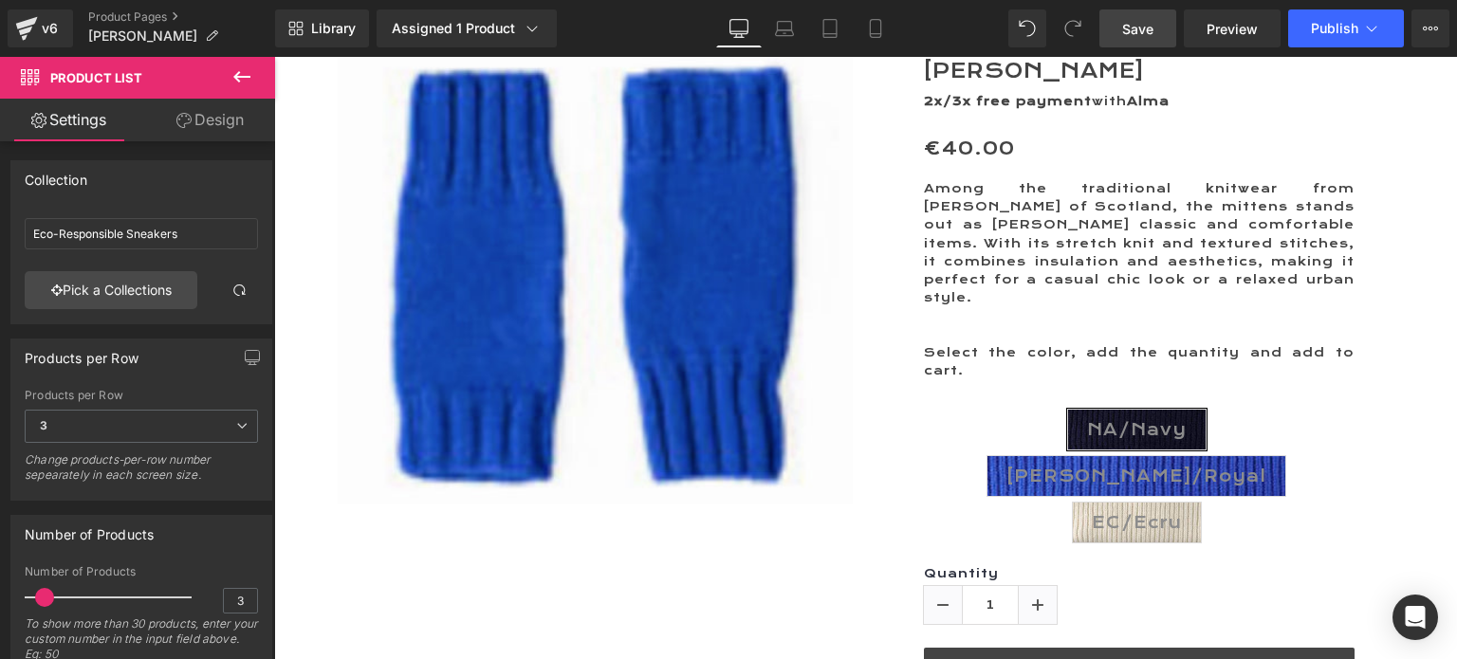
click at [935, 178] on div "[PERSON_NAME] (P) Title 2x/3x free payment with [PERSON_NAME] Text Block €0 €40…" at bounding box center [1139, 394] width 459 height 669
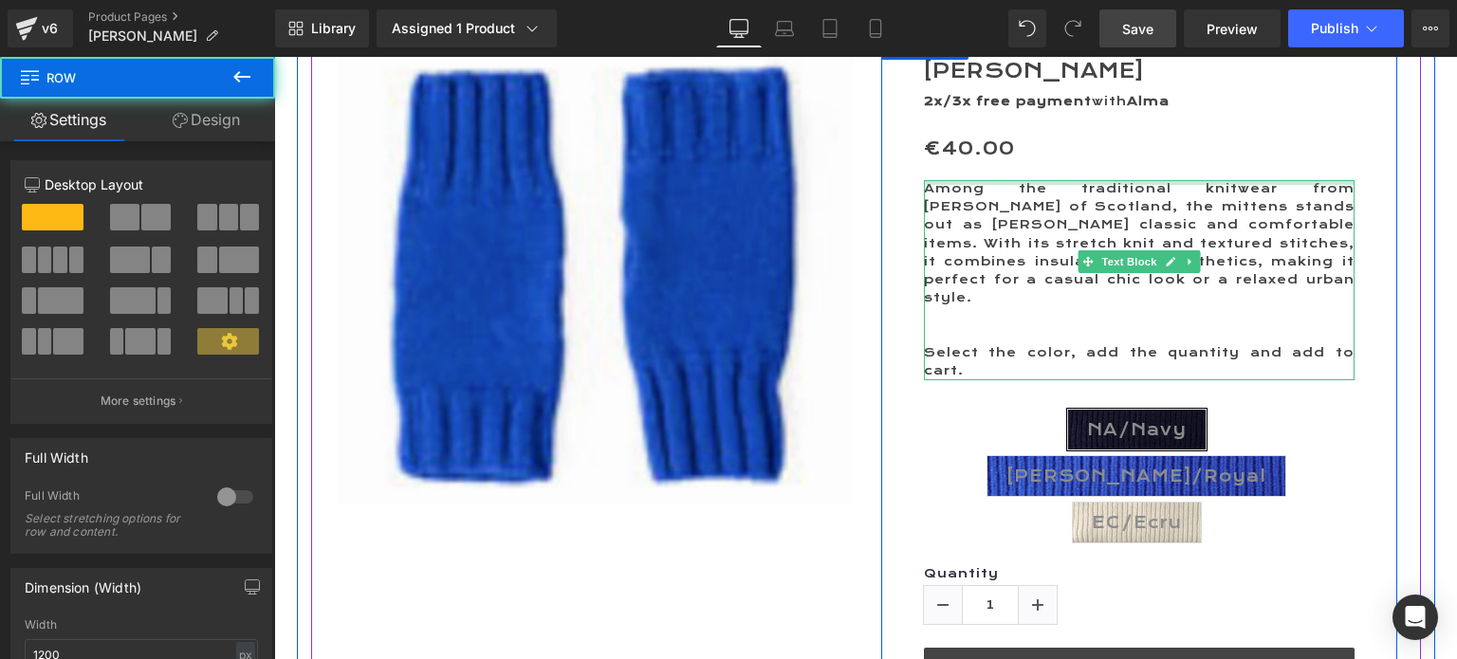
click at [933, 184] on div at bounding box center [1139, 182] width 431 height 5
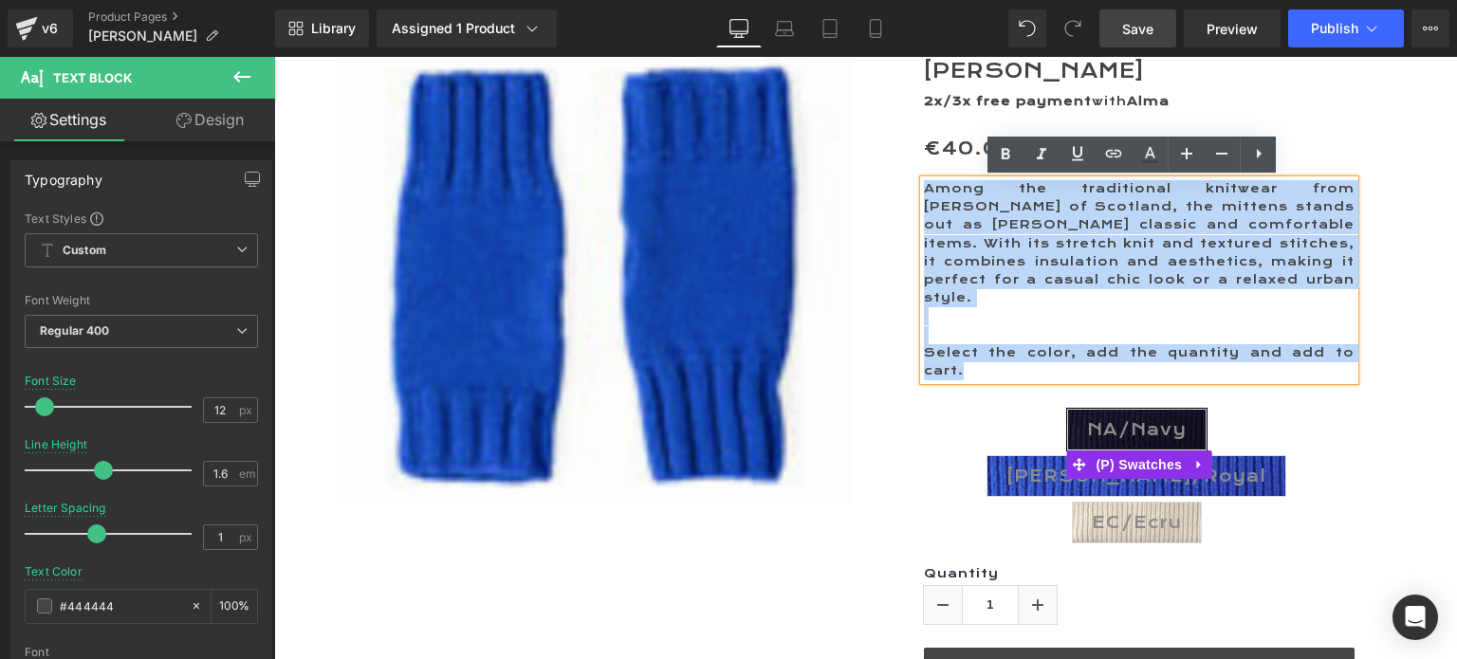
drag, startPoint x: 915, startPoint y: 188, endPoint x: 1343, endPoint y: 344, distance: 455.5
click at [1343, 344] on div "[PERSON_NAME] (P) Title 2x/3x free payment with [PERSON_NAME] Text Block €0 €40…" at bounding box center [1139, 394] width 459 height 669
copy div "Among the traditional knitwear from [PERSON_NAME] of Scotland, the mittens stan…"
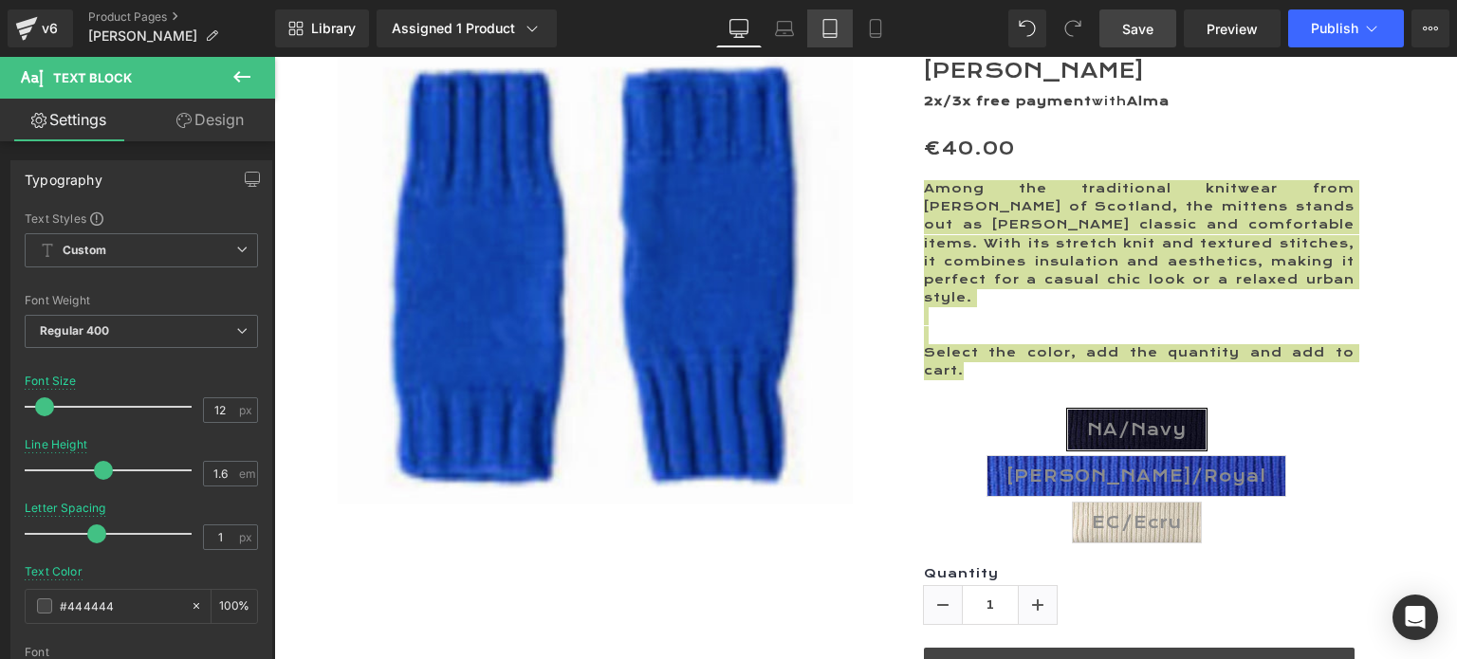
drag, startPoint x: 836, startPoint y: 25, endPoint x: 392, endPoint y: 116, distance: 453.2
click at [836, 25] on icon at bounding box center [829, 28] width 19 height 19
type input "14"
type input "100"
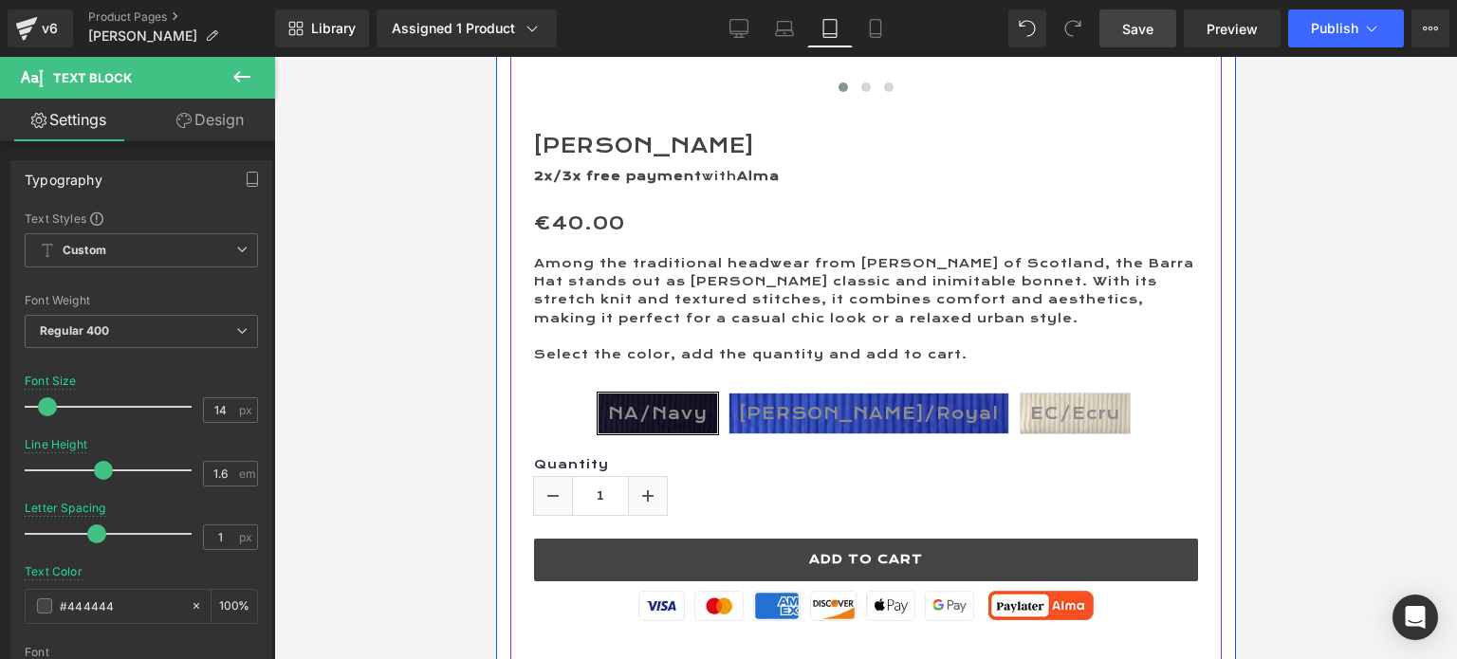
scroll to position [949, 0]
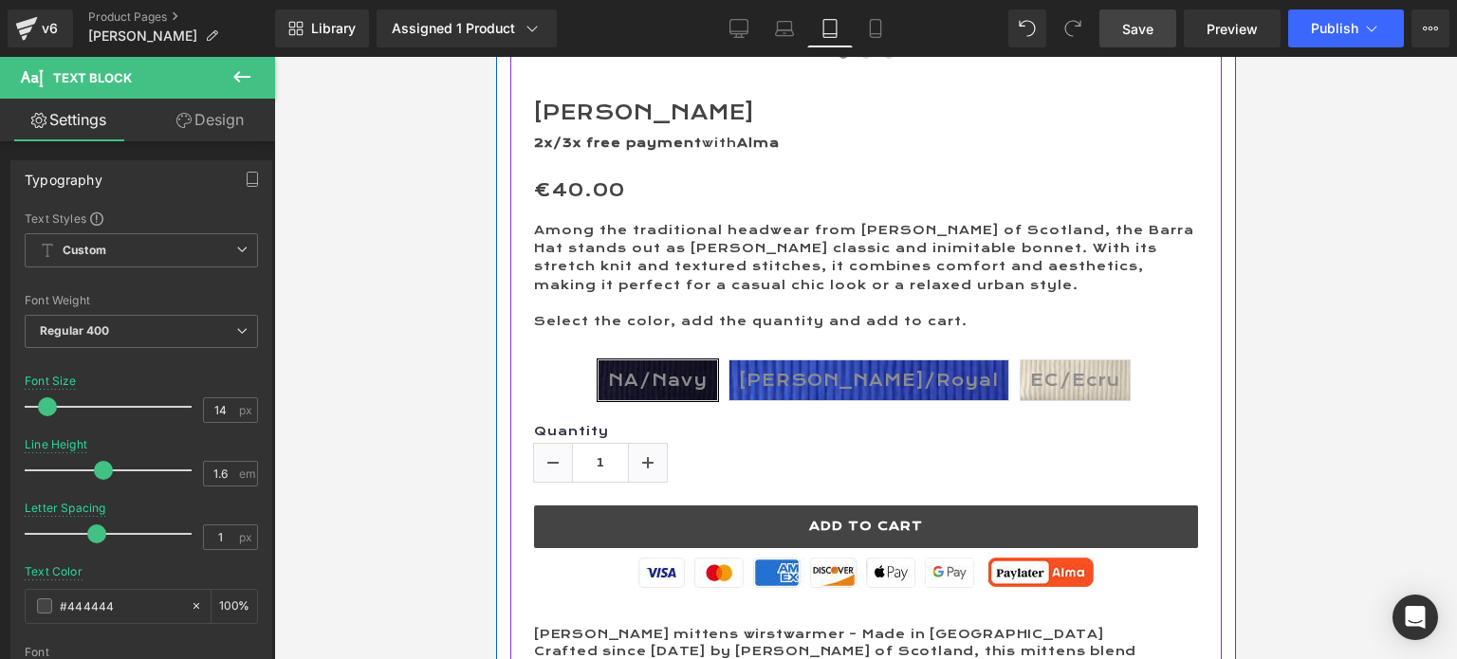
drag, startPoint x: 649, startPoint y: 246, endPoint x: 557, endPoint y: 237, distance: 92.4
click at [646, 246] on p "Among the traditional headwear from [PERSON_NAME] of Scotland, the Barra Hat st…" at bounding box center [865, 258] width 664 height 73
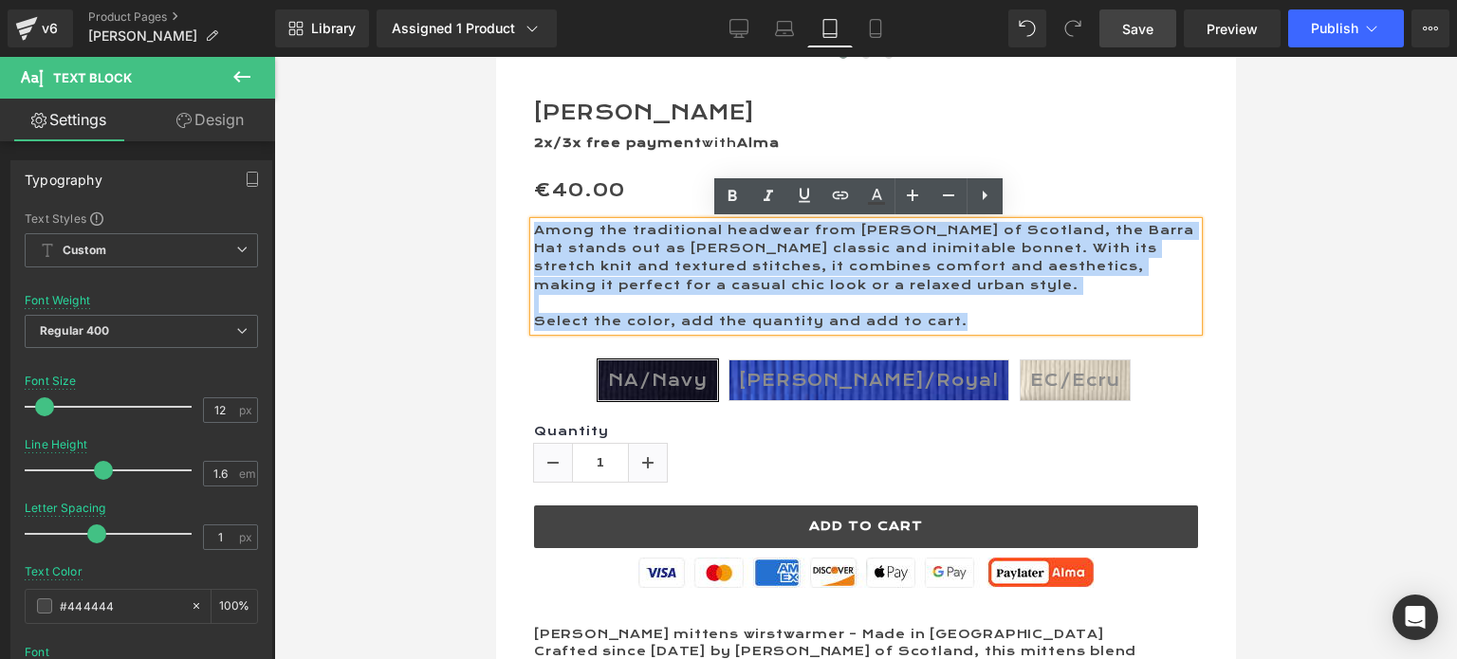
drag, startPoint x: 533, startPoint y: 232, endPoint x: 999, endPoint y: 322, distance: 474.2
click at [999, 322] on div "Among the traditional headwear from [PERSON_NAME] of Scotland, the Barra Hat st…" at bounding box center [865, 276] width 664 height 109
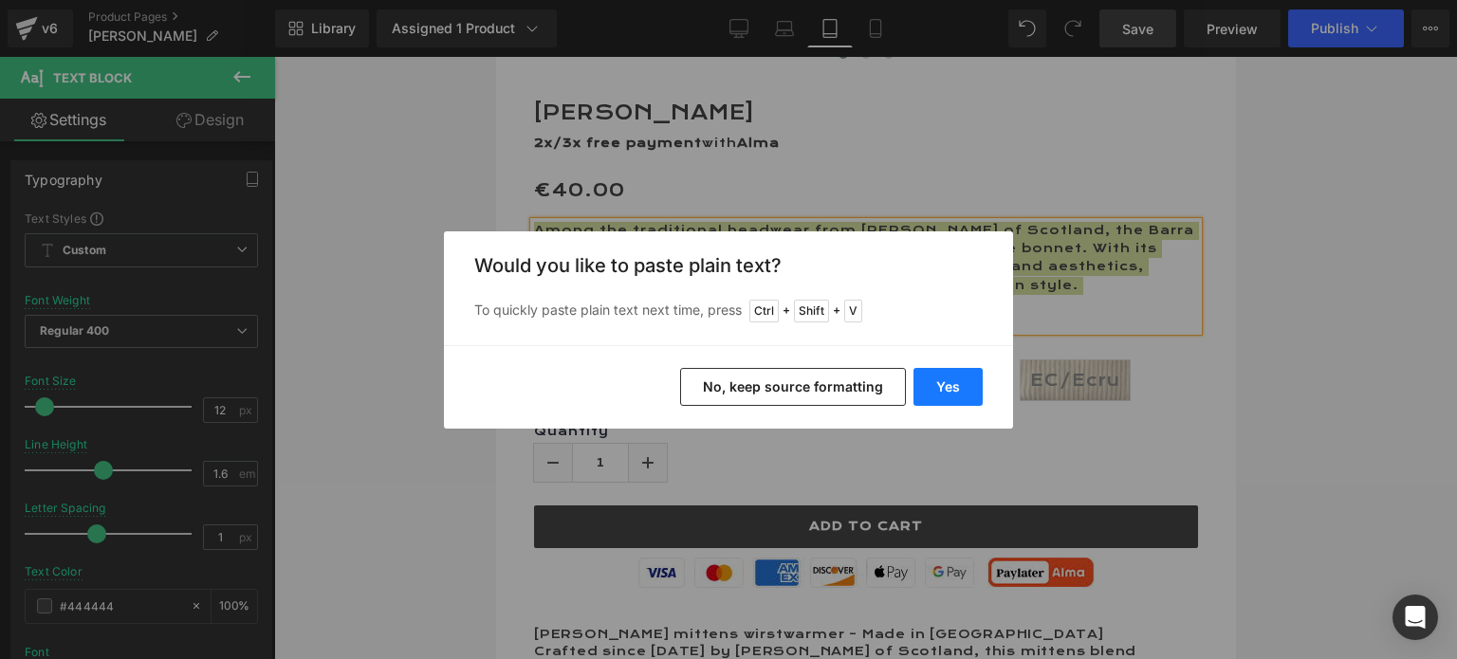
click at [957, 378] on button "Yes" at bounding box center [947, 387] width 69 height 38
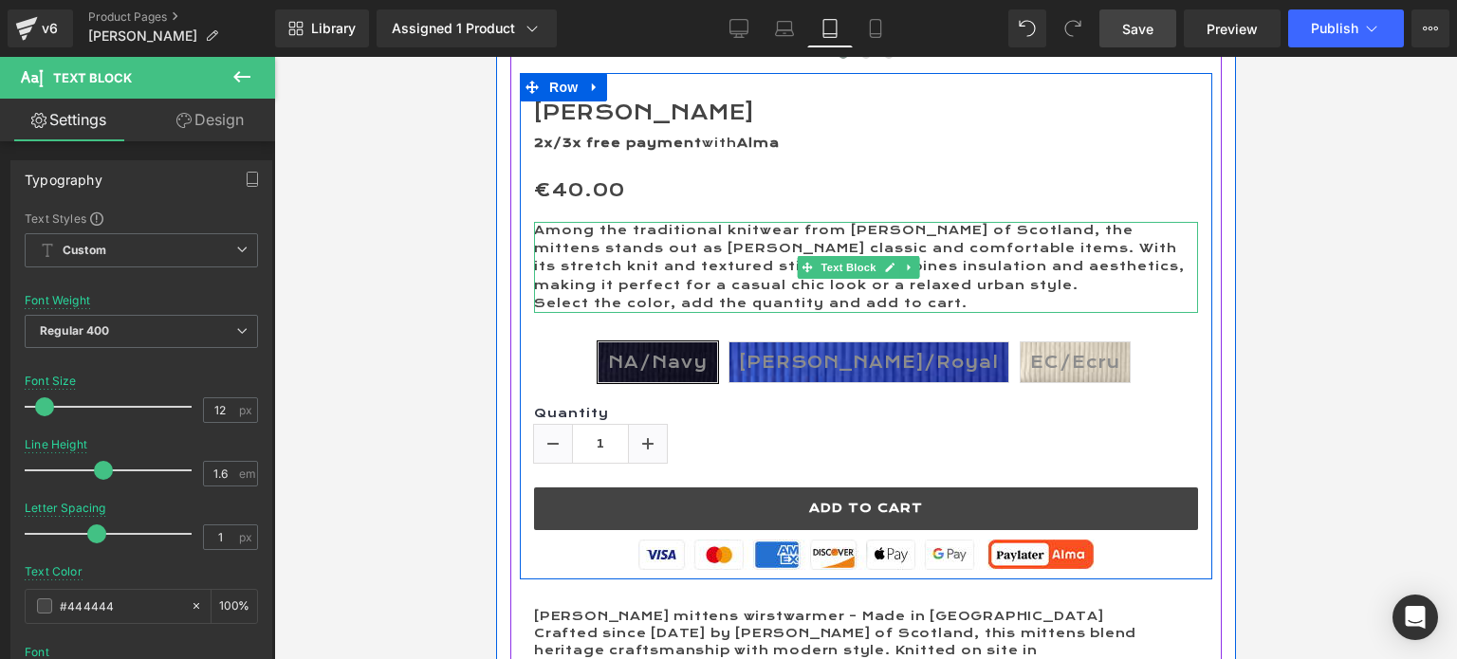
click at [995, 287] on p "Among the traditional knitwear from [PERSON_NAME] of Scotland, the mittens stan…" at bounding box center [865, 258] width 664 height 73
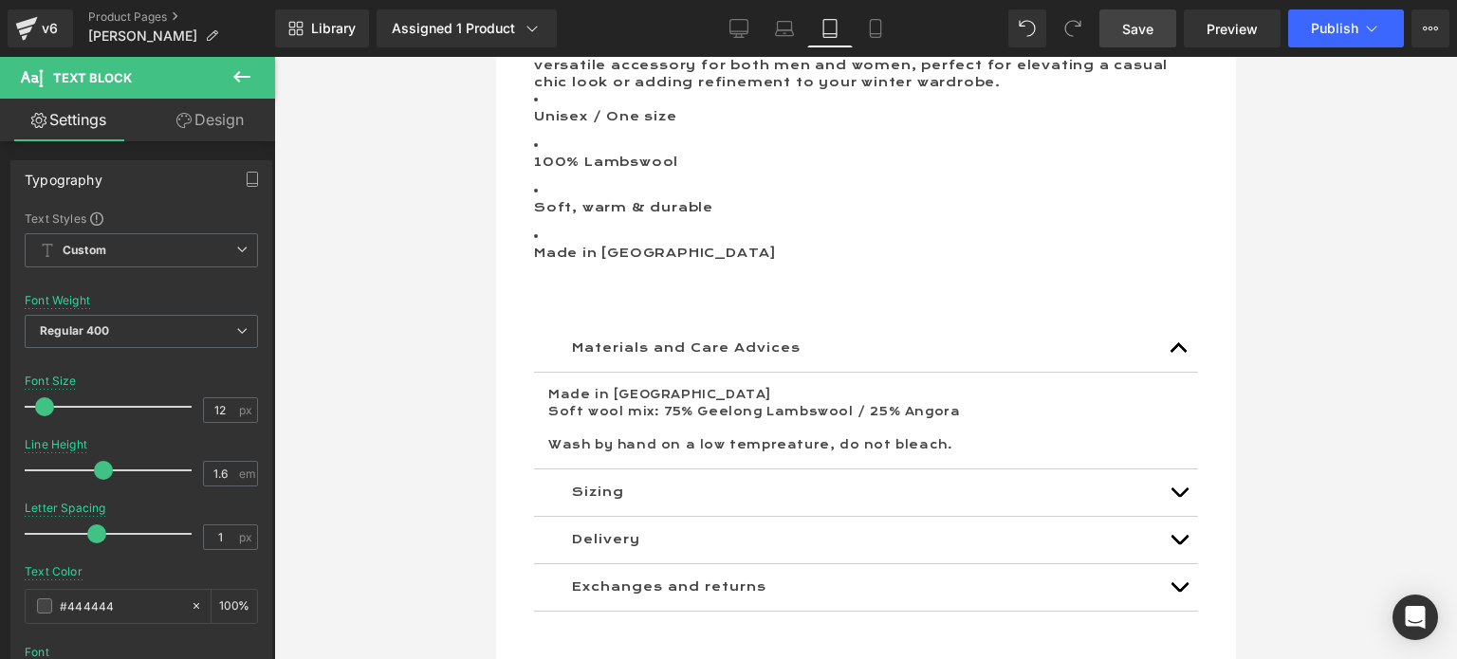
scroll to position [1707, 0]
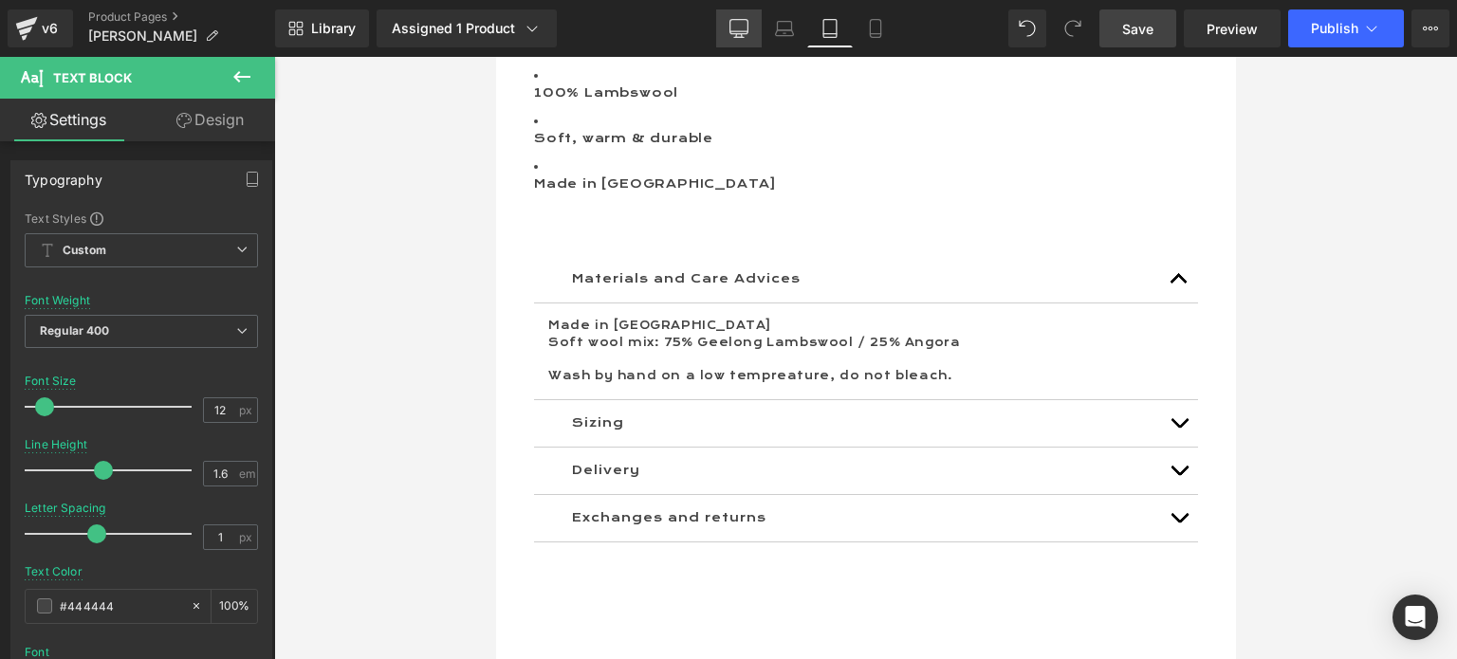
click at [743, 26] on icon at bounding box center [738, 28] width 19 height 19
type input "14"
type input "100"
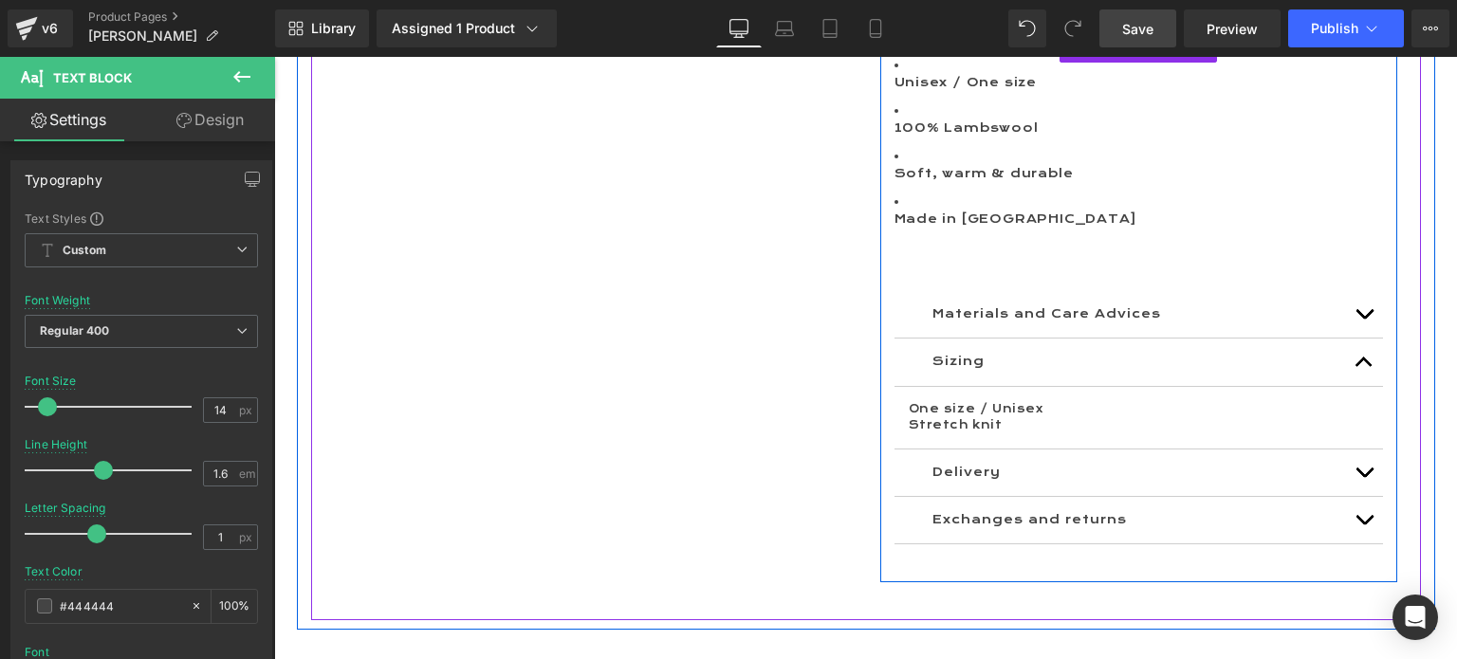
scroll to position [1328, 0]
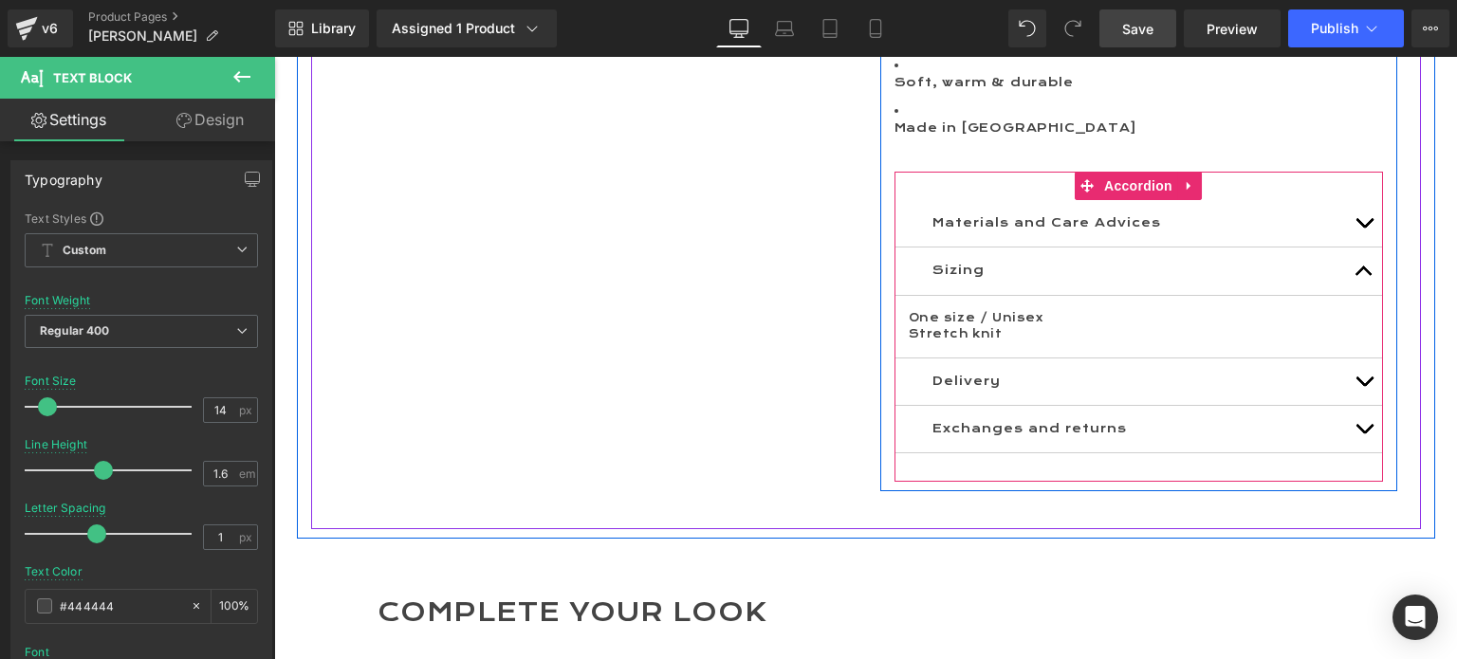
drag, startPoint x: 1361, startPoint y: 137, endPoint x: 1271, endPoint y: 158, distance: 92.7
click at [1364, 228] on span "button" at bounding box center [1364, 228] width 0 height 0
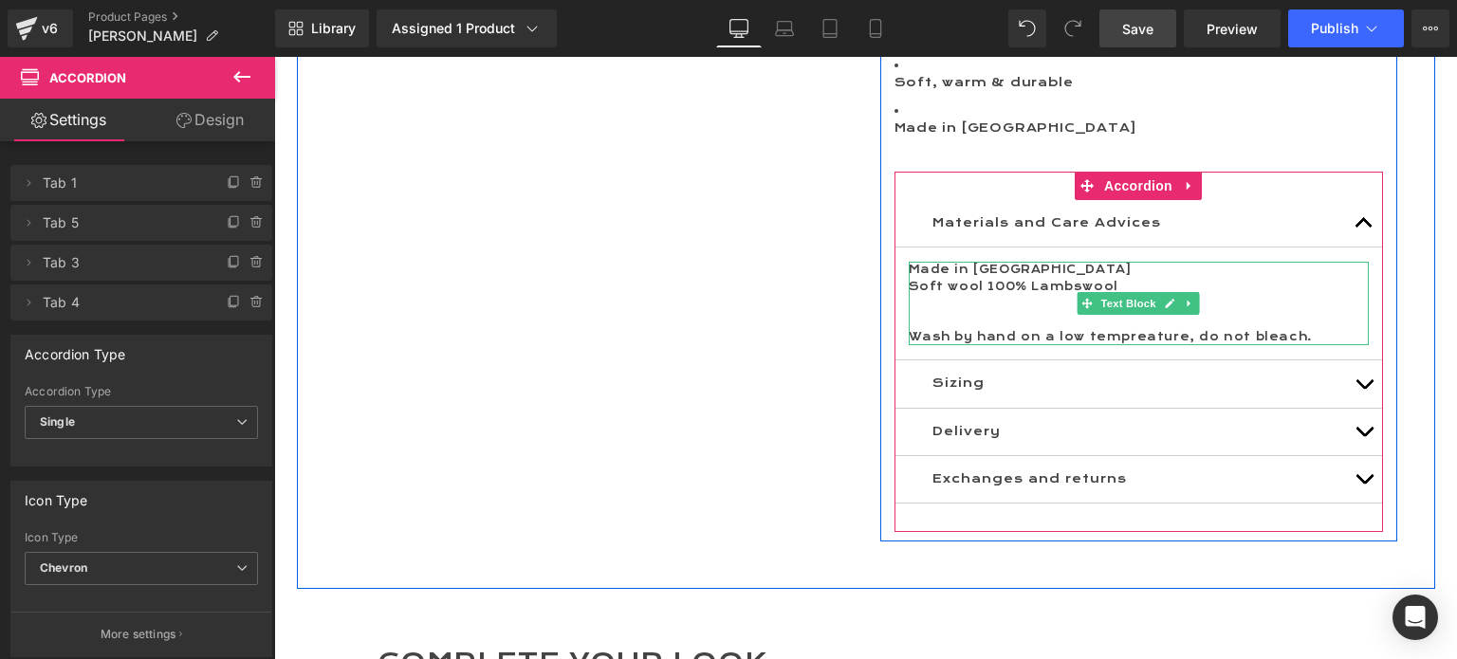
click at [947, 262] on p "Made in [GEOGRAPHIC_DATA]" at bounding box center [1139, 270] width 460 height 17
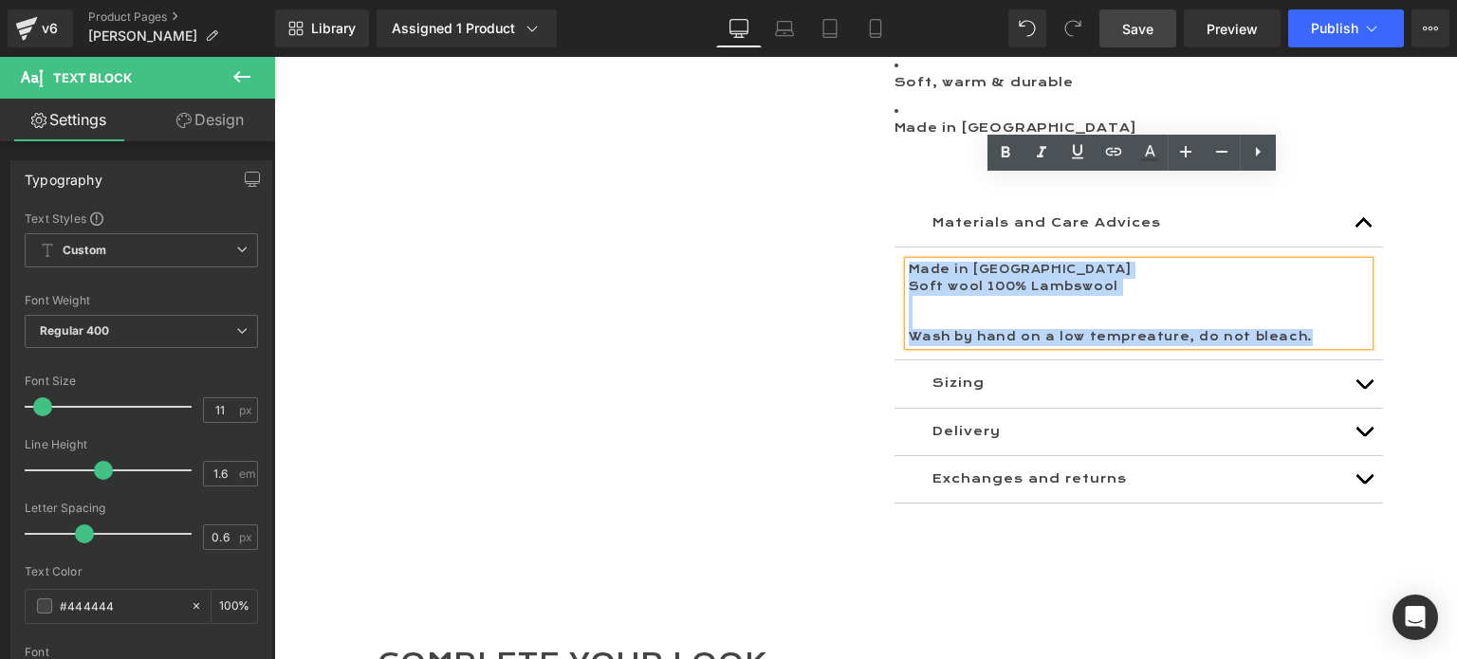
drag, startPoint x: 903, startPoint y: 185, endPoint x: 1286, endPoint y: 266, distance: 391.6
click at [1286, 266] on div "Made in [GEOGRAPHIC_DATA] Soft wool 100% Lambswool Wash by hand on a low tempre…" at bounding box center [1139, 303] width 460 height 83
copy div "Made in [GEOGRAPHIC_DATA] Soft wool 100% Lambswool Wash by hand on a low tempre…"
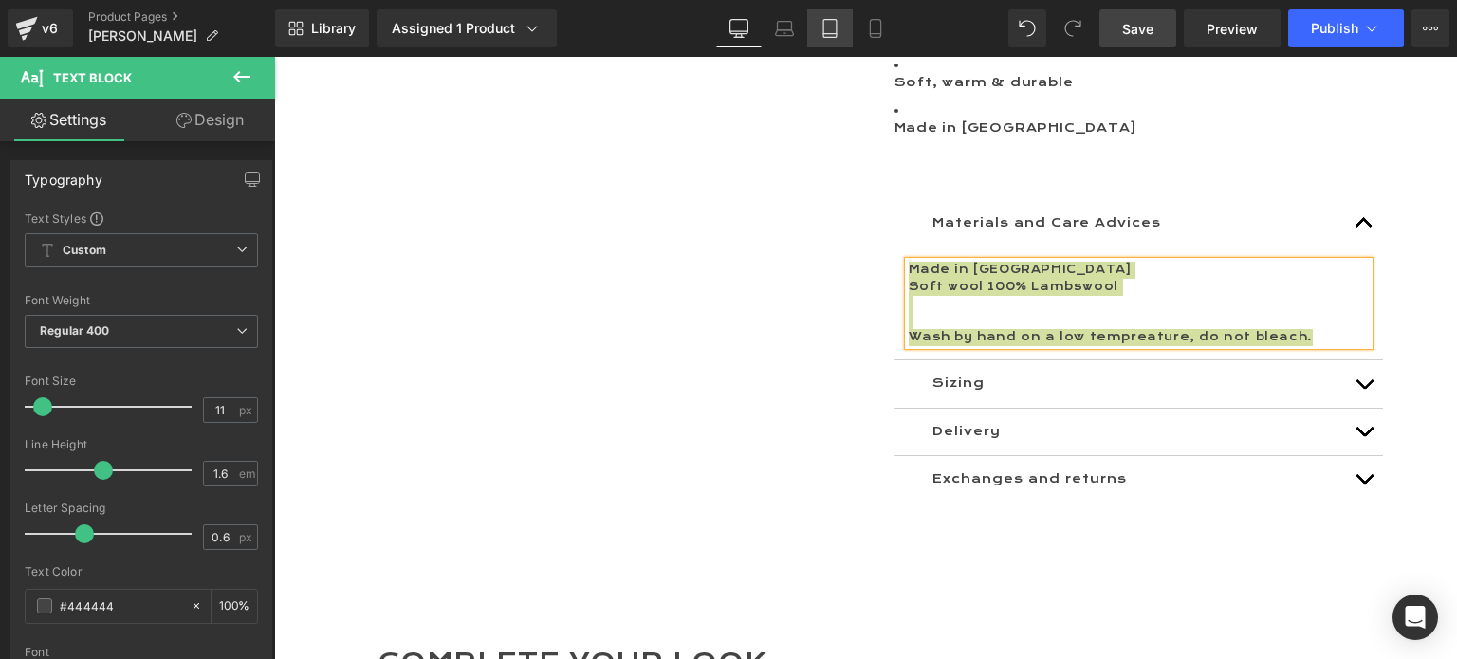
drag, startPoint x: 360, startPoint y: 51, endPoint x: 836, endPoint y: 32, distance: 475.6
click at [838, 32] on icon at bounding box center [829, 28] width 19 height 19
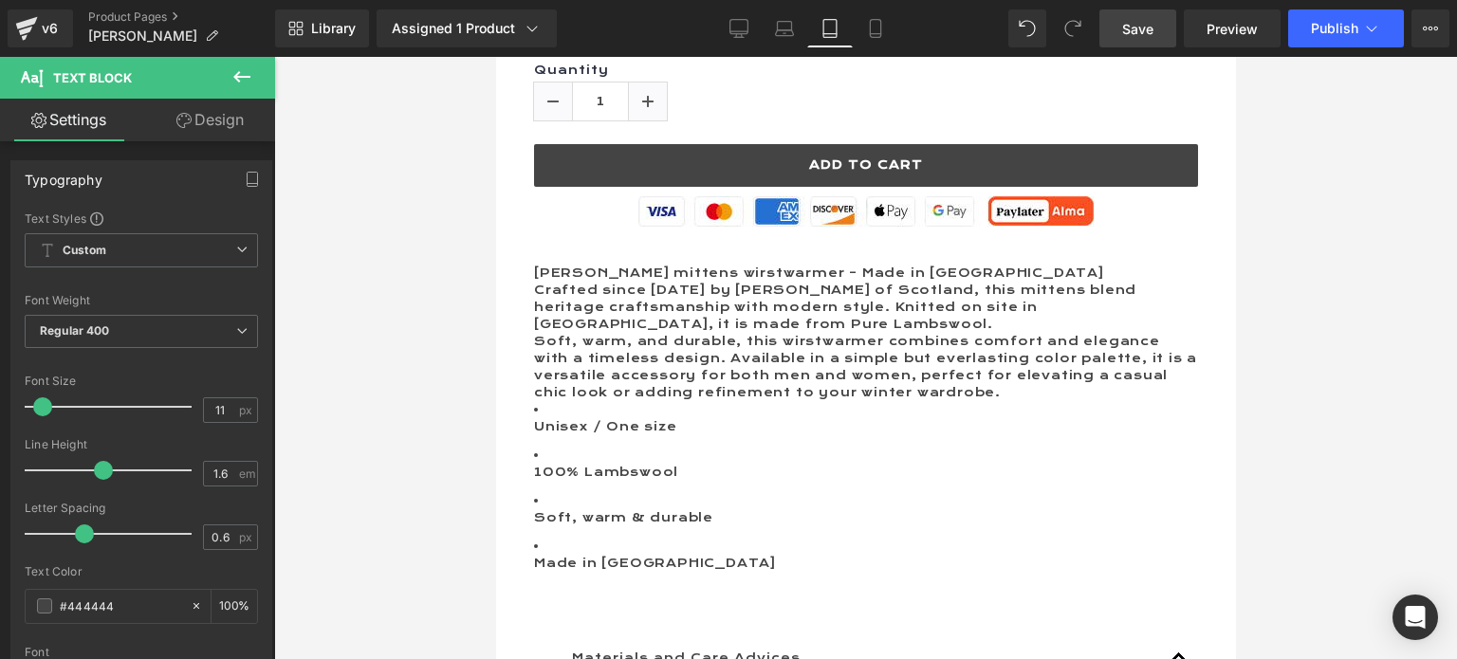
type input "100"
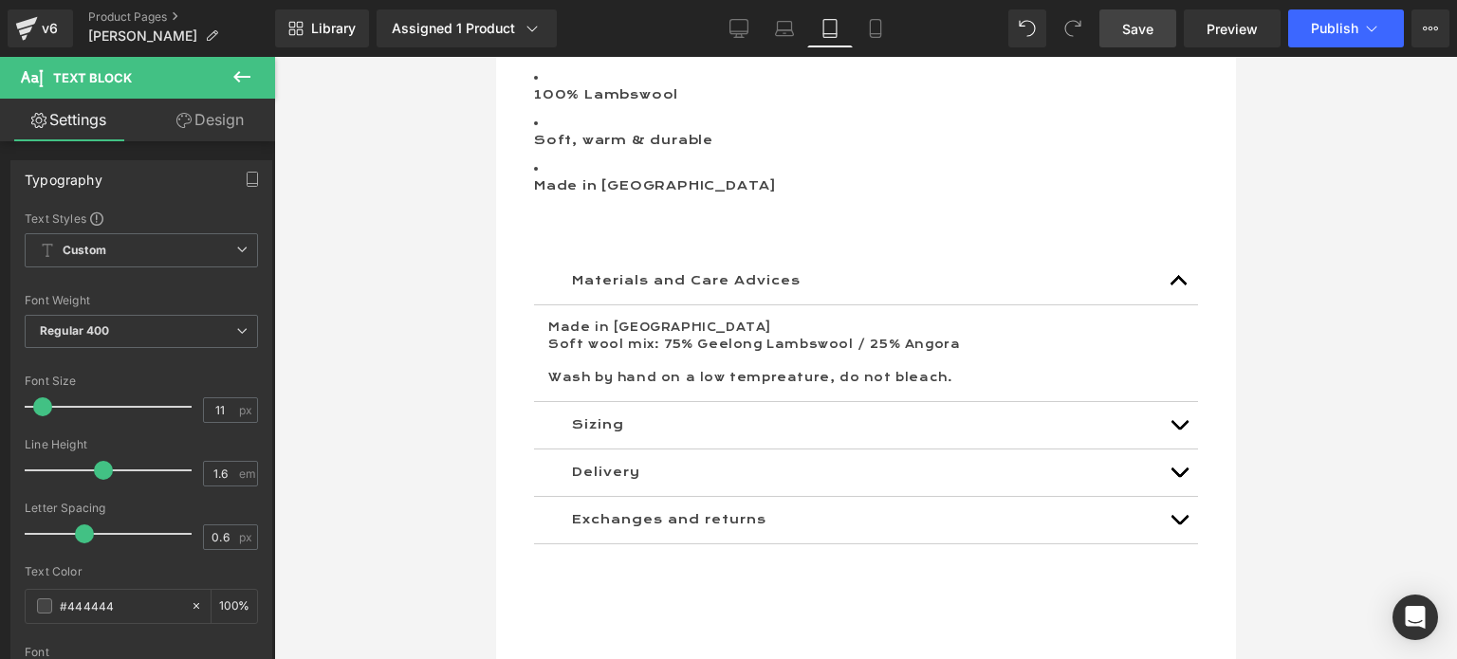
scroll to position [1707, 0]
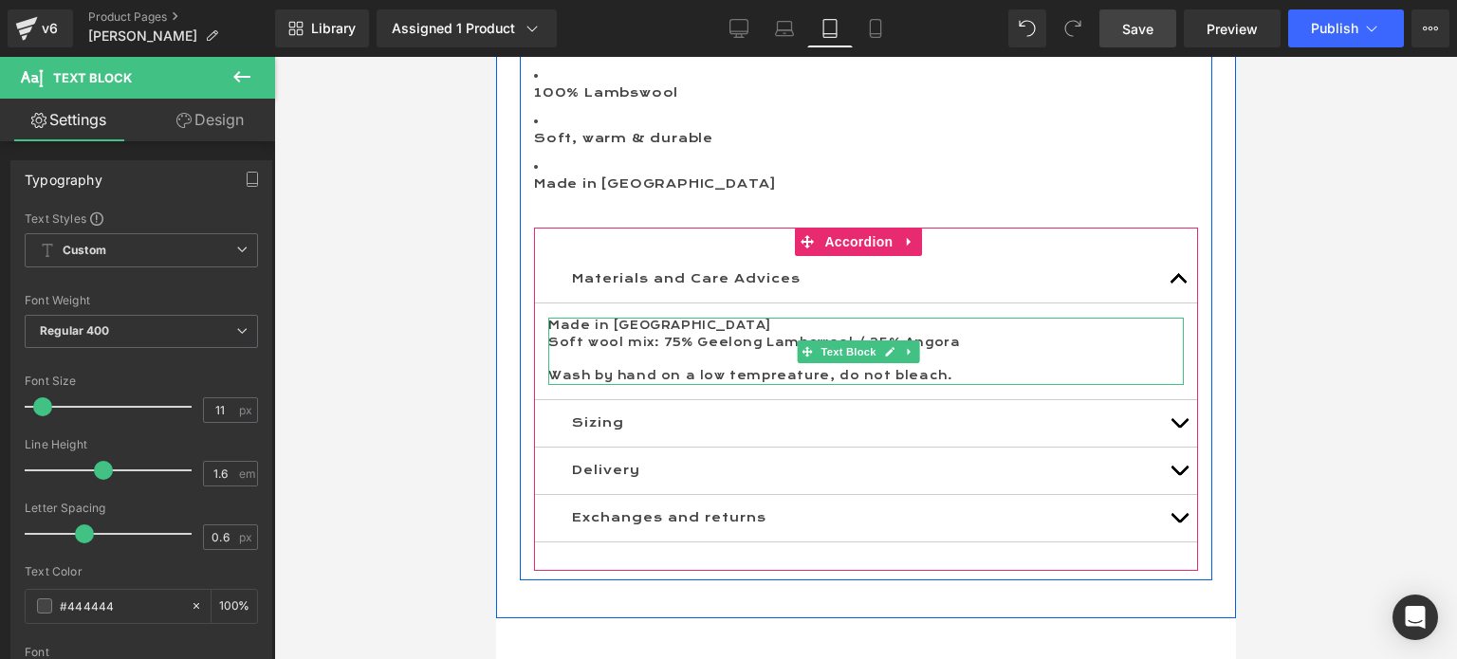
drag, startPoint x: 786, startPoint y: 338, endPoint x: 813, endPoint y: 349, distance: 28.9
click at [786, 338] on p "Soft wool mix: 75% Geelong Lambswool / 25% Angora" at bounding box center [865, 343] width 636 height 17
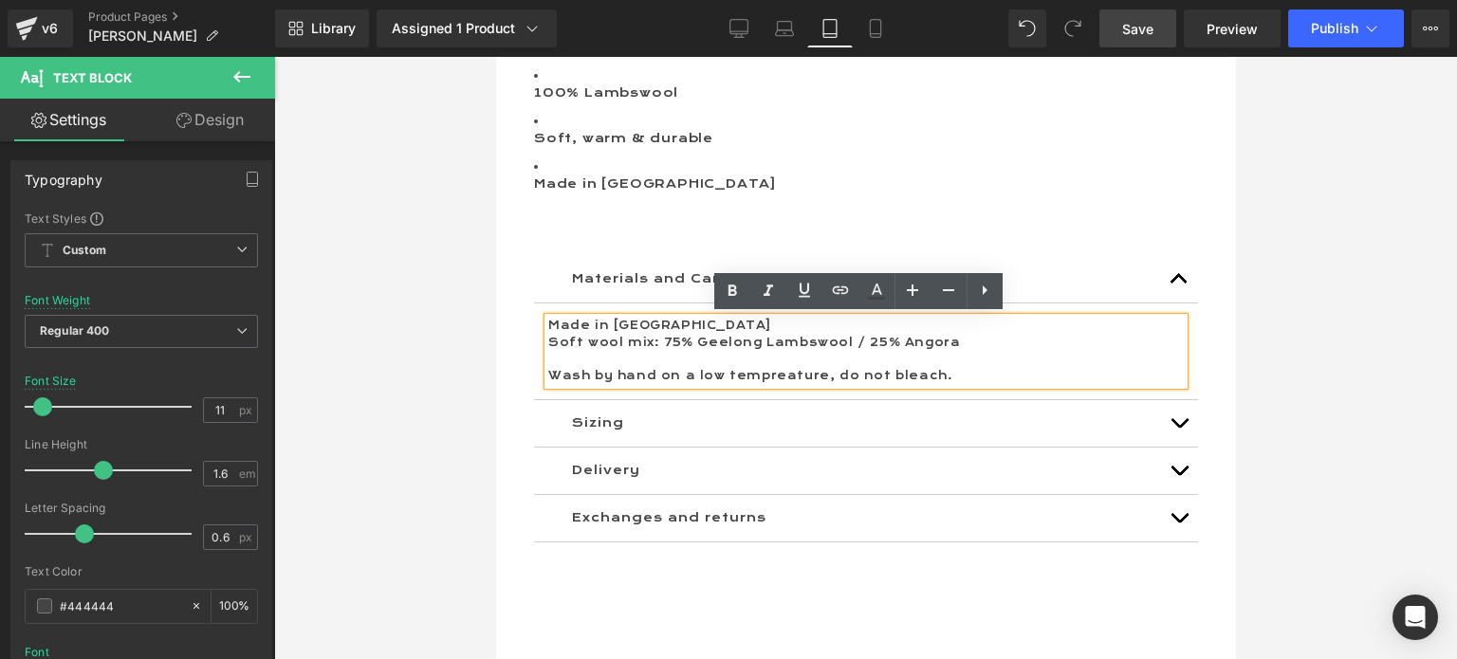
drag, startPoint x: 938, startPoint y: 375, endPoint x: 544, endPoint y: 319, distance: 397.6
click at [547, 319] on div "Made in [GEOGRAPHIC_DATA] Soft wool mix: 75% Geelong Lambswool / 25% Angora Was…" at bounding box center [865, 351] width 636 height 66
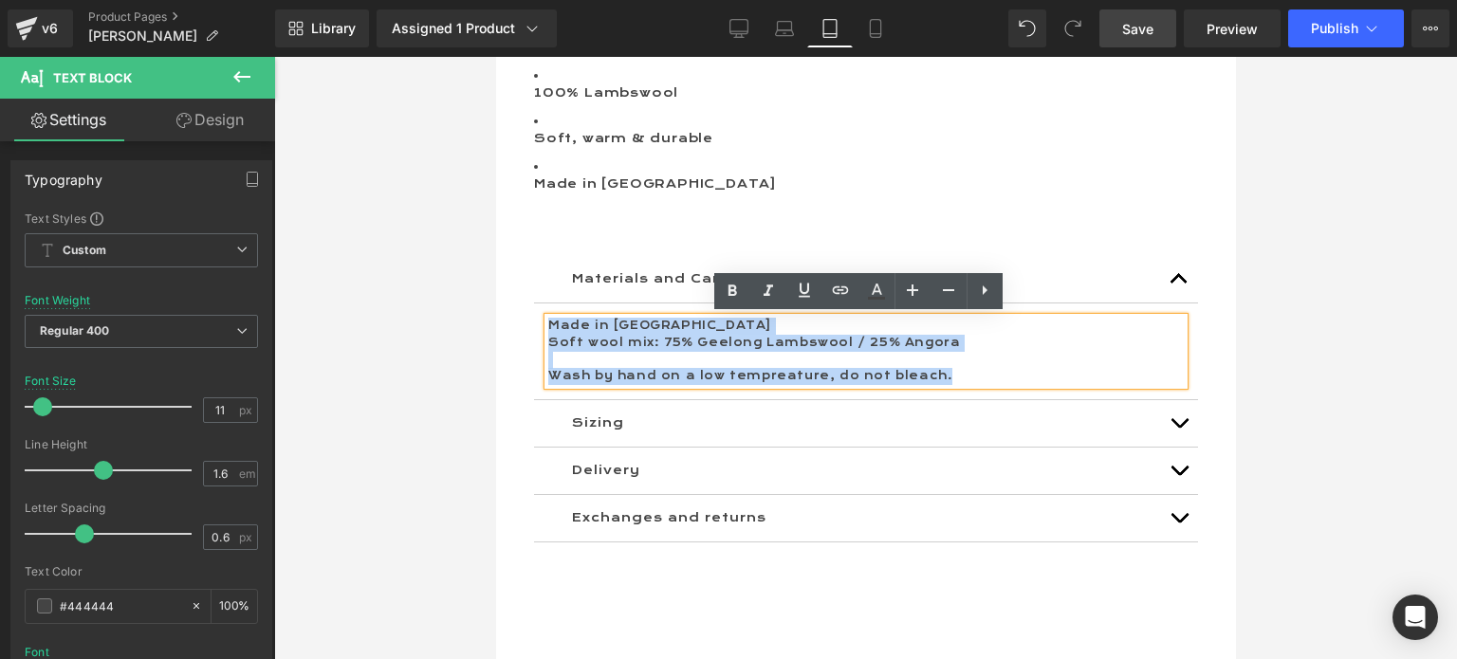
drag, startPoint x: 547, startPoint y: 320, endPoint x: 965, endPoint y: 377, distance: 421.2
click at [965, 377] on div "Made in [GEOGRAPHIC_DATA] Soft wool mix: 75% Geelong Lambswool / 25% Angora Was…" at bounding box center [865, 351] width 636 height 66
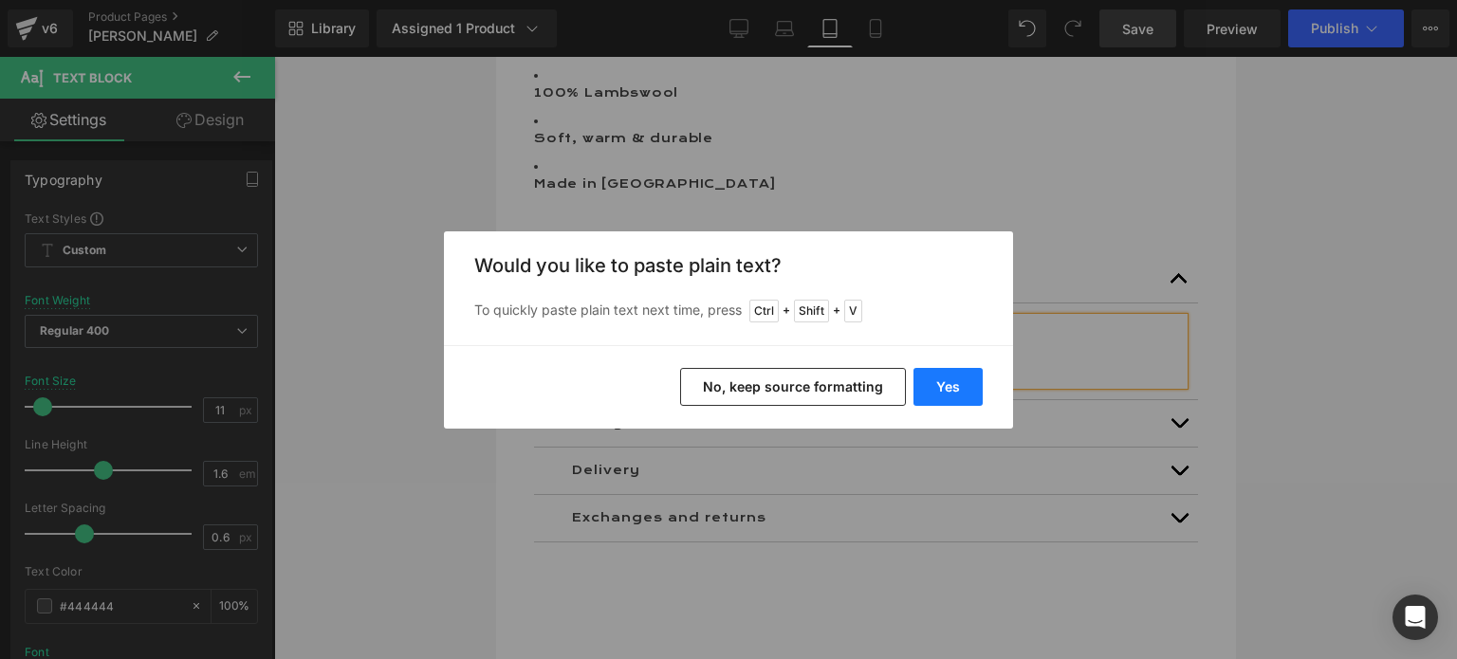
click at [937, 388] on button "Yes" at bounding box center [947, 387] width 69 height 38
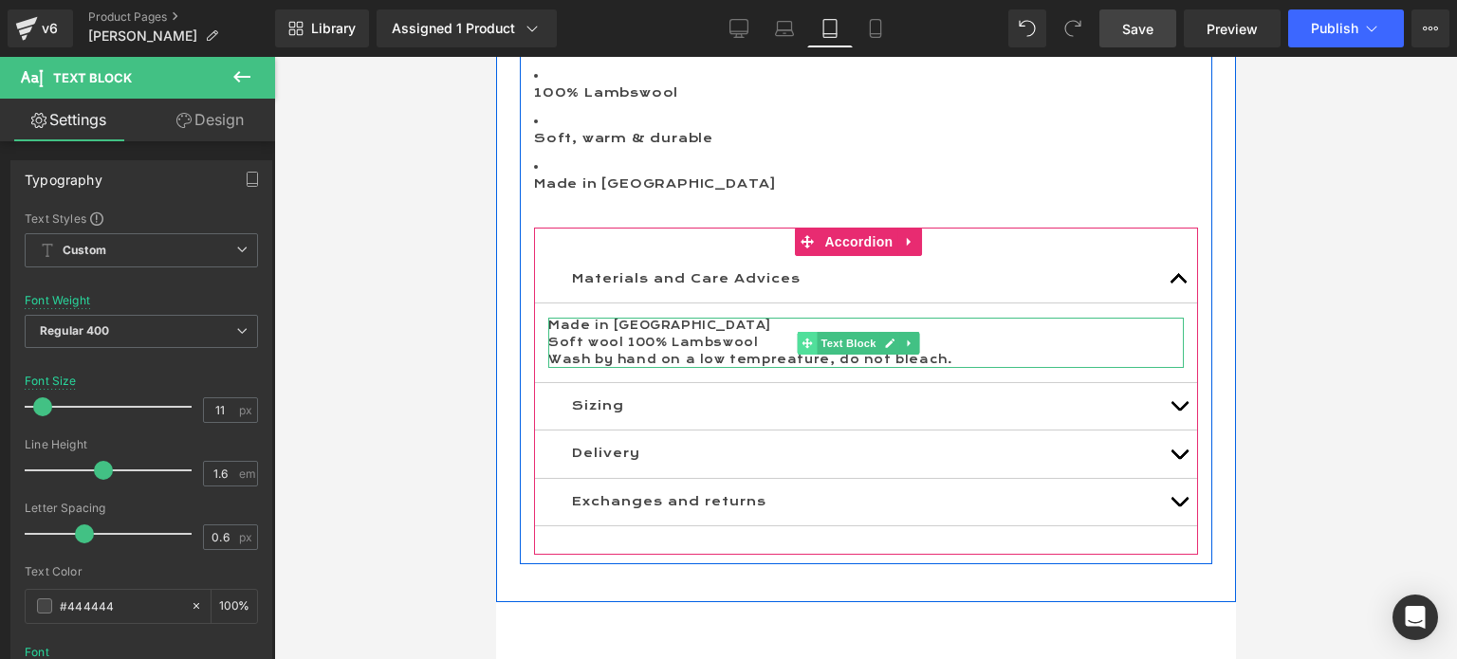
click at [807, 341] on icon at bounding box center [807, 343] width 10 height 10
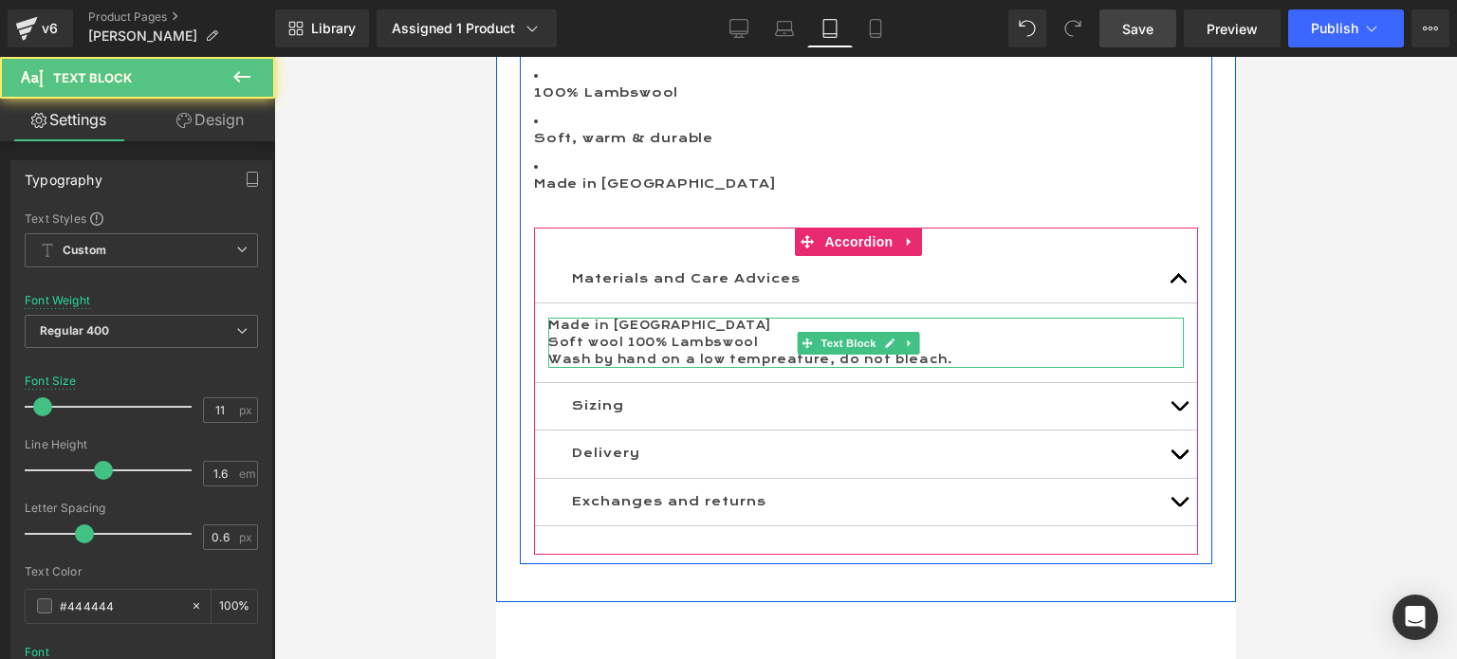
click at [771, 339] on p "Soft wool 100% Lambswool" at bounding box center [865, 343] width 636 height 17
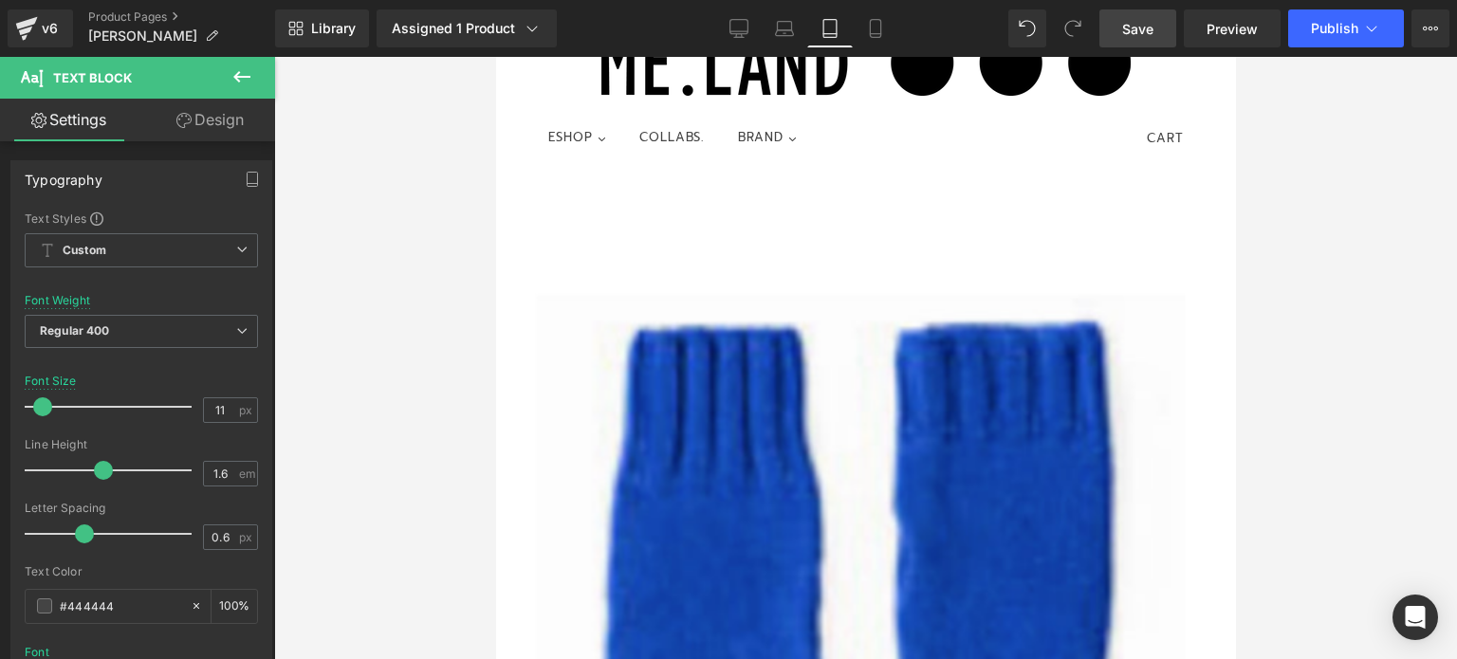
scroll to position [0, 0]
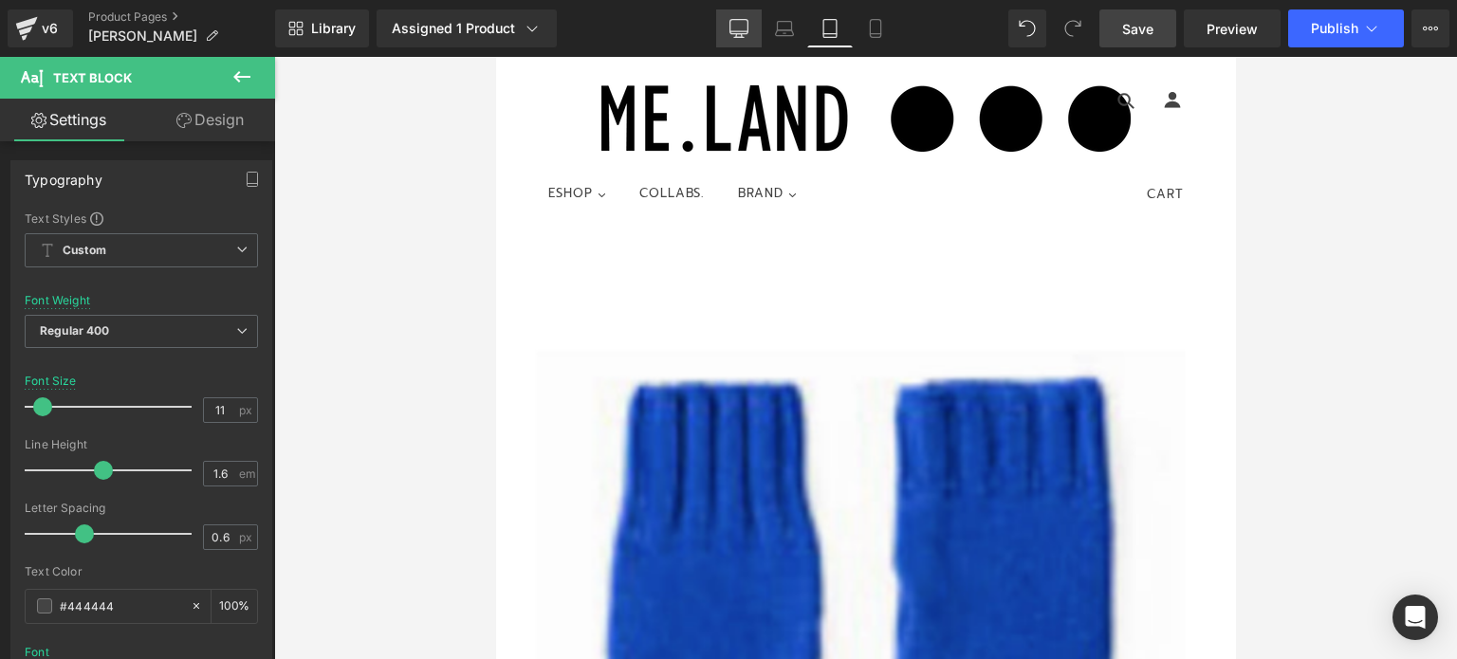
click at [741, 27] on icon at bounding box center [738, 28] width 19 height 19
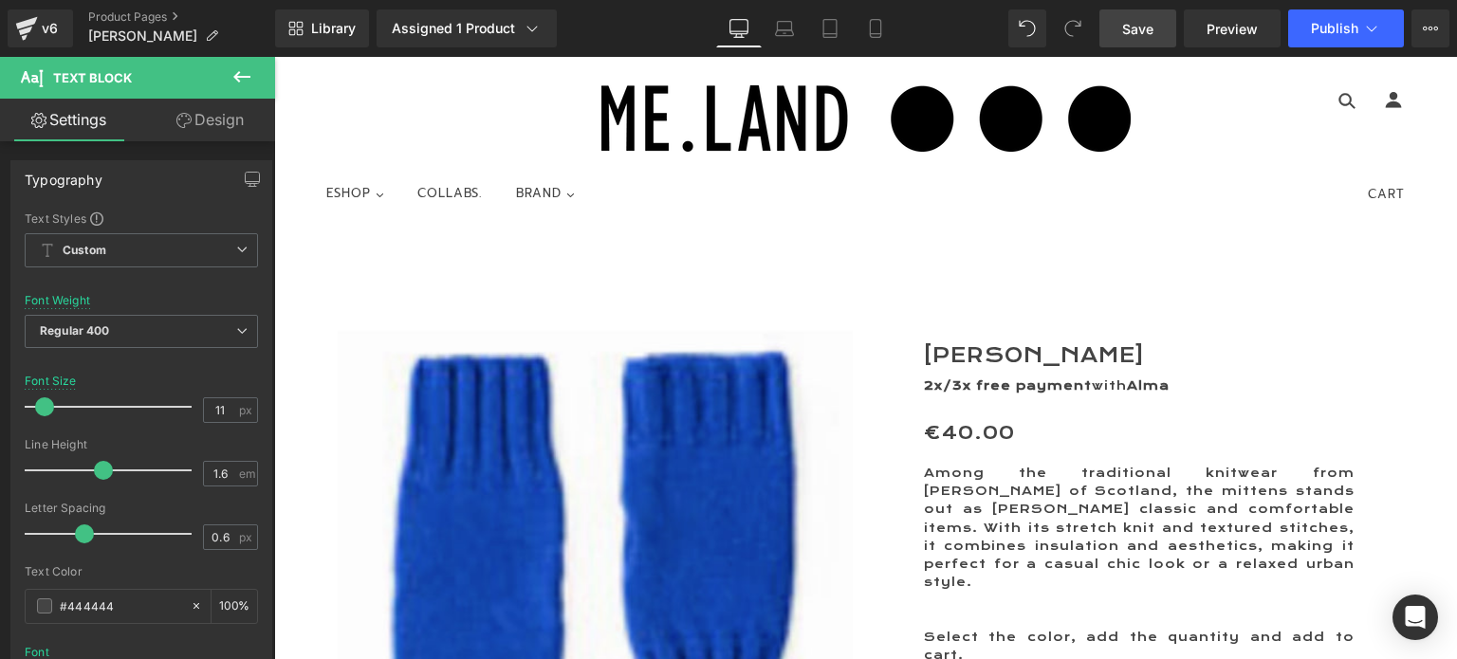
type input "12"
click at [776, 29] on icon at bounding box center [784, 28] width 19 height 19
type input "100"
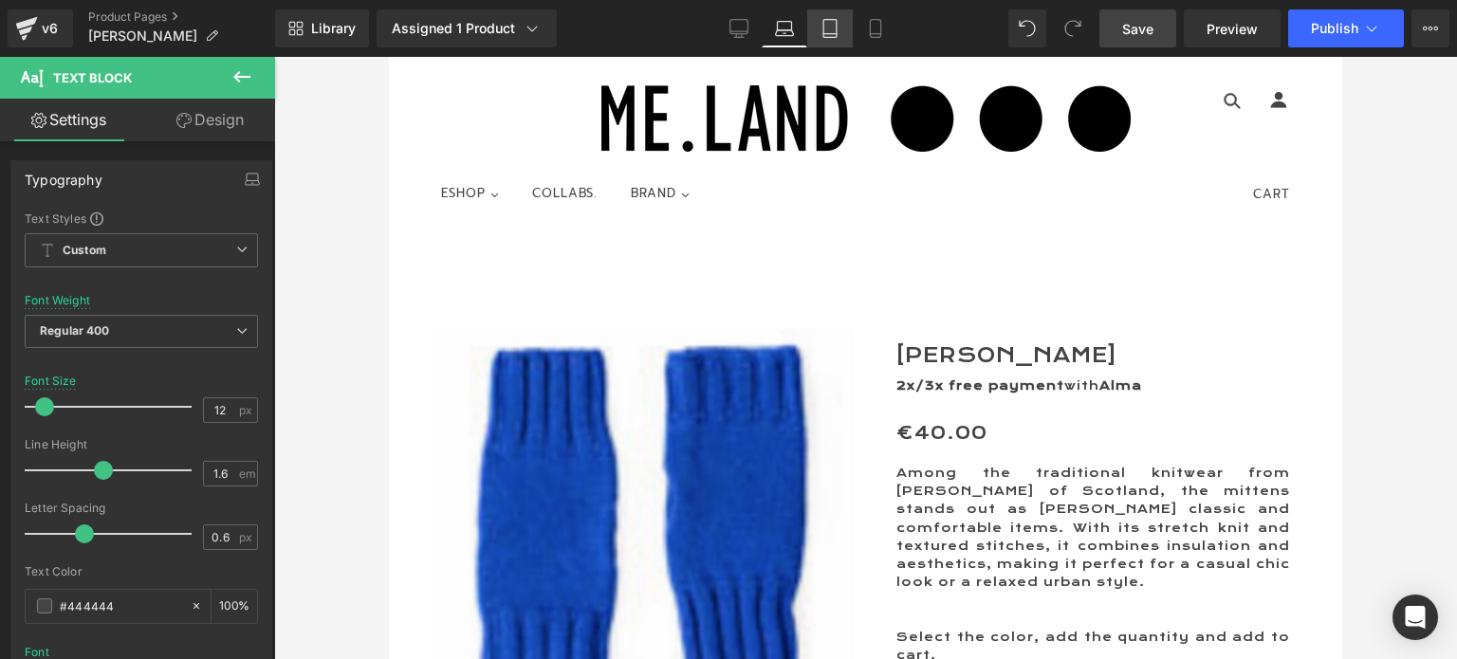
click at [835, 36] on icon at bounding box center [829, 28] width 19 height 19
type input "11"
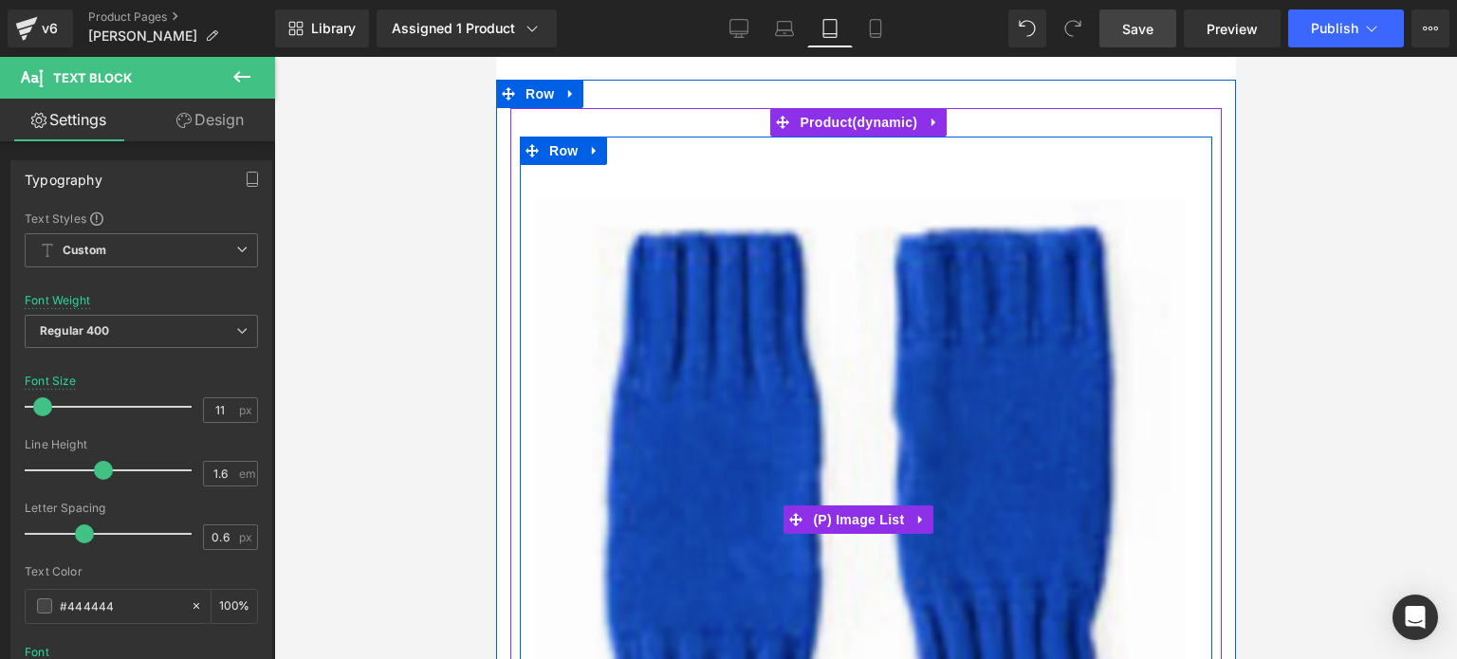
scroll to position [530, 0]
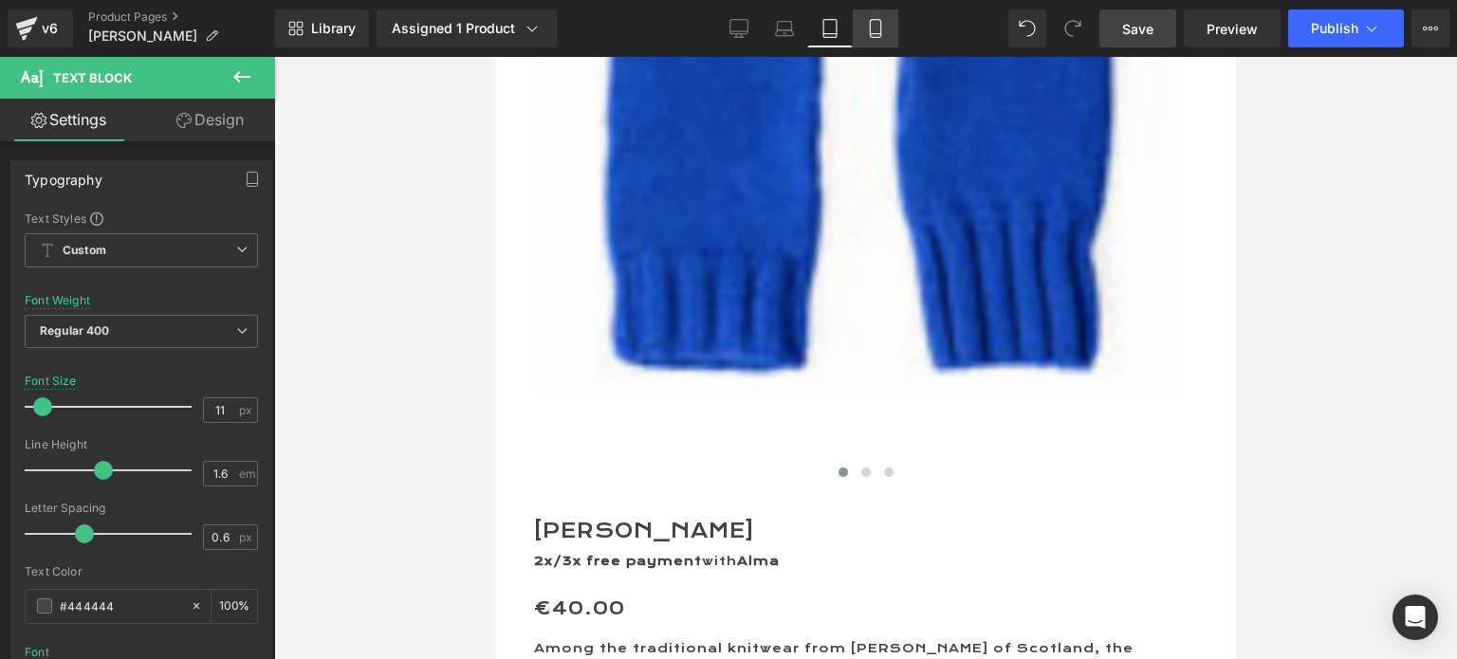
click at [876, 26] on icon at bounding box center [875, 28] width 19 height 19
type input "100"
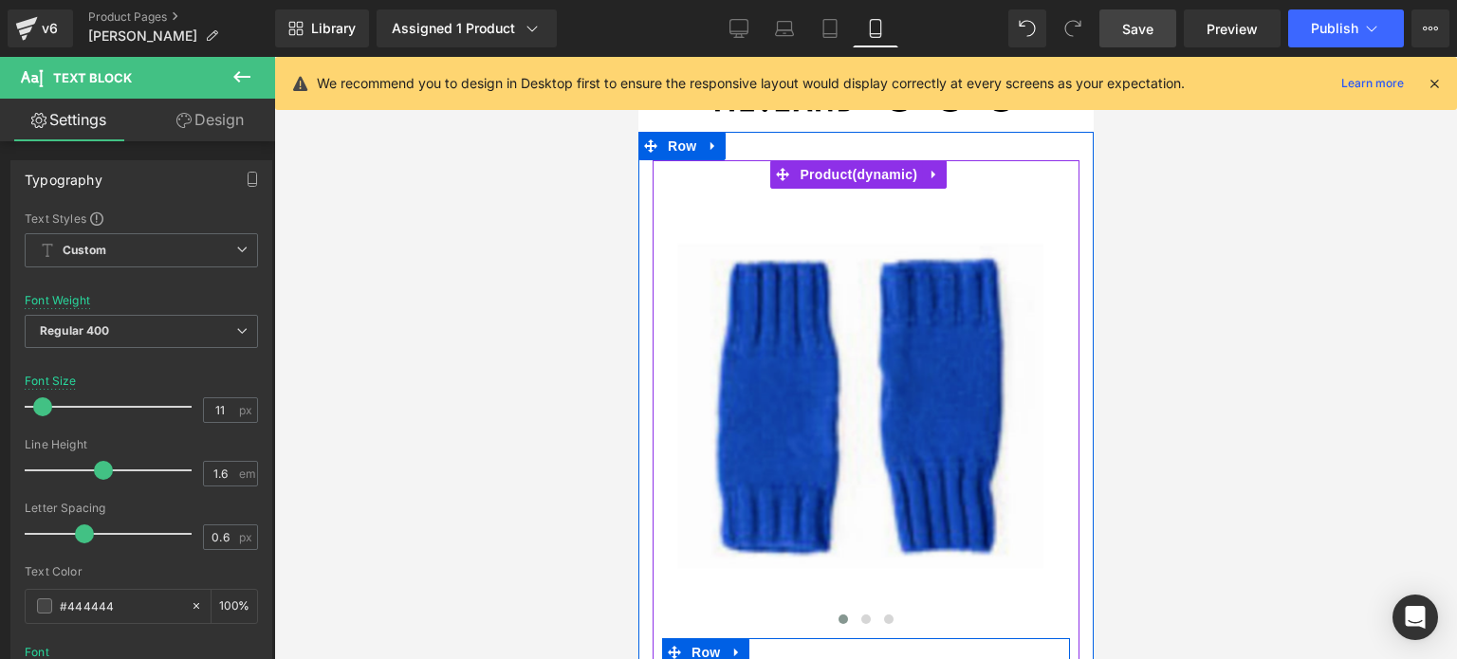
scroll to position [0, 0]
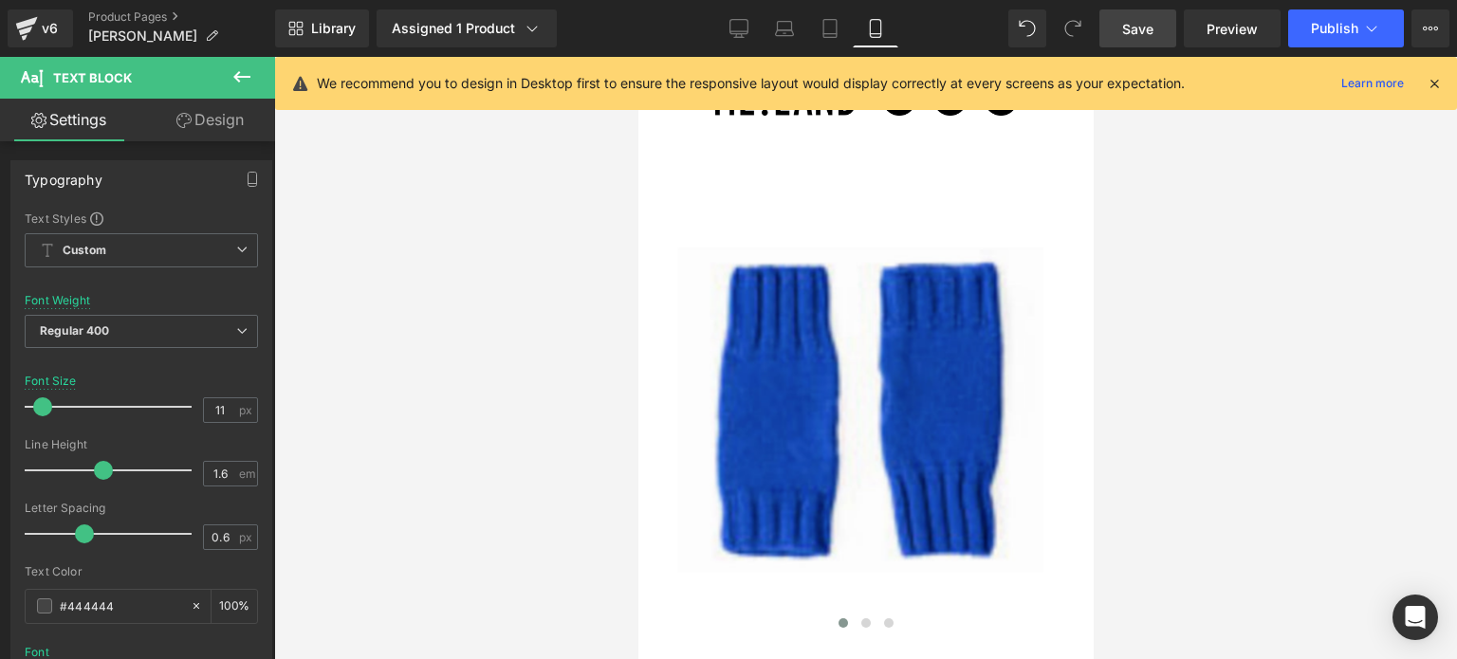
click at [1133, 22] on span "Save" at bounding box center [1137, 29] width 31 height 20
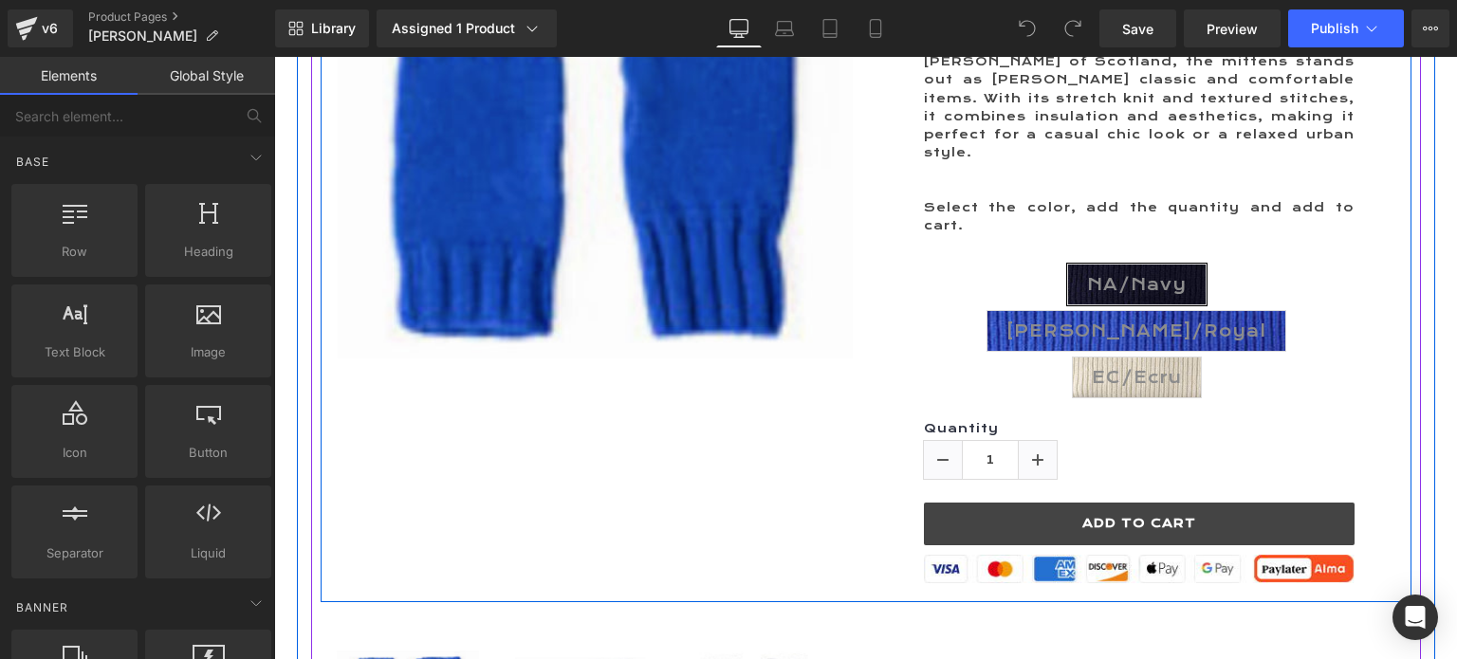
scroll to position [474, 0]
